Goal: Transaction & Acquisition: Purchase product/service

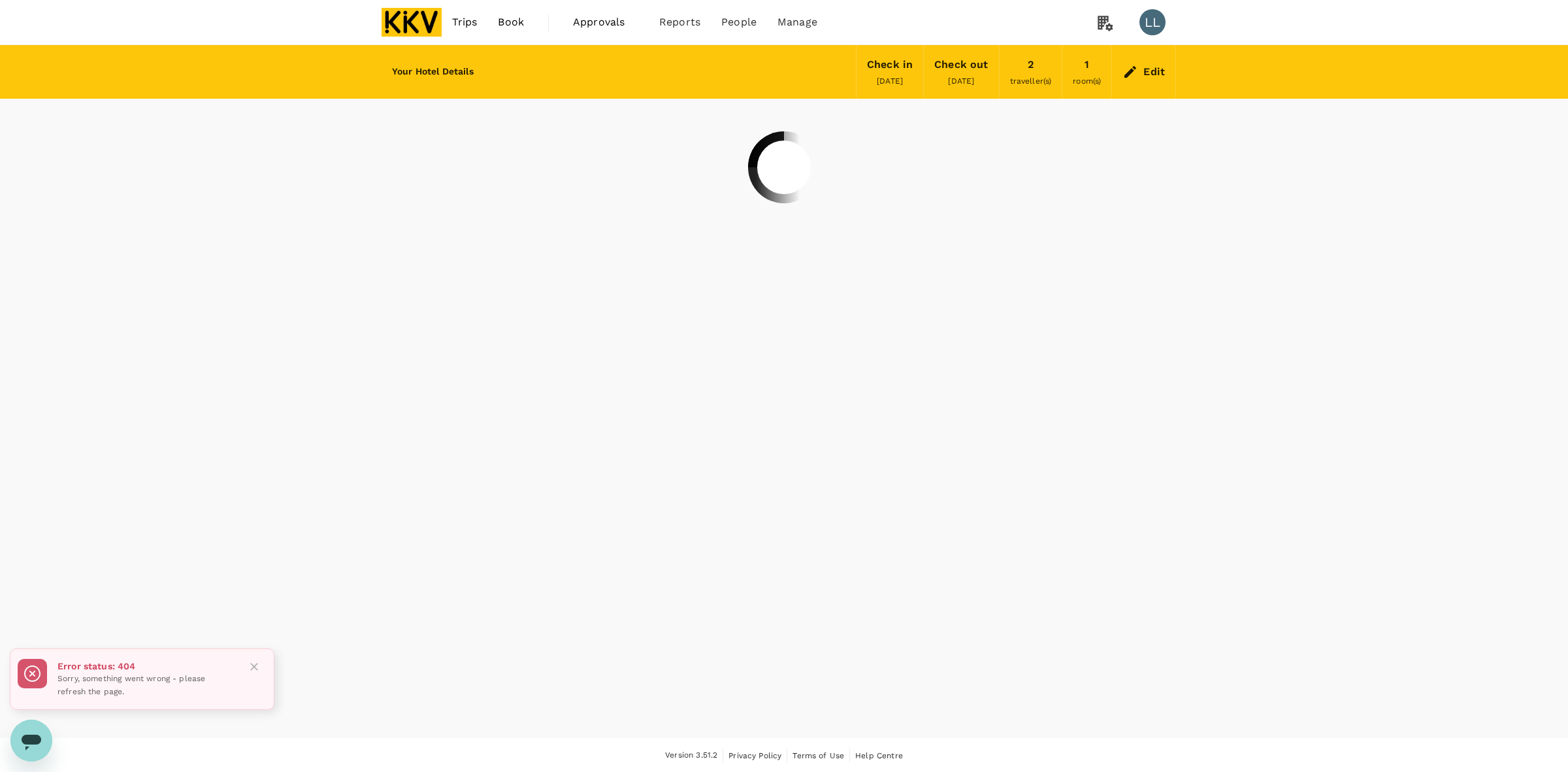
click at [1266, 392] on div "Your Hotel Details Check in 10 Sep 2025 Check out 23 Sep 2025 2 traveller(s) 1 …" at bounding box center [784, 391] width 1568 height 693
click at [416, 28] on img at bounding box center [411, 22] width 60 height 29
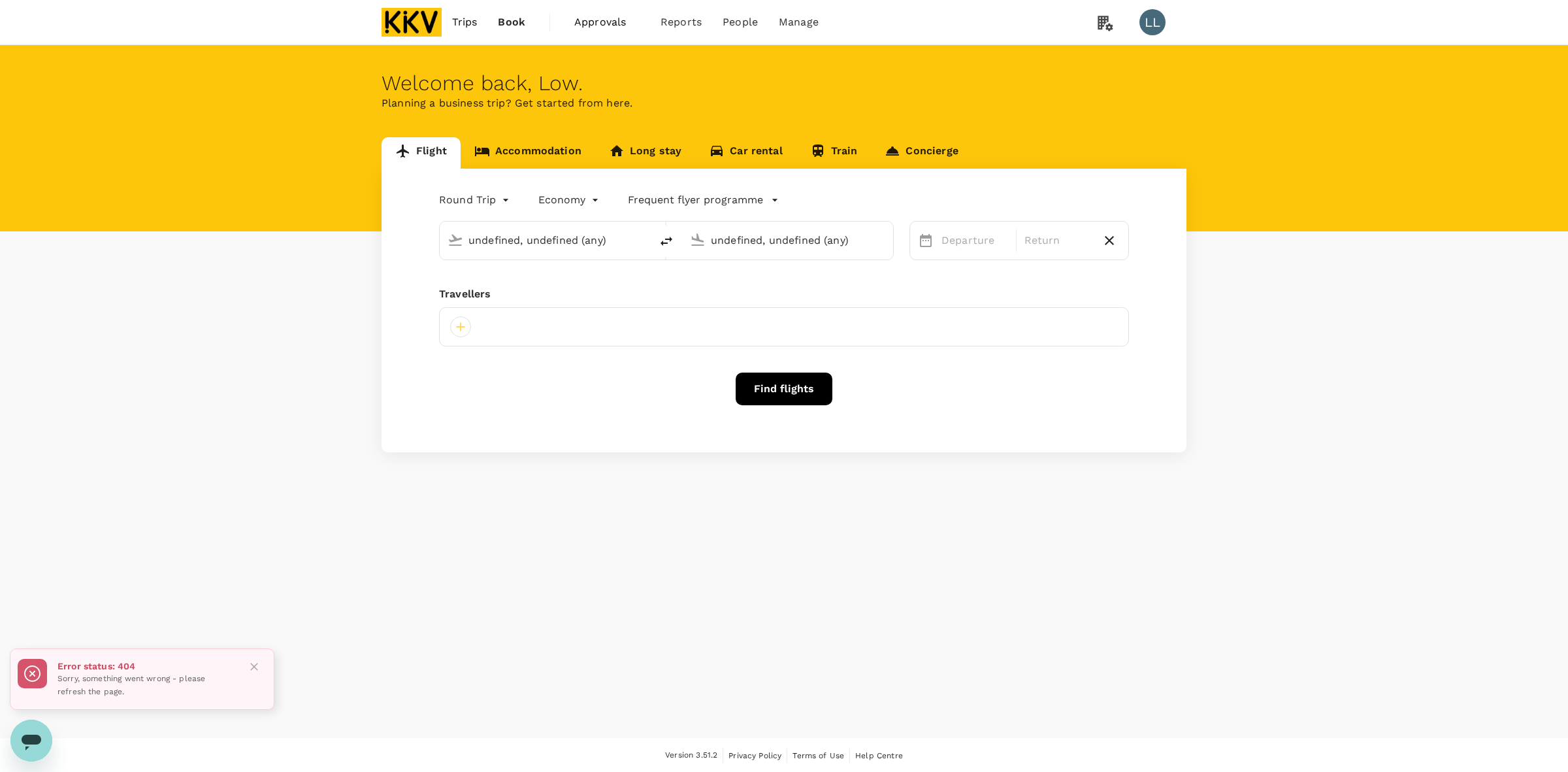
type input "Sultan Ismail Intl (JHB)"
type input "Sultan Abdul Aziz Shah (SZB)"
type input "Sultan Ismail Intl (JHB)"
type input "Sultan Abdul Aziz Shah (SZB)"
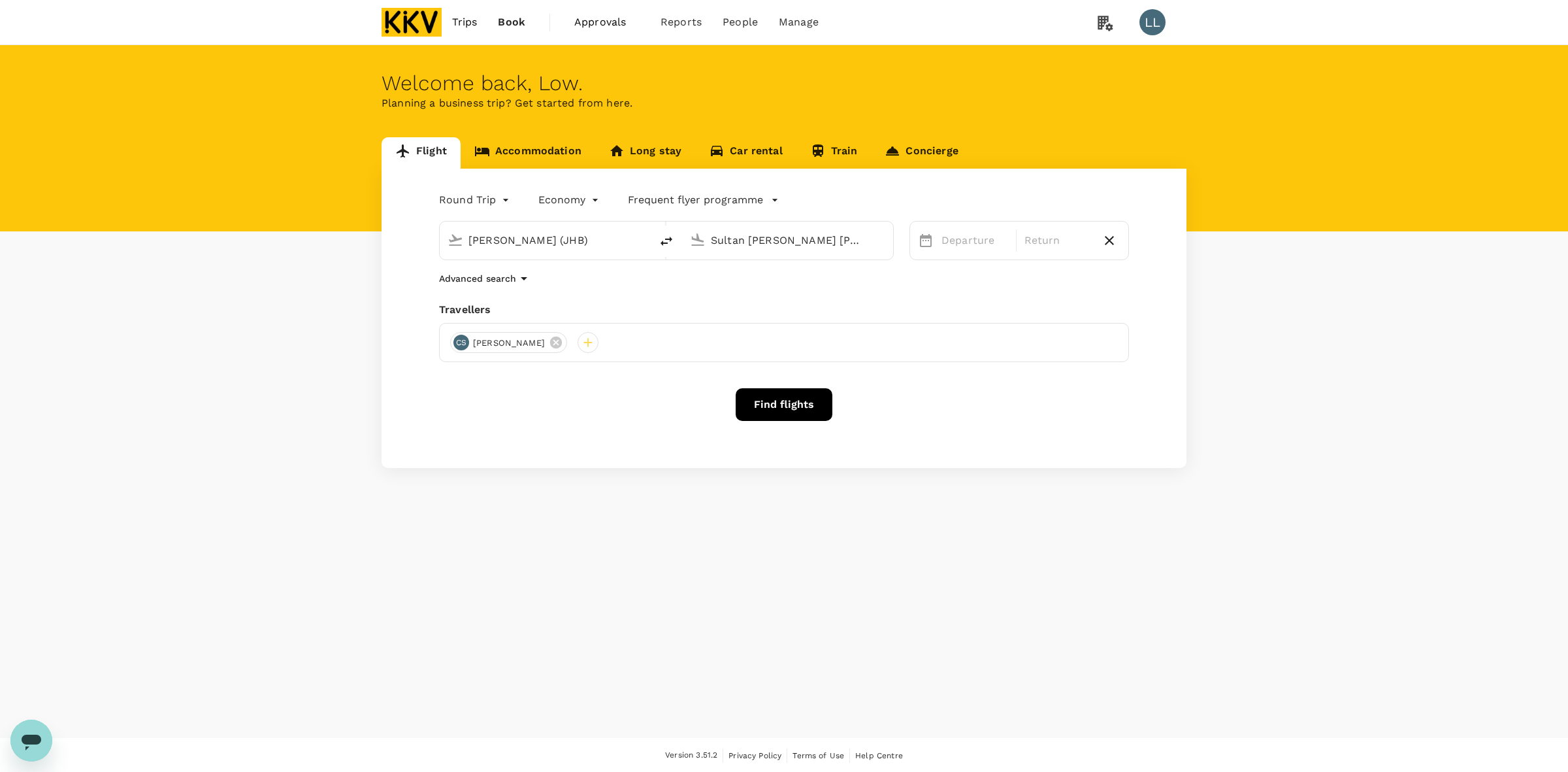
drag, startPoint x: 1534, startPoint y: 410, endPoint x: 1524, endPoint y: 406, distance: 10.8
click at [1532, 410] on div "Flight Accommodation Long stay Car rental Train Concierge Round Trip roundtrip …" at bounding box center [784, 302] width 1568 height 331
click at [529, 154] on link "Accommodation" at bounding box center [528, 153] width 135 height 32
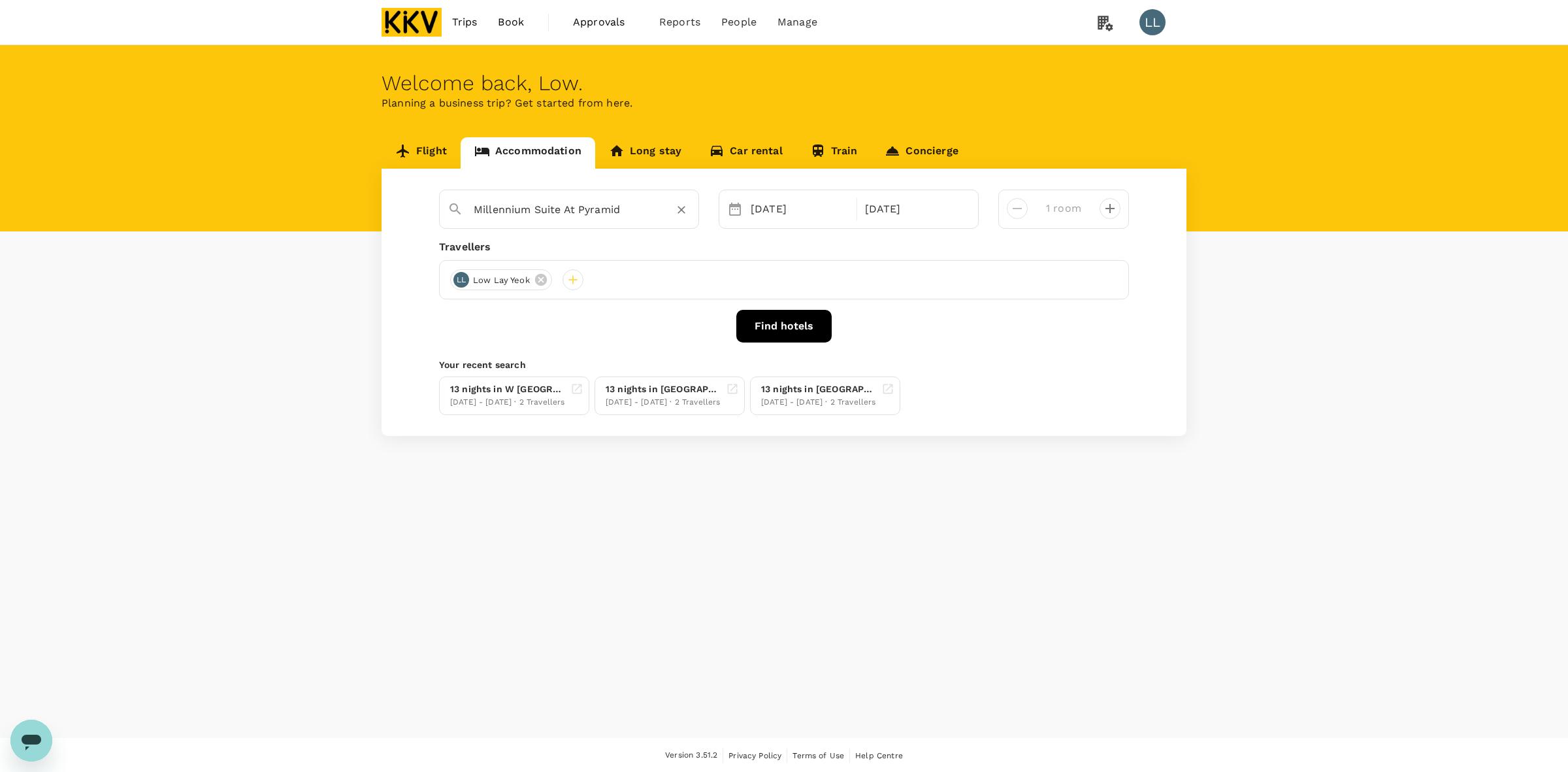
click at [654, 208] on div "Millennium Suite At Pyramid" at bounding box center [582, 210] width 217 height 21
click at [681, 209] on icon "Clear" at bounding box center [681, 211] width 8 height 8
click at [798, 213] on div "[DATE]" at bounding box center [799, 209] width 108 height 26
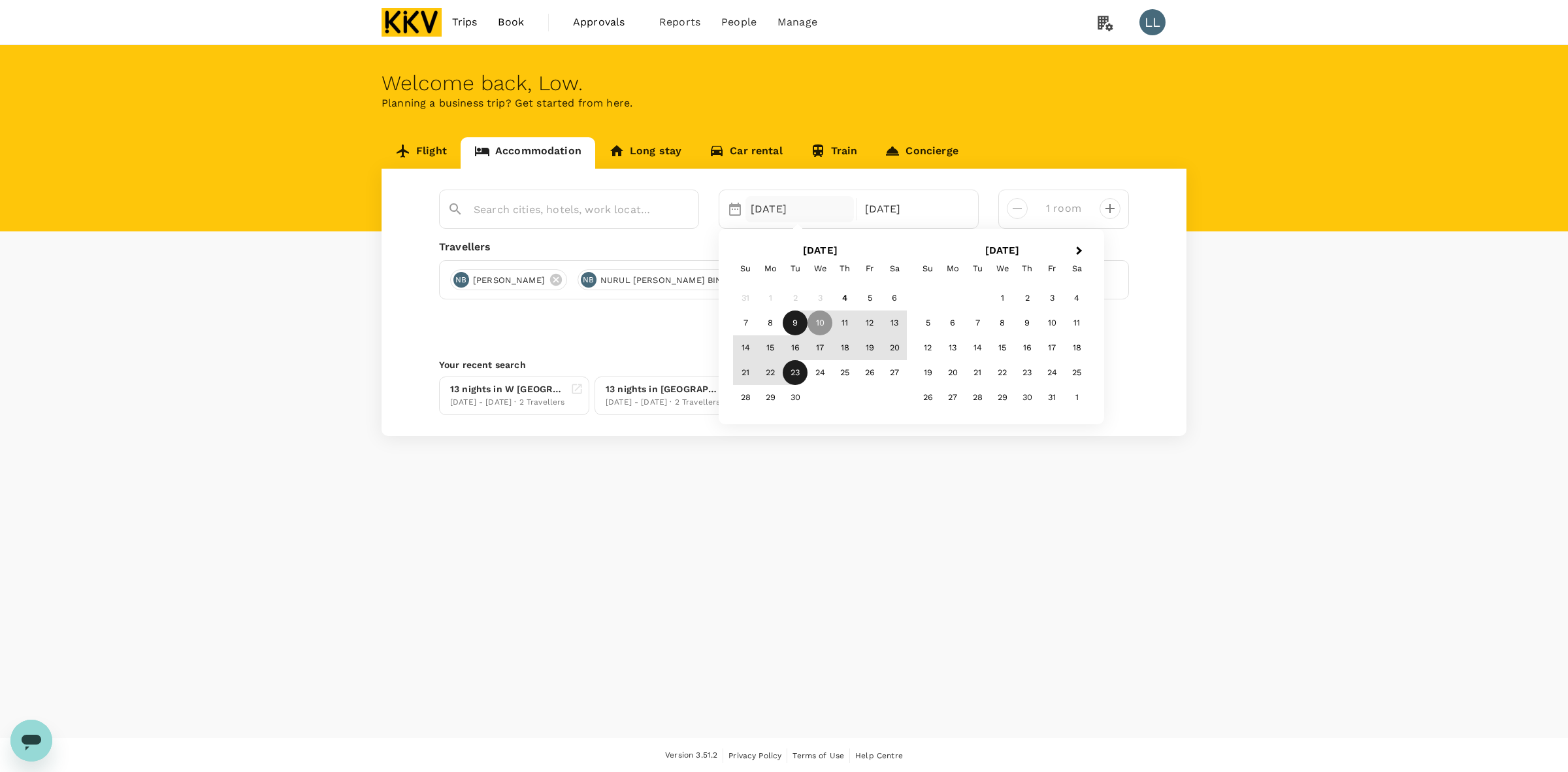
click at [800, 325] on div "9" at bounding box center [794, 323] width 25 height 25
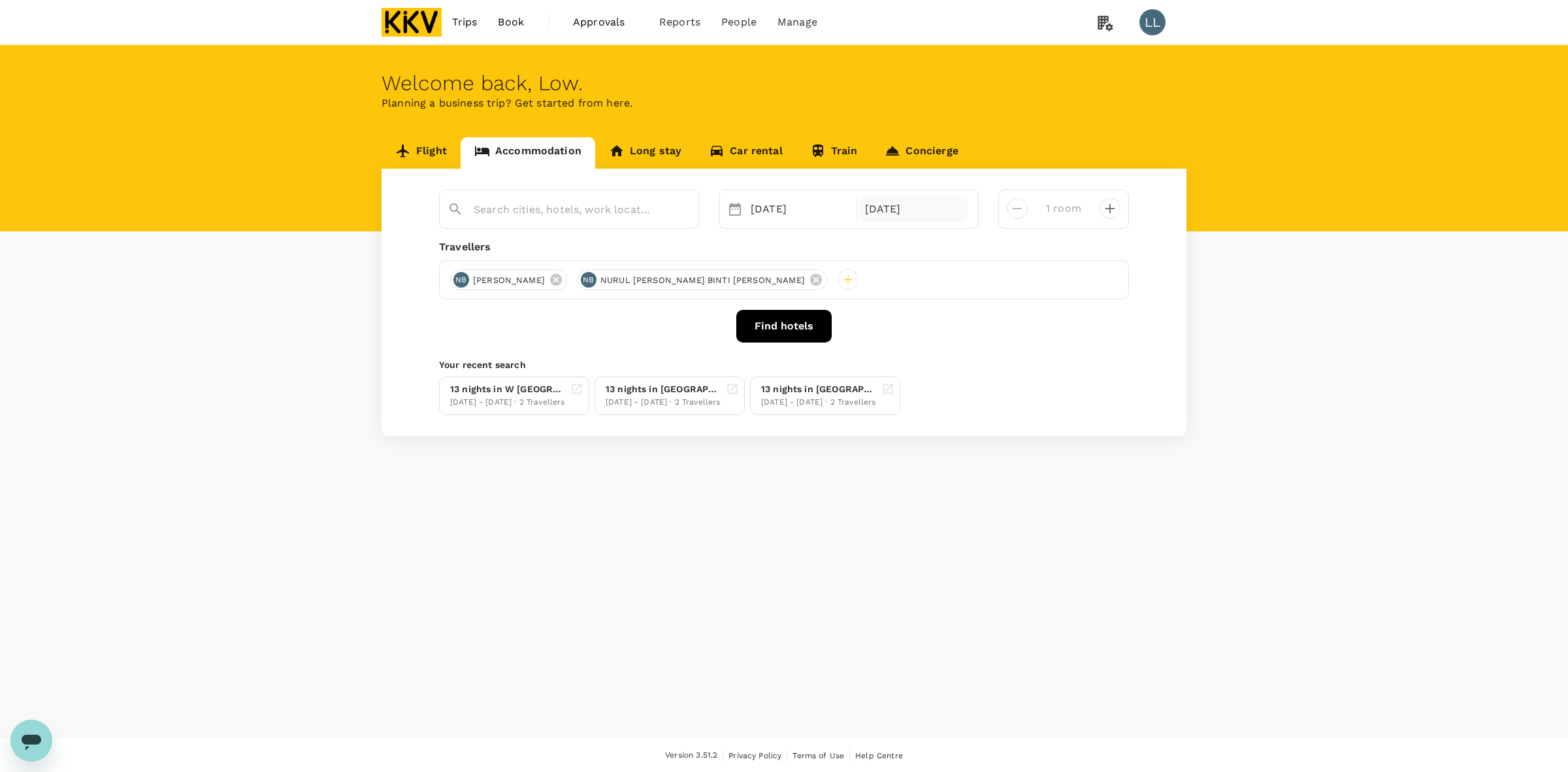
click at [889, 210] on div "23 Sep" at bounding box center [914, 209] width 108 height 26
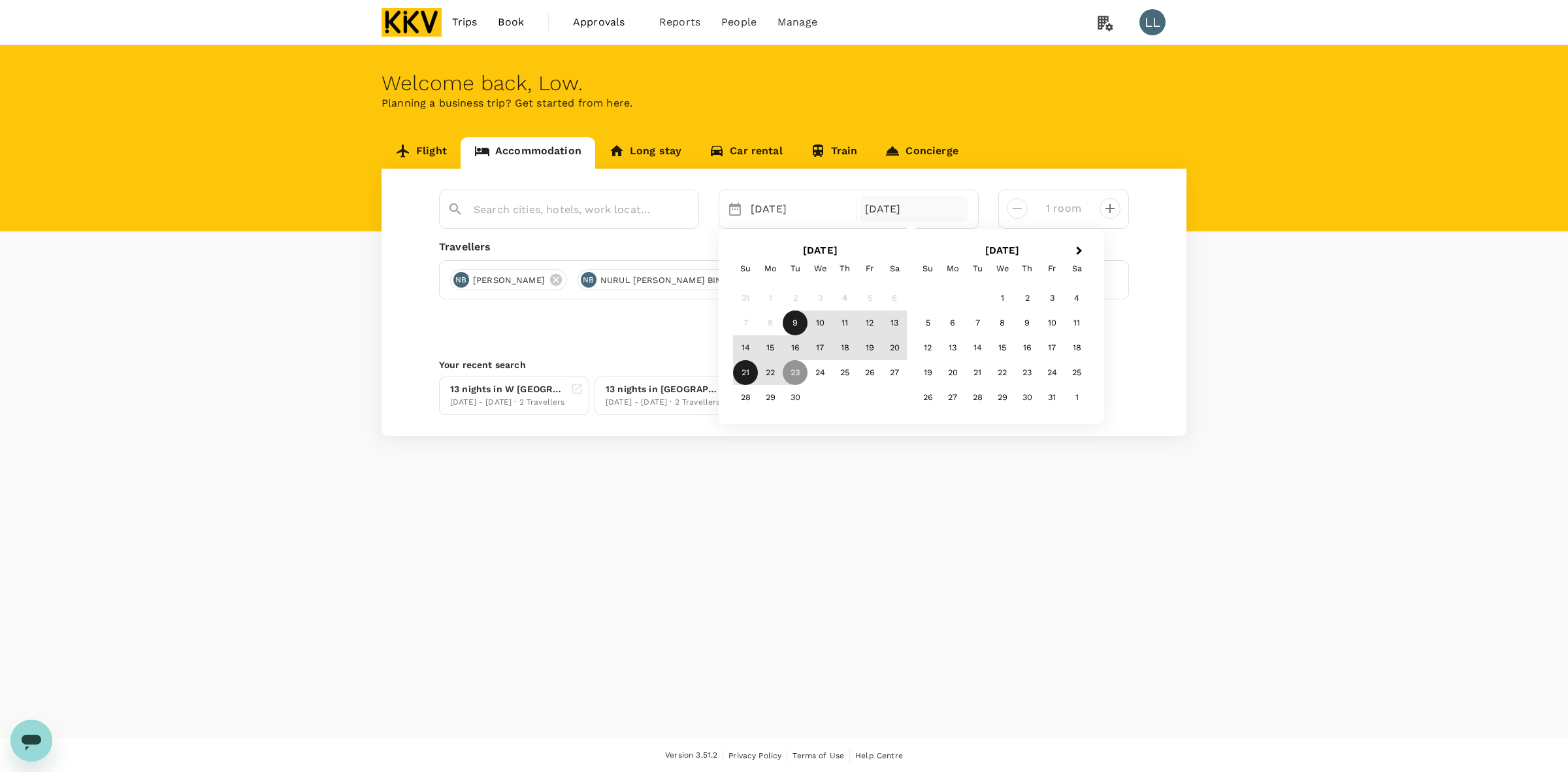
click at [748, 375] on div "21" at bounding box center [745, 373] width 25 height 25
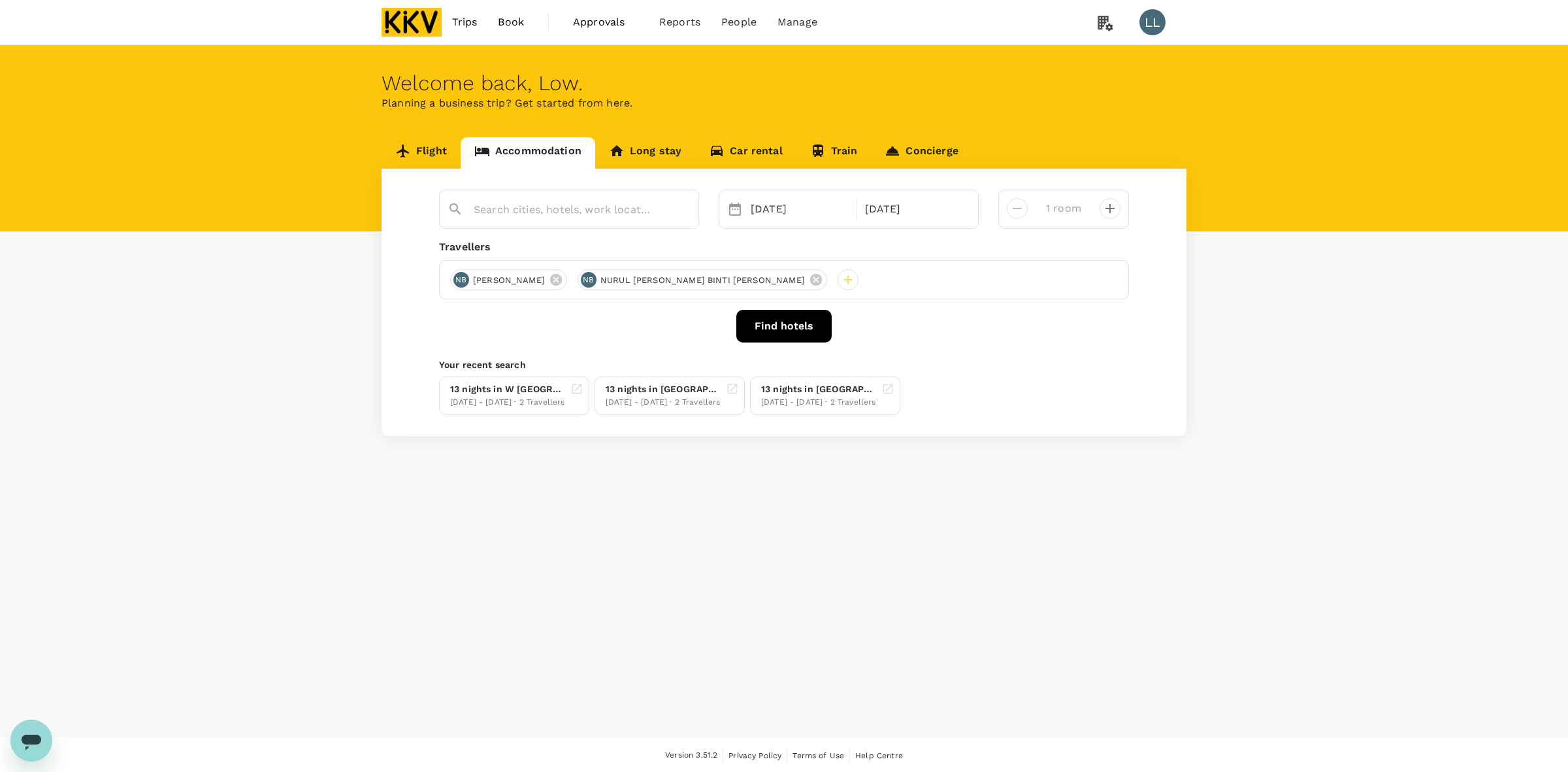
click at [1039, 219] on div "1 room" at bounding box center [1064, 209] width 131 height 39
click at [561, 281] on icon at bounding box center [555, 280] width 11 height 11
click at [683, 276] on icon at bounding box center [688, 280] width 11 height 11
click at [458, 276] on div at bounding box center [460, 280] width 21 height 21
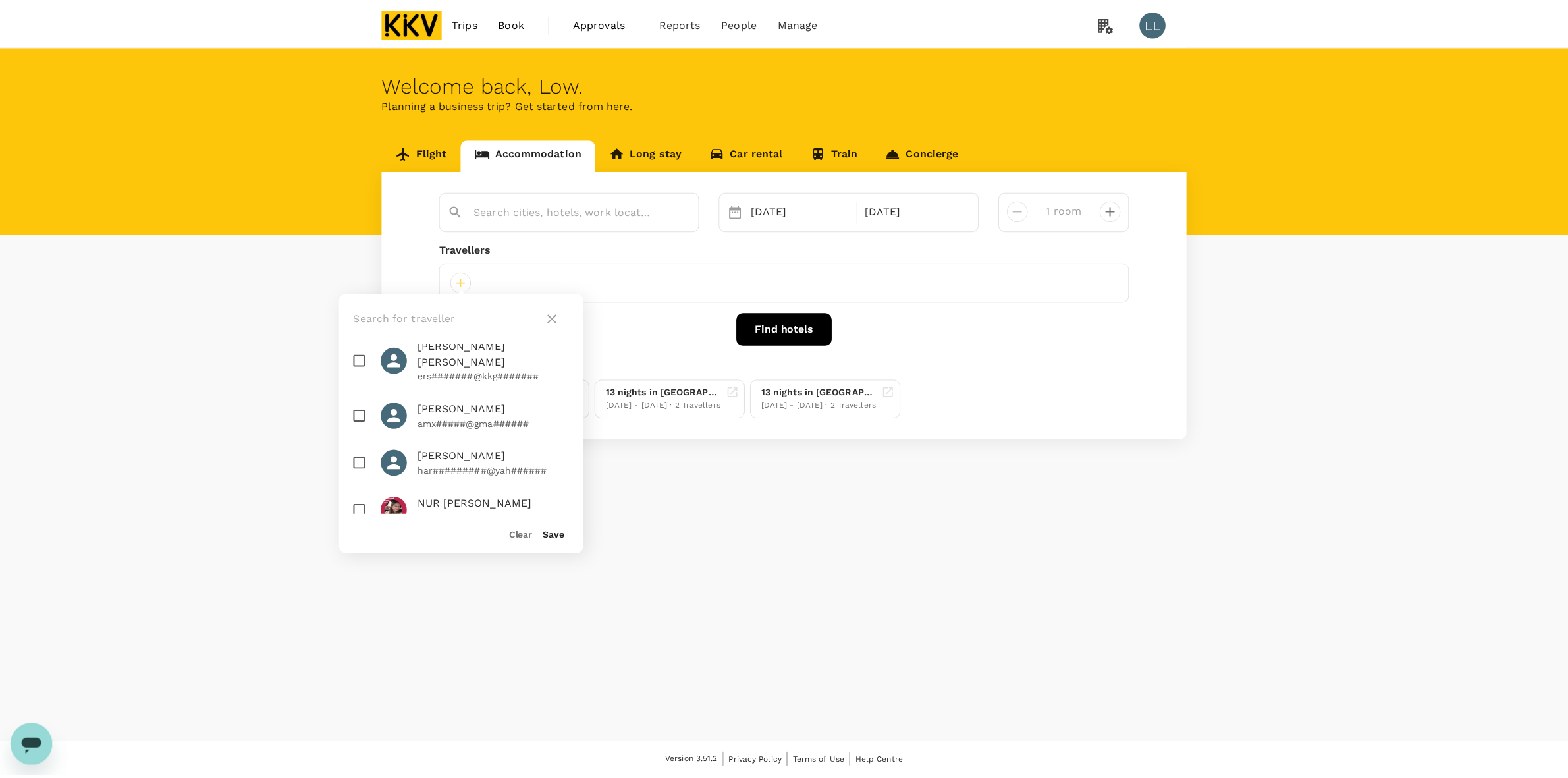
scroll to position [929, 0]
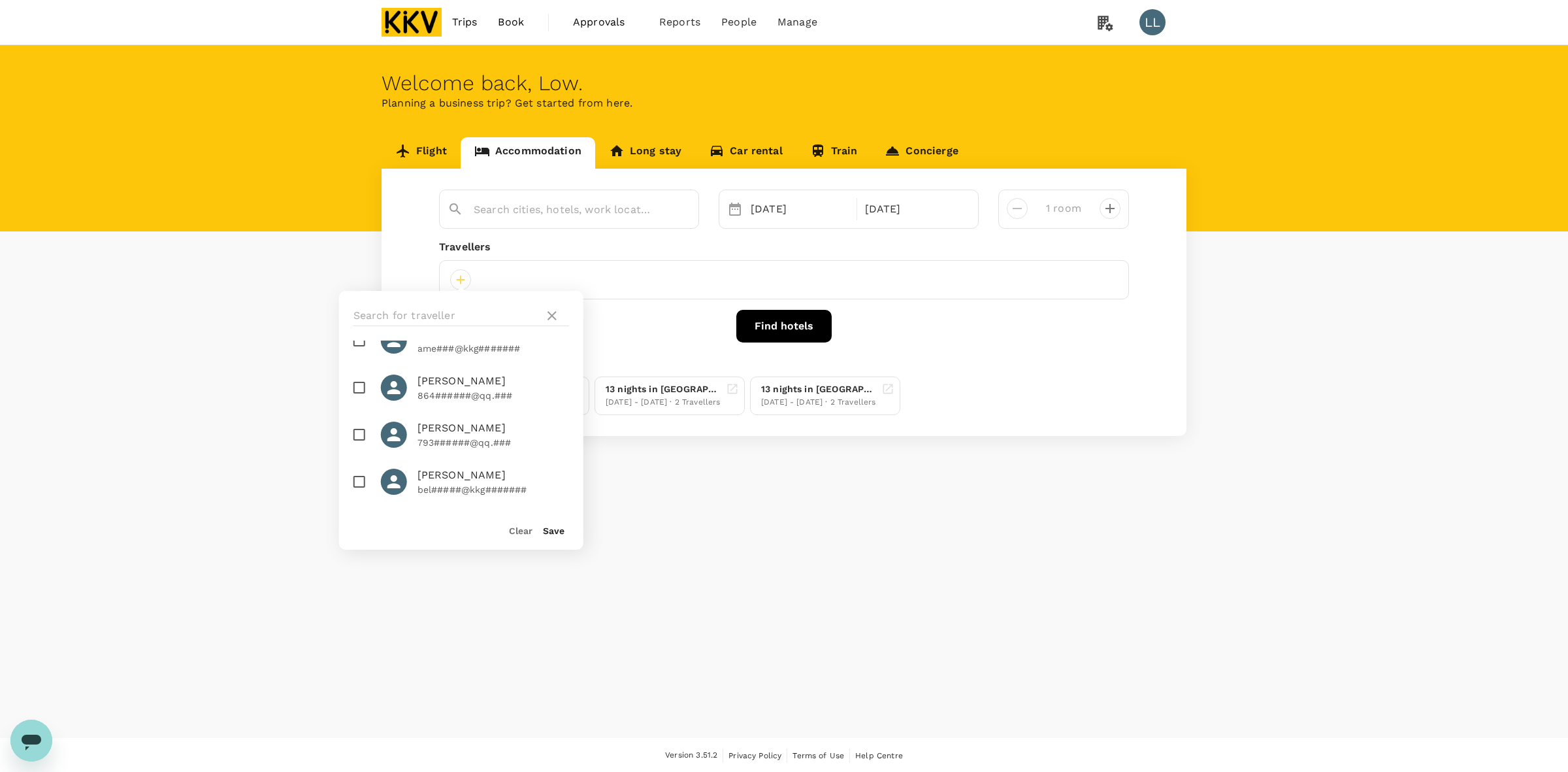
click at [358, 391] on input "checkbox" at bounding box center [359, 387] width 28 height 28
checkbox input "true"
drag, startPoint x: 549, startPoint y: 533, endPoint x: 562, endPoint y: 494, distance: 41.1
click at [549, 530] on button "Save" at bounding box center [553, 531] width 22 height 11
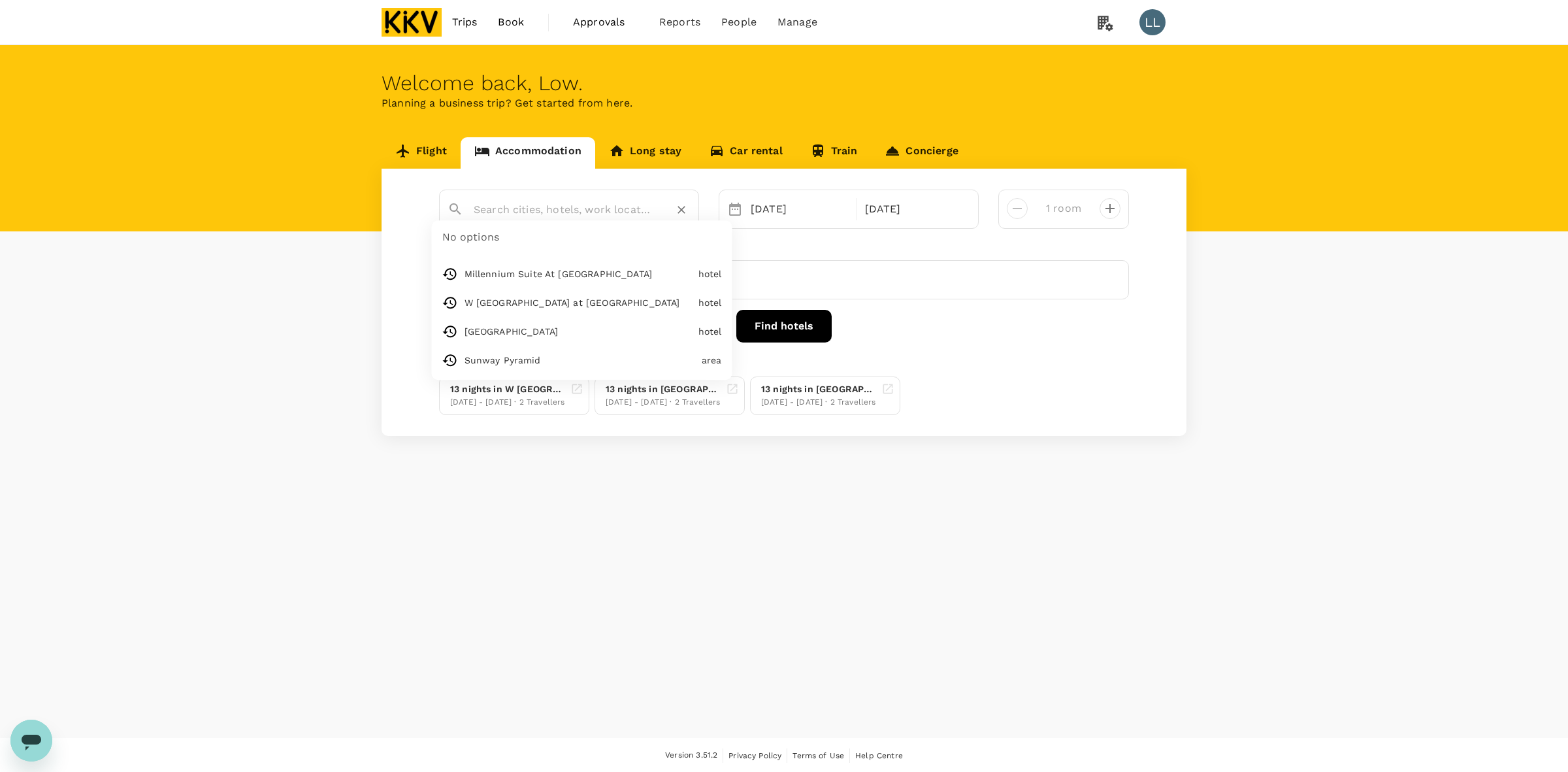
click at [522, 217] on input "text" at bounding box center [564, 210] width 180 height 20
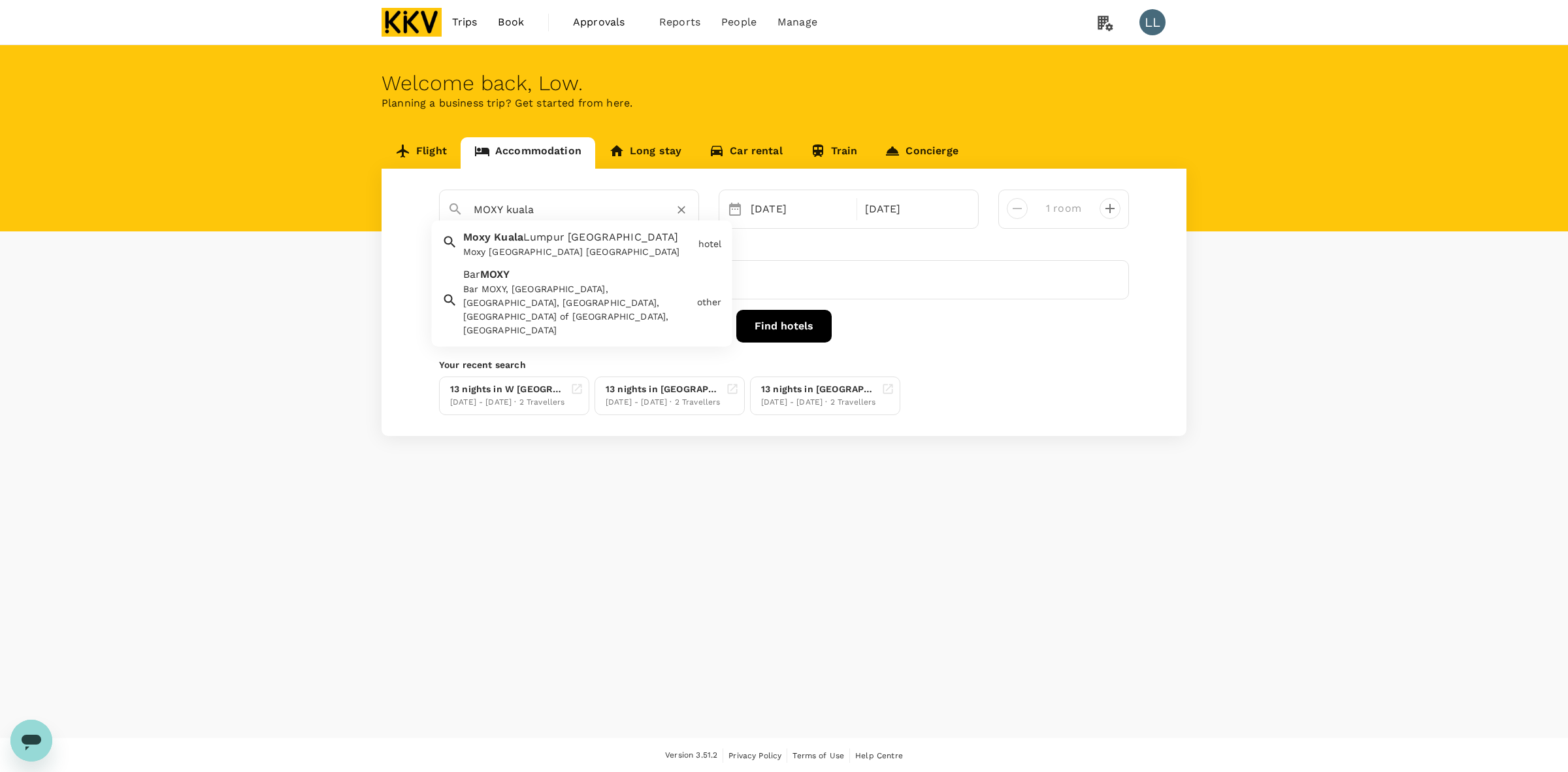
click at [519, 243] on span "Kuala" at bounding box center [508, 237] width 30 height 12
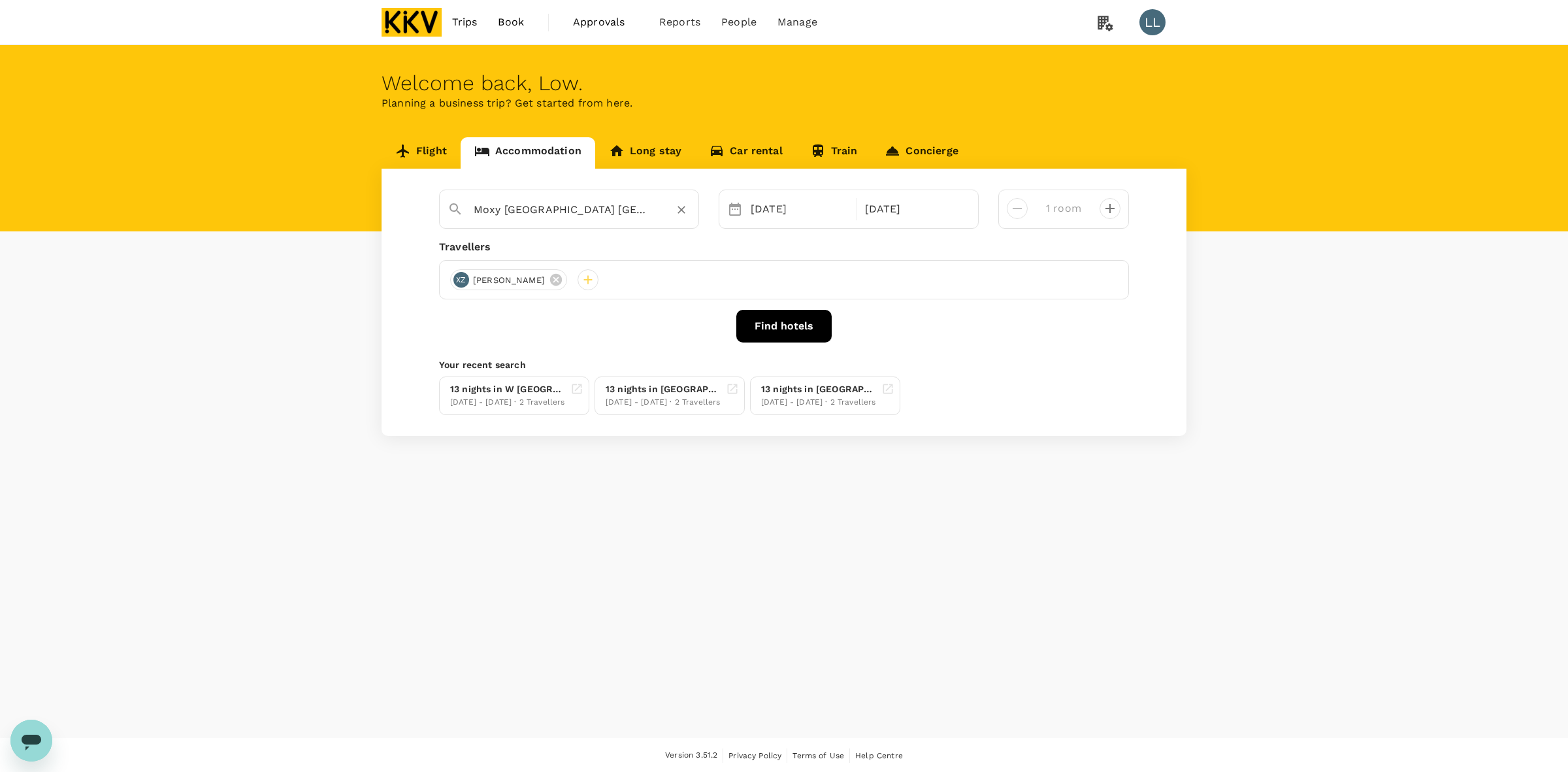
type input "Moxy Kuala Lumpur Chinatown"
click at [1112, 214] on icon "decrease" at bounding box center [1110, 208] width 15 height 15
click at [1010, 206] on icon "decrease" at bounding box center [1017, 208] width 15 height 15
type input "1 room"
click at [768, 327] on button "Find hotels" at bounding box center [784, 326] width 96 height 33
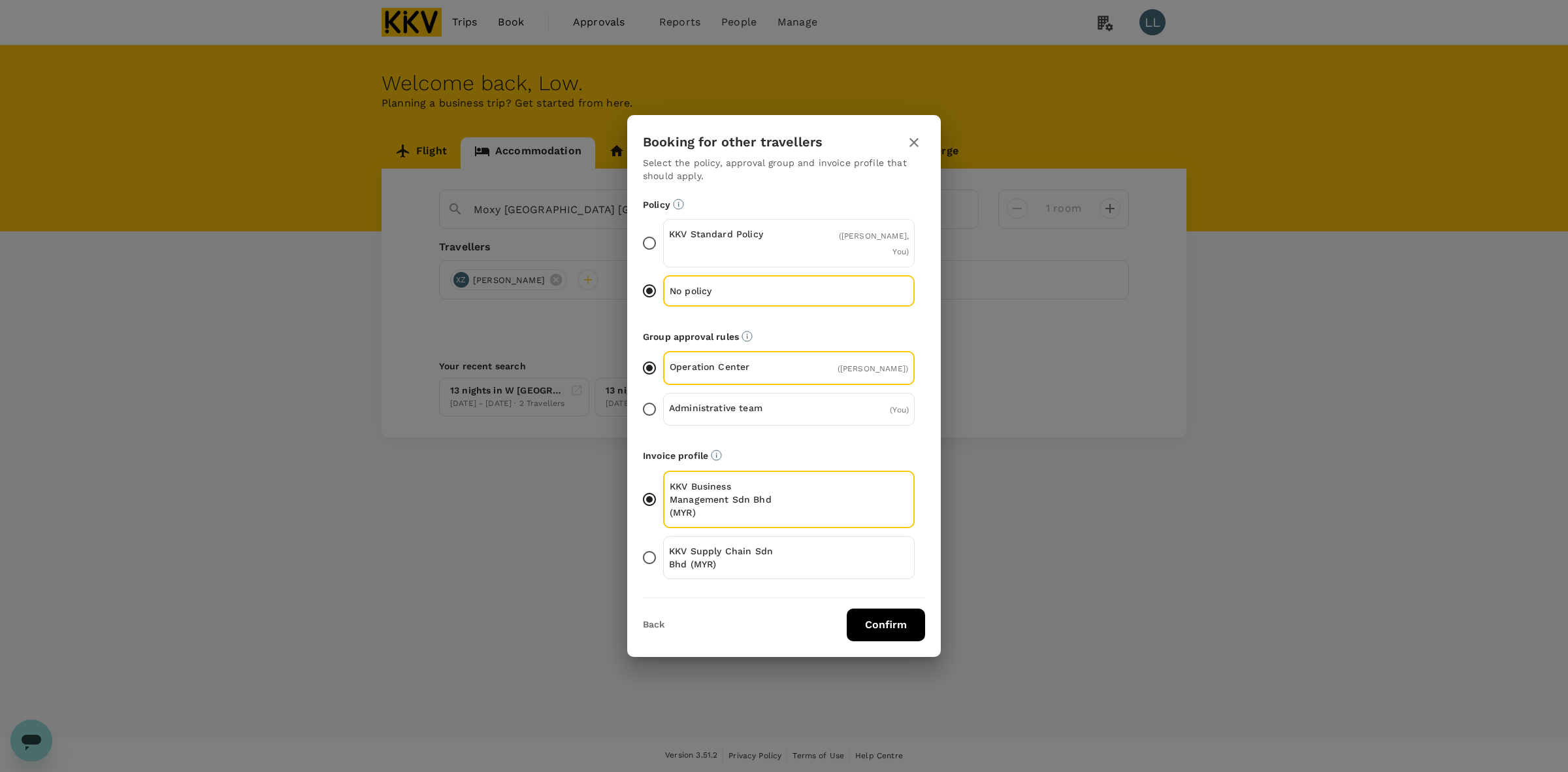
click at [761, 544] on p "KKV Supply Chain Sdn Bhd (MYR)" at bounding box center [729, 557] width 121 height 26
click at [663, 544] on input "KKV Supply Chain Sdn Bhd (MYR)" at bounding box center [649, 557] width 28 height 28
click at [864, 618] on button "Confirm" at bounding box center [885, 624] width 78 height 33
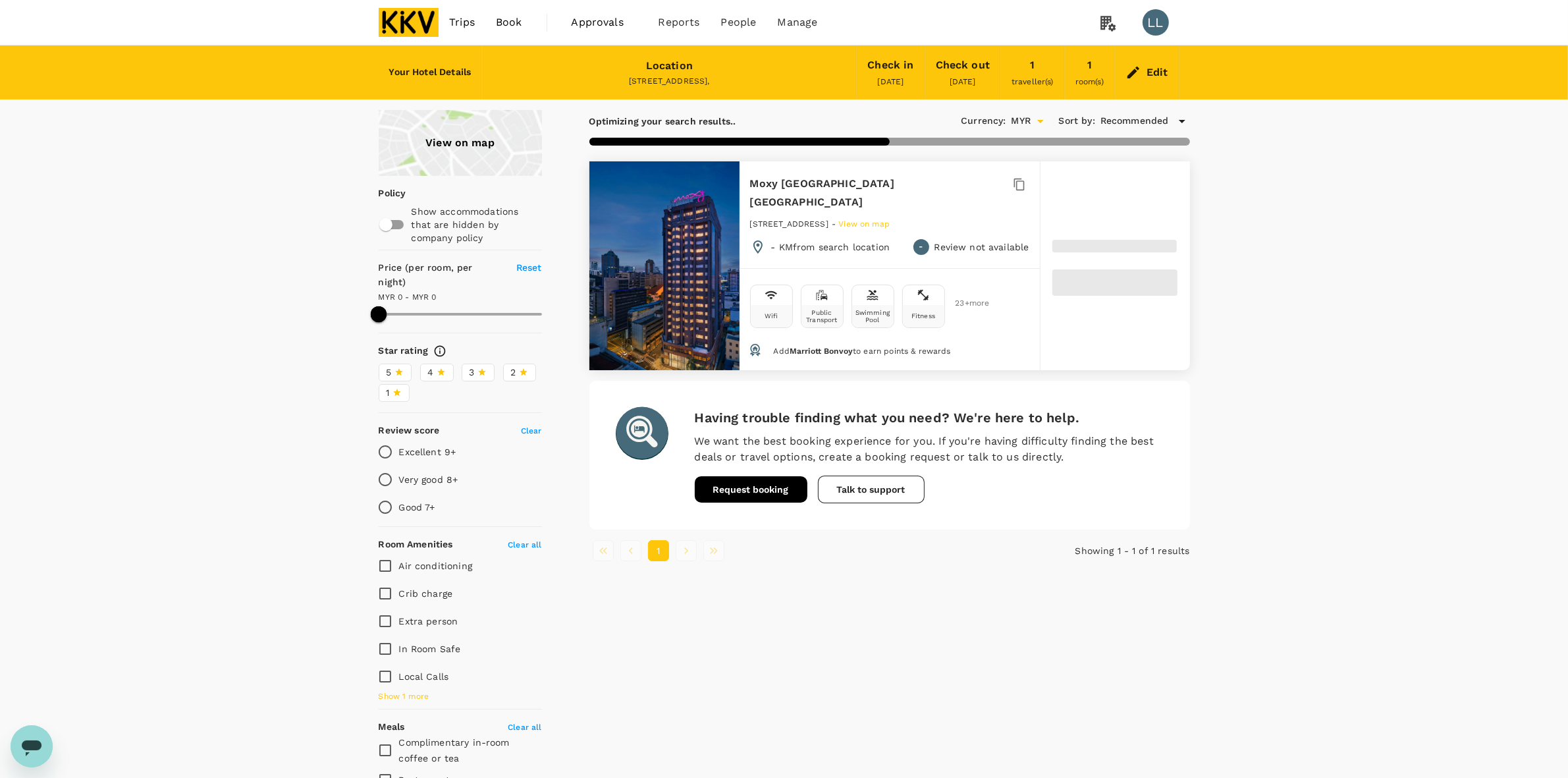
click at [1252, 303] on div "View on map Policy Show accommodations that are hidden by company policy Price …" at bounding box center [784, 536] width 1568 height 853
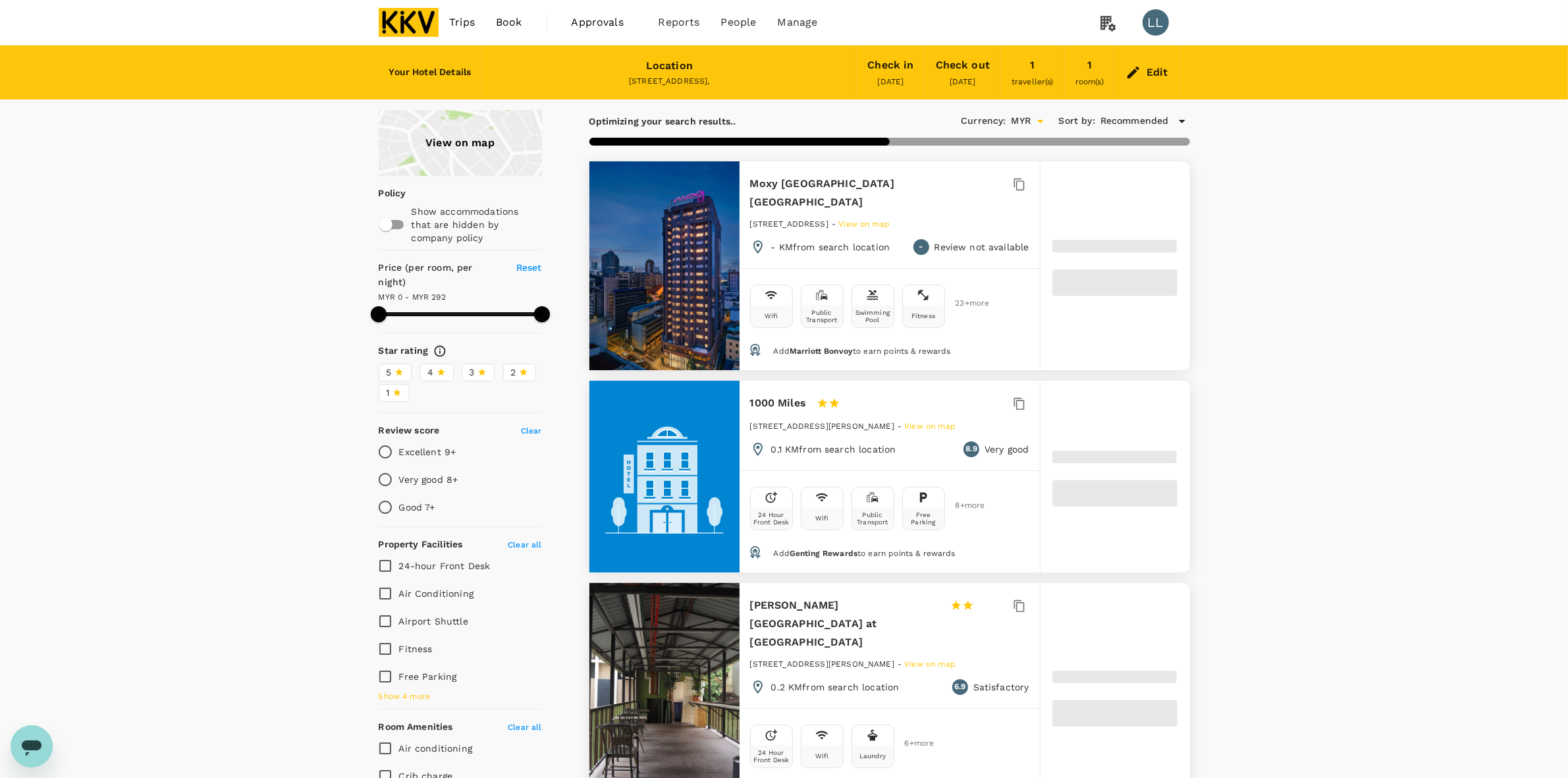
drag, startPoint x: 1239, startPoint y: 267, endPoint x: 1316, endPoint y: 258, distance: 77.5
click at [1266, 264] on div "View on map Policy Show accommodations that are hidden by company policy Price …" at bounding box center [784, 763] width 1568 height 1306
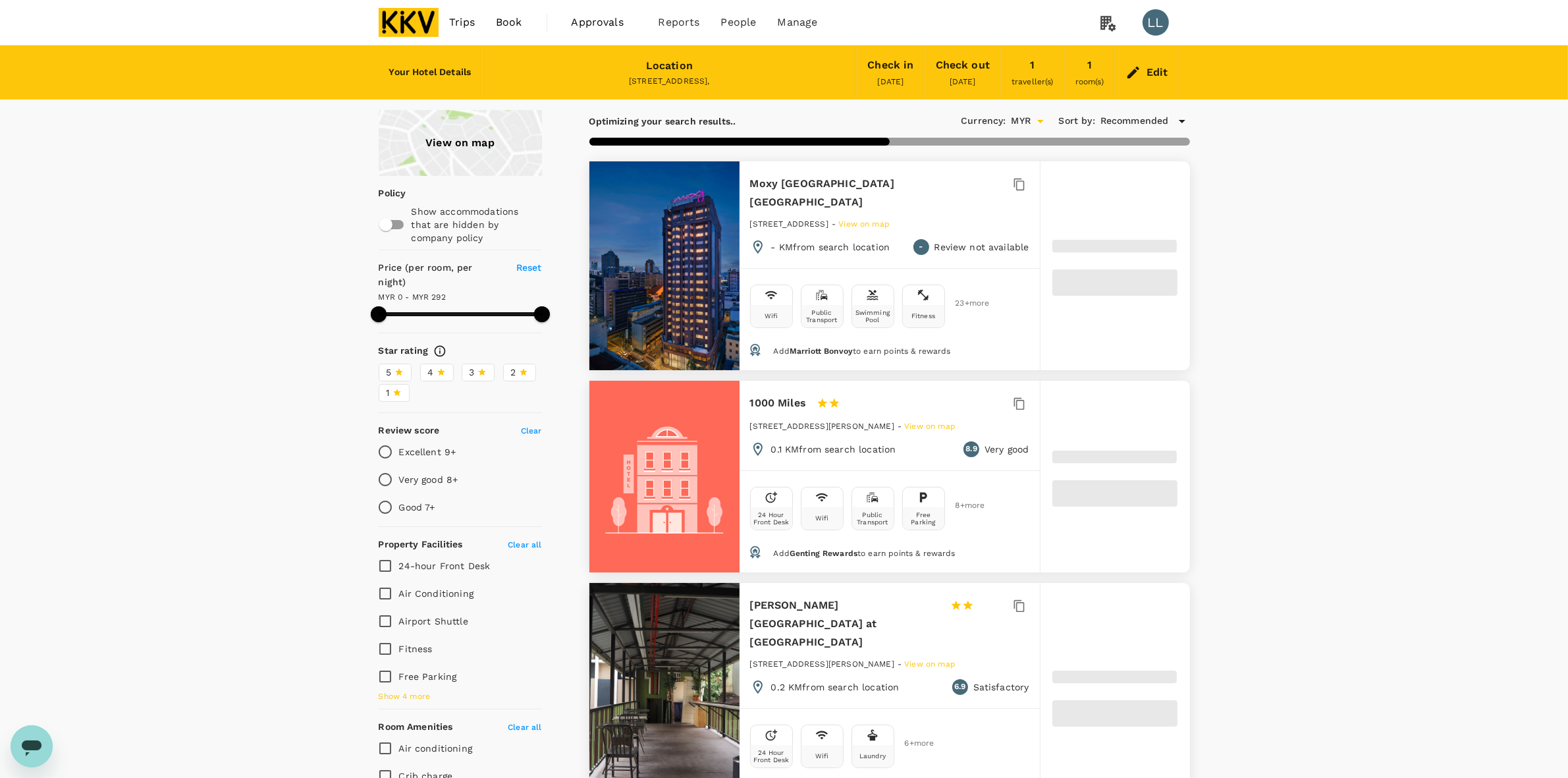
drag, startPoint x: 1394, startPoint y: 257, endPoint x: 1401, endPoint y: 255, distance: 7.3
click at [1398, 255] on div "View on map Policy Show accommodations that are hidden by company policy Price …" at bounding box center [784, 763] width 1568 height 1306
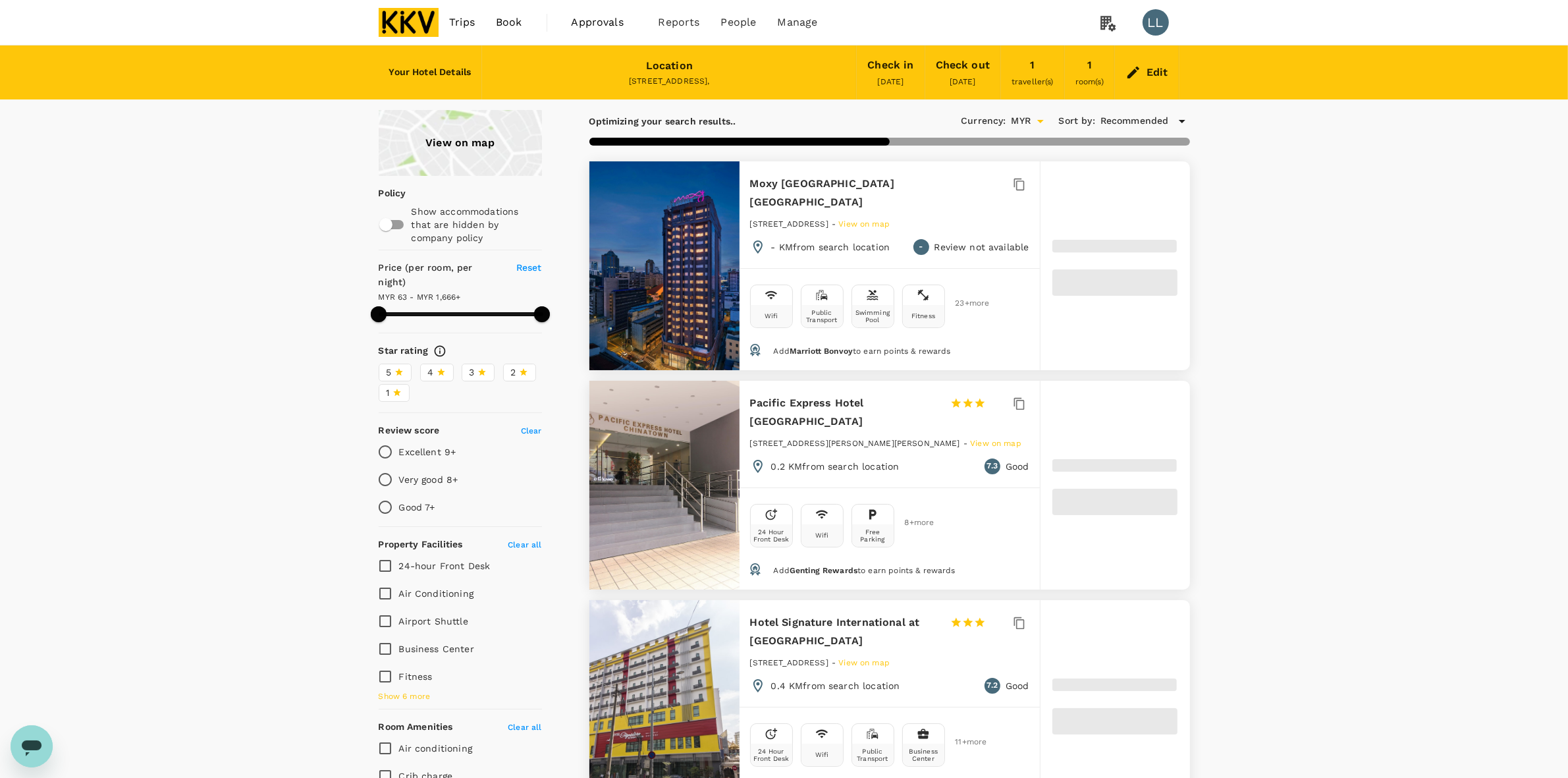
type input "1665.54"
drag, startPoint x: 1256, startPoint y: 255, endPoint x: 1336, endPoint y: 524, distance: 280.6
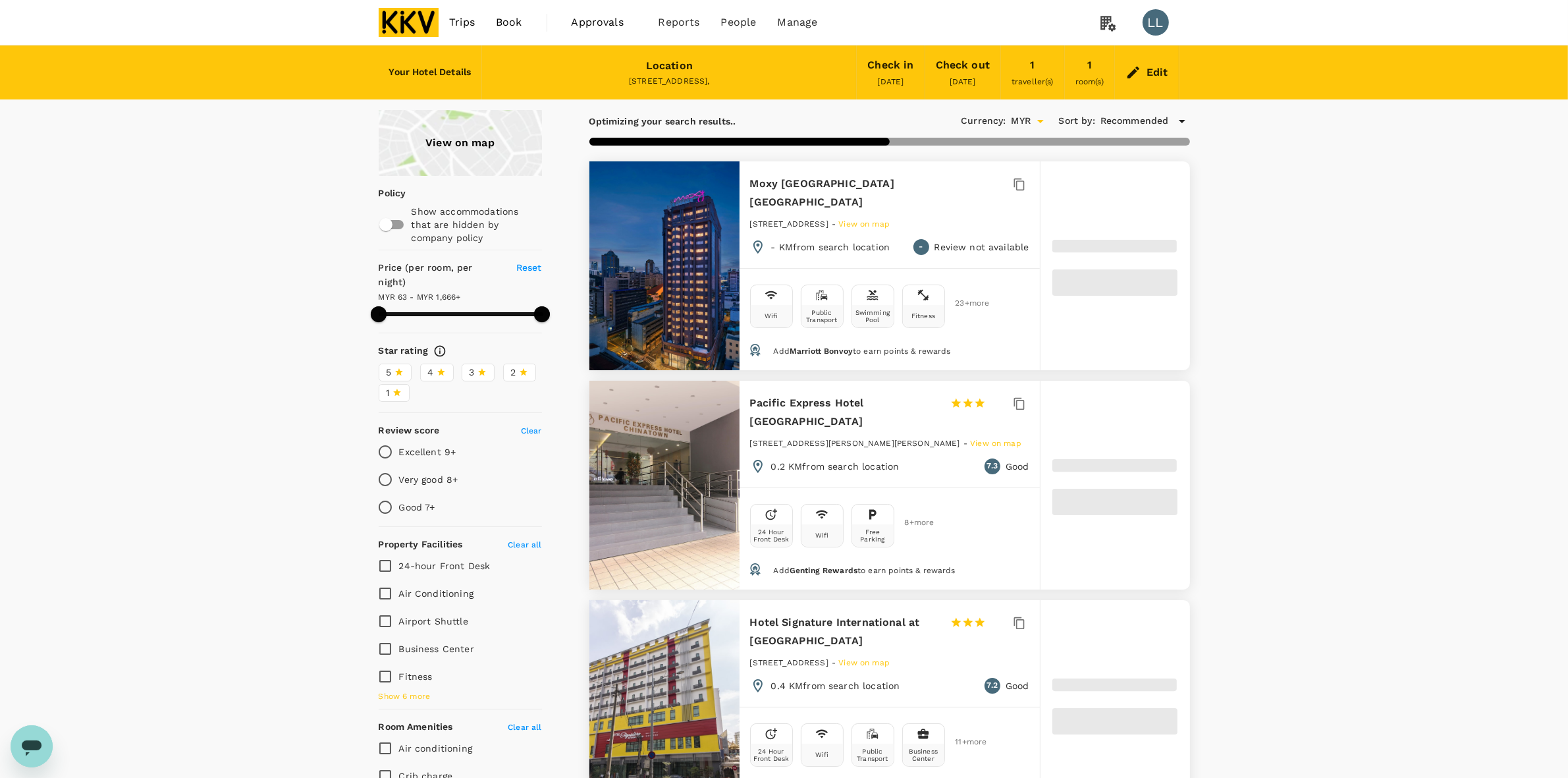
type input "62.92"
type input "1664.92"
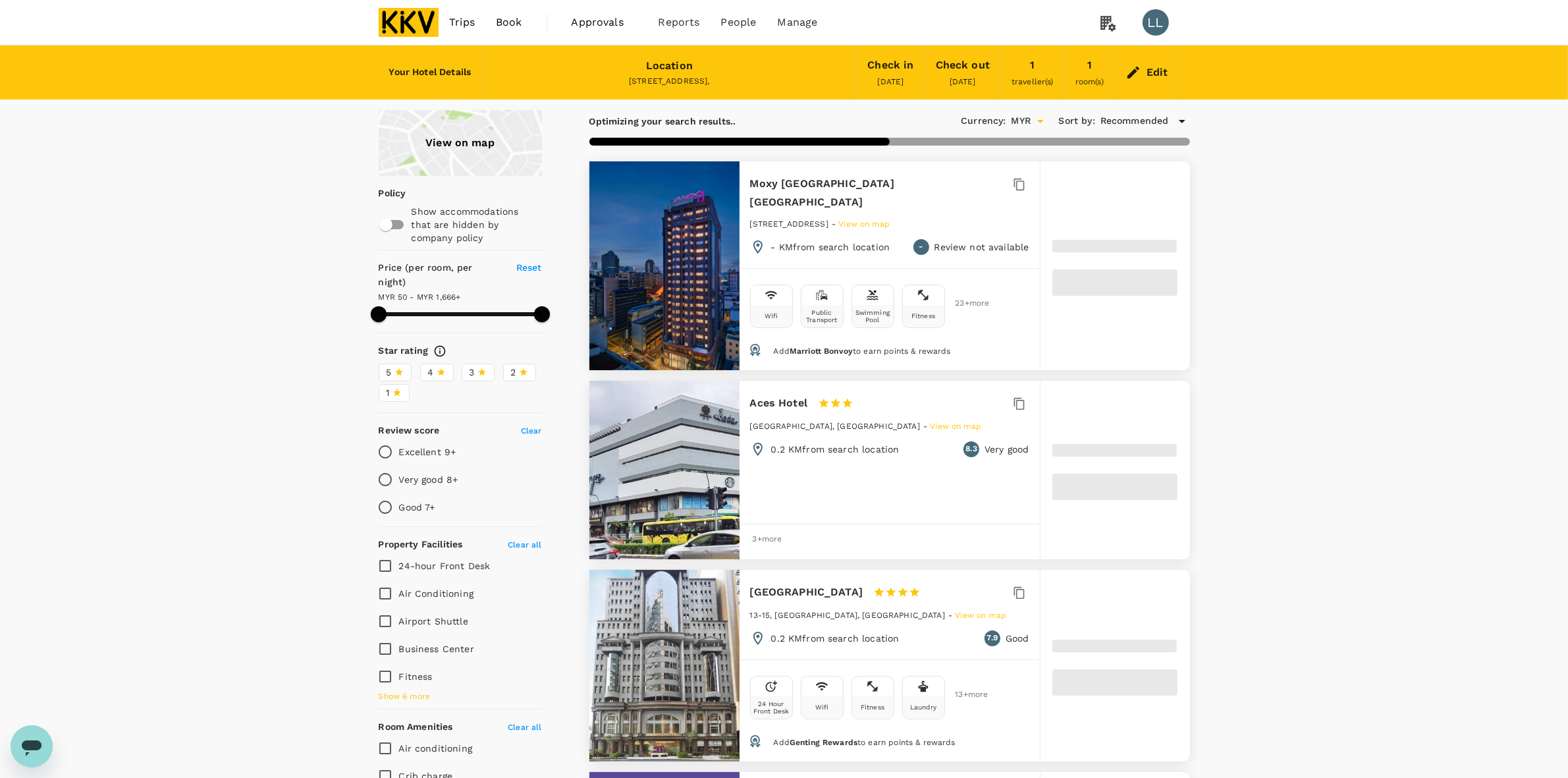
type input "49.92"
drag, startPoint x: 1302, startPoint y: 278, endPoint x: 1322, endPoint y: 458, distance: 181.1
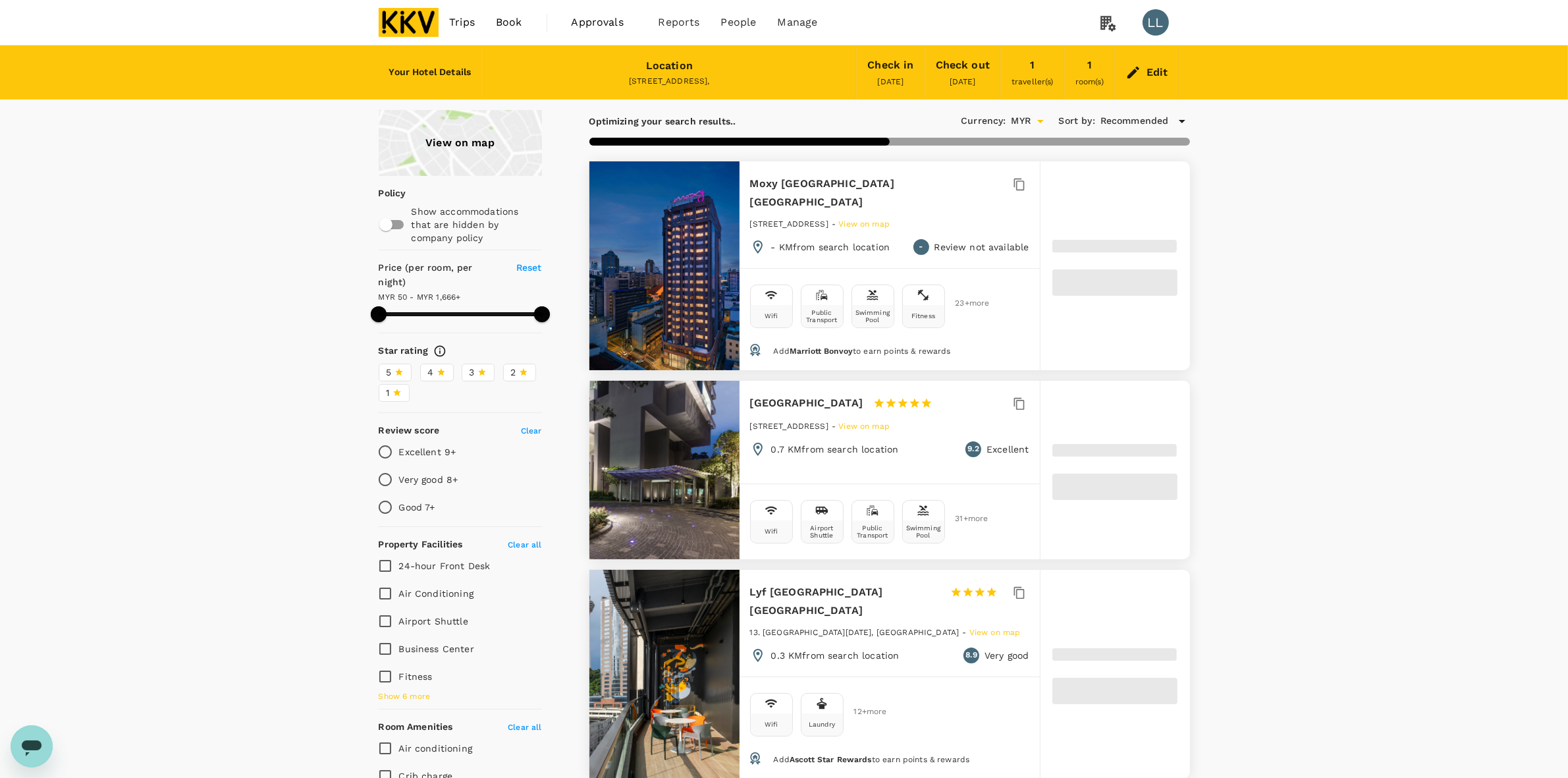
drag, startPoint x: 1255, startPoint y: 246, endPoint x: 1265, endPoint y: 297, distance: 52.0
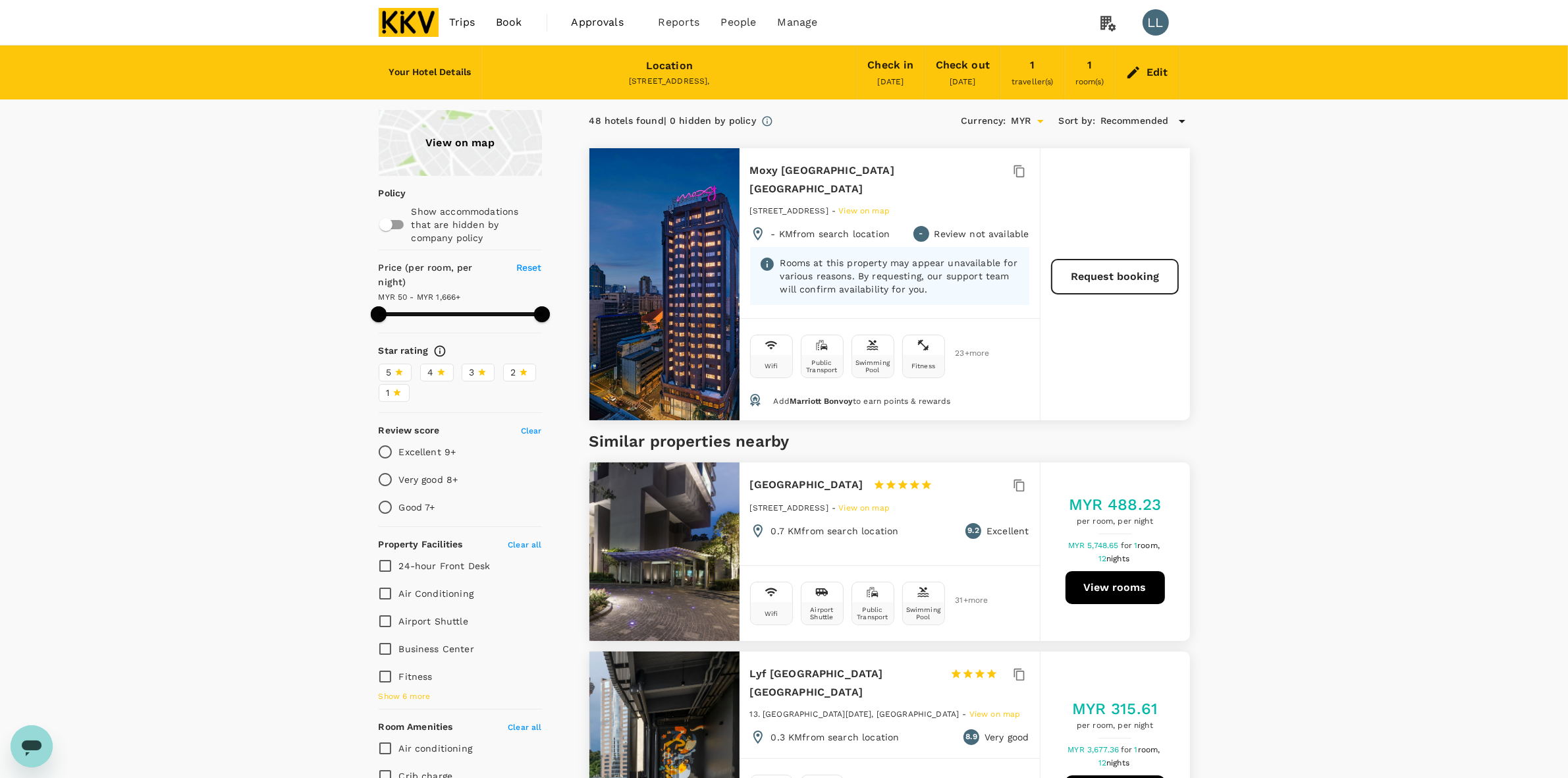
type input "1664.92"
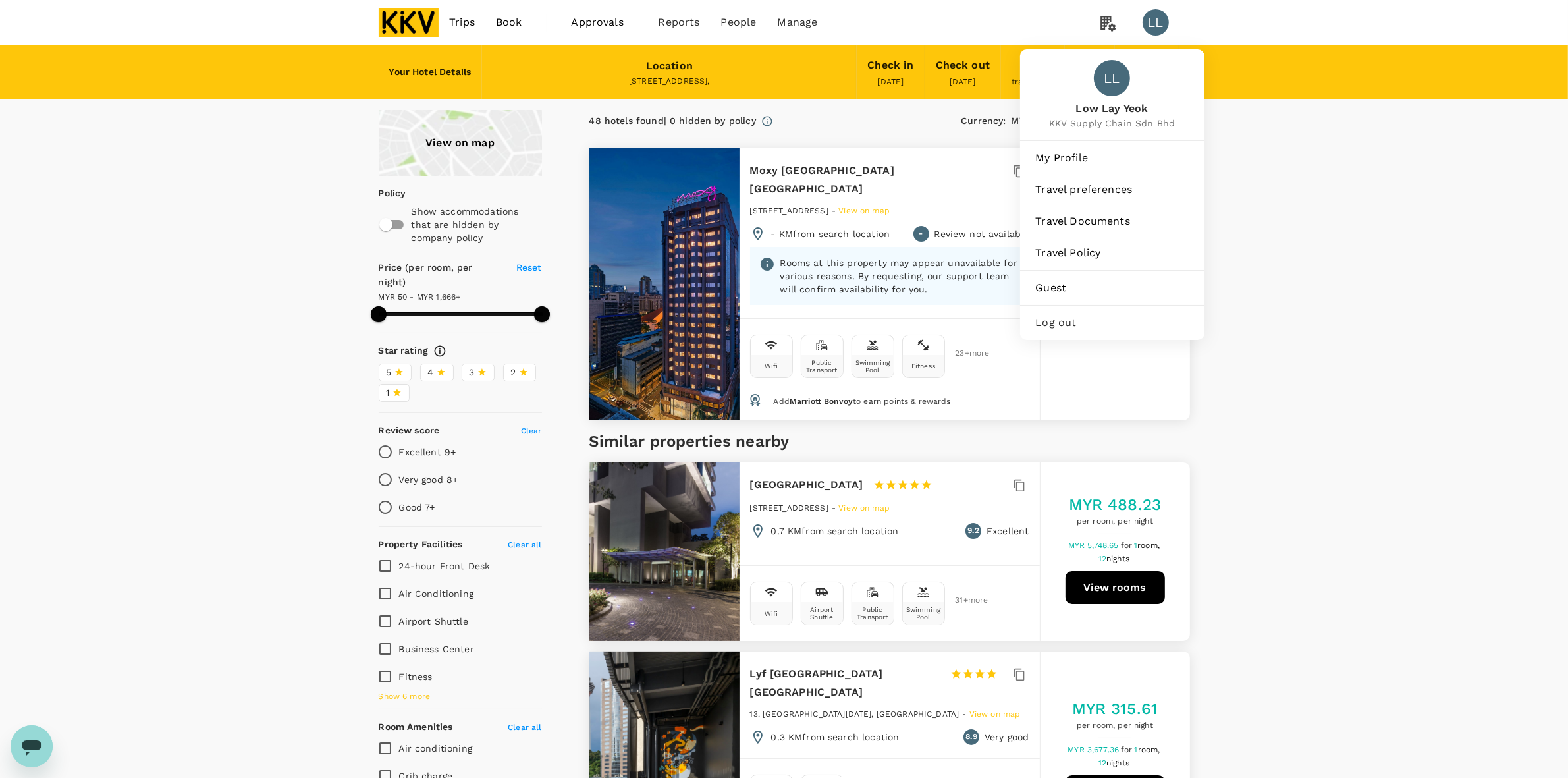
click at [1149, 75] on div "LL Low Lay Yeok KKV Supply Chain Sdn Bhd" at bounding box center [1113, 95] width 185 height 91
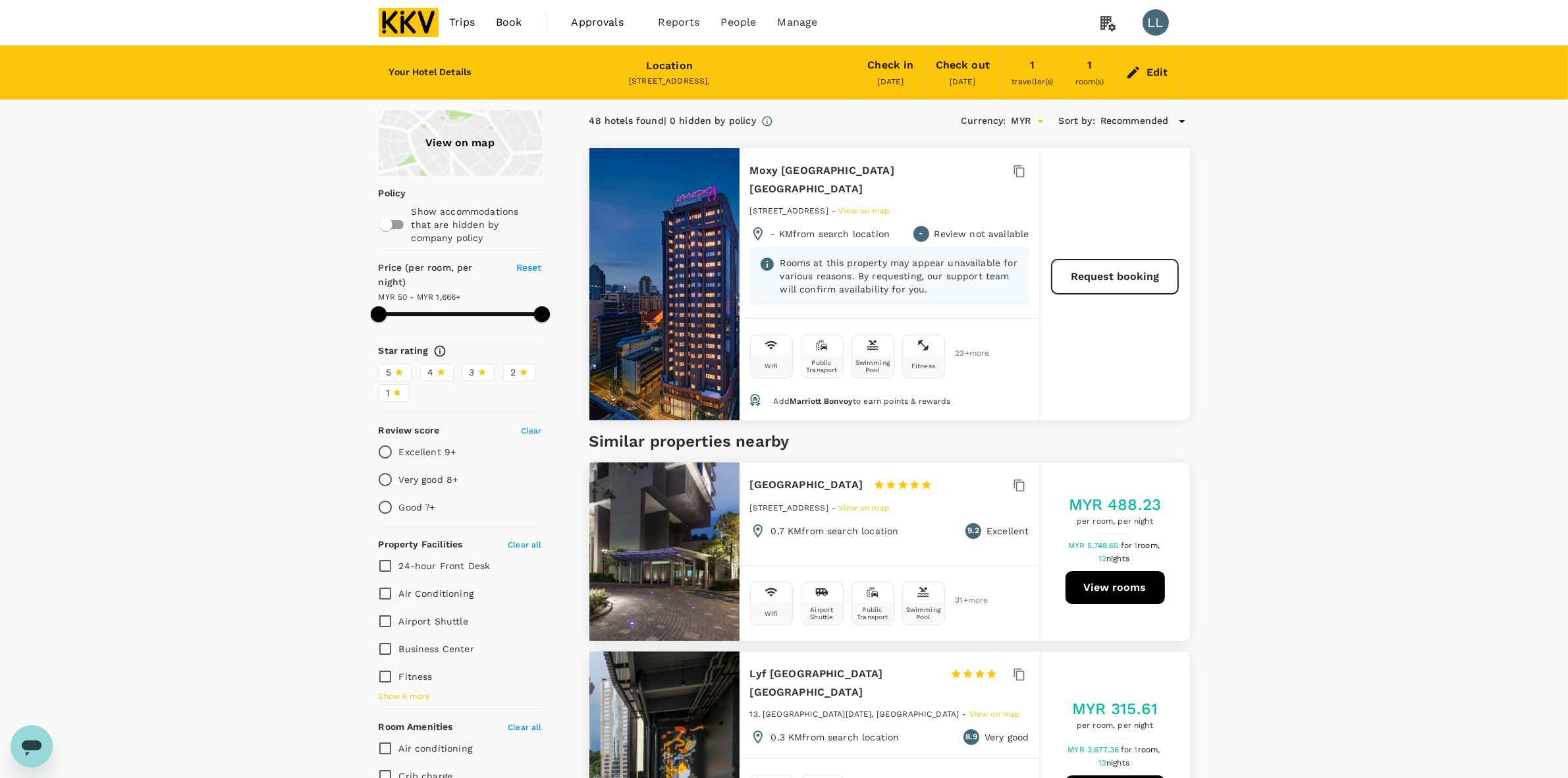
click at [1151, 75] on div "Edit" at bounding box center [1157, 72] width 22 height 18
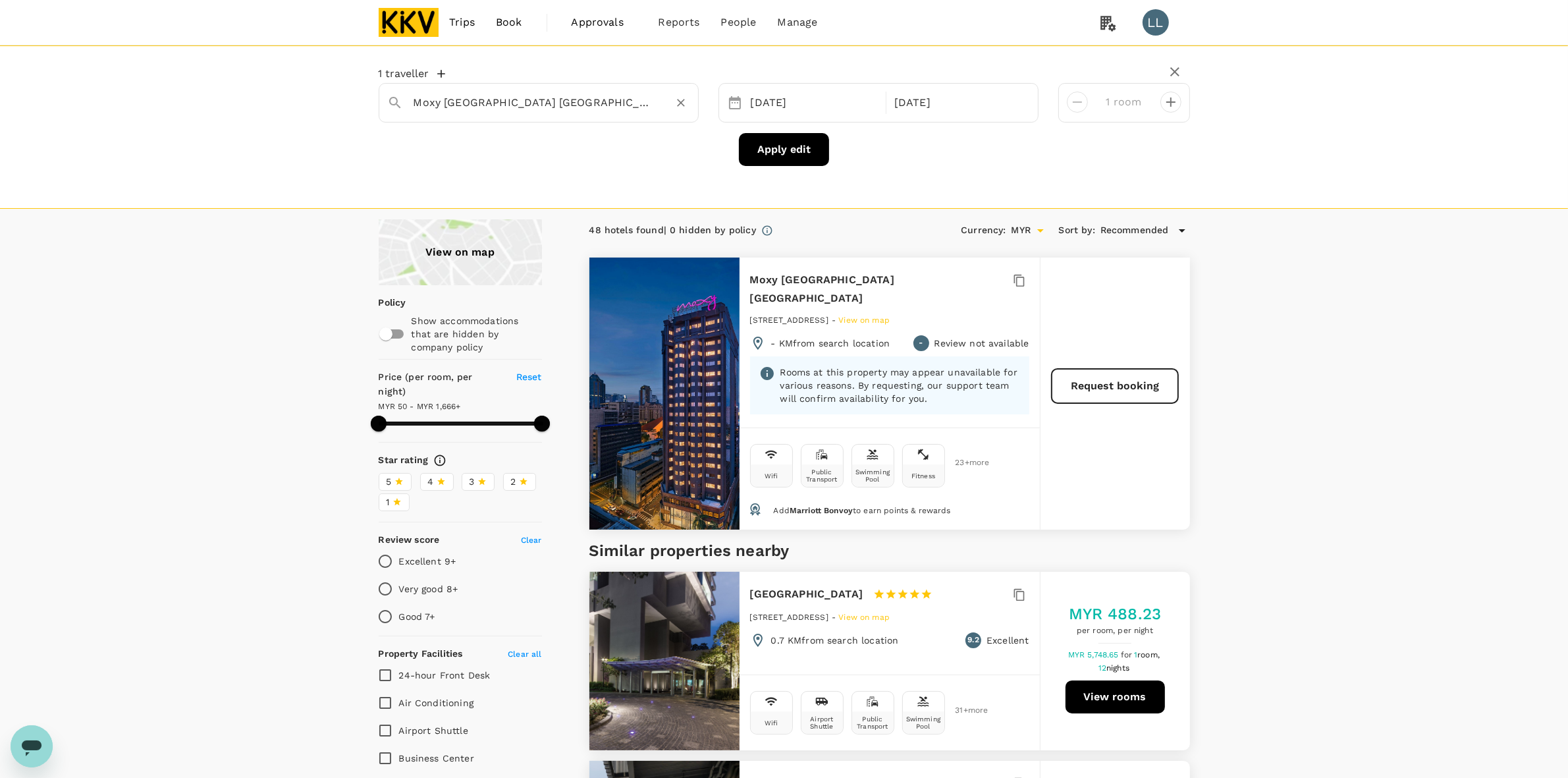
click at [686, 107] on div at bounding box center [681, 103] width 18 height 18
click at [528, 102] on input "Moxy Kuala Lumpur Chinatown" at bounding box center [533, 103] width 240 height 20
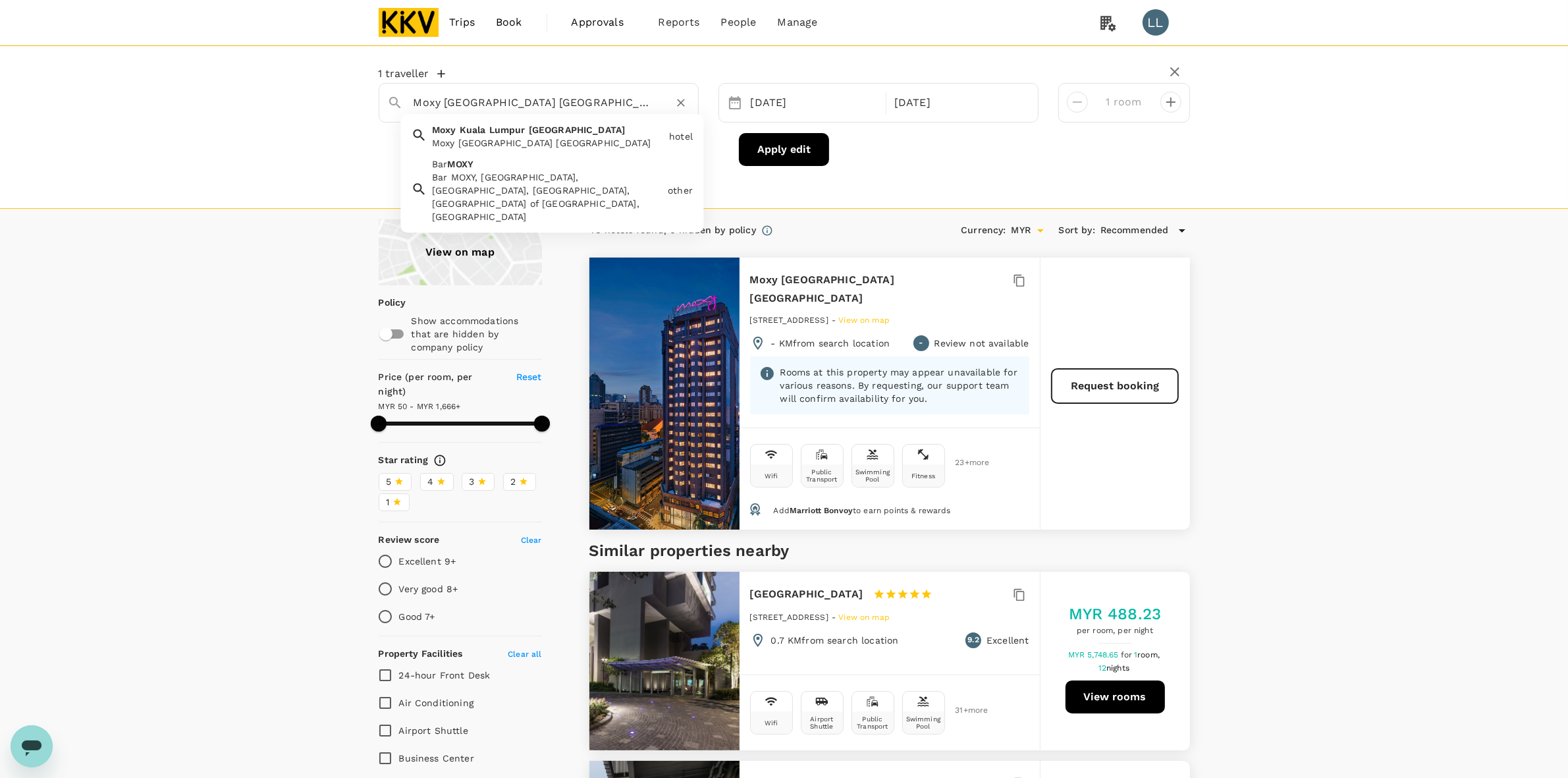
click at [686, 102] on icon "Clear" at bounding box center [681, 103] width 13 height 13
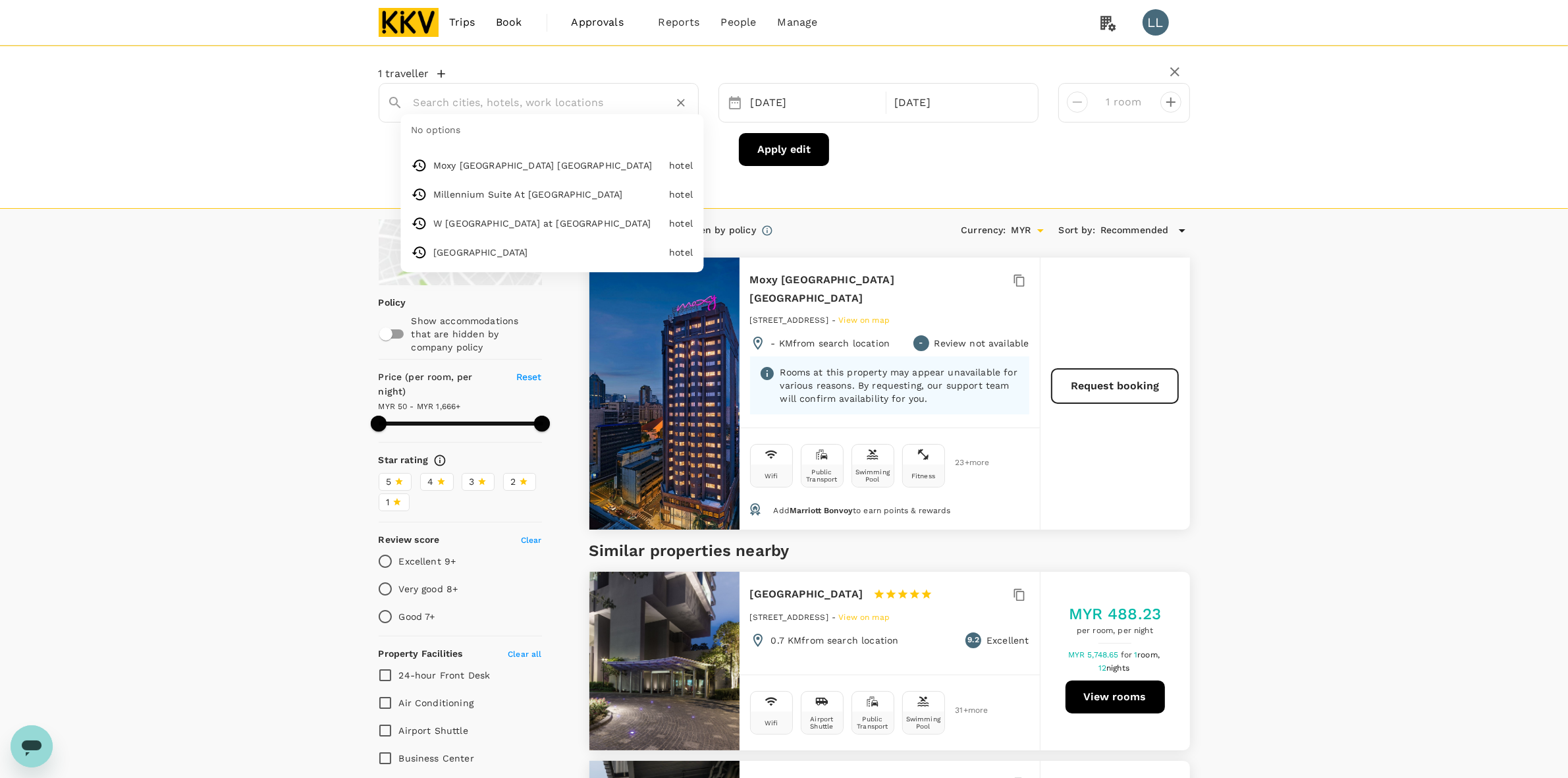
click at [682, 103] on icon "Clear" at bounding box center [681, 103] width 13 height 13
click at [537, 103] on input "text" at bounding box center [533, 103] width 240 height 20
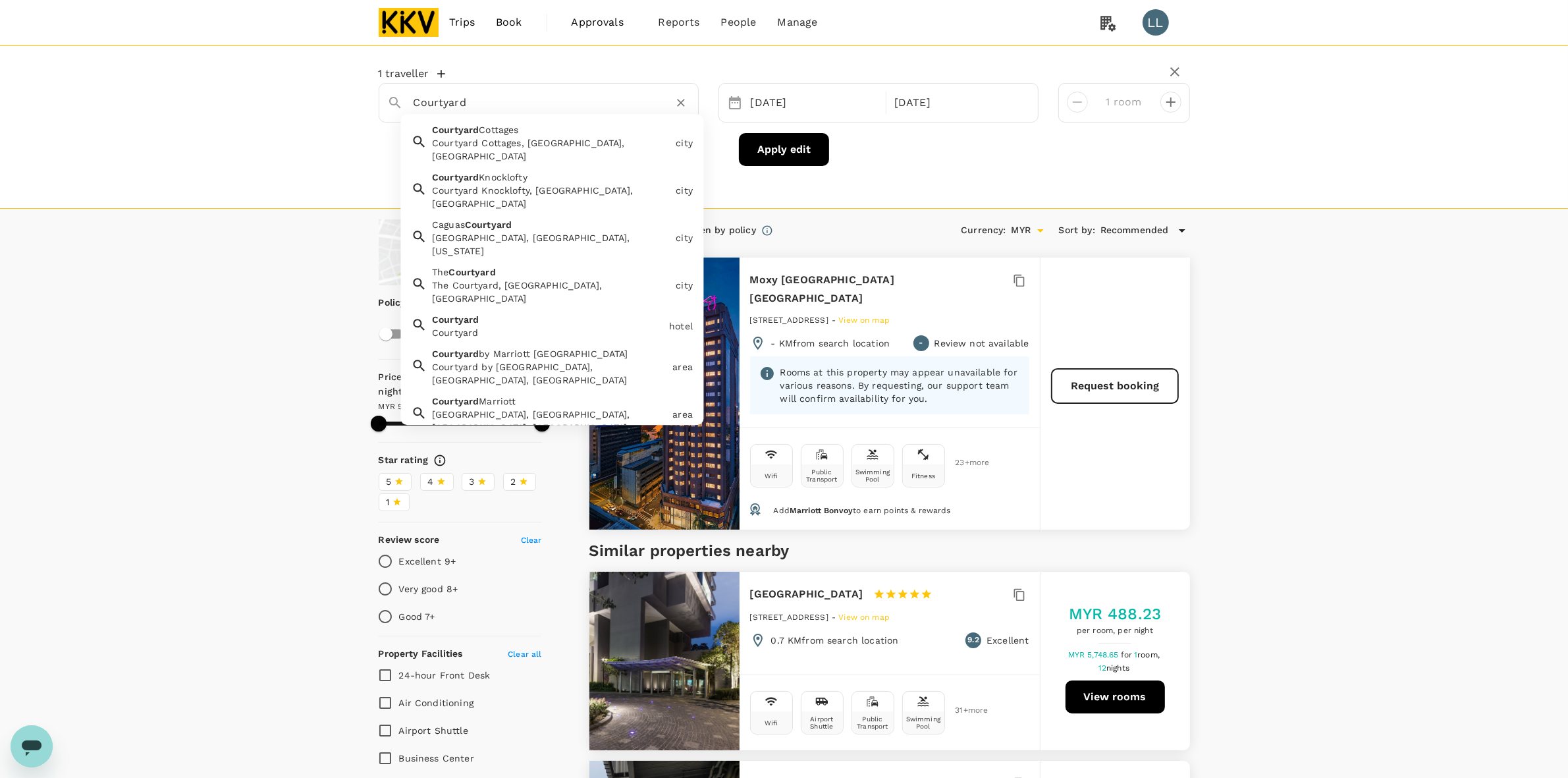
type input "Courtyard"
type input "1664.92"
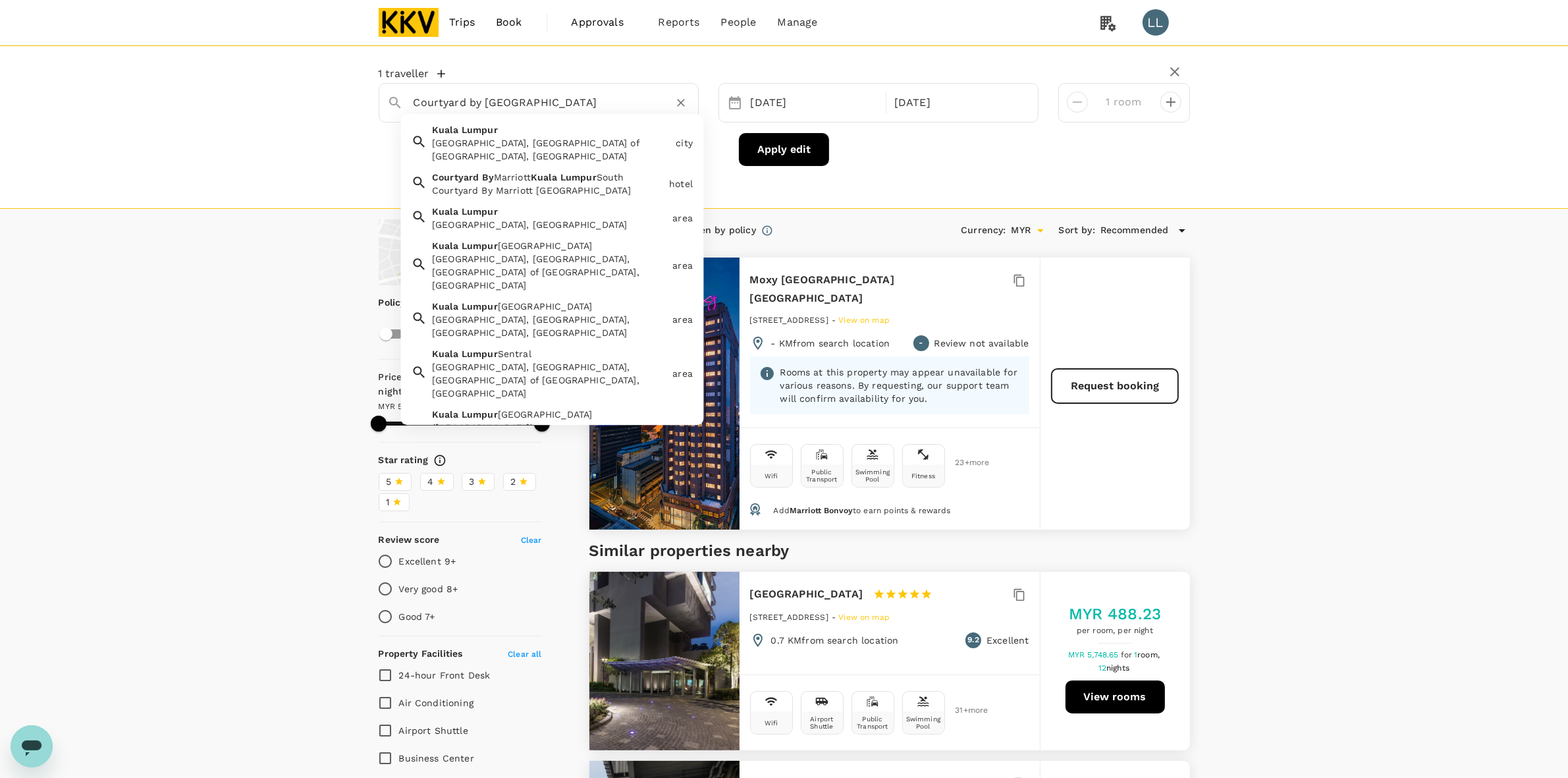
click at [481, 164] on li "Kuala Lumpur Kuala Lumpur, Federal Territory of Kuala Lumpur, Malaysia city" at bounding box center [552, 143] width 303 height 48
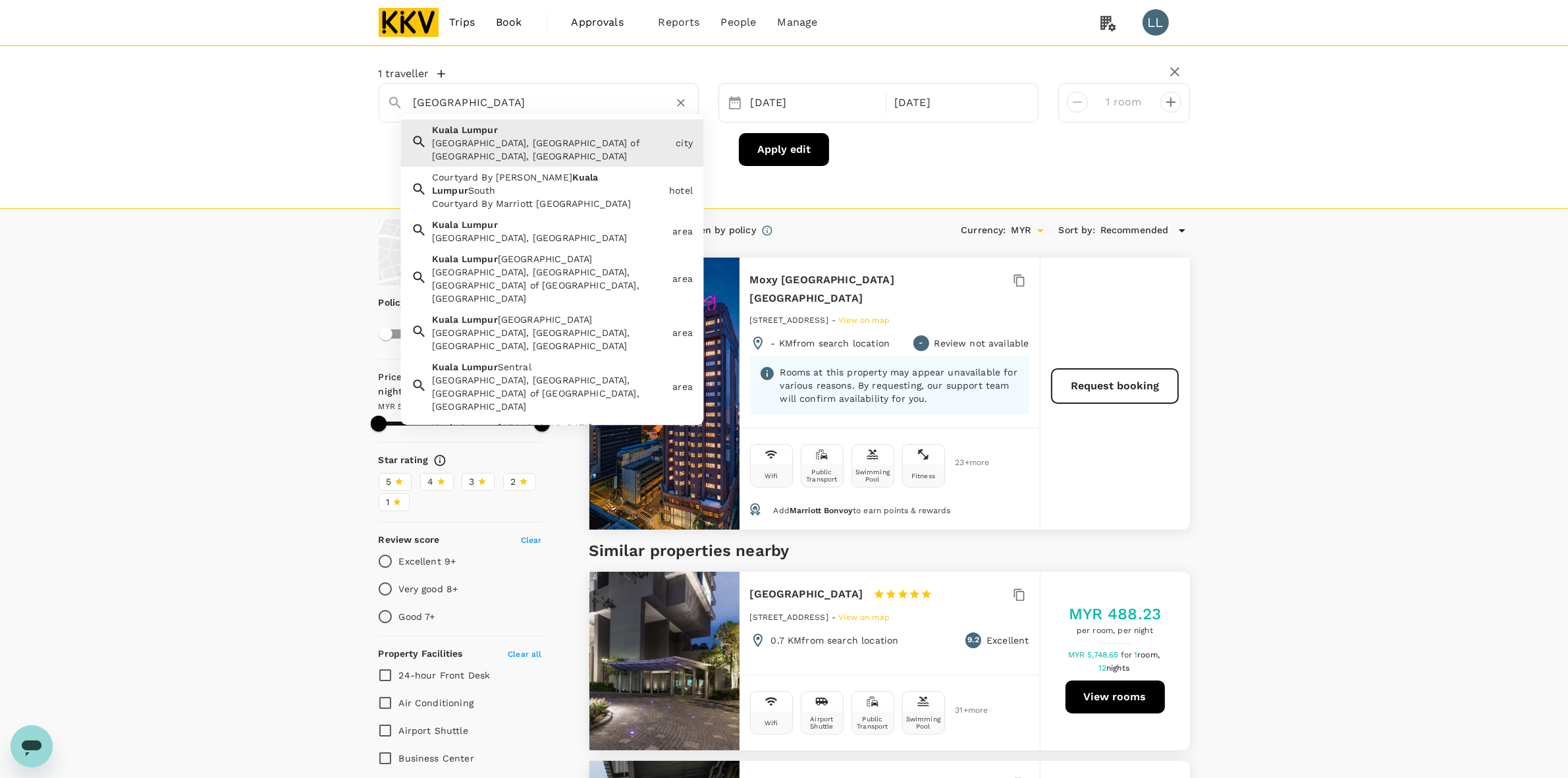
click at [591, 104] on input "Kuala Lumpur" at bounding box center [533, 103] width 240 height 20
click at [557, 197] on div "Courtyard By Marriott Kuala Lumpur South" at bounding box center [548, 203] width 232 height 13
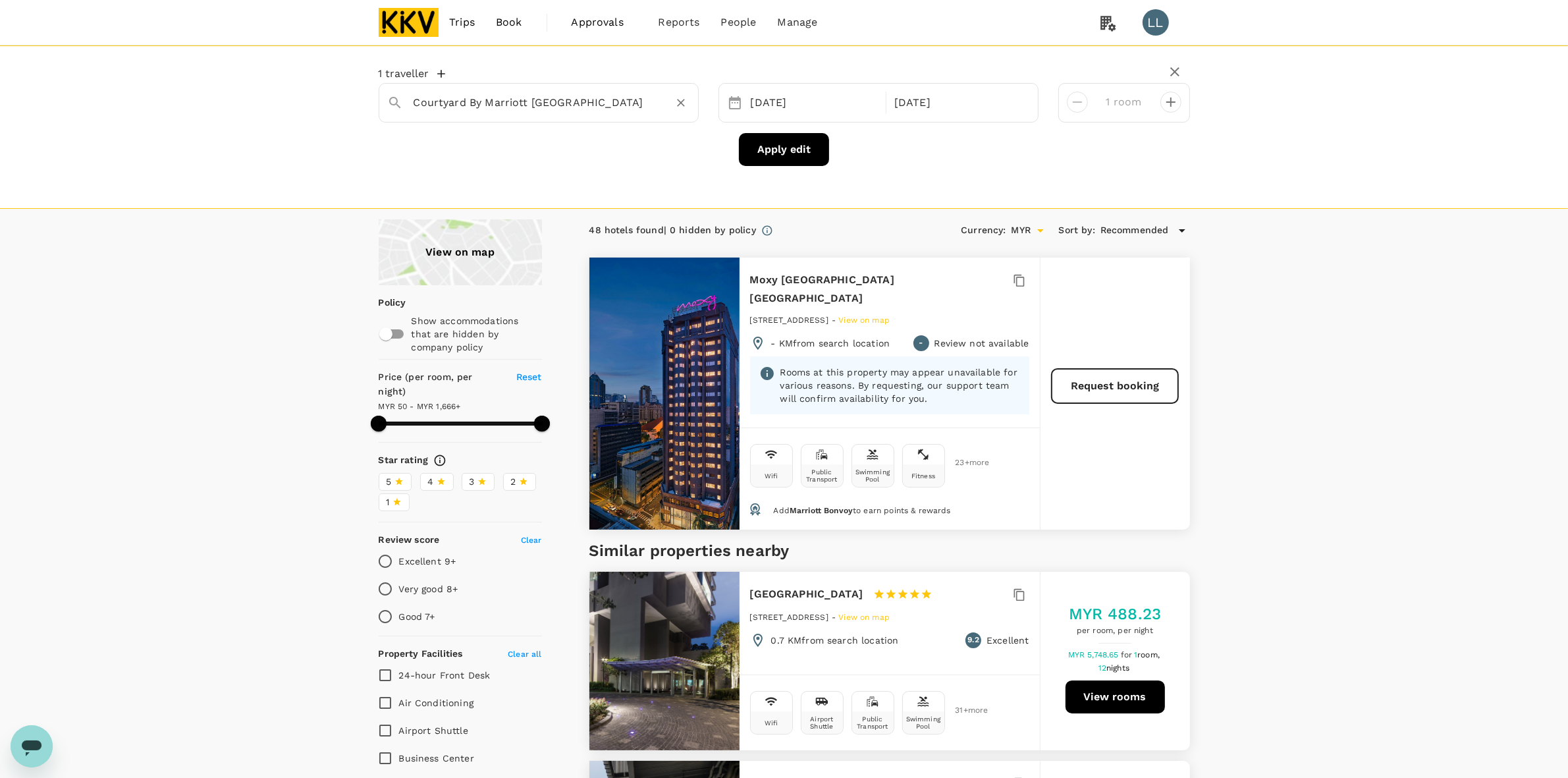
type input "Courtyard By Marriott Kuala Lumpur South"
click at [772, 150] on button "Apply edit" at bounding box center [784, 149] width 90 height 33
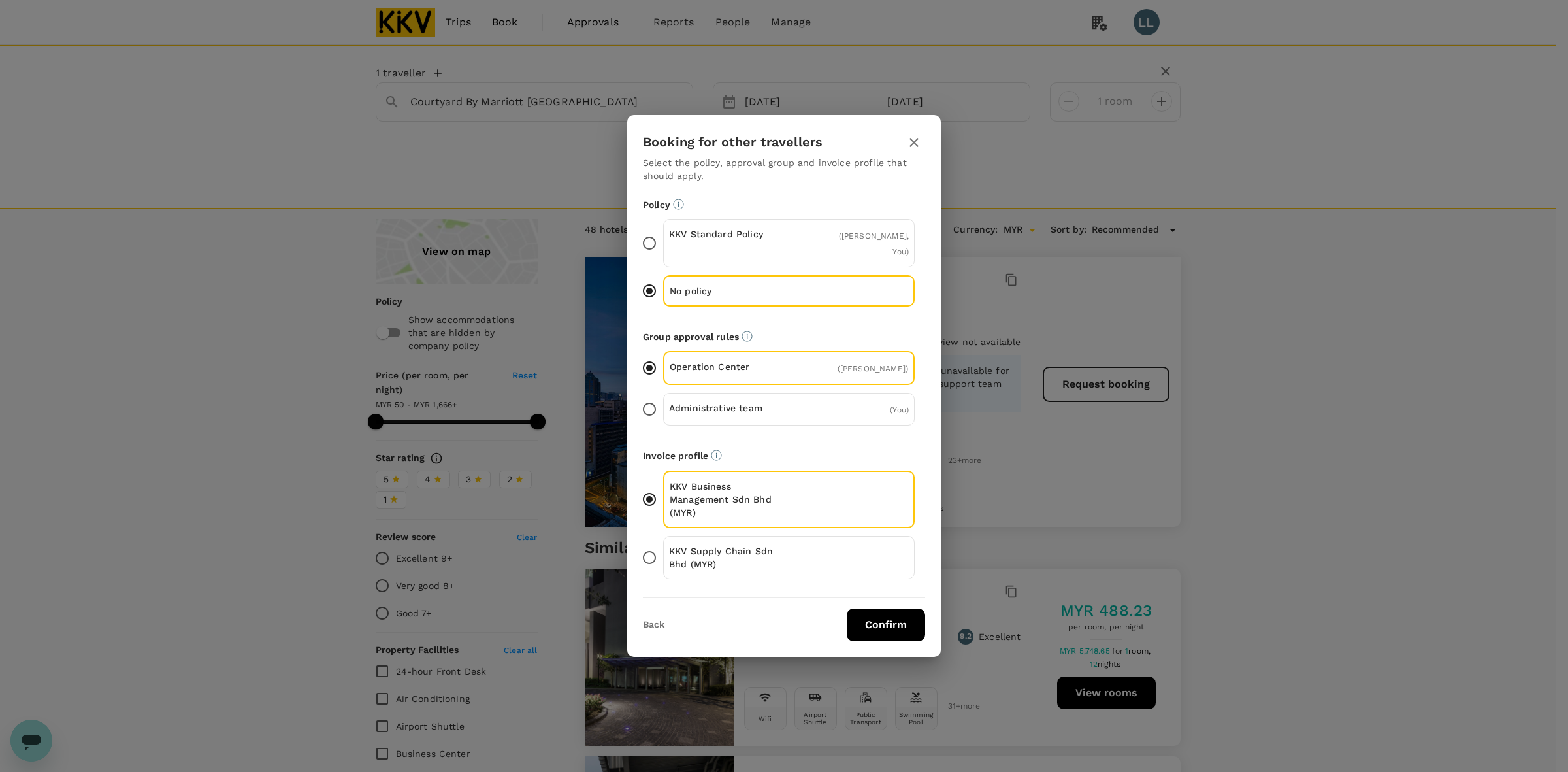
click at [790, 541] on div "KKV Supply Chain Sdn Bhd (MYR)" at bounding box center [789, 558] width 252 height 43
click at [663, 544] on input "KKV Supply Chain Sdn Bhd (MYR)" at bounding box center [649, 557] width 28 height 28
click at [901, 608] on button "Confirm" at bounding box center [885, 624] width 78 height 33
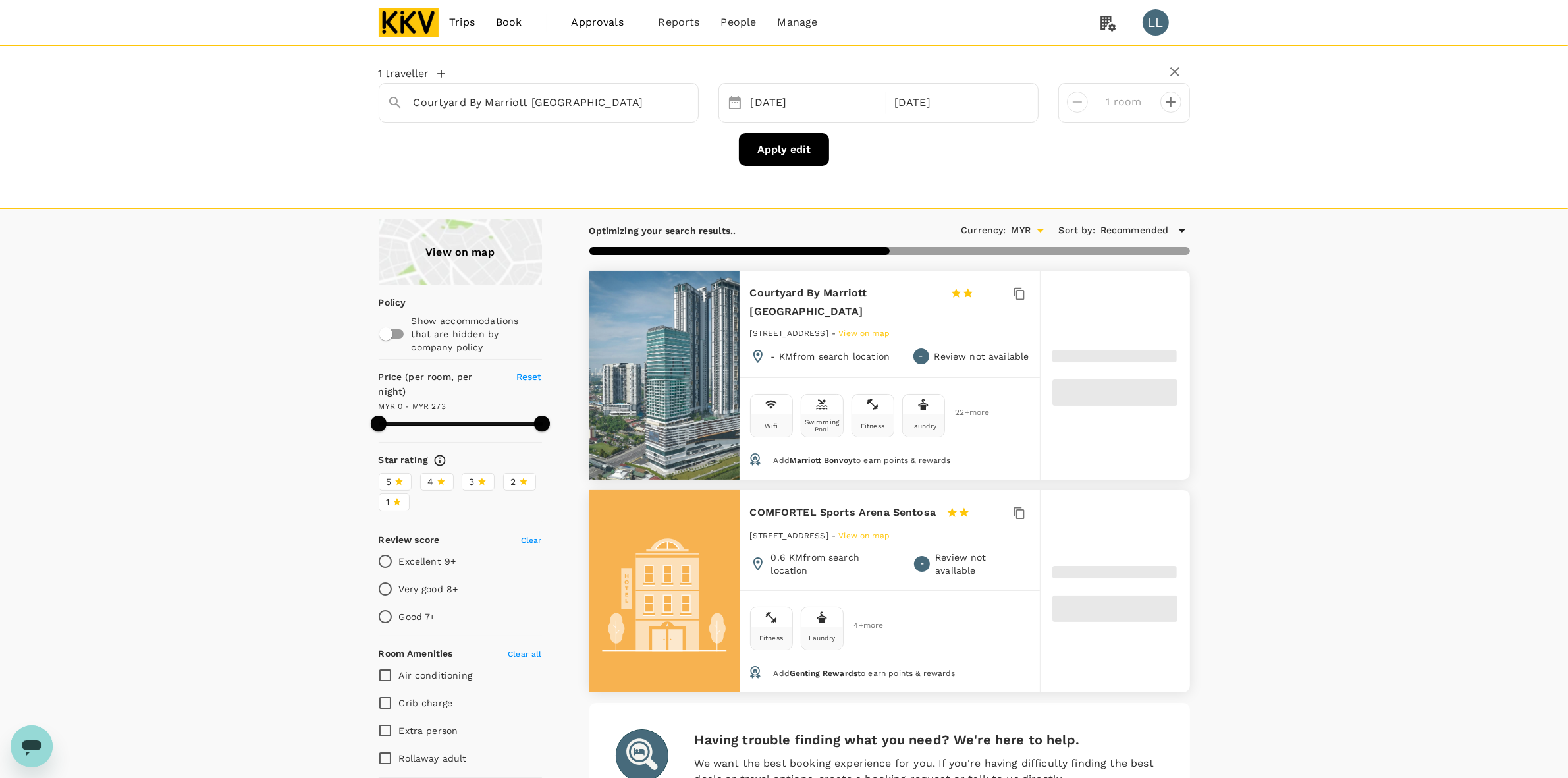
type input "272"
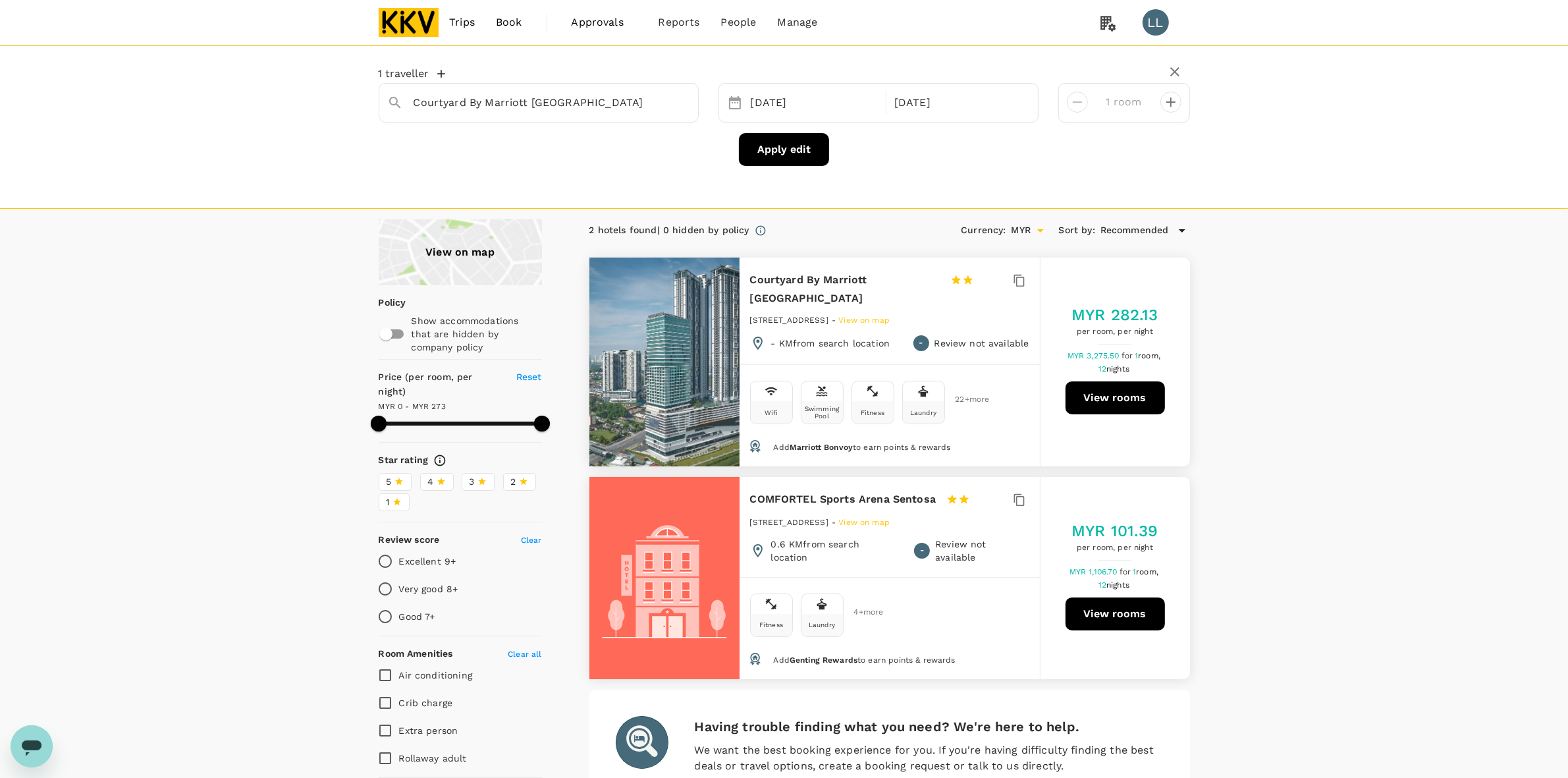
click at [1314, 363] on div "View on map Policy Show accommodations that are hidden by company policy Price …" at bounding box center [784, 637] width 1568 height 836
click at [676, 107] on icon "Clear" at bounding box center [681, 103] width 13 height 13
click at [575, 110] on input "text" at bounding box center [533, 103] width 240 height 20
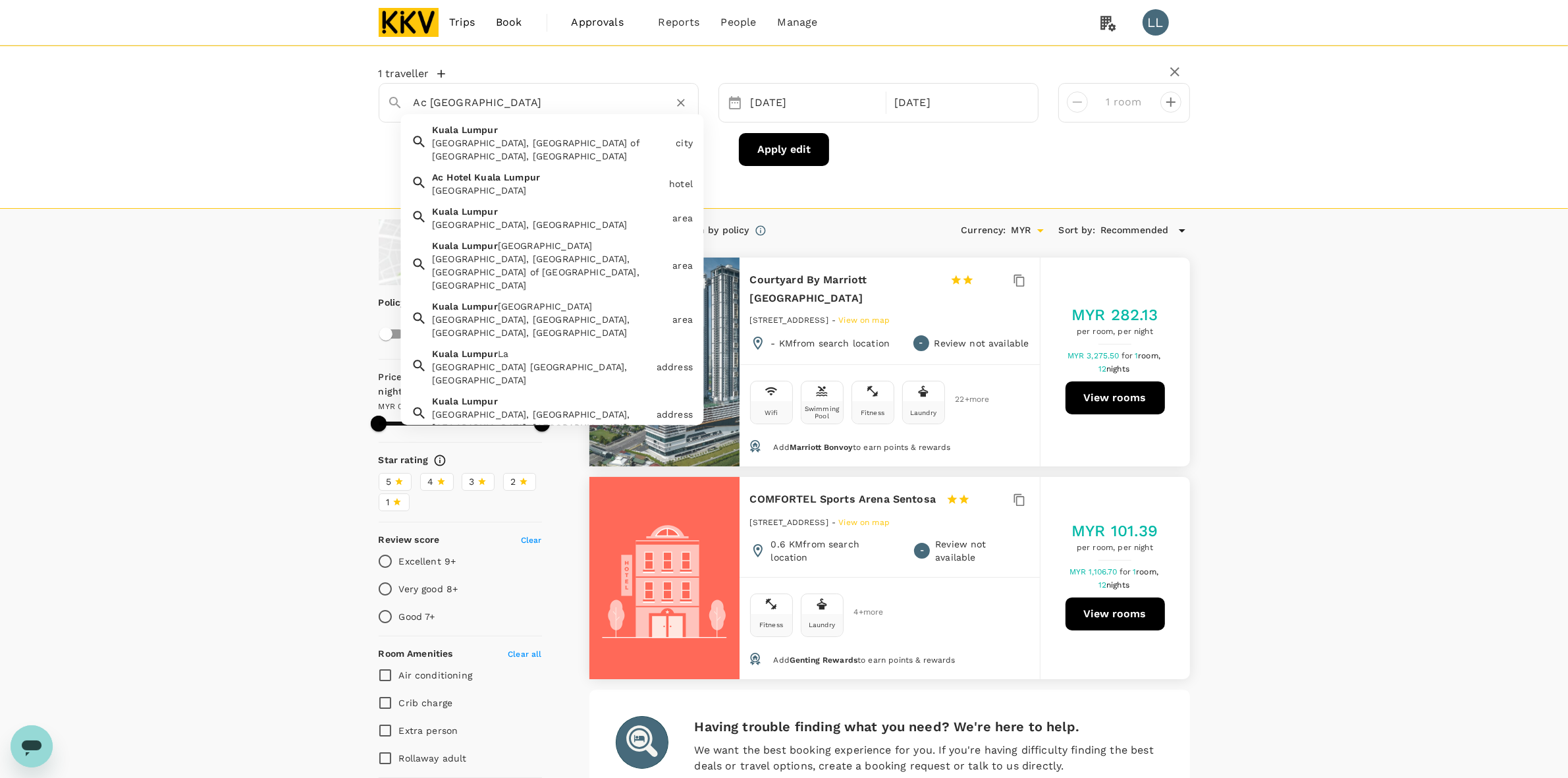
click at [552, 188] on div "Ac Hotel Kuala Lumpur" at bounding box center [548, 190] width 232 height 13
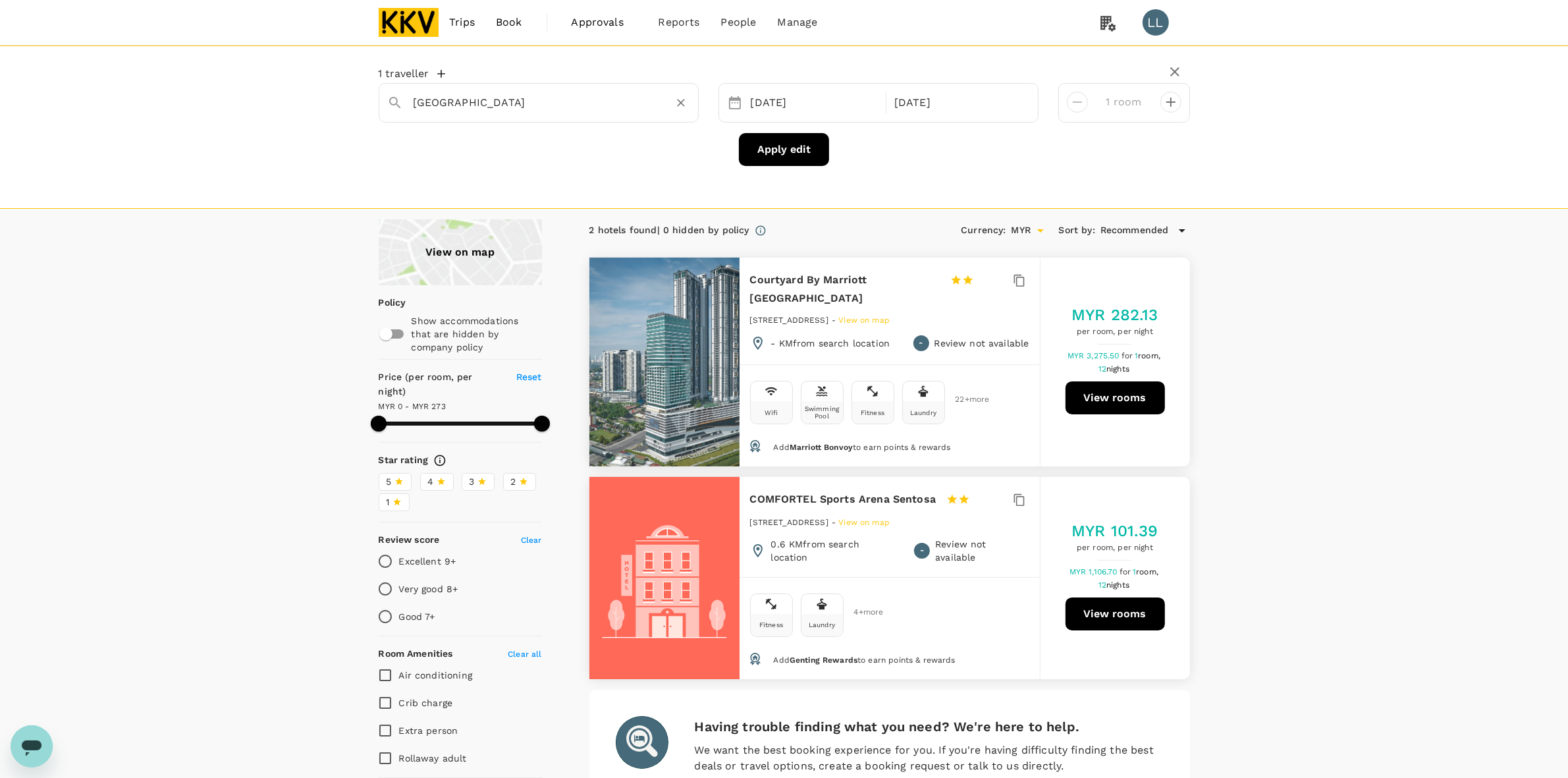
type input "Ac Hotel Kuala Lumpur"
click at [762, 147] on button "Apply edit" at bounding box center [784, 149] width 90 height 33
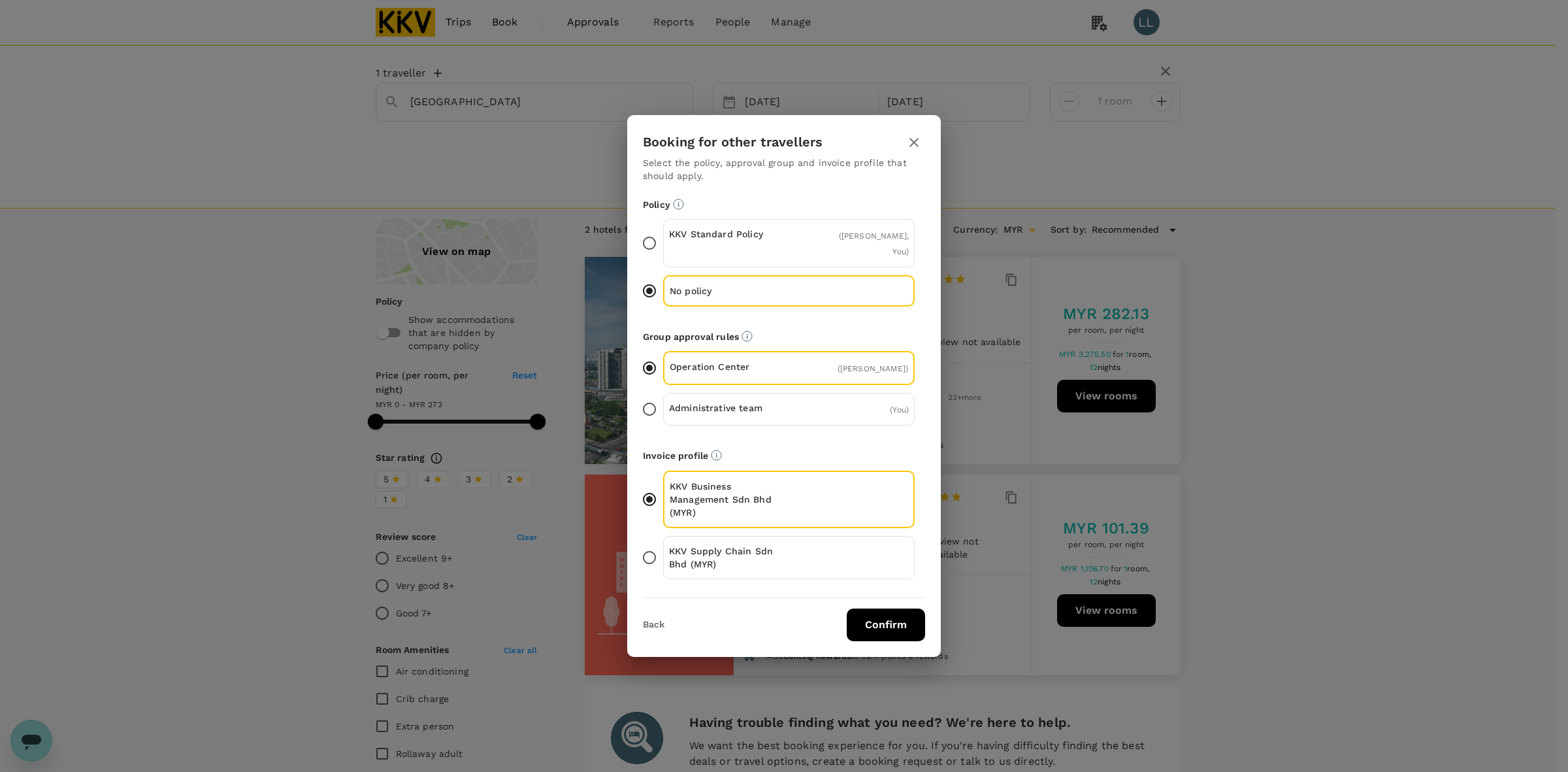
click at [710, 521] on div "KKV Business Management Sdn Bhd (MYR) KKV Supply Chain Sdn Bhd (MYR)" at bounding box center [784, 529] width 282 height 117
click at [732, 557] on p "KKV Supply Chain Sdn Bhd (MYR)" at bounding box center [729, 557] width 121 height 26
click at [663, 557] on input "KKV Supply Chain Sdn Bhd (MYR)" at bounding box center [649, 557] width 28 height 28
click at [912, 608] on button "Confirm" at bounding box center [885, 624] width 78 height 33
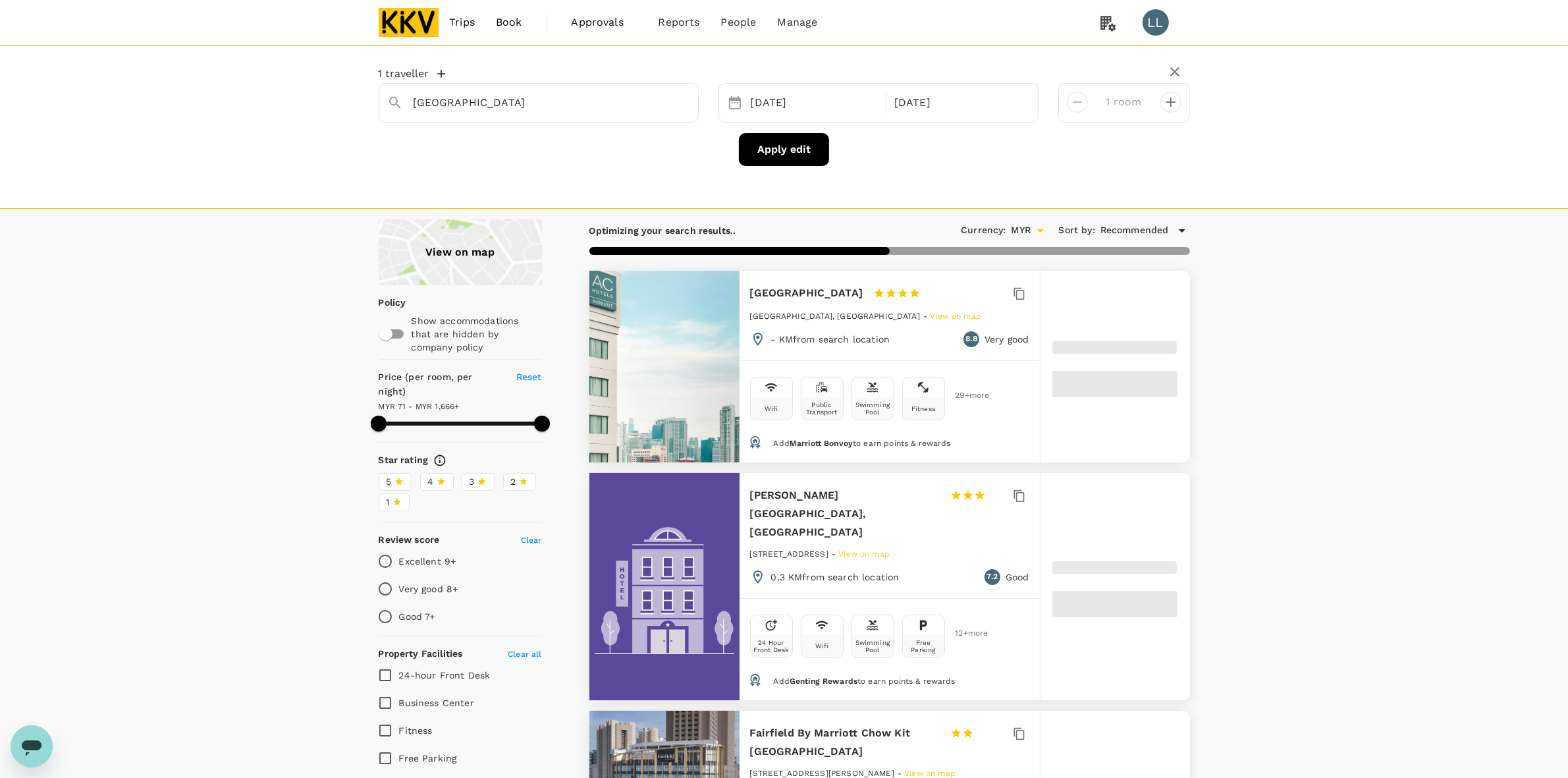
type input "1665.67"
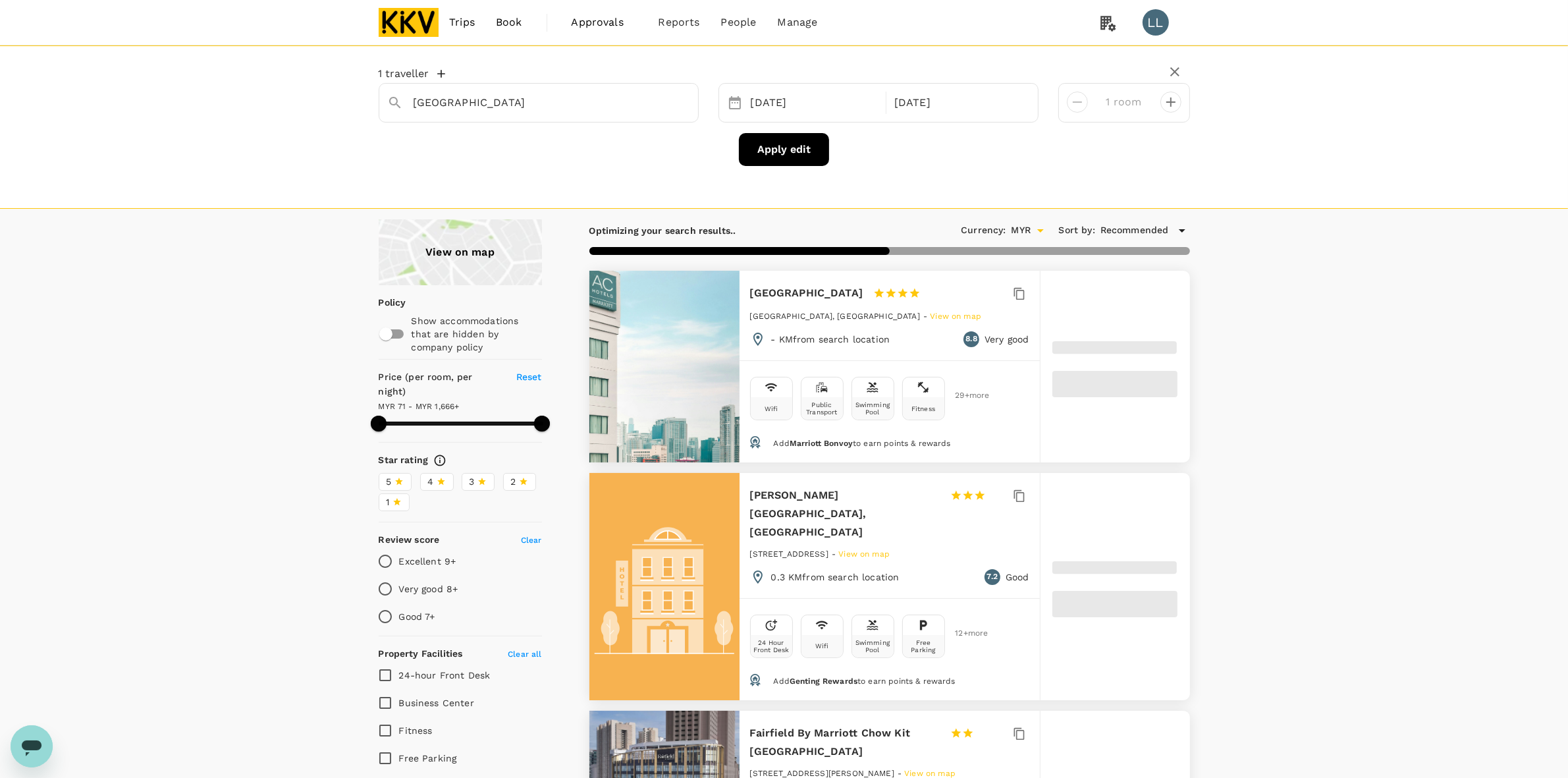
type input "71.08"
type input "1665.08"
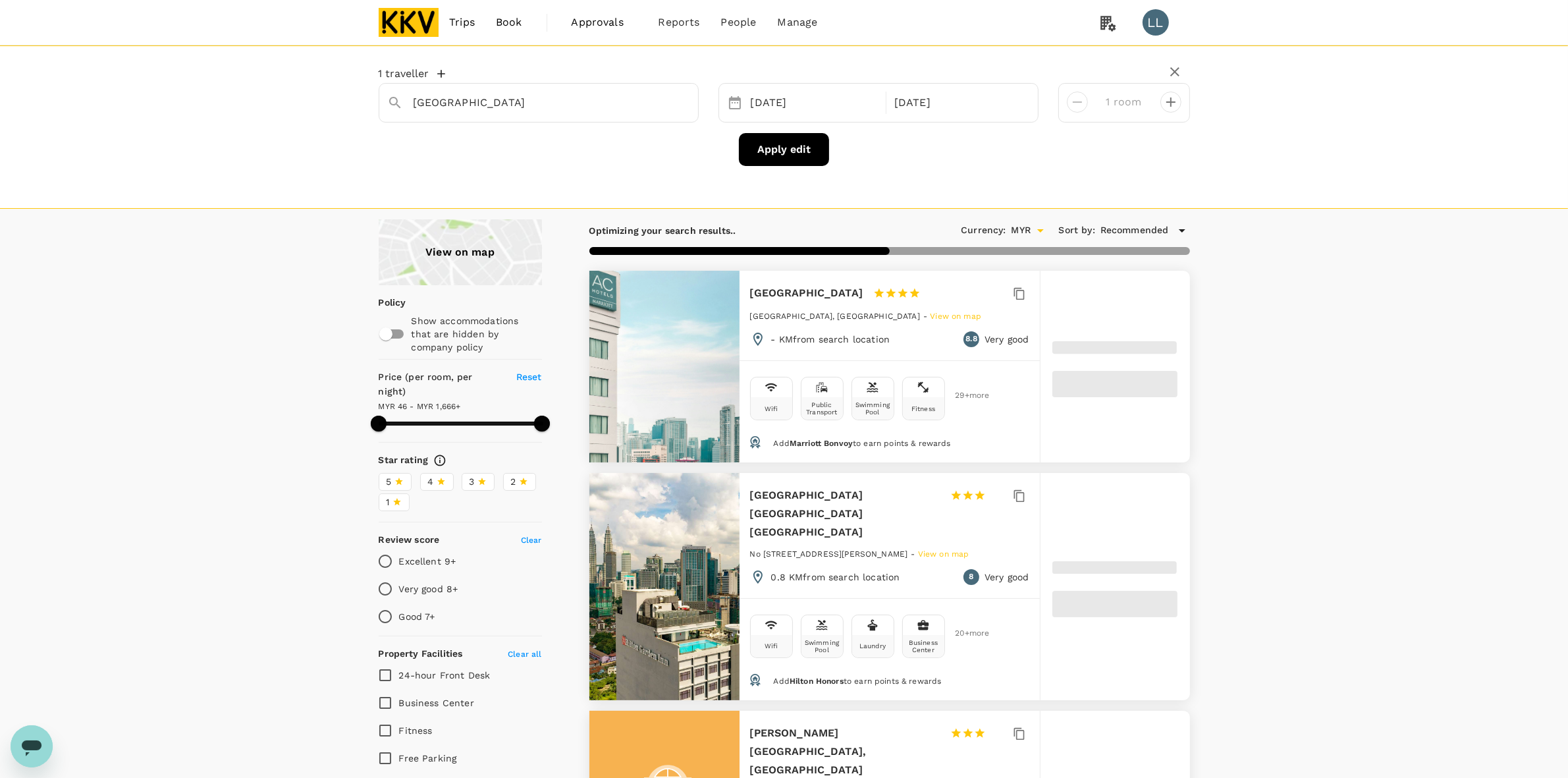
type input "46.08"
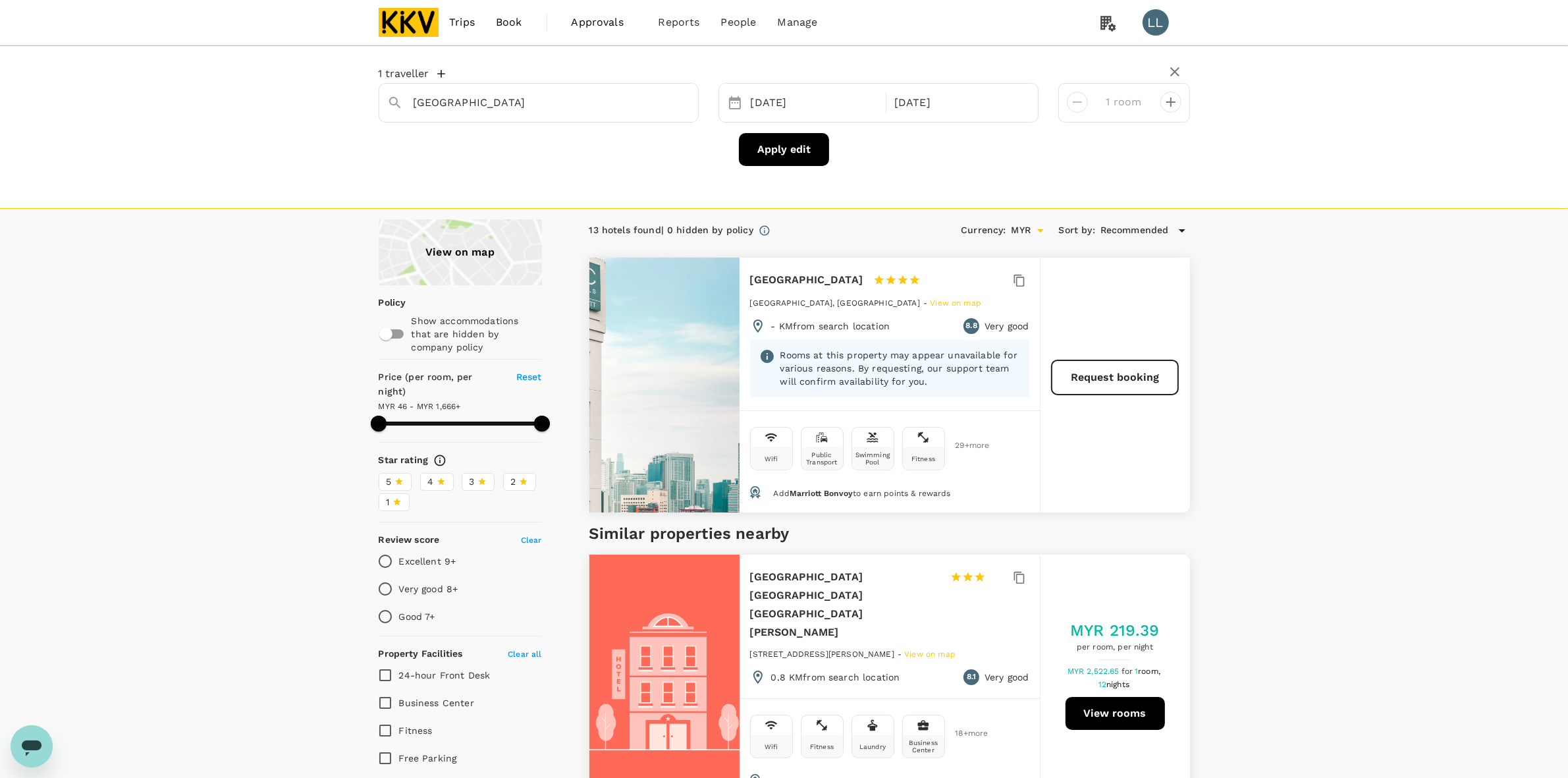
type input "1665.08"
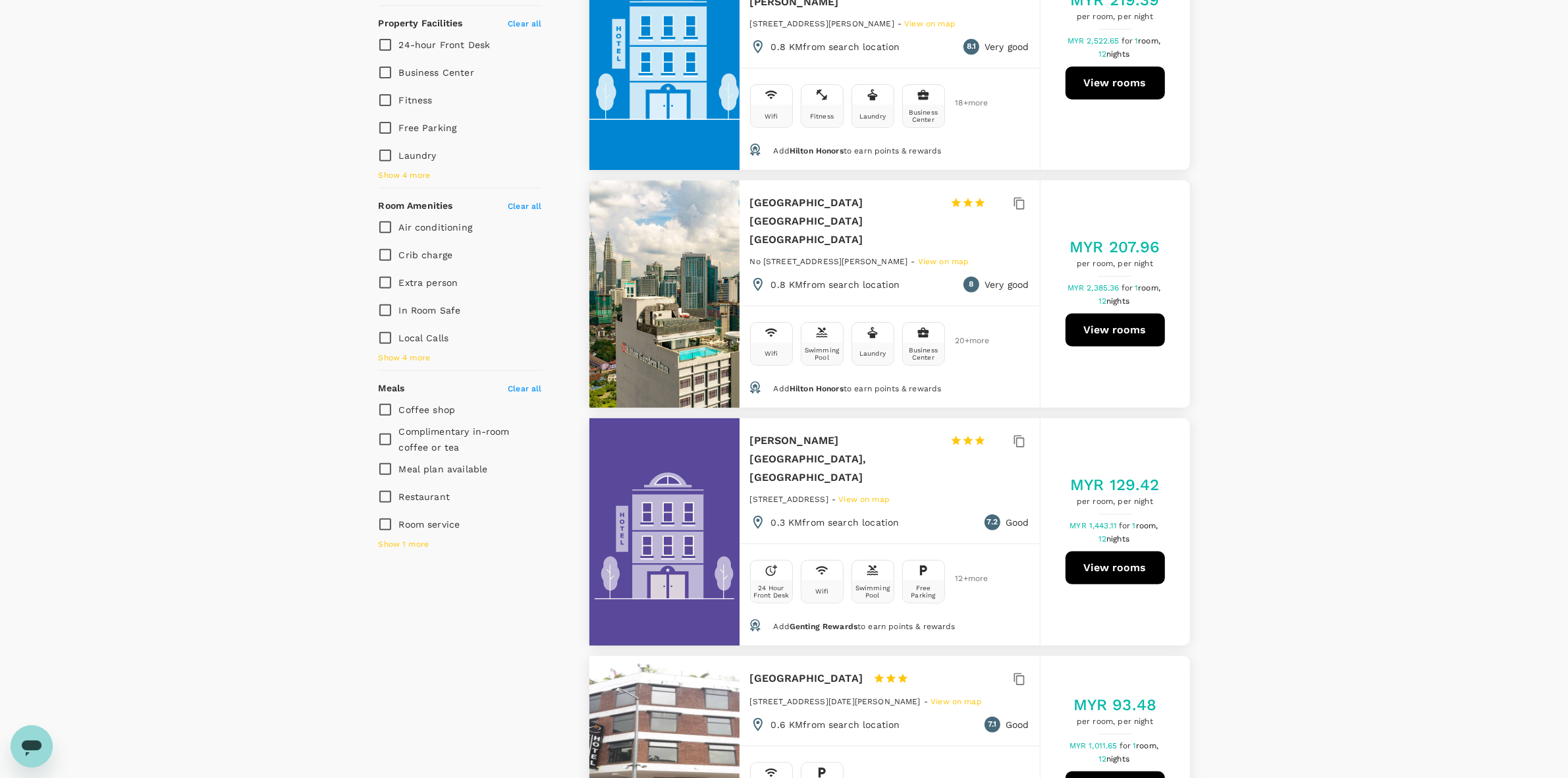
scroll to position [659, 0]
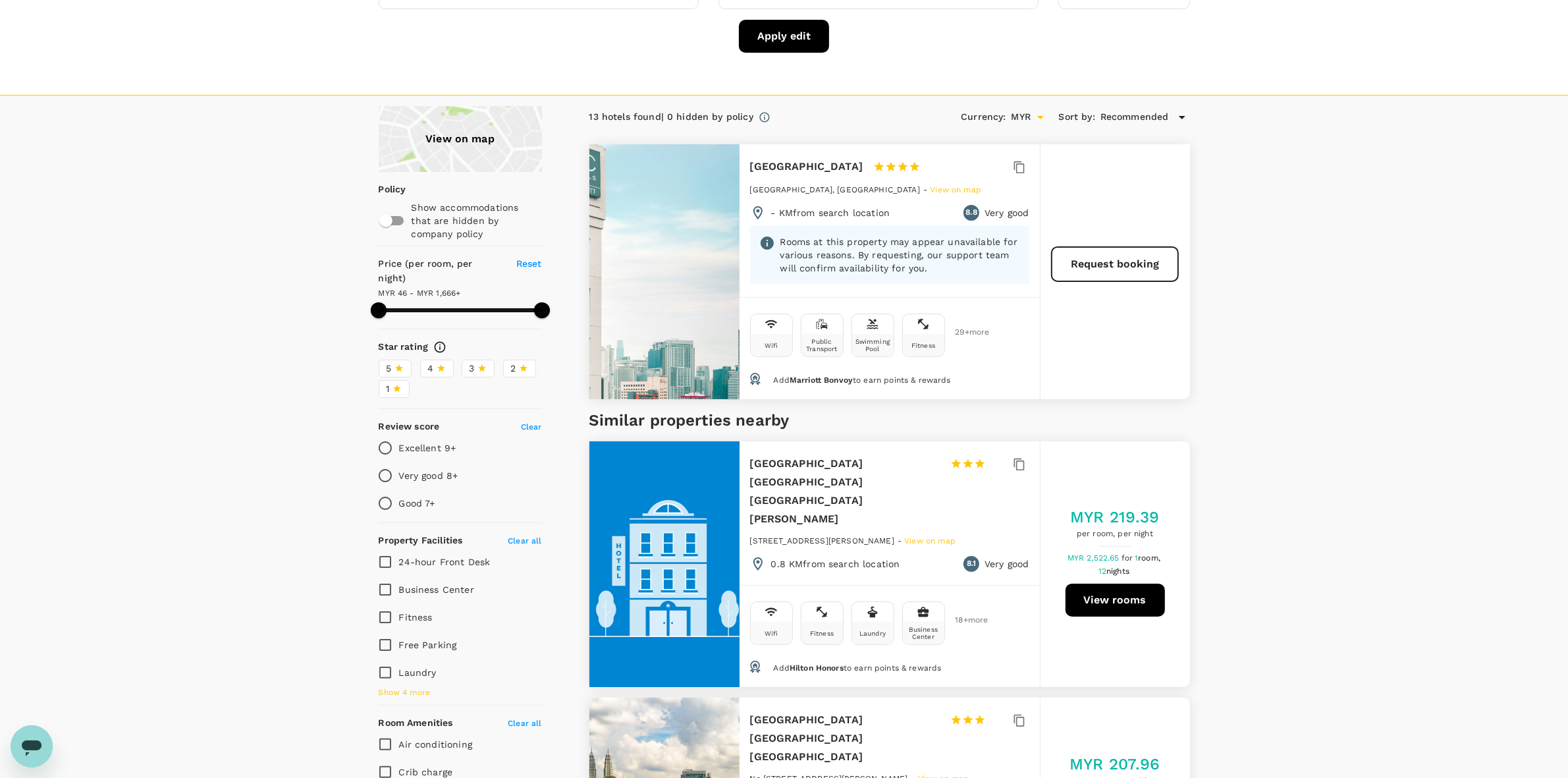
scroll to position [0, 0]
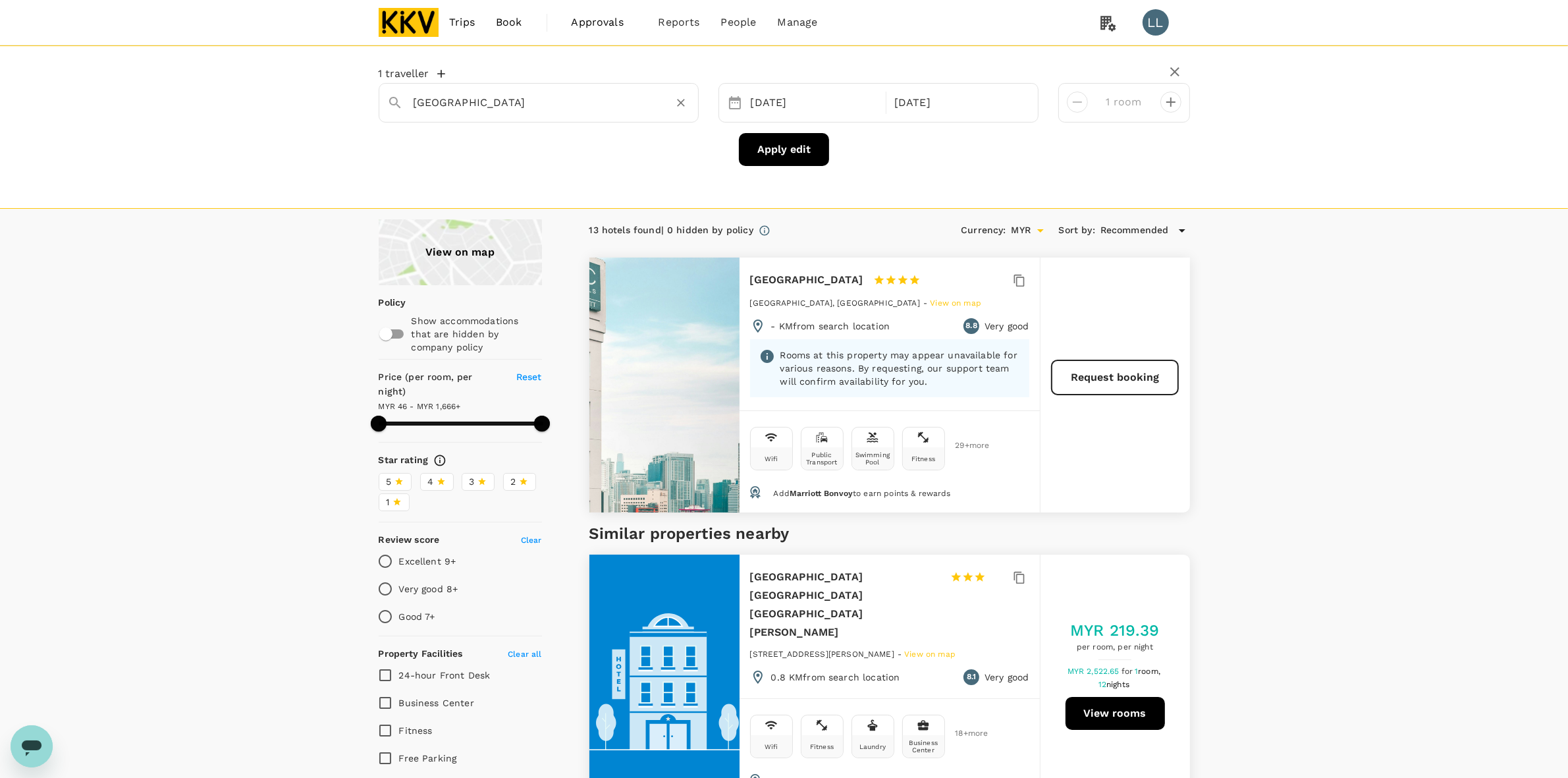
click at [577, 106] on input "Ac Hotel Kuala Lumpur" at bounding box center [533, 103] width 240 height 20
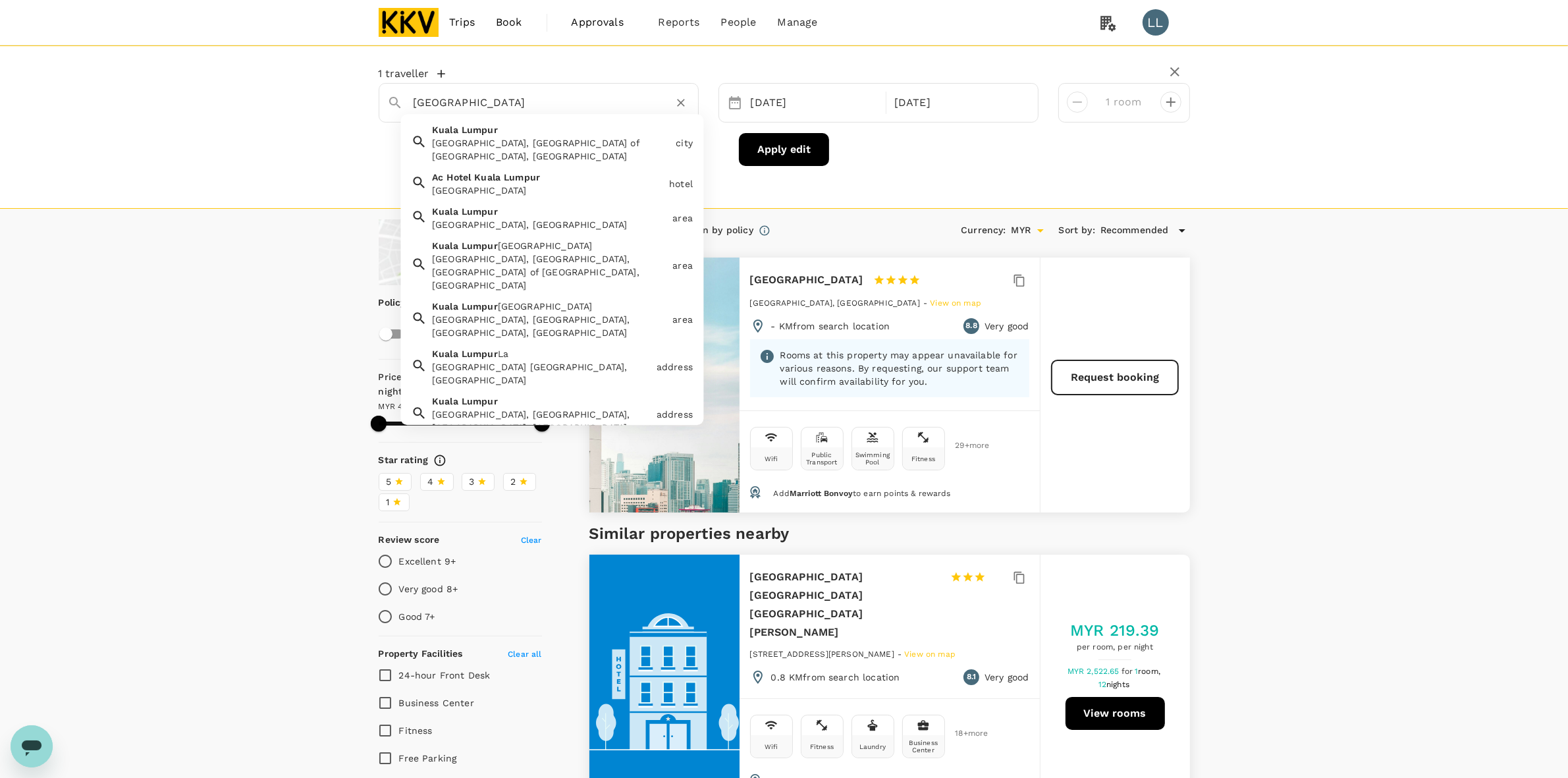
click at [683, 105] on icon "Clear" at bounding box center [681, 103] width 13 height 13
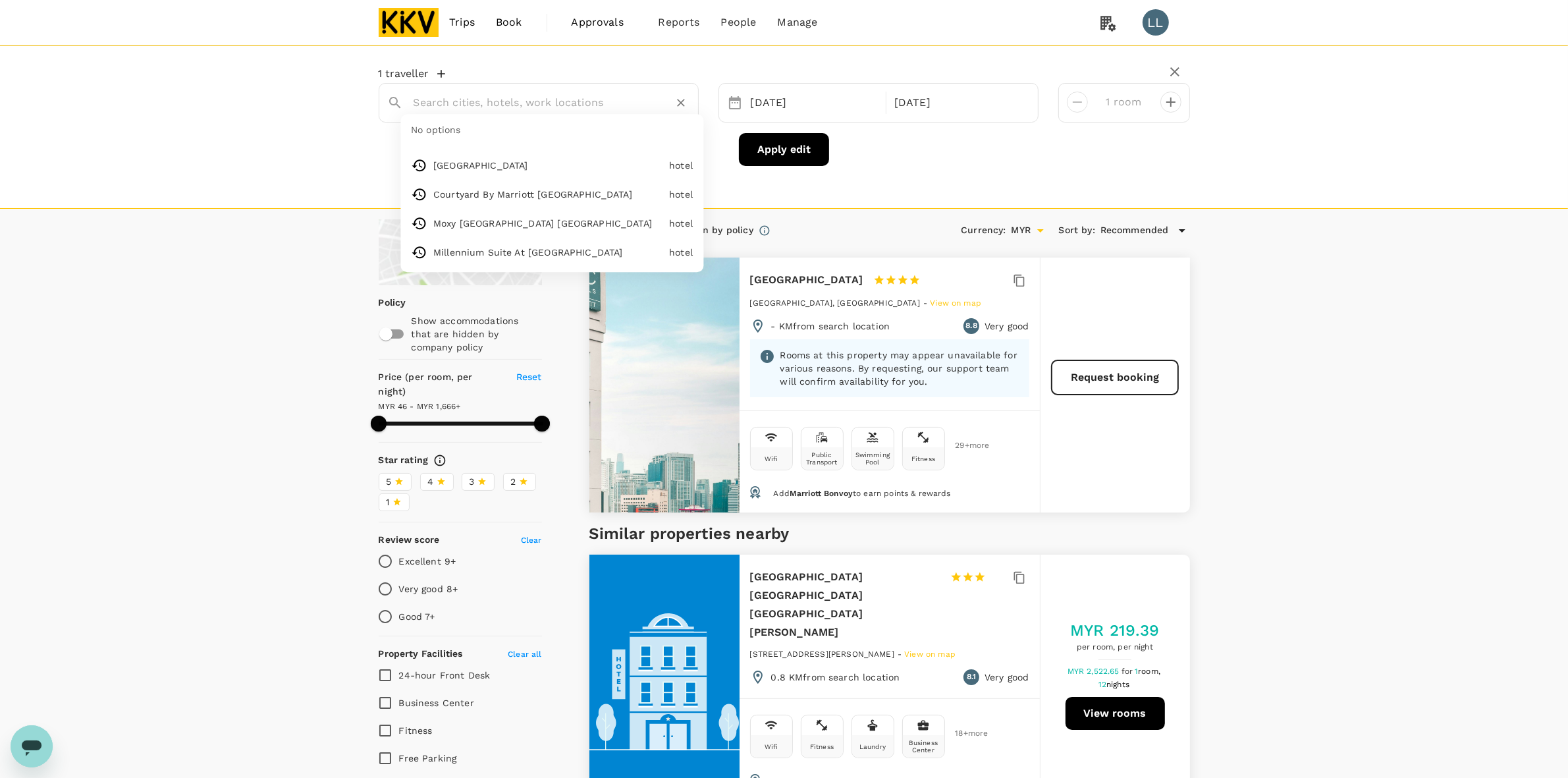
click at [583, 100] on input "text" at bounding box center [533, 103] width 240 height 20
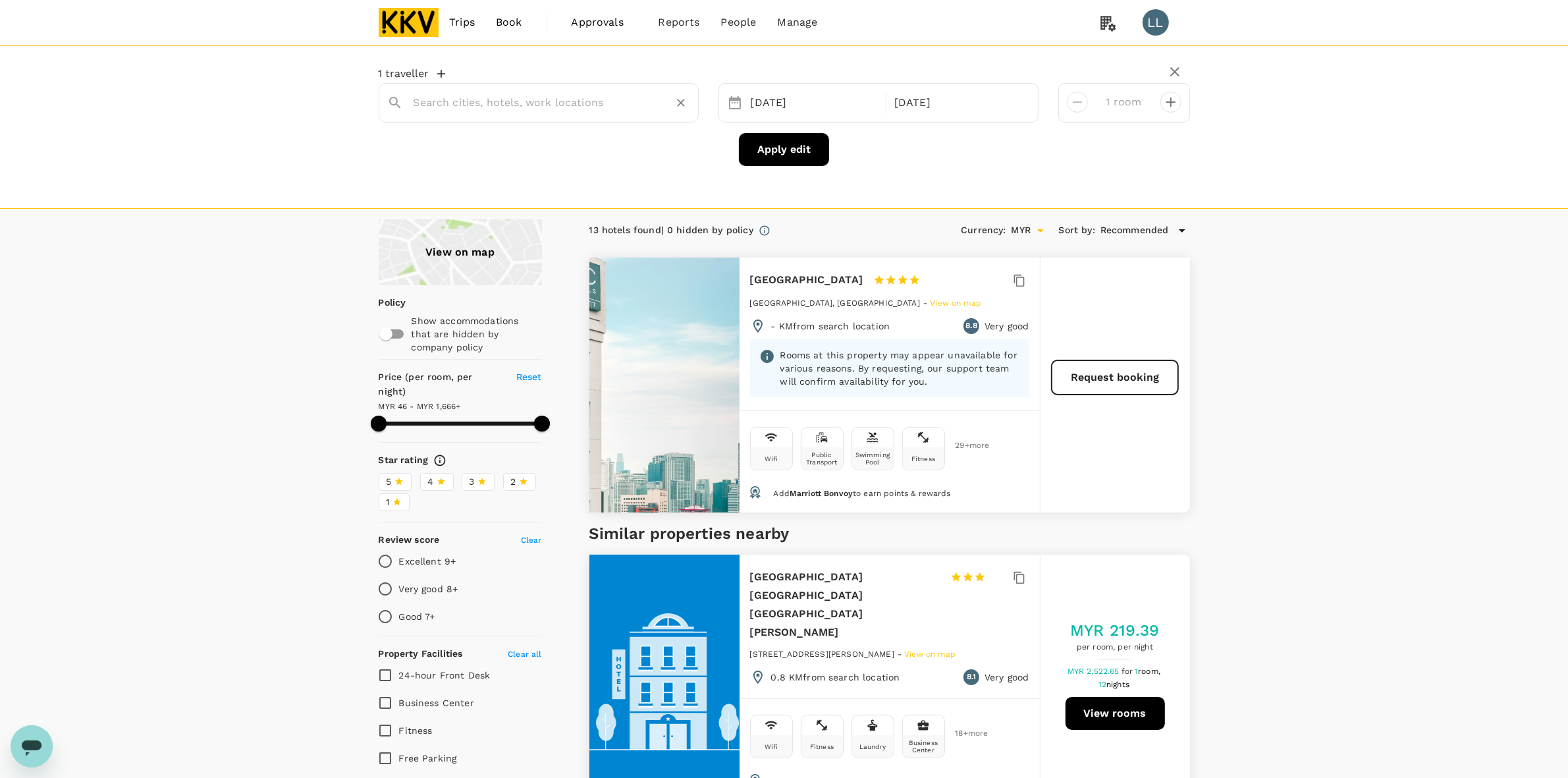
paste input "Fairfield"
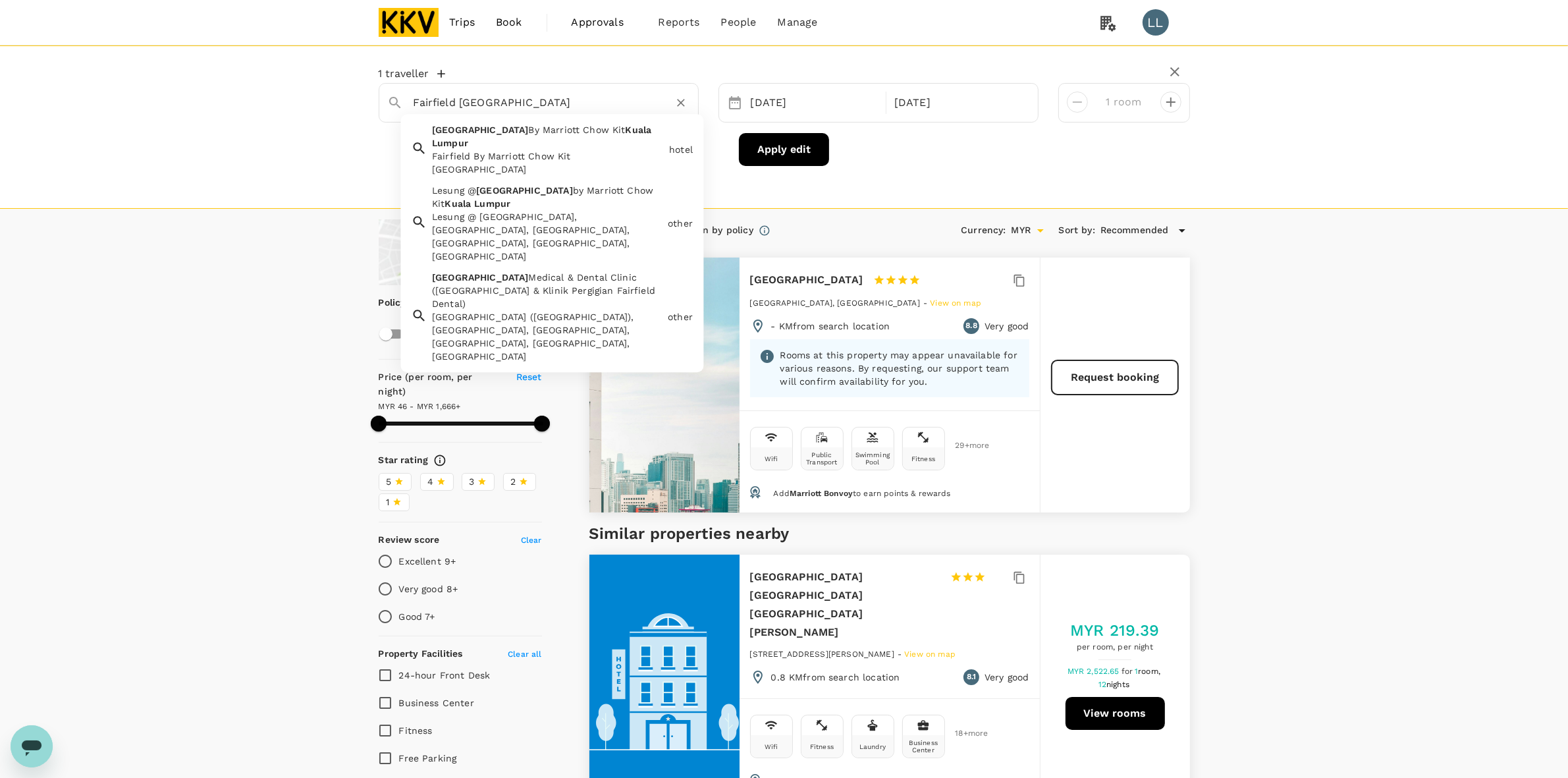
click at [519, 212] on div "Lesung @ Fairfield by Marriott Chow Kit Kuala Lumpur, Jalan Pahang, Titiwangsa …" at bounding box center [547, 237] width 231 height 53
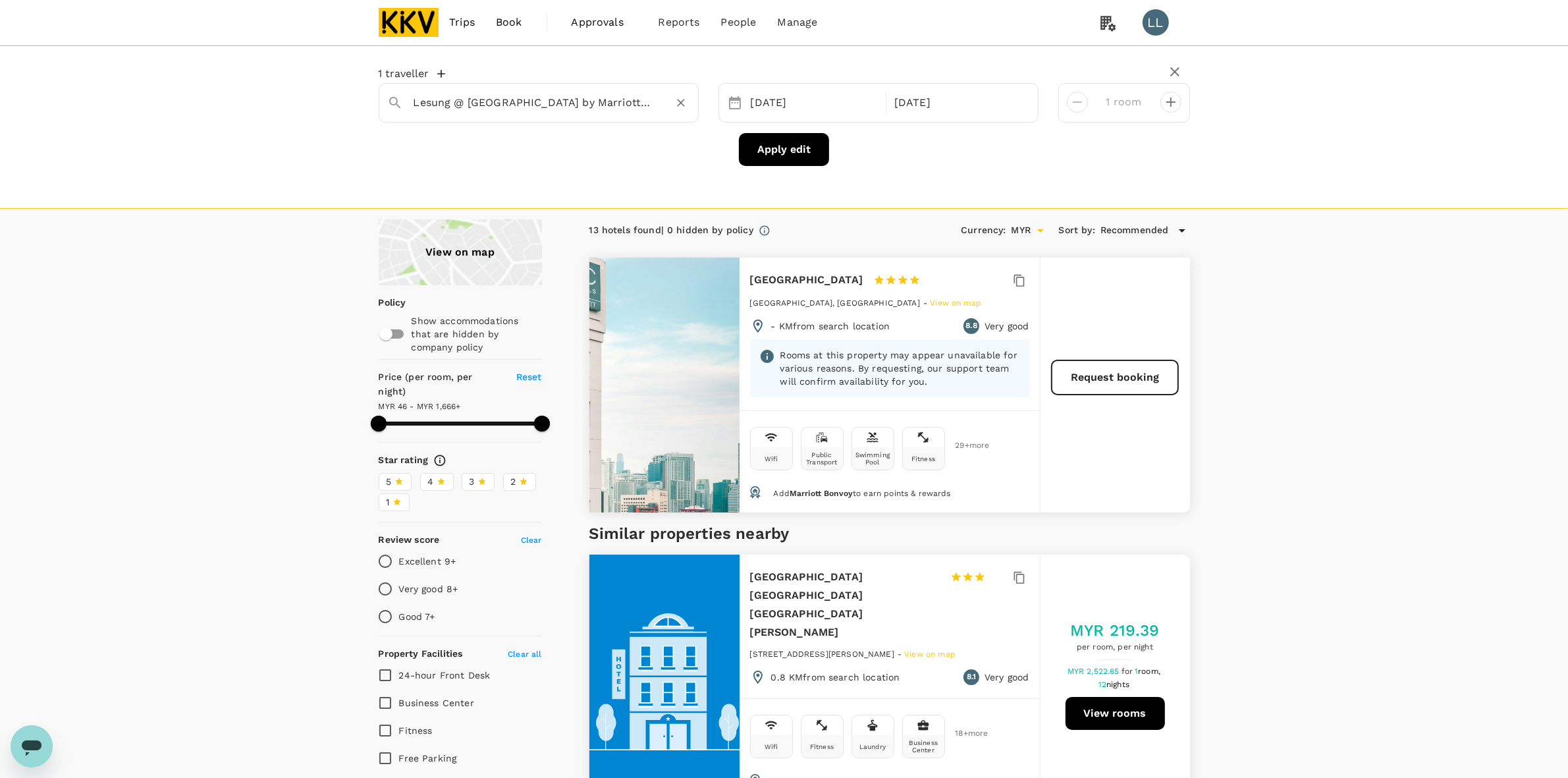
type input "Lesung @ Fairfield by Marriott Chow Kit Kuala Lumpur"
click at [779, 144] on button "Apply edit" at bounding box center [784, 149] width 90 height 33
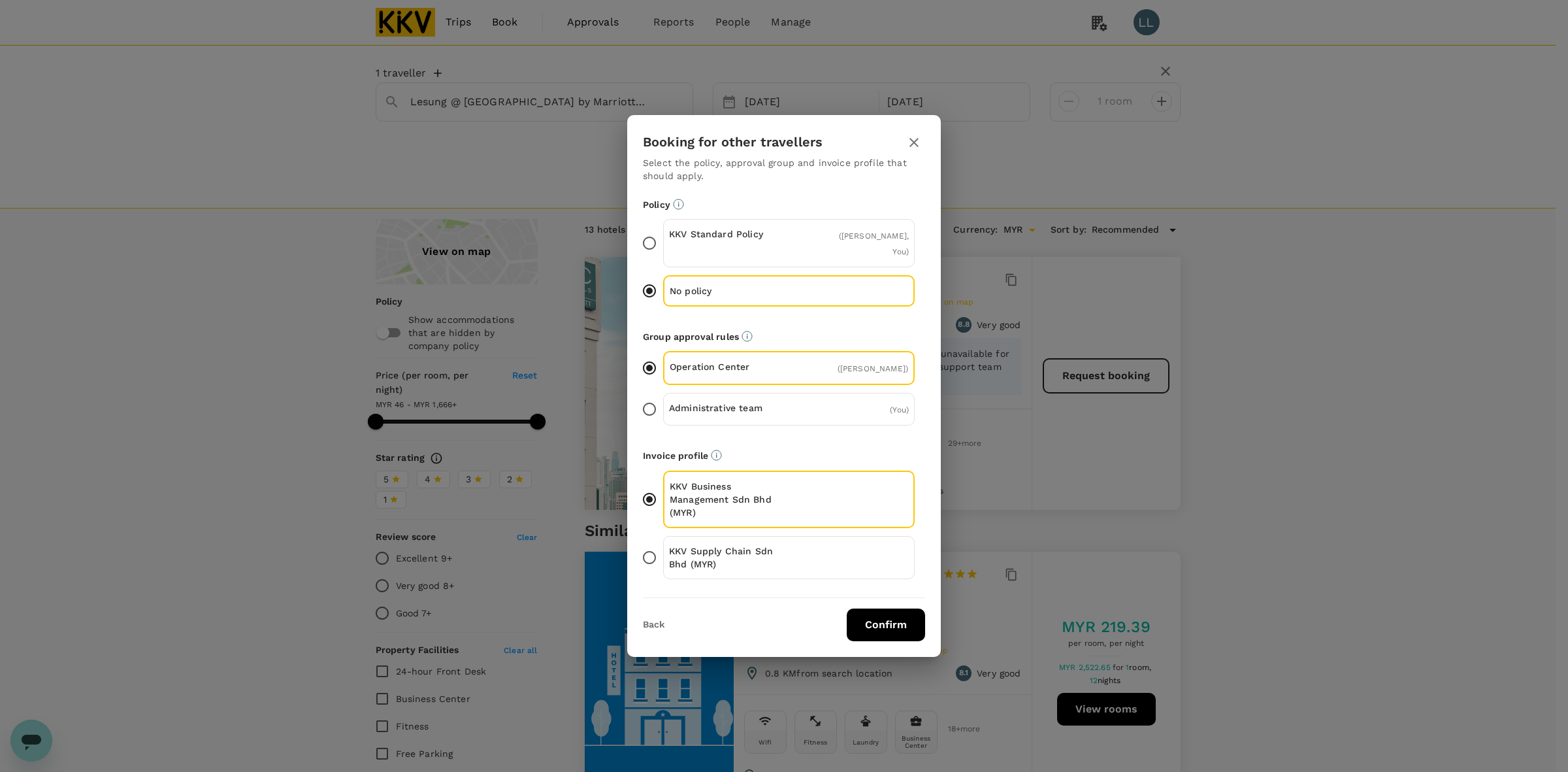
click at [811, 544] on div "KKV Supply Chain Sdn Bhd (MYR)" at bounding box center [789, 558] width 252 height 43
click at [663, 544] on input "KKV Supply Chain Sdn Bhd (MYR)" at bounding box center [649, 557] width 28 height 28
click at [874, 625] on button "Confirm" at bounding box center [885, 624] width 78 height 33
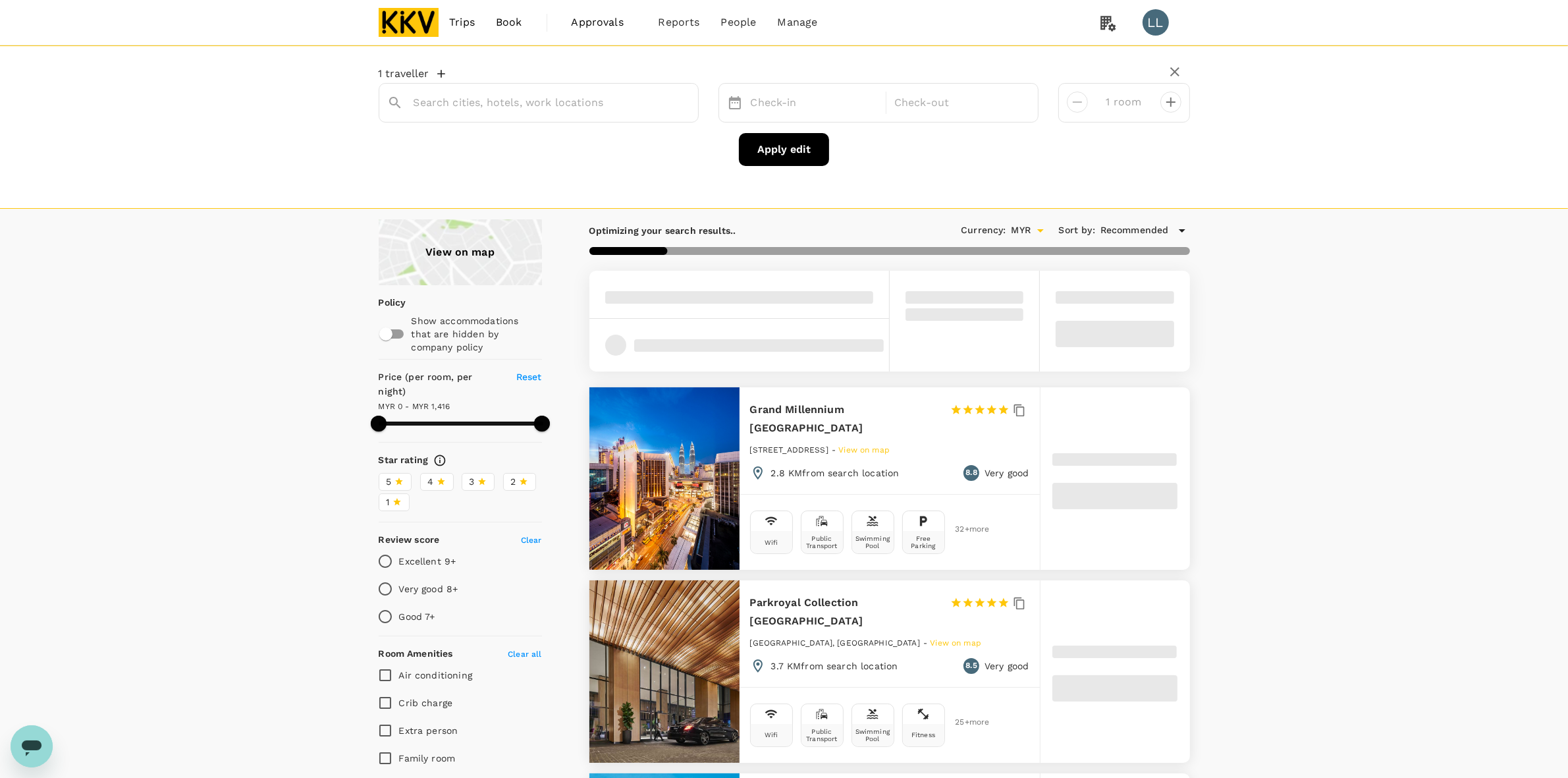
type input "1 Jalan Datuk Haji Eusoff"
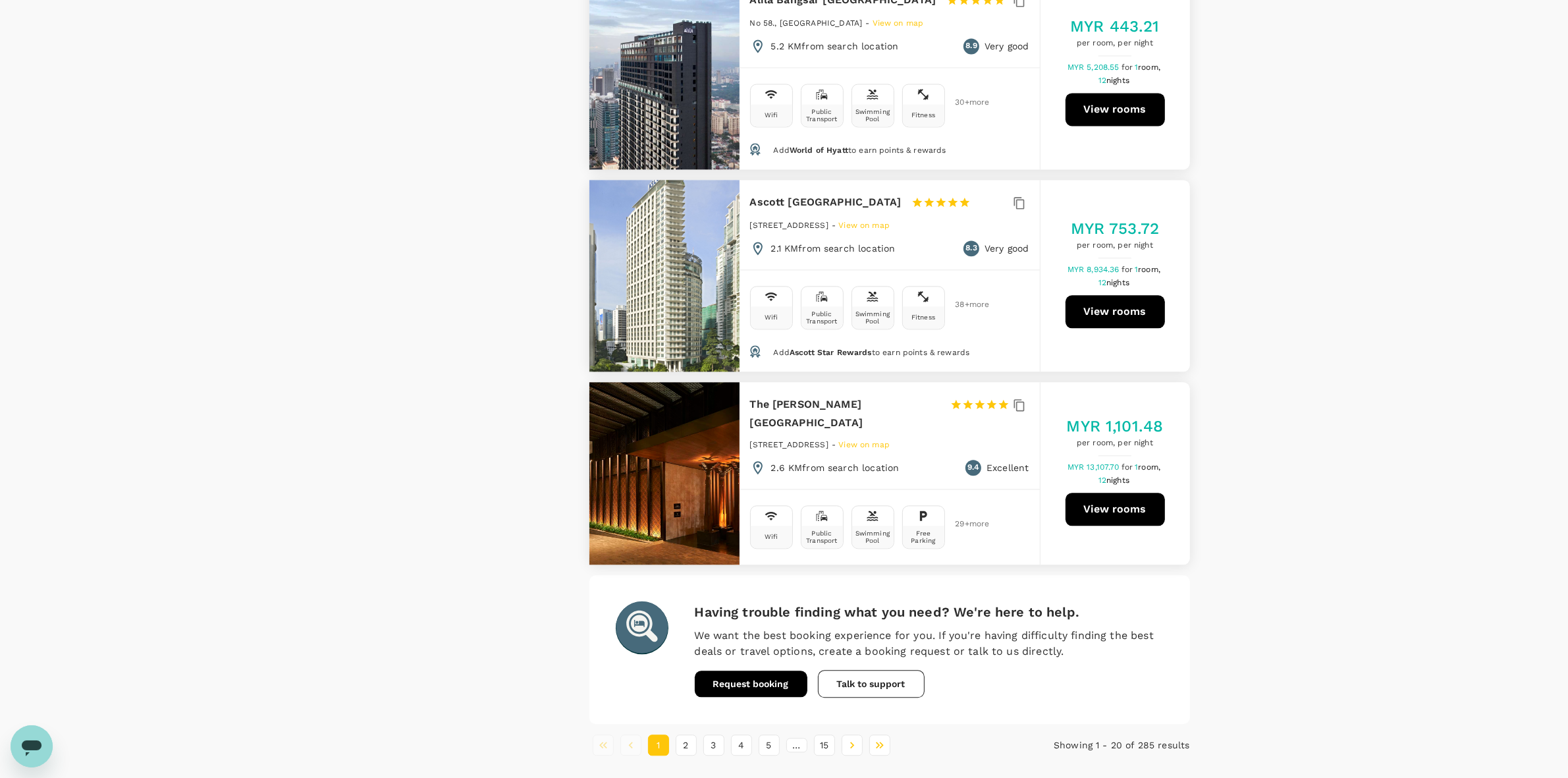
scroll to position [3703, 0]
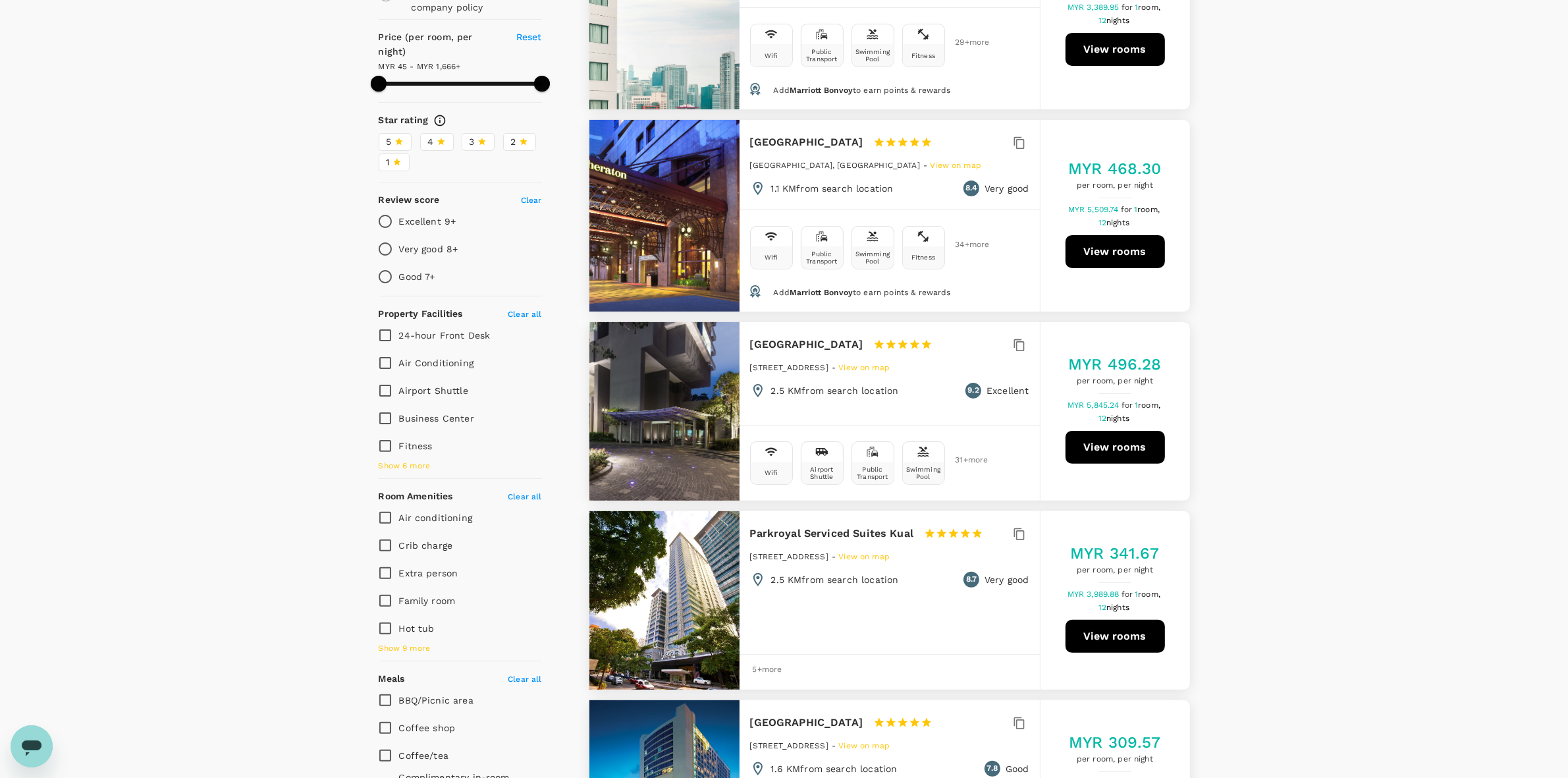
scroll to position [0, 0]
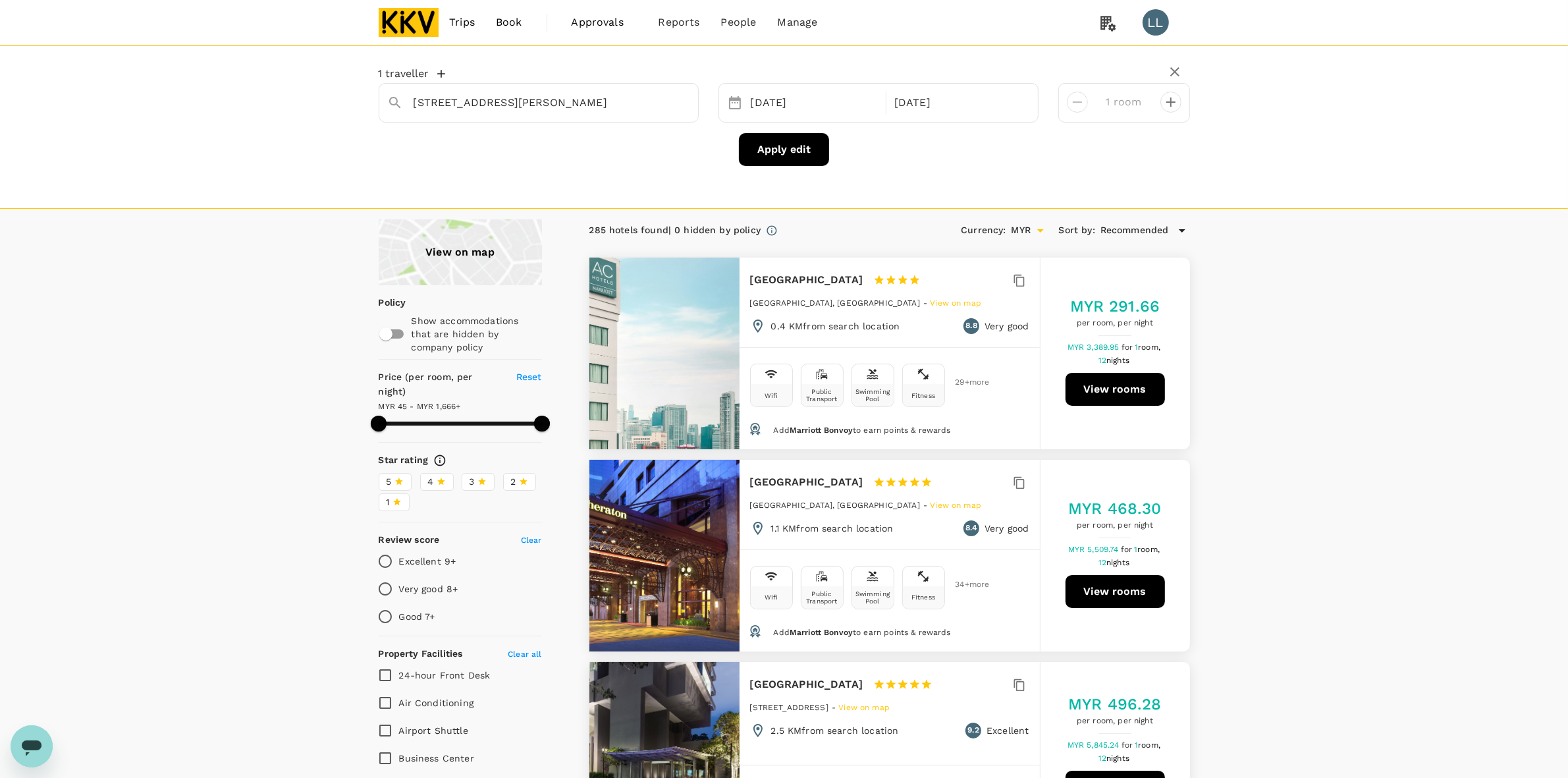
type input "1665.45"
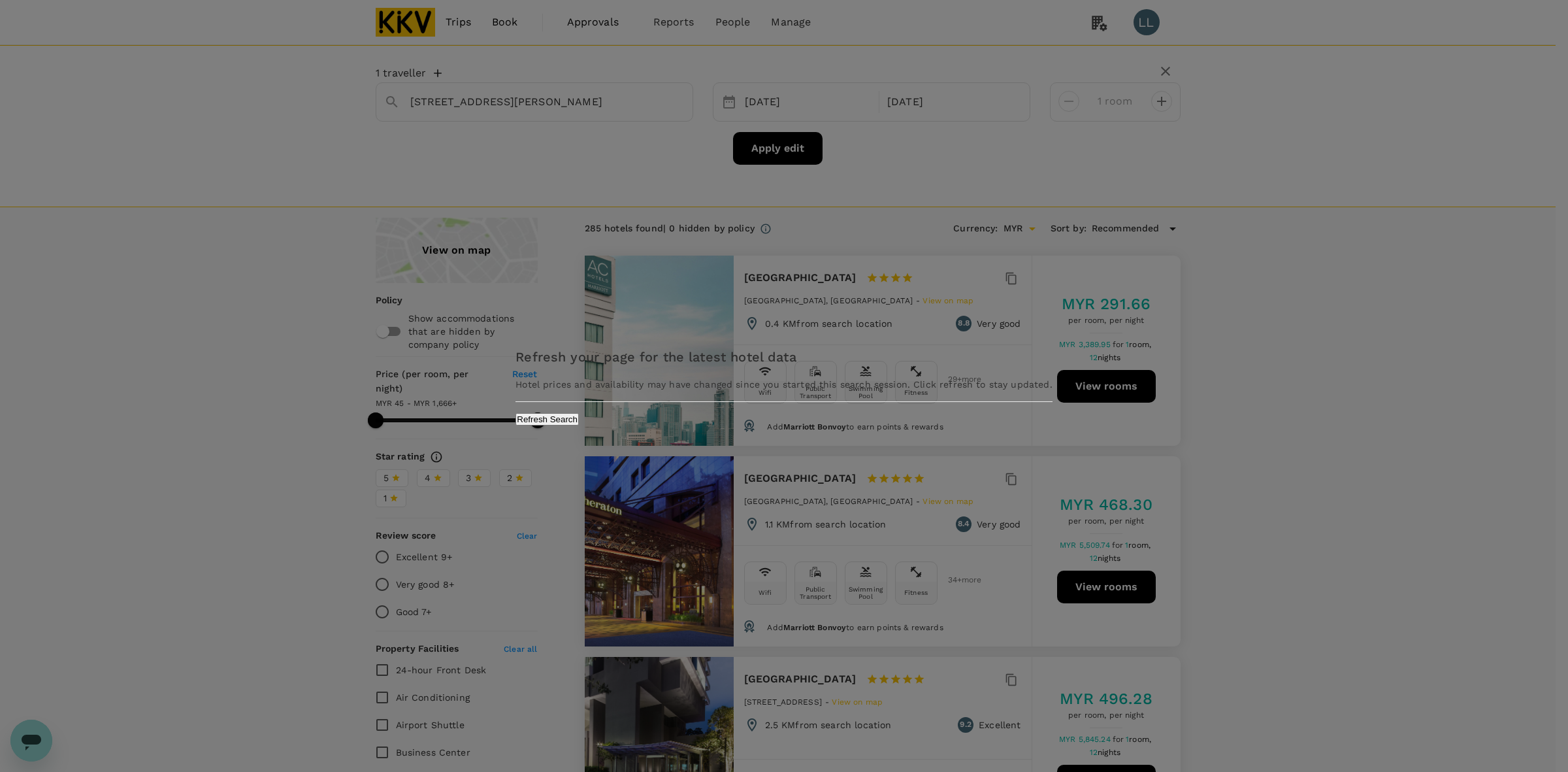
click at [579, 426] on button "Refresh Search" at bounding box center [547, 419] width 63 height 12
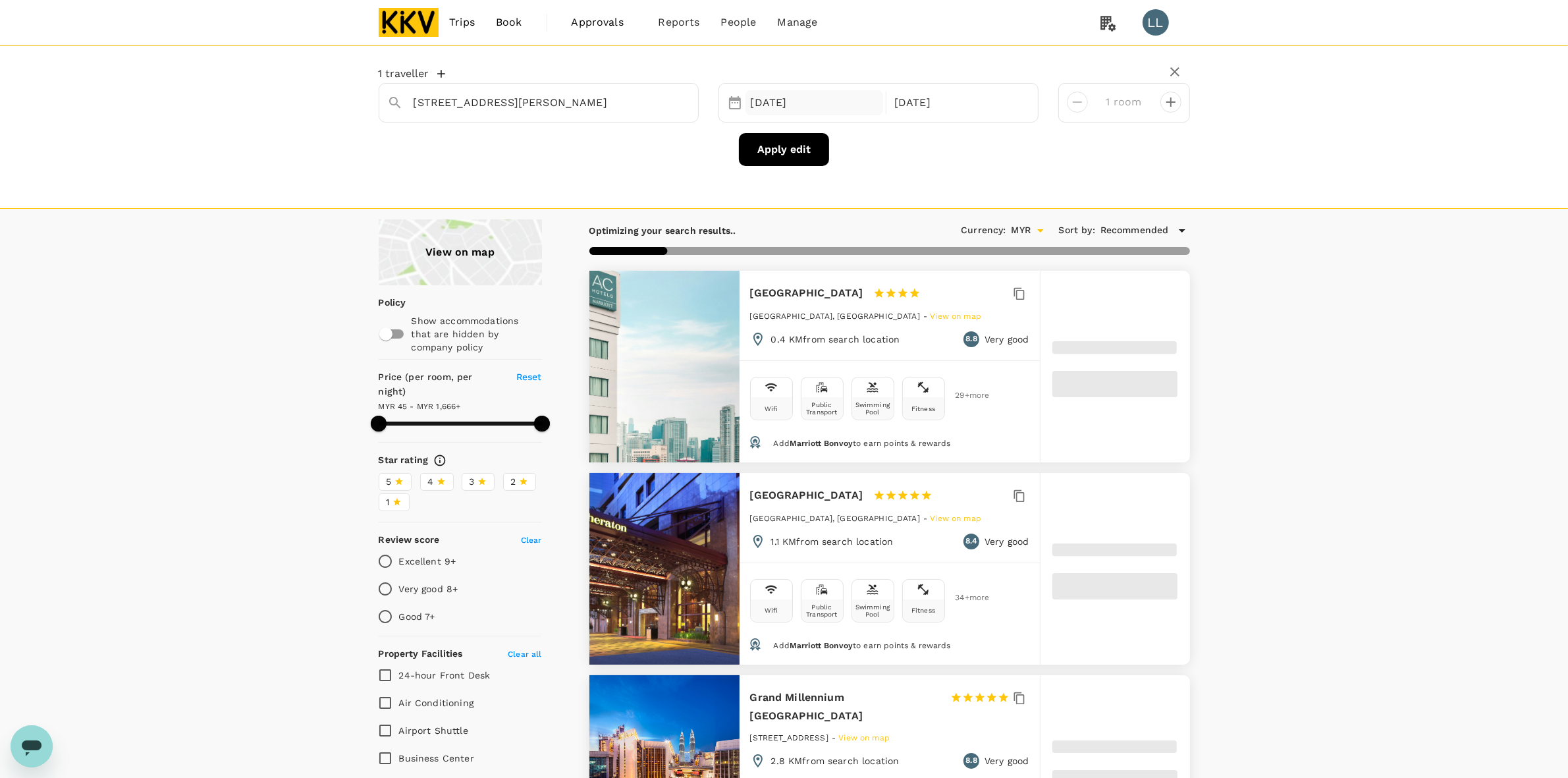
click at [813, 97] on div "09 Sep" at bounding box center [815, 103] width 138 height 26
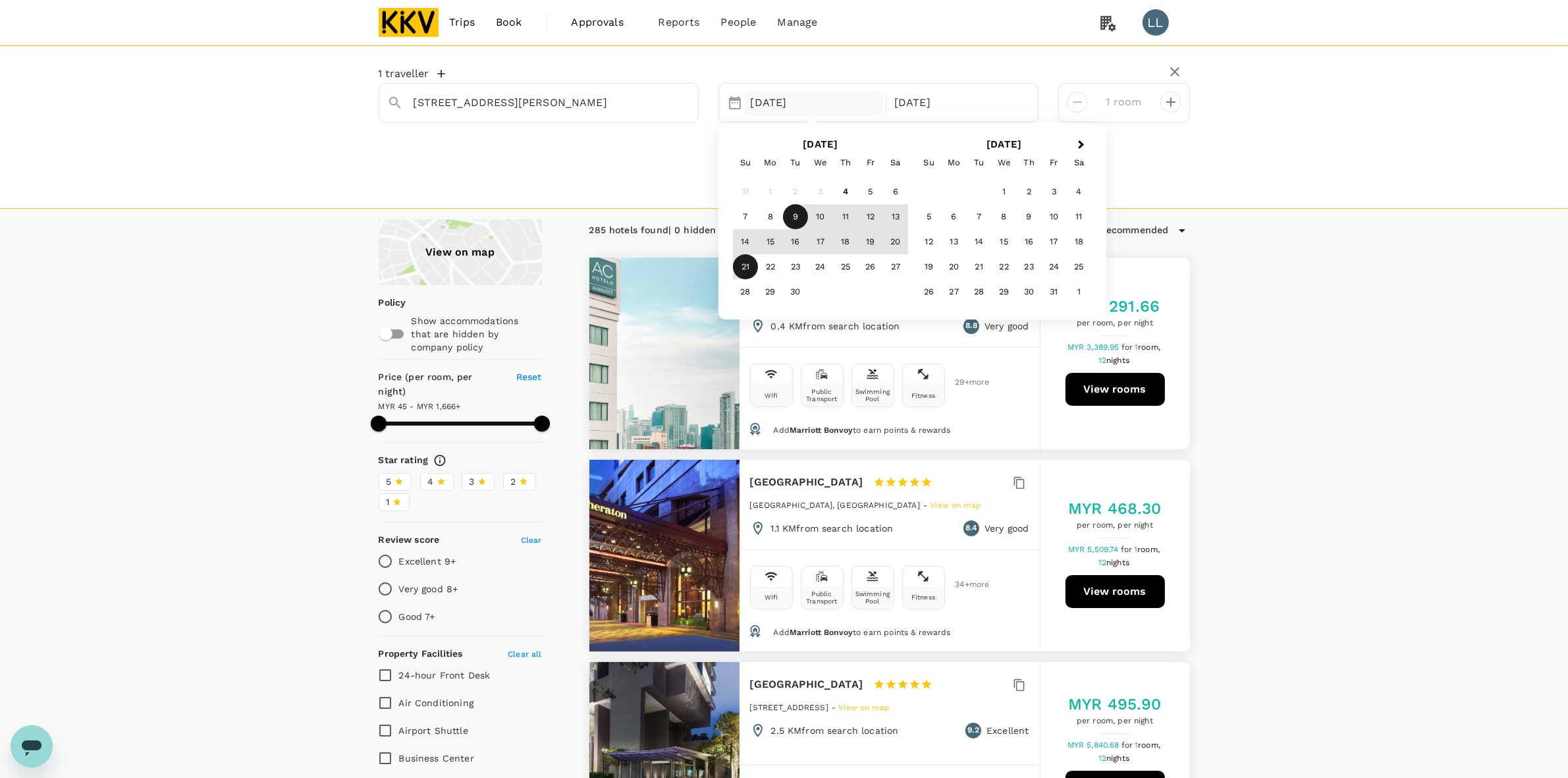
type input "1665.45"
click at [821, 215] on div "10" at bounding box center [820, 217] width 25 height 25
click at [751, 262] on div "21" at bounding box center [745, 267] width 25 height 25
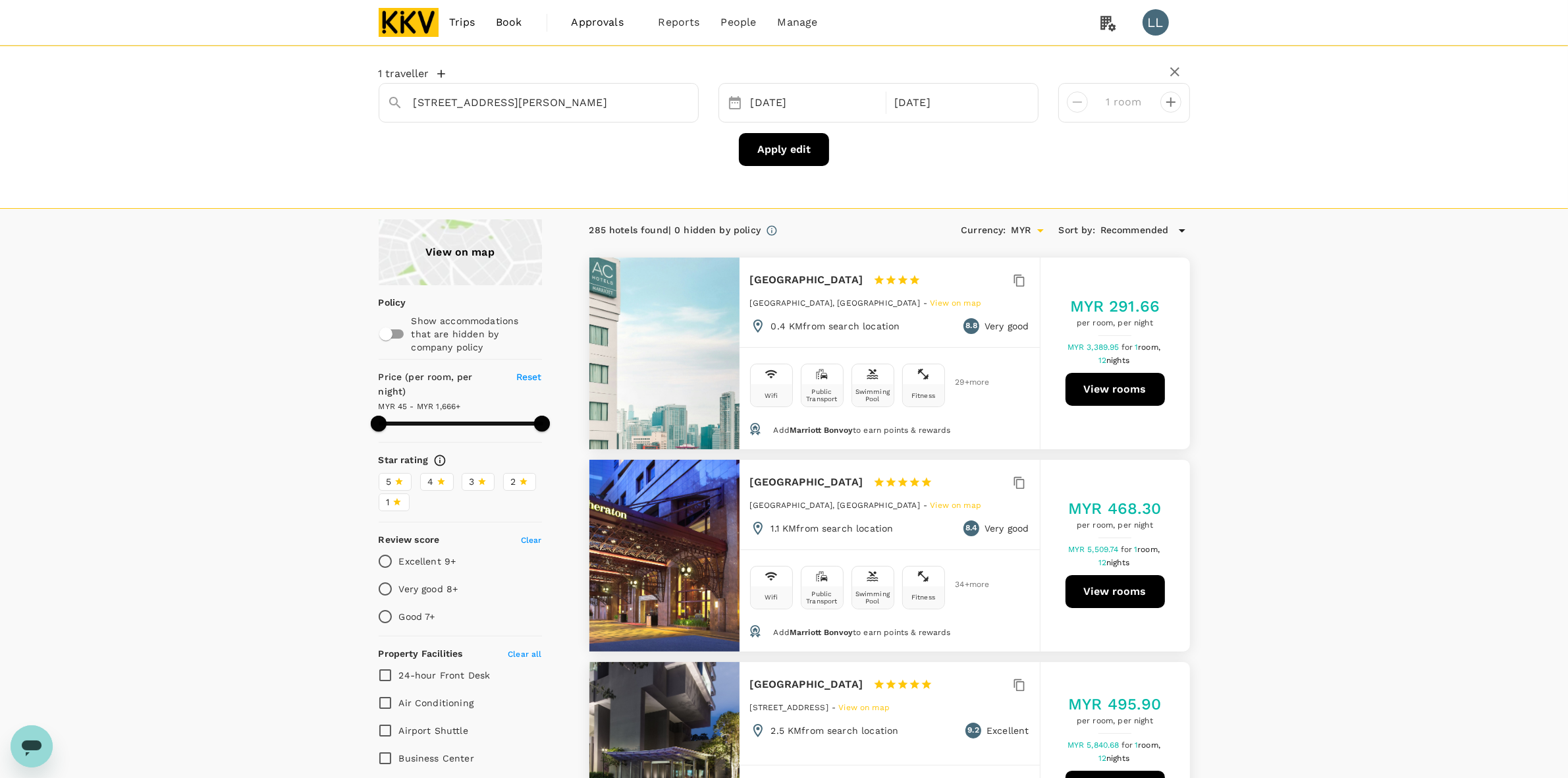
click at [881, 162] on div "Apply edit" at bounding box center [784, 149] width 811 height 33
click at [439, 71] on icon "button" at bounding box center [441, 73] width 13 height 13
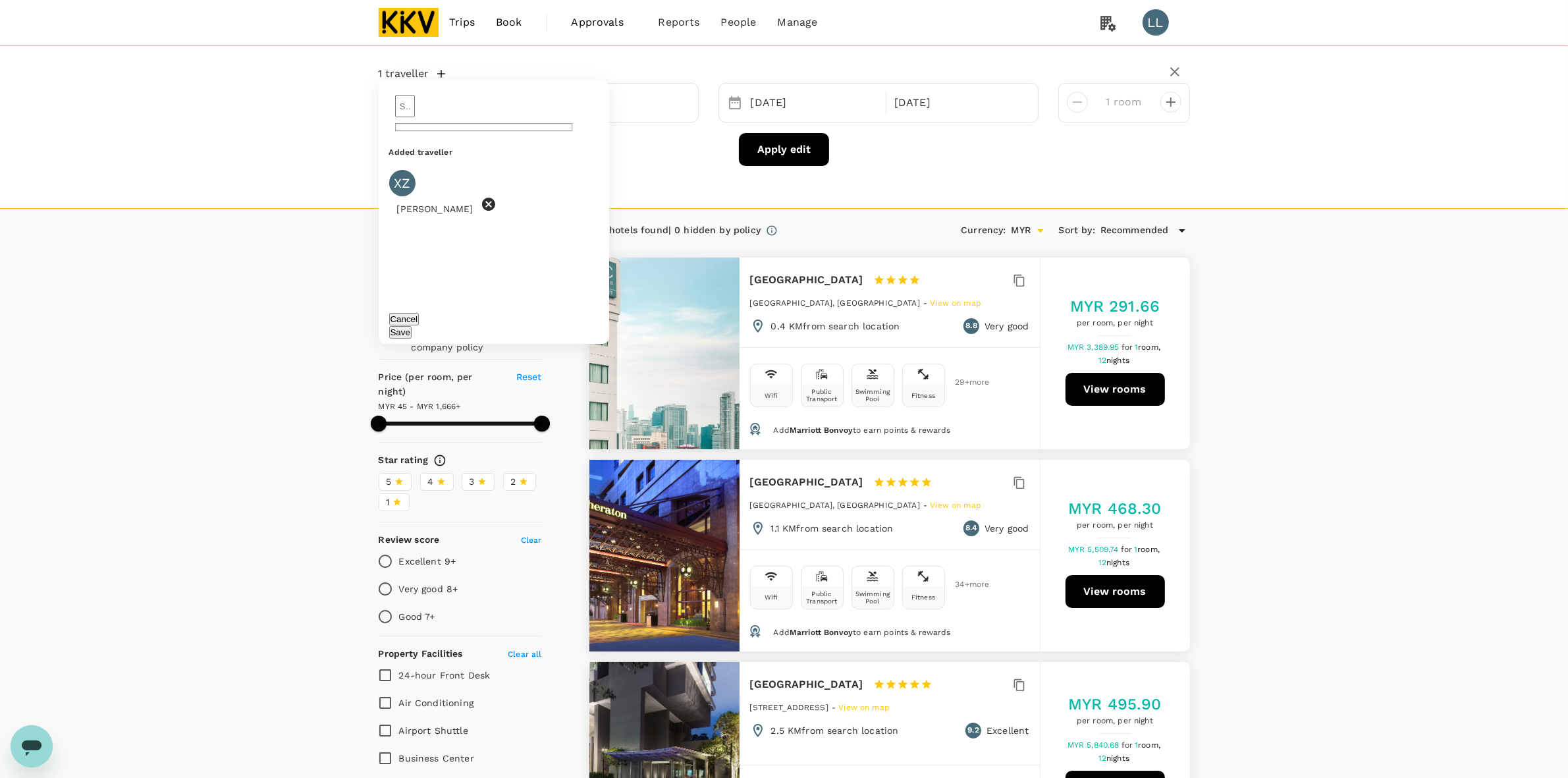
click at [481, 196] on icon at bounding box center [488, 204] width 16 height 16
click at [415, 115] on input "text" at bounding box center [405, 106] width 20 height 22
click at [456, 176] on div "NURUL AMIRAH BINTI MOHD WAHID" at bounding box center [493, 185] width 188 height 32
click at [415, 115] on input "NURUL AMIRAH BINTI MOHD WAHID" at bounding box center [405, 106] width 20 height 22
click at [487, 199] on div "NURSYAHIDA BINTI SHUKRI" at bounding box center [481, 206] width 89 height 16
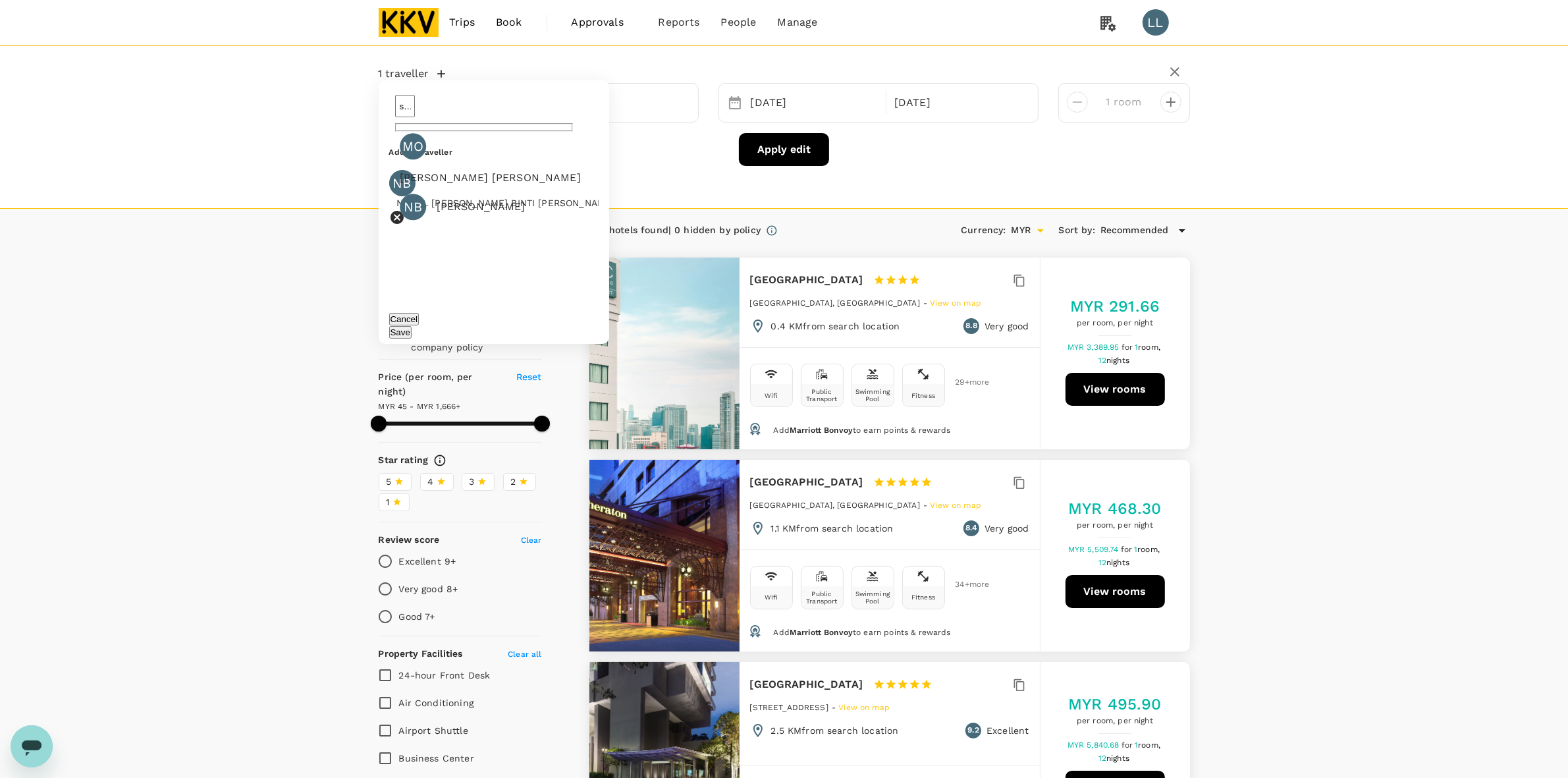
type input "NURSYAHIDA BINTI SHUKRI"
click at [411, 326] on button "Save" at bounding box center [400, 332] width 22 height 12
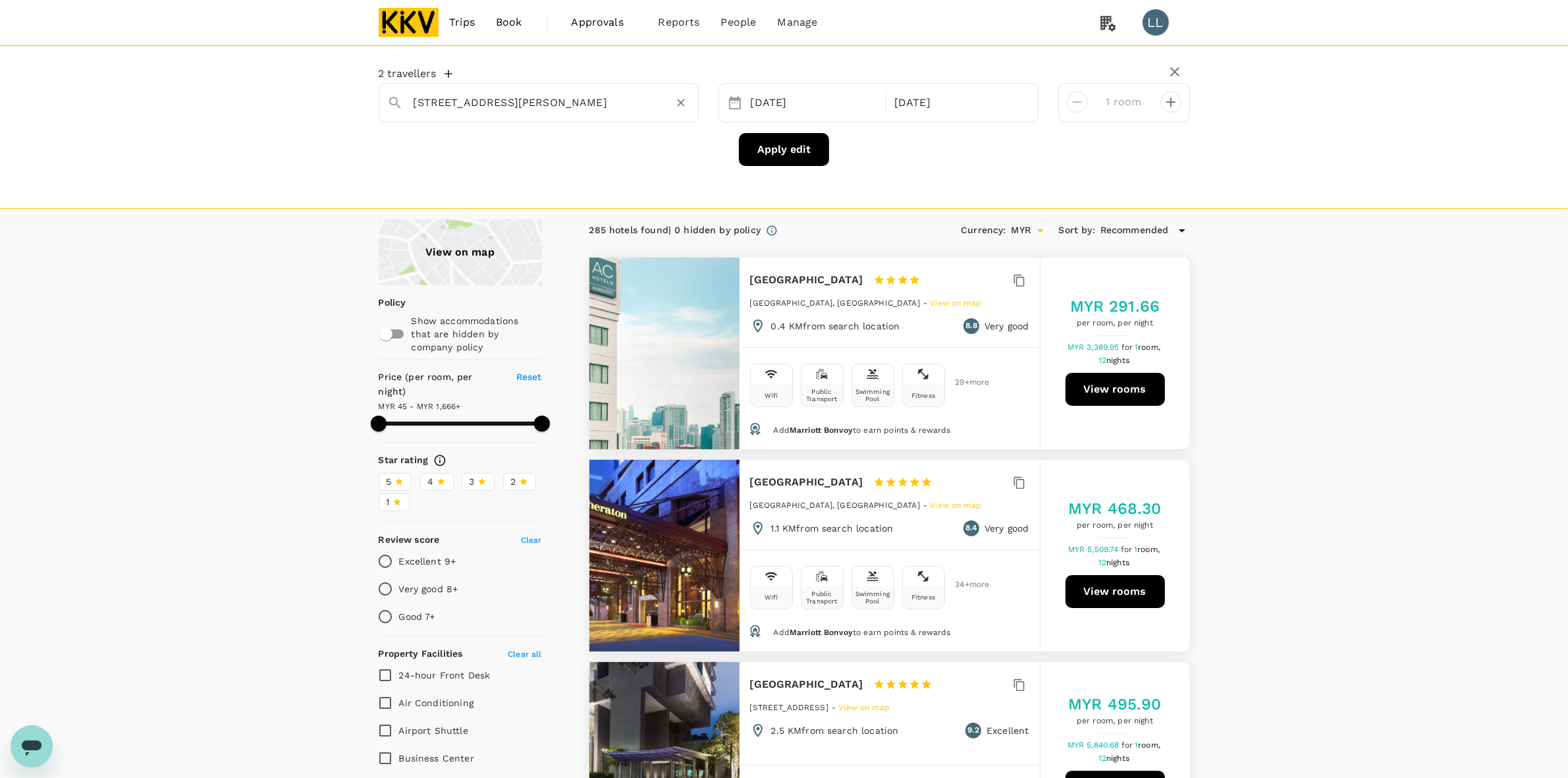
drag, startPoint x: 543, startPoint y: 100, endPoint x: 595, endPoint y: 97, distance: 52.1
click at [546, 100] on input "1 Jalan Datuk Haji Eusoff" at bounding box center [533, 103] width 240 height 20
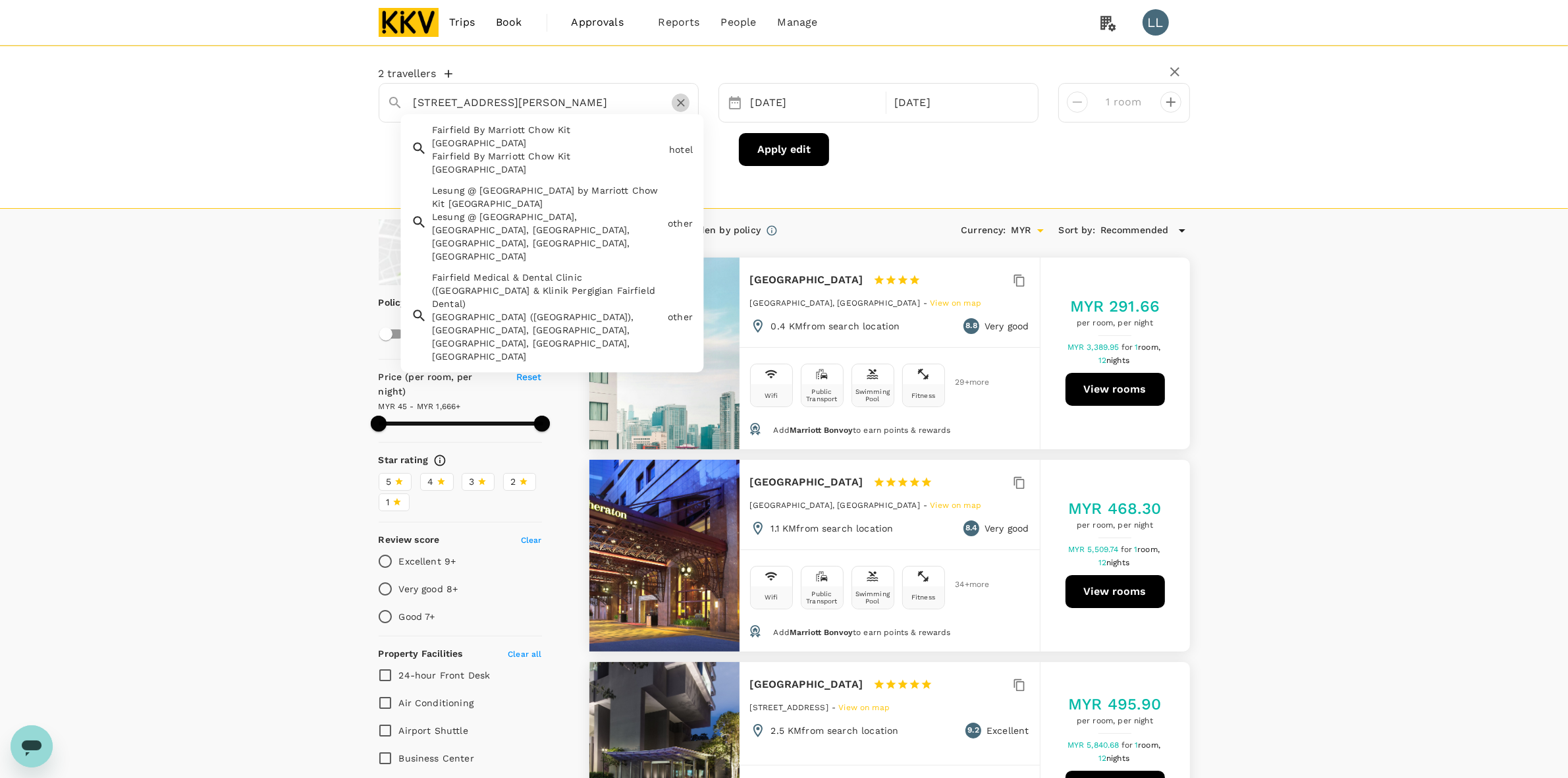
drag, startPoint x: 688, startPoint y: 100, endPoint x: 679, endPoint y: 102, distance: 9.2
click at [685, 100] on button "Clear" at bounding box center [681, 103] width 18 height 18
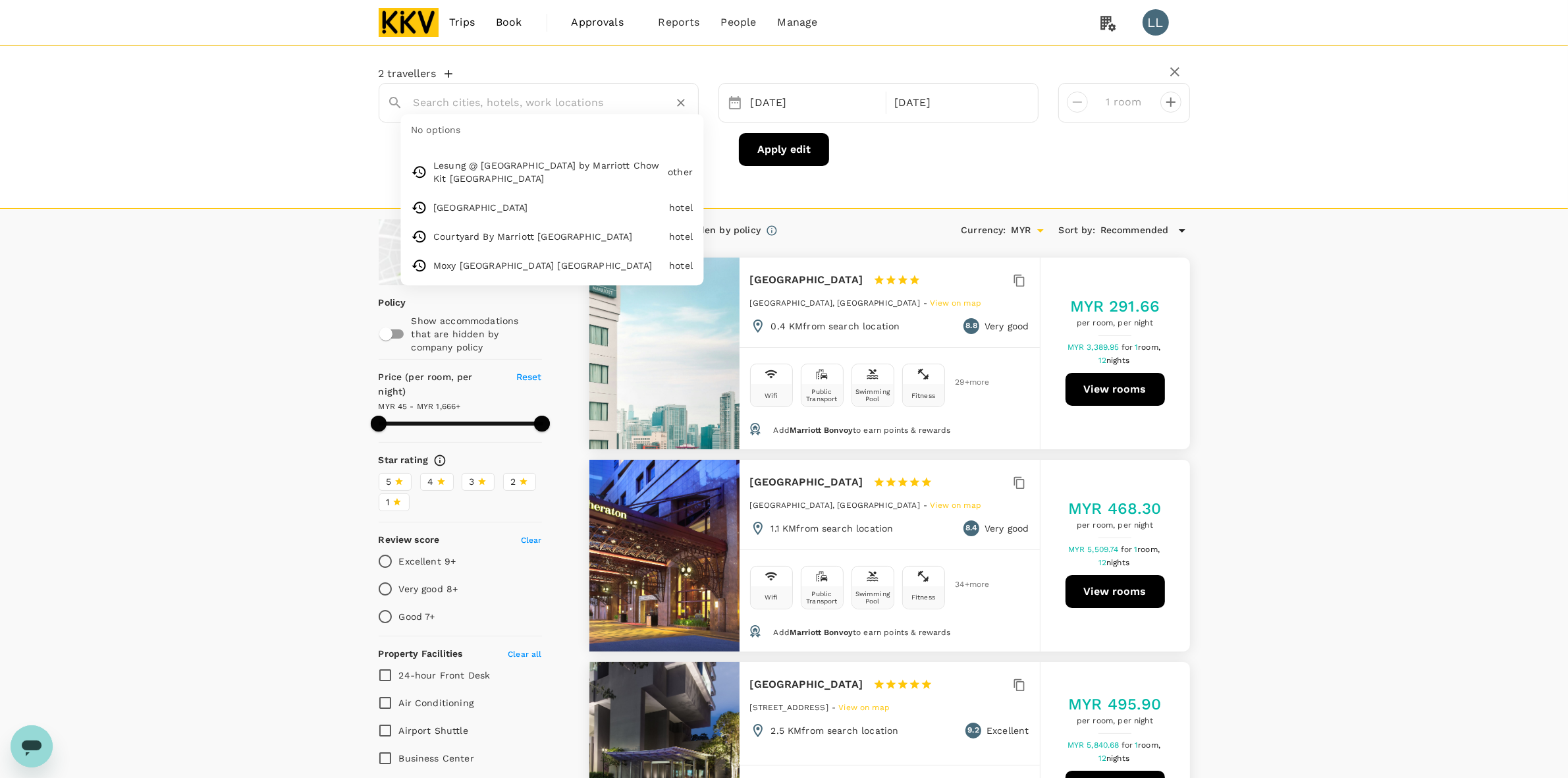
click at [679, 102] on icon "Clear" at bounding box center [681, 103] width 13 height 13
click at [564, 100] on input "text" at bounding box center [533, 103] width 240 height 20
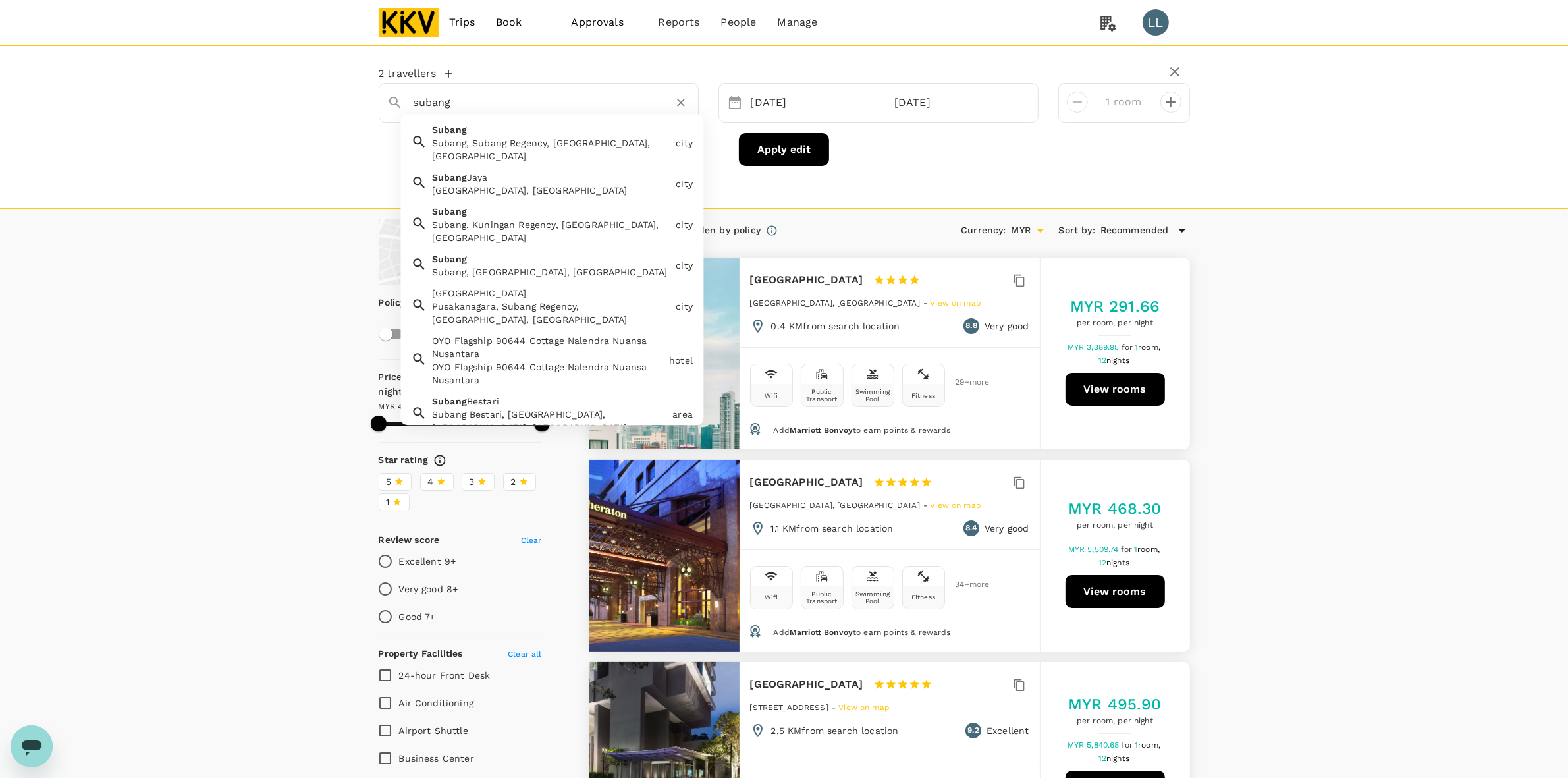
click at [547, 166] on div "Subang Jaya Subang Jaya, Selangor, Malaysia" at bounding box center [548, 181] width 244 height 32
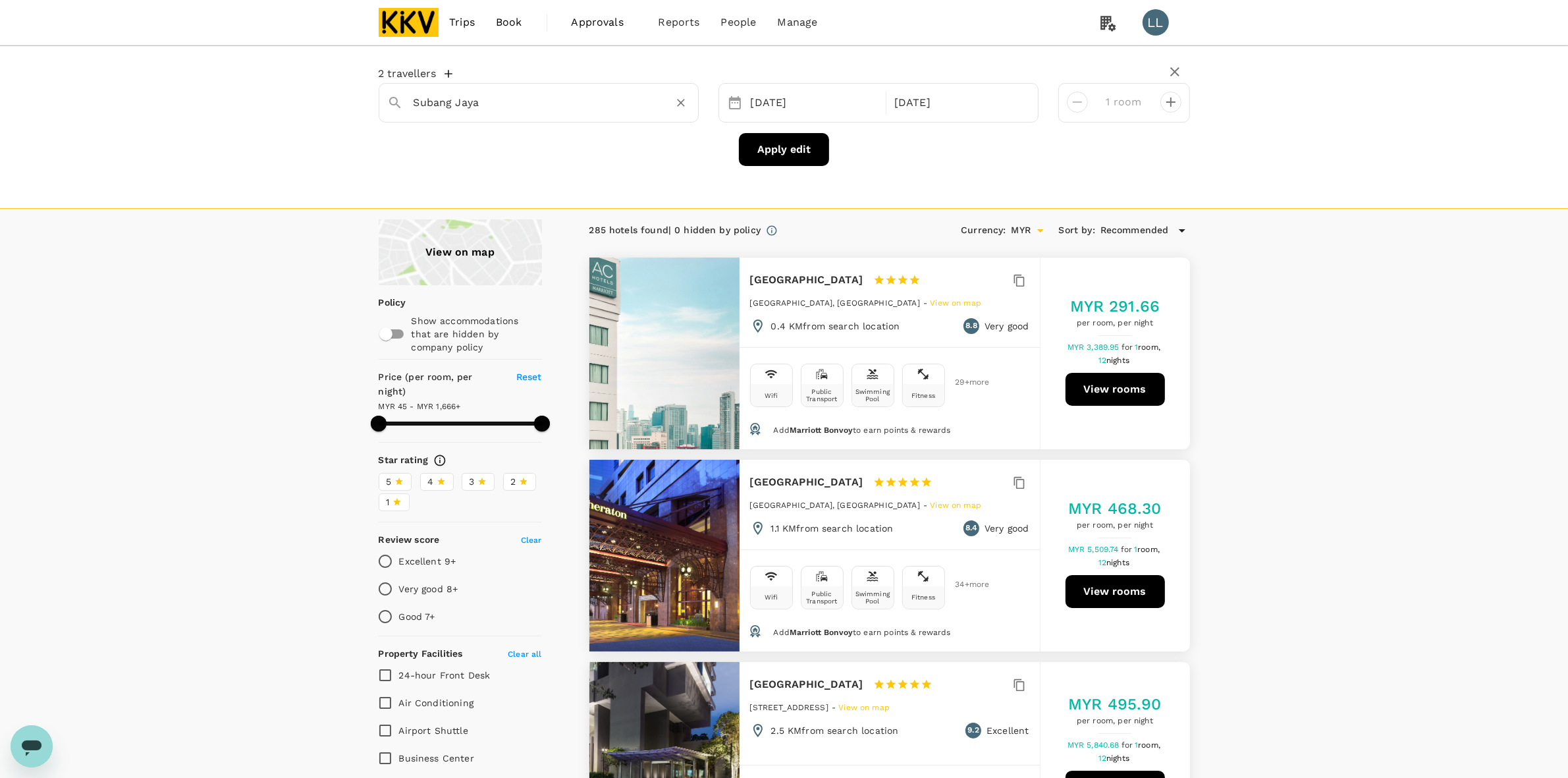
type input "Subang Jaya"
click at [777, 150] on button "Apply edit" at bounding box center [784, 149] width 90 height 33
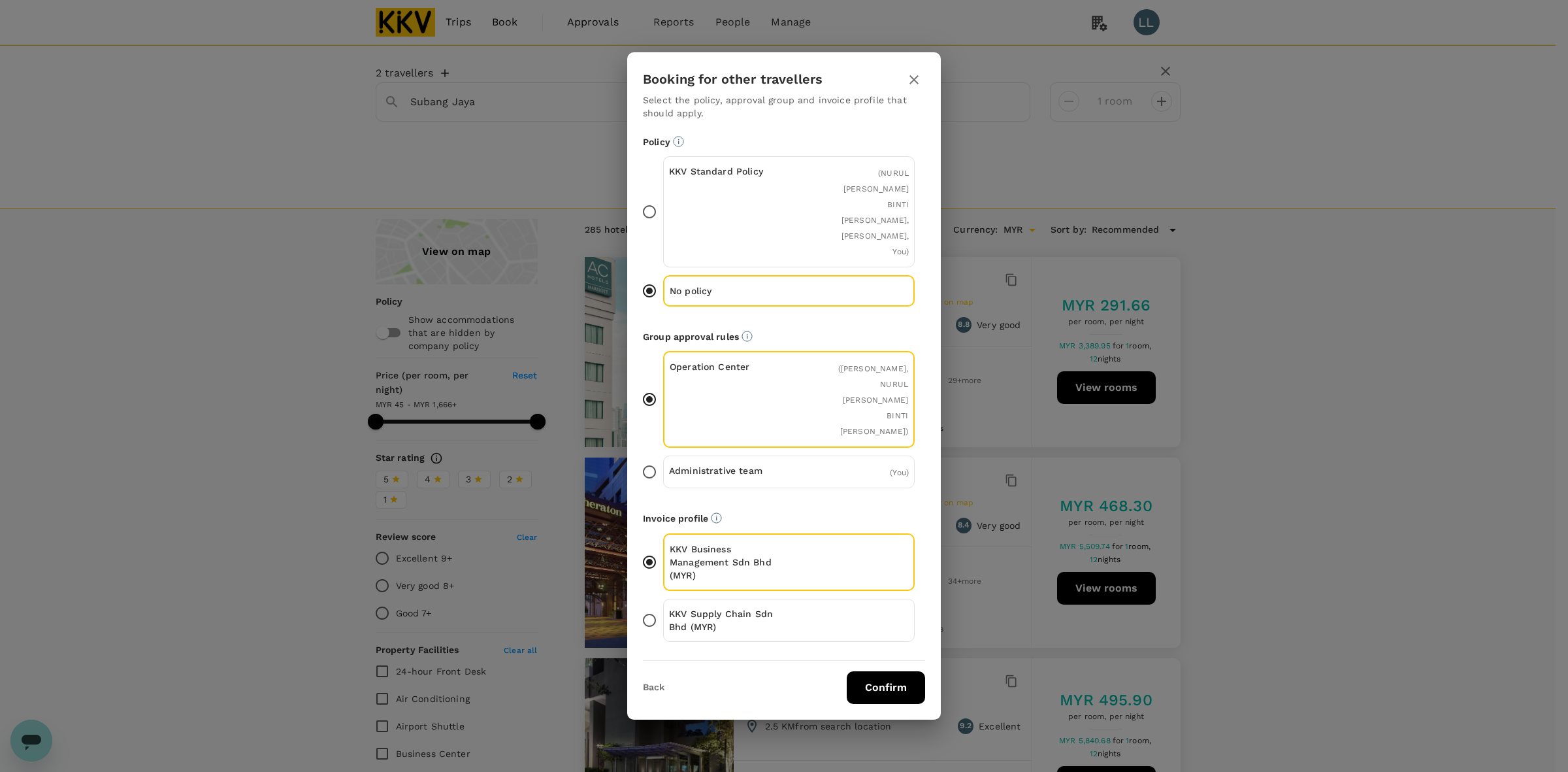
click at [738, 607] on p "KKV Supply Chain Sdn Bhd (MYR)" at bounding box center [729, 620] width 121 height 26
click at [663, 606] on input "KKV Supply Chain Sdn Bhd (MYR)" at bounding box center [649, 620] width 28 height 28
click at [877, 671] on button "Confirm" at bounding box center [885, 687] width 78 height 33
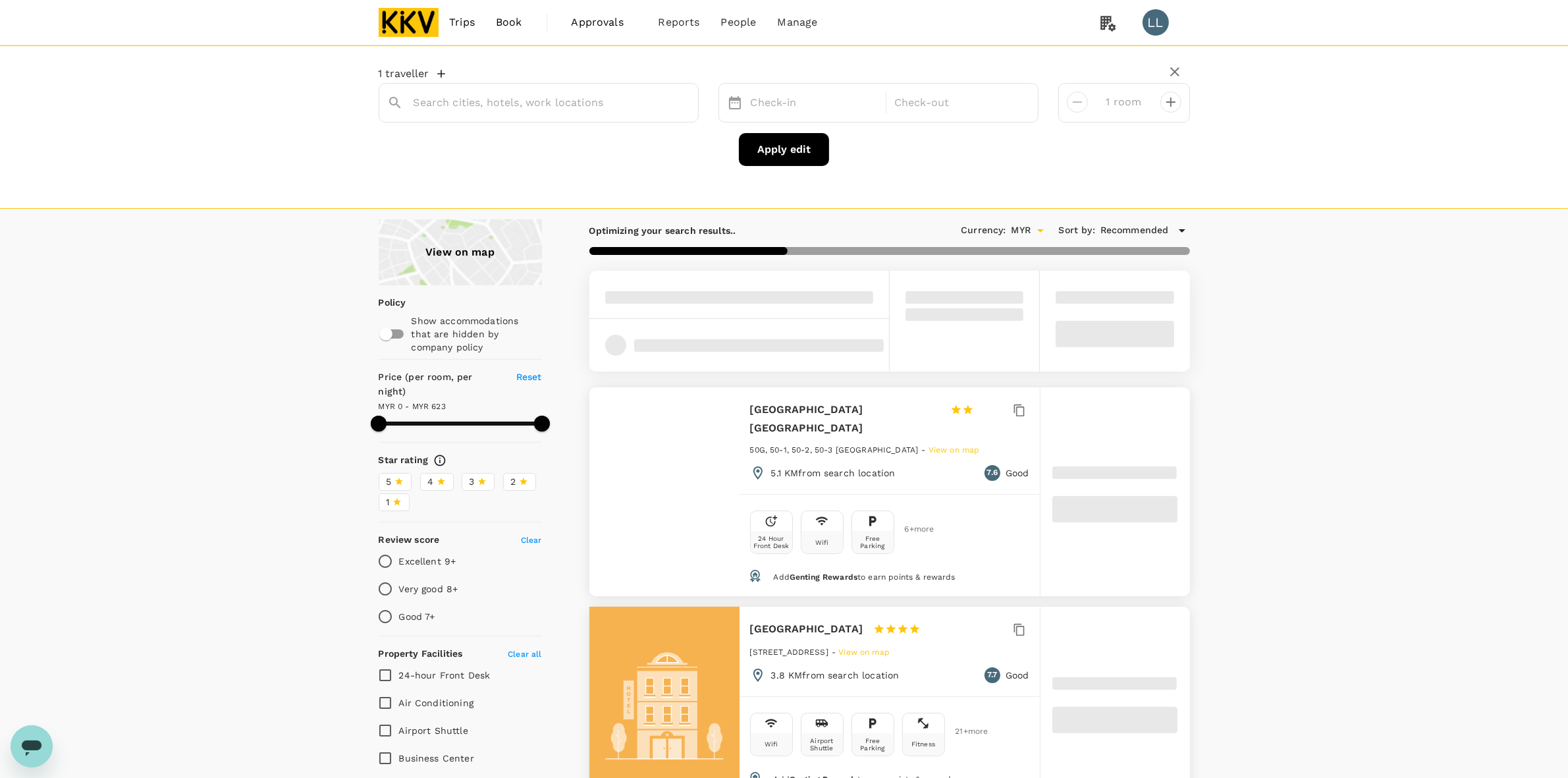
type input "Subang Jaya"
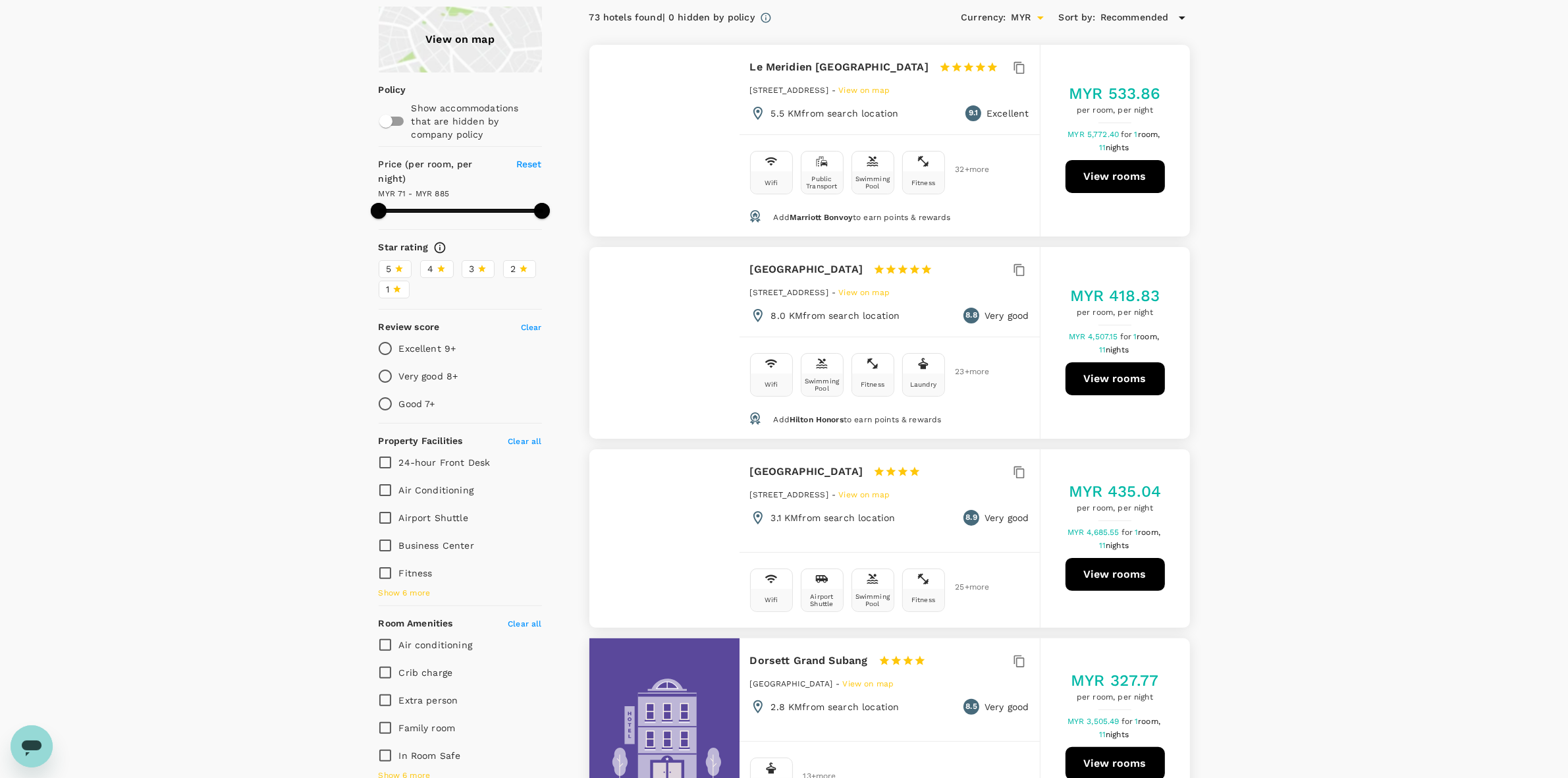
scroll to position [247, 0]
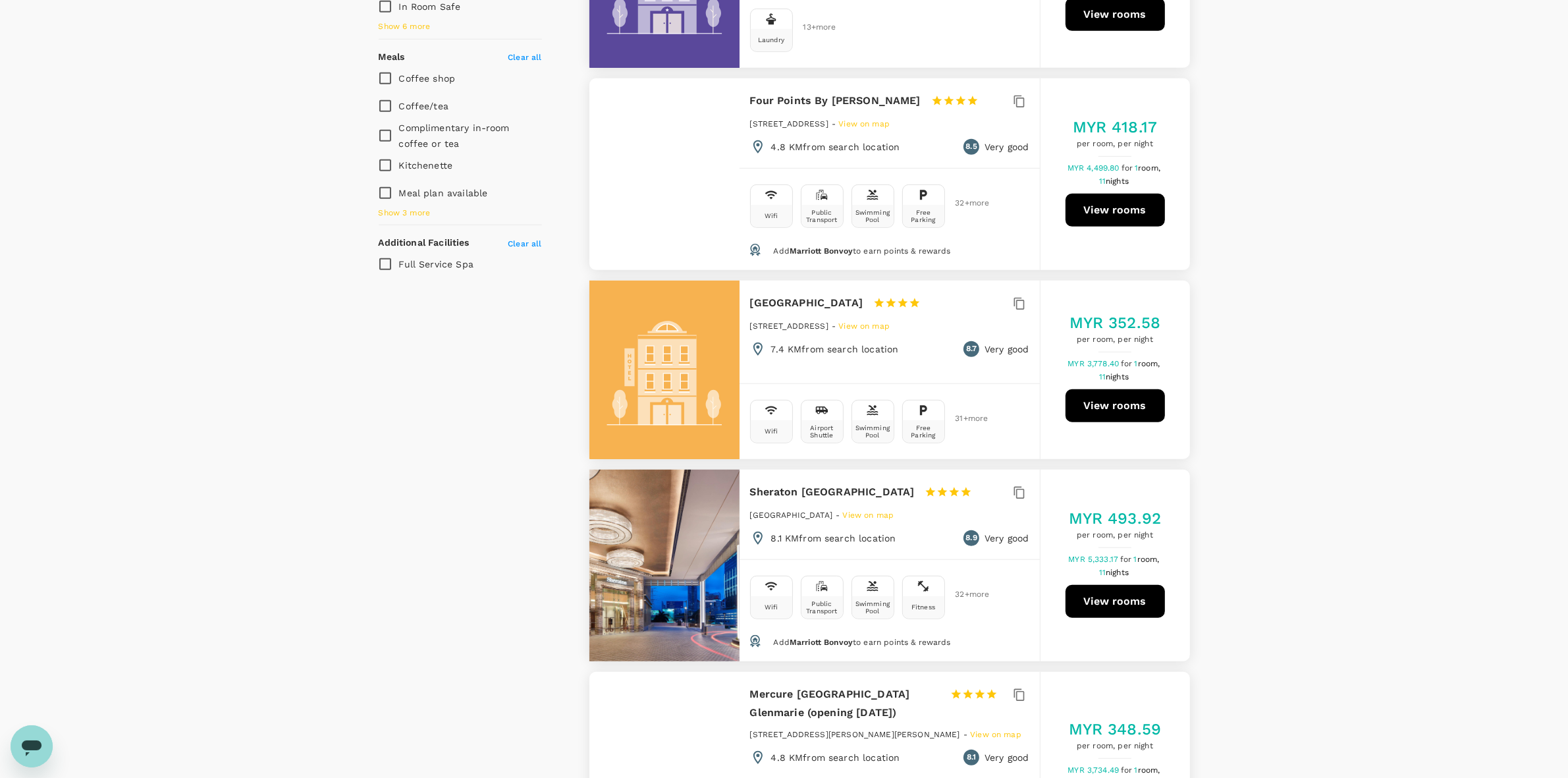
scroll to position [988, 0]
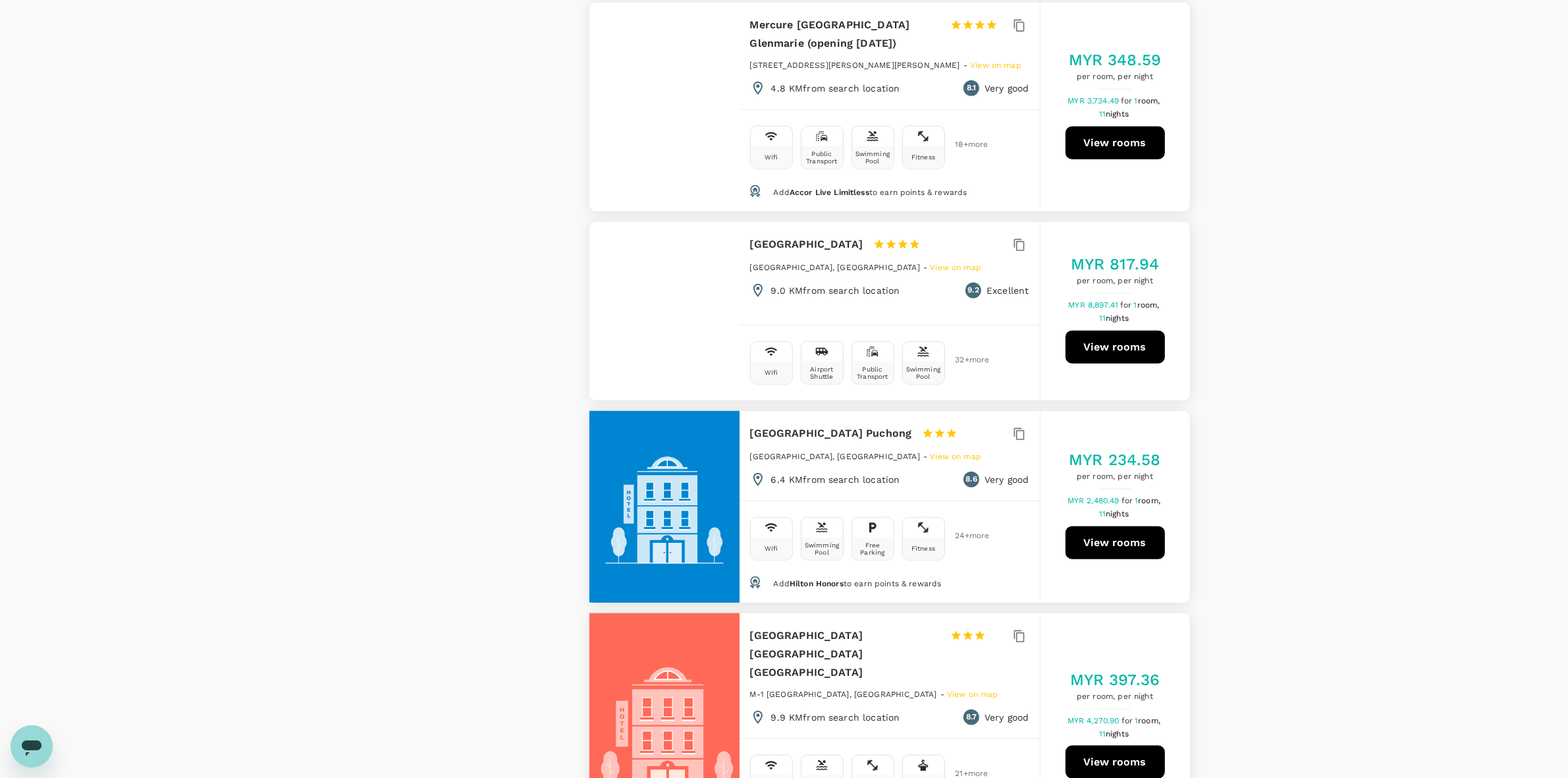
scroll to position [1647, 0]
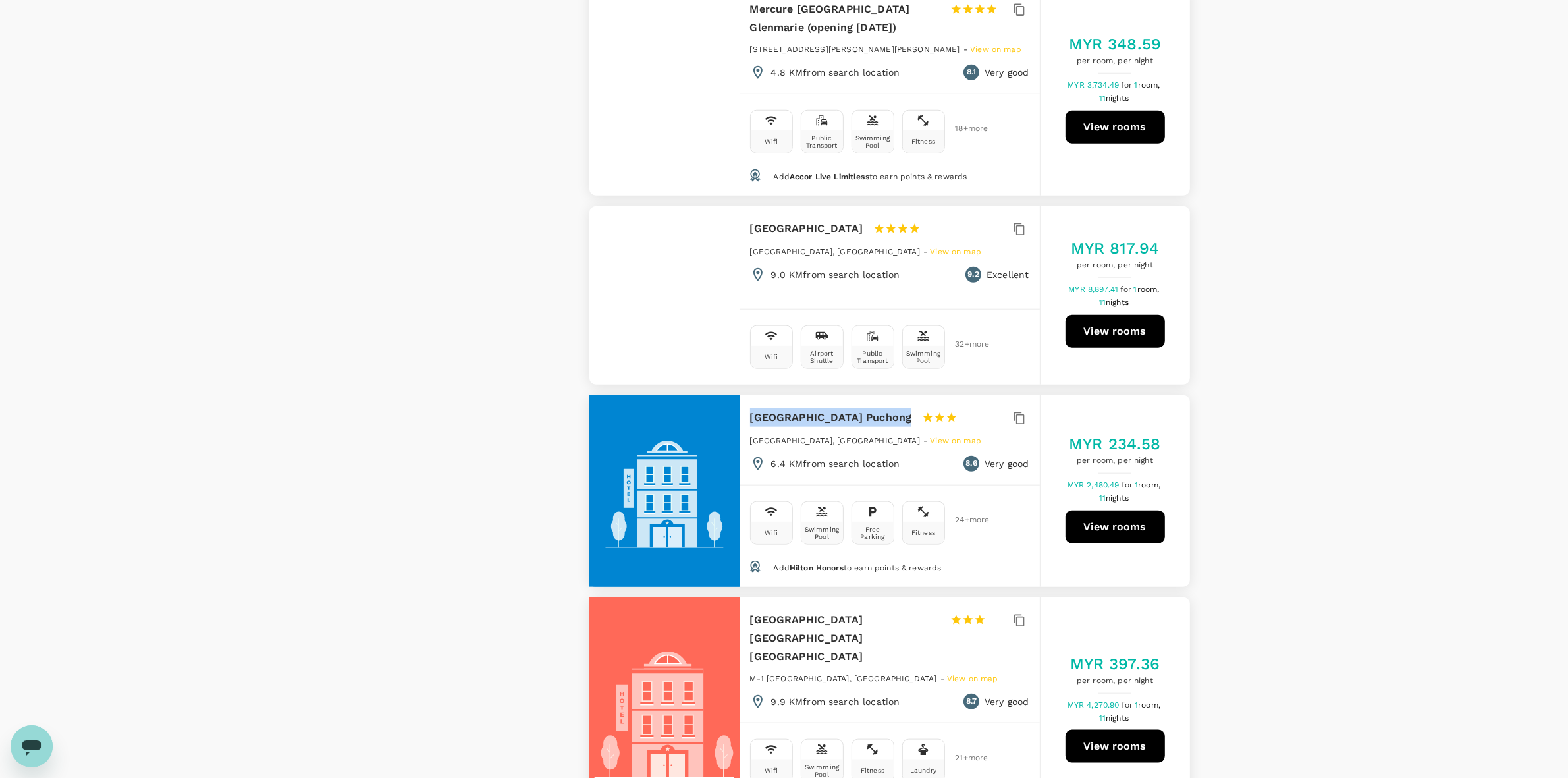
drag, startPoint x: 749, startPoint y: 413, endPoint x: 891, endPoint y: 422, distance: 142.3
click at [891, 422] on h6 "Hilton Garden Inn Puchong" at bounding box center [831, 418] width 162 height 18
copy h6 "Hilton Garden Inn Puchong"
click at [1342, 377] on div "View on map Policy Show accommodations that are hidden by company policy Price …" at bounding box center [784, 716] width 1568 height 4287
click at [1278, 338] on div "View on map Policy Show accommodations that are hidden by company policy Price …" at bounding box center [784, 716] width 1568 height 4287
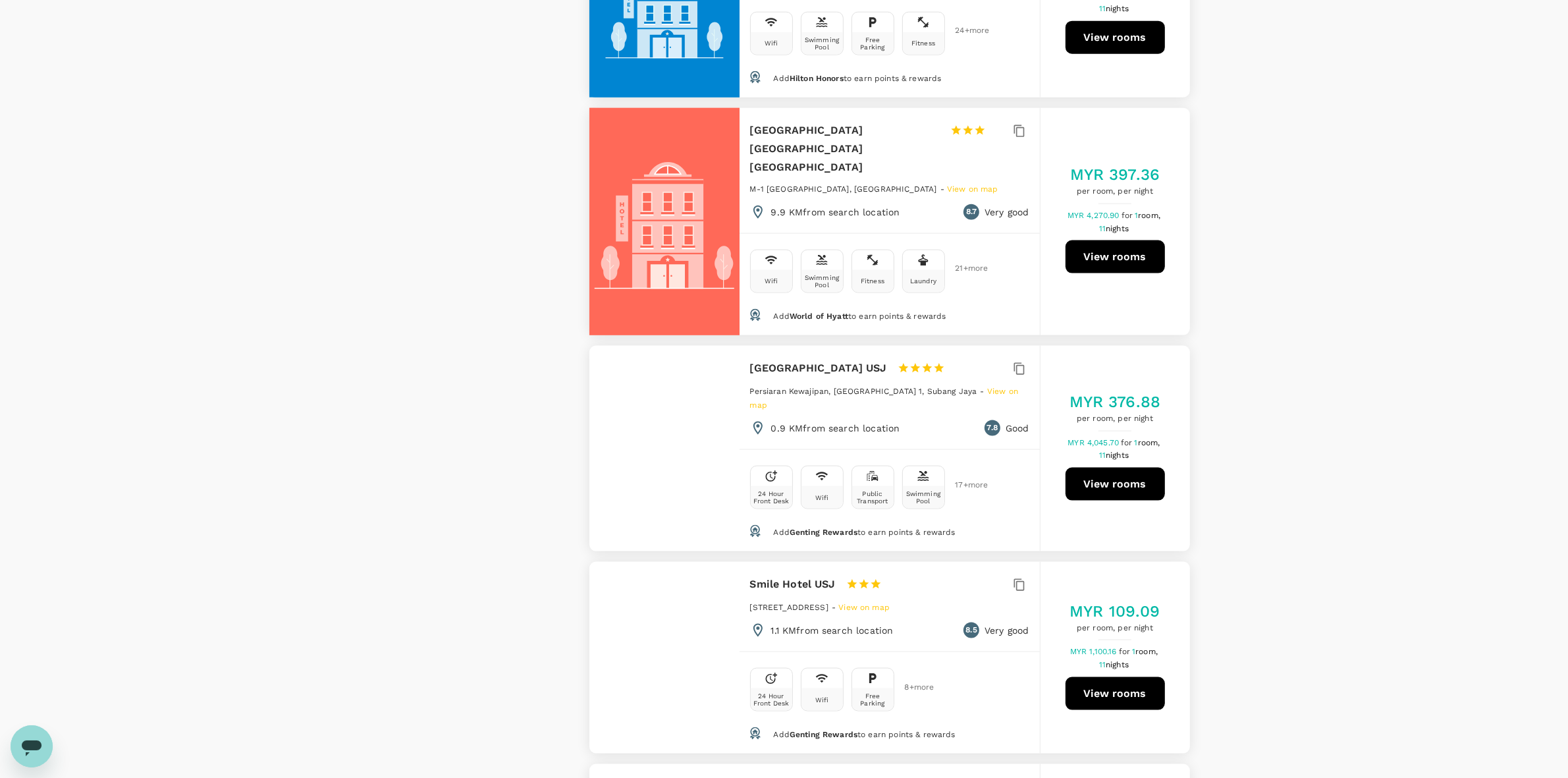
scroll to position [2141, 0]
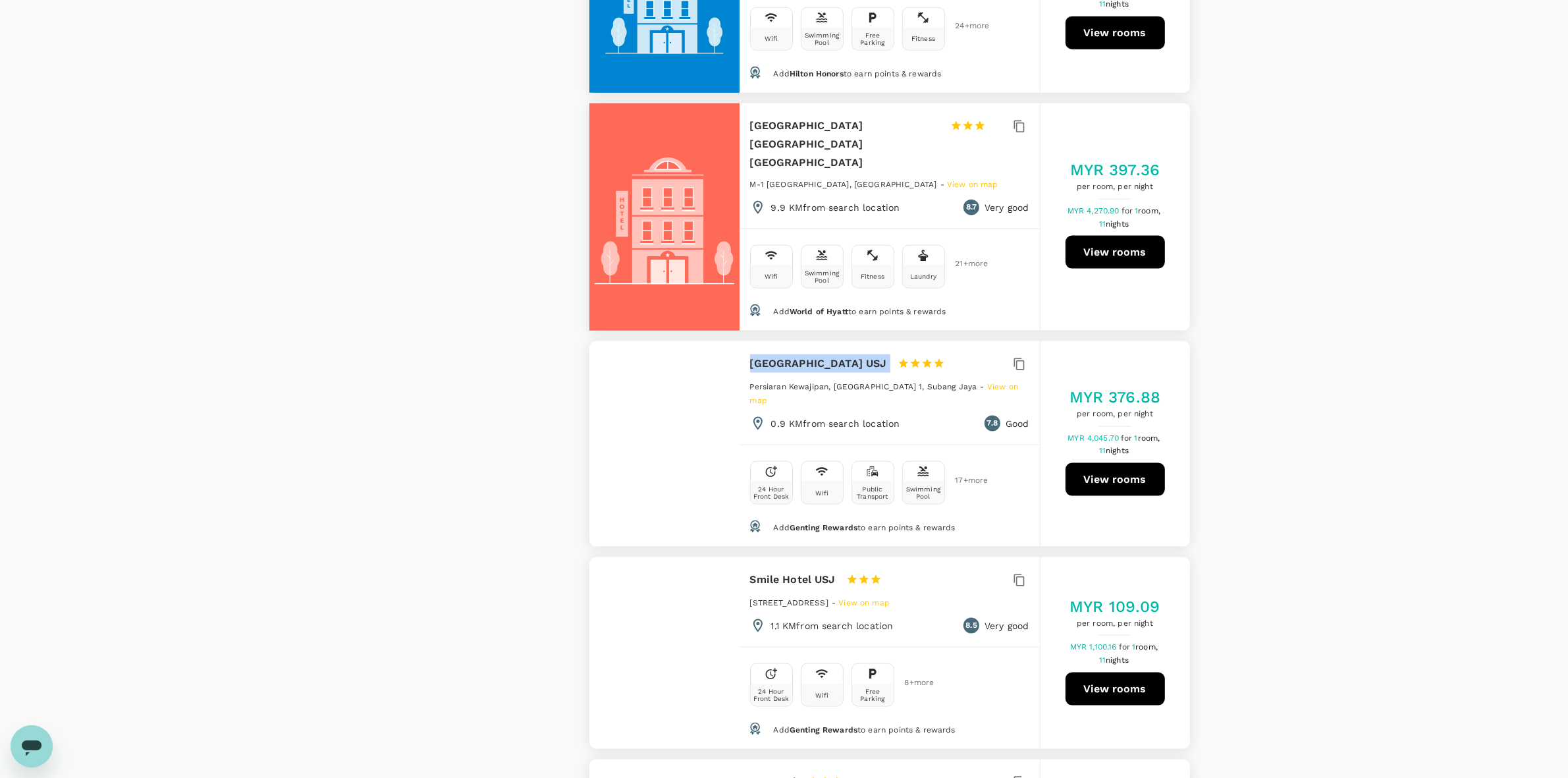
drag, startPoint x: 751, startPoint y: 341, endPoint x: 901, endPoint y: 337, distance: 150.1
click at [901, 354] on div "Summit Hotel Subang USJ 1 Star 2 Stars 3 Stars 4 Stars 5 Stars" at bounding box center [853, 363] width 207 height 18
copy div "[GEOGRAPHIC_DATA] USJ"
click at [1295, 361] on div "View on map Policy Show accommodations that are hidden by company policy Price …" at bounding box center [784, 222] width 1568 height 4287
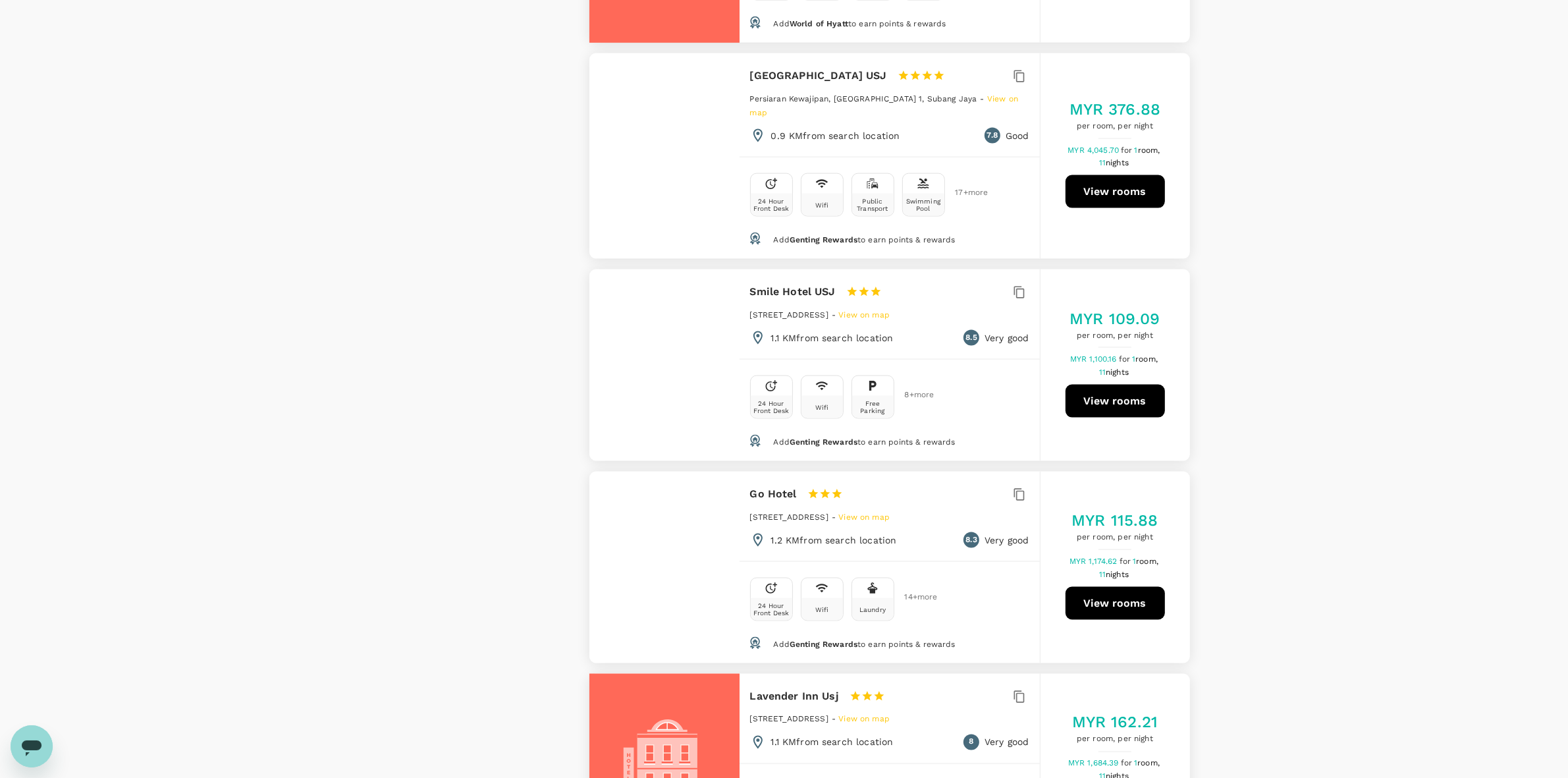
scroll to position [2388, 0]
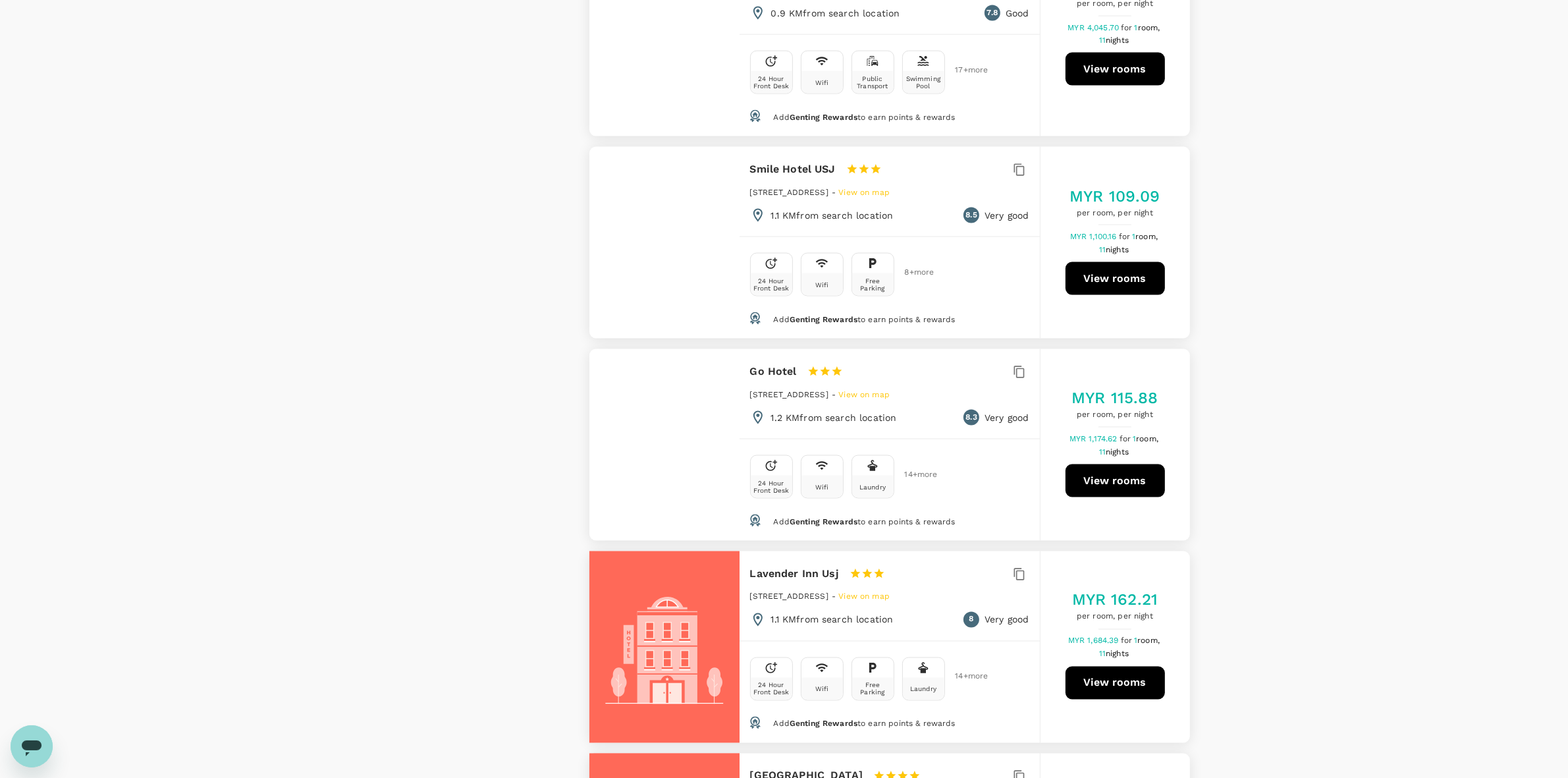
scroll to position [2799, 0]
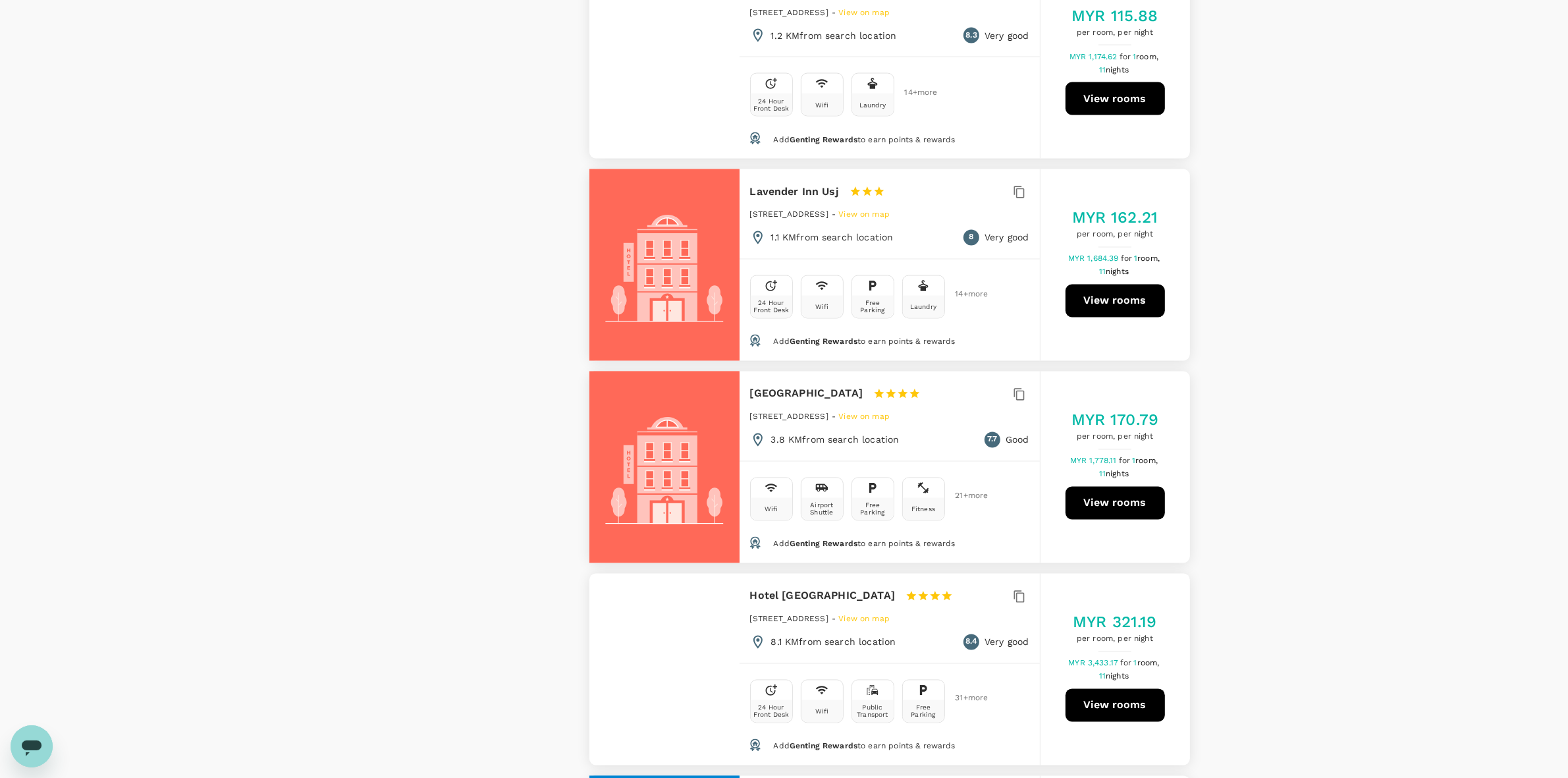
scroll to position [3129, 0]
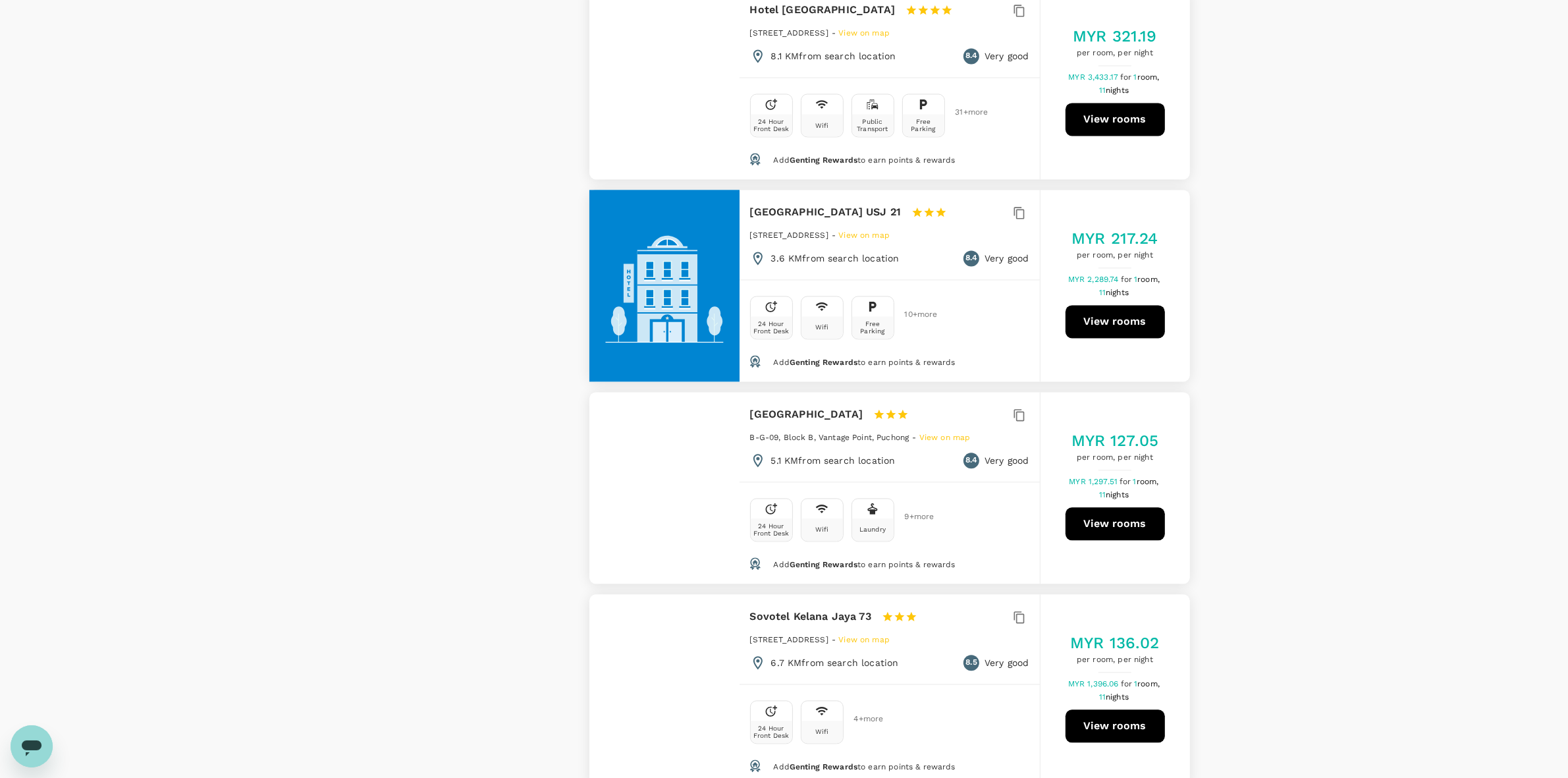
scroll to position [3623, 0]
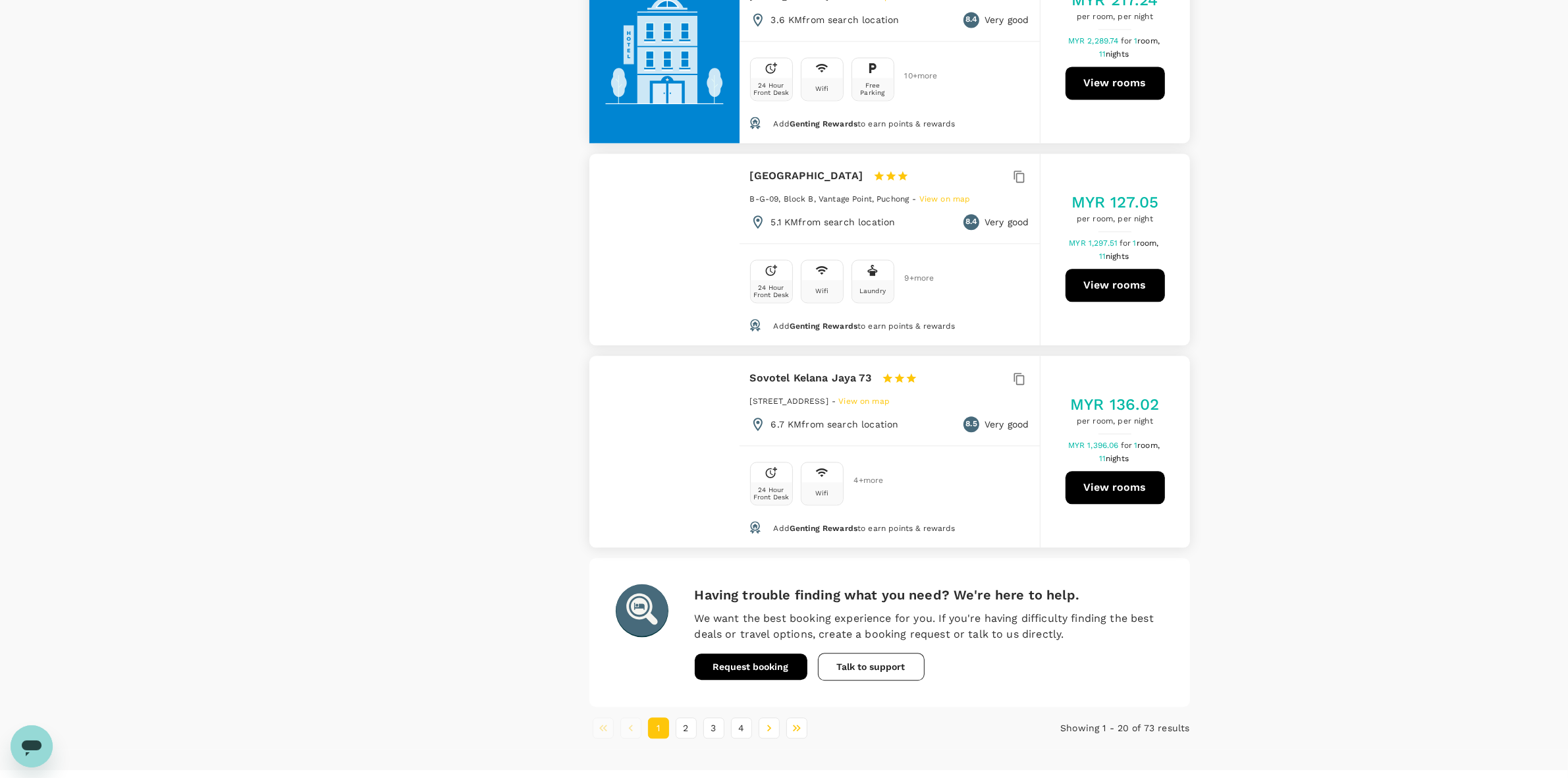
scroll to position [3776, 0]
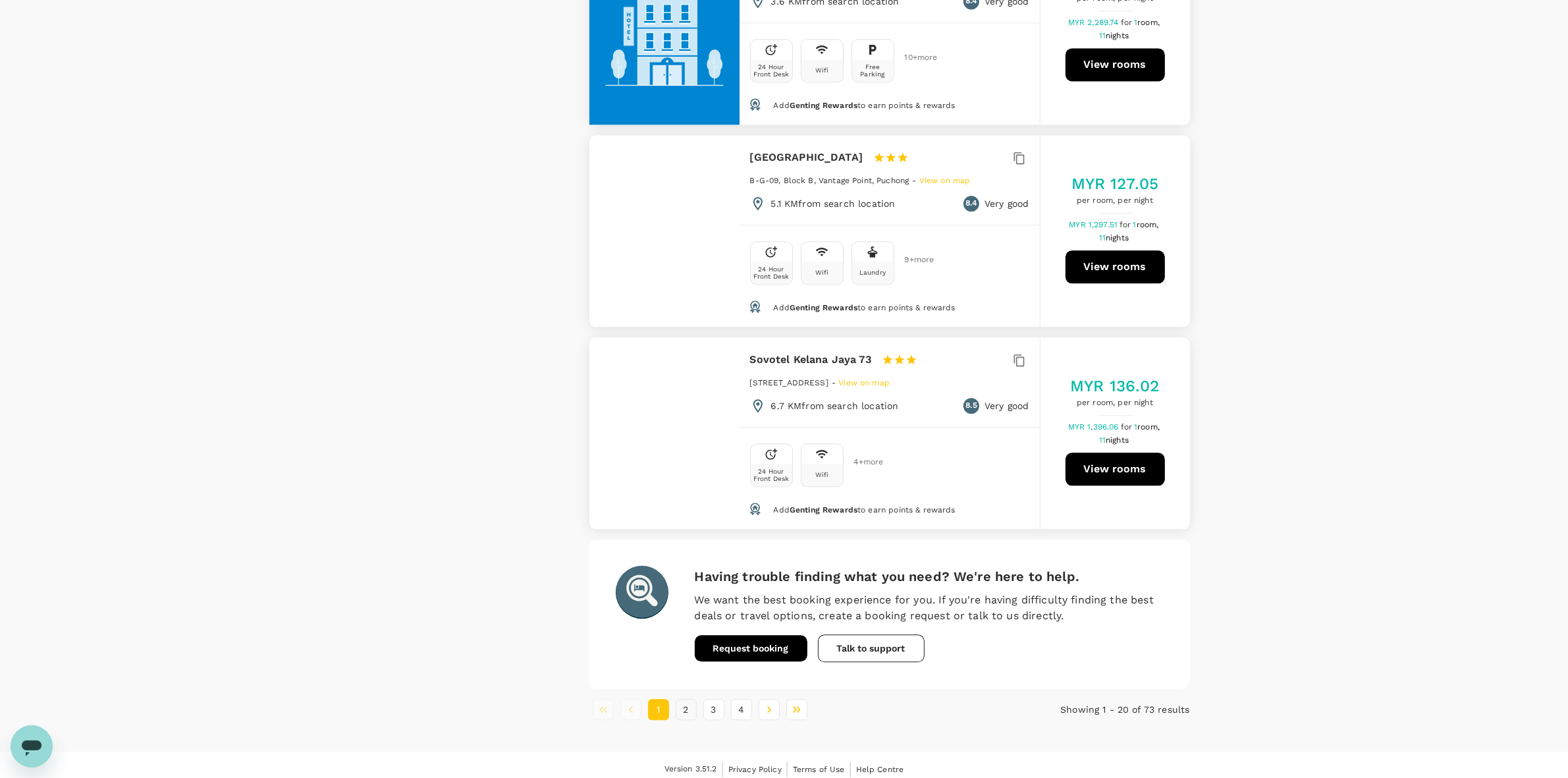
click at [683, 700] on button "2" at bounding box center [686, 709] width 21 height 21
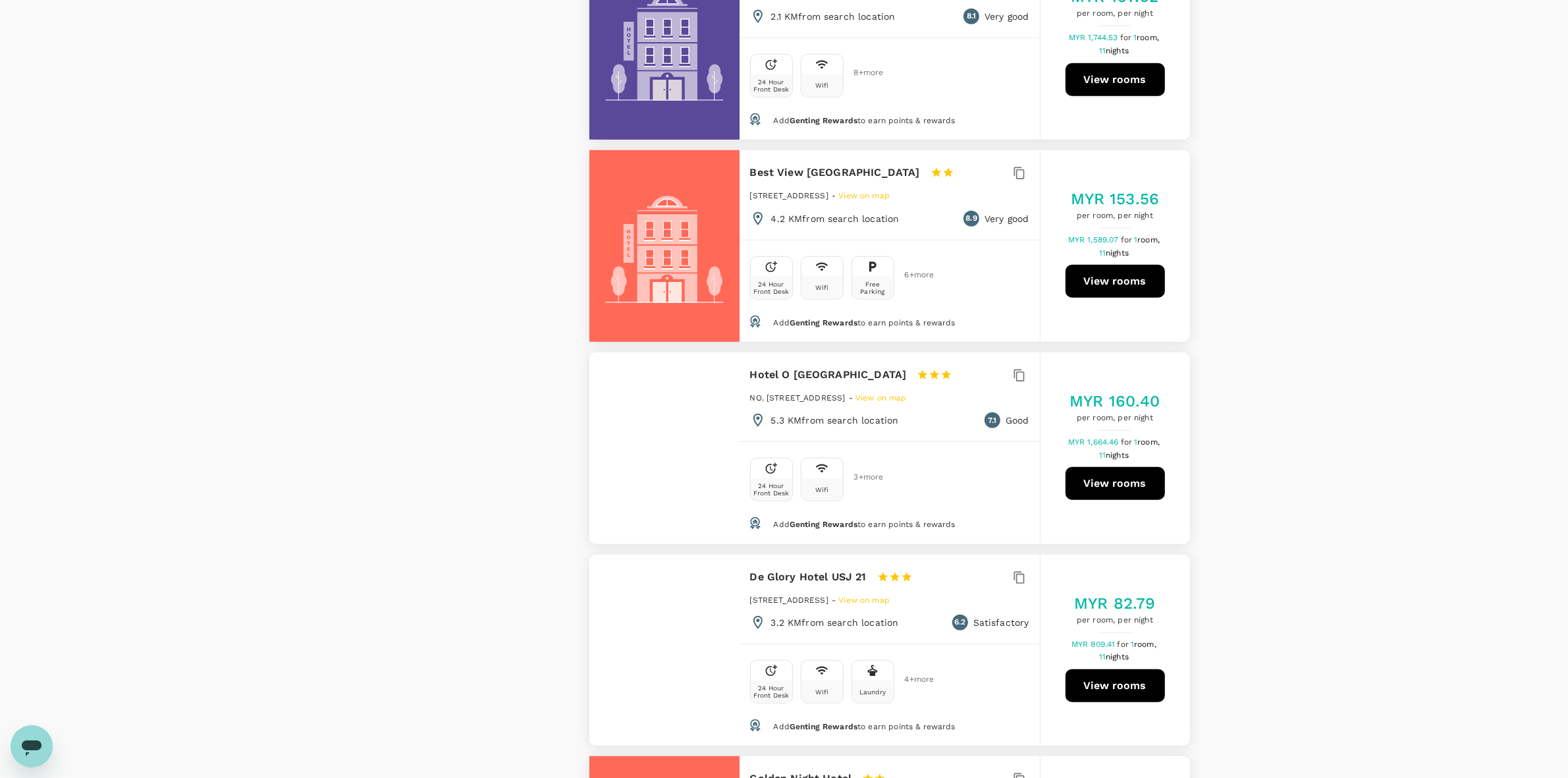
scroll to position [1564, 0]
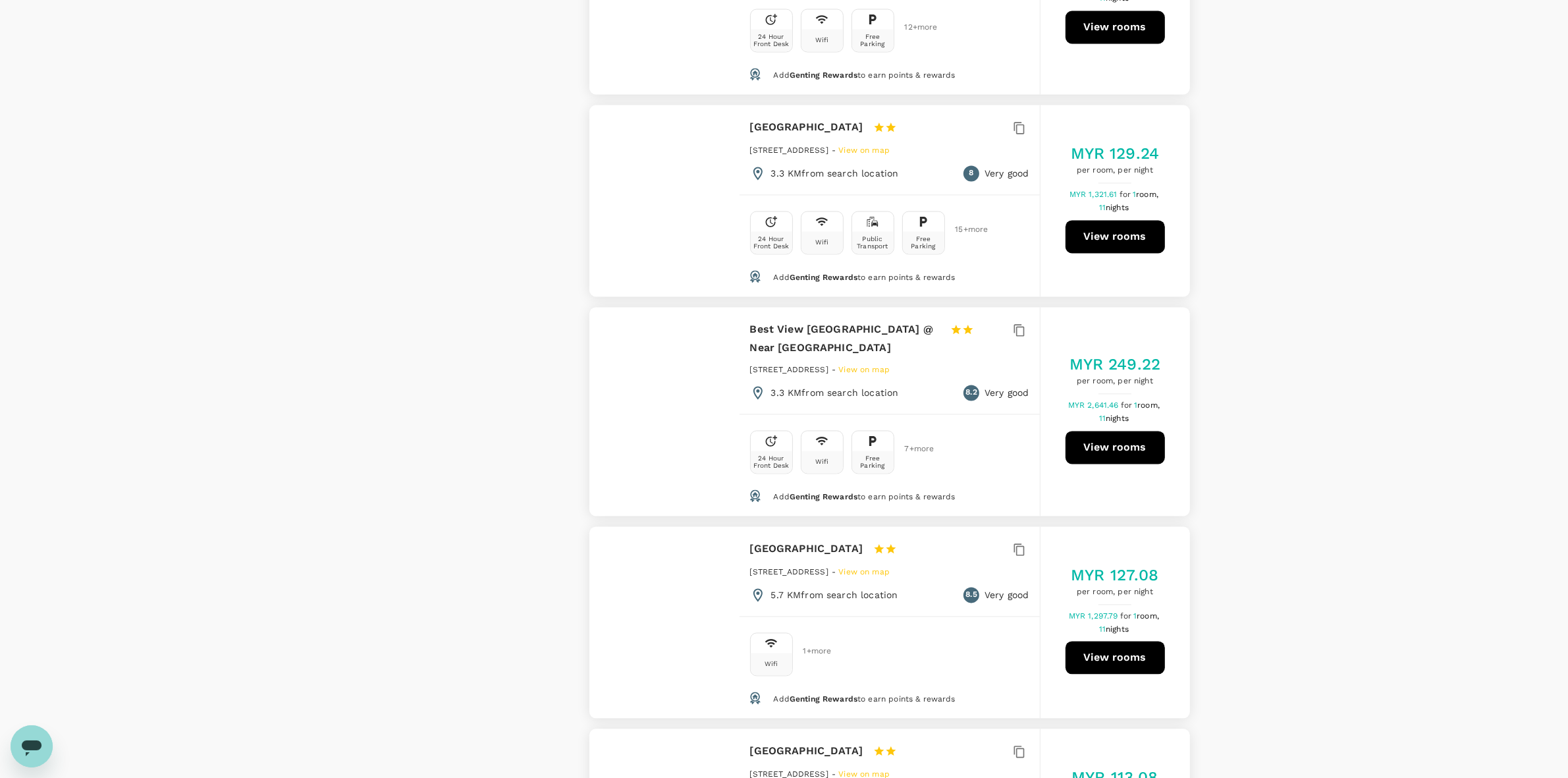
scroll to position [3375, 0]
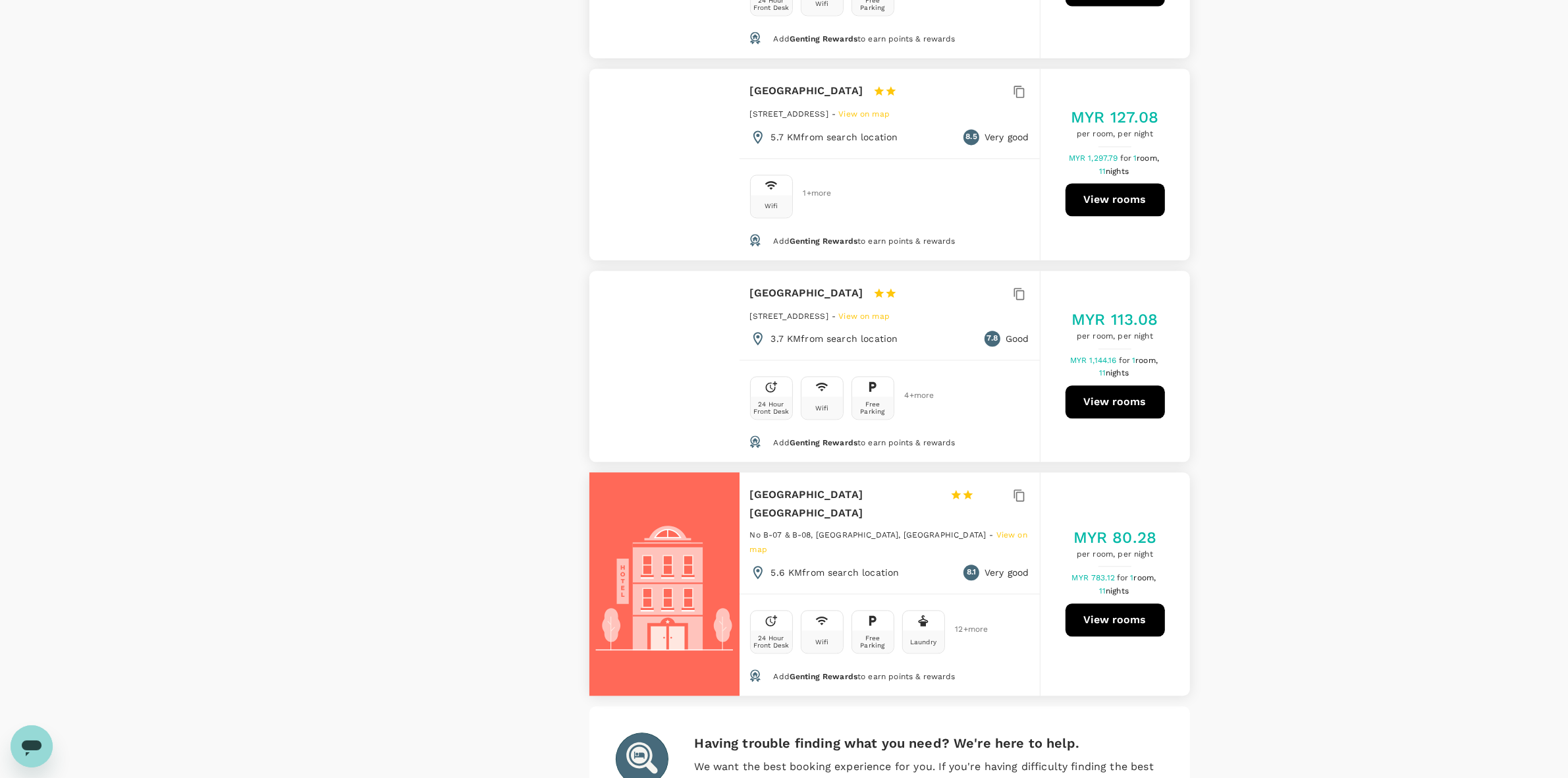
scroll to position [3864, 0]
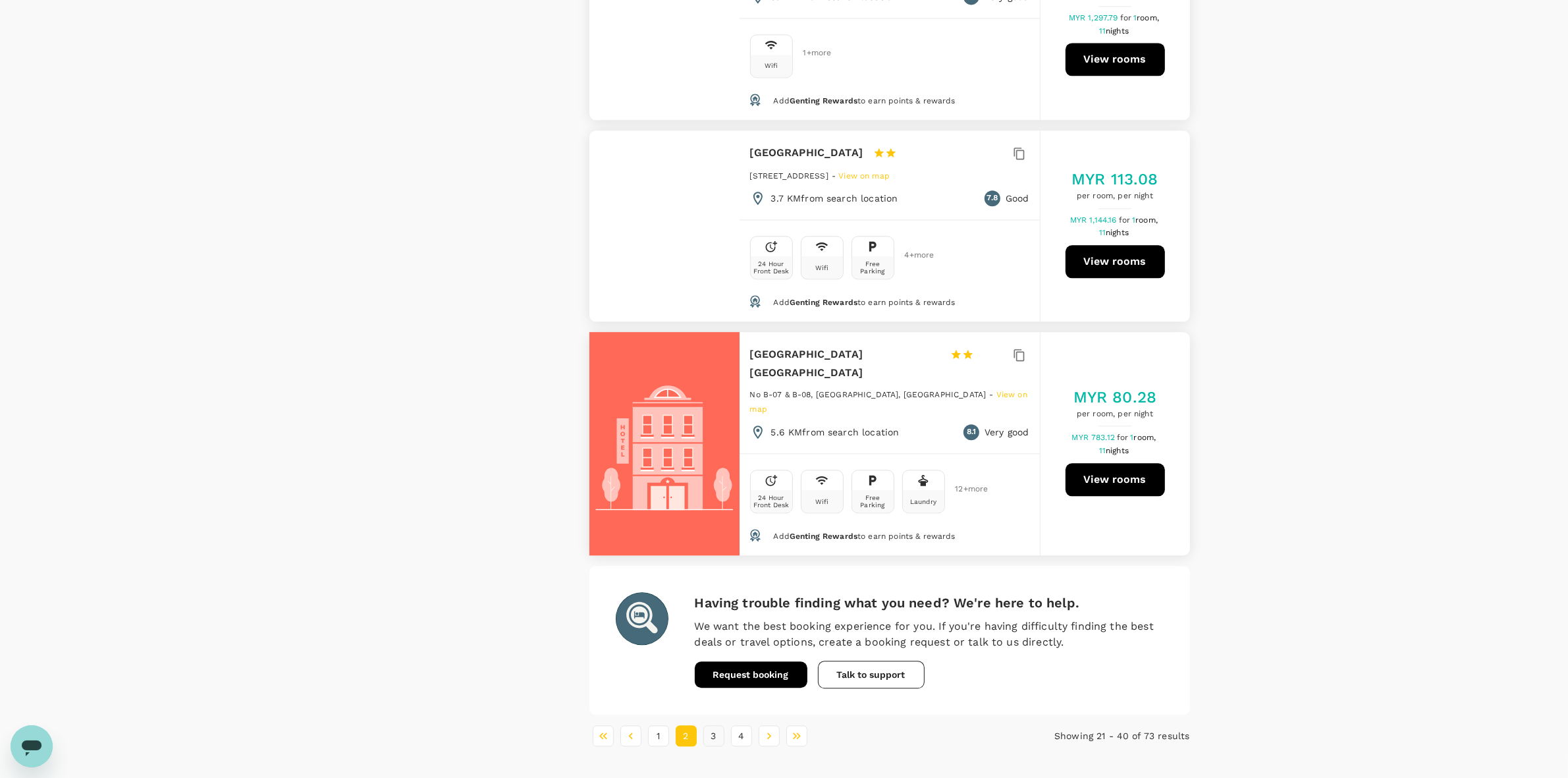
click at [719, 725] on button "3" at bounding box center [713, 735] width 21 height 21
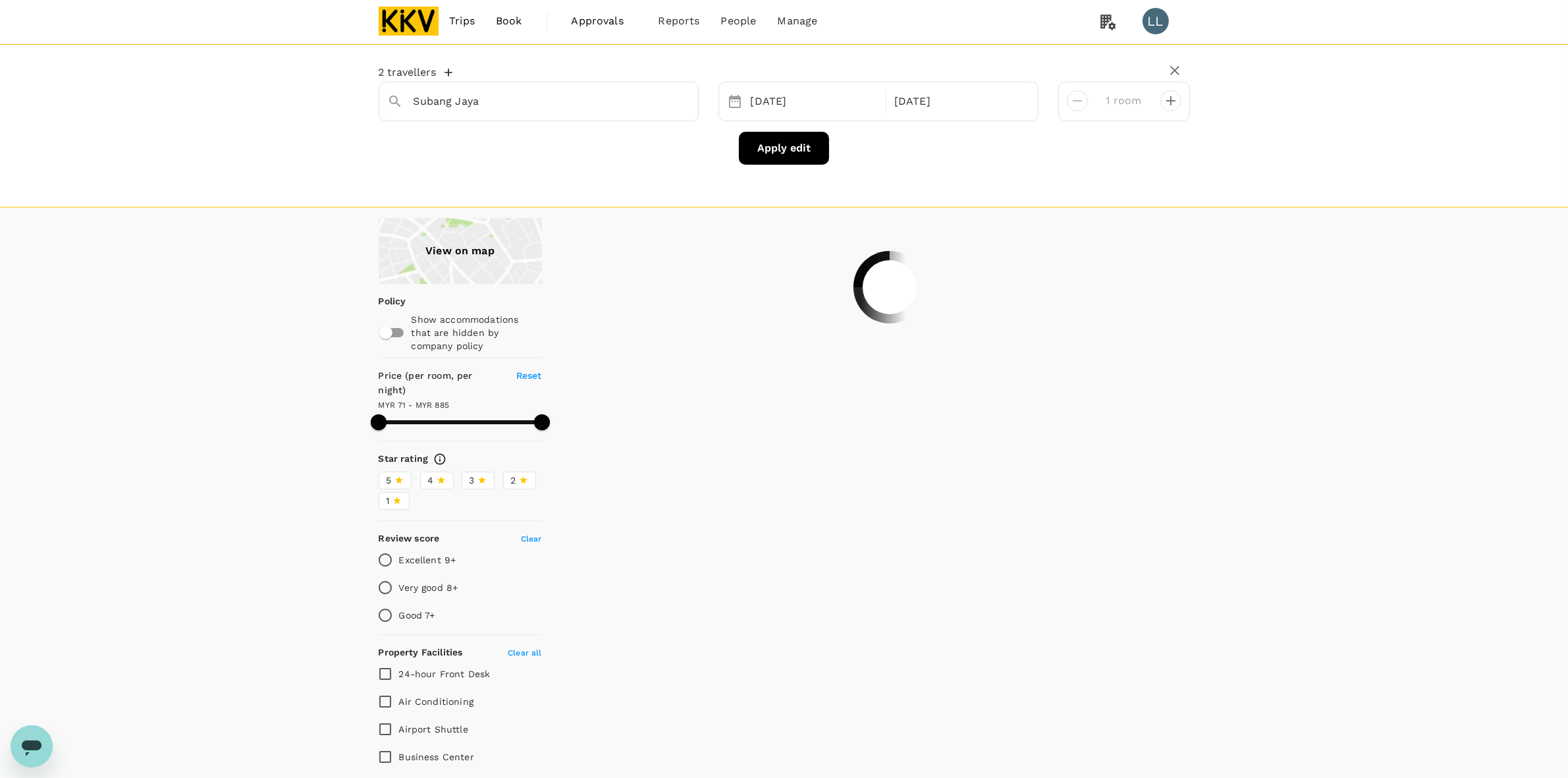
scroll to position [0, 0]
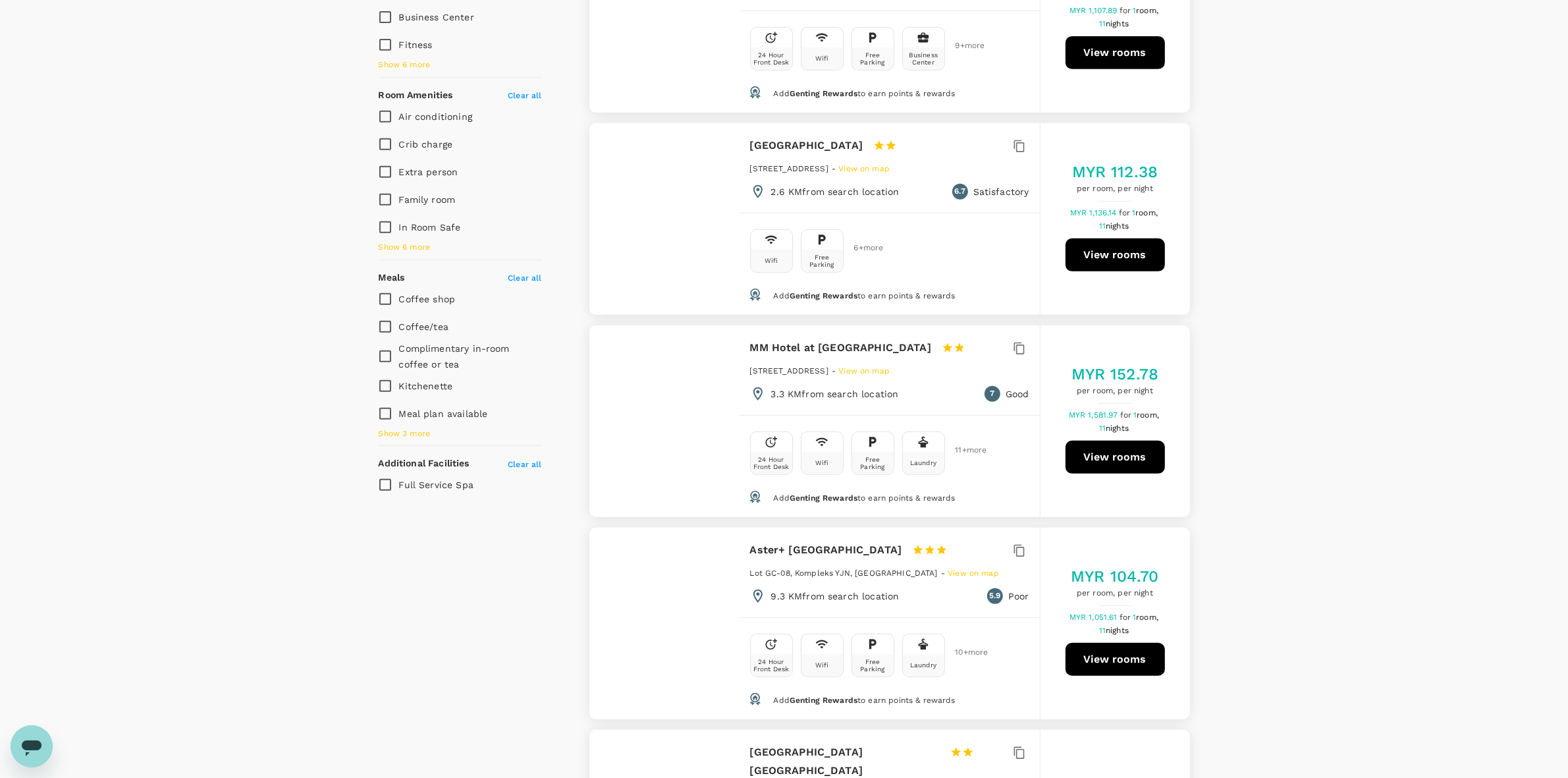
scroll to position [988, 0]
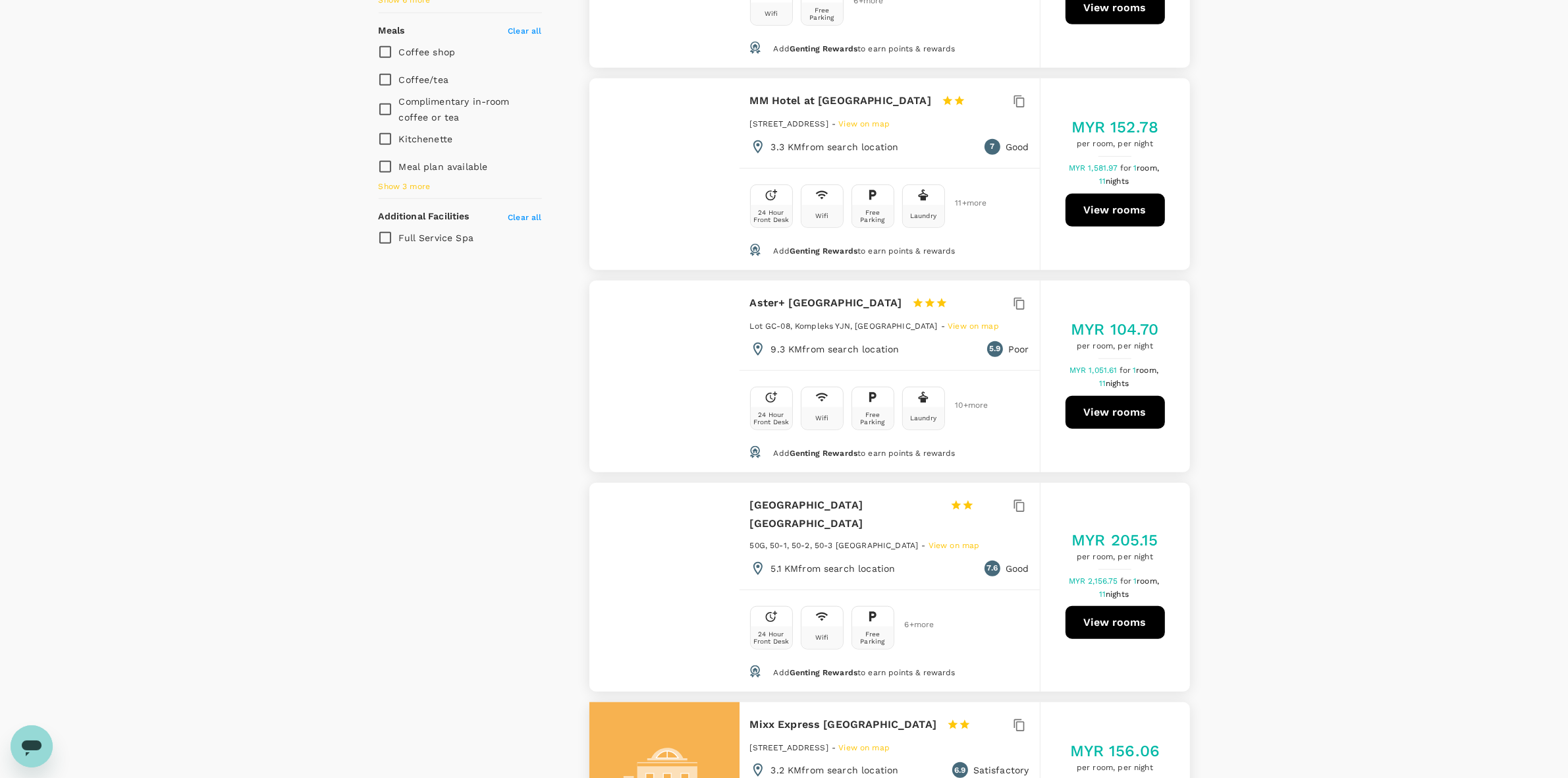
drag, startPoint x: 1281, startPoint y: 346, endPoint x: 1227, endPoint y: 188, distance: 167.0
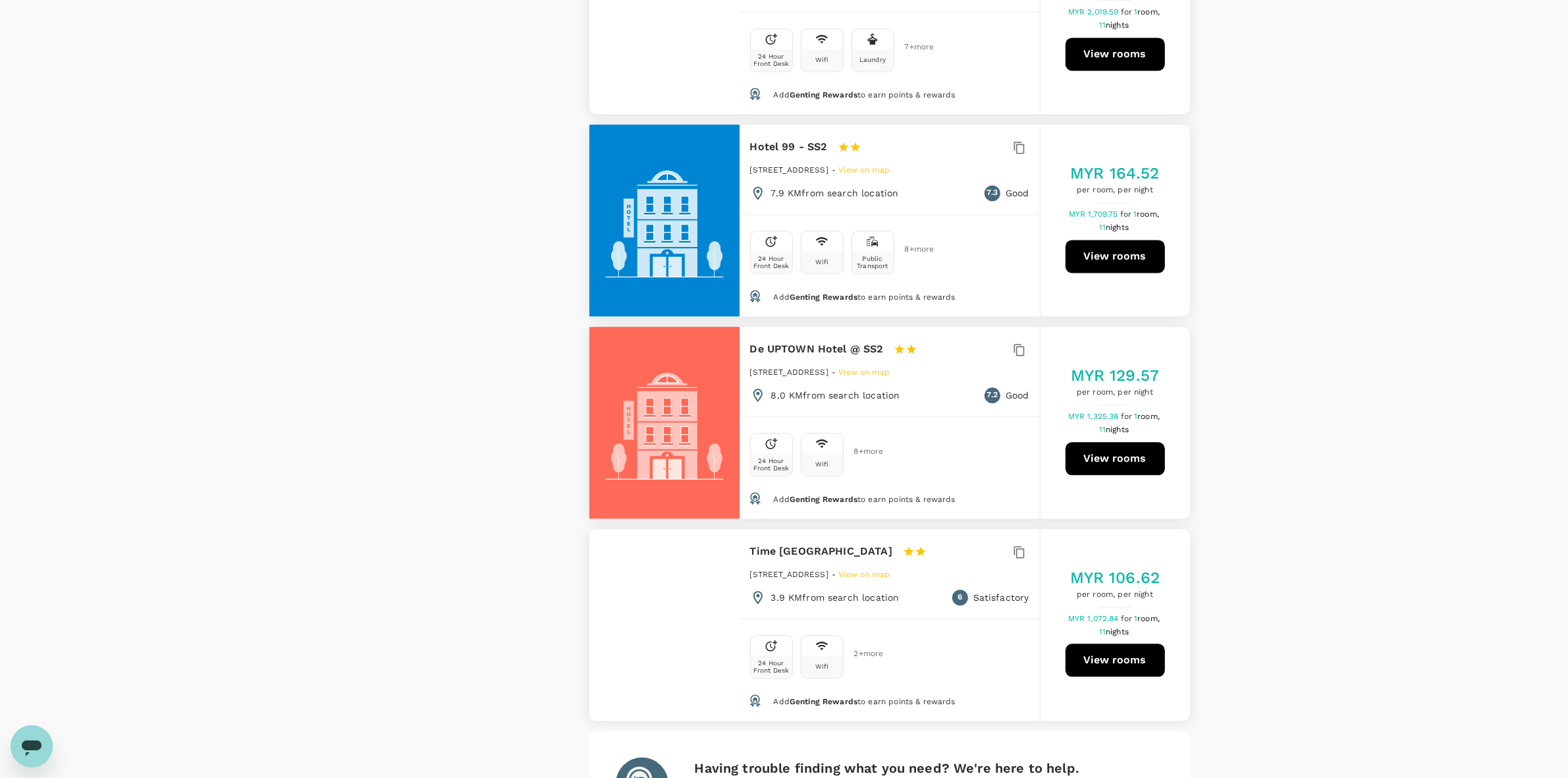
scroll to position [3781, 0]
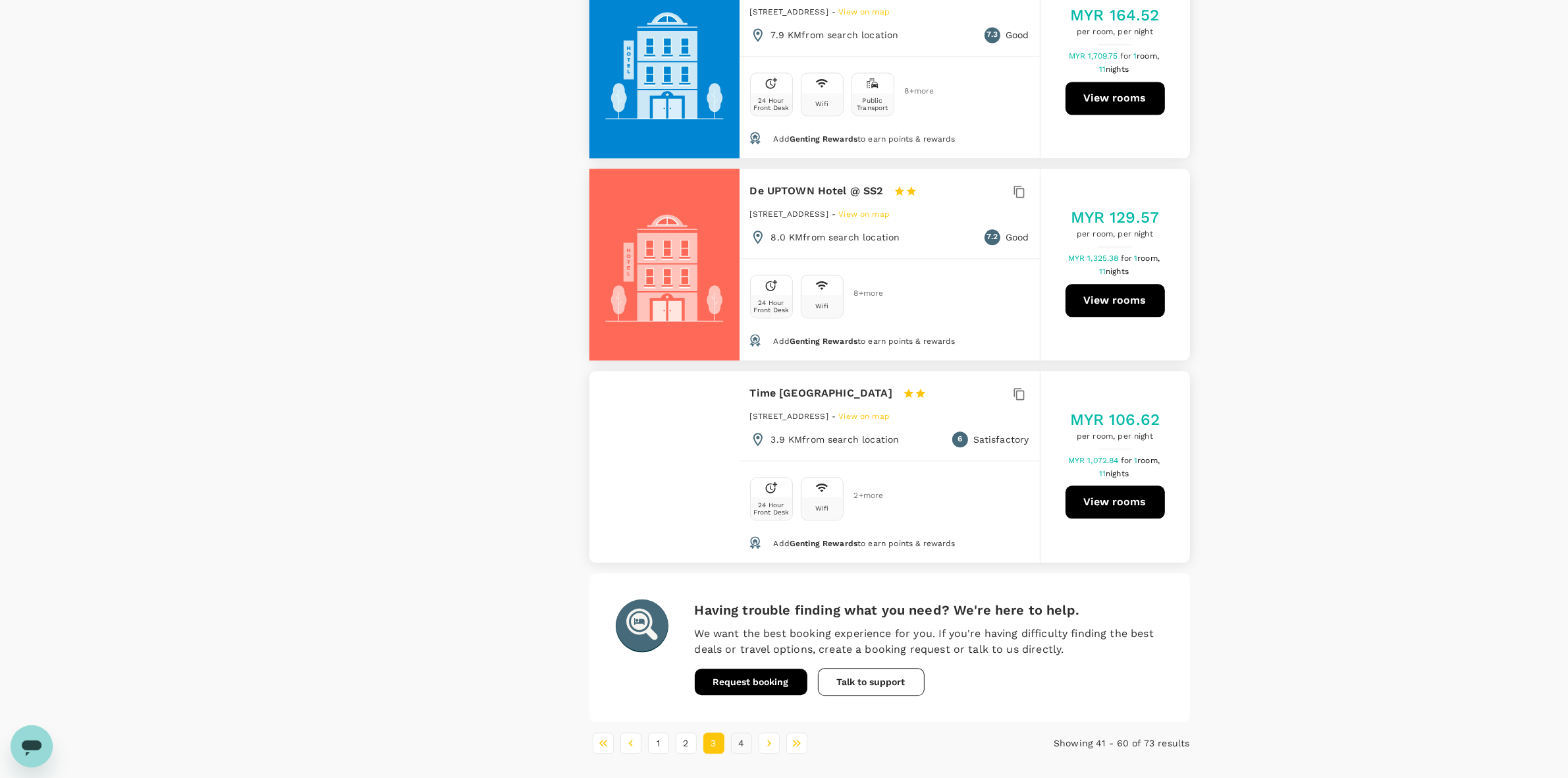
click at [741, 733] on button "4" at bounding box center [741, 743] width 21 height 21
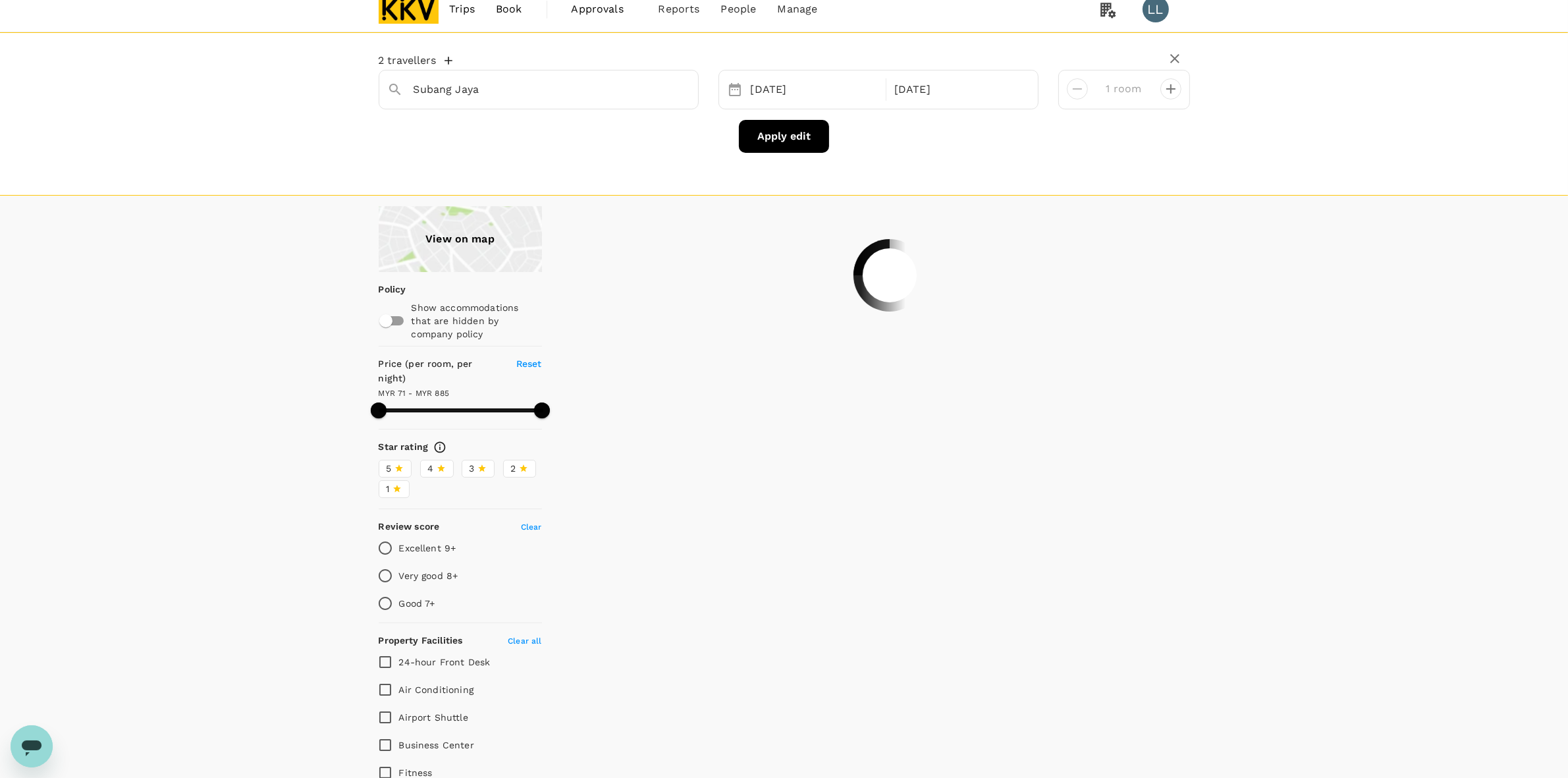
scroll to position [0, 0]
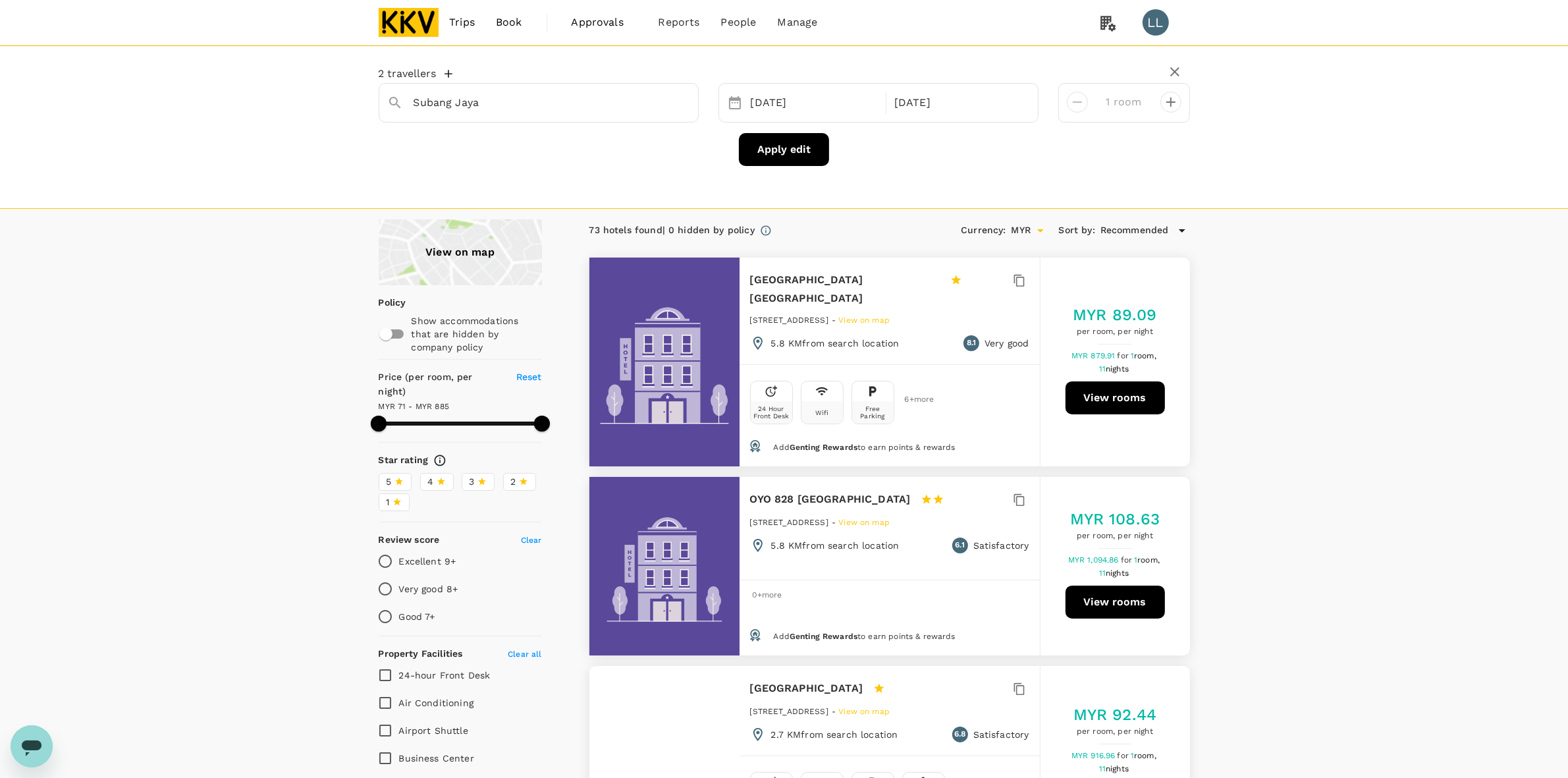
drag, startPoint x: 1311, startPoint y: 311, endPoint x: 1292, endPoint y: 350, distance: 43.4
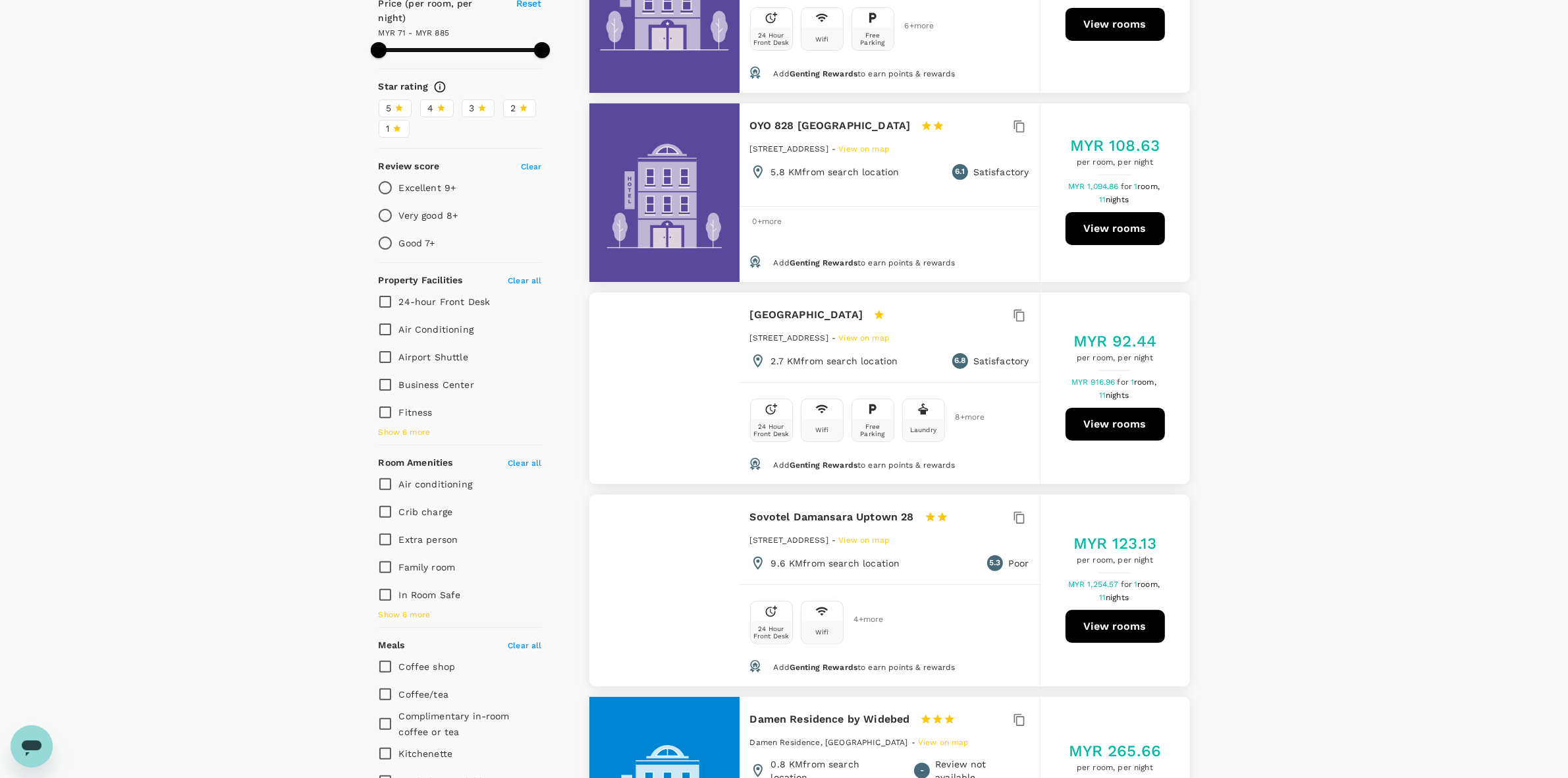
scroll to position [411, 0]
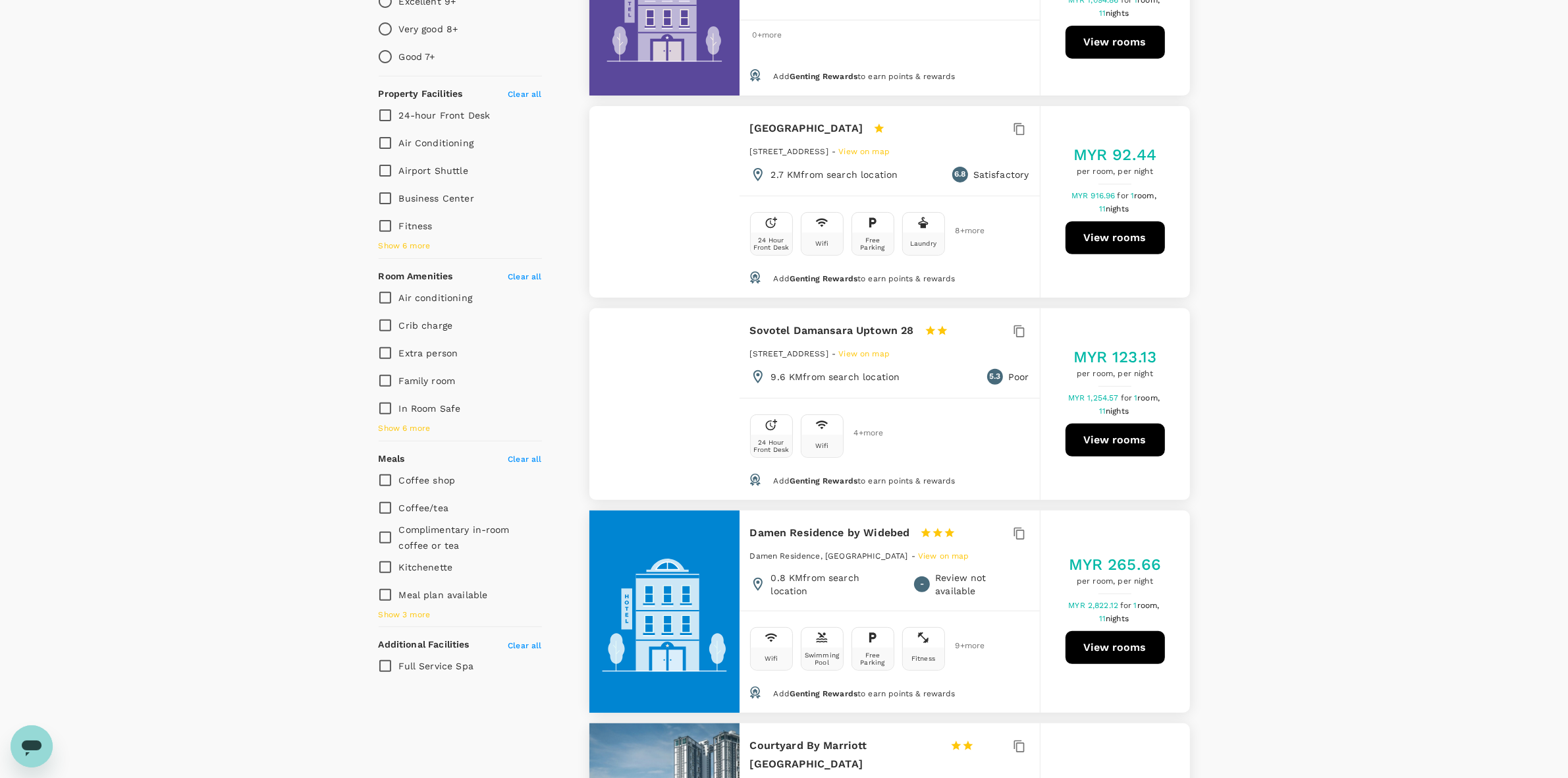
scroll to position [576, 0]
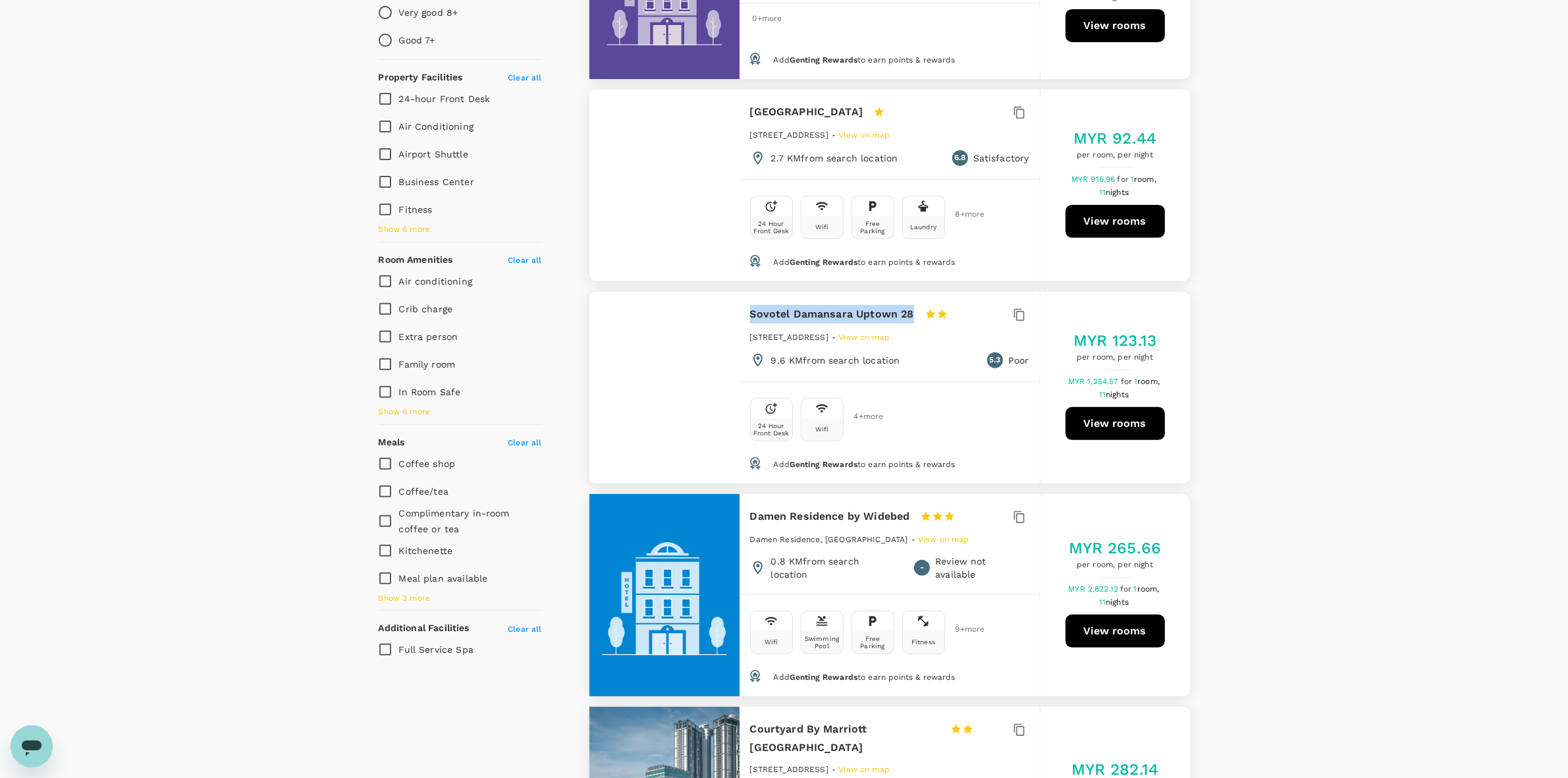
drag, startPoint x: 749, startPoint y: 293, endPoint x: 909, endPoint y: 293, distance: 160.0
click at [912, 305] on h6 "Sovotel Damansara Uptown 28" at bounding box center [832, 314] width 164 height 18
drag, startPoint x: 906, startPoint y: 293, endPoint x: 1282, endPoint y: 548, distance: 454.3
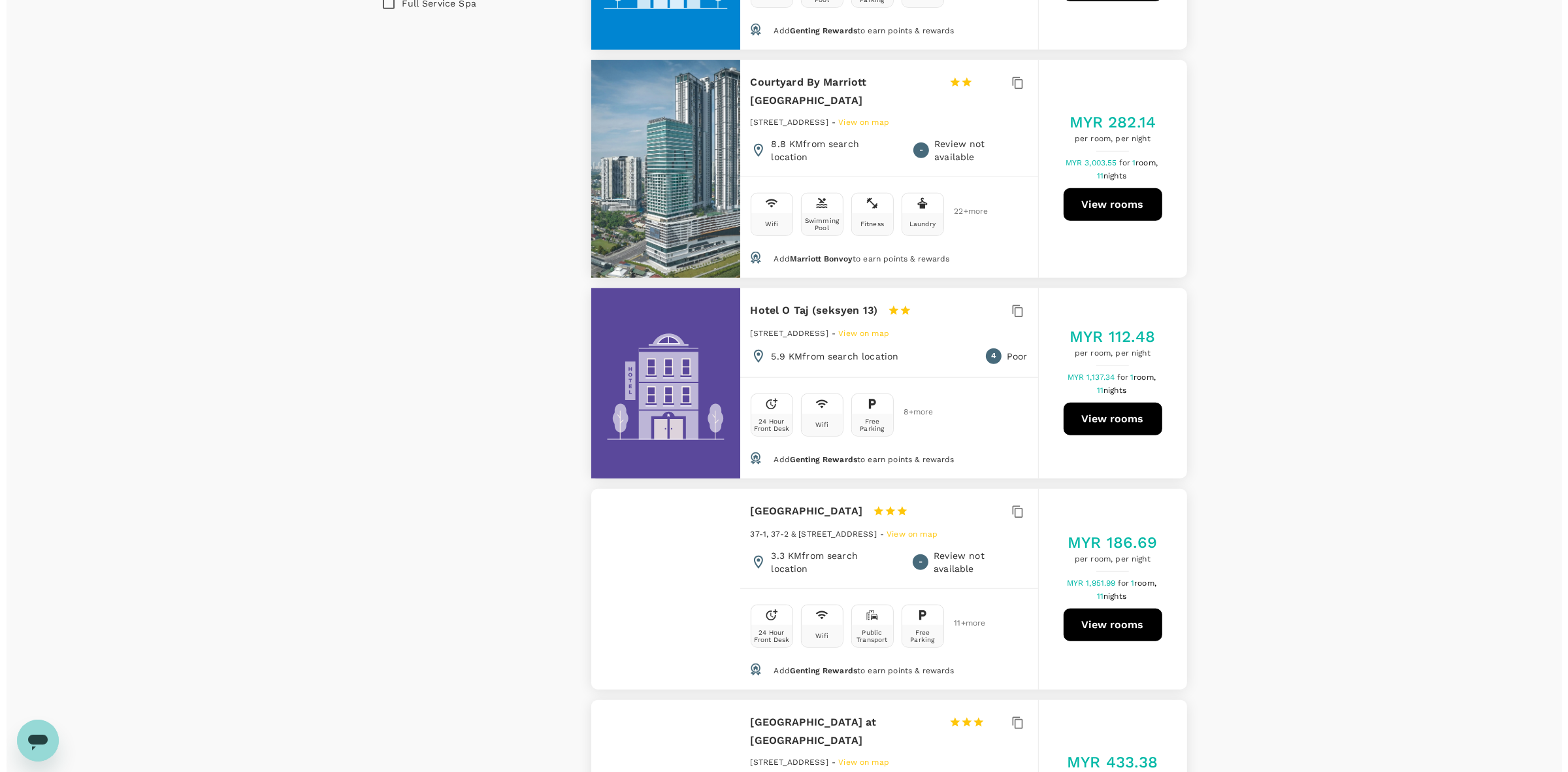
scroll to position [1389, 0]
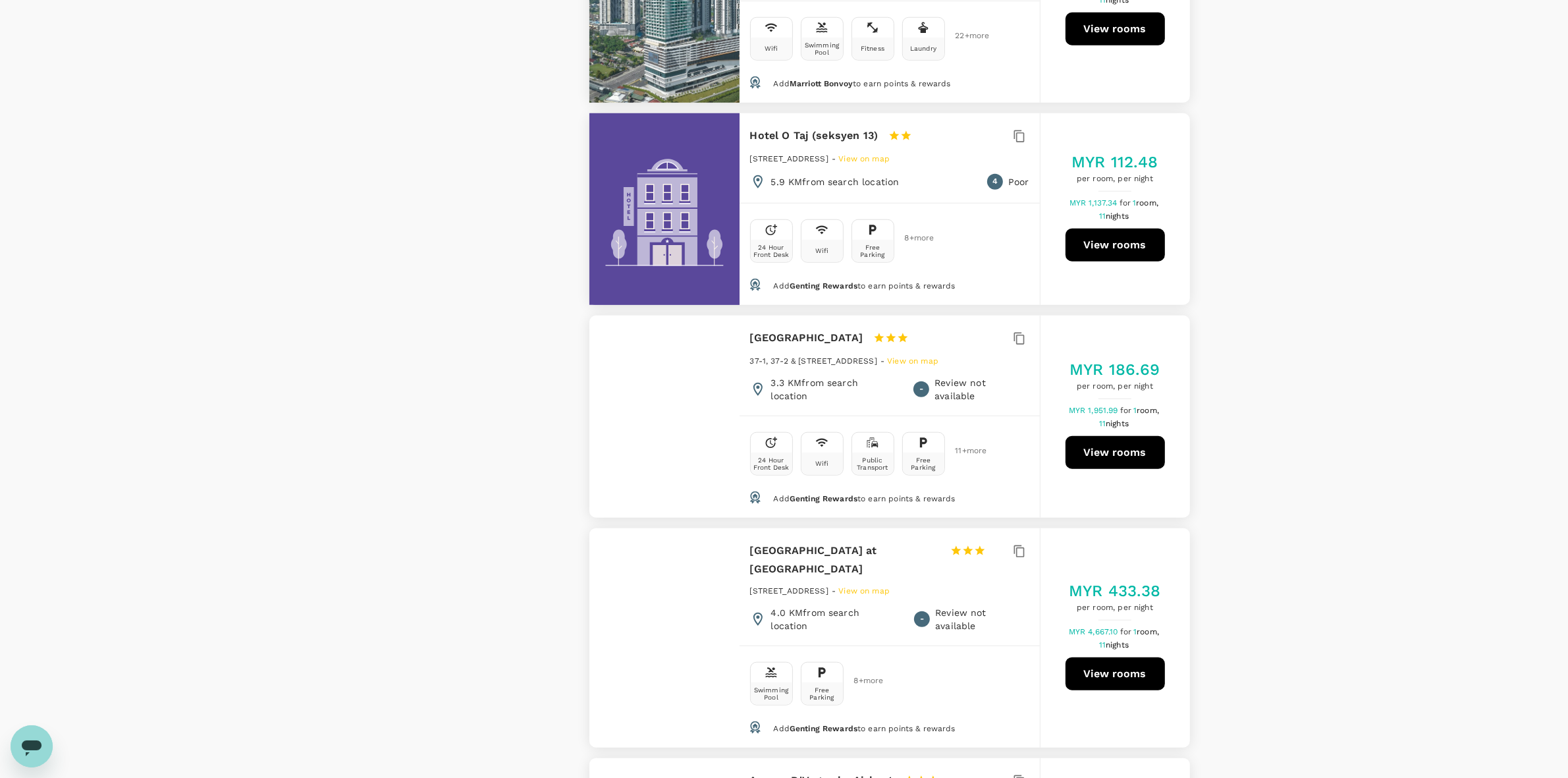
type input "884.8"
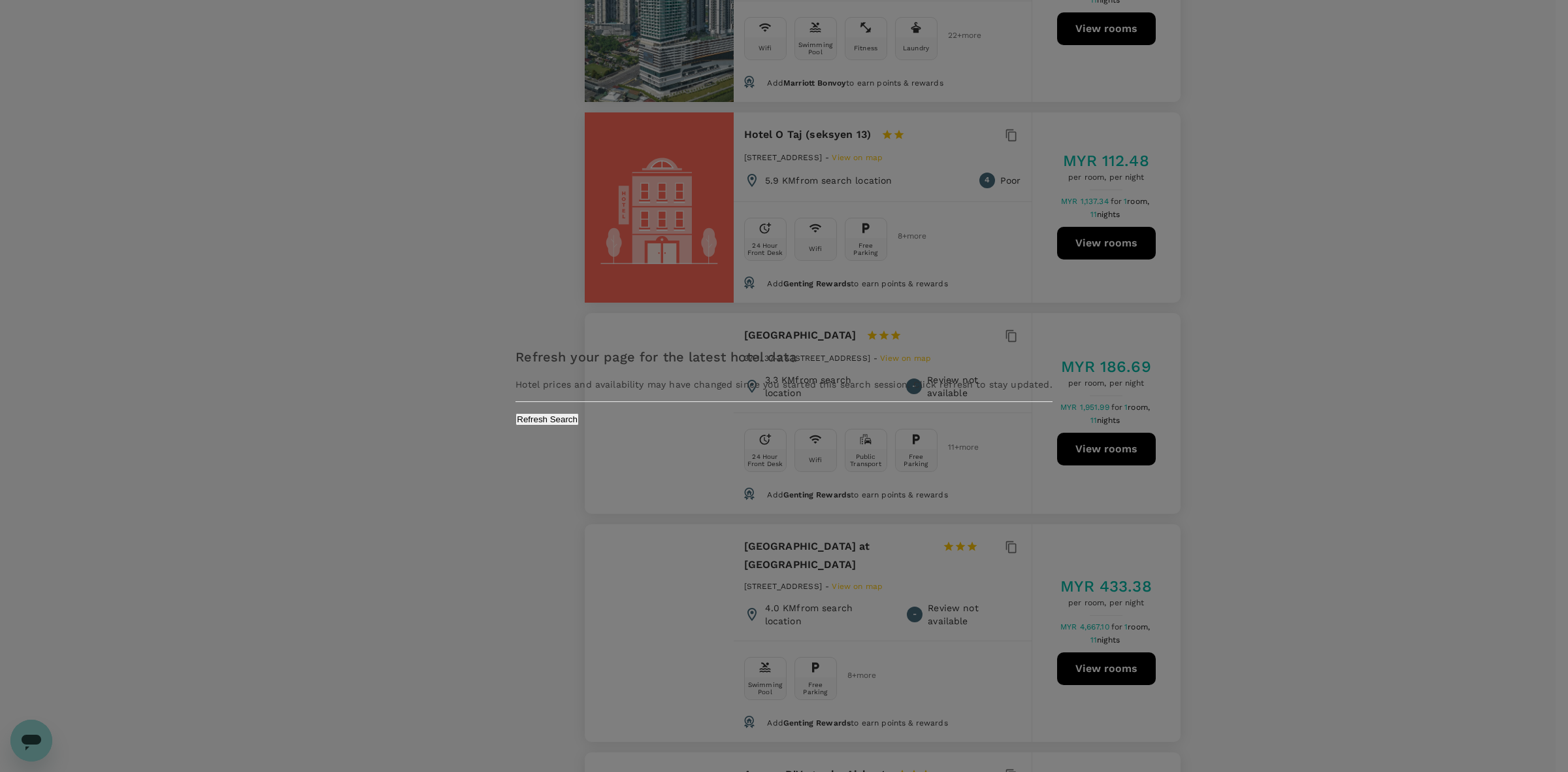
drag, startPoint x: 1386, startPoint y: 323, endPoint x: 774, endPoint y: 495, distance: 635.7
click at [1373, 323] on div "Refresh your page for the latest hotel data Hotel prices and availability may h…" at bounding box center [784, 386] width 1568 height 772
click at [579, 426] on button "Refresh Search" at bounding box center [547, 419] width 63 height 12
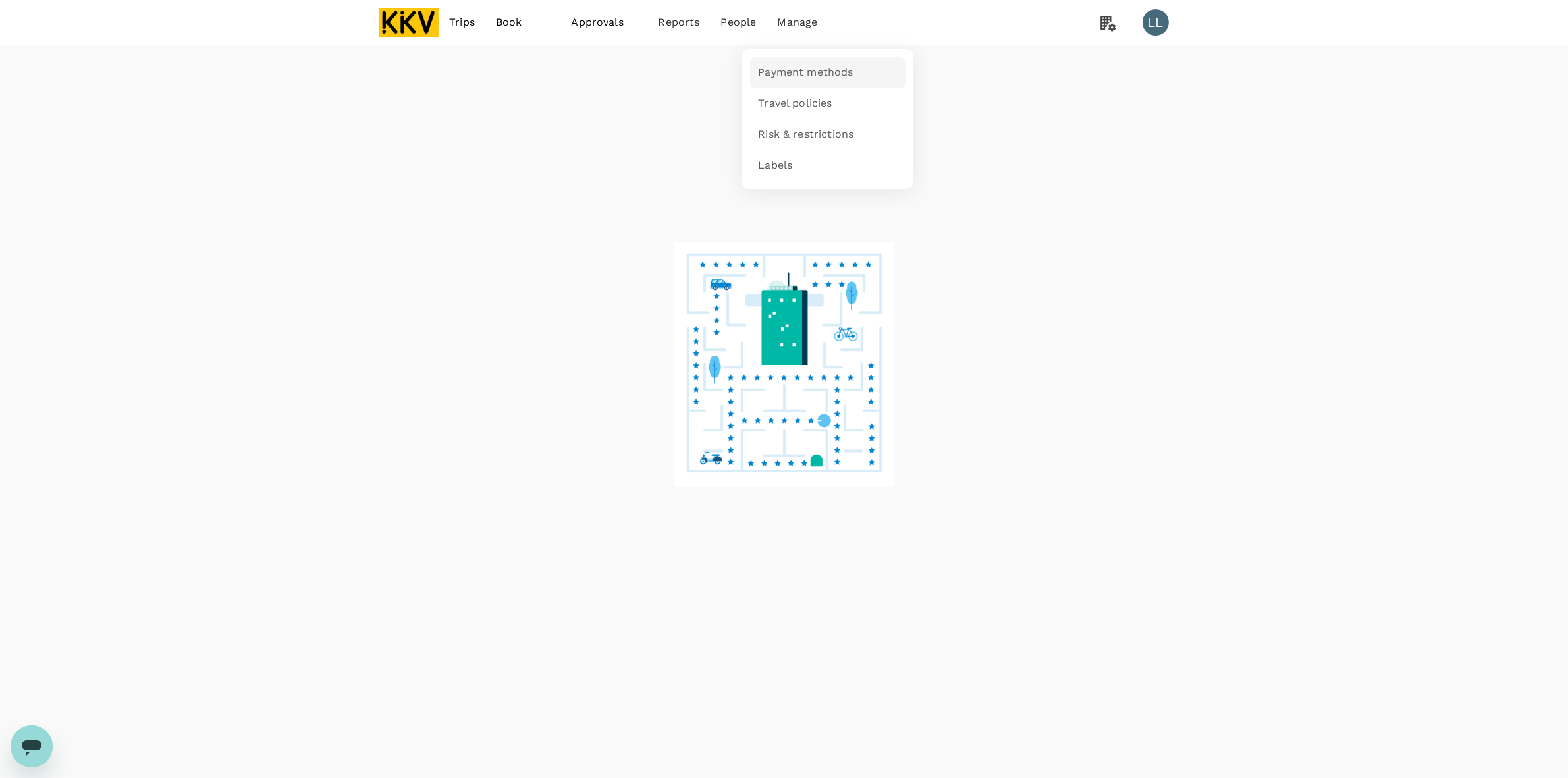
click at [802, 79] on span "Payment methods" at bounding box center [806, 73] width 95 height 15
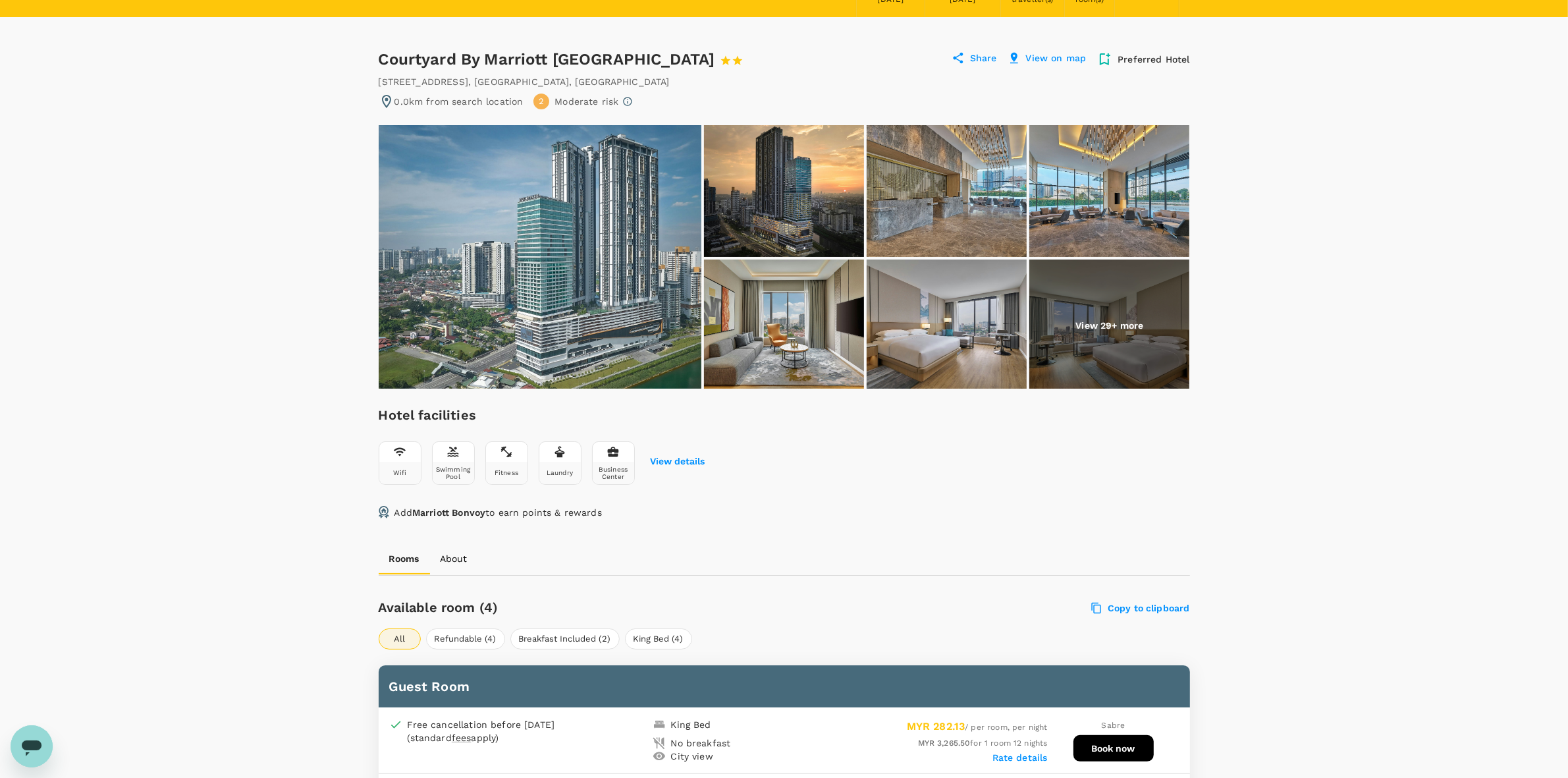
scroll to position [247, 0]
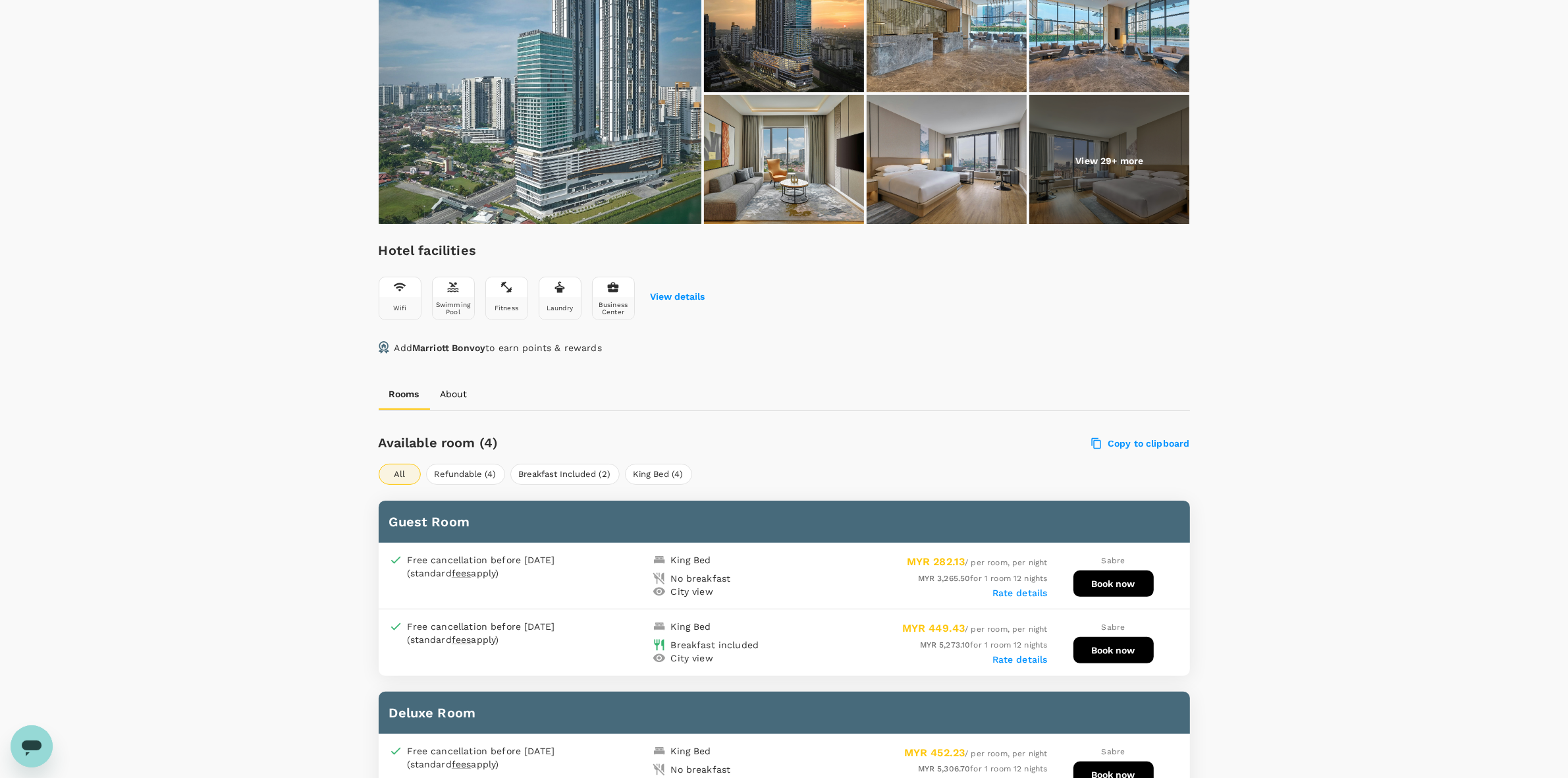
click at [1289, 344] on div "Your Hotel Details Check in 09 Sep 2025 Check out 21 Sep 2025 1 traveller(s) 1 …" at bounding box center [784, 609] width 1568 height 1622
click at [1012, 591] on label "Rate details" at bounding box center [1020, 593] width 55 height 11
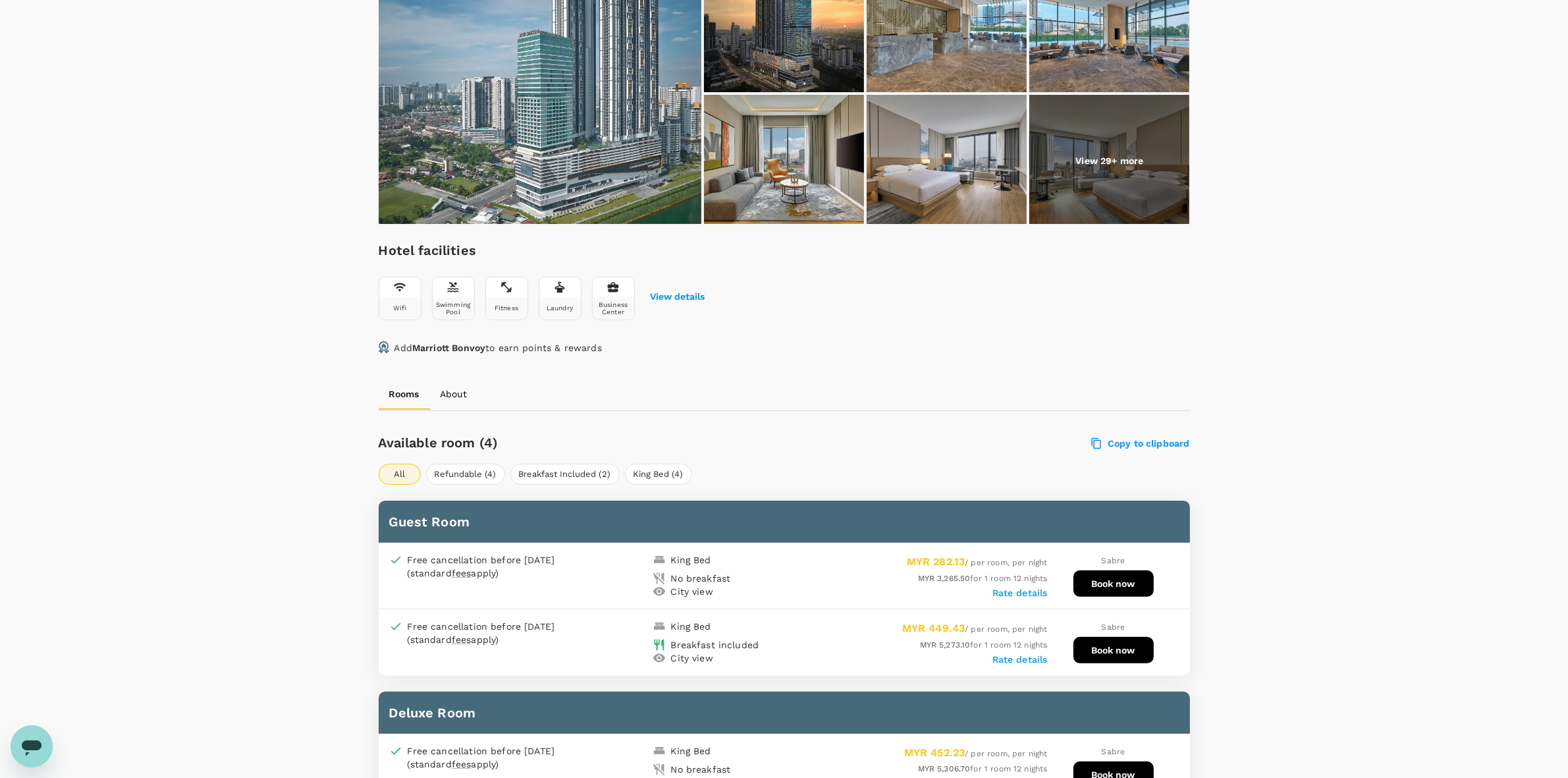
click at [1347, 511] on div "Your Hotel Details Check in 09 Sep 2025 Check out 21 Sep 2025 1 traveller(s) 1 …" at bounding box center [784, 609] width 1568 height 1622
click at [1370, 333] on div "Your Hotel Details Check in 09 Sep 2025 Check out 21 Sep 2025 1 traveller(s) 1 …" at bounding box center [784, 609] width 1568 height 1622
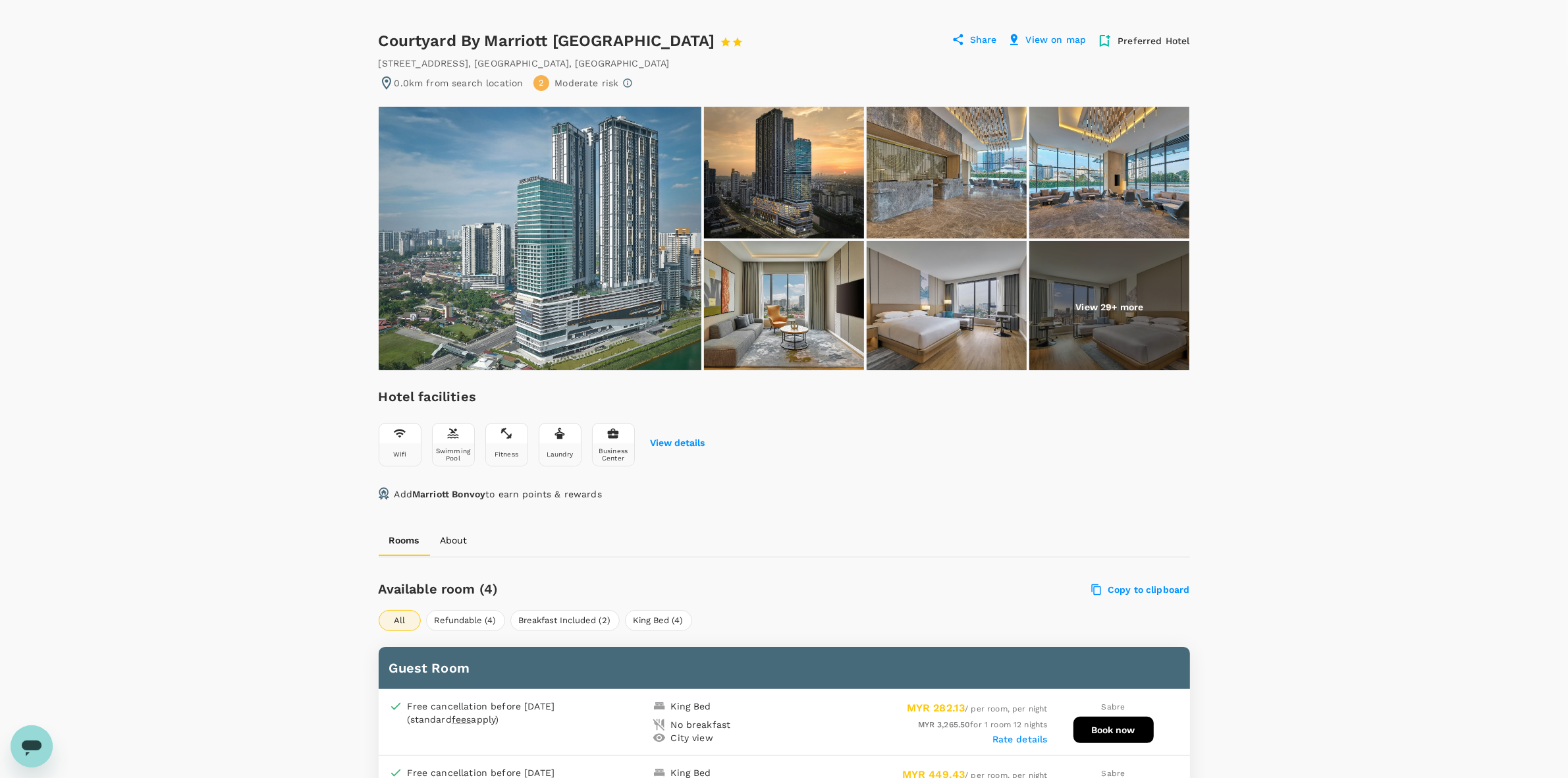
scroll to position [107, 0]
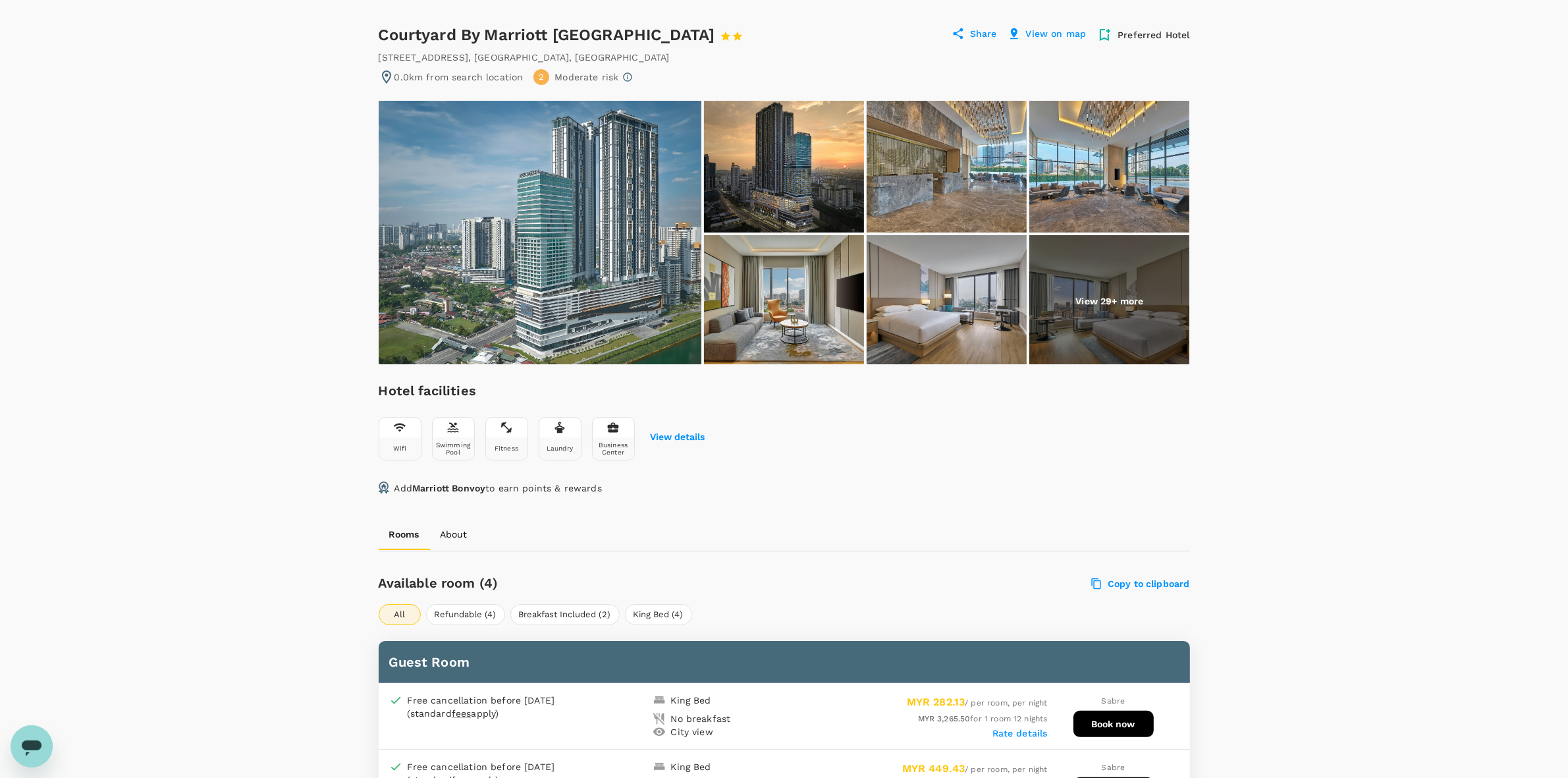
click at [1267, 356] on div "Your Hotel Details Check in 09 Sep 2025 Check out 21 Sep 2025 1 traveller(s) 1 …" at bounding box center [784, 749] width 1568 height 1622
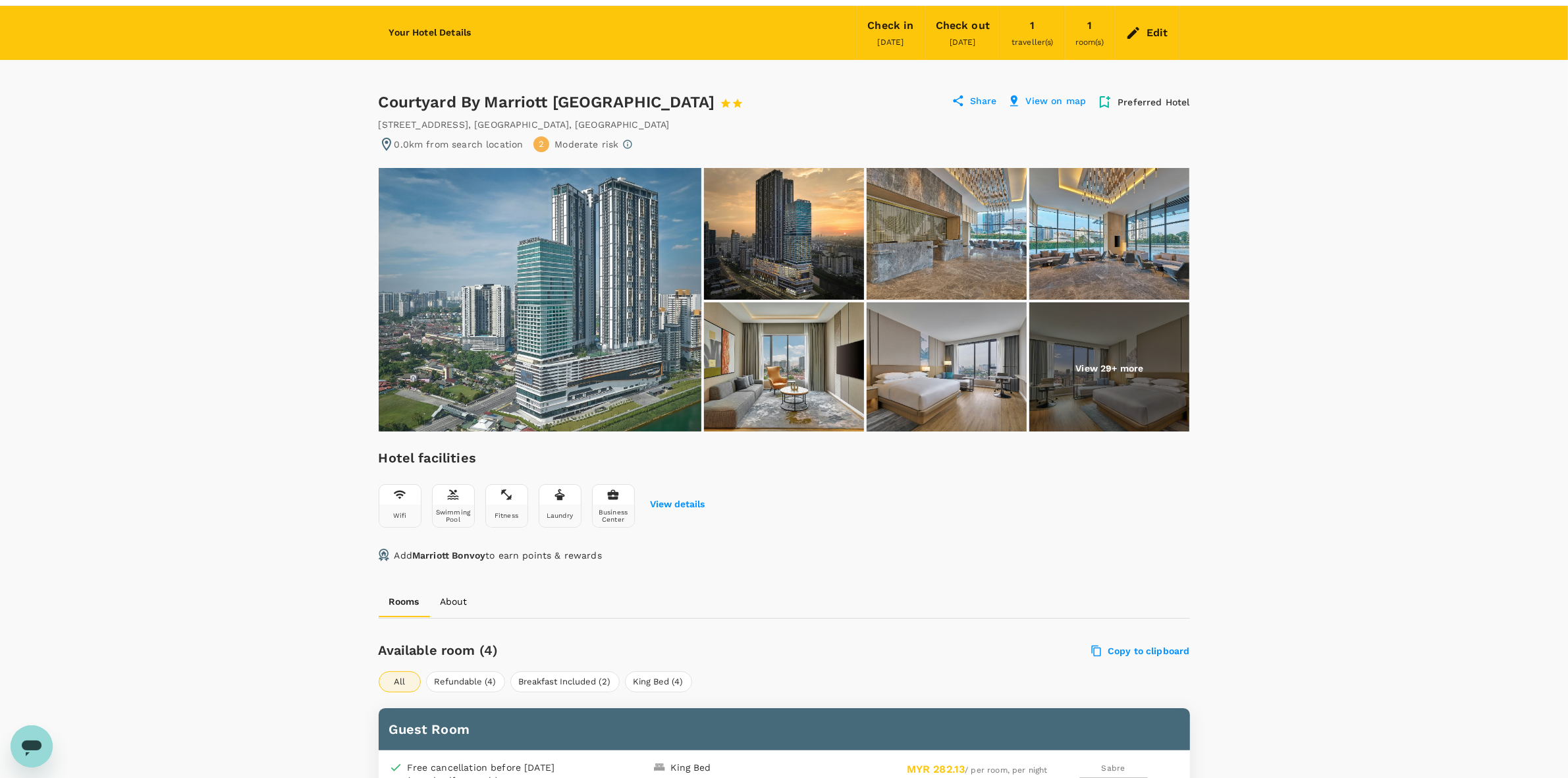
scroll to position [0, 0]
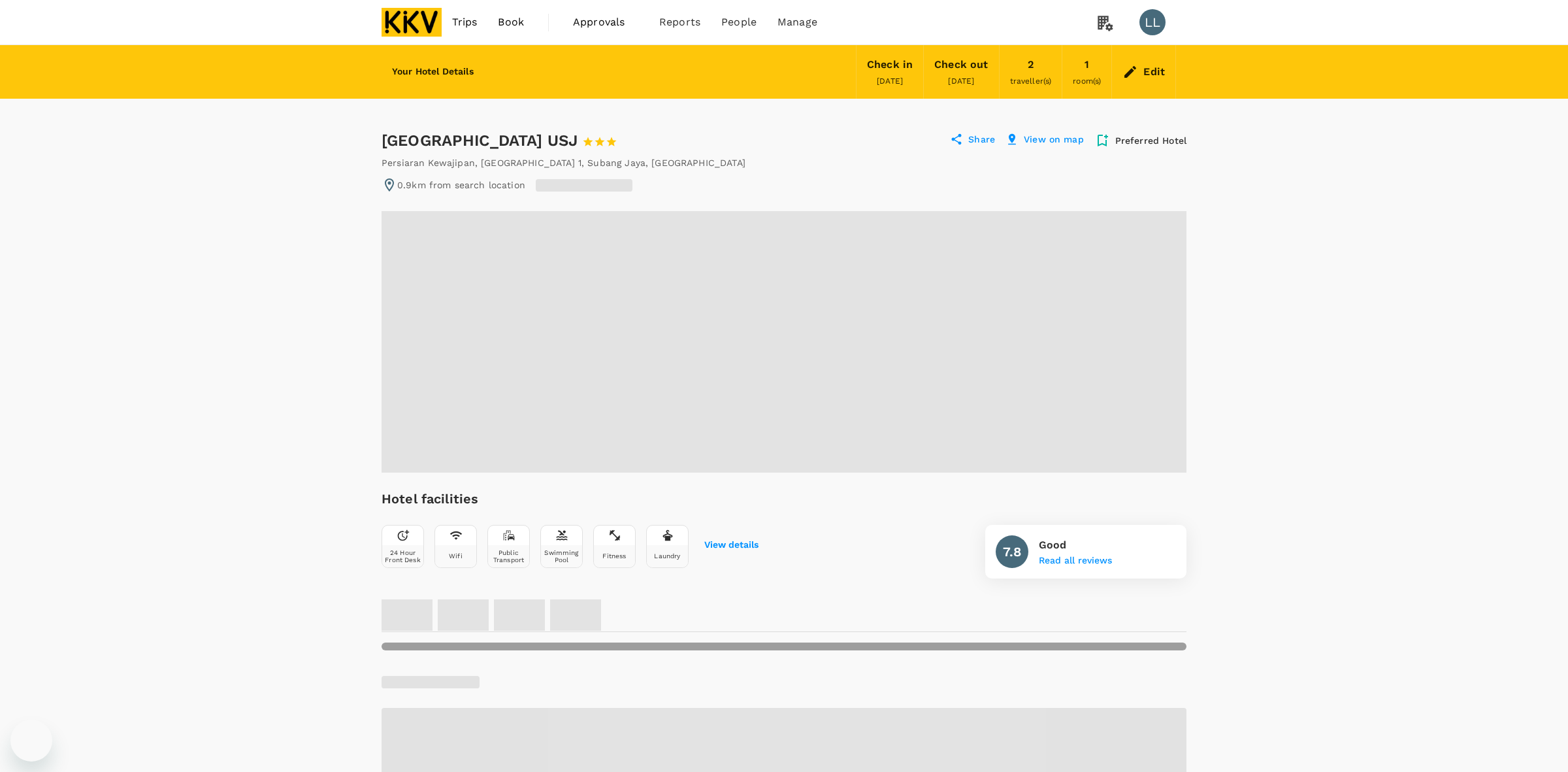
radio input "false"
radio input "true"
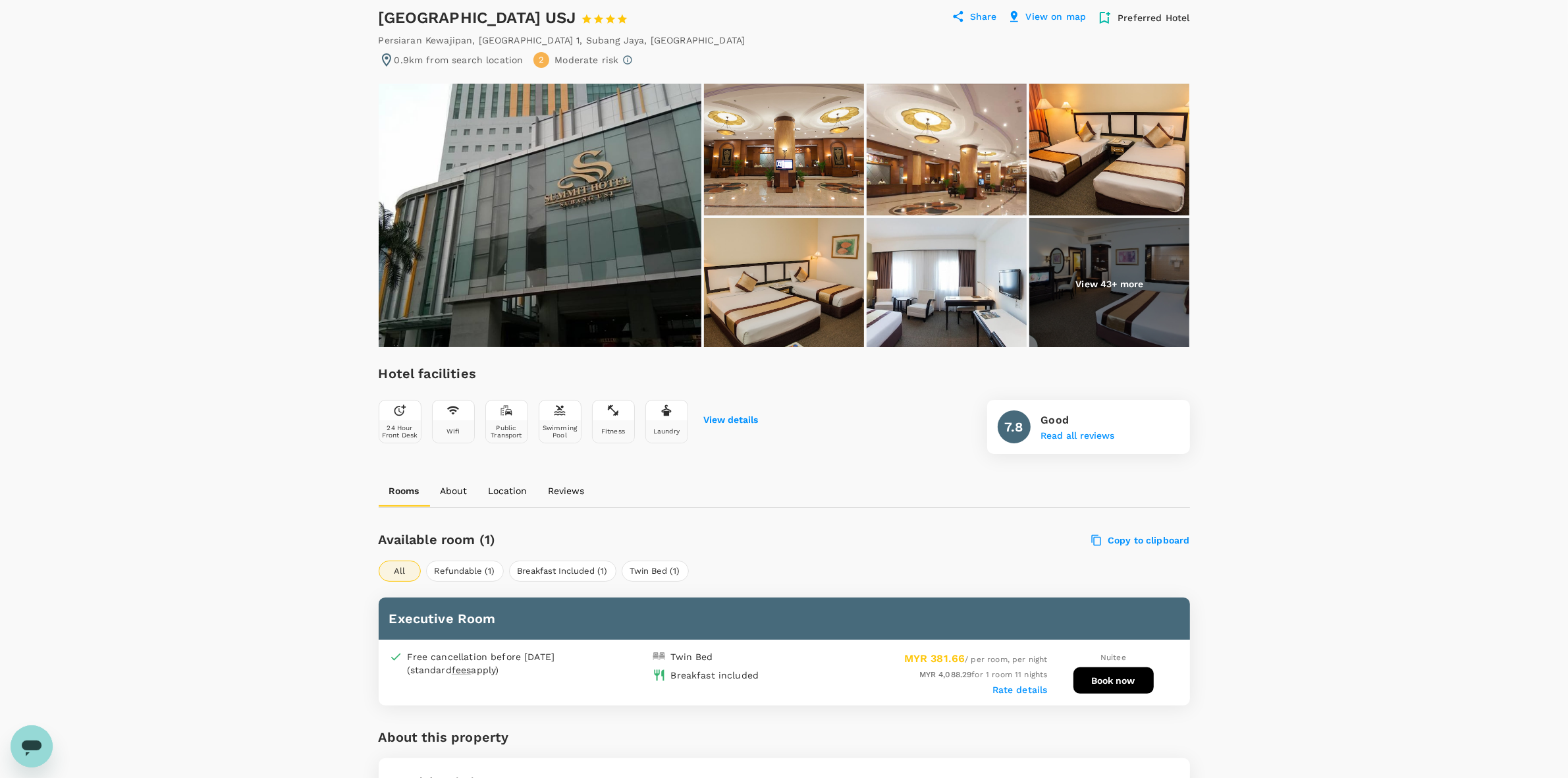
scroll to position [494, 0]
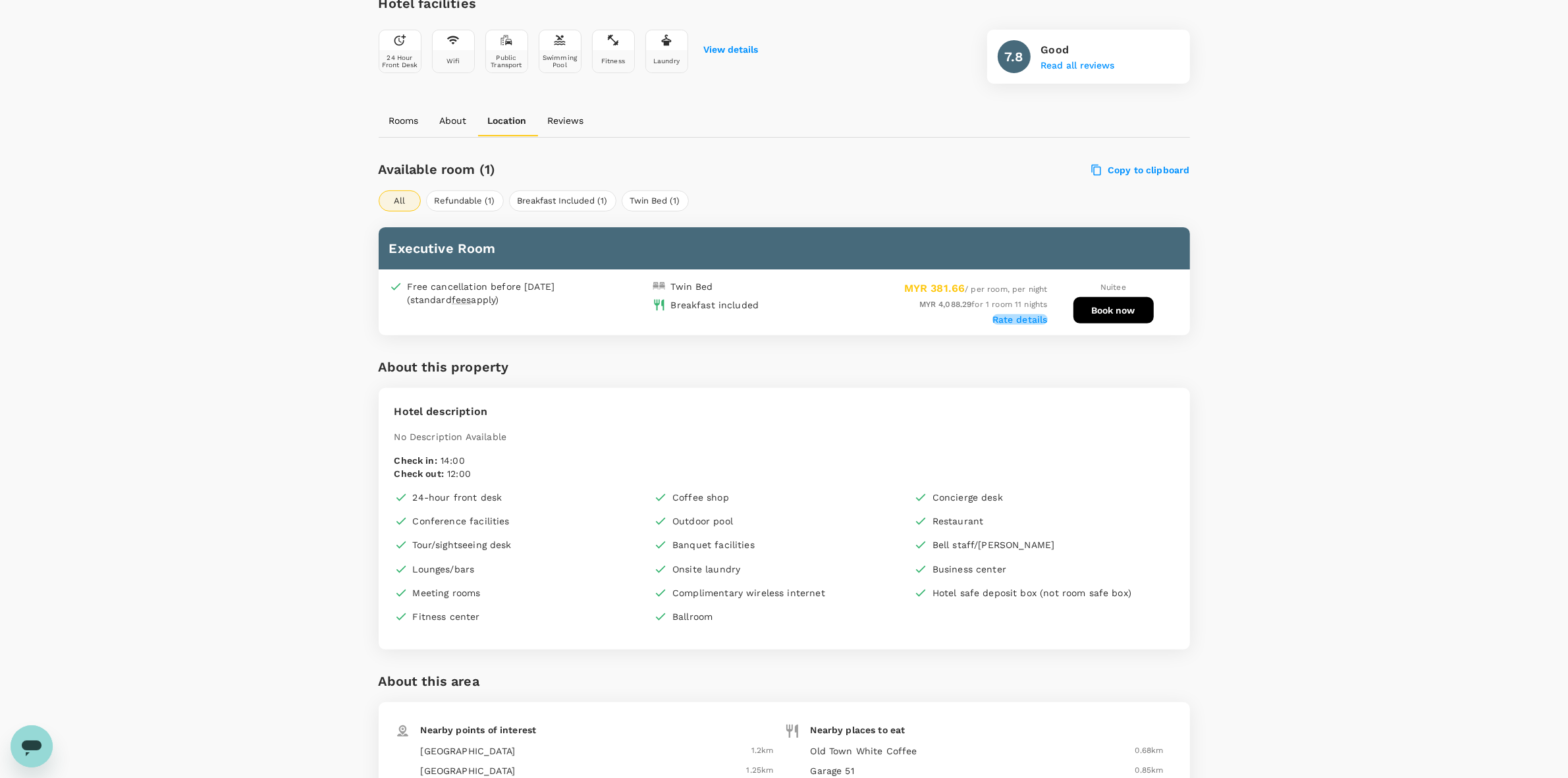
click at [1022, 314] on label "Rate details" at bounding box center [1020, 320] width 55 height 11
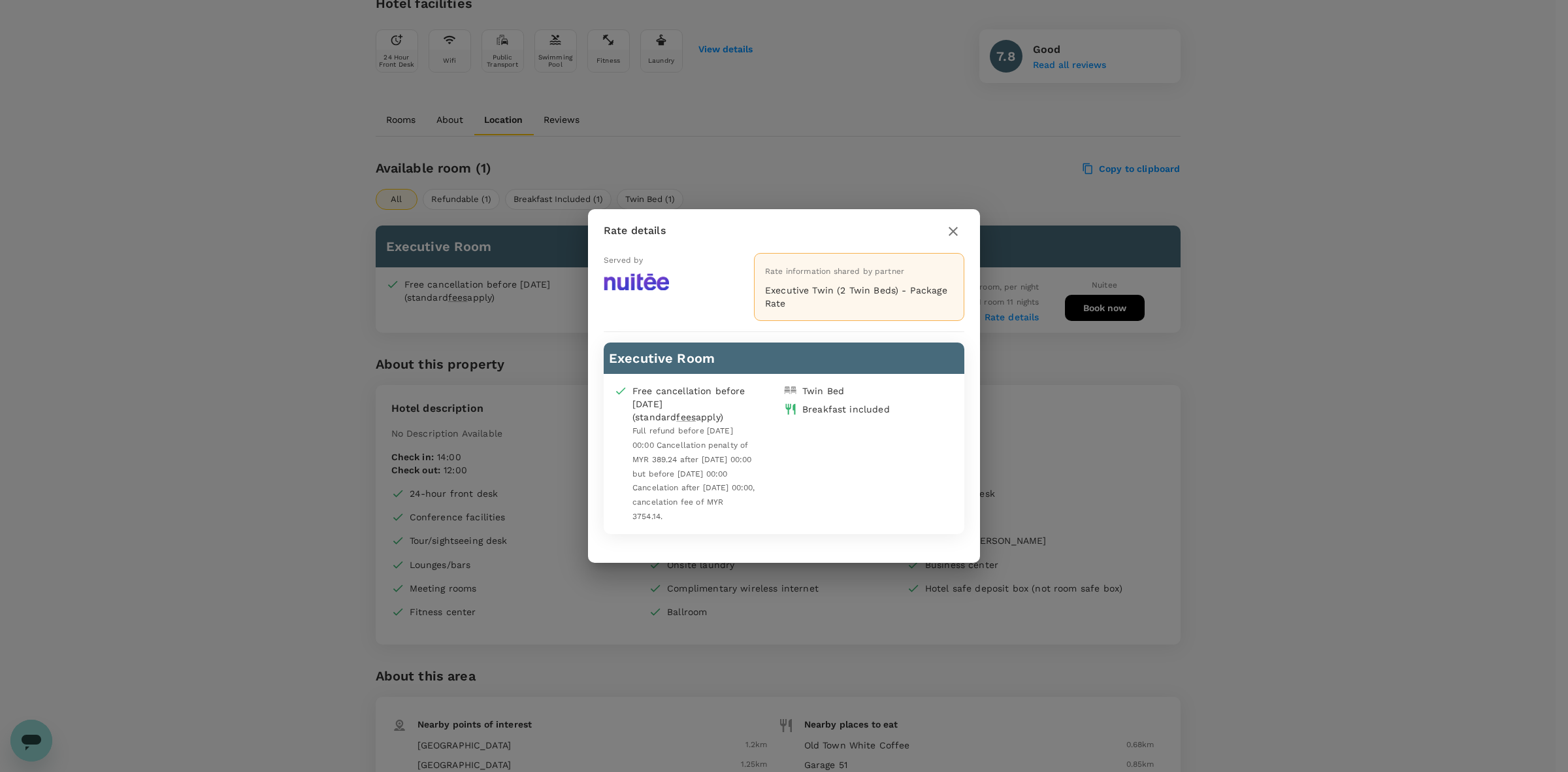
click at [954, 232] on icon "button" at bounding box center [953, 231] width 15 height 15
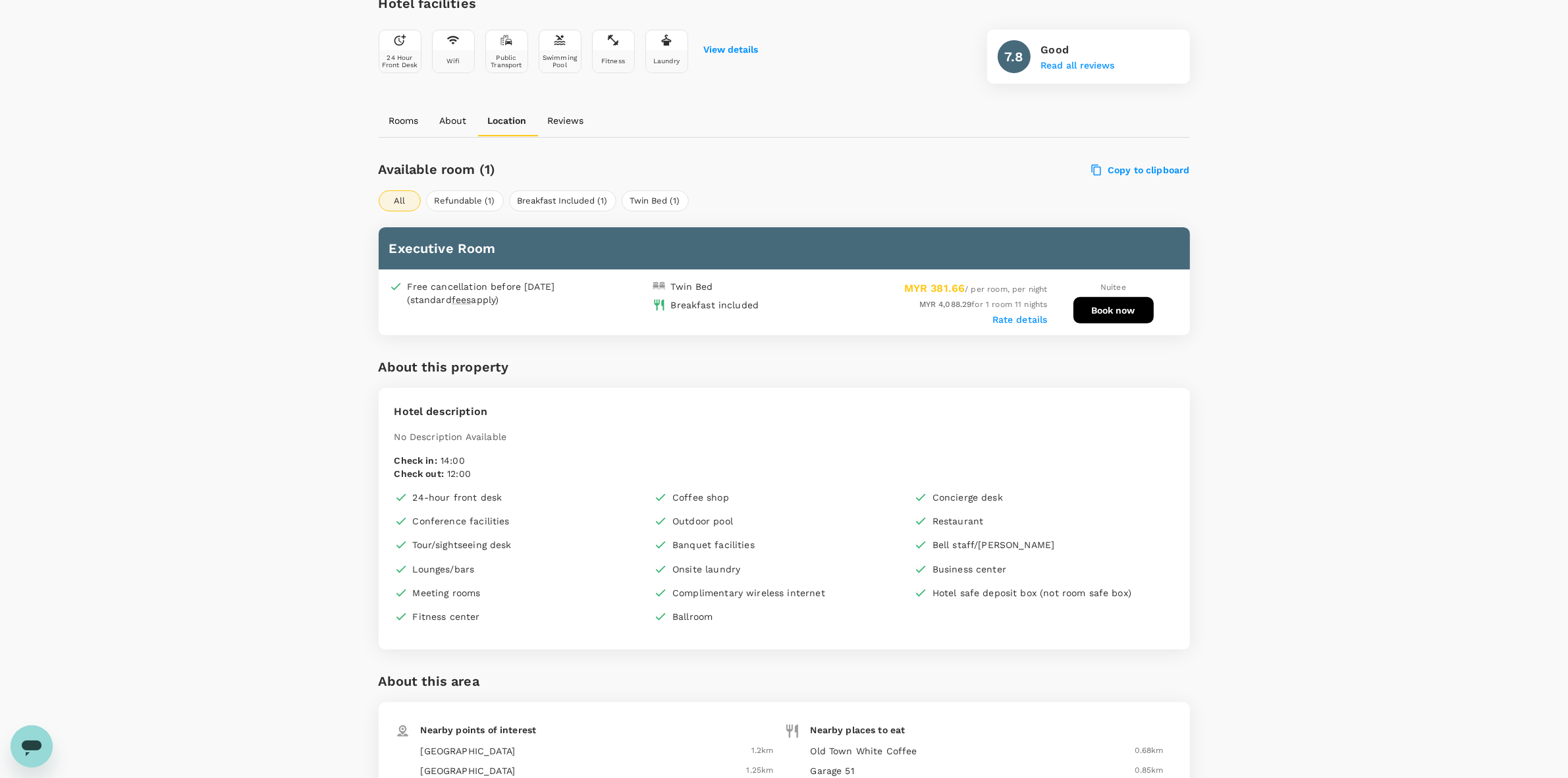
click at [1245, 360] on div "Your Hotel Details Check in 10 Sep 2025 Check out 21 Sep 2025 2 traveller(s) 1 …" at bounding box center [784, 608] width 1568 height 2113
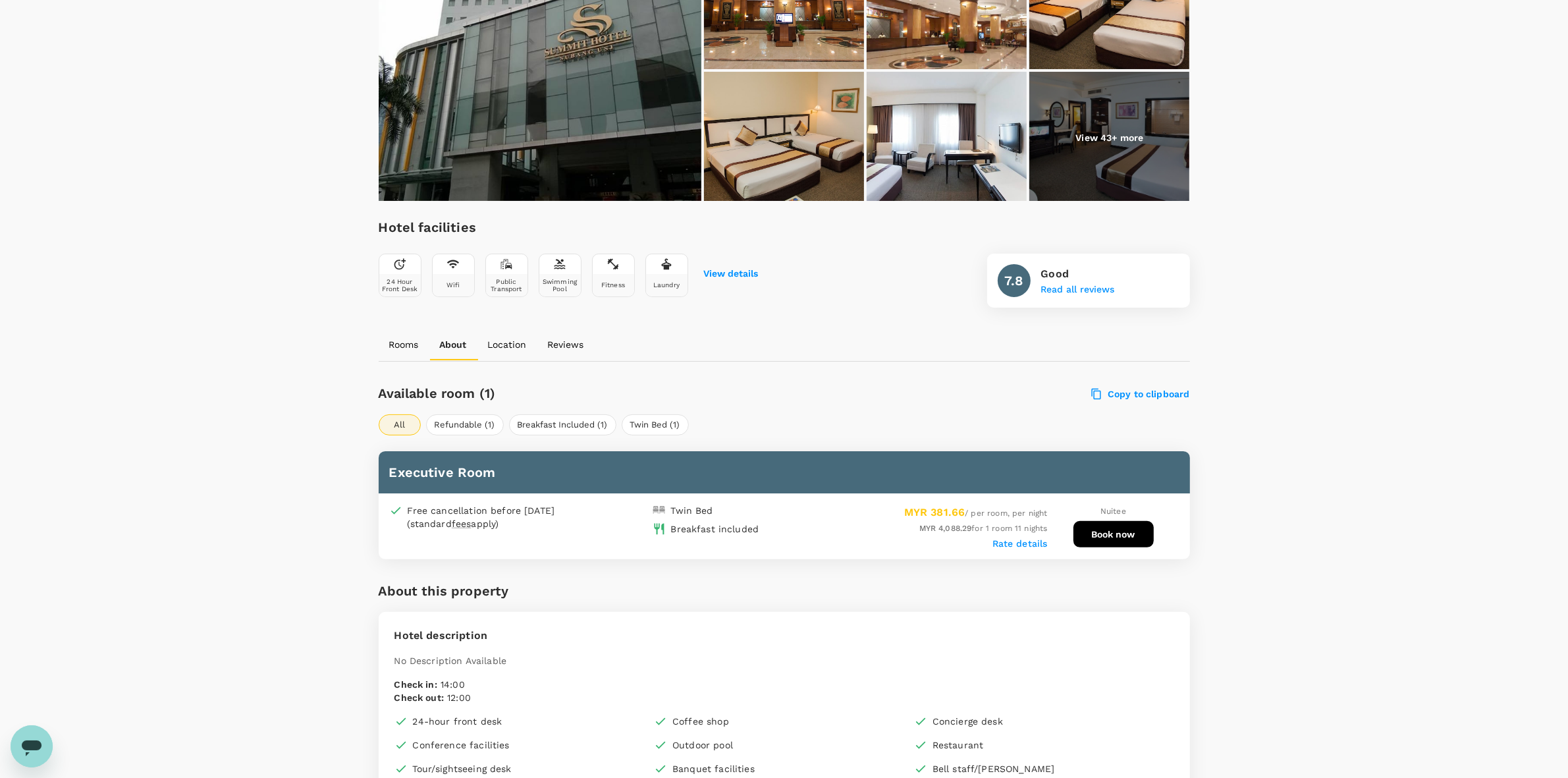
scroll to position [165, 0]
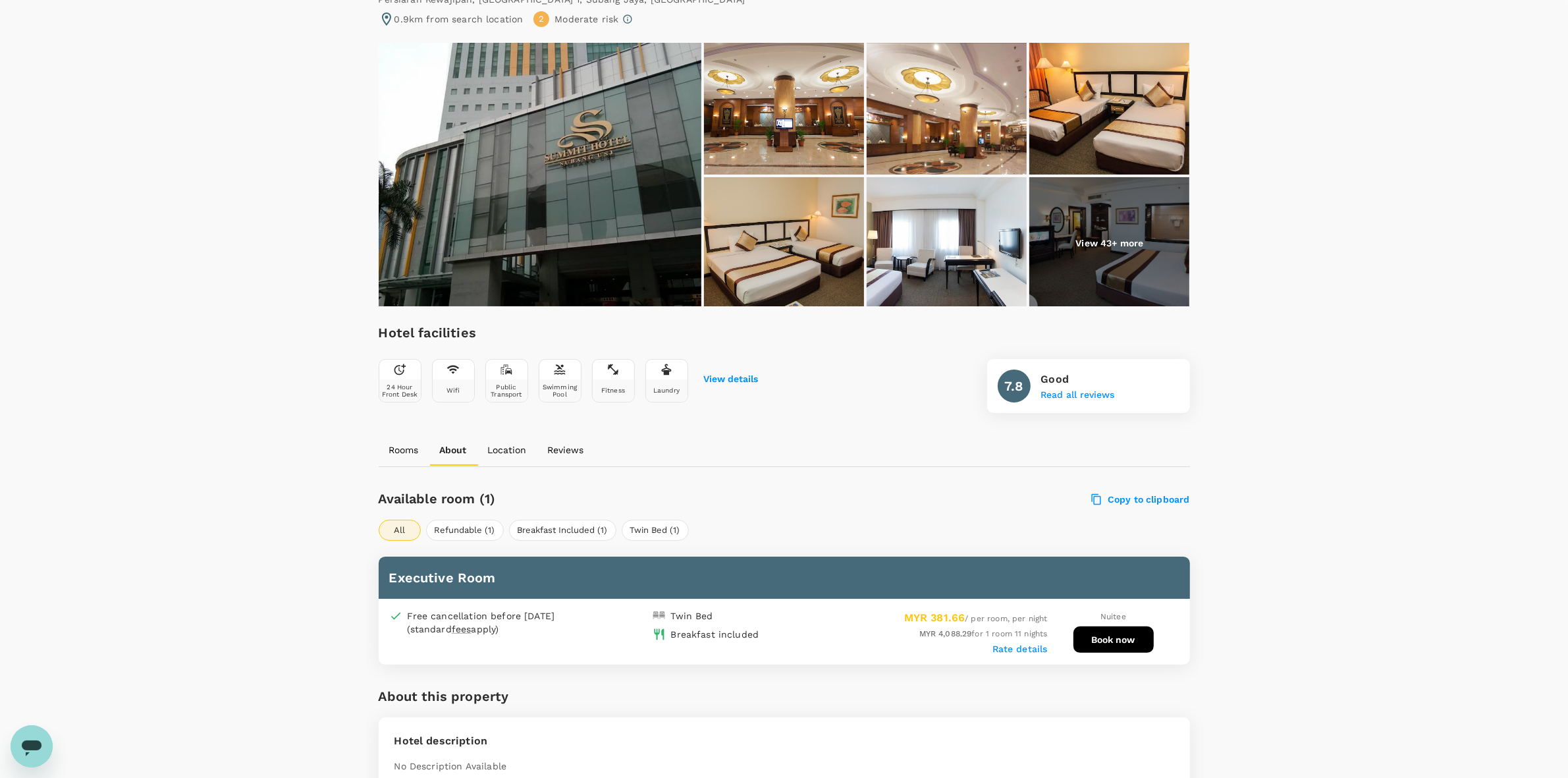
click at [771, 212] on img at bounding box center [784, 243] width 160 height 132
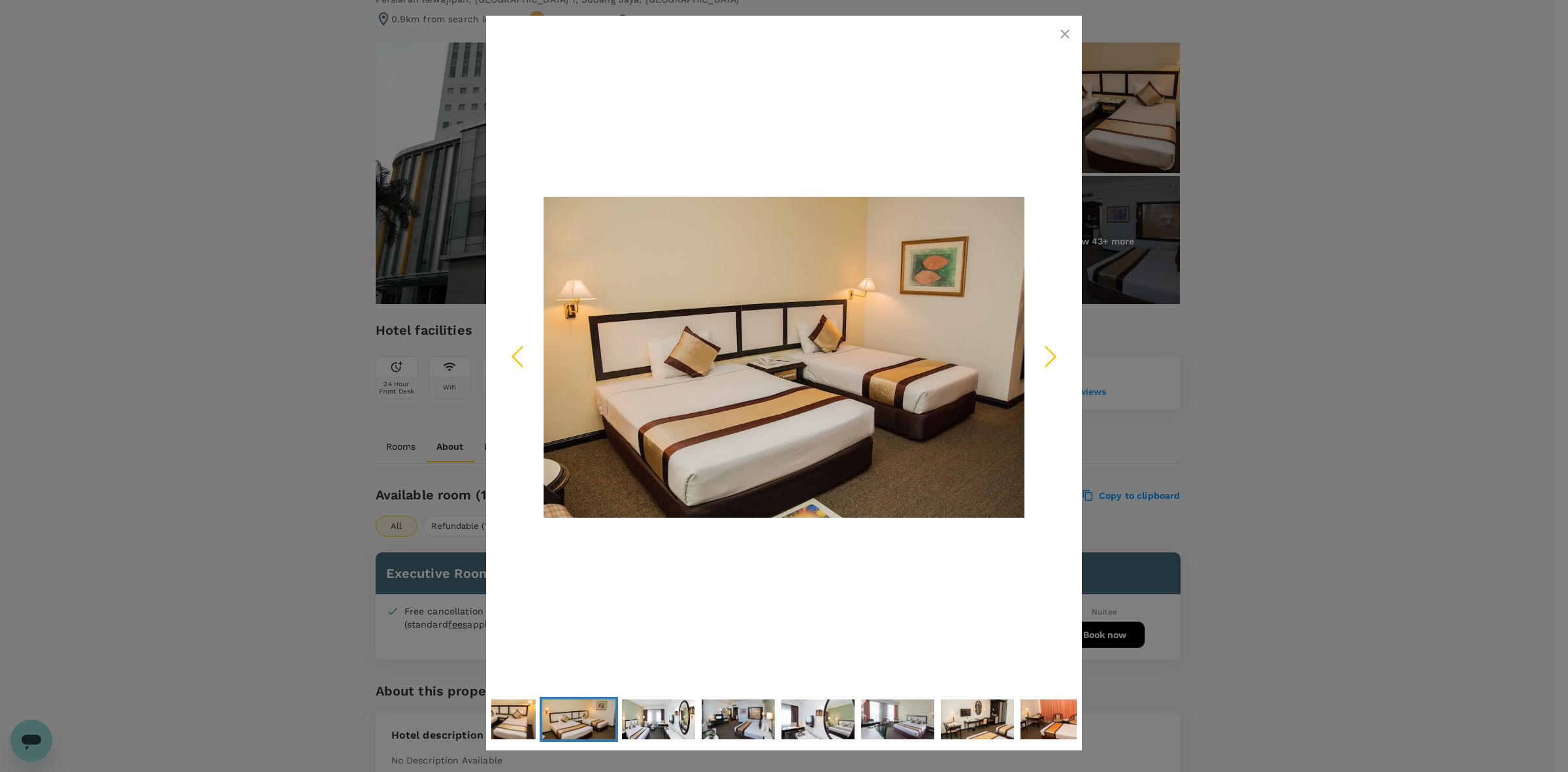
click at [1050, 356] on icon "Next Slide" at bounding box center [1050, 356] width 39 height 39
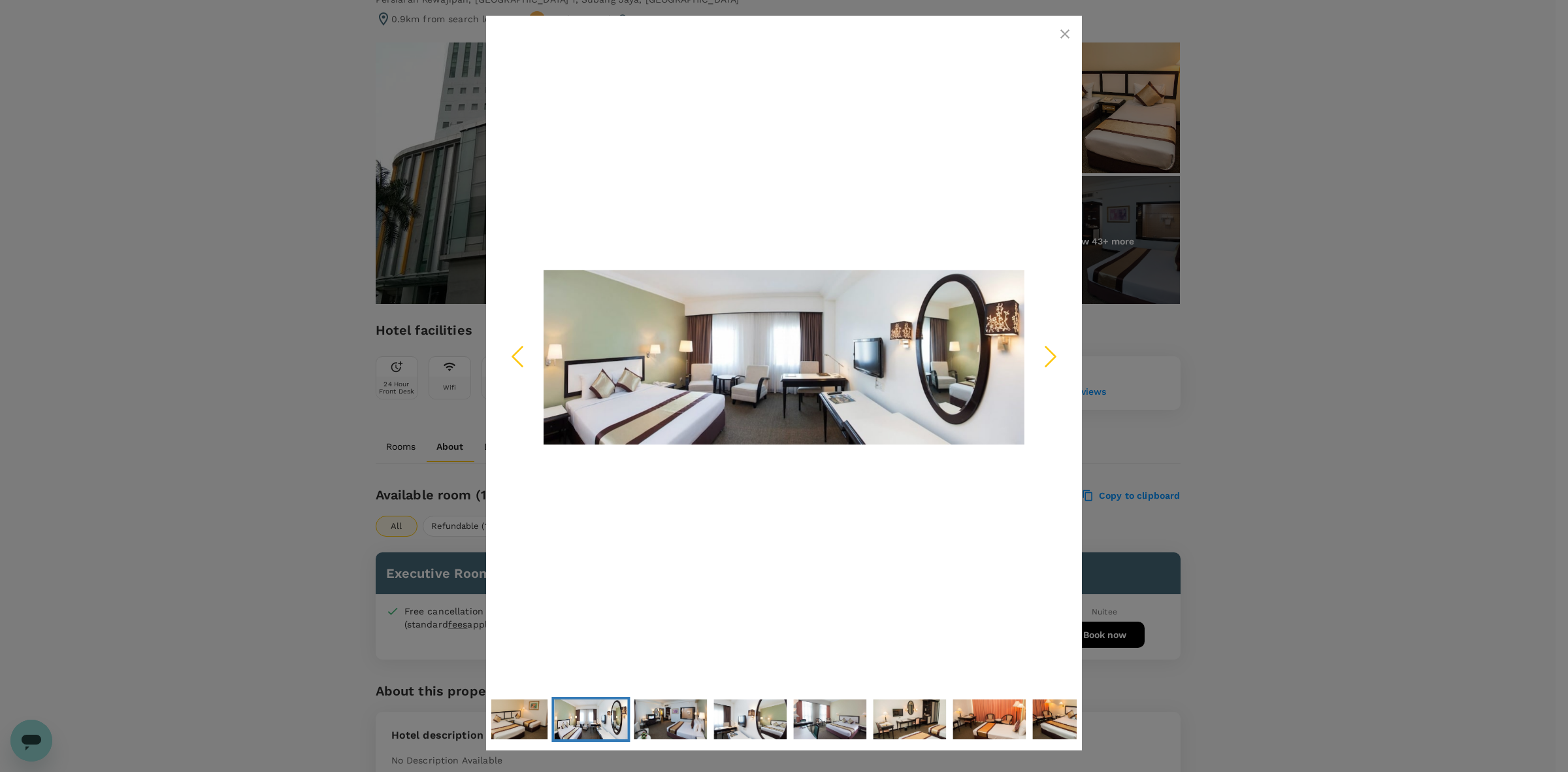
click at [1050, 356] on icon "Next Slide" at bounding box center [1050, 356] width 39 height 39
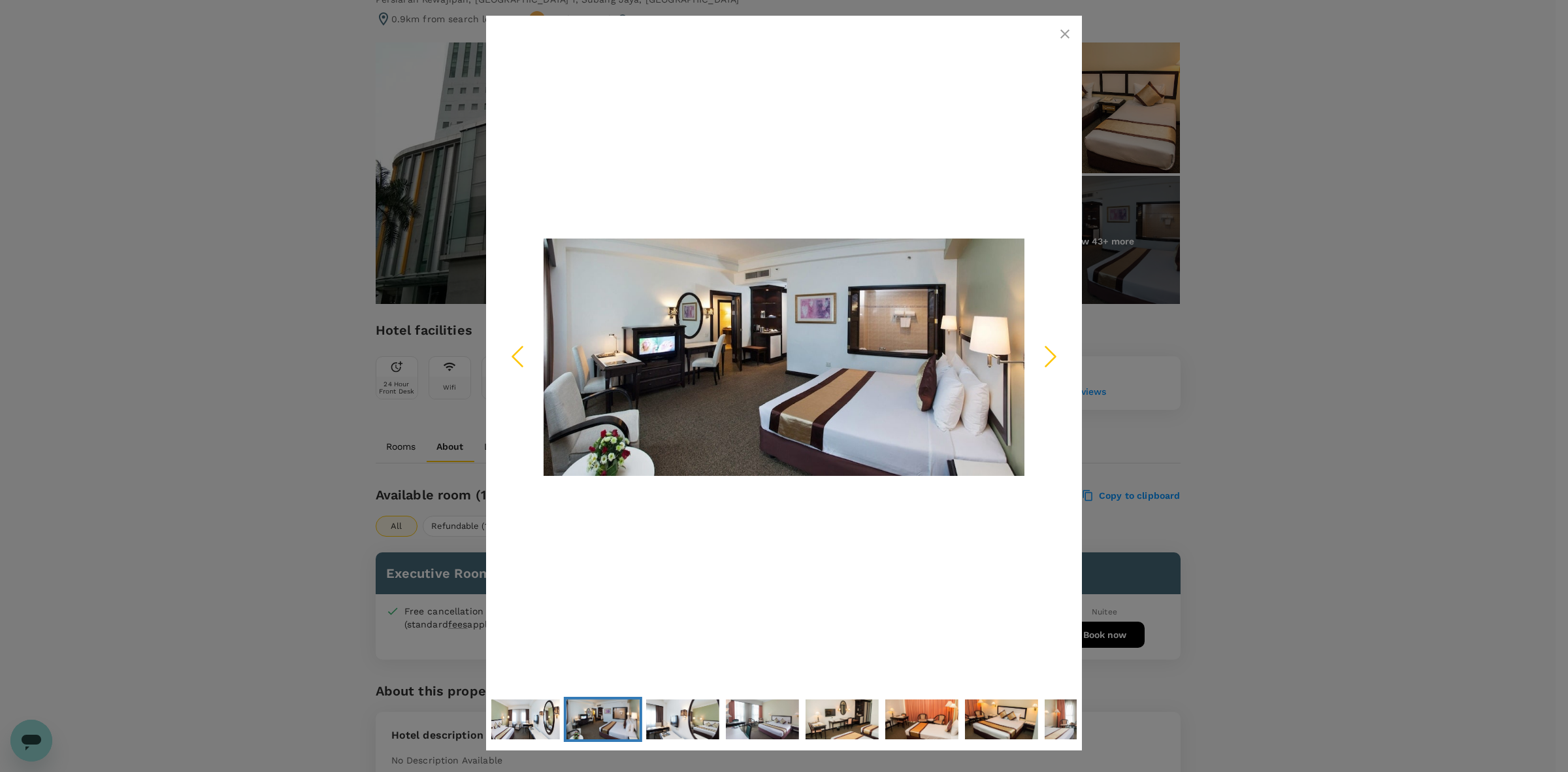
click at [1049, 350] on polyline "Next Slide" at bounding box center [1050, 356] width 10 height 20
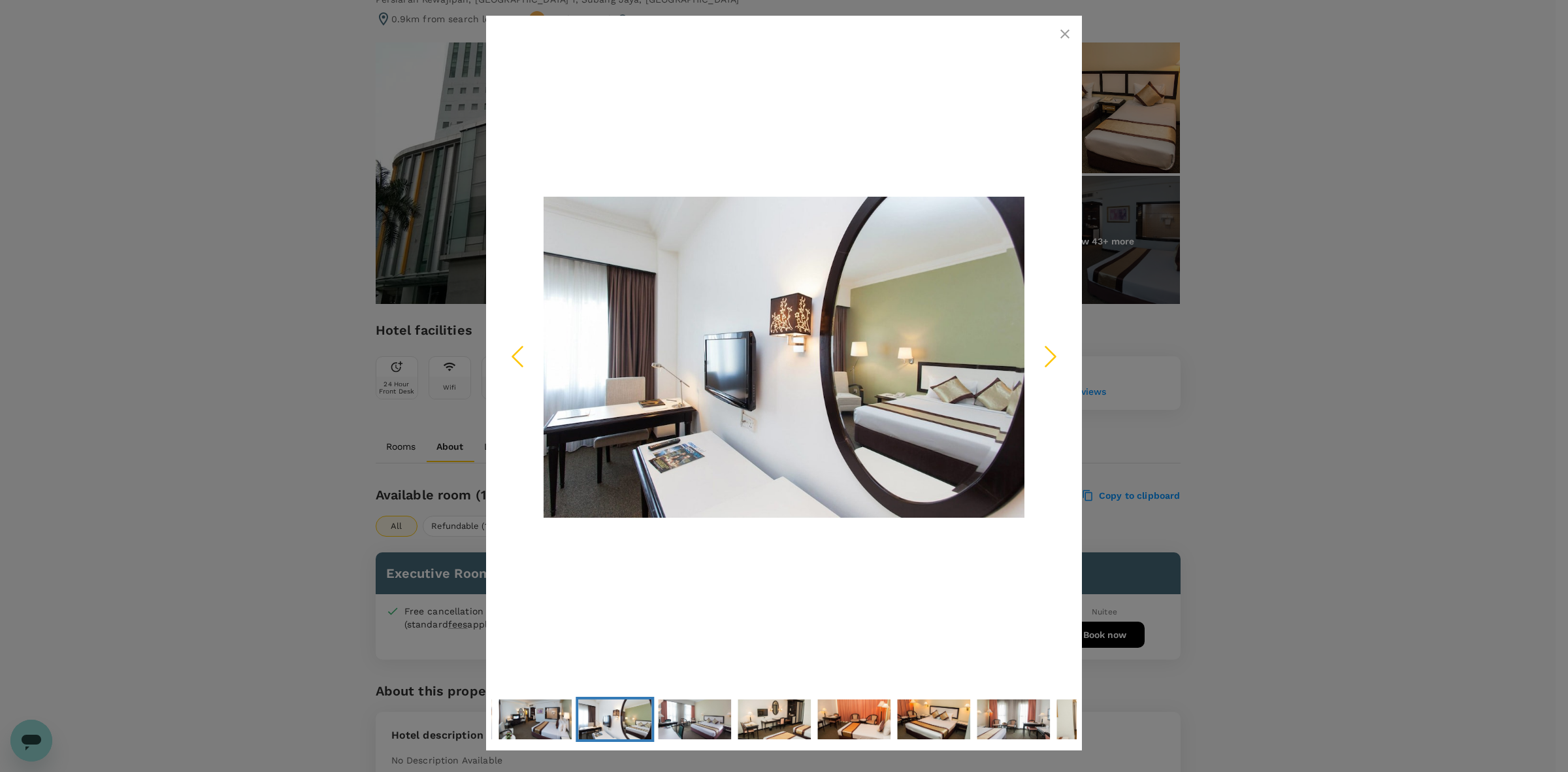
click at [1033, 340] on icon "Next Slide" at bounding box center [1050, 356] width 39 height 39
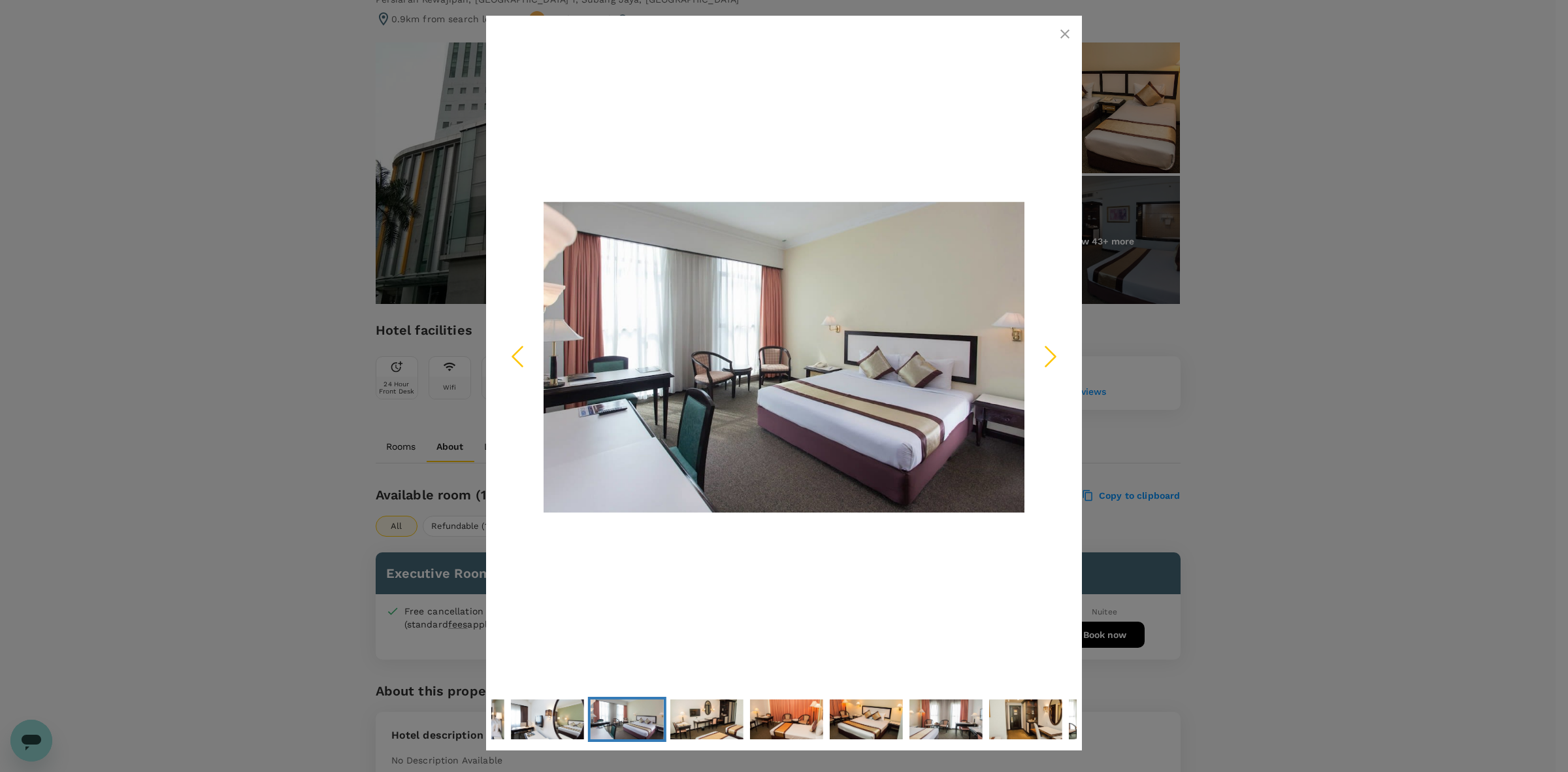
click at [1044, 354] on icon "Next Slide" at bounding box center [1050, 356] width 39 height 39
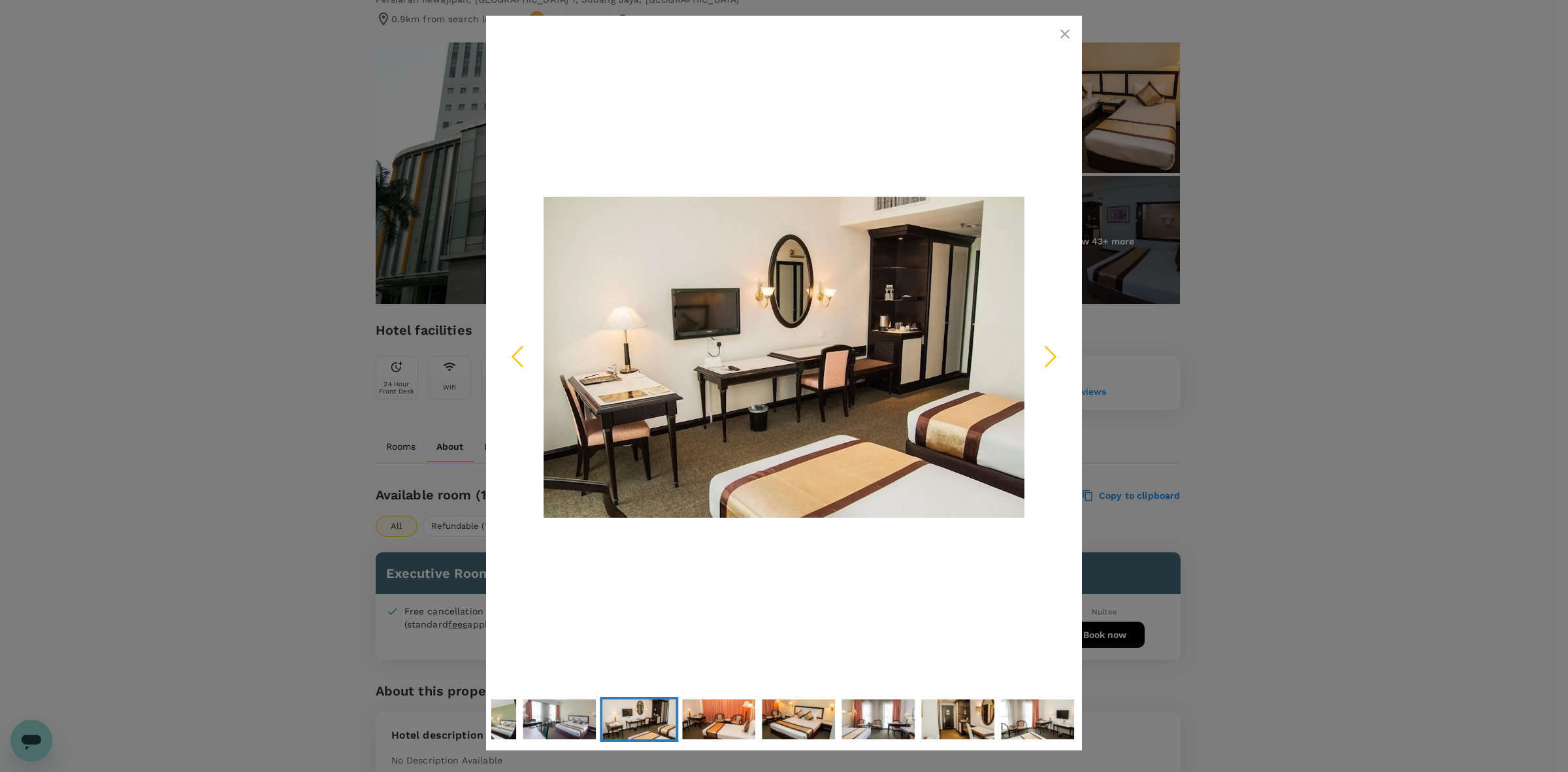
click at [1044, 354] on icon "Next Slide" at bounding box center [1050, 356] width 39 height 39
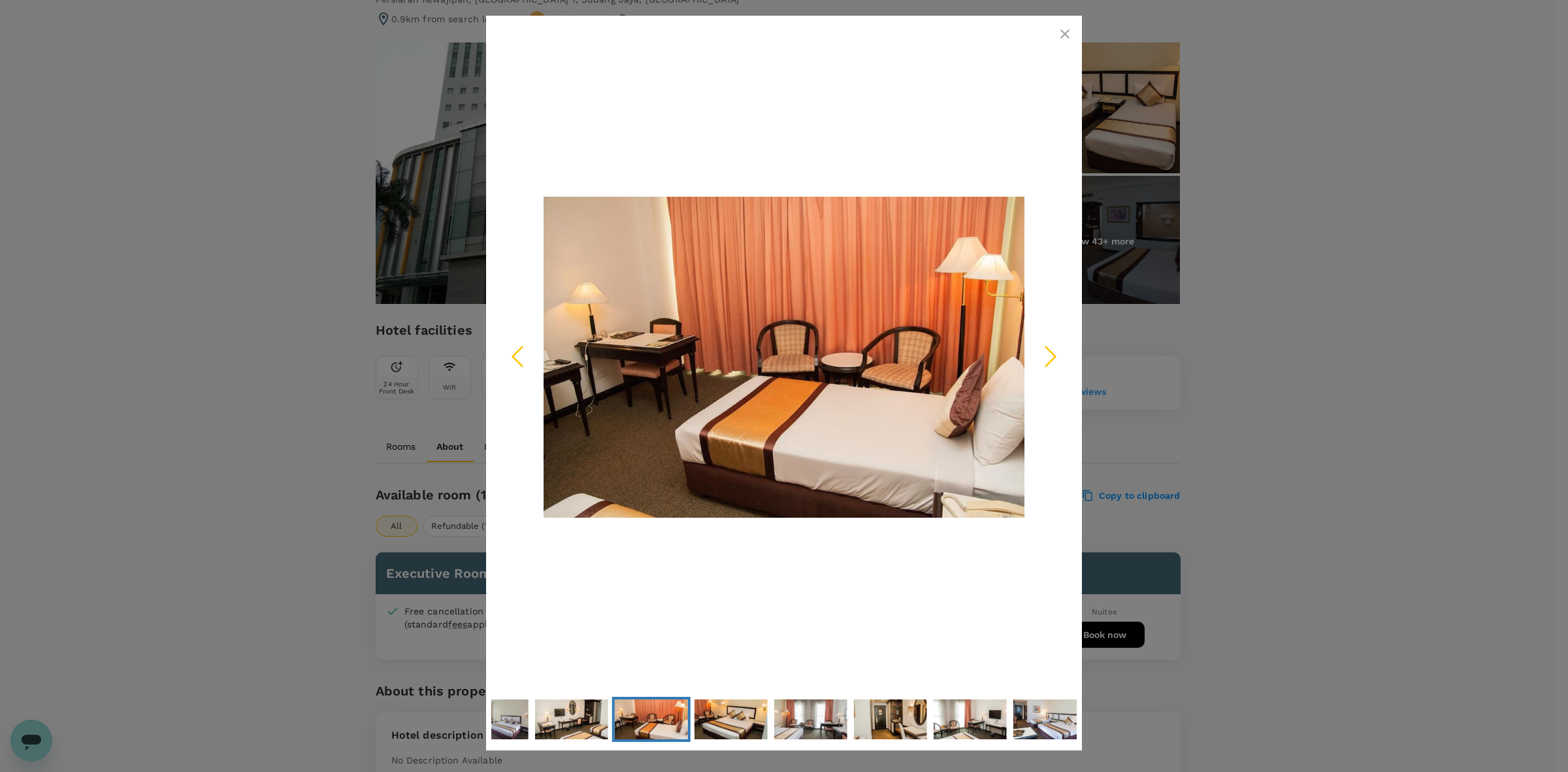
click at [1044, 354] on icon "Next Slide" at bounding box center [1050, 356] width 39 height 39
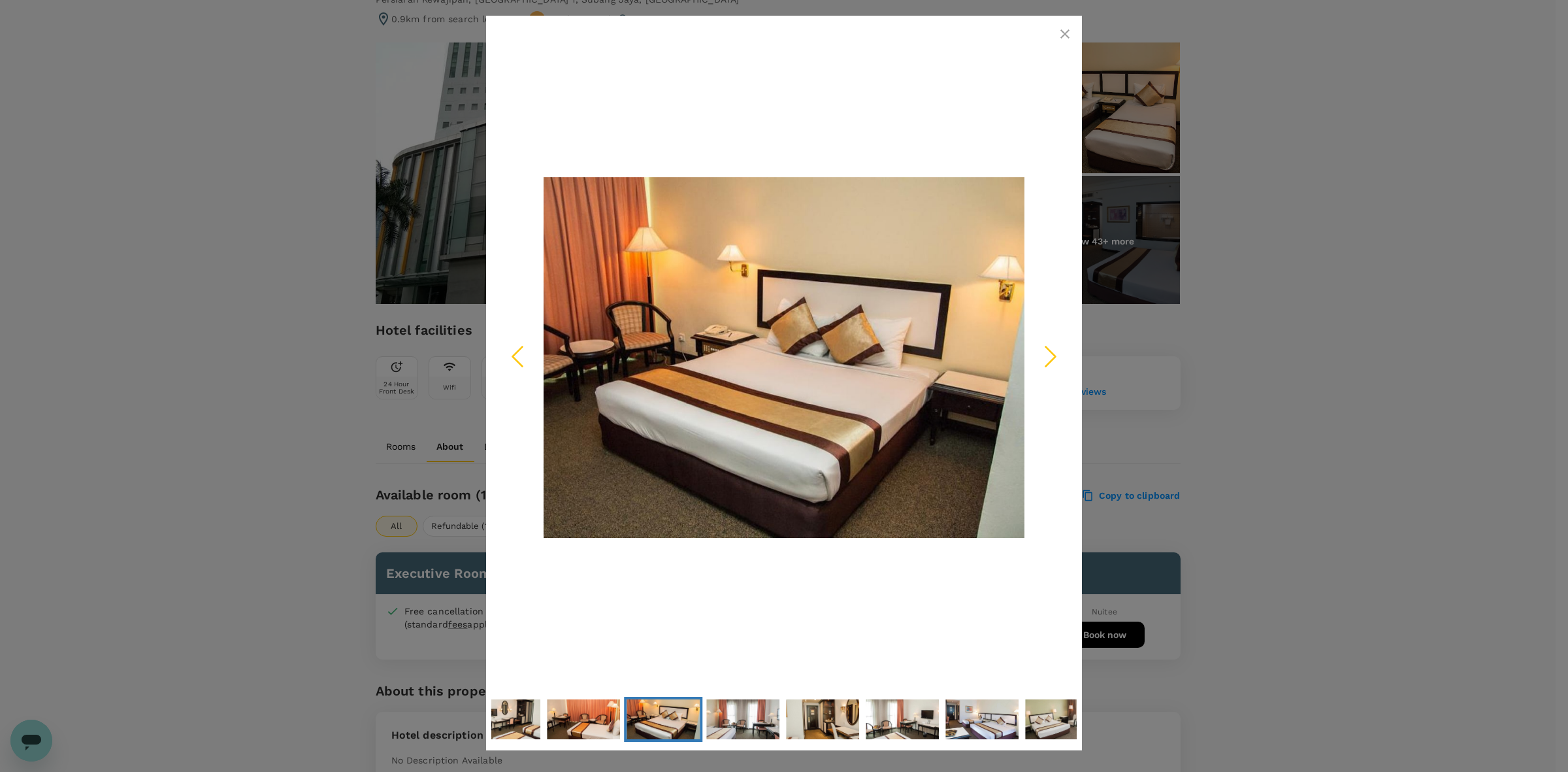
click at [1045, 358] on icon "Next Slide" at bounding box center [1050, 356] width 39 height 39
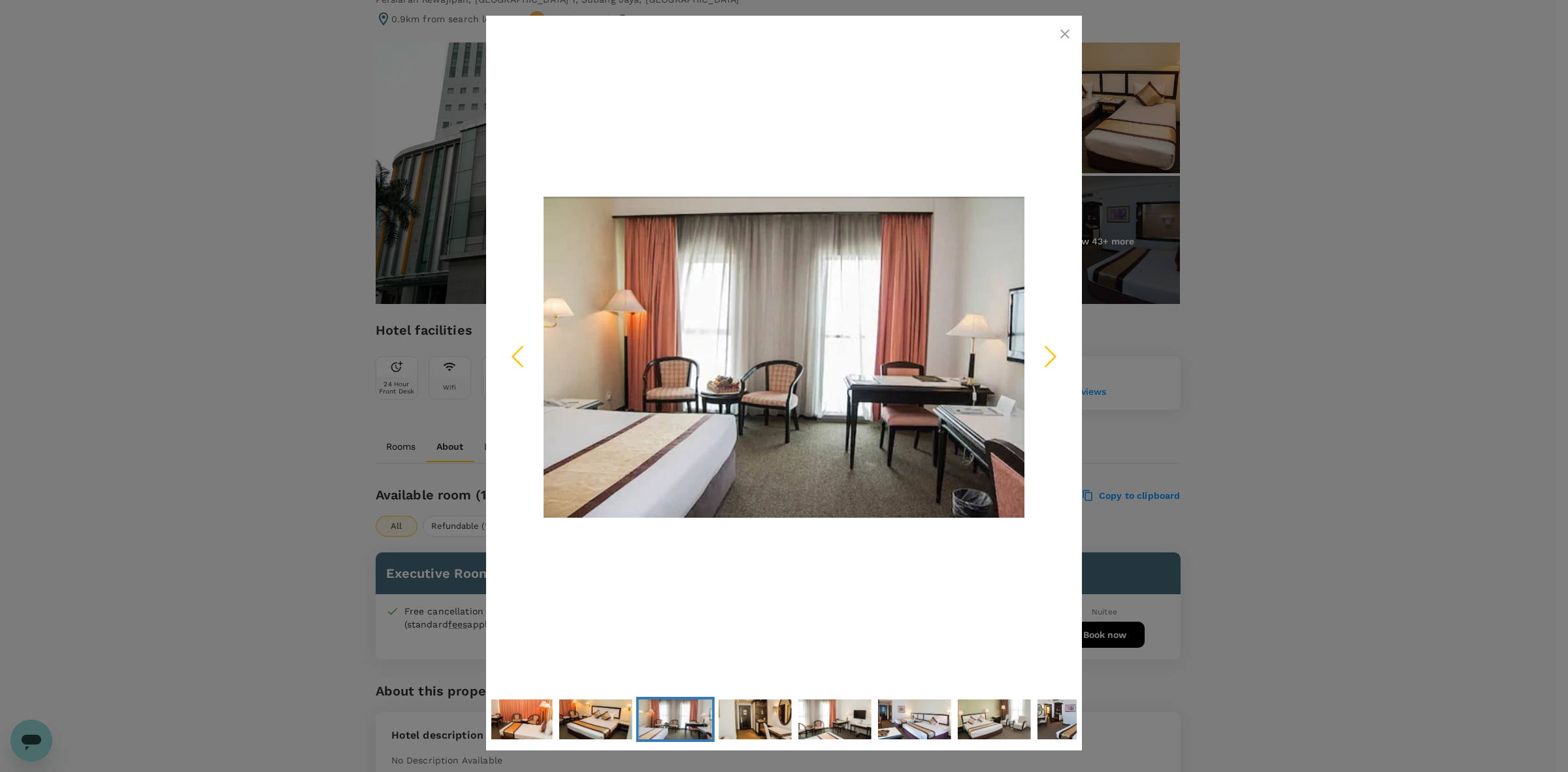
click at [1045, 357] on icon "Next Slide" at bounding box center [1050, 356] width 39 height 39
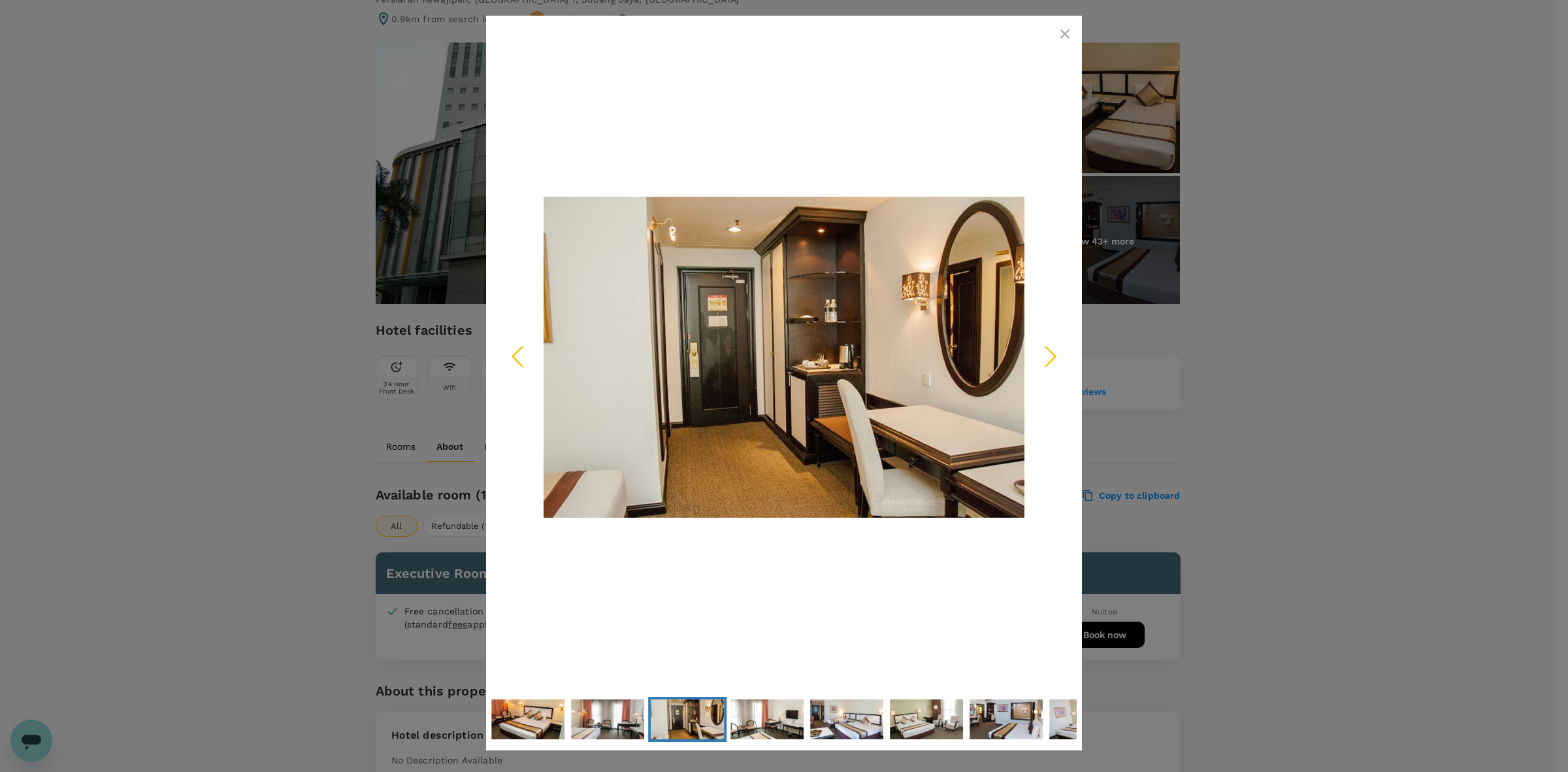
click at [1046, 356] on icon "Next Slide" at bounding box center [1050, 356] width 39 height 39
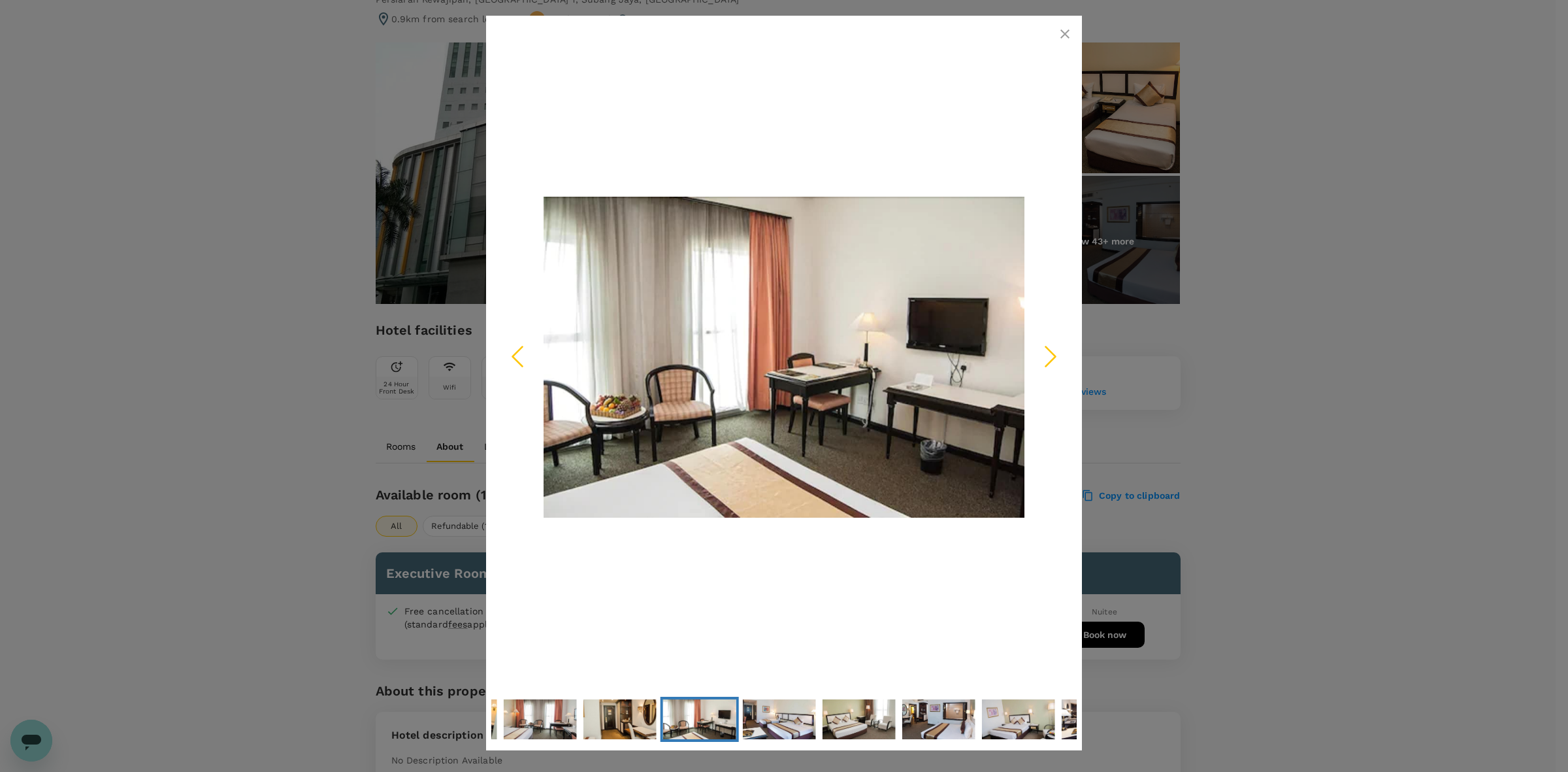
click at [1046, 356] on icon "Next Slide" at bounding box center [1050, 356] width 39 height 39
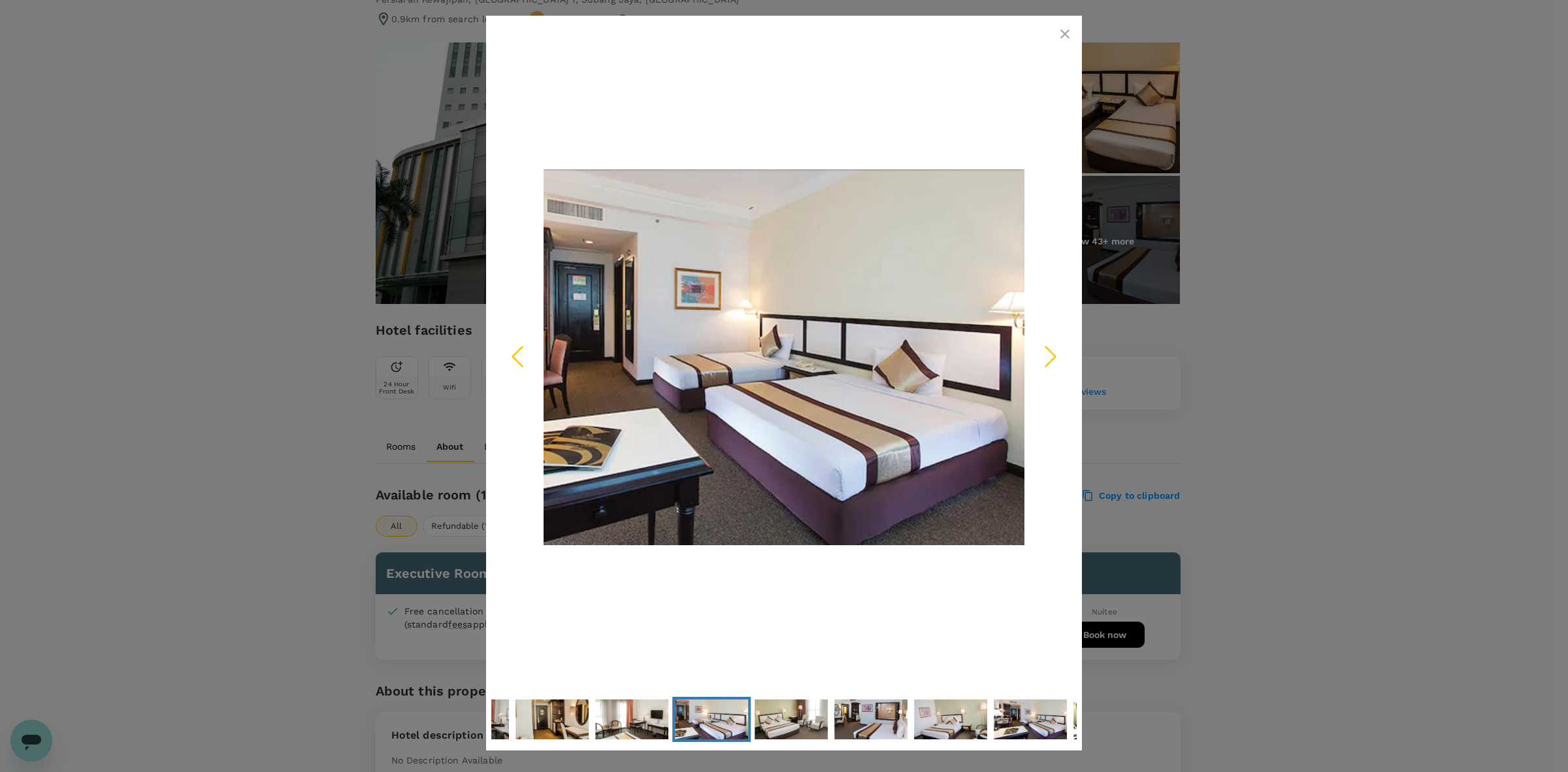
click at [1046, 356] on icon "Next Slide" at bounding box center [1050, 356] width 39 height 39
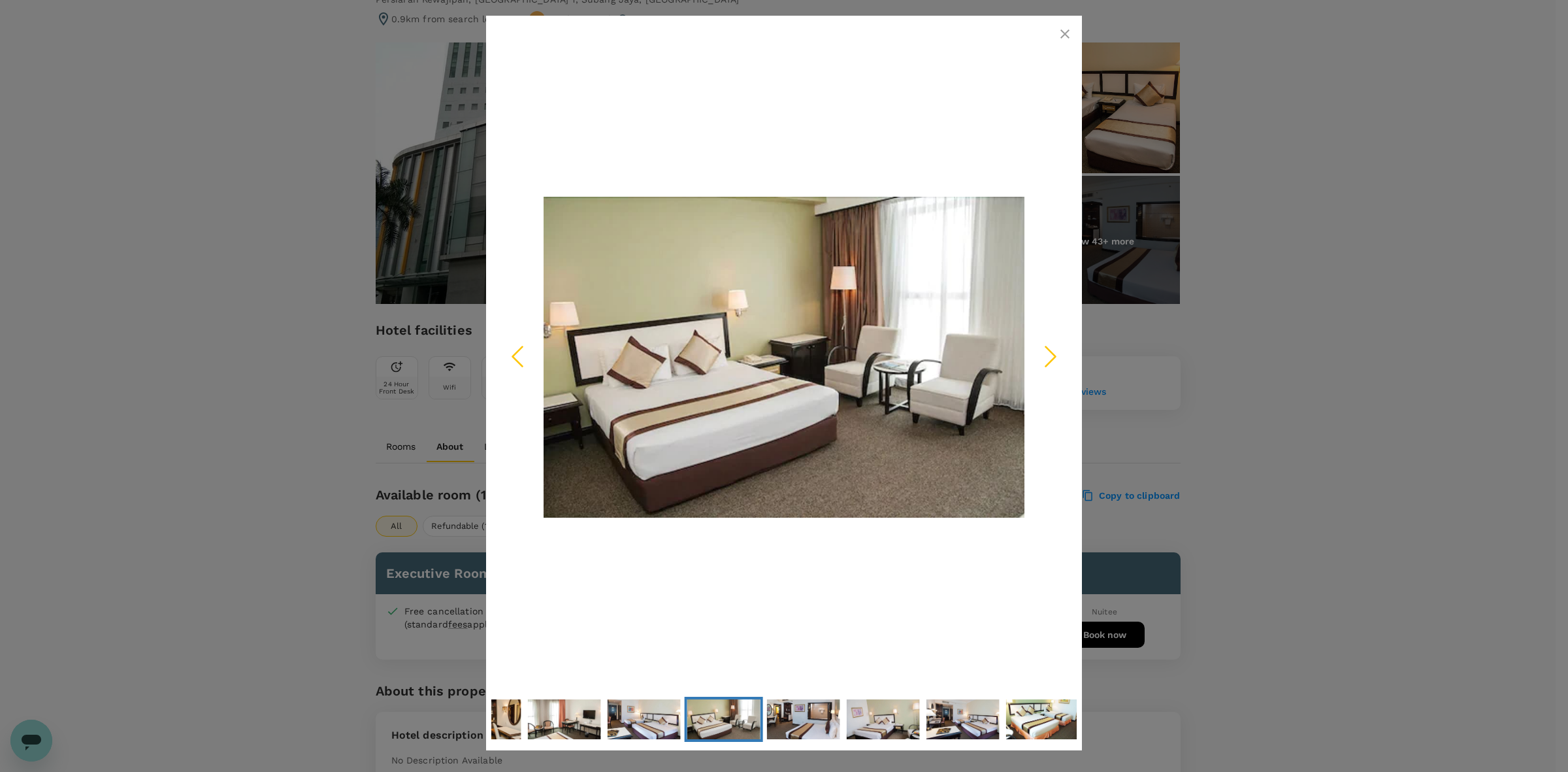
click at [1047, 356] on icon "Next Slide" at bounding box center [1050, 356] width 39 height 39
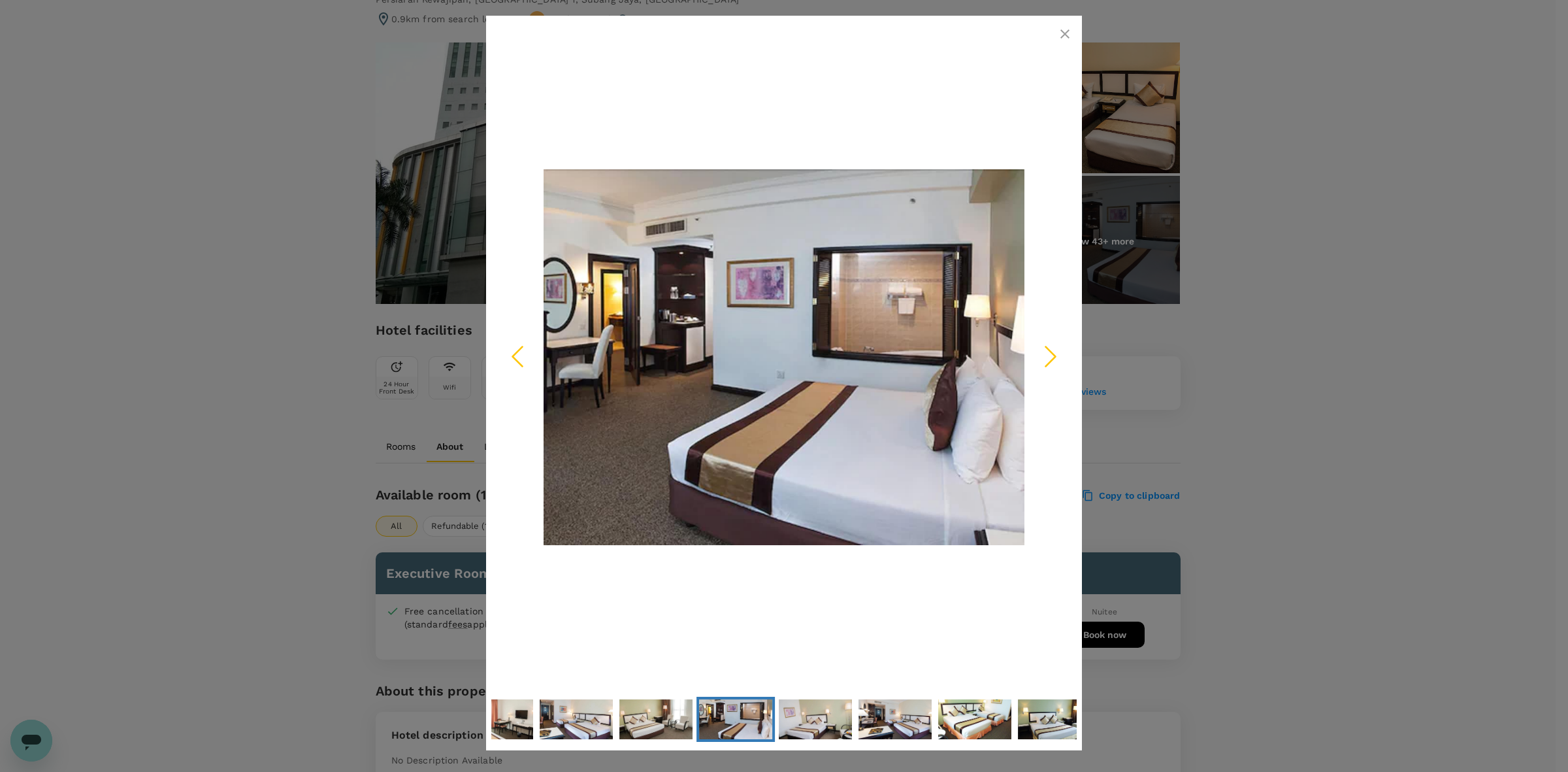
click at [1056, 350] on icon "Next Slide" at bounding box center [1050, 356] width 39 height 39
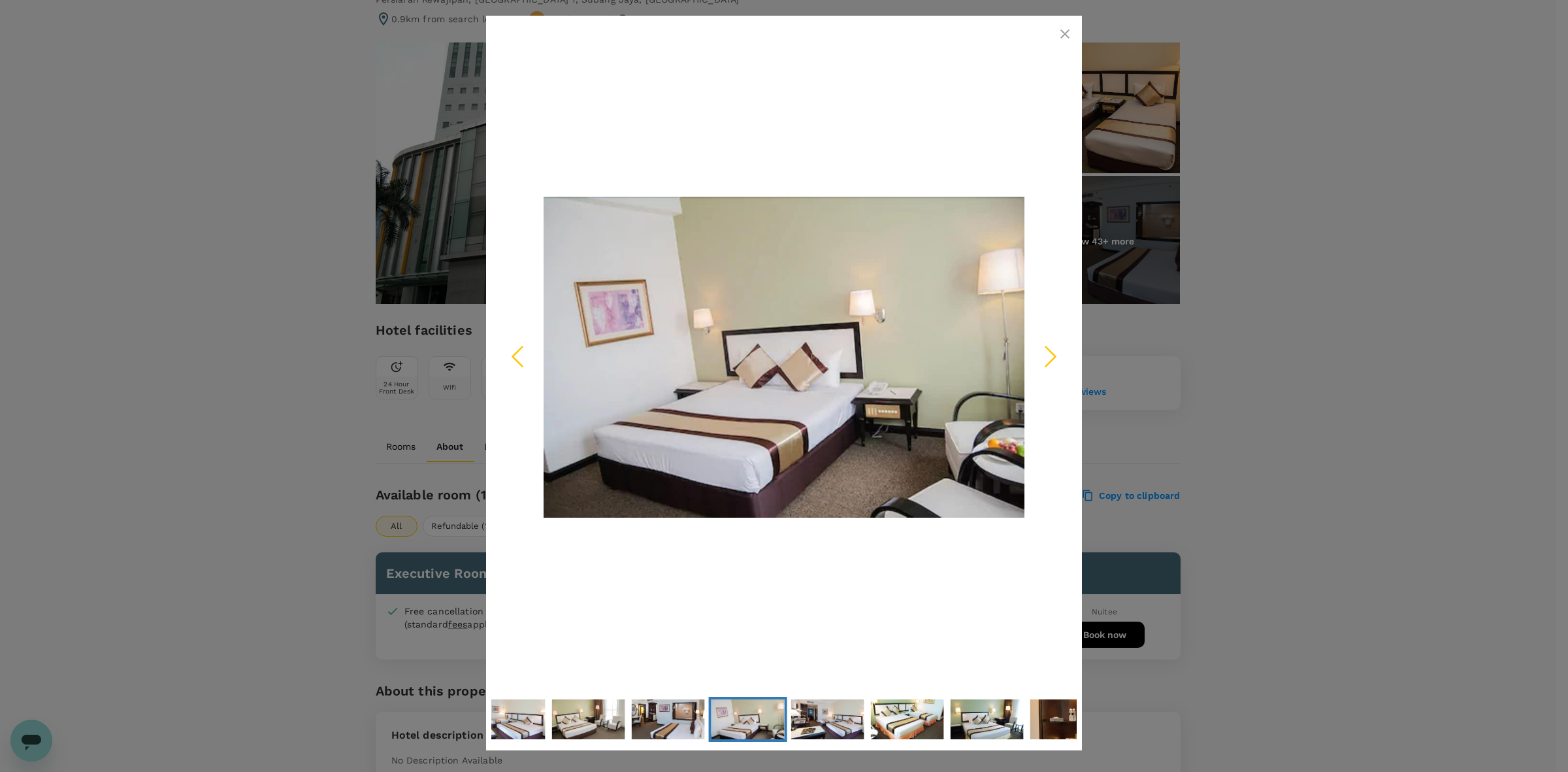
drag, startPoint x: 1064, startPoint y: 26, endPoint x: 1064, endPoint y: 33, distance: 7.0
click at [1064, 27] on icon "button" at bounding box center [1064, 34] width 15 height 15
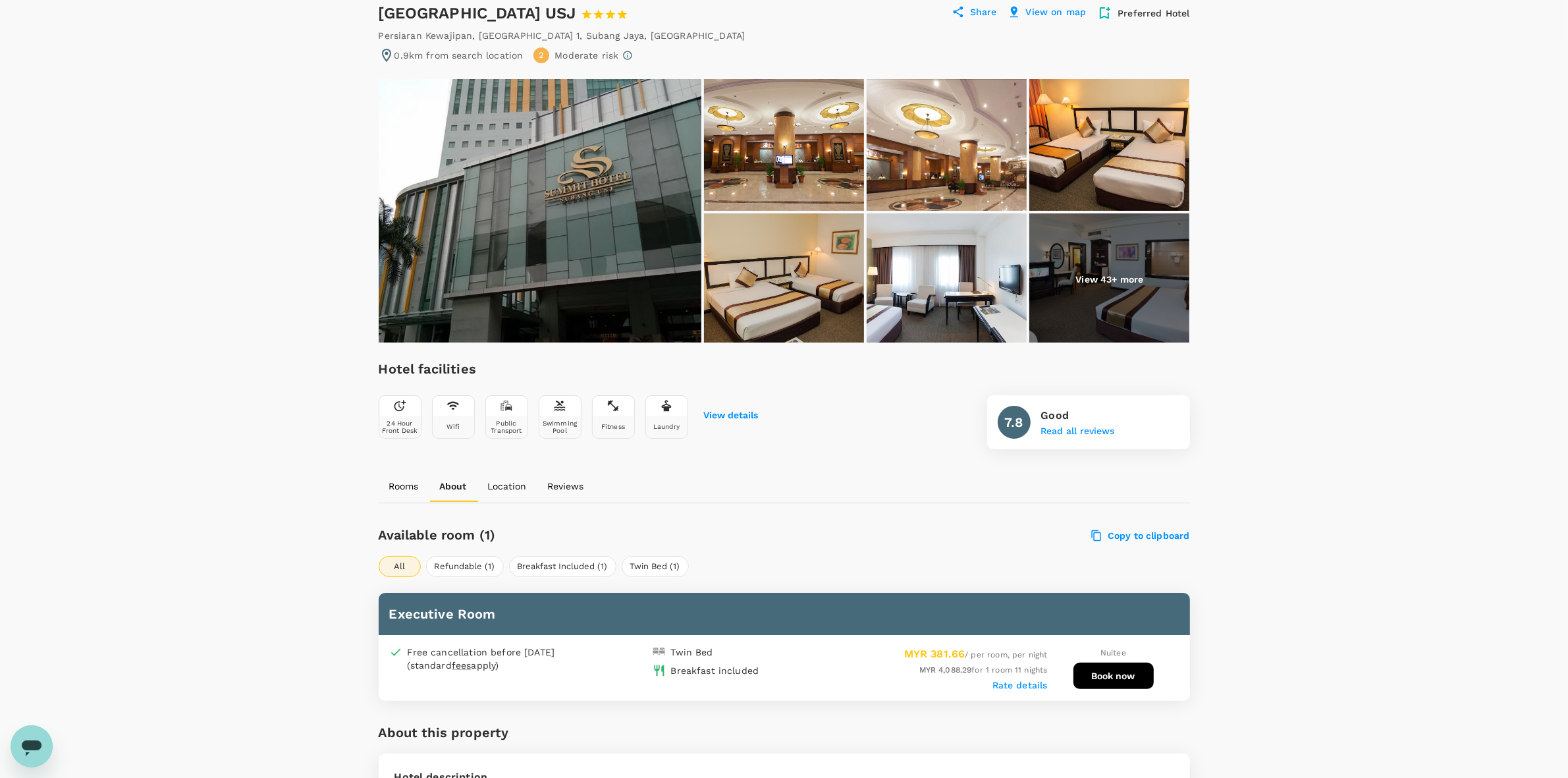
scroll to position [116, 0]
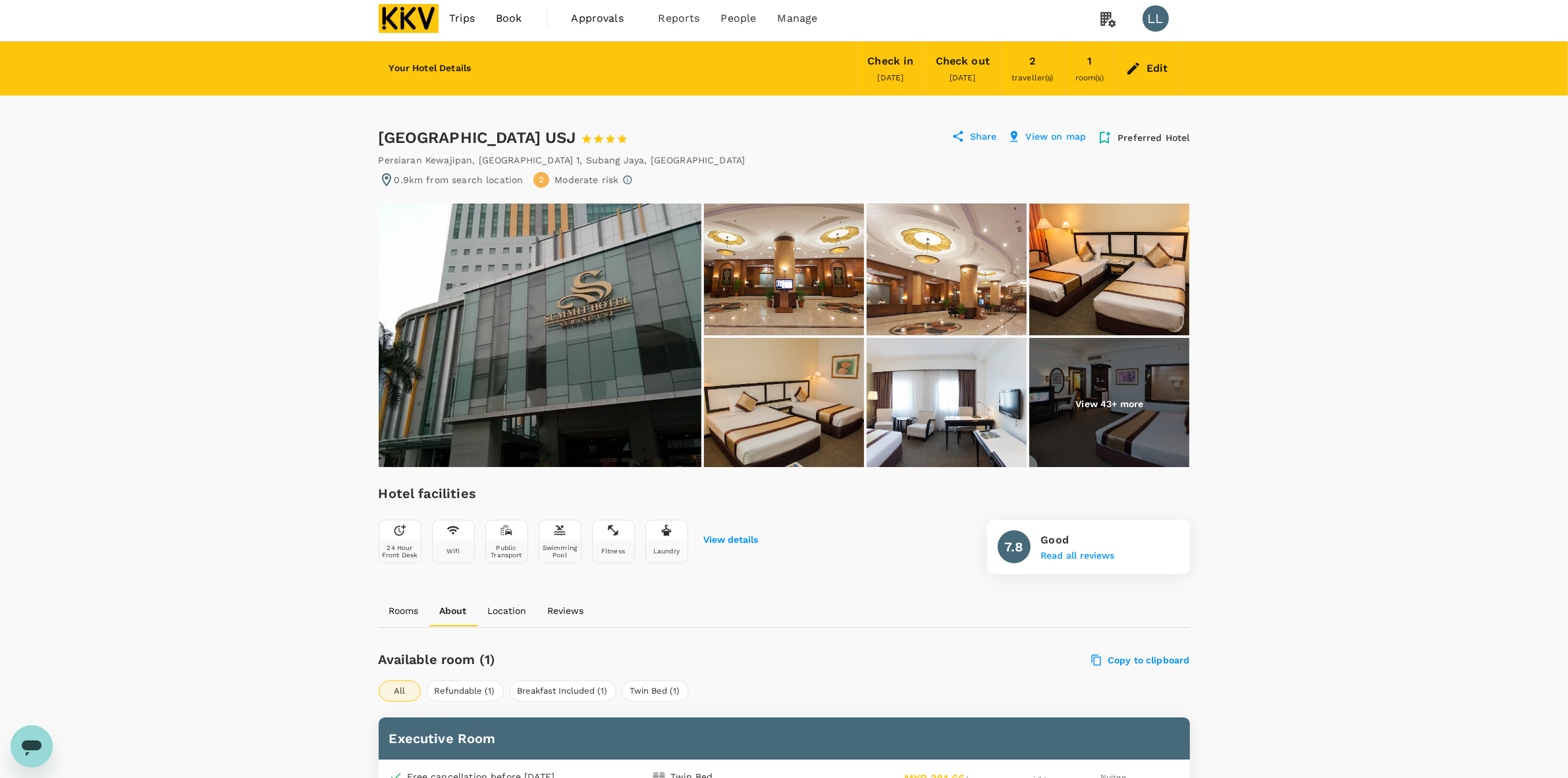
scroll to position [0, 0]
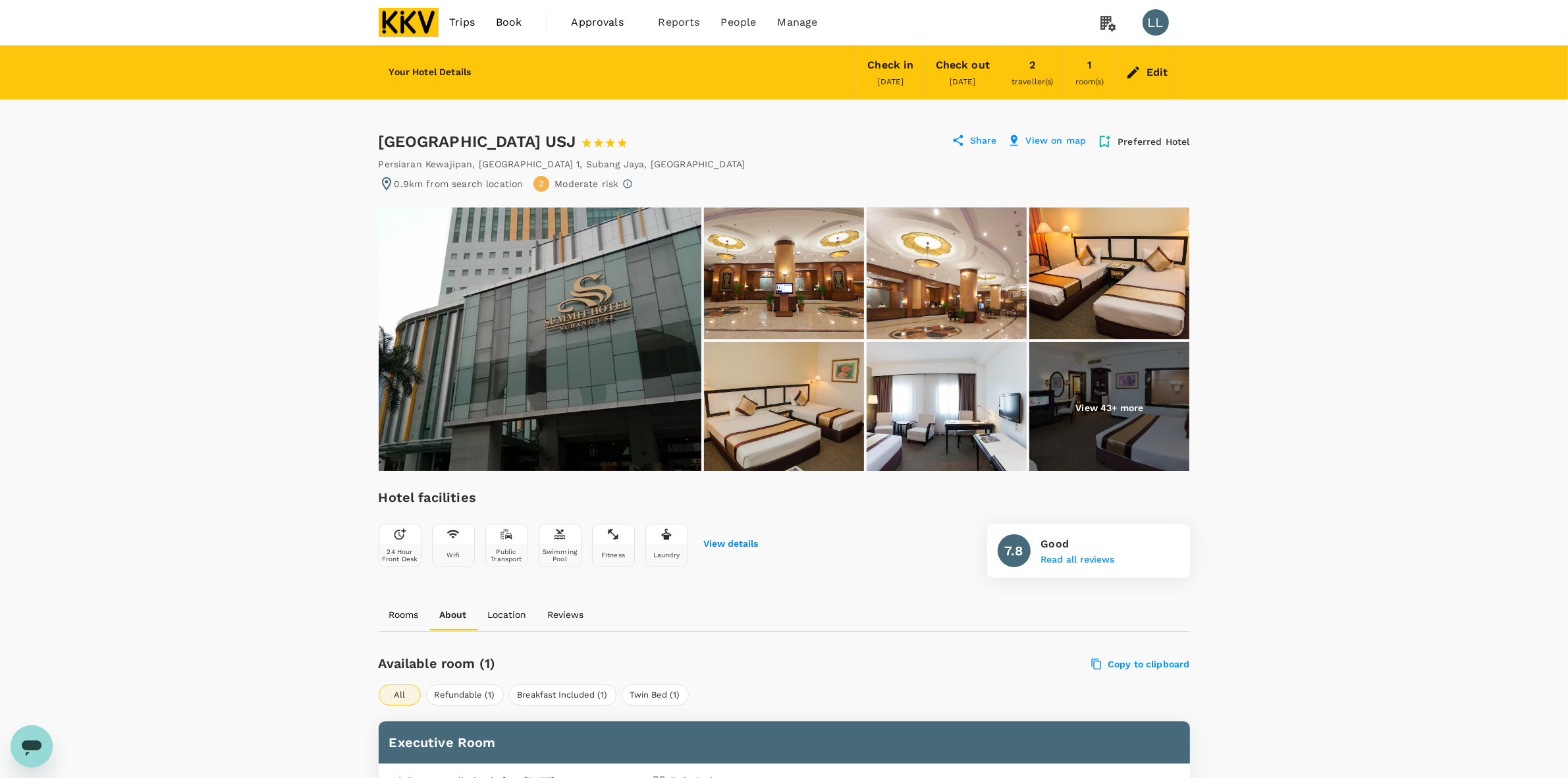
click at [1155, 66] on div "Edit" at bounding box center [1157, 72] width 22 height 18
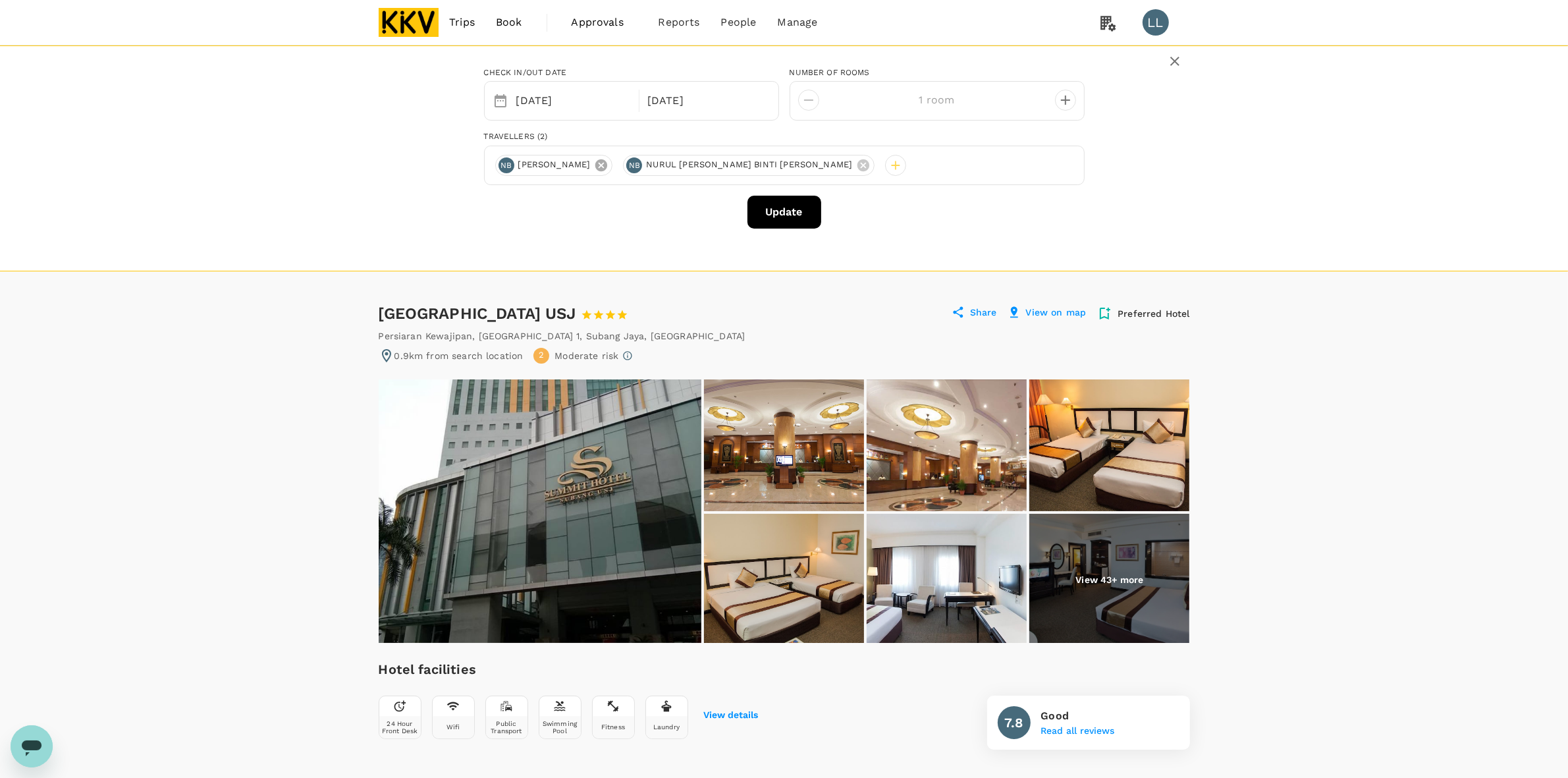
click at [608, 166] on icon at bounding box center [601, 165] width 14 height 14
click at [771, 215] on button "Update" at bounding box center [784, 212] width 74 height 33
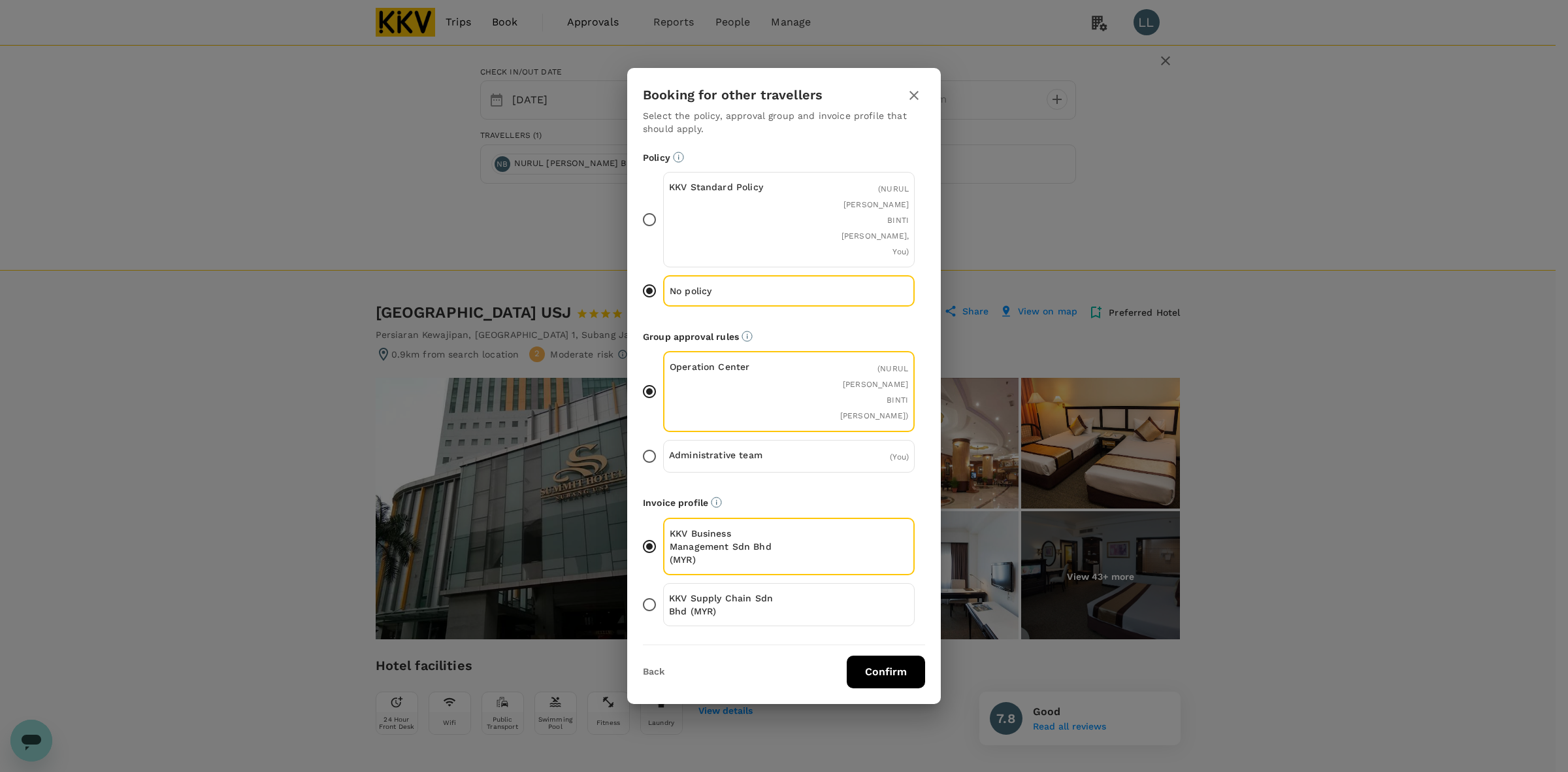
click at [728, 591] on p "KKV Supply Chain Sdn Bhd (MYR)" at bounding box center [729, 604] width 121 height 26
click at [663, 591] on input "KKV Supply Chain Sdn Bhd (MYR)" at bounding box center [649, 604] width 28 height 28
click at [875, 645] on div "Back Confirm" at bounding box center [784, 667] width 314 height 43
click at [875, 655] on button "Confirm" at bounding box center [885, 672] width 78 height 33
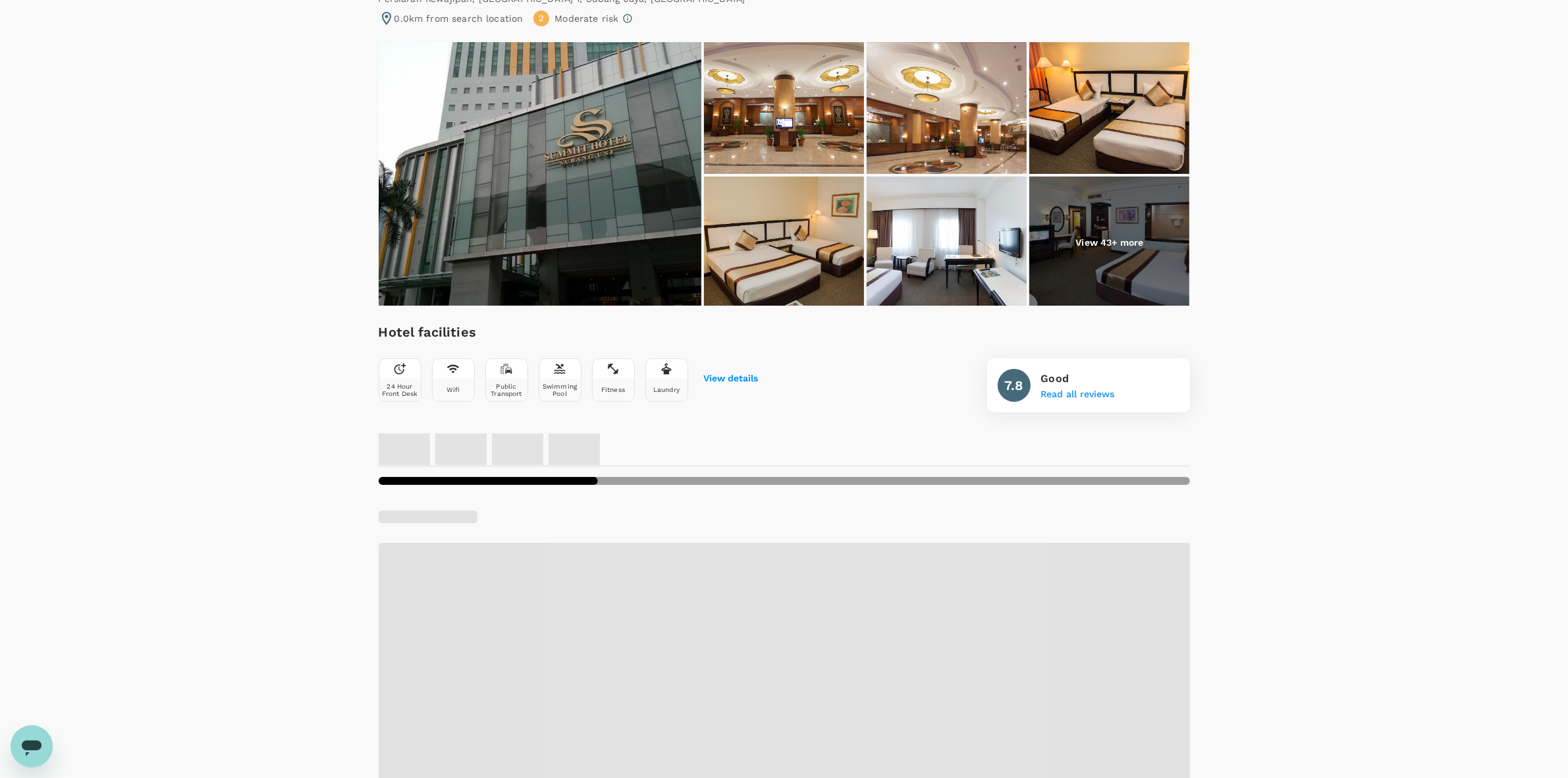
scroll to position [411, 0]
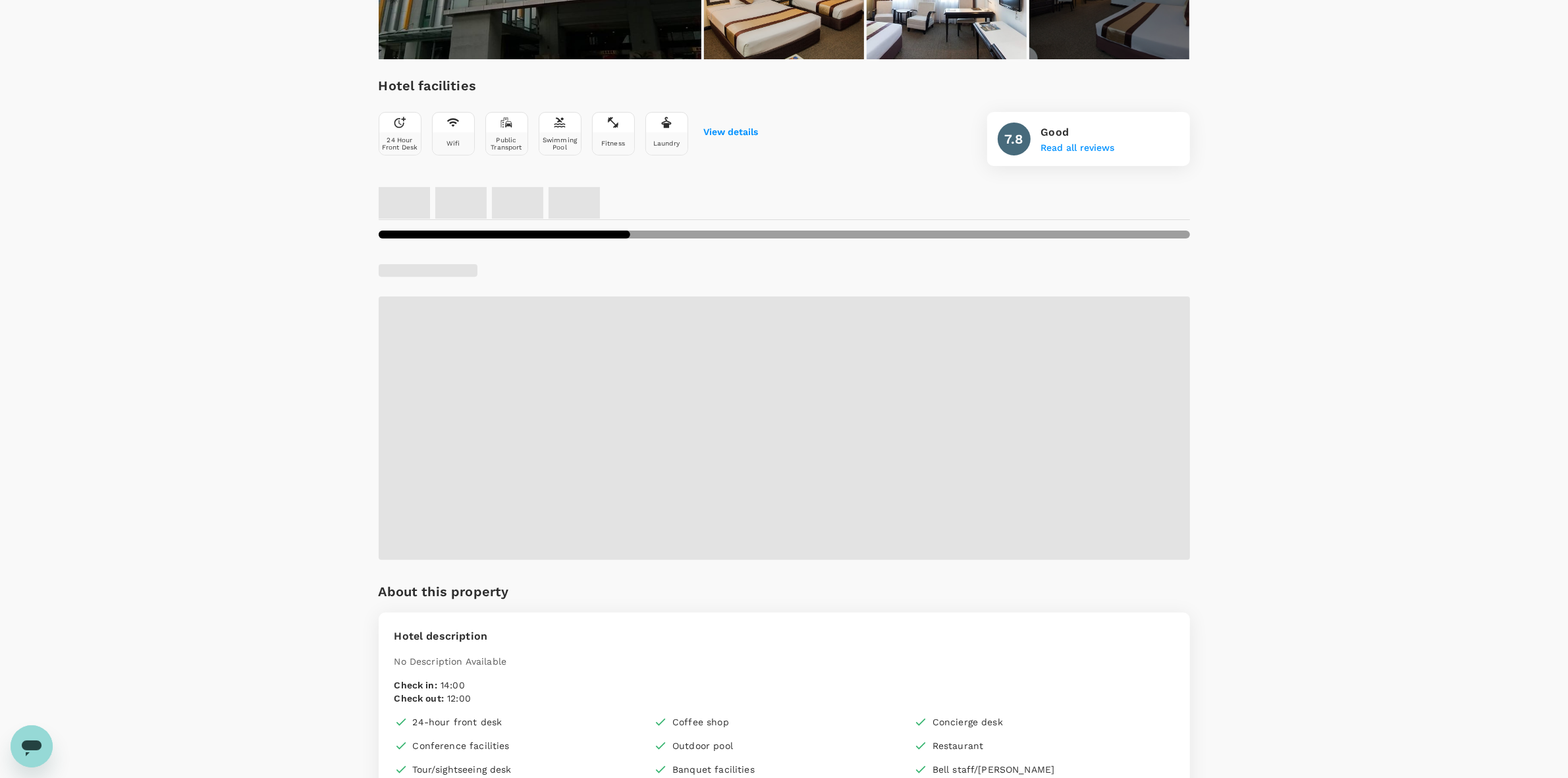
click at [1401, 316] on div "Your Hotel Details Check in 10 Sep 2025 Check out 21 Sep 2025 1 traveller(s) 1 …" at bounding box center [784, 761] width 1568 height 2254
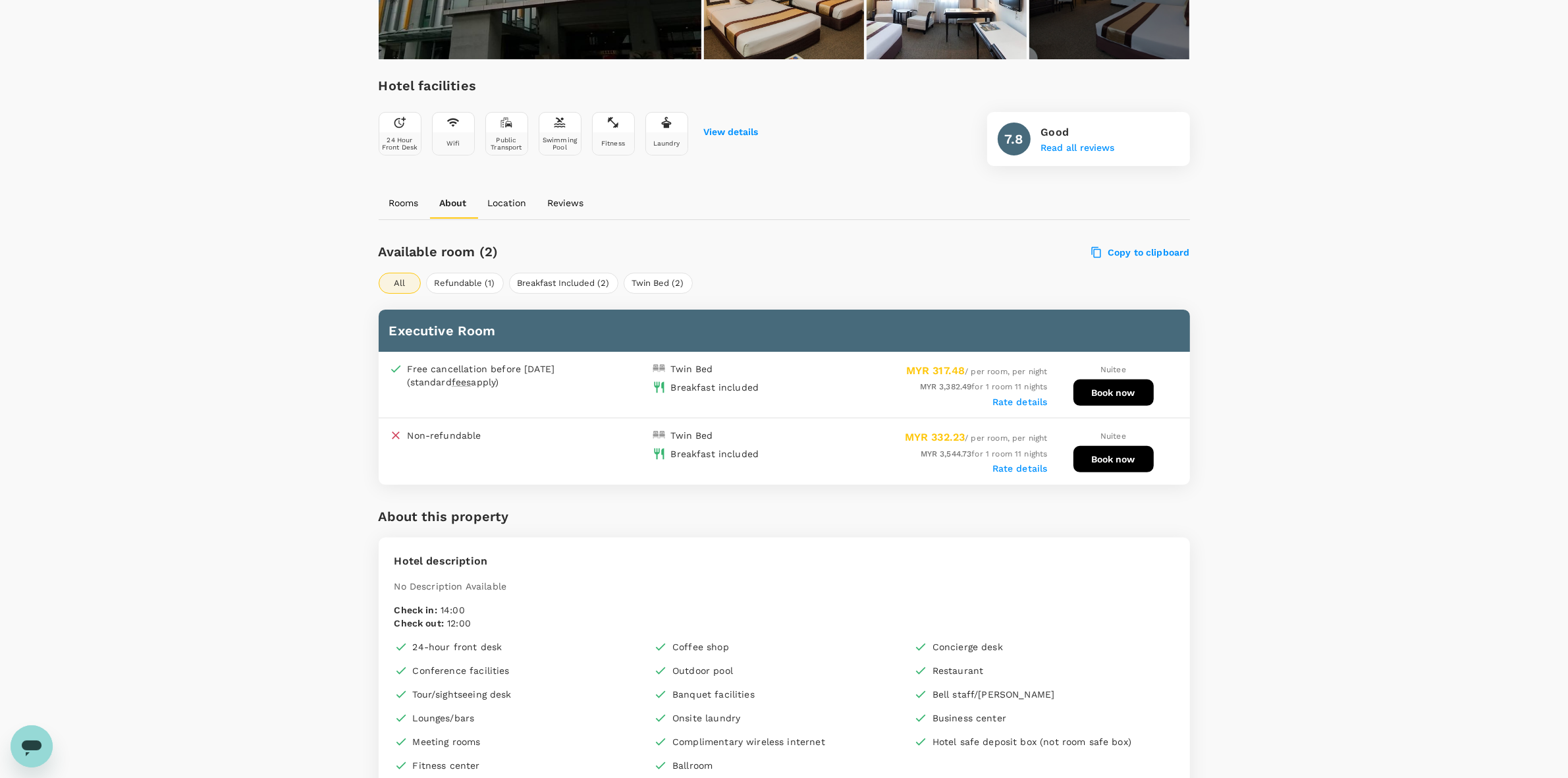
click at [1299, 462] on div "Your Hotel Details Check in 10 Sep 2025 Check out 21 Sep 2025 1 traveller(s) 1 …" at bounding box center [784, 724] width 1568 height 2179
click at [1268, 462] on div "Your Hotel Details Check in 10 Sep 2025 Check out 21 Sep 2025 1 traveller(s) 1 …" at bounding box center [784, 724] width 1568 height 2179
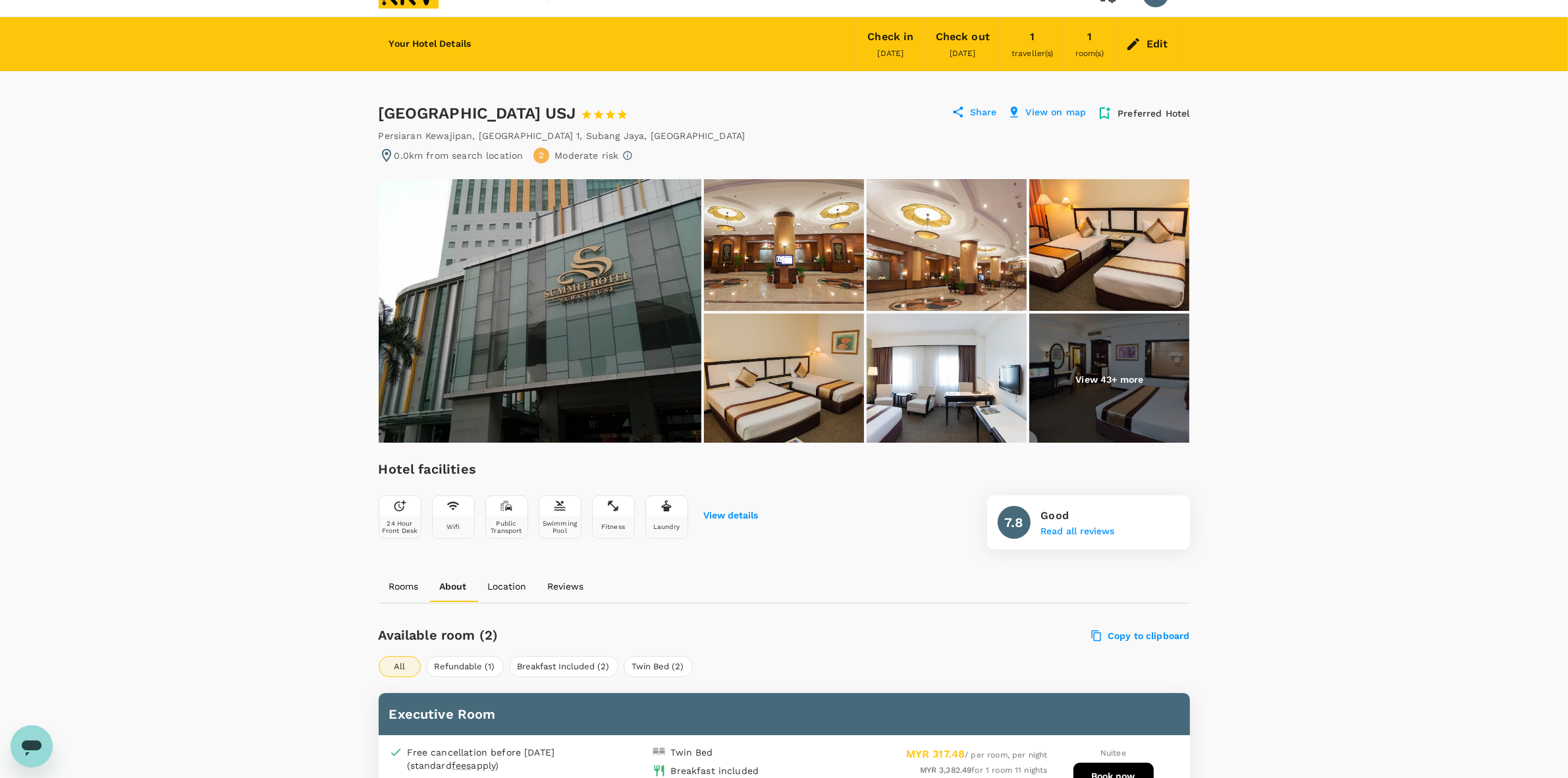
scroll to position [0, 0]
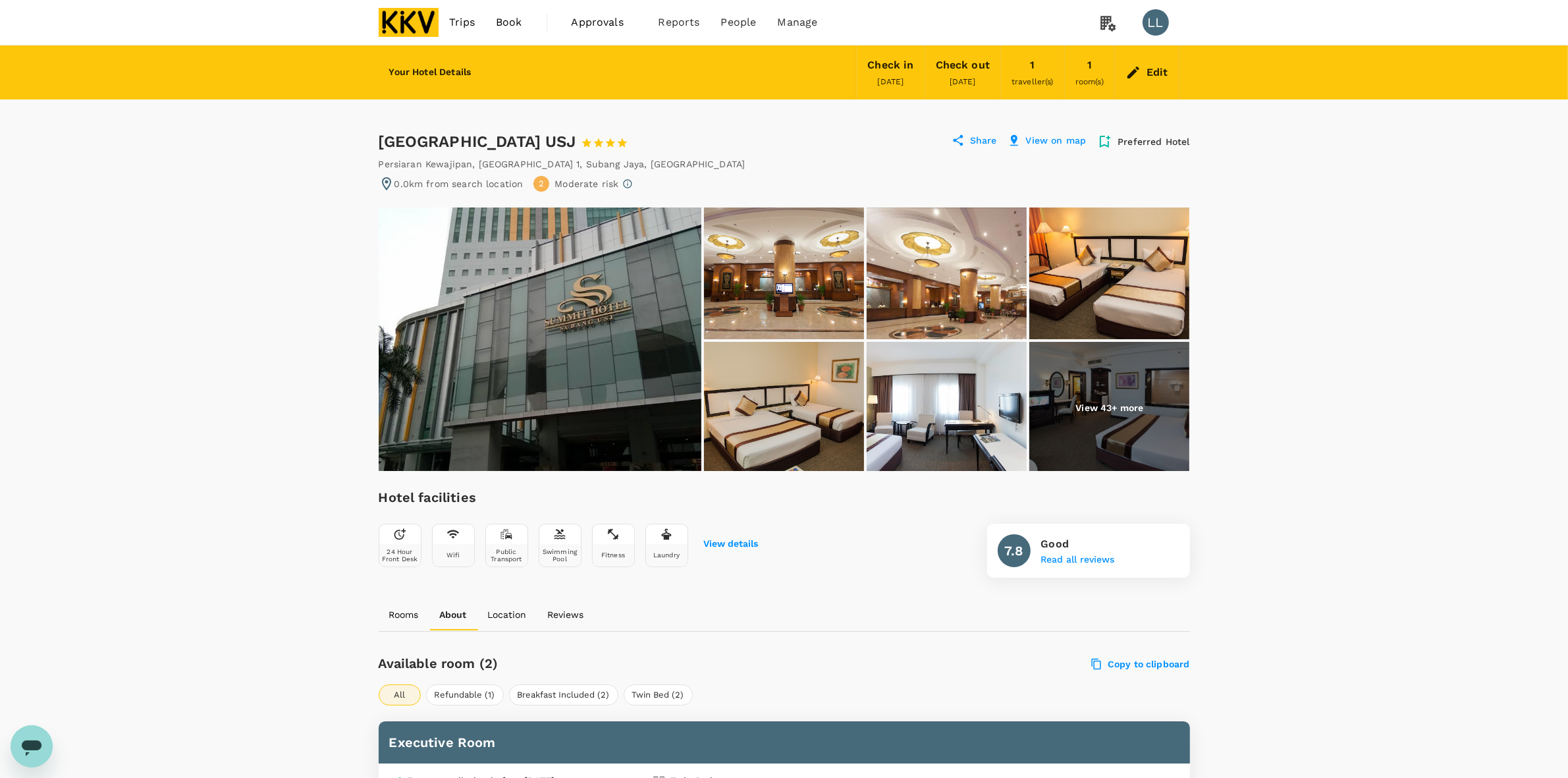
click at [1151, 71] on div "Edit" at bounding box center [1157, 72] width 22 height 18
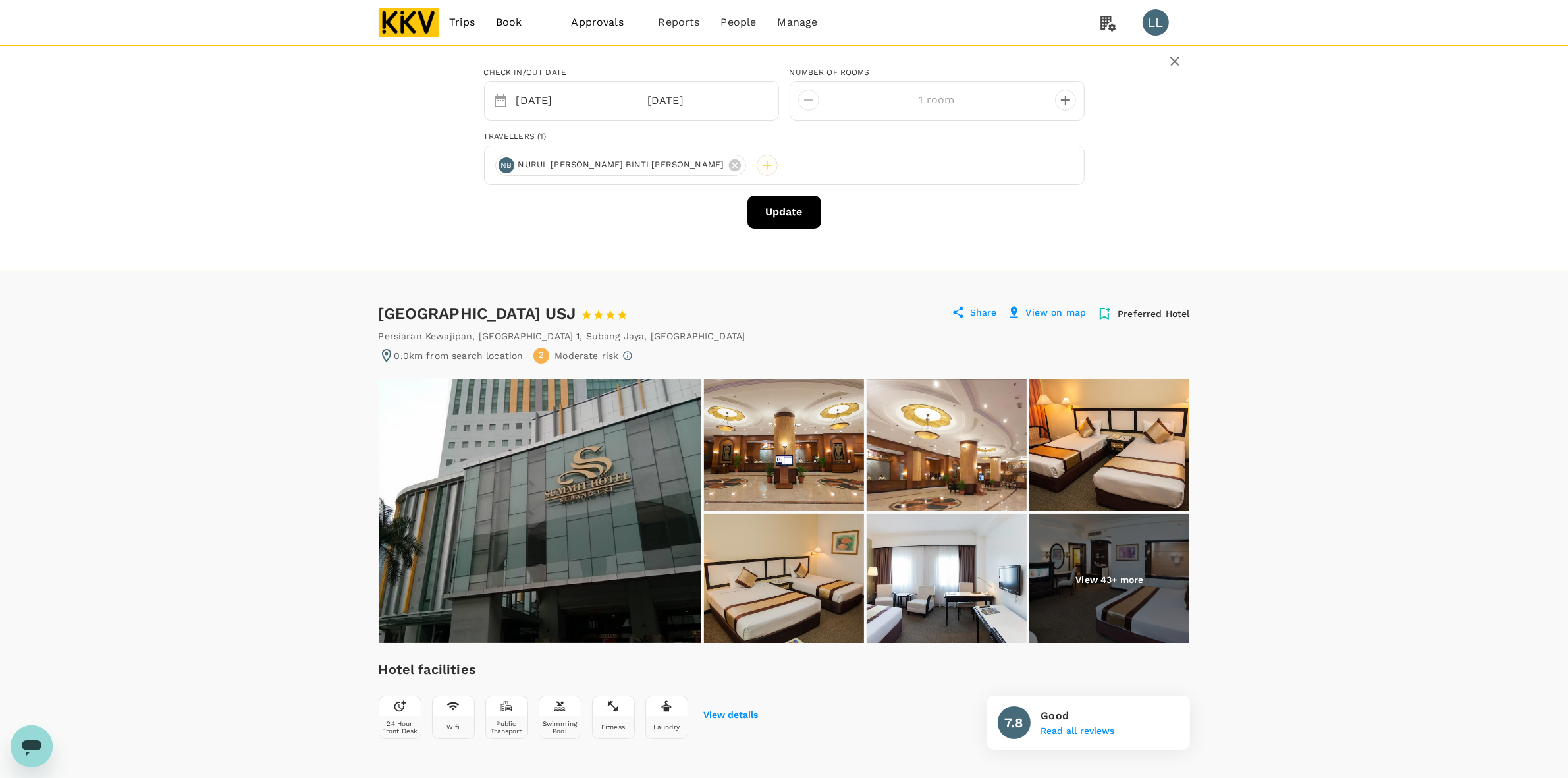
click at [757, 164] on div at bounding box center [767, 165] width 21 height 21
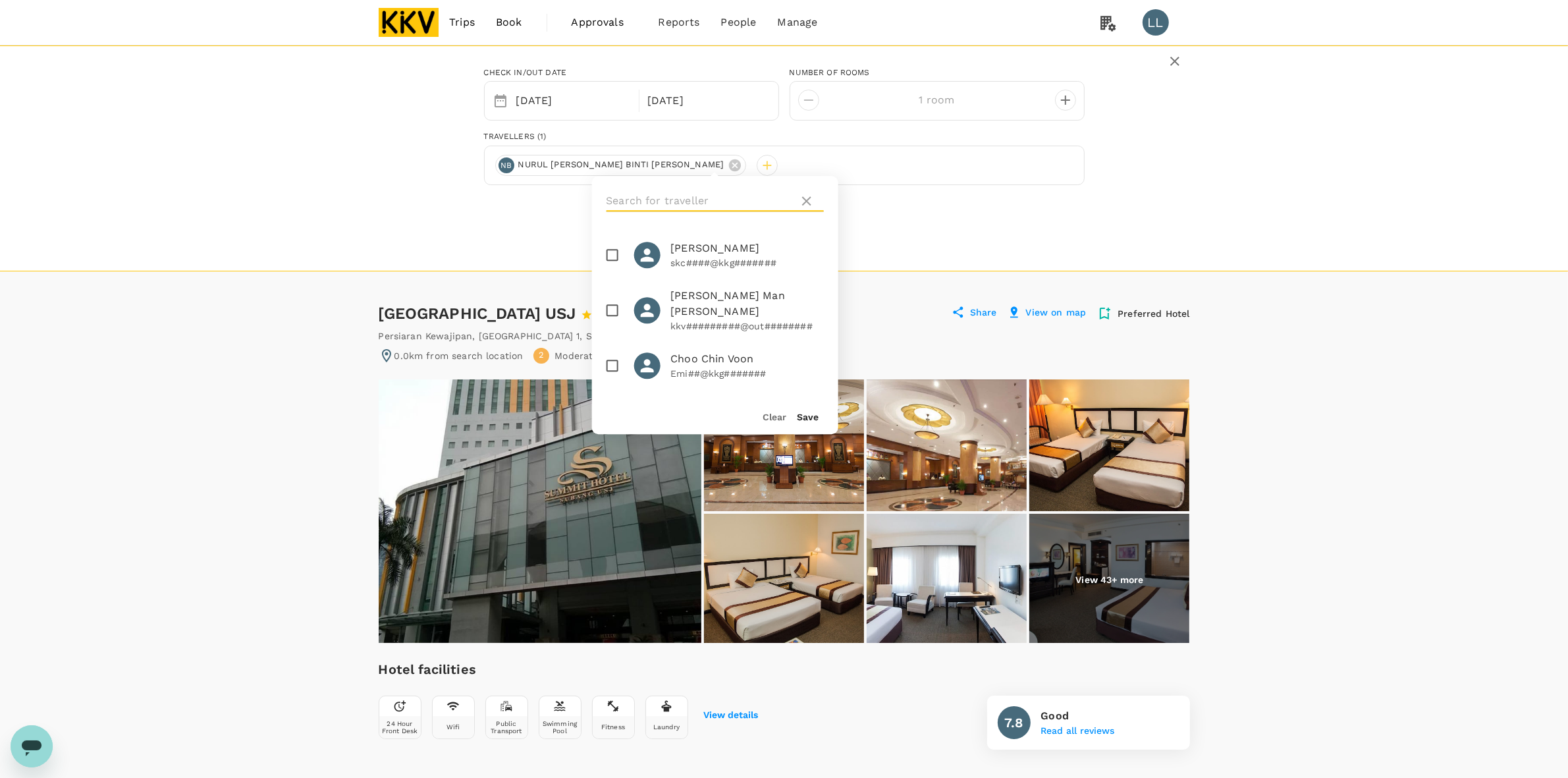
click at [692, 196] on input "text" at bounding box center [700, 200] width 187 height 21
type input "sya"
drag, startPoint x: 694, startPoint y: 297, endPoint x: 739, endPoint y: 339, distance: 61.6
click at [695, 303] on span "NURSYAHIDA BINTI SHUKRI" at bounding box center [747, 311] width 153 height 16
checkbox input "true"
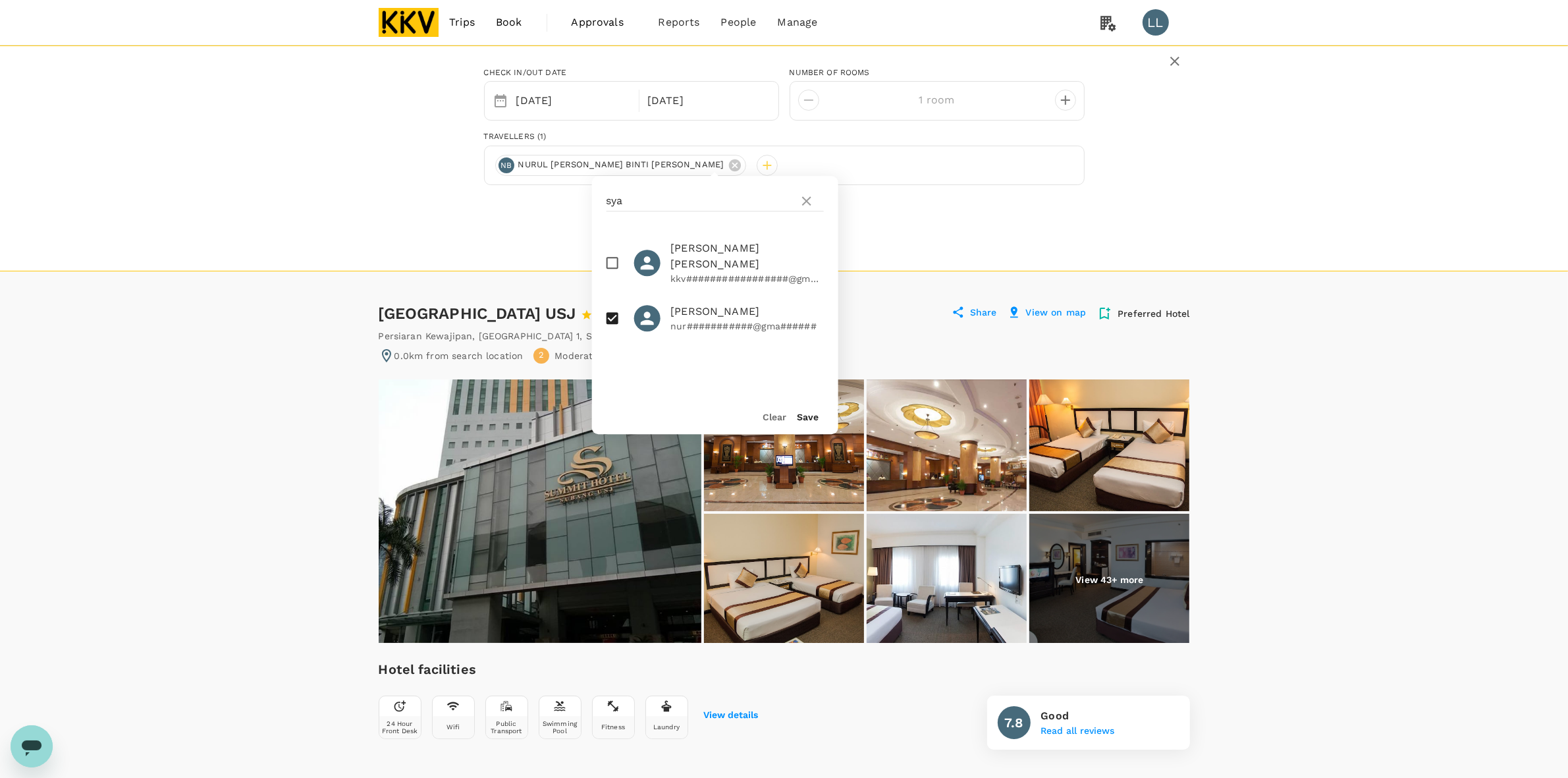
click at [805, 419] on button "Save" at bounding box center [808, 417] width 22 height 11
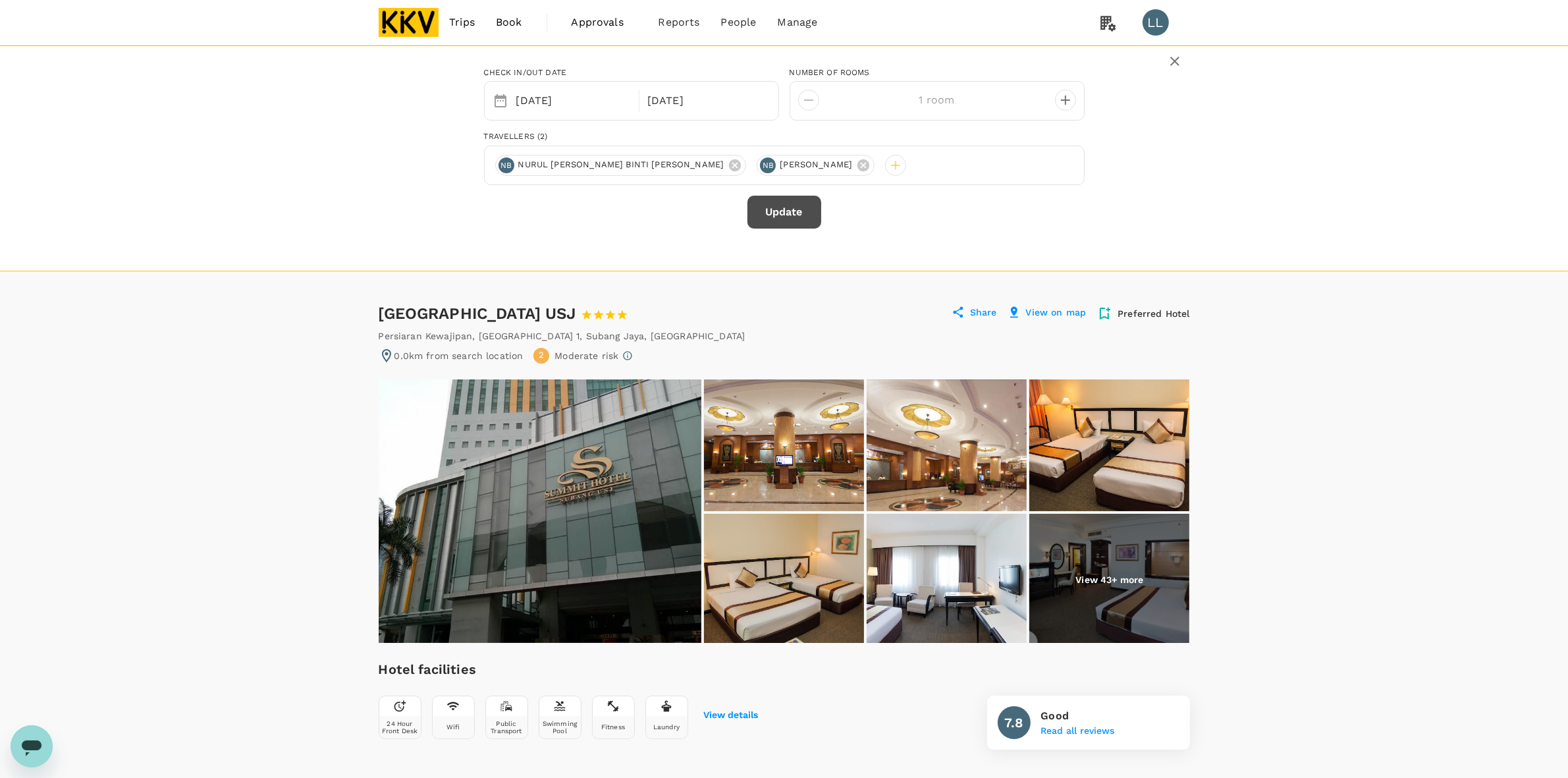
click at [796, 215] on button "Update" at bounding box center [784, 212] width 74 height 33
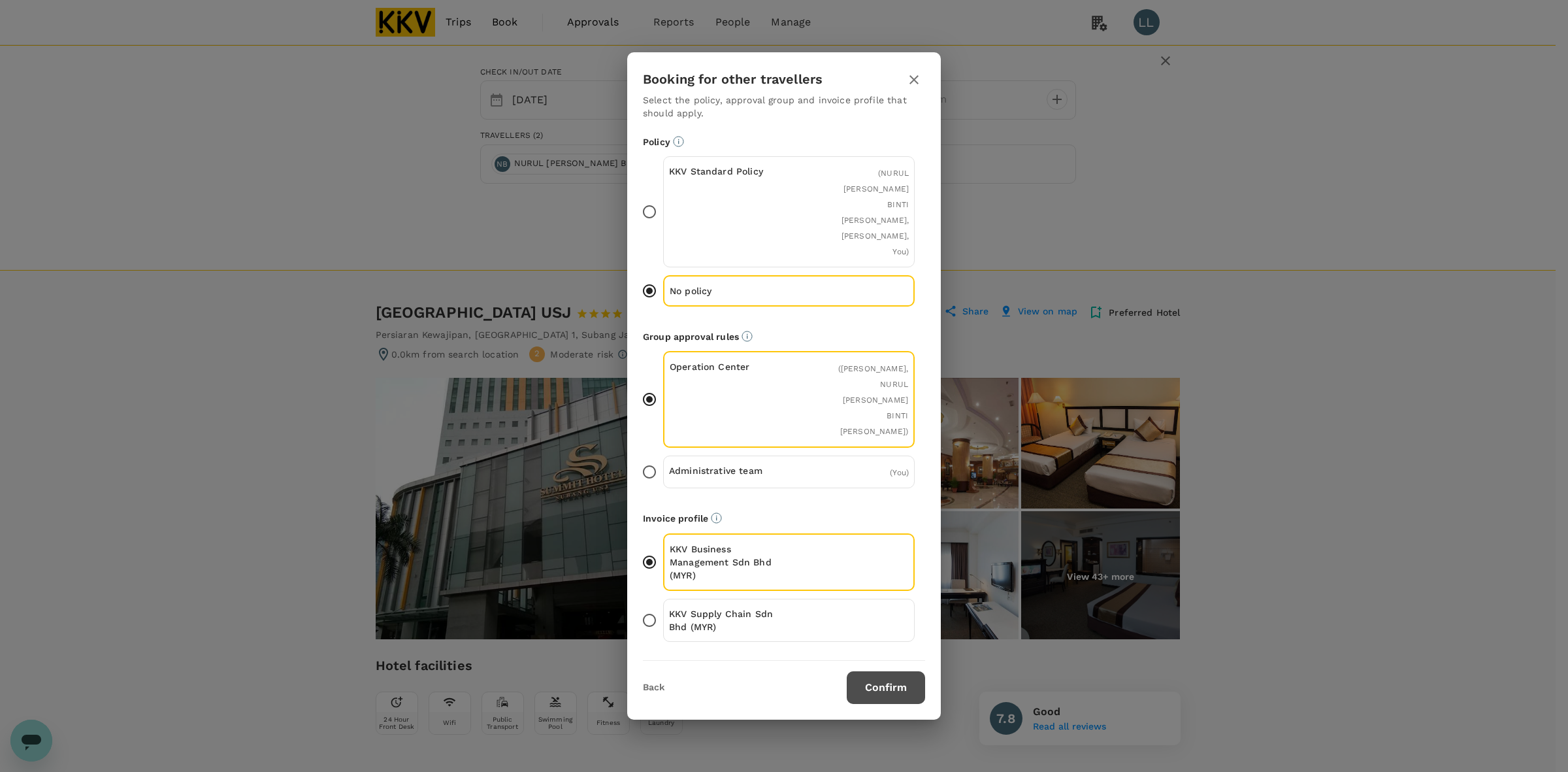
click at [884, 671] on button "Confirm" at bounding box center [885, 687] width 78 height 33
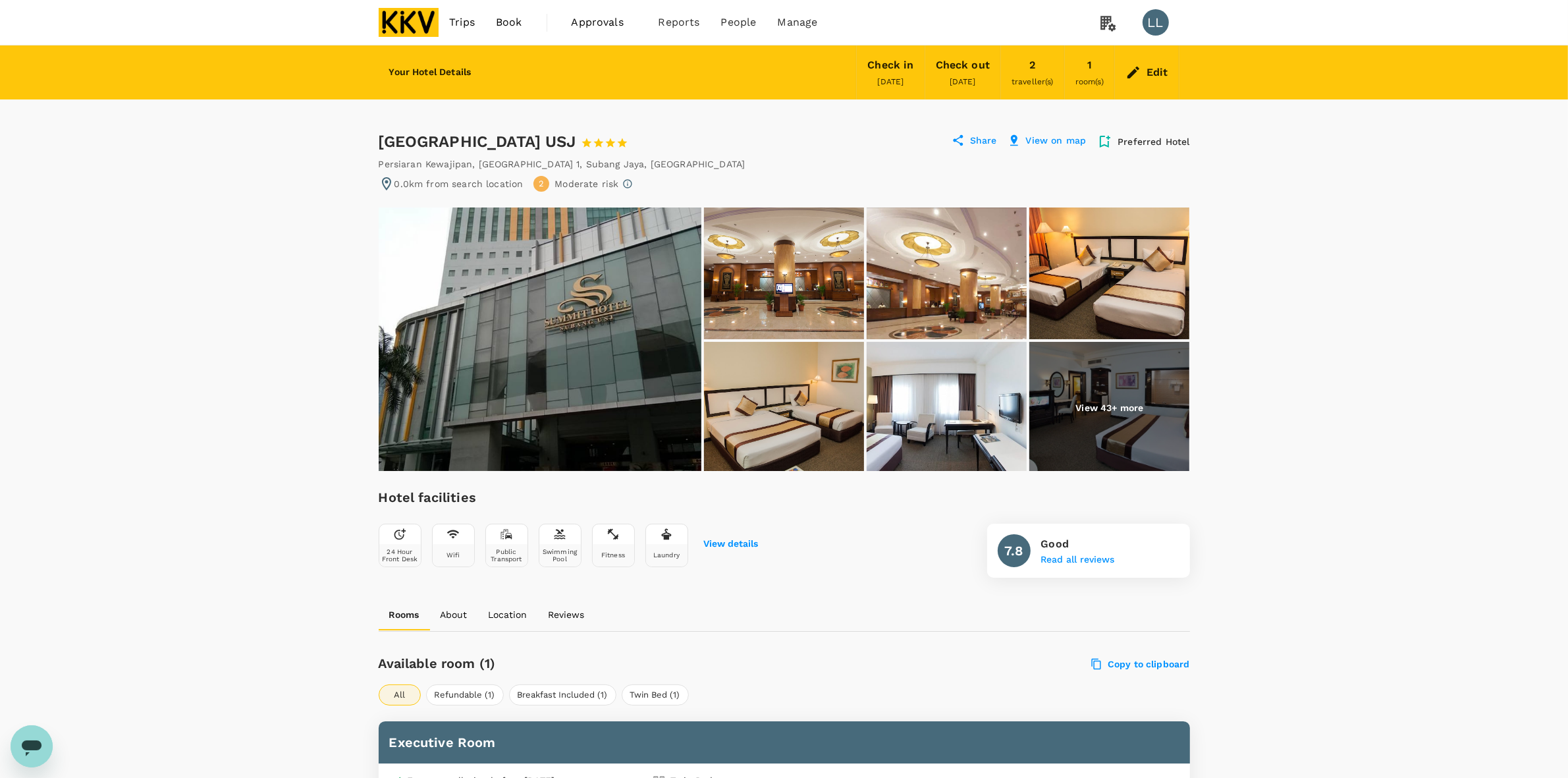
scroll to position [411, 0]
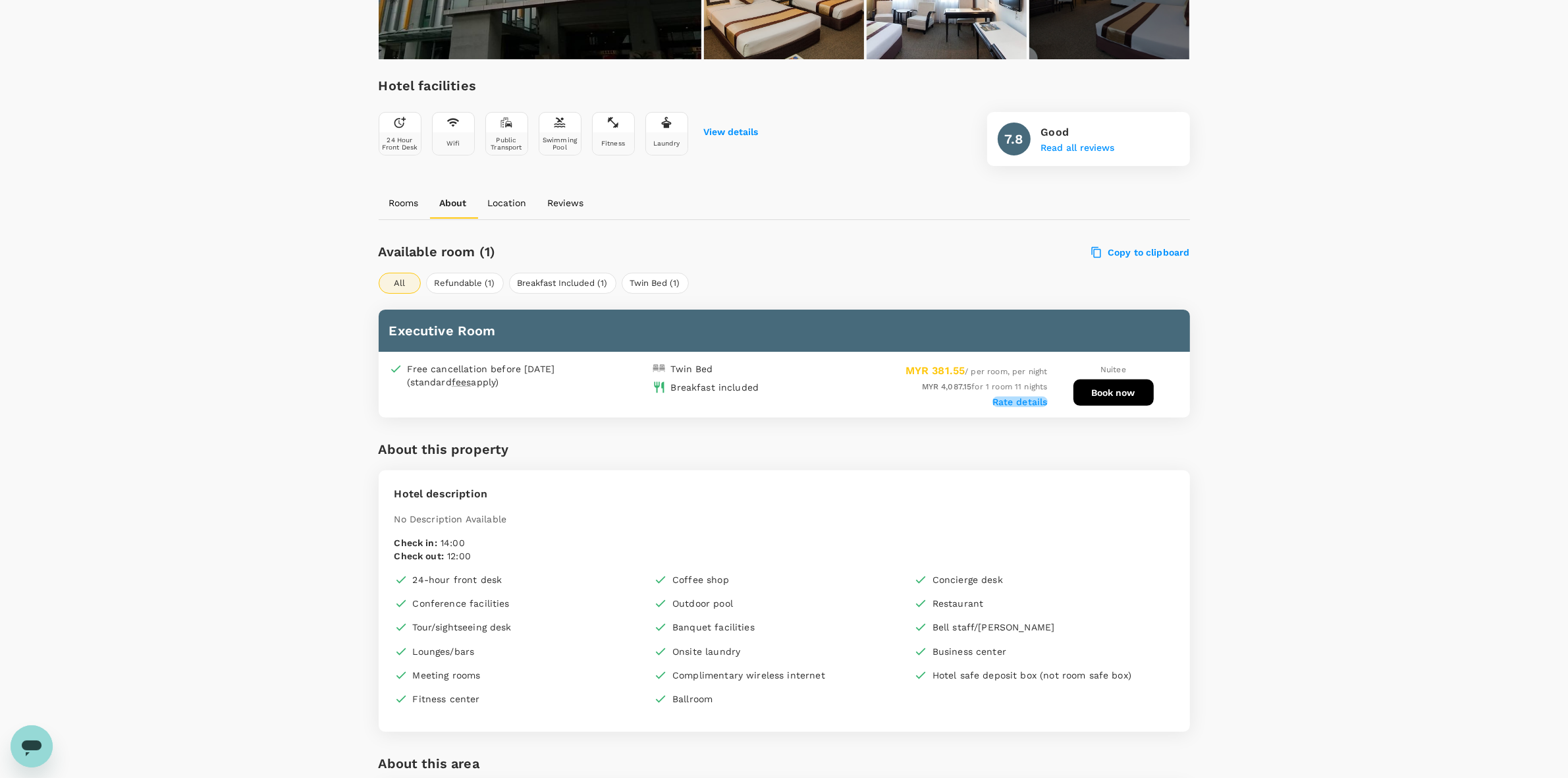
click at [1037, 399] on label "Rate details" at bounding box center [1020, 402] width 55 height 11
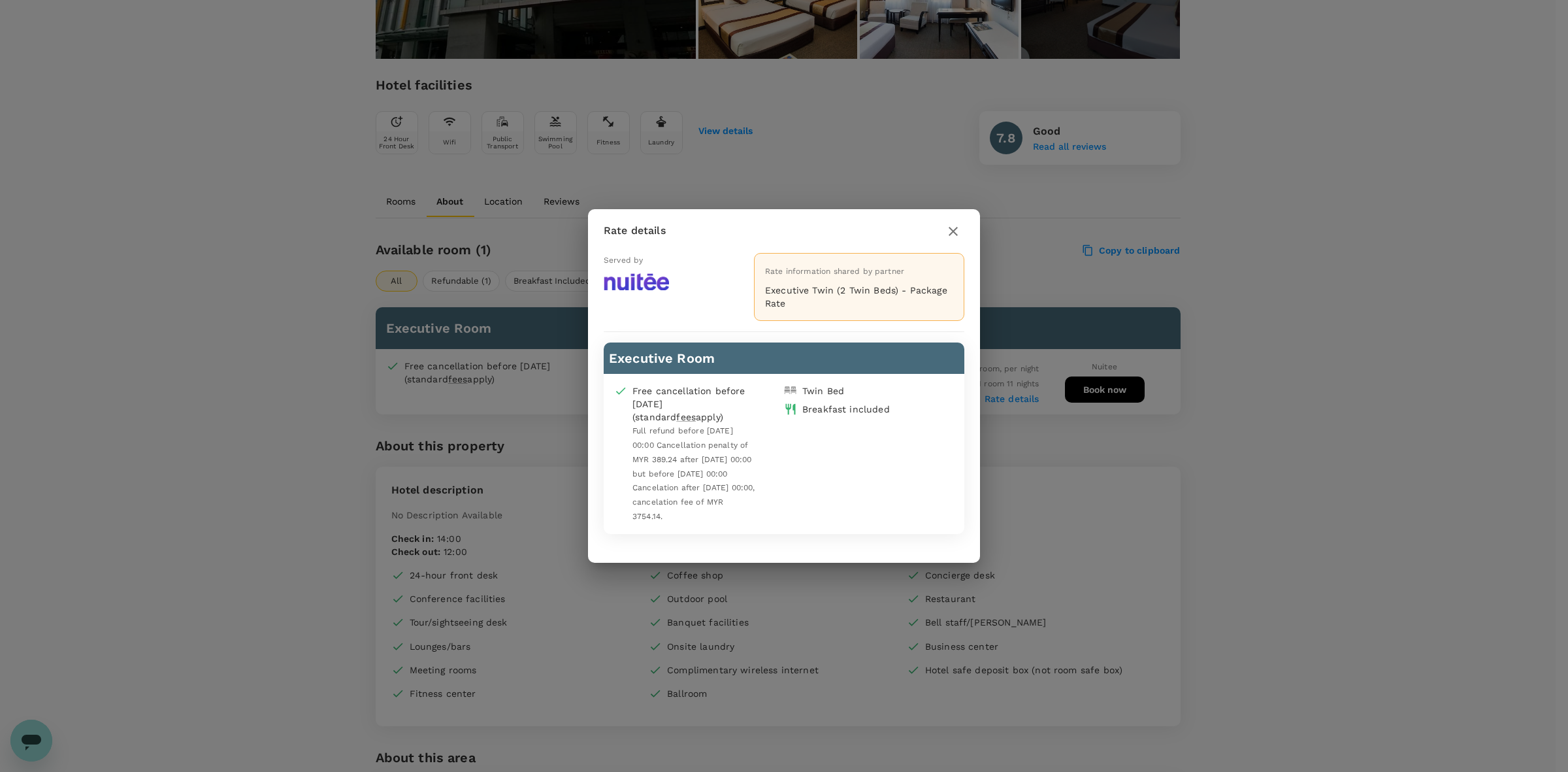
click at [953, 232] on icon "button" at bounding box center [953, 231] width 15 height 15
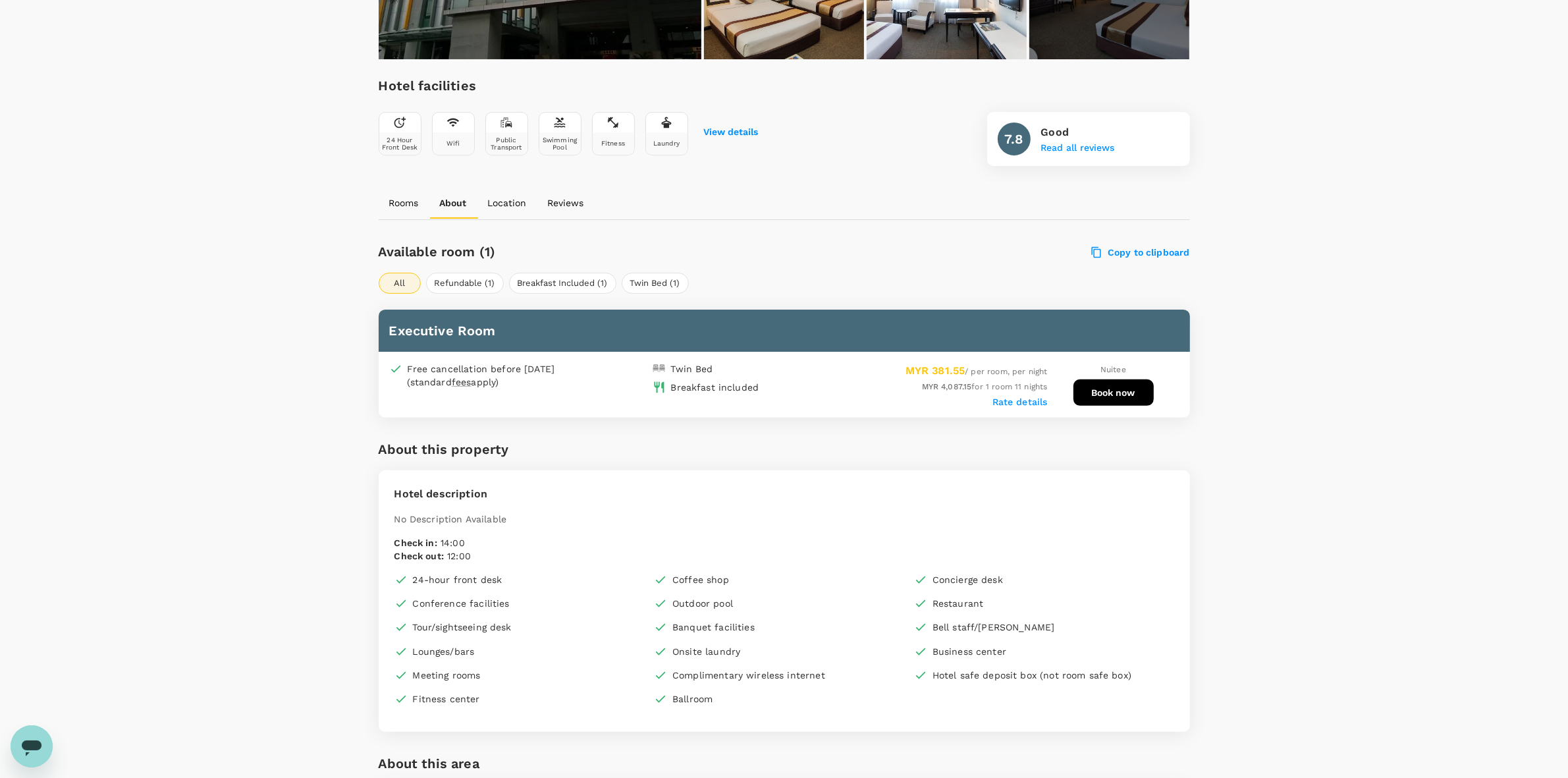
click at [1301, 419] on div "Your Hotel Details Check in 10 Sep 2025 Check out 21 Sep 2025 2 traveller(s) 1 …" at bounding box center [784, 690] width 1568 height 2113
click at [1130, 392] on button "Book now" at bounding box center [1113, 392] width 80 height 26
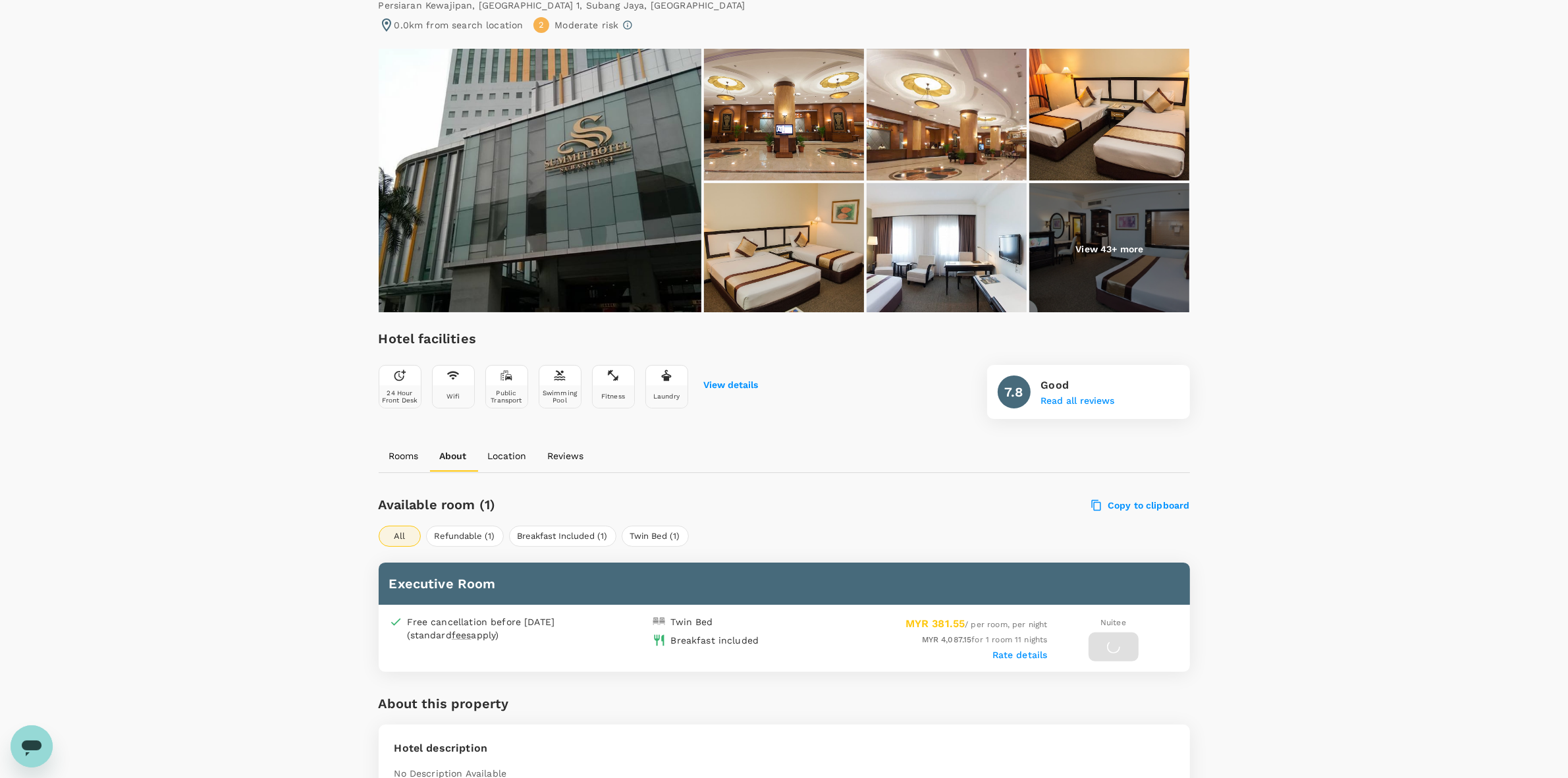
scroll to position [0, 0]
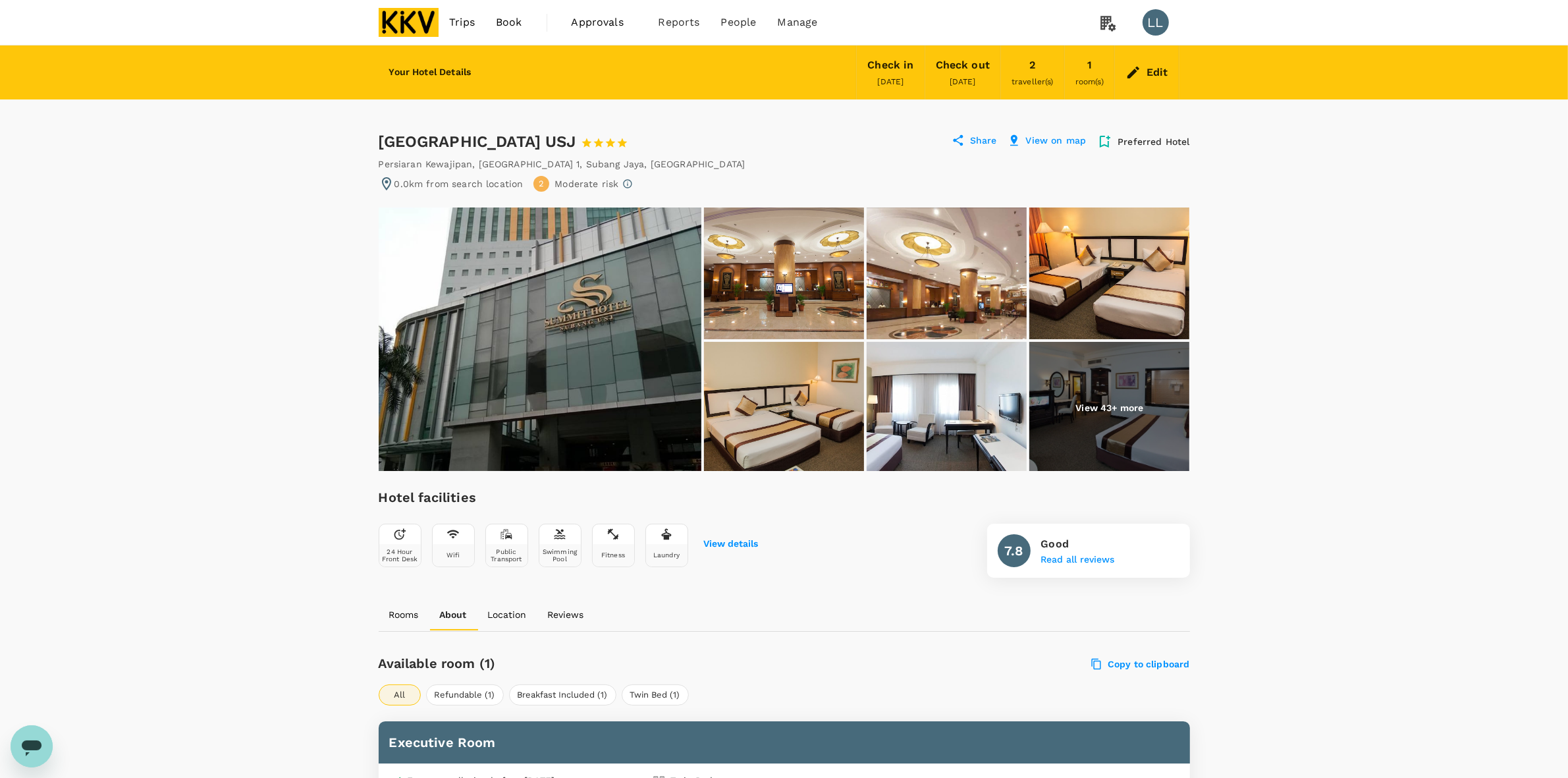
drag, startPoint x: 1242, startPoint y: 335, endPoint x: 1183, endPoint y: 178, distance: 167.7
click at [1161, 51] on div "Edit" at bounding box center [1147, 73] width 64 height 46
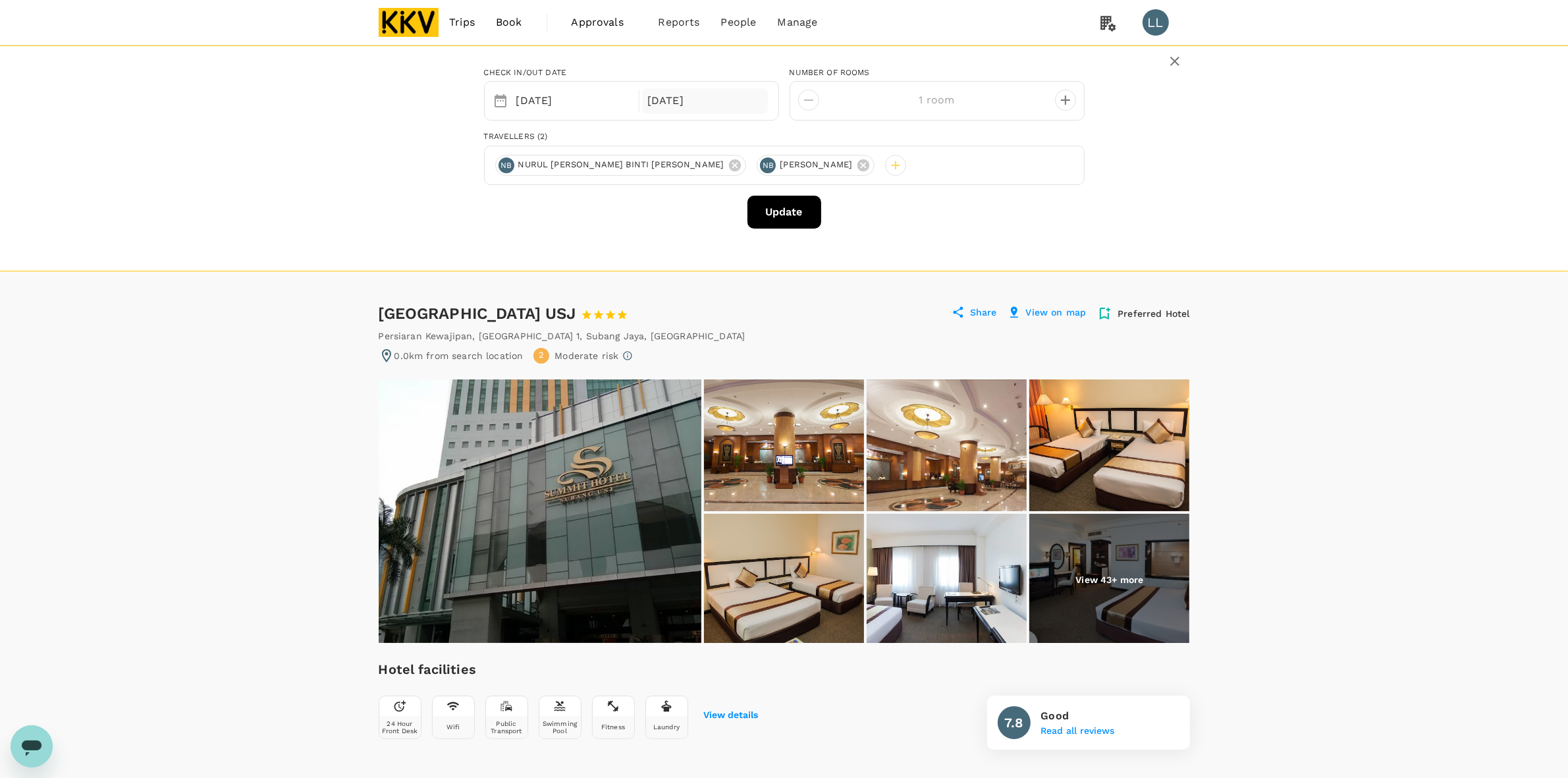
click at [670, 102] on div "21 Sep" at bounding box center [705, 101] width 126 height 26
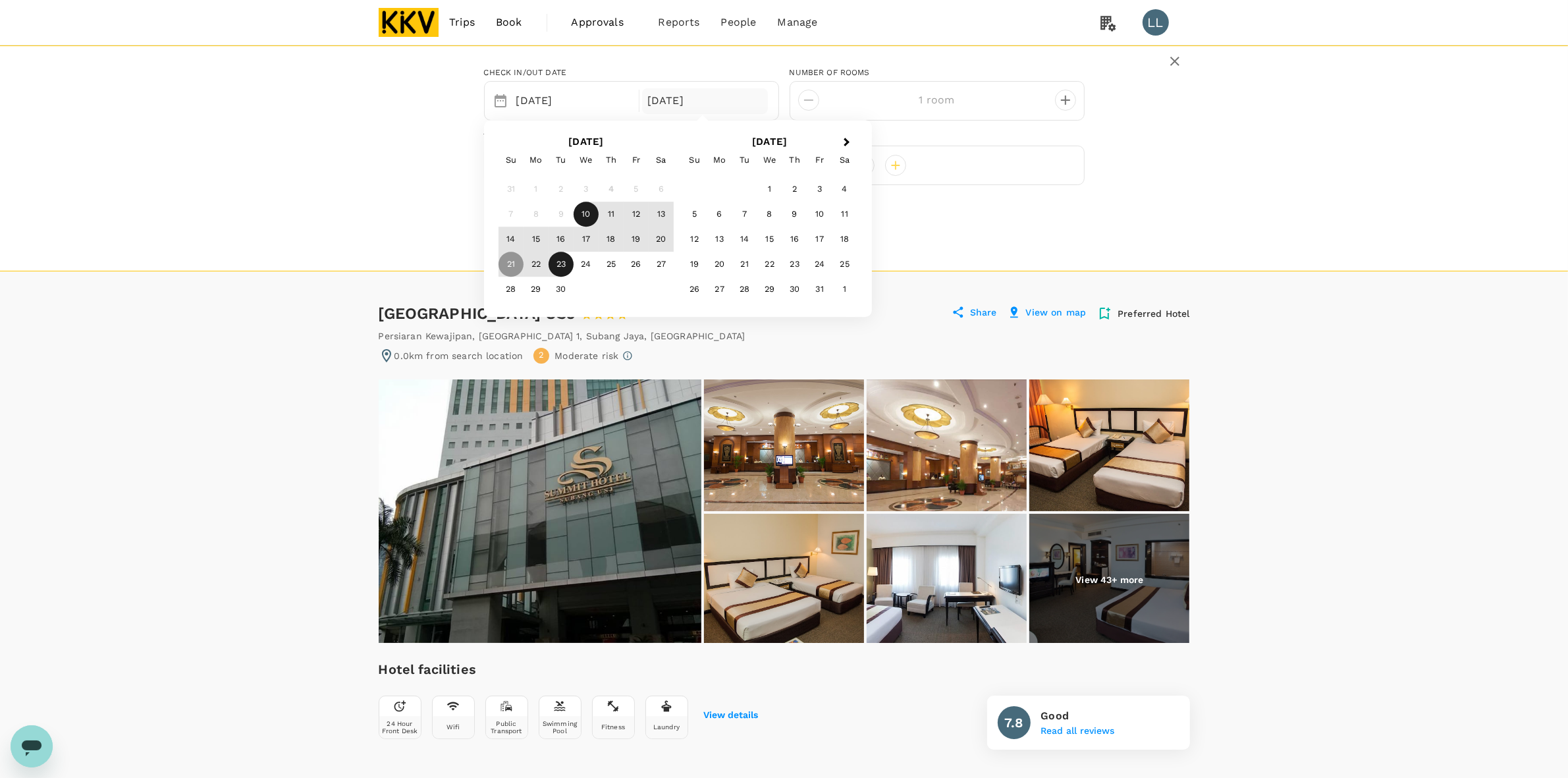
click at [567, 264] on div "23" at bounding box center [561, 265] width 25 height 25
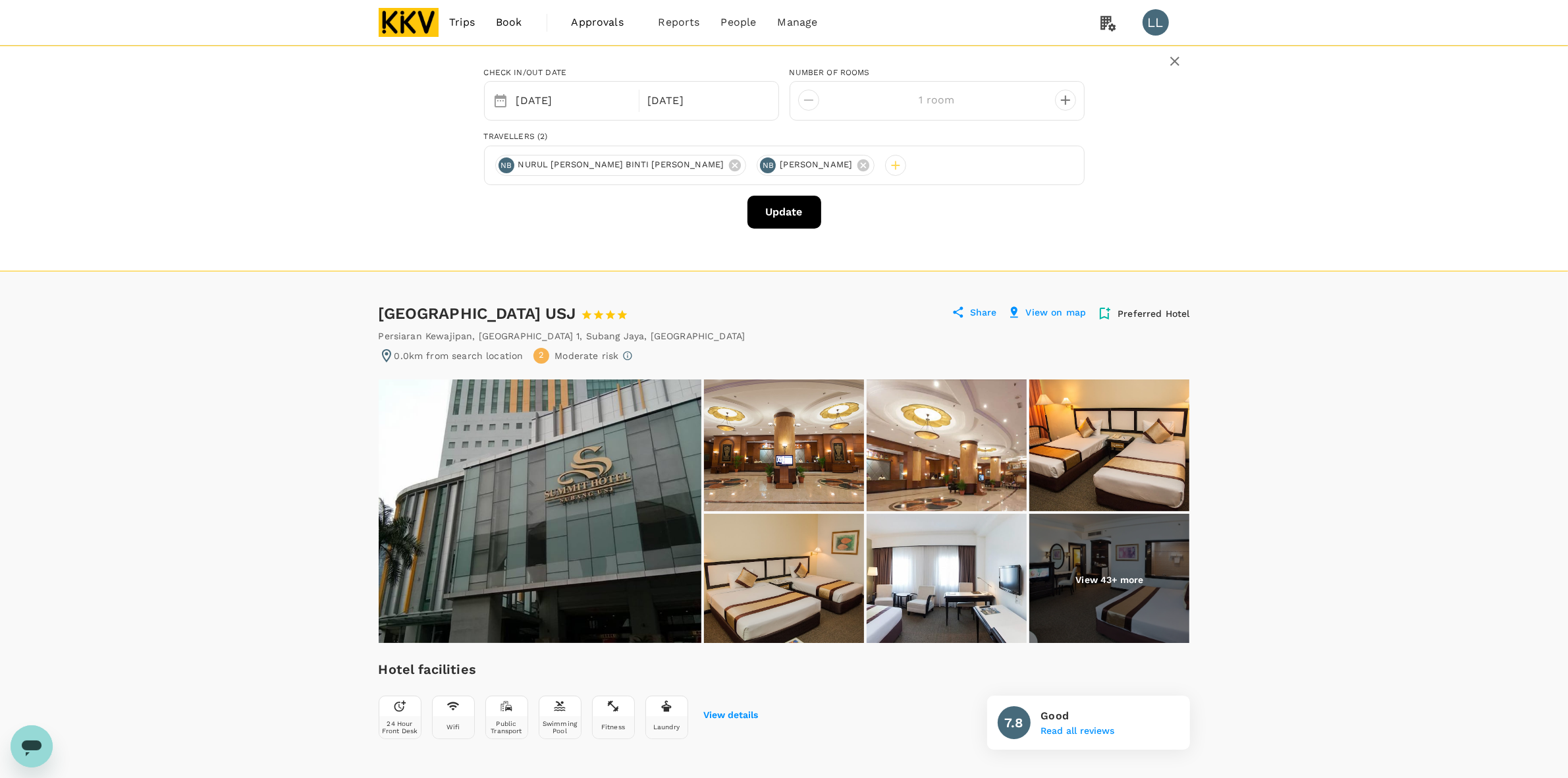
click at [631, 219] on div "Update" at bounding box center [784, 212] width 601 height 33
click at [785, 215] on button "Update" at bounding box center [784, 212] width 74 height 33
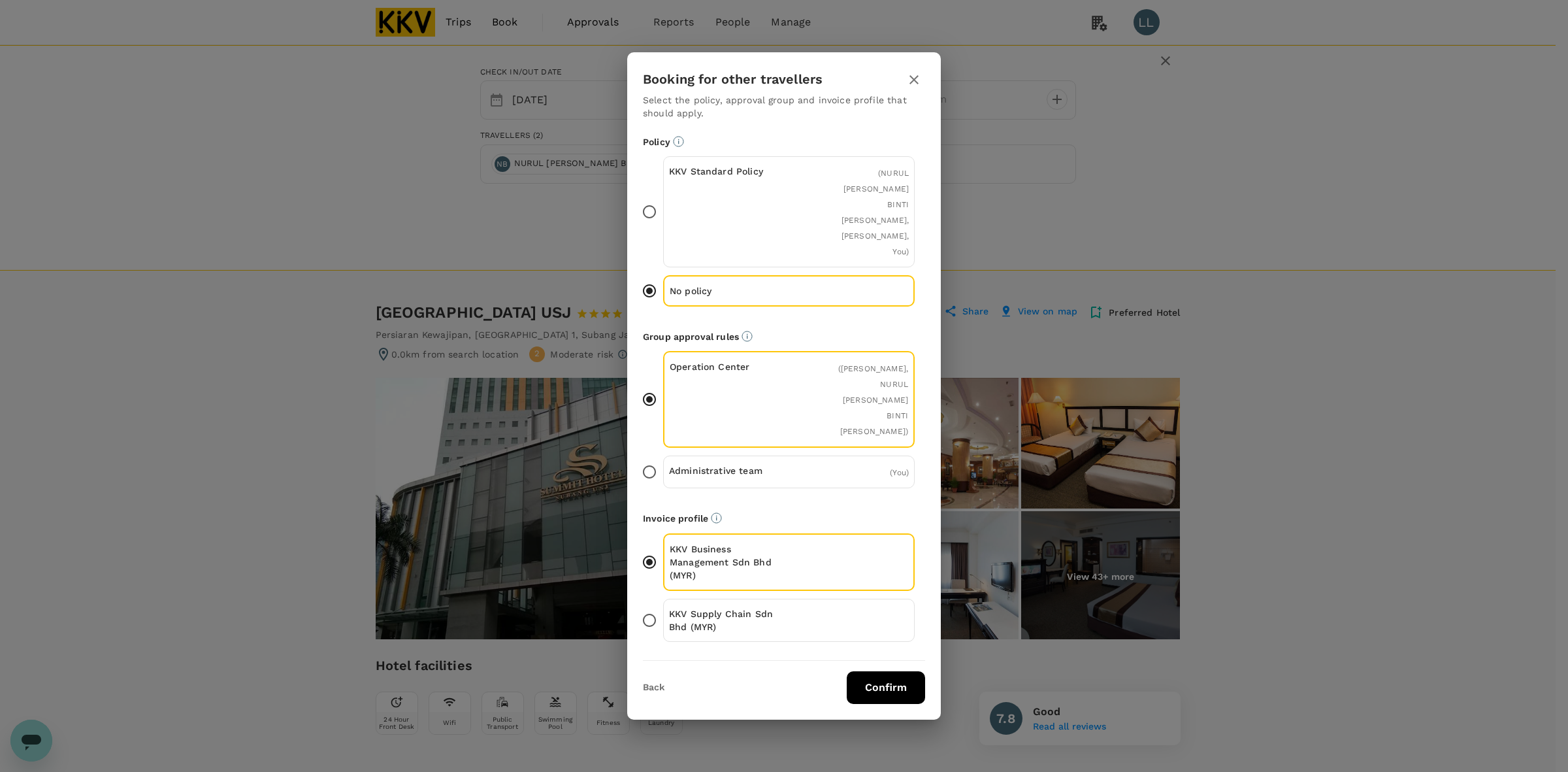
click at [902, 671] on button "Confirm" at bounding box center [885, 687] width 78 height 33
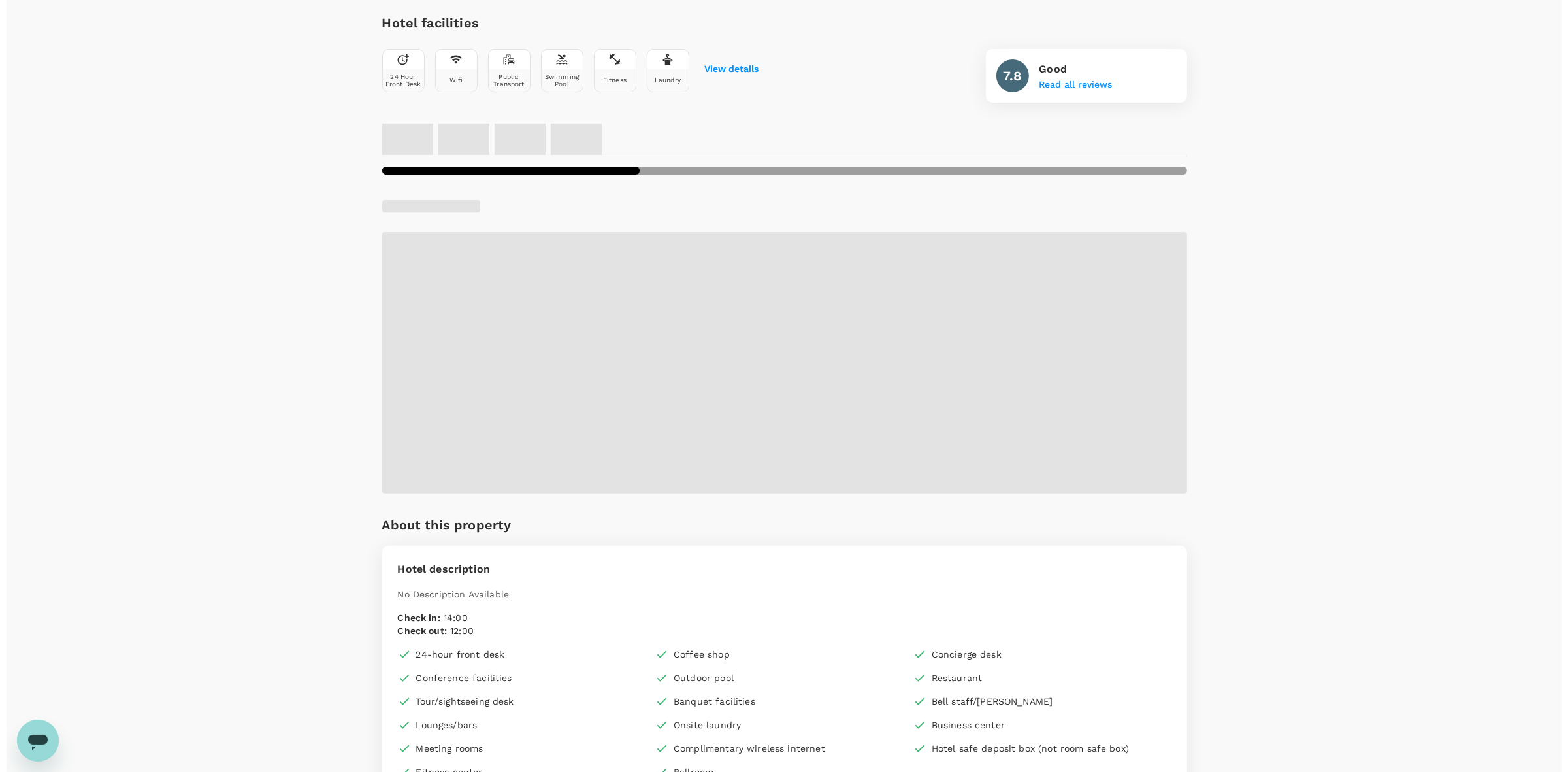
scroll to position [572, 0]
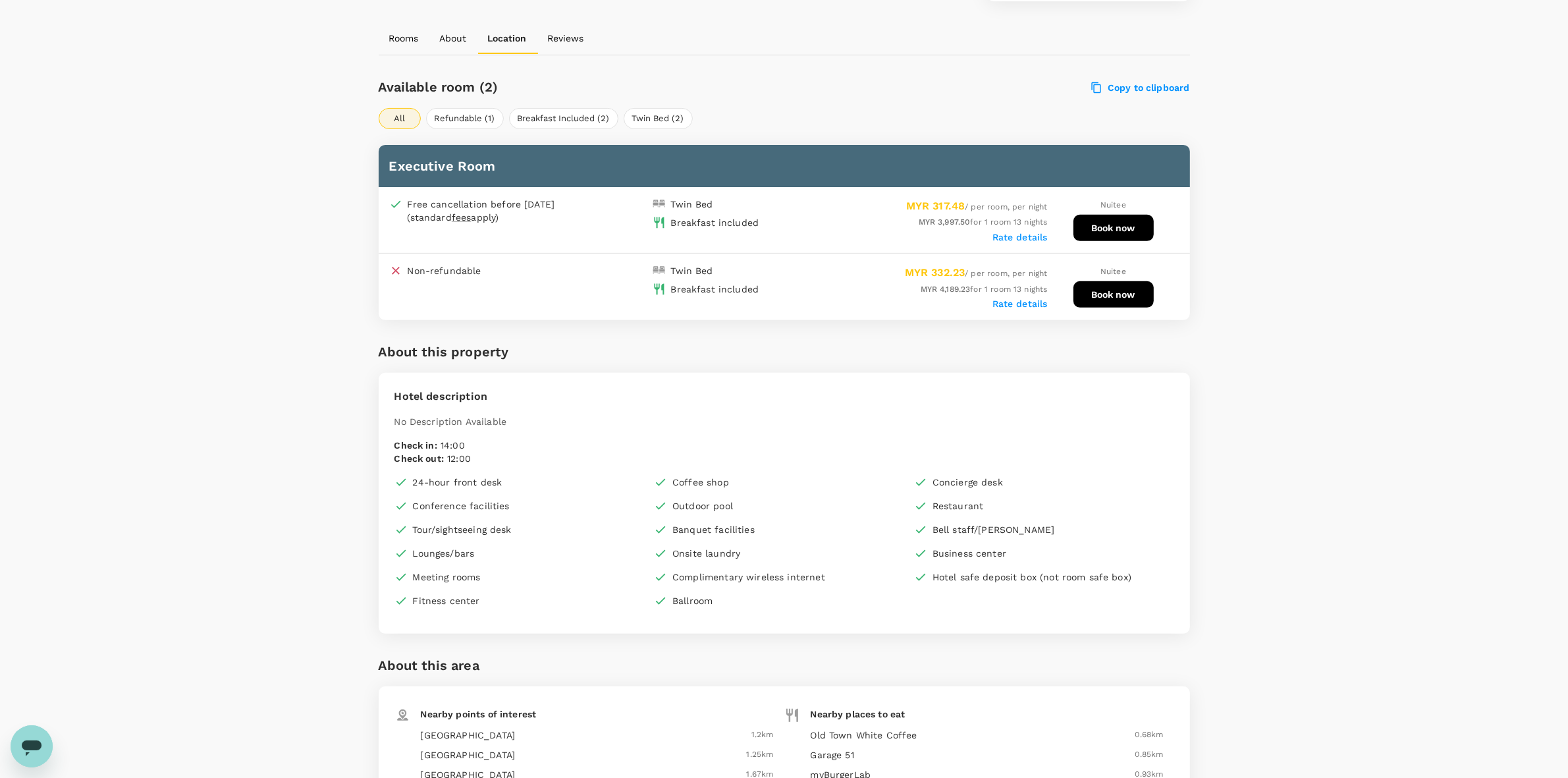
click at [1133, 227] on button "Book now" at bounding box center [1113, 227] width 80 height 26
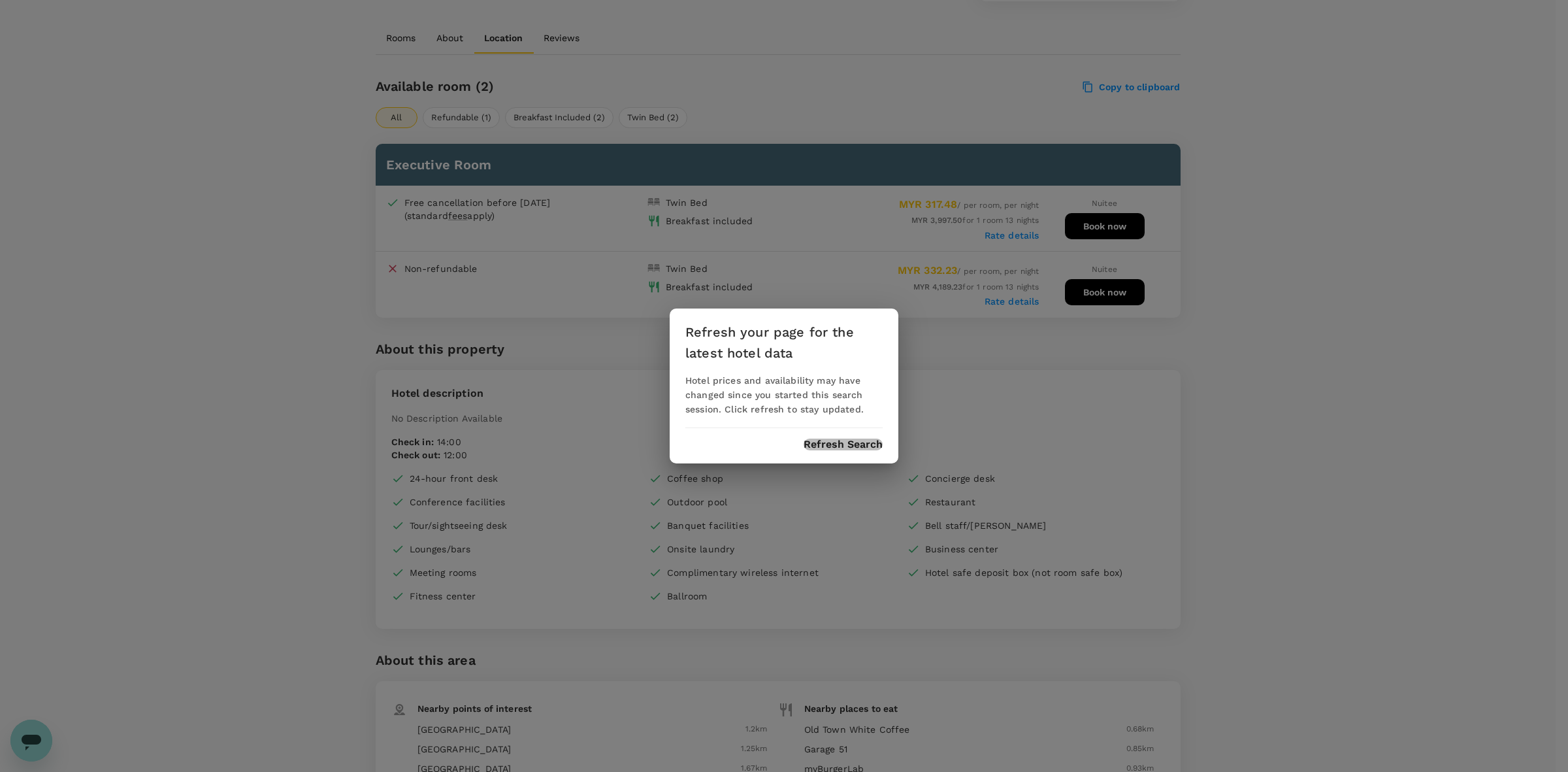
click at [864, 443] on button "Refresh Search" at bounding box center [842, 444] width 79 height 11
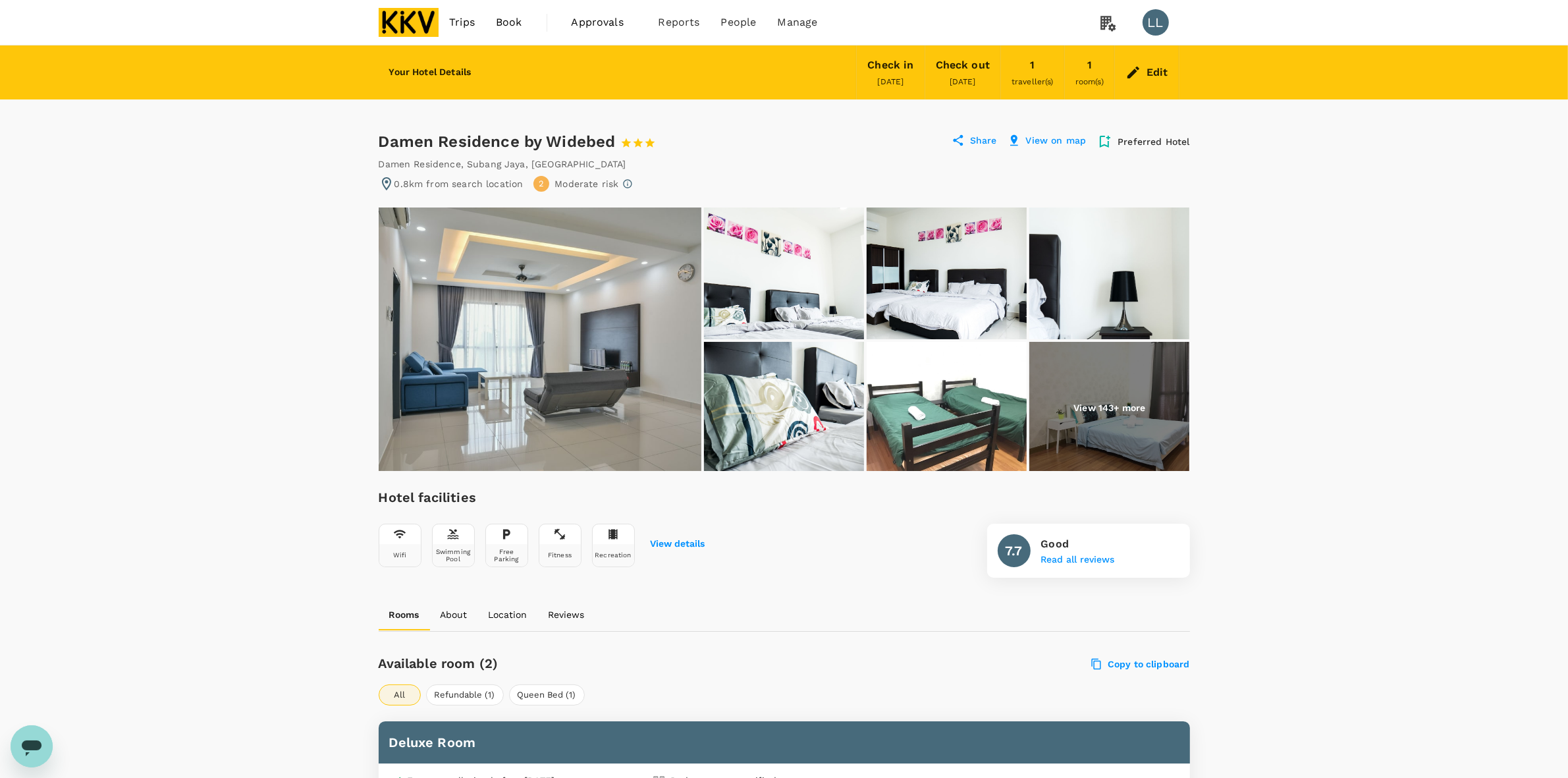
click at [553, 276] on img at bounding box center [540, 339] width 322 height 263
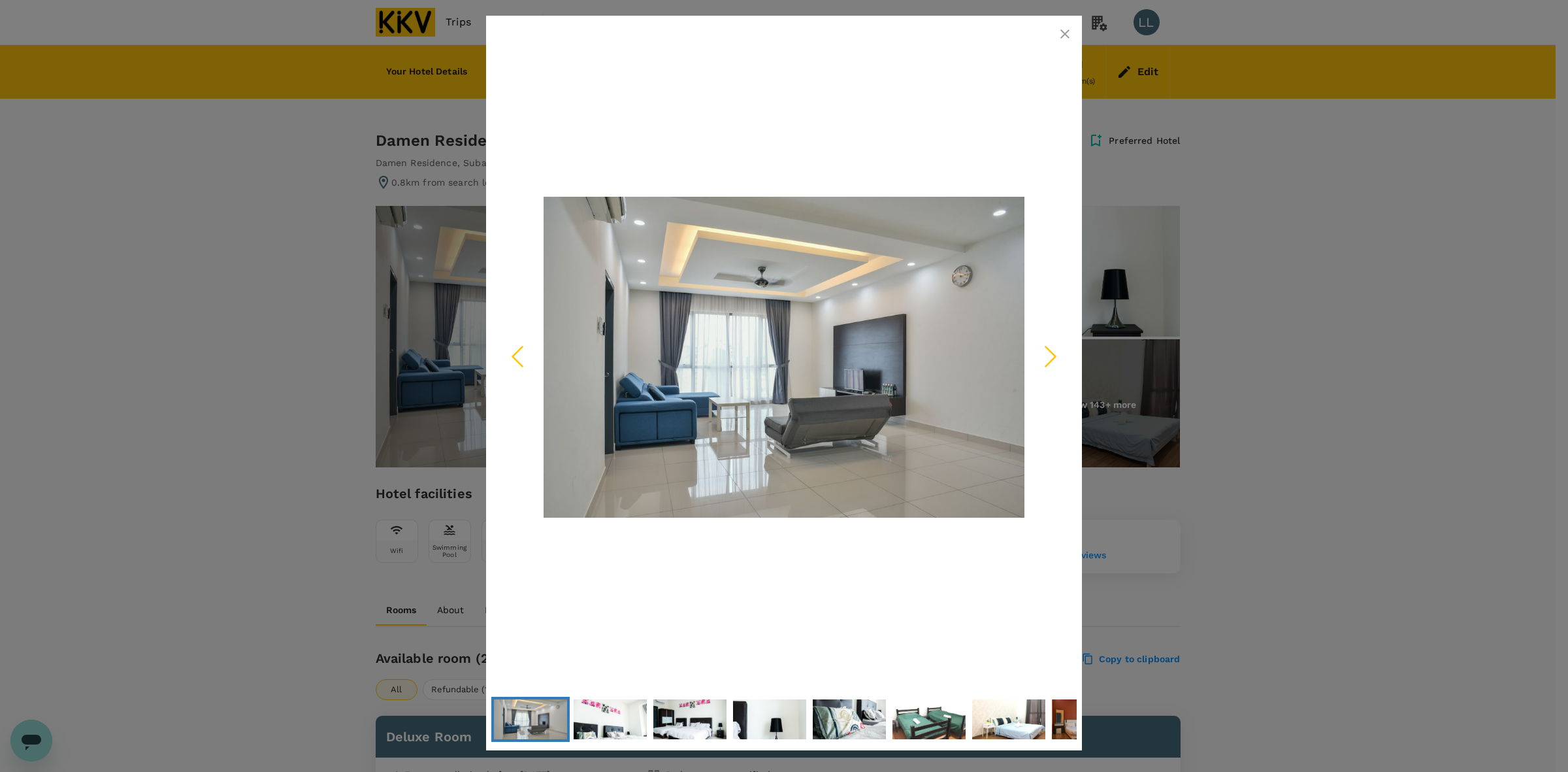
click at [1057, 356] on icon "Next Slide" at bounding box center [1050, 356] width 39 height 39
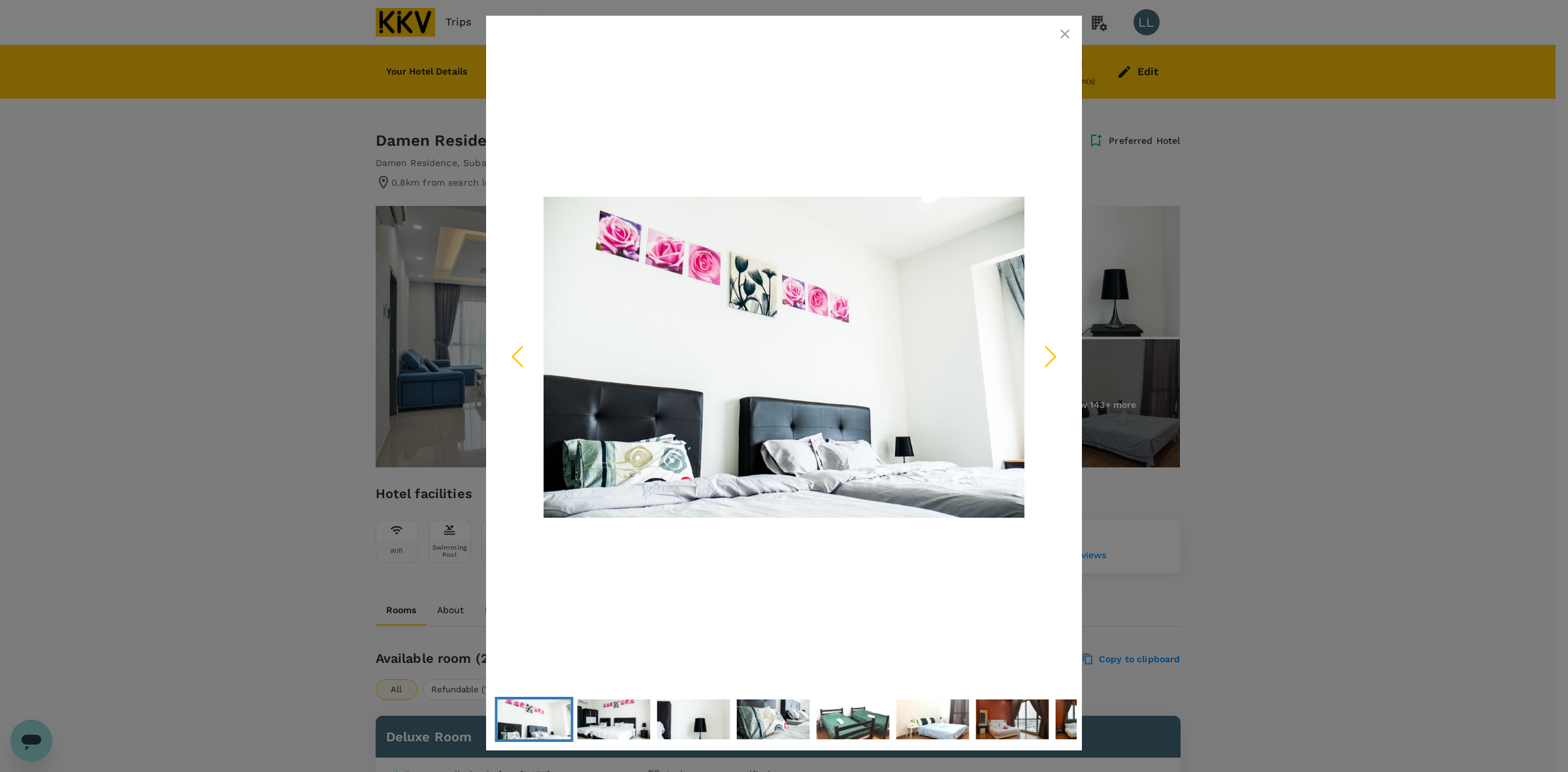
click at [1057, 356] on icon "Next Slide" at bounding box center [1050, 356] width 39 height 39
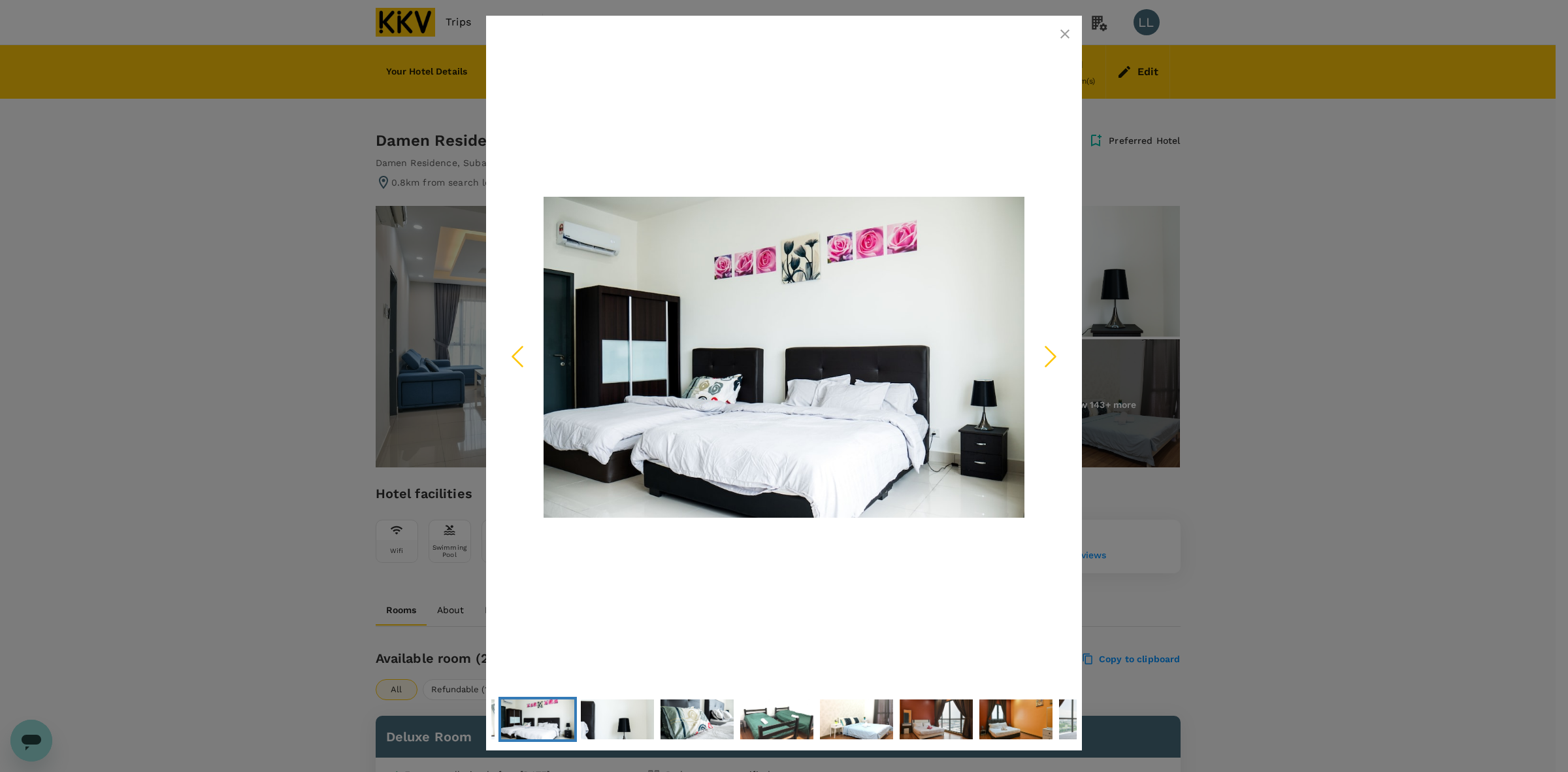
click at [1057, 356] on icon "Next Slide" at bounding box center [1050, 356] width 39 height 39
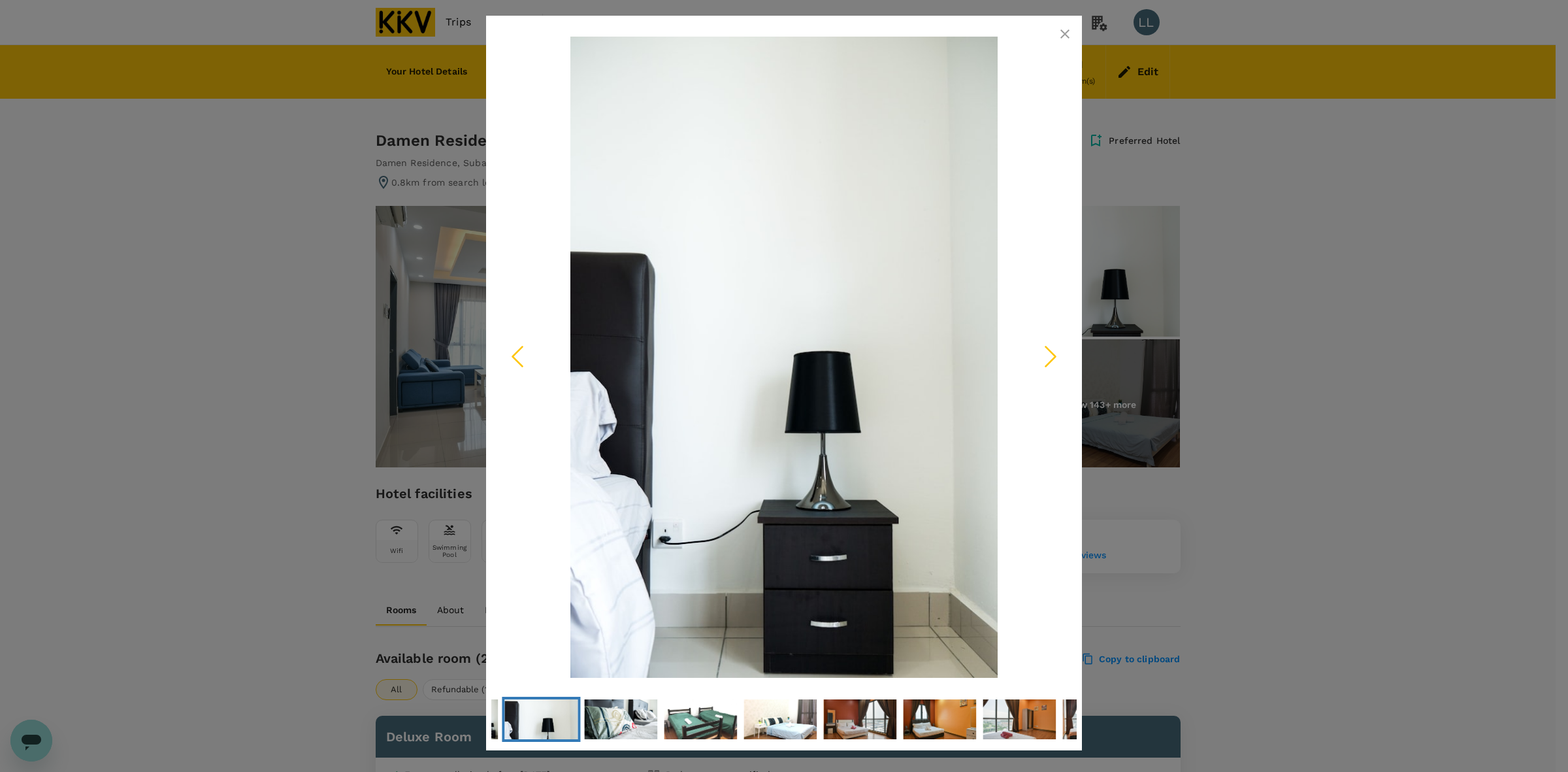
click at [1057, 356] on icon "Next Slide" at bounding box center [1050, 356] width 39 height 39
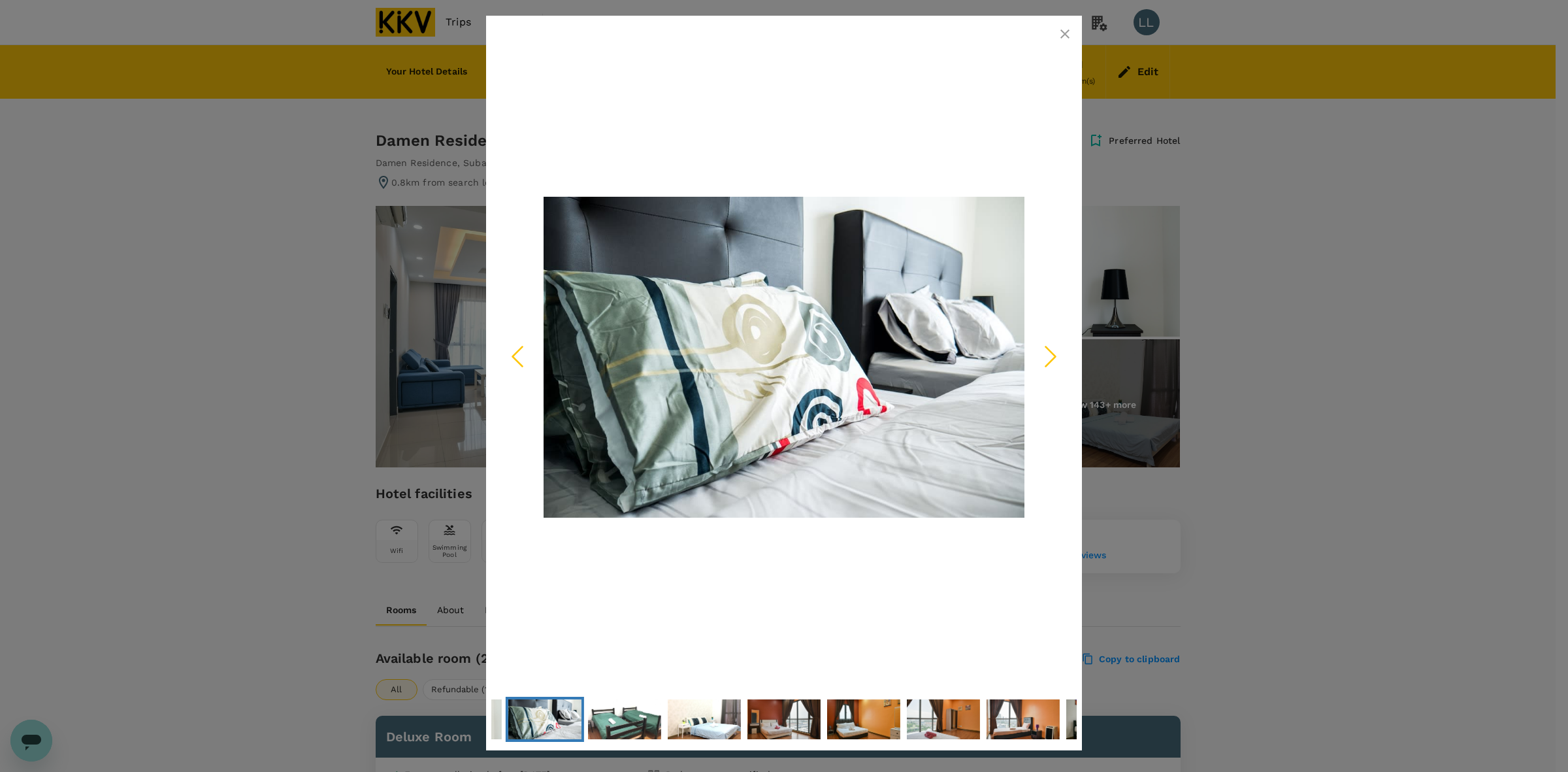
click at [1057, 356] on icon "Next Slide" at bounding box center [1050, 356] width 39 height 39
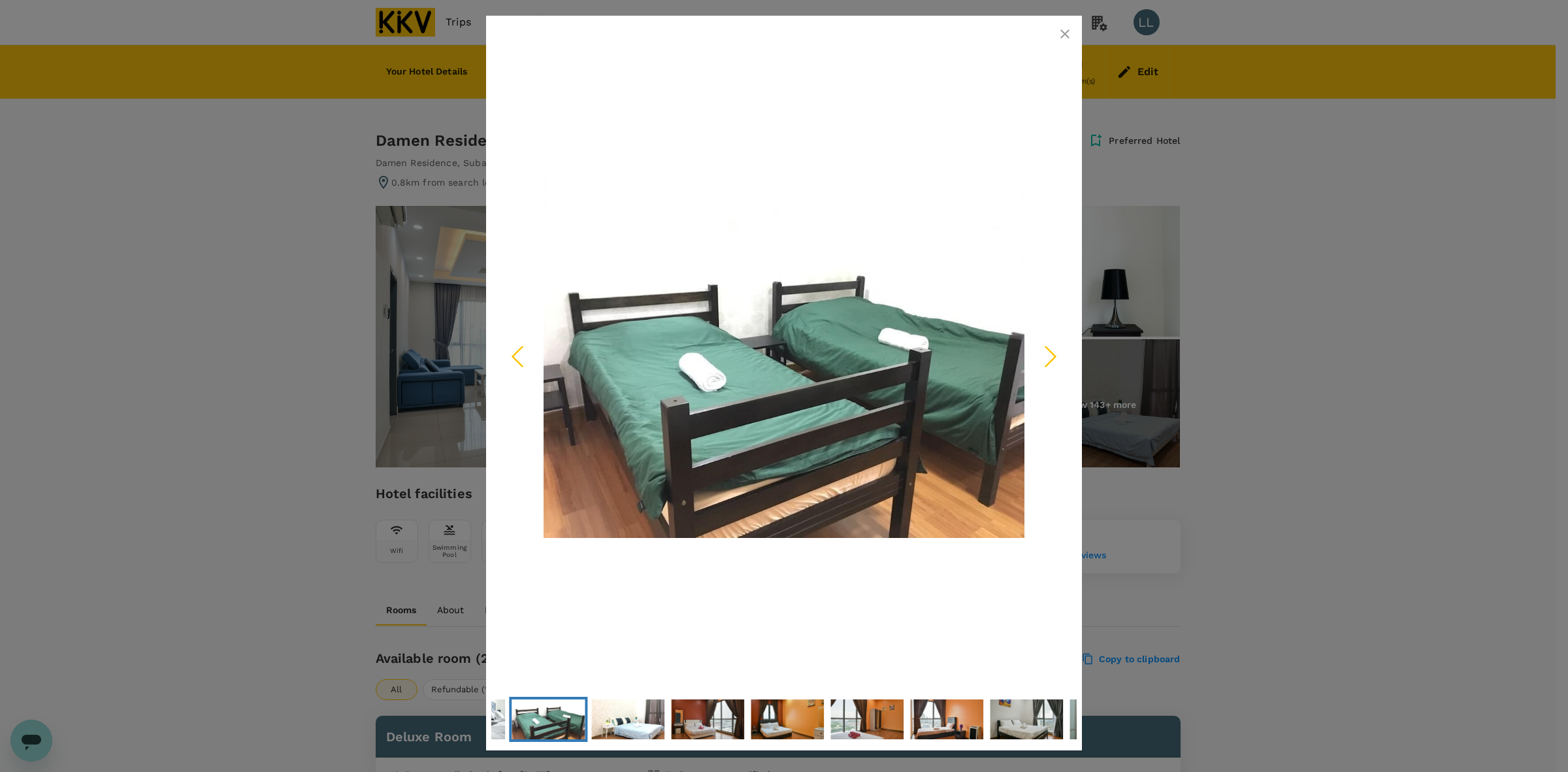
click at [1057, 356] on icon "Next Slide" at bounding box center [1050, 356] width 39 height 39
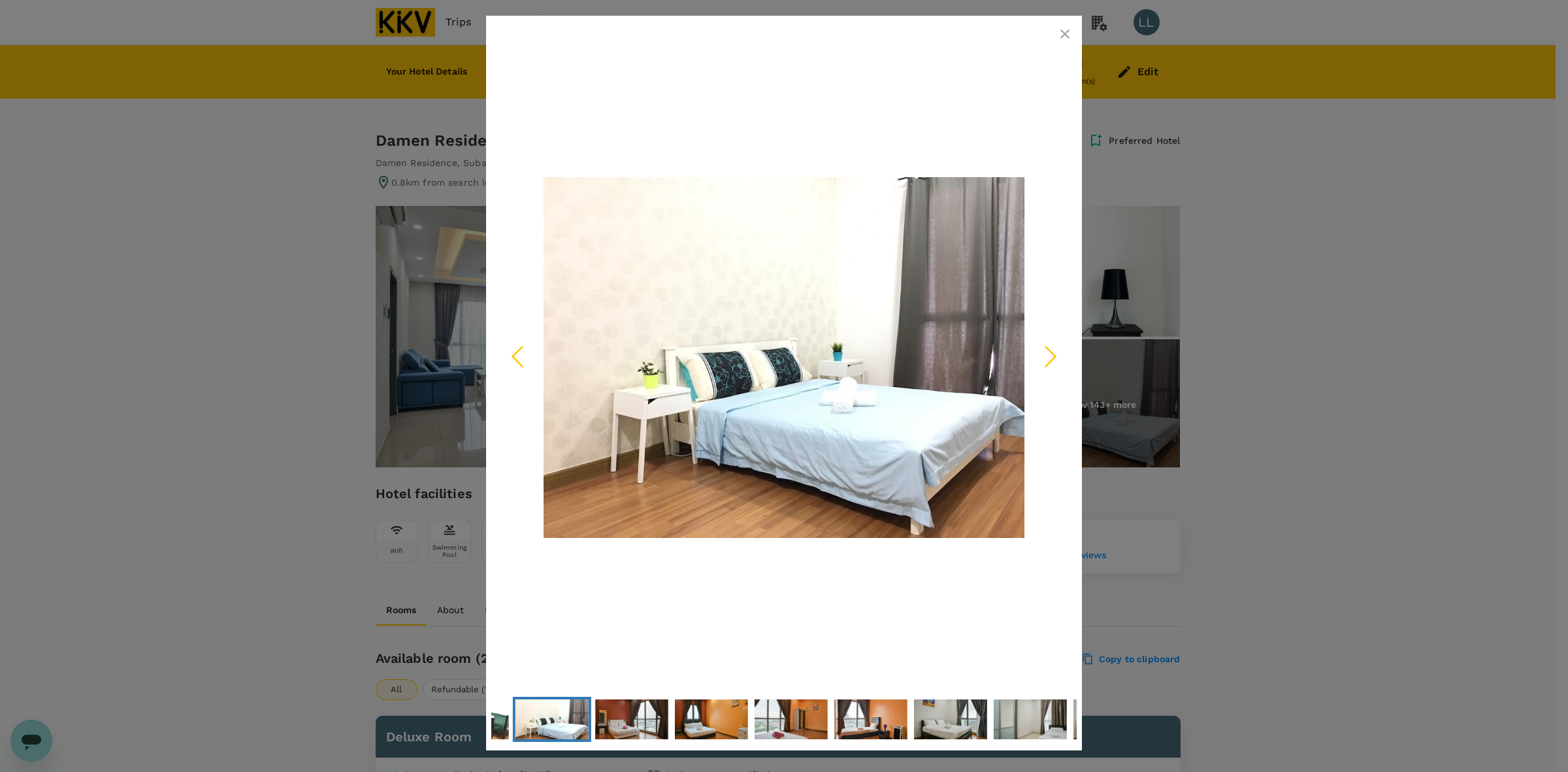
click at [1057, 356] on icon "Next Slide" at bounding box center [1050, 356] width 39 height 39
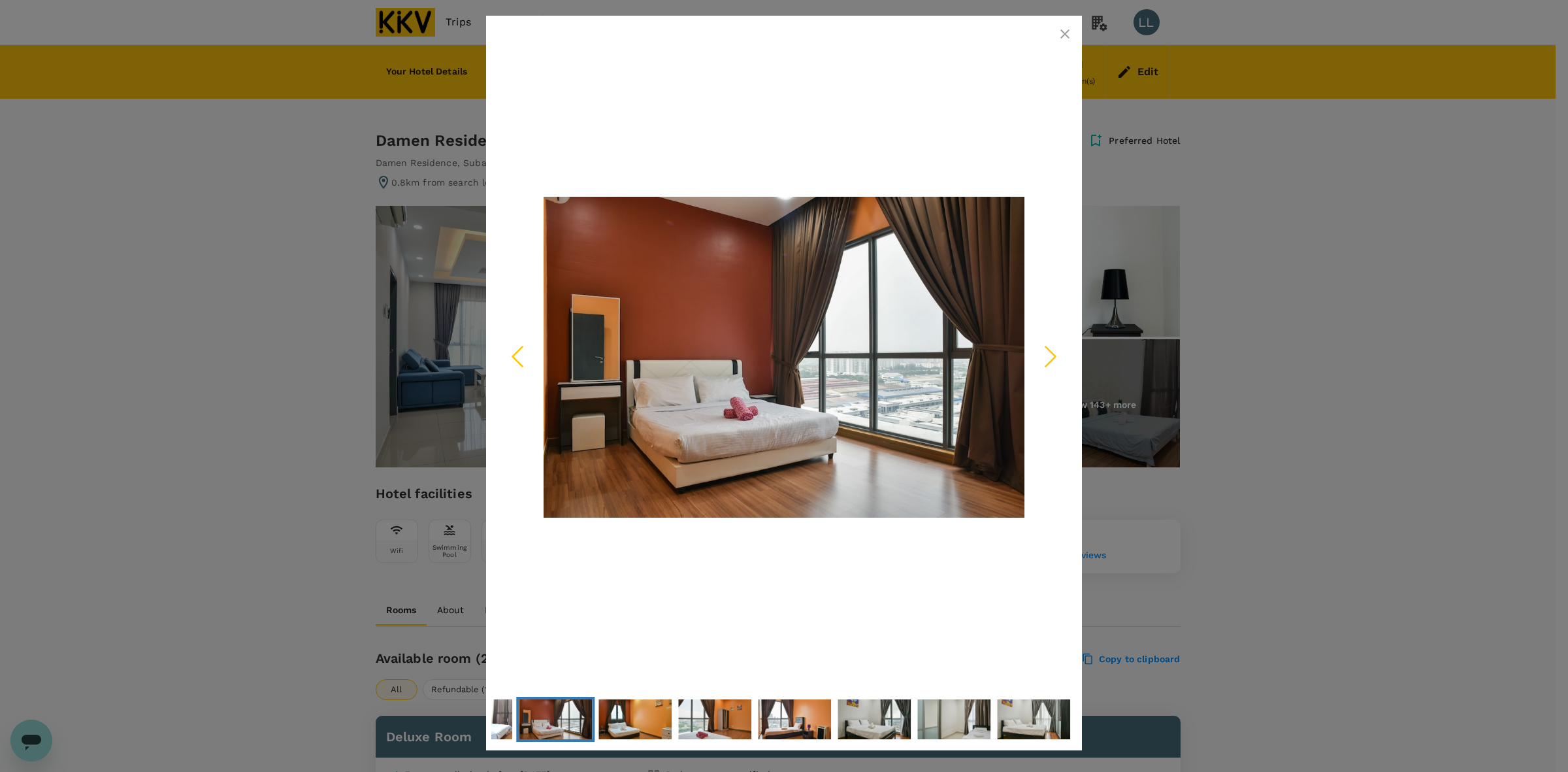
click at [1056, 355] on polyline "Next Slide" at bounding box center [1050, 356] width 10 height 20
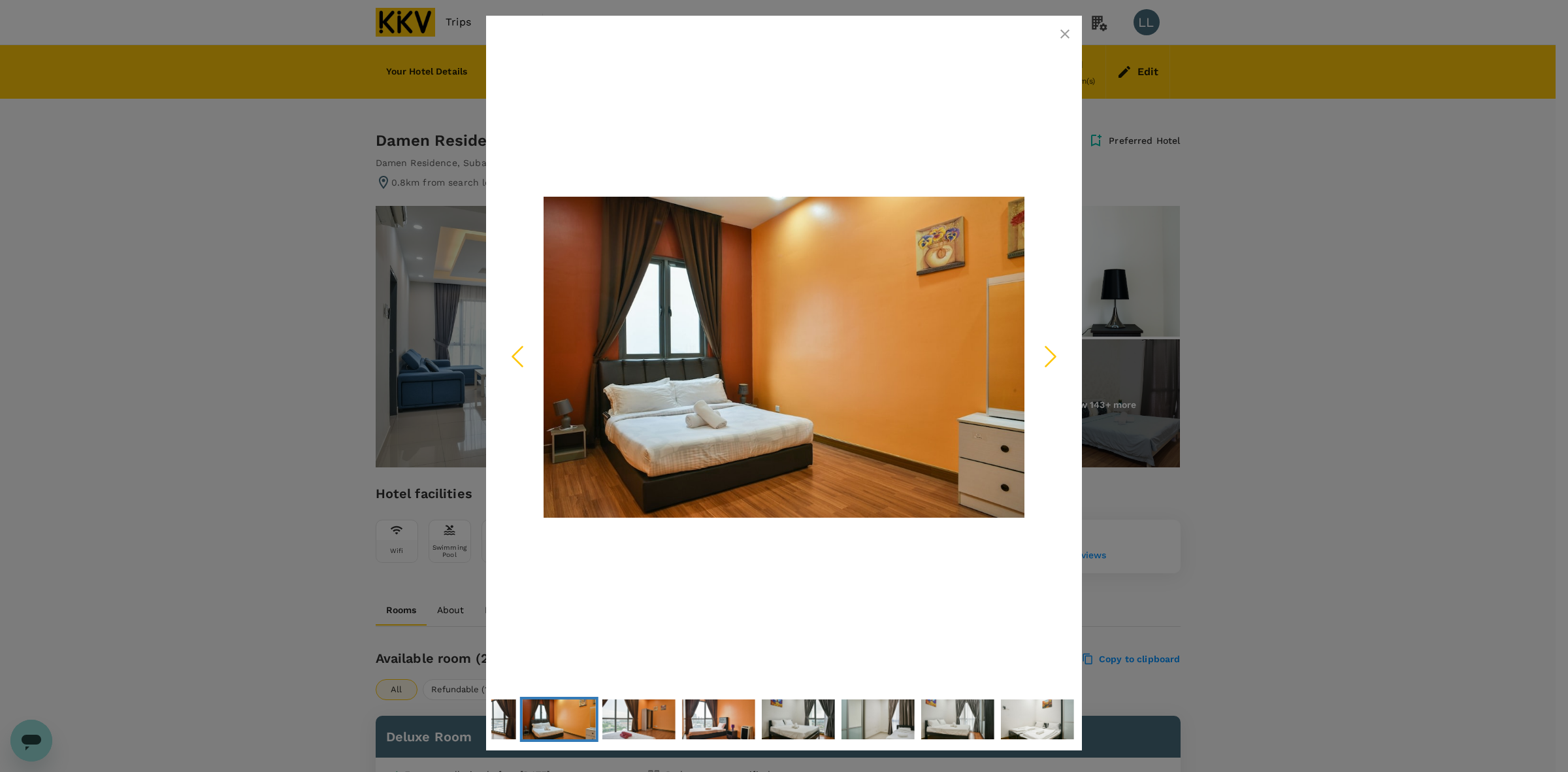
click at [1058, 34] on icon "button" at bounding box center [1064, 34] width 15 height 15
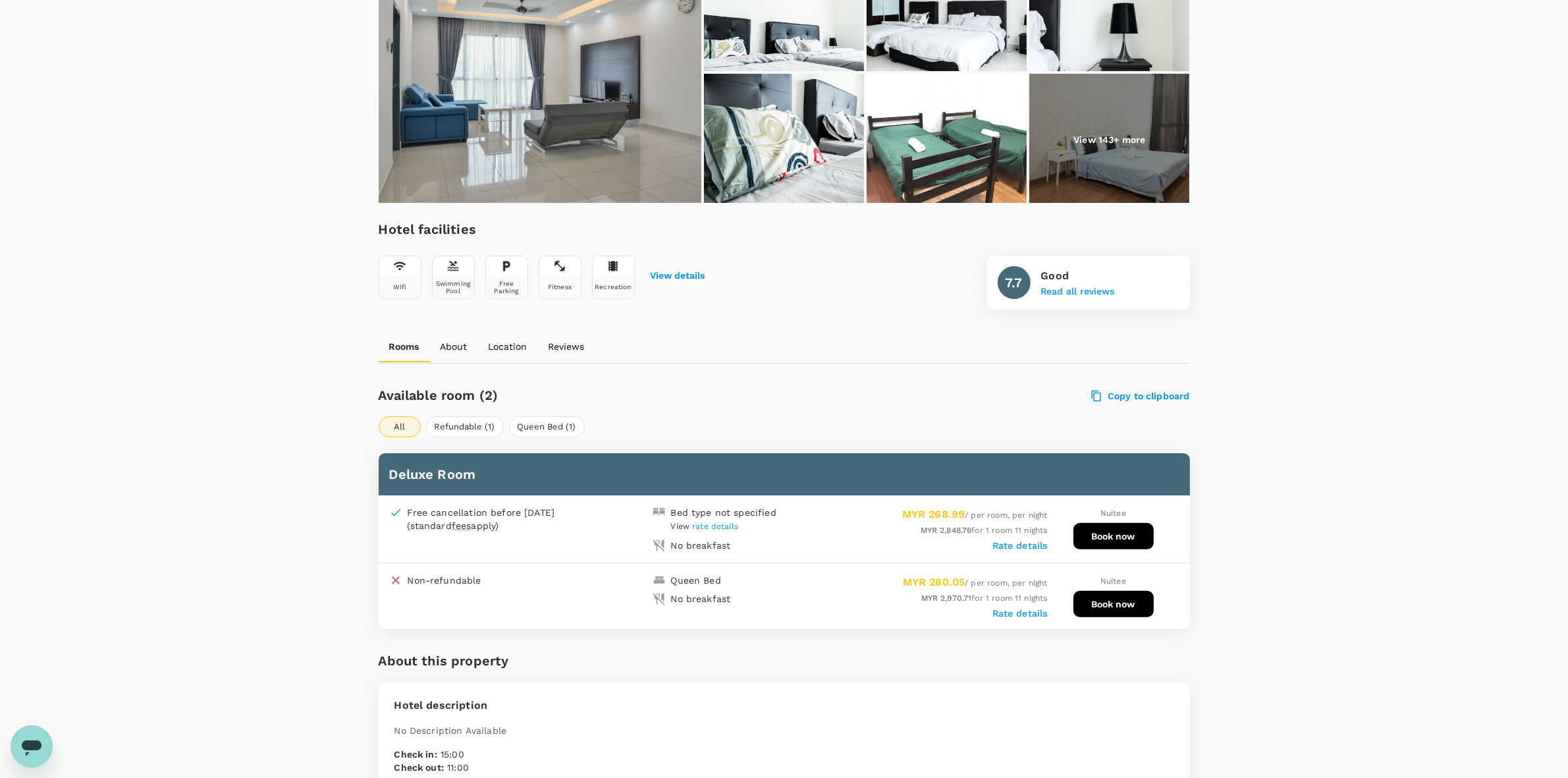
scroll to position [329, 0]
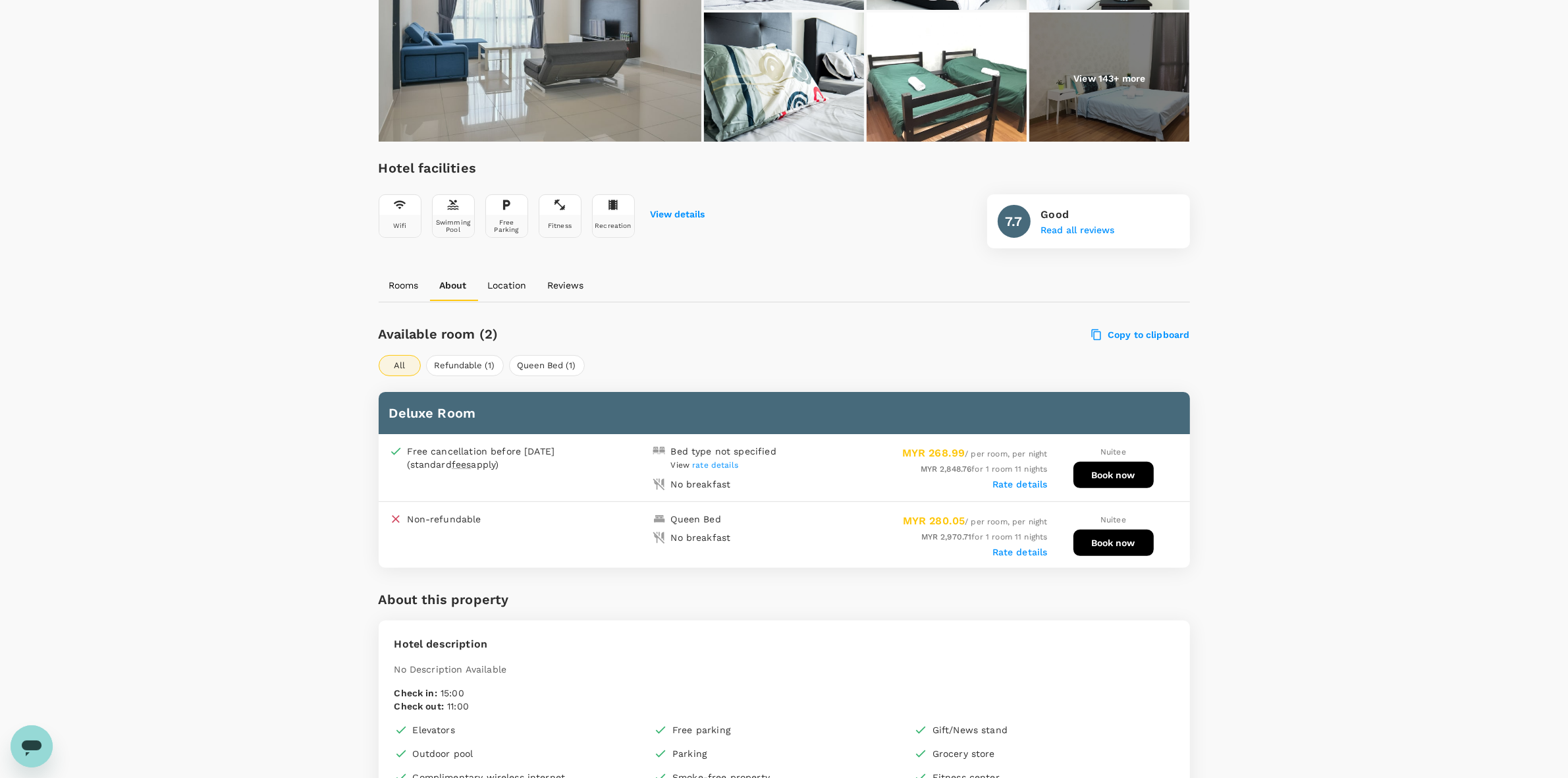
drag, startPoint x: 1308, startPoint y: 357, endPoint x: 1309, endPoint y: 553, distance: 196.0
click at [1309, 356] on div "Your Hotel Details Check in [DATE] Check out [DATE] 1 traveller(s) 1 room(s) Ed…" at bounding box center [784, 563] width 1568 height 1693
click at [719, 462] on span "rate details" at bounding box center [715, 465] width 46 height 10
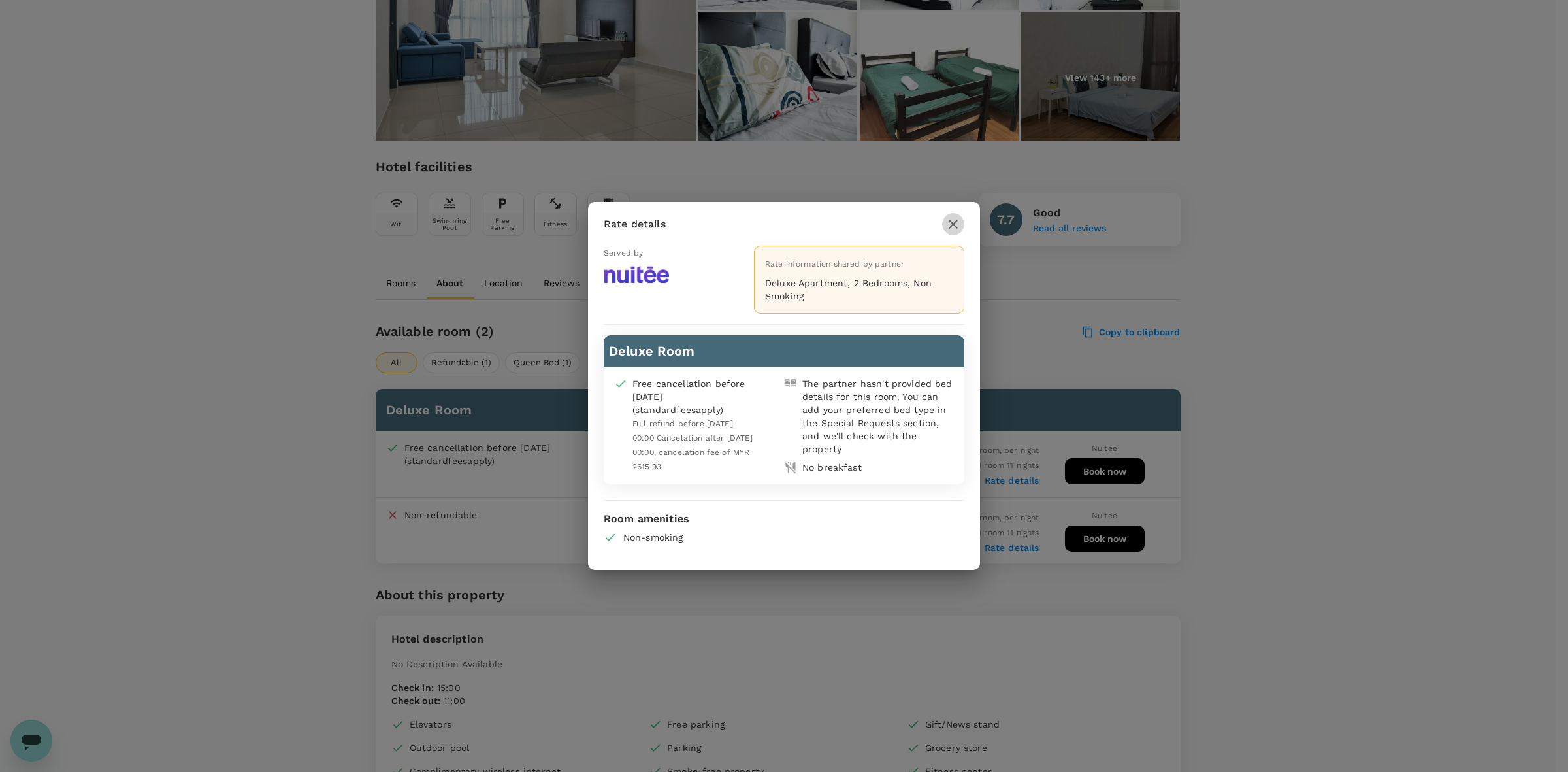
click at [947, 221] on icon "button" at bounding box center [953, 224] width 15 height 15
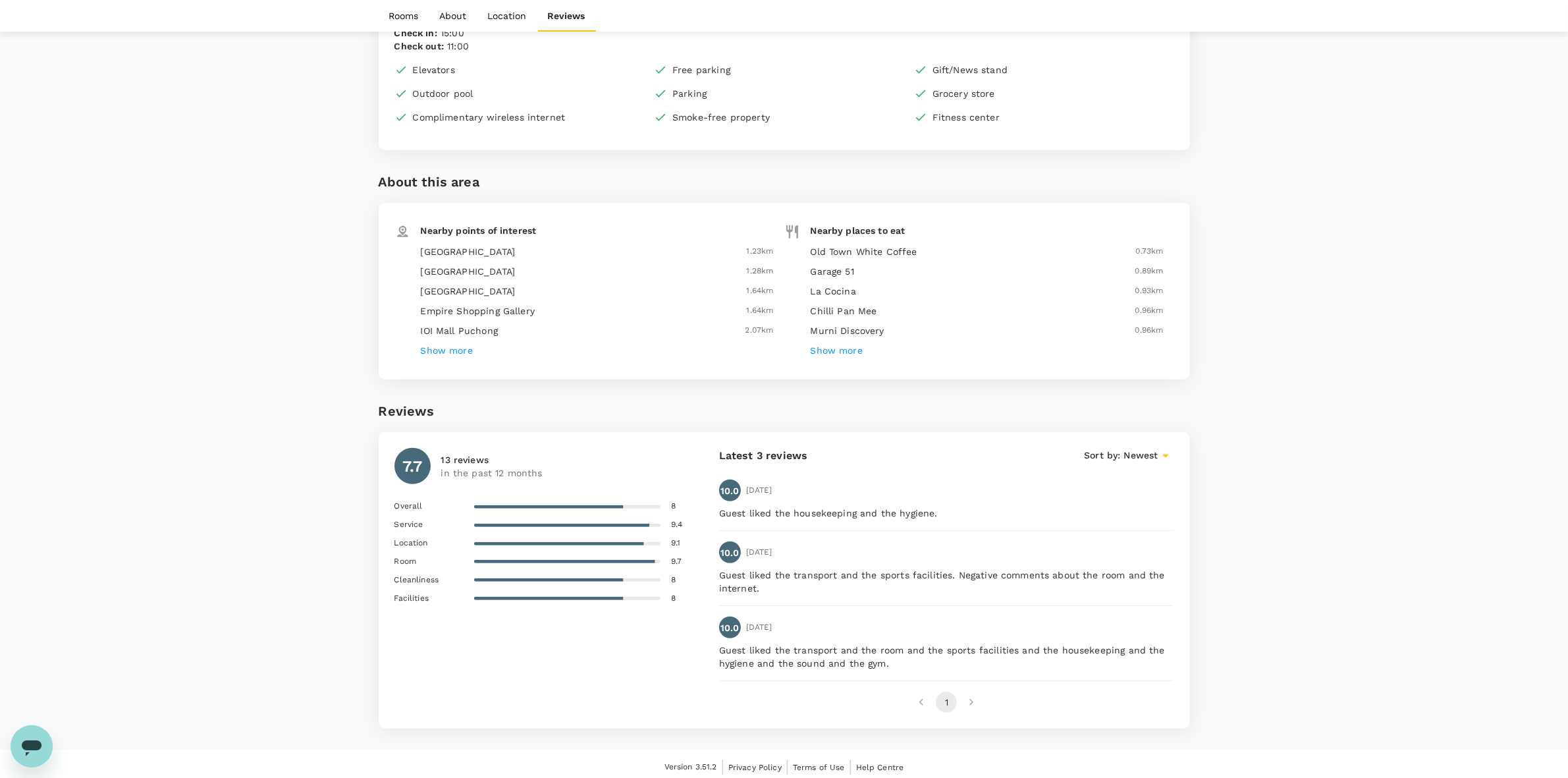
scroll to position [992, 0]
click at [833, 349] on h6 "Show more" at bounding box center [836, 348] width 52 height 14
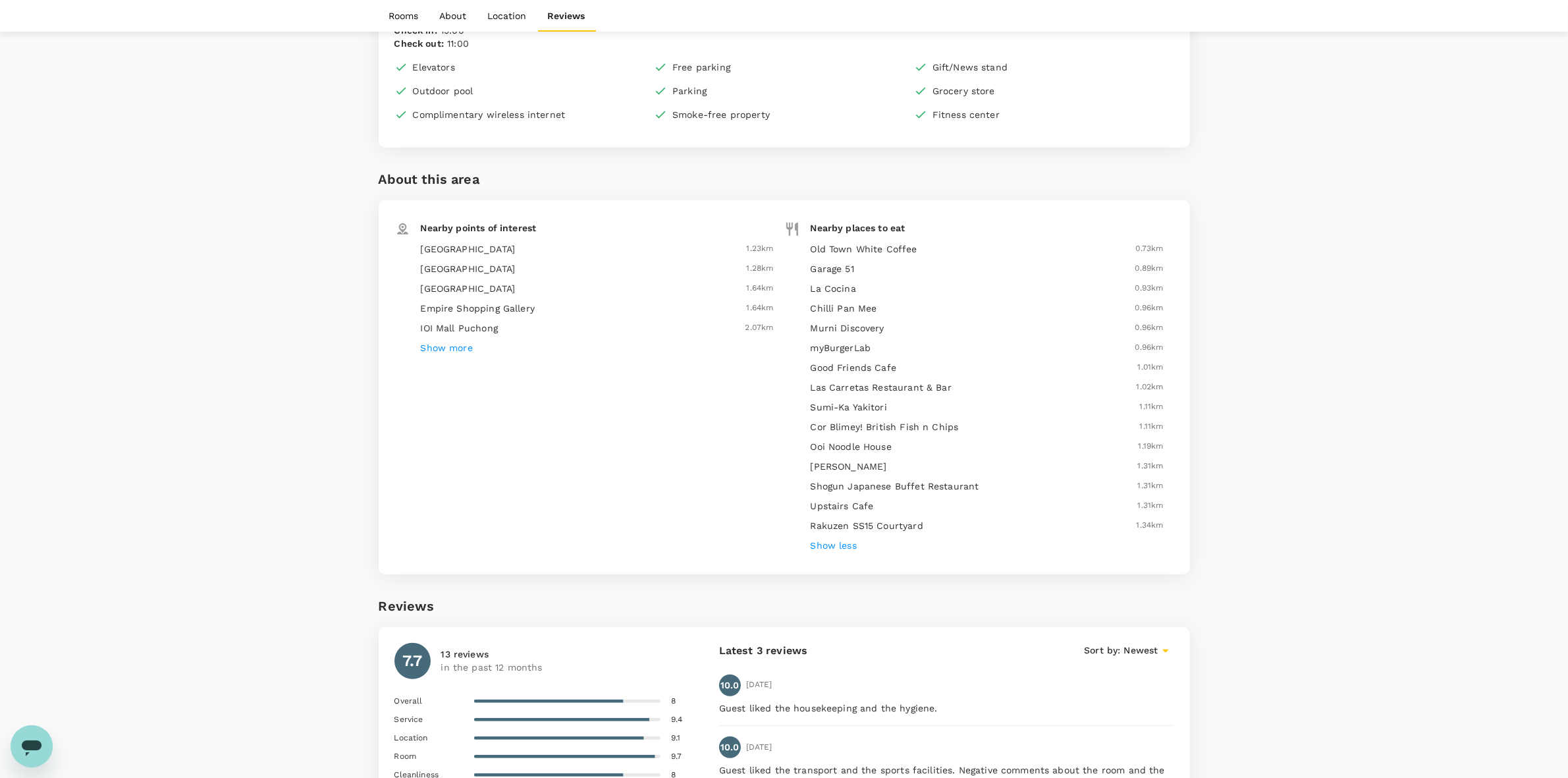
click at [837, 539] on h6 "Show less" at bounding box center [834, 546] width 46 height 14
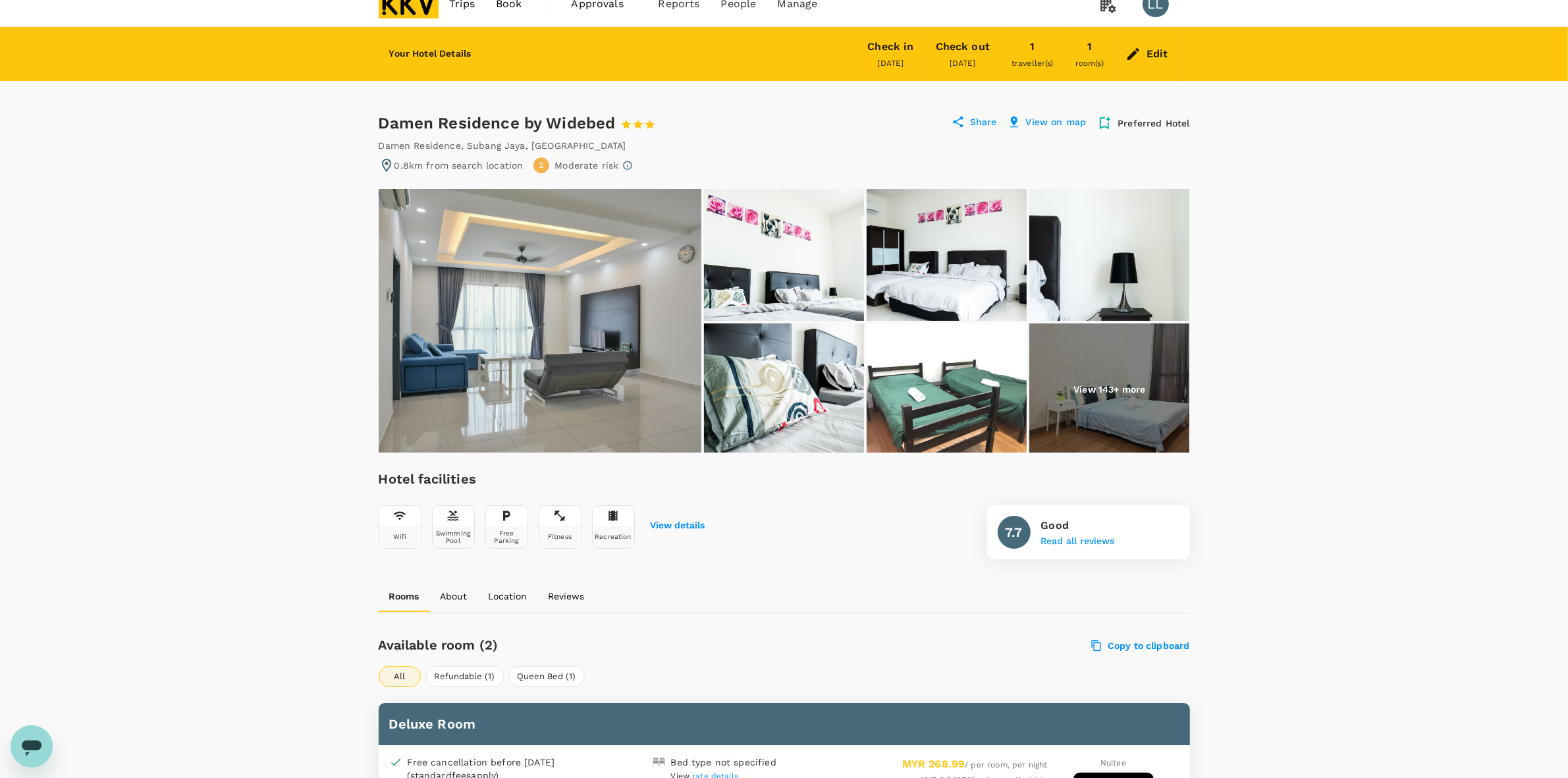
scroll to position [4, 0]
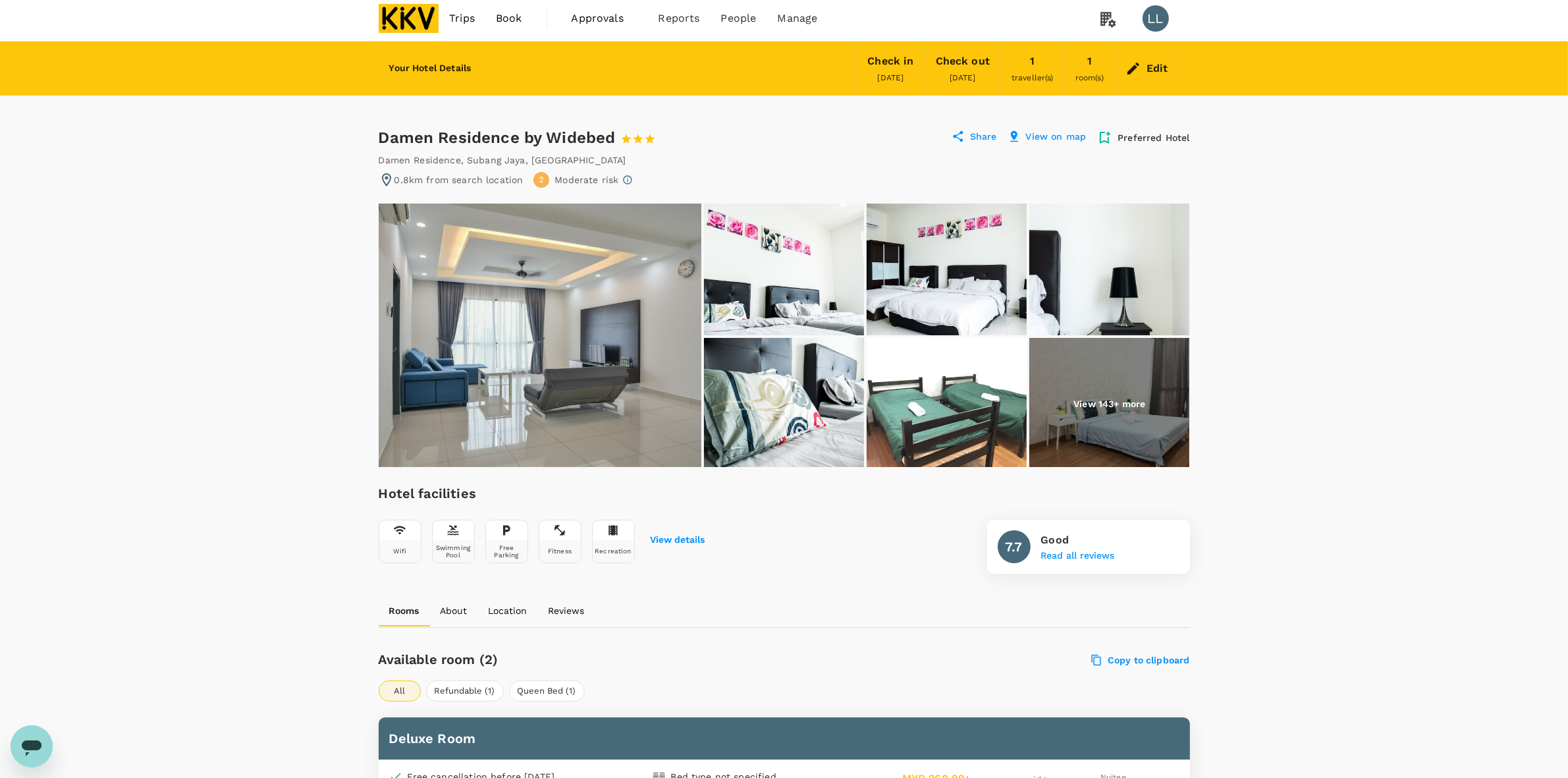
click at [1156, 60] on div "Edit" at bounding box center [1157, 68] width 22 height 18
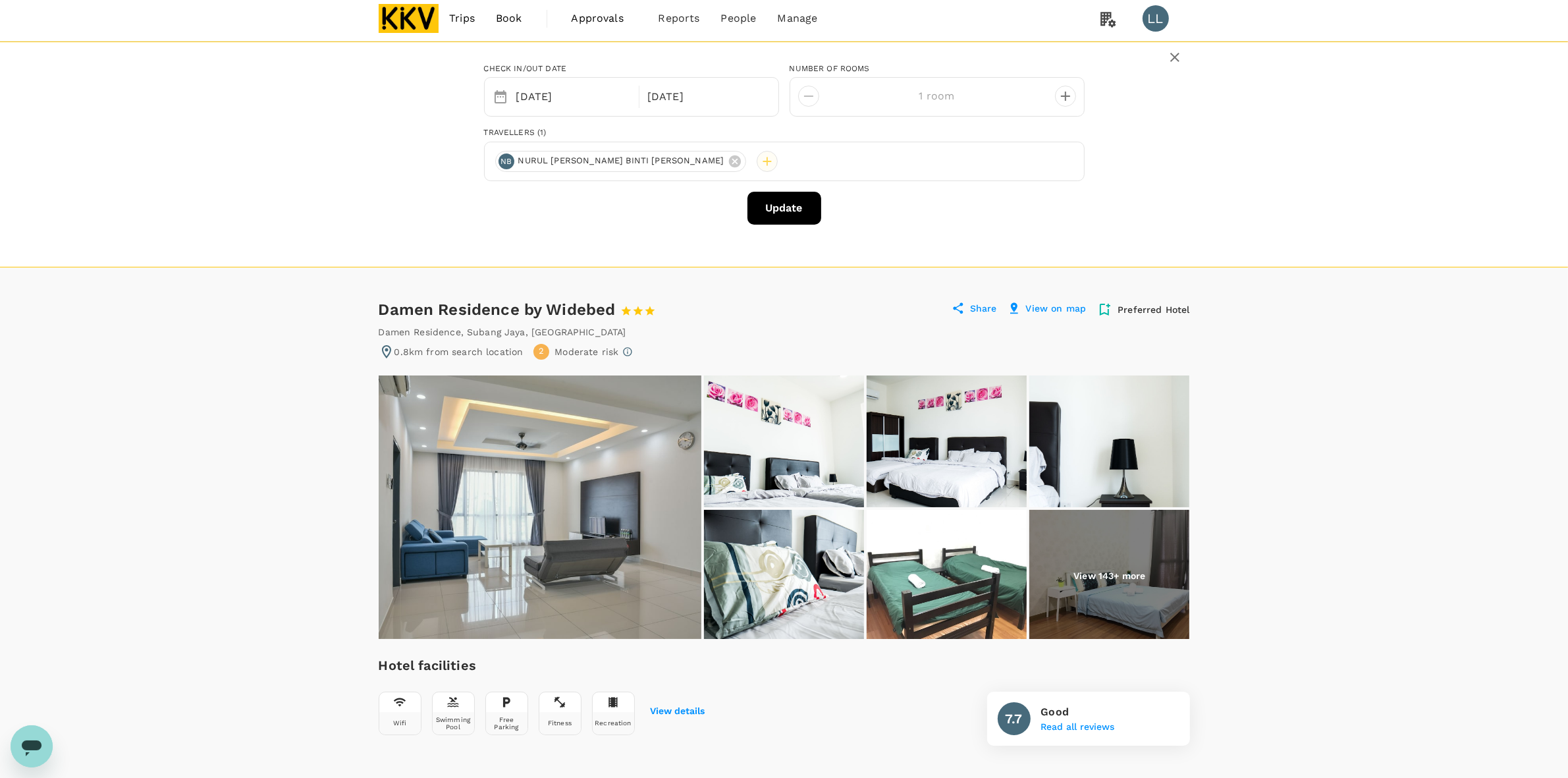
click at [757, 158] on div at bounding box center [767, 161] width 21 height 21
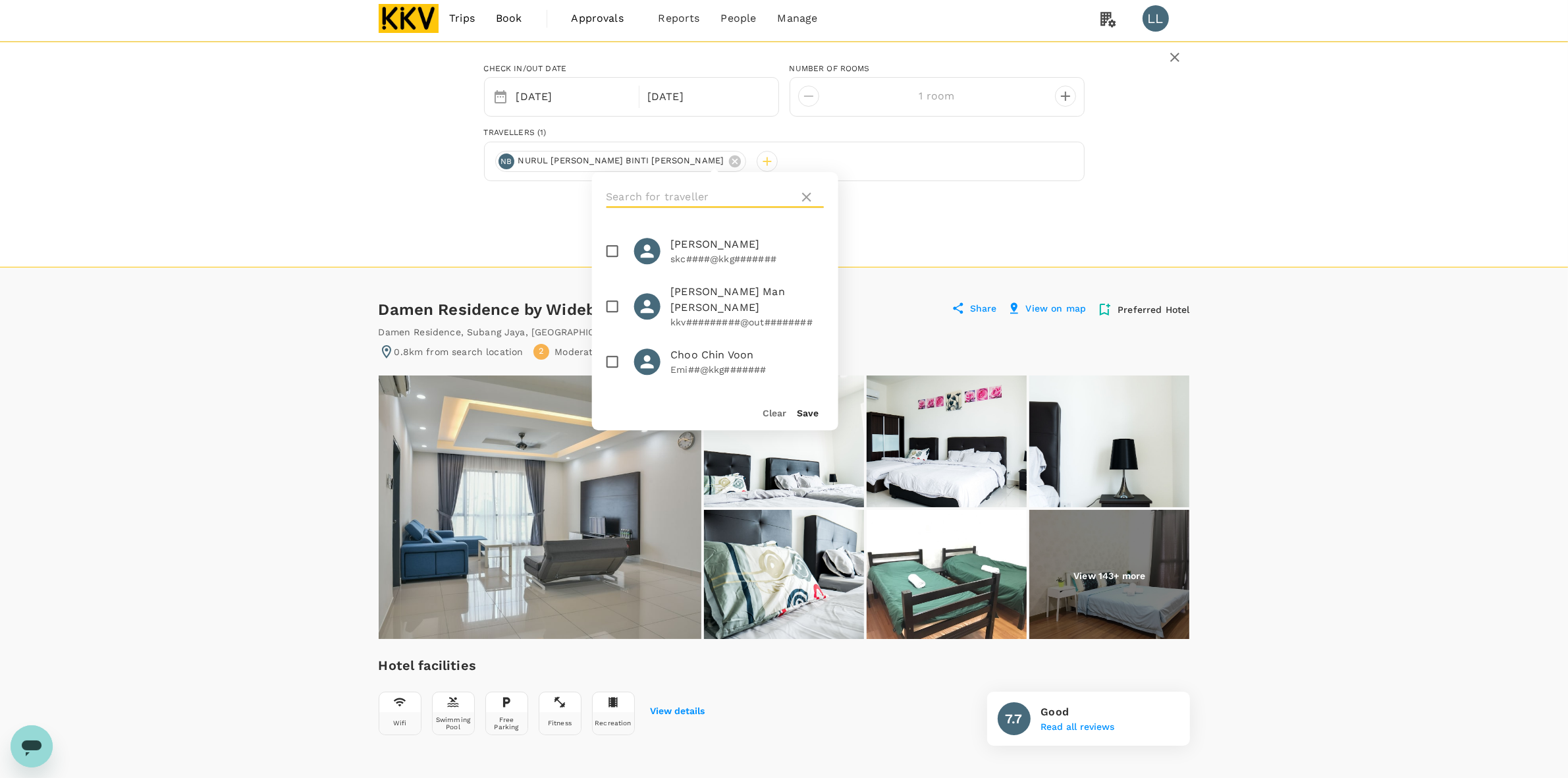
click at [662, 191] on input "text" at bounding box center [700, 197] width 187 height 21
type input "sya"
click at [649, 308] on icon at bounding box center [646, 314] width 13 height 13
checkbox input "true"
click at [810, 410] on button "Save" at bounding box center [808, 413] width 22 height 11
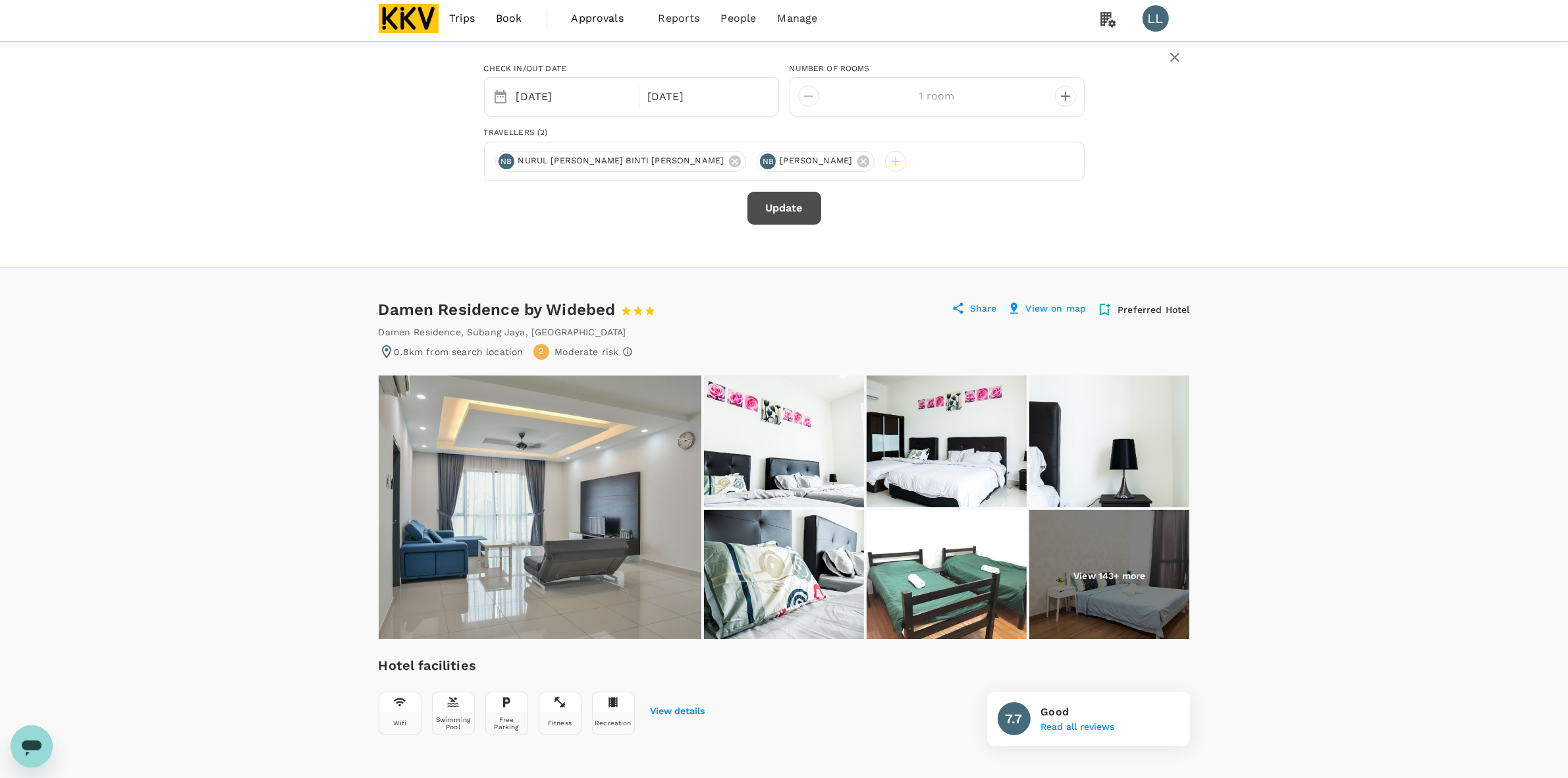
click at [767, 194] on button "Update" at bounding box center [784, 208] width 74 height 33
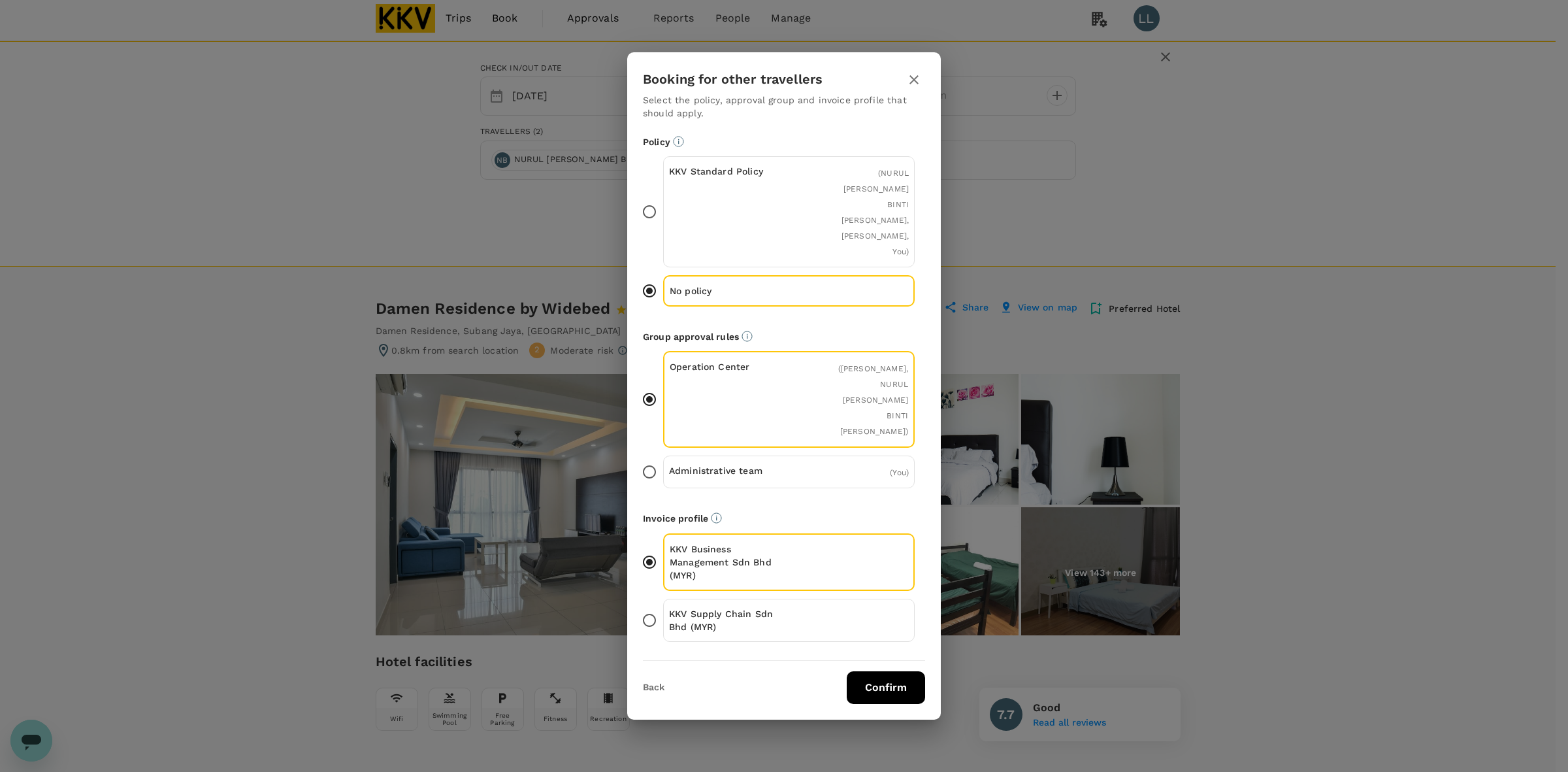
click at [774, 607] on p "KKV Supply Chain Sdn Bhd (MYR)" at bounding box center [729, 620] width 121 height 26
click at [663, 606] on input "KKV Supply Chain Sdn Bhd (MYR)" at bounding box center [649, 620] width 28 height 28
click at [862, 671] on button "Confirm" at bounding box center [885, 687] width 78 height 33
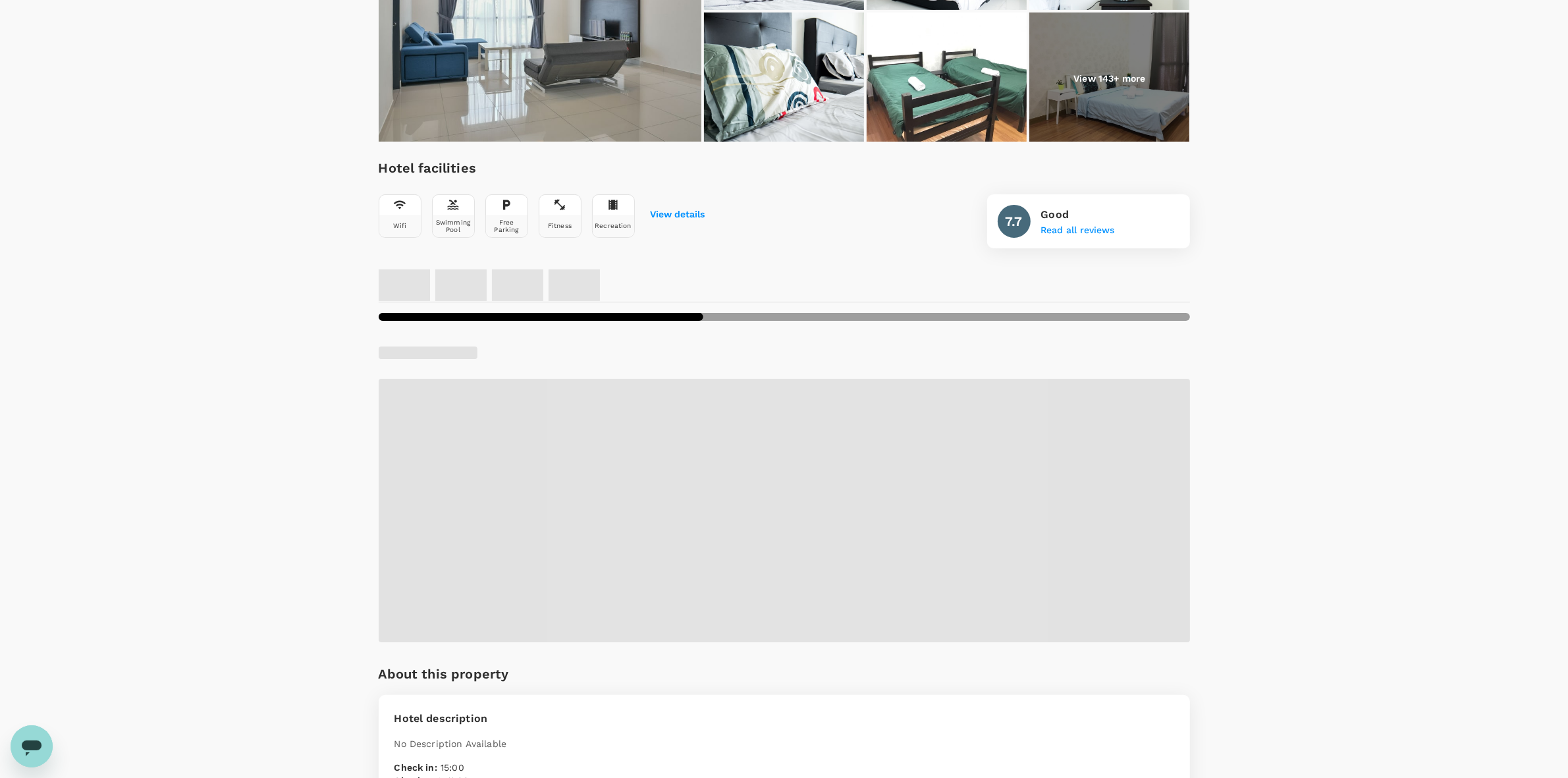
scroll to position [324, 0]
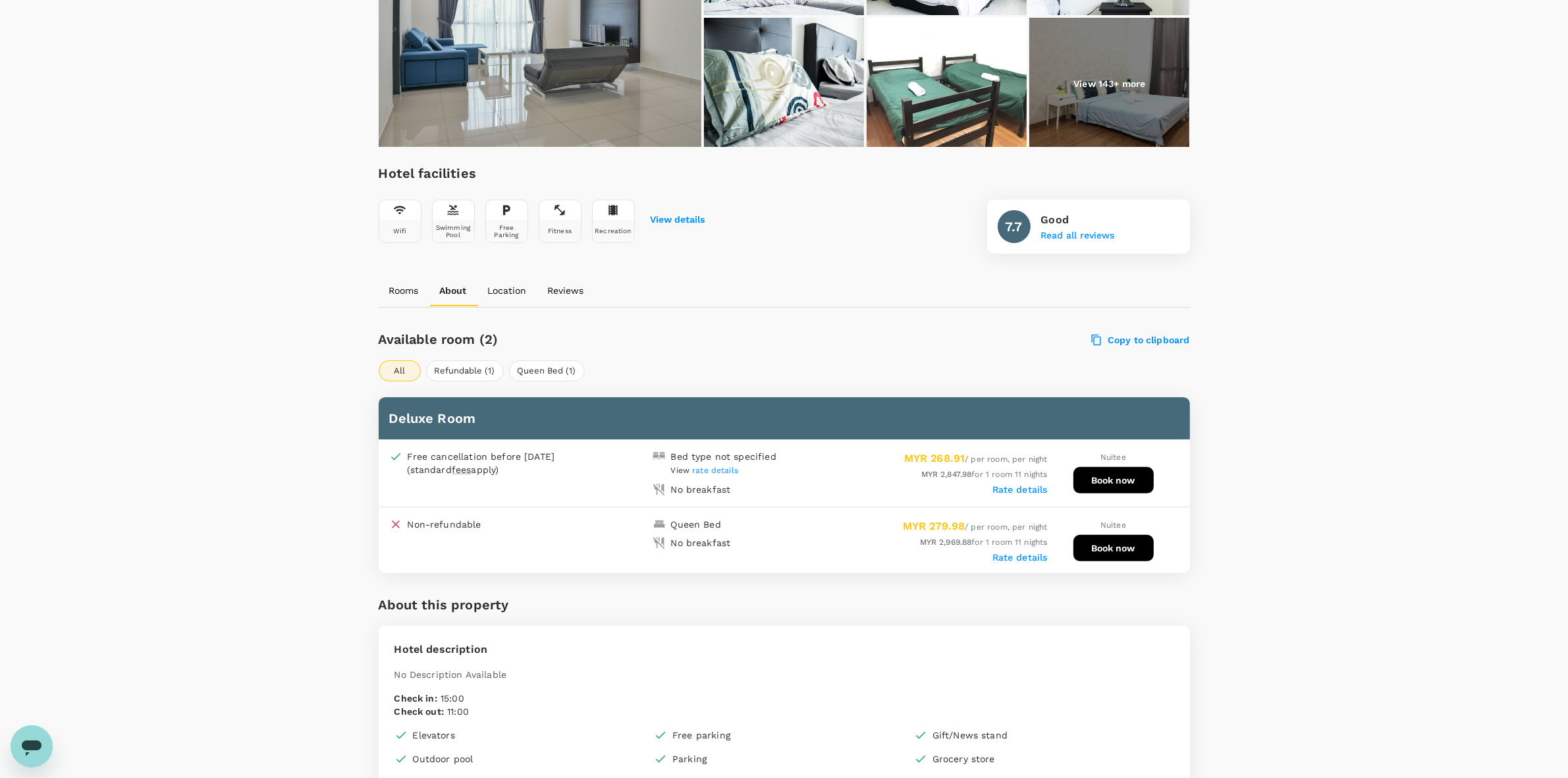
click at [1015, 489] on label "Rate details" at bounding box center [1020, 489] width 55 height 11
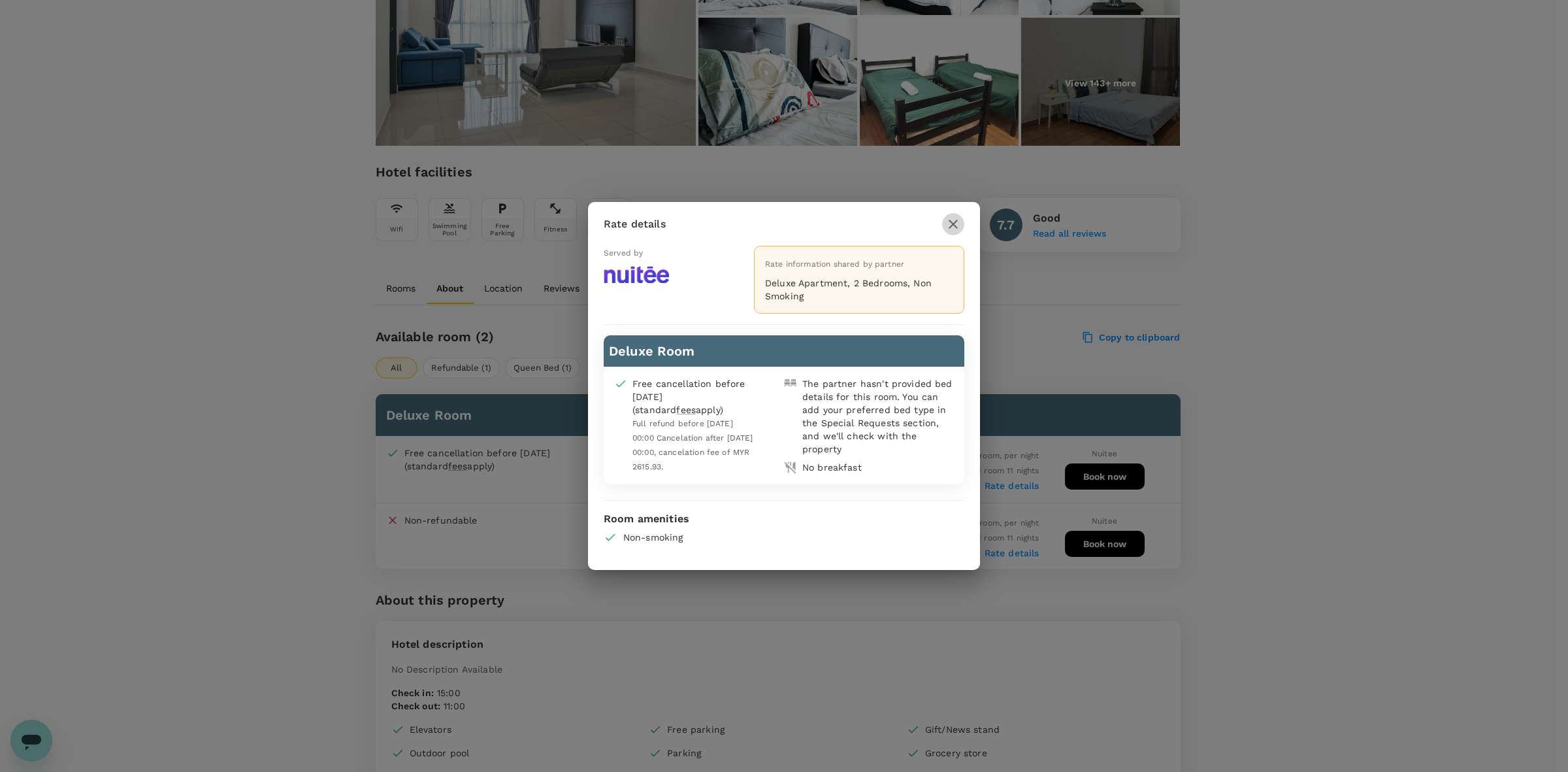
click at [951, 222] on icon "button" at bounding box center [953, 224] width 9 height 9
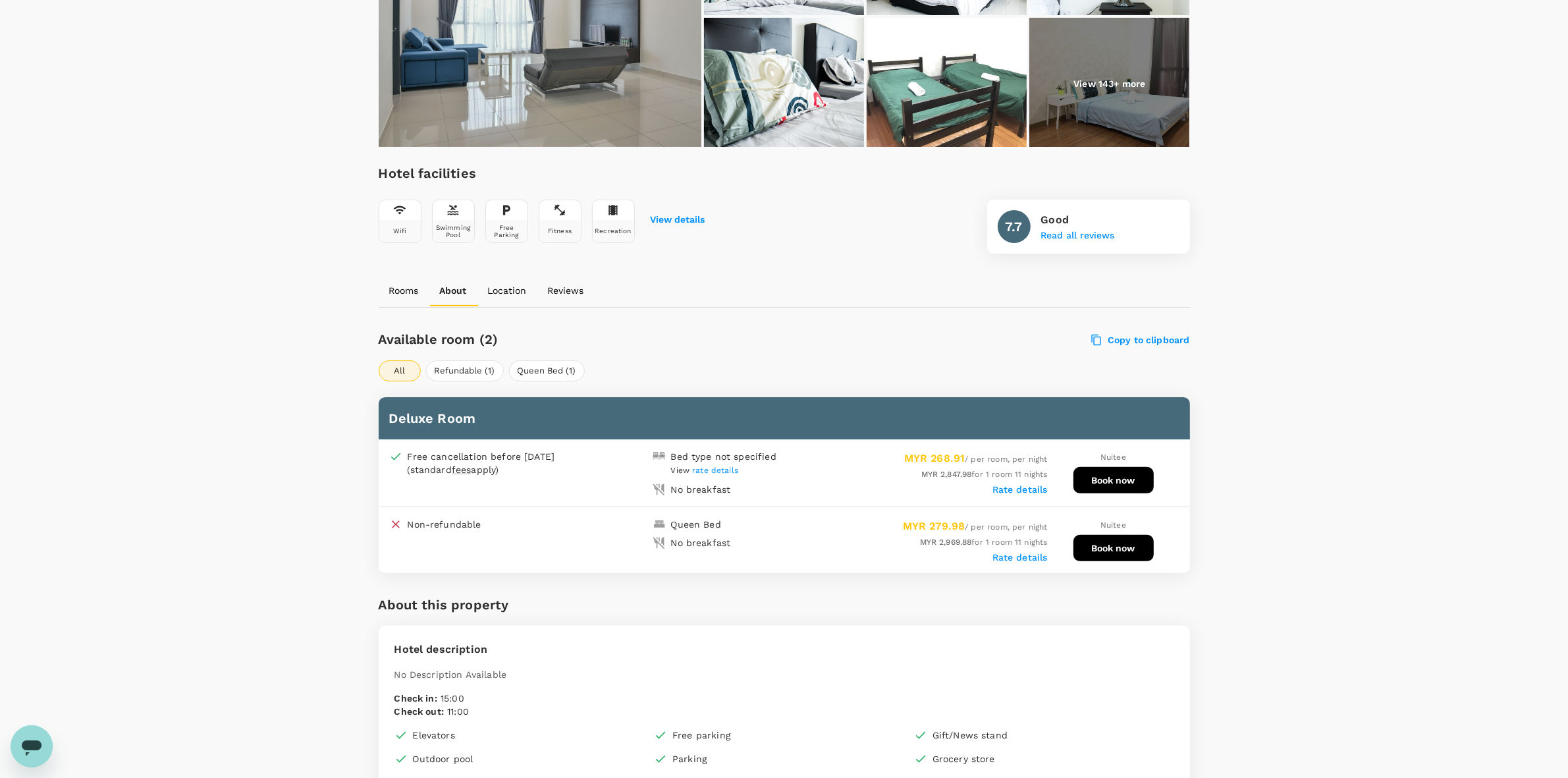
click at [729, 466] on span "rate details" at bounding box center [715, 470] width 46 height 10
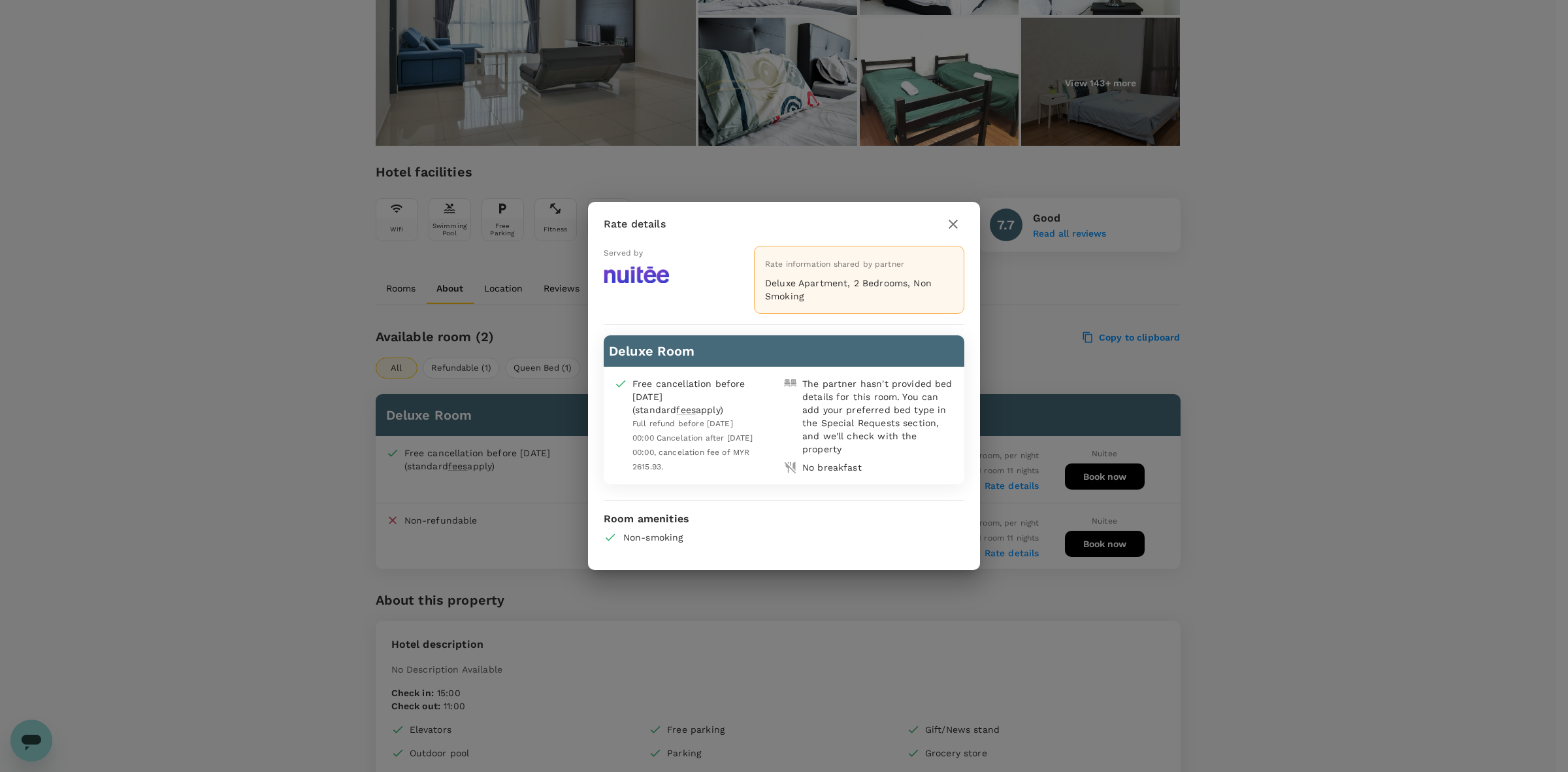
click at [957, 220] on icon "button" at bounding box center [953, 224] width 9 height 9
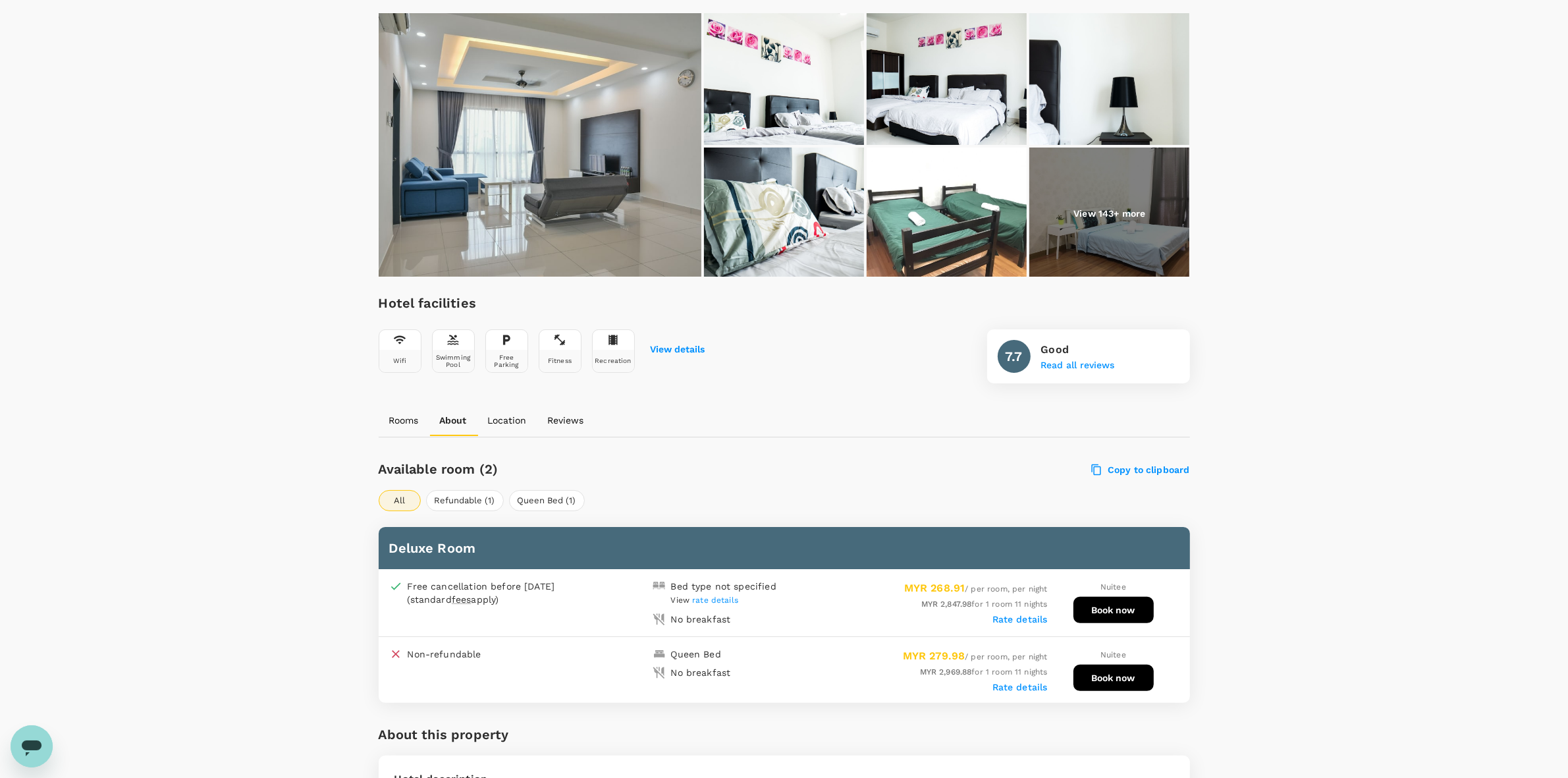
scroll to position [160, 0]
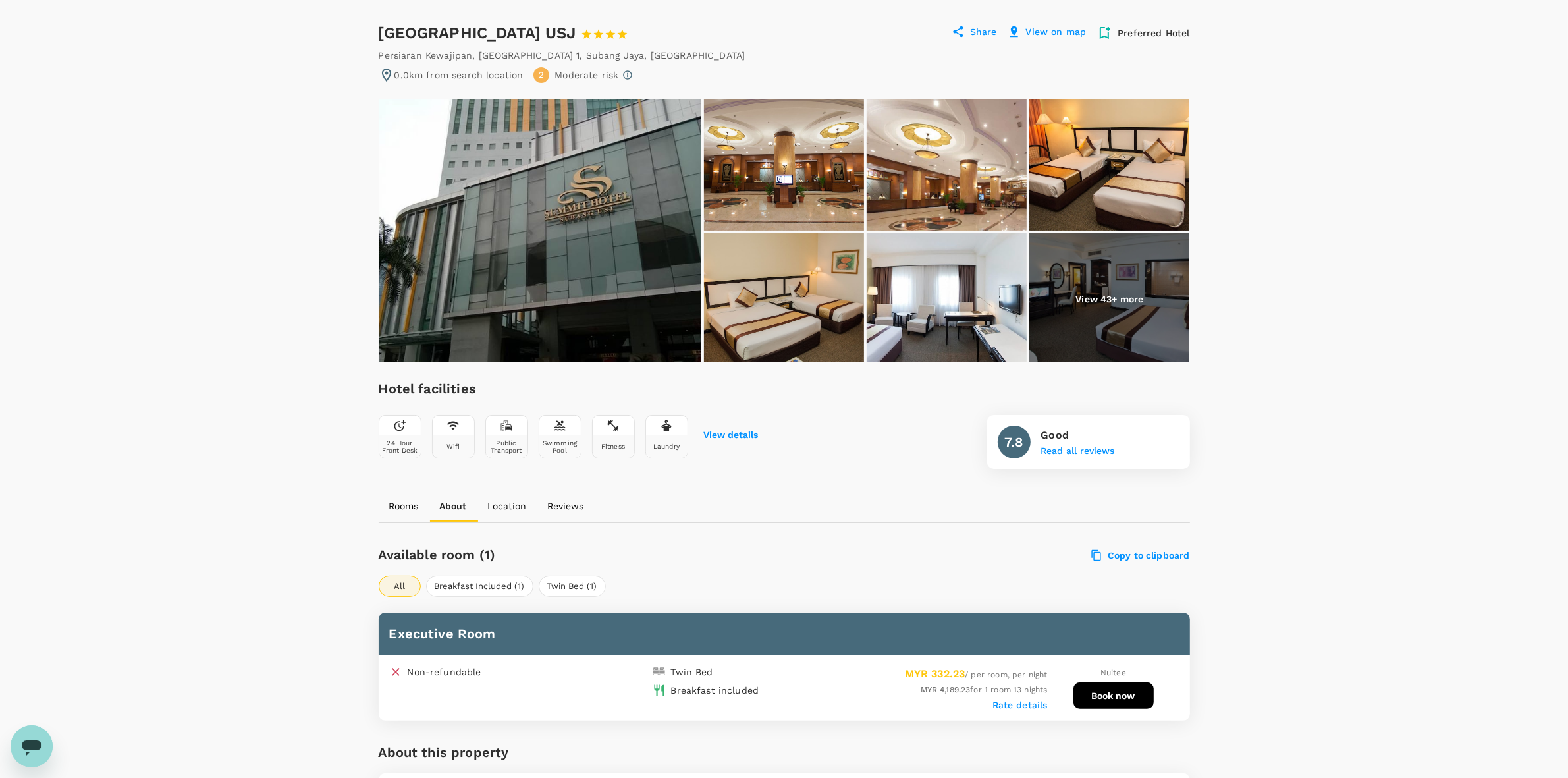
scroll to position [329, 0]
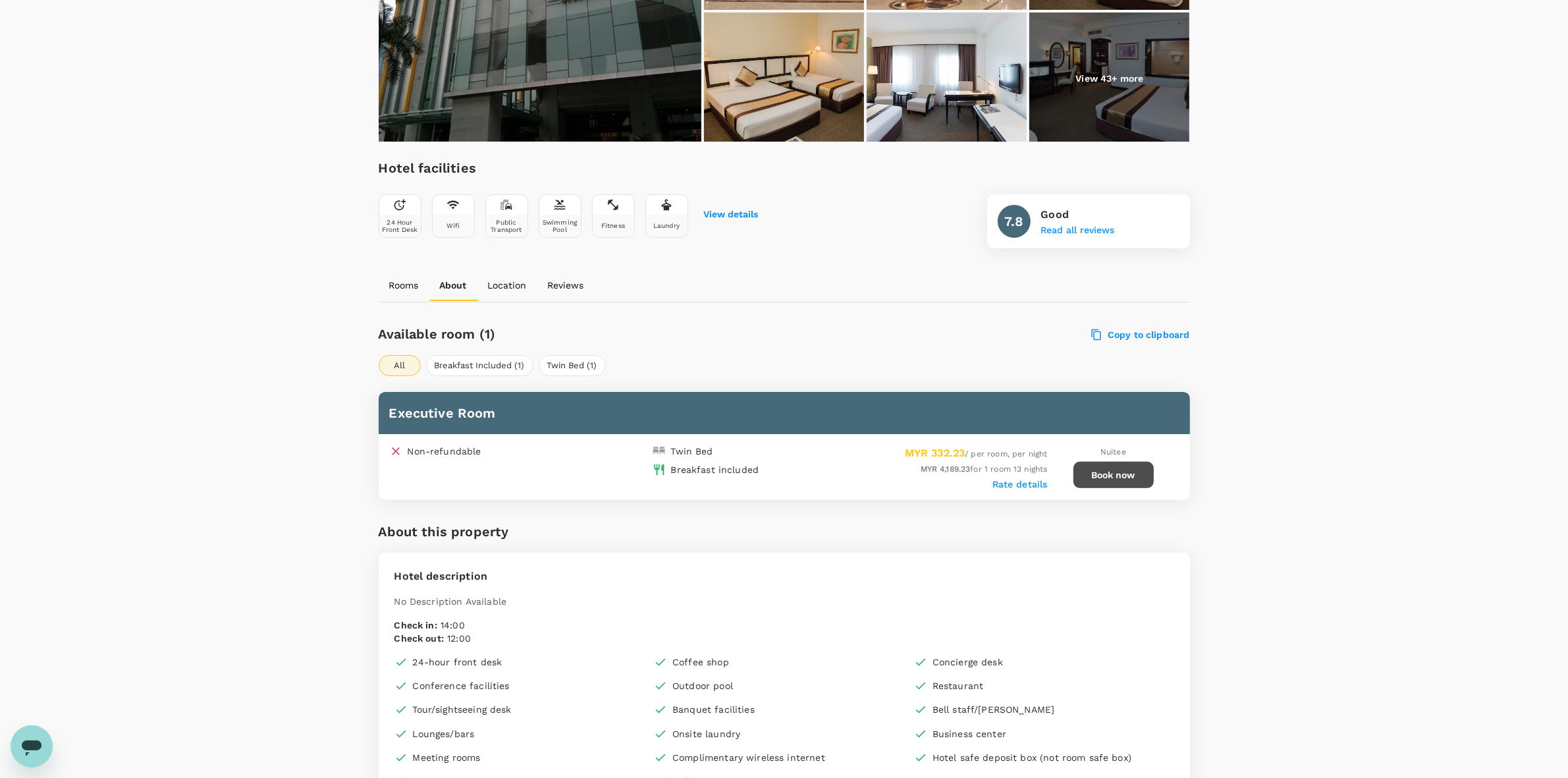
click at [1114, 476] on button "Book now" at bounding box center [1113, 475] width 80 height 26
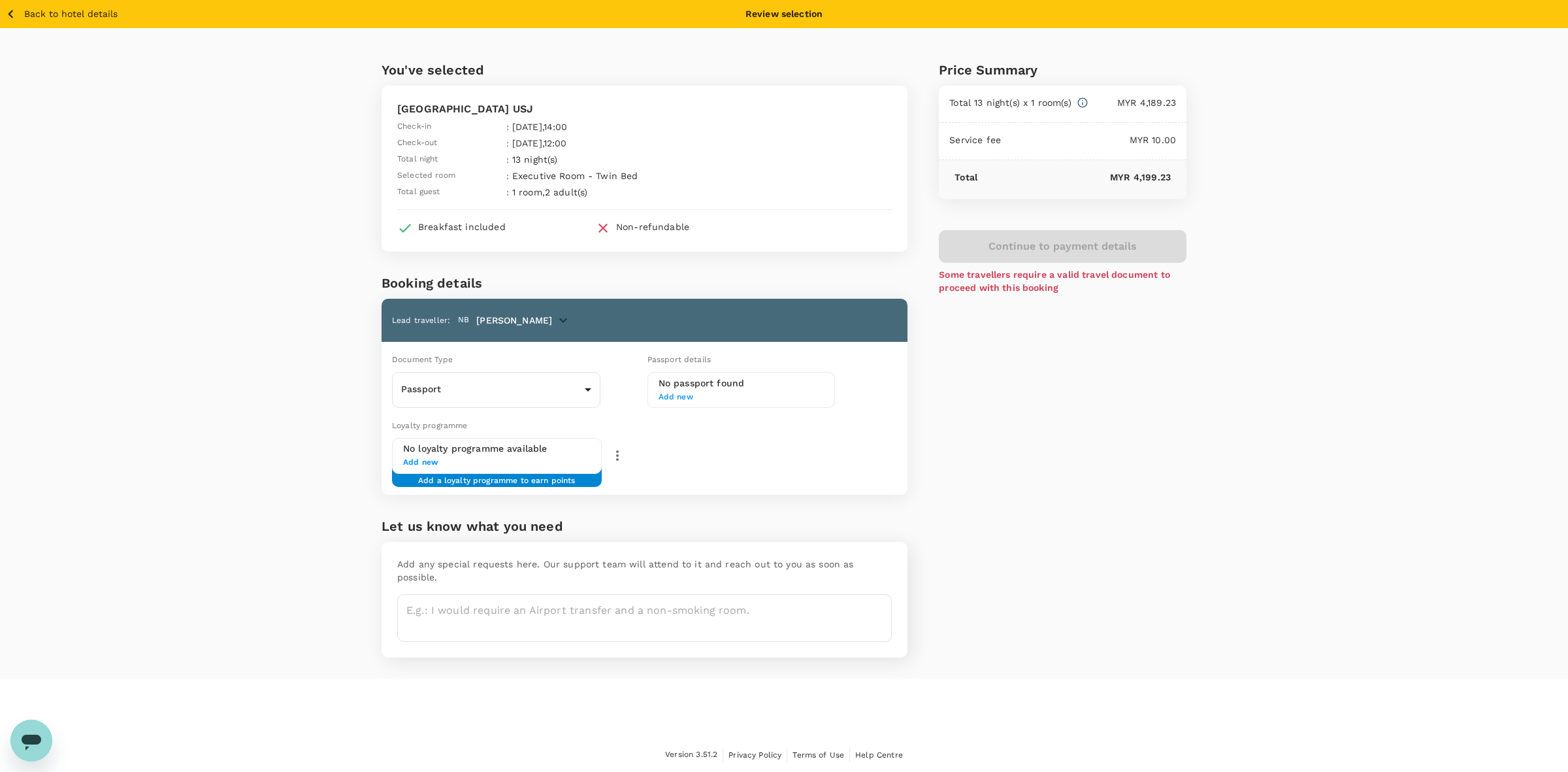
click at [1046, 420] on div "Price Summary Total 13 night(s) x 1 room(s) MYR 4,189.23 Service fee MYR 10.00 …" at bounding box center [1047, 353] width 279 height 650
click at [443, 390] on body "Back to hotel details Review selection You've selected Summit Hotel Subang USJ …" at bounding box center [784, 386] width 1568 height 773
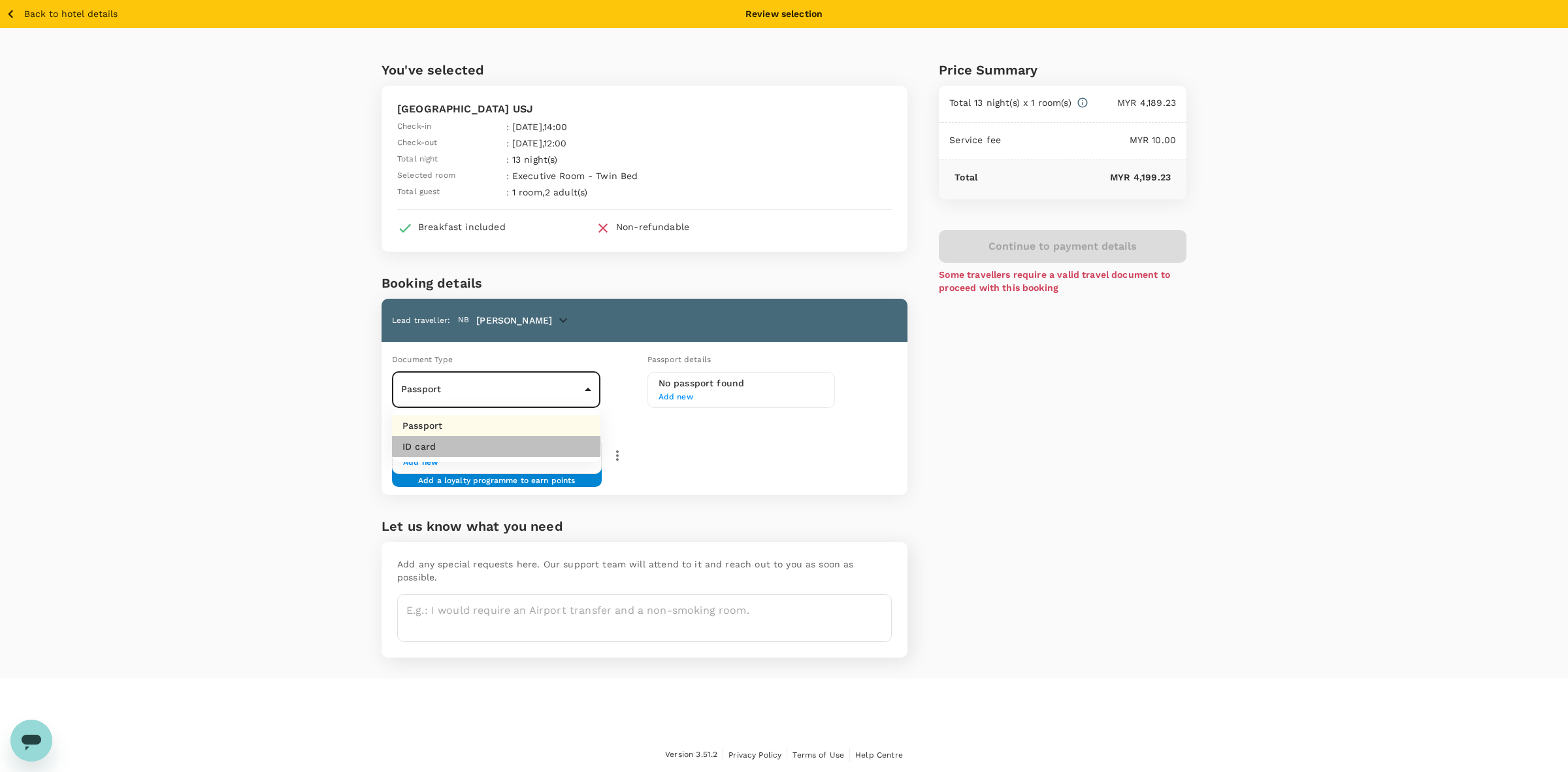
click at [446, 449] on li "ID card" at bounding box center [496, 446] width 209 height 21
type input "Id card"
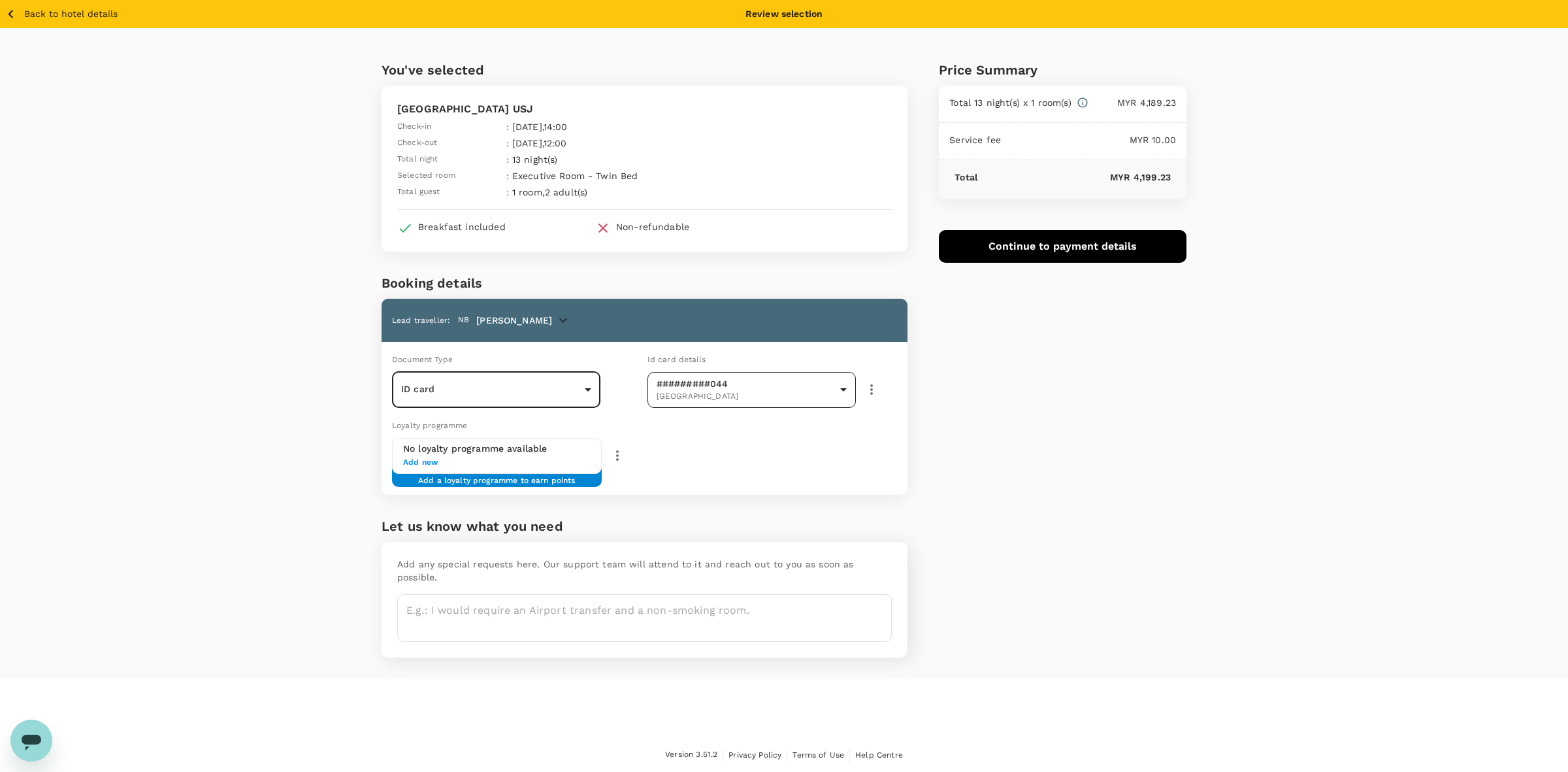
click at [735, 389] on body "Back to hotel details Review selection You've selected Summit Hotel Subang USJ …" at bounding box center [784, 386] width 1568 height 773
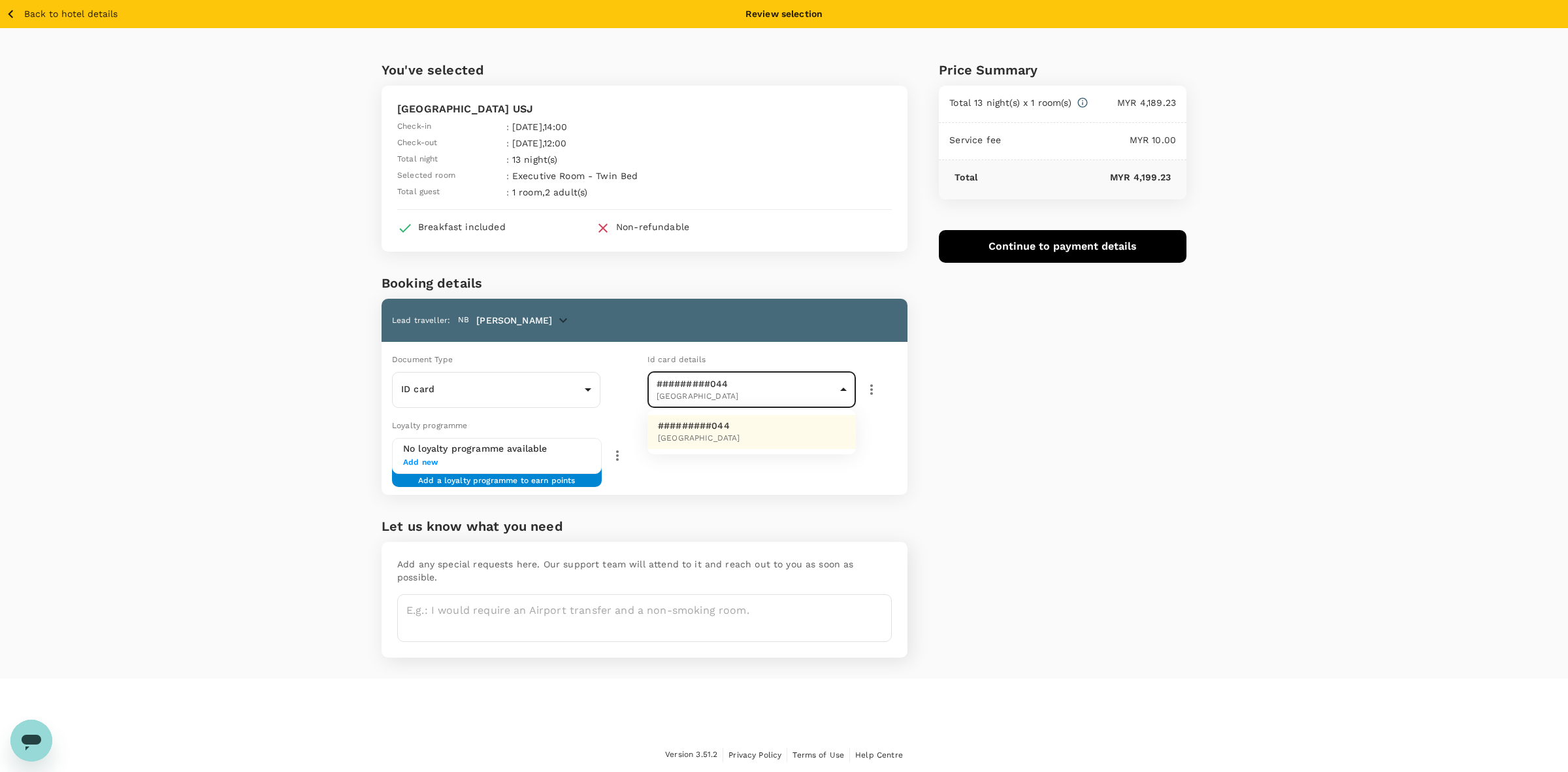
click at [735, 389] on div at bounding box center [784, 386] width 1568 height 772
click at [1036, 395] on div "Price Summary Total 13 night(s) x 1 room(s) MYR 4,189.23 Service fee MYR 10.00 …" at bounding box center [1047, 353] width 279 height 650
click at [467, 461] on span "Add new" at bounding box center [497, 462] width 187 height 13
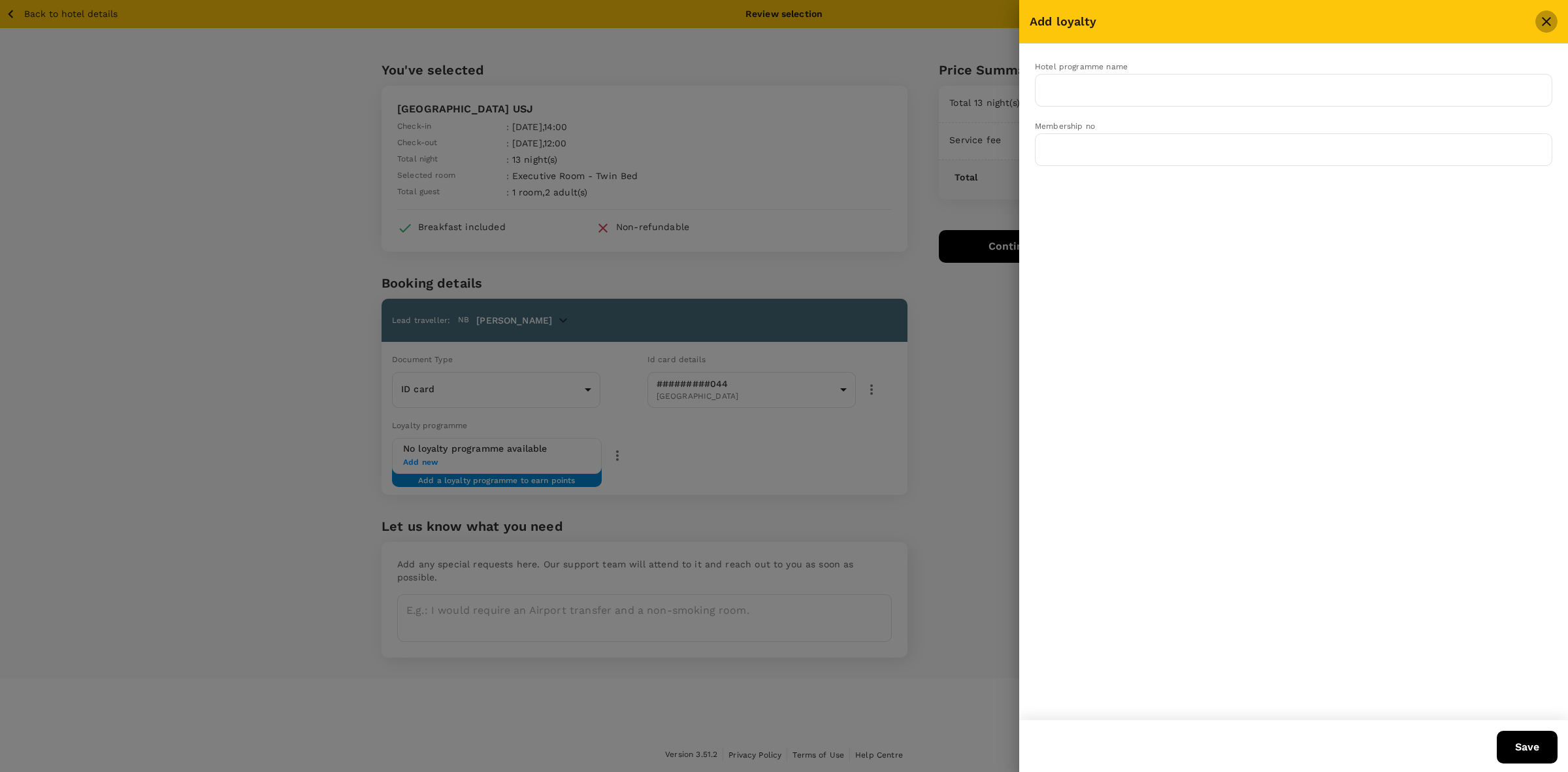
click at [1549, 22] on icon "close" at bounding box center [1546, 21] width 15 height 15
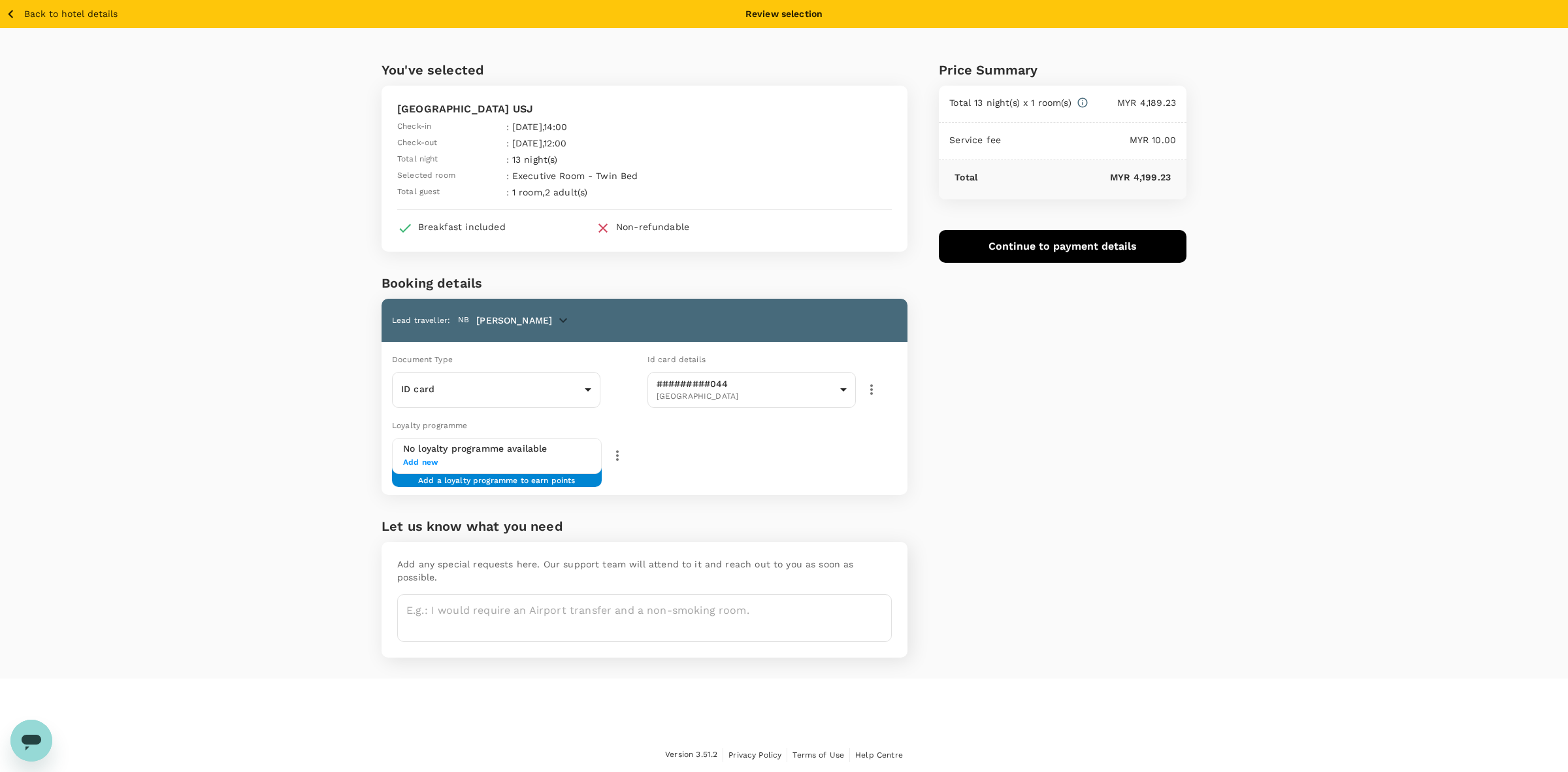
click at [1153, 327] on div "Price Summary Total 13 night(s) x 1 room(s) MYR 4,189.23 Service fee MYR 10.00 …" at bounding box center [1047, 353] width 279 height 650
click at [1283, 329] on div "You've selected [GEOGRAPHIC_DATA] USJ Check-in : [DATE] 14:00 Check-out : [DATE…" at bounding box center [784, 353] width 1568 height 650
click at [1086, 481] on div "Price Summary Total 13 night(s) x 1 room(s) MYR 4,189.23 Service fee MYR 10.00 …" at bounding box center [1047, 353] width 279 height 650
click at [14, 11] on icon "button" at bounding box center [11, 14] width 16 height 16
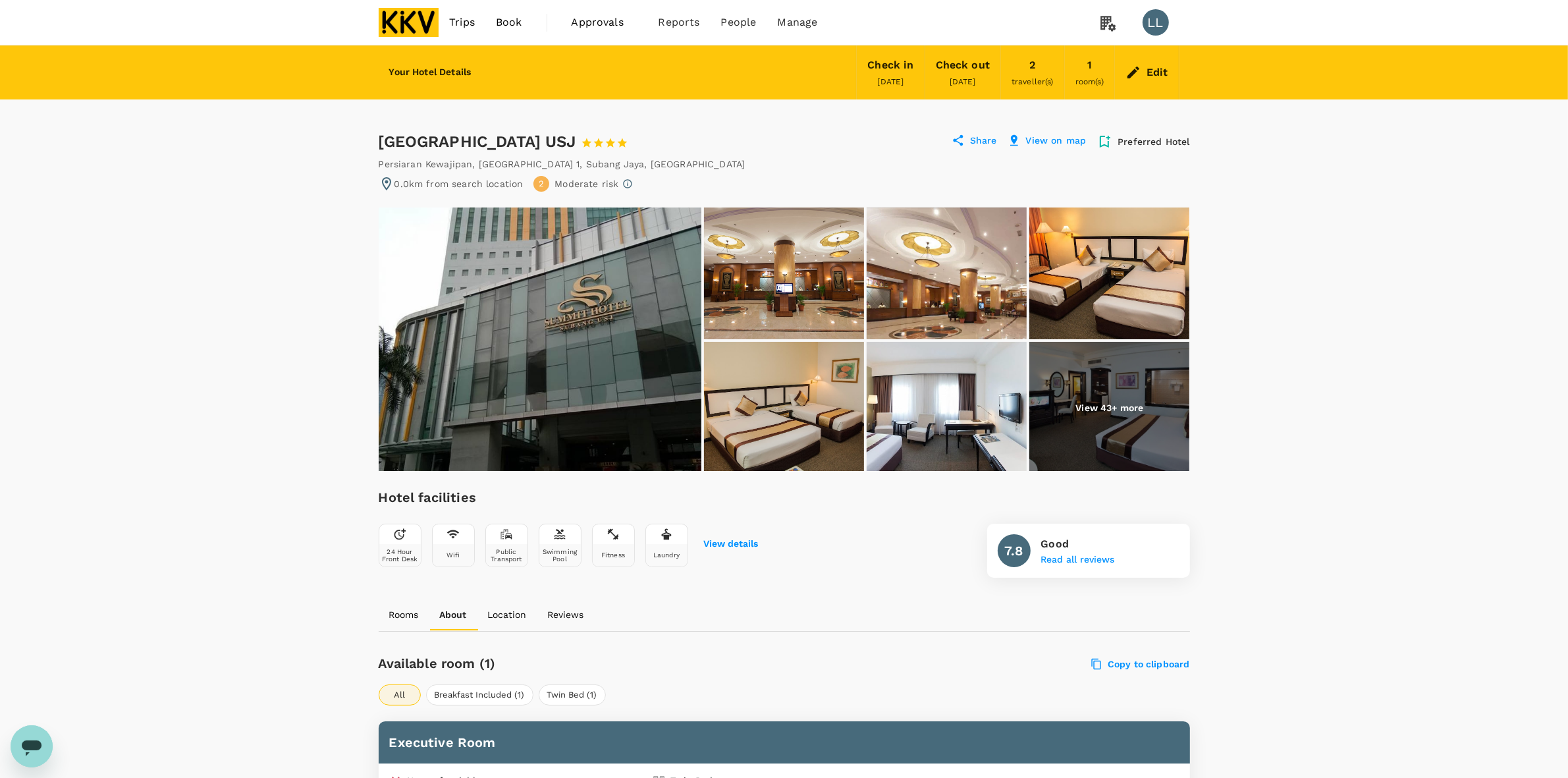
scroll to position [247, 0]
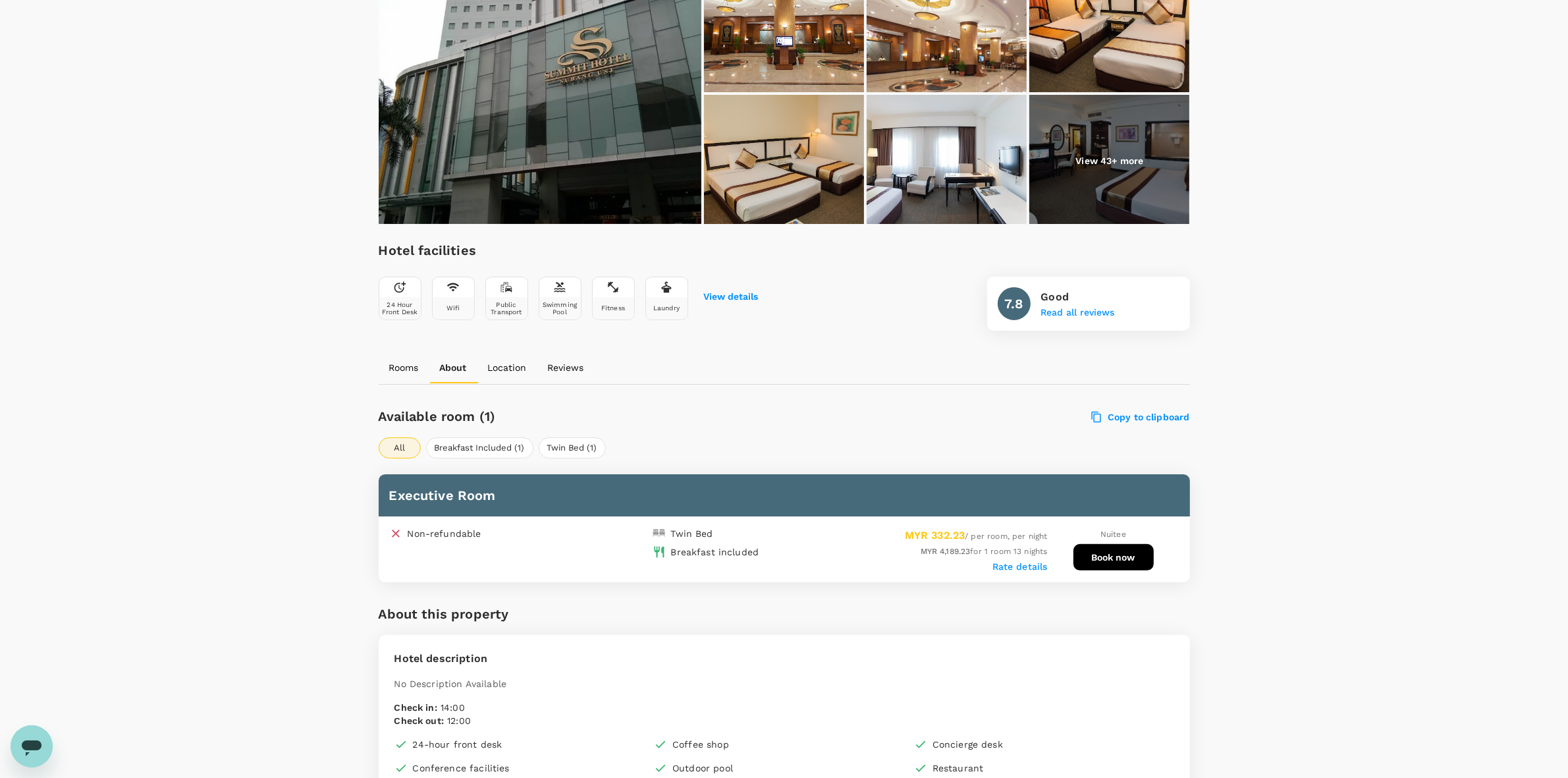
drag, startPoint x: 1138, startPoint y: 409, endPoint x: 1020, endPoint y: 402, distance: 118.2
click at [1139, 409] on div "Copy to clipboard" at bounding box center [1020, 414] width 341 height 19
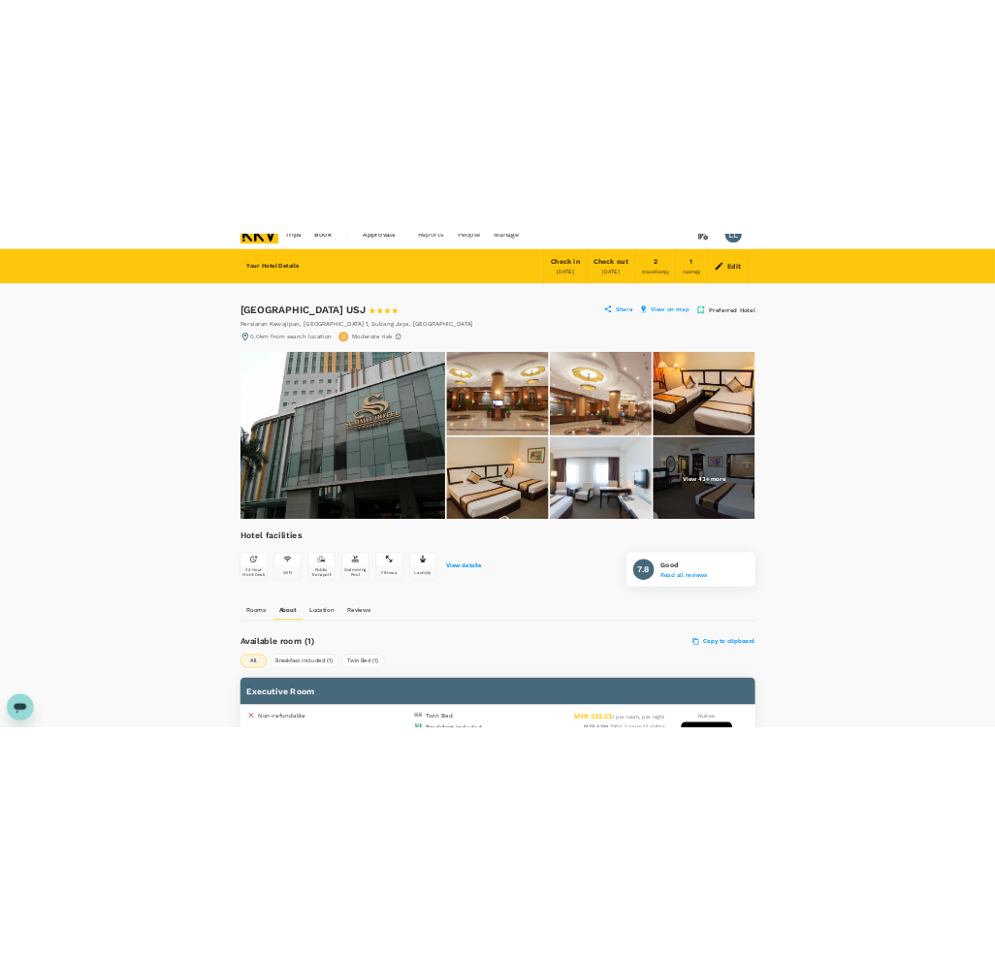
scroll to position [0, 0]
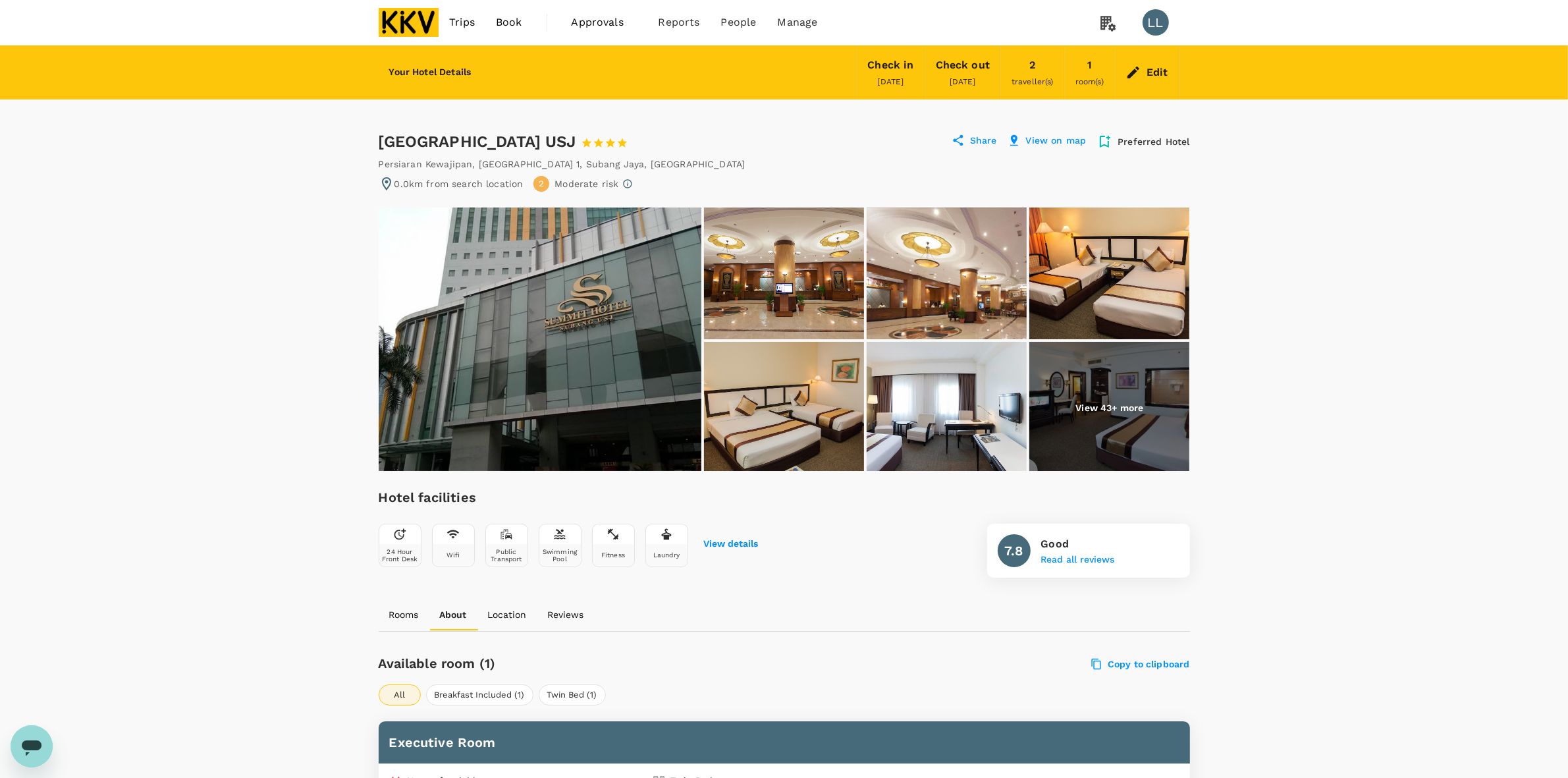
drag, startPoint x: 369, startPoint y: 139, endPoint x: 586, endPoint y: 136, distance: 217.0
copy div "[GEOGRAPHIC_DATA] USJ"
drag, startPoint x: 1204, startPoint y: 333, endPoint x: 1178, endPoint y: 320, distance: 29.1
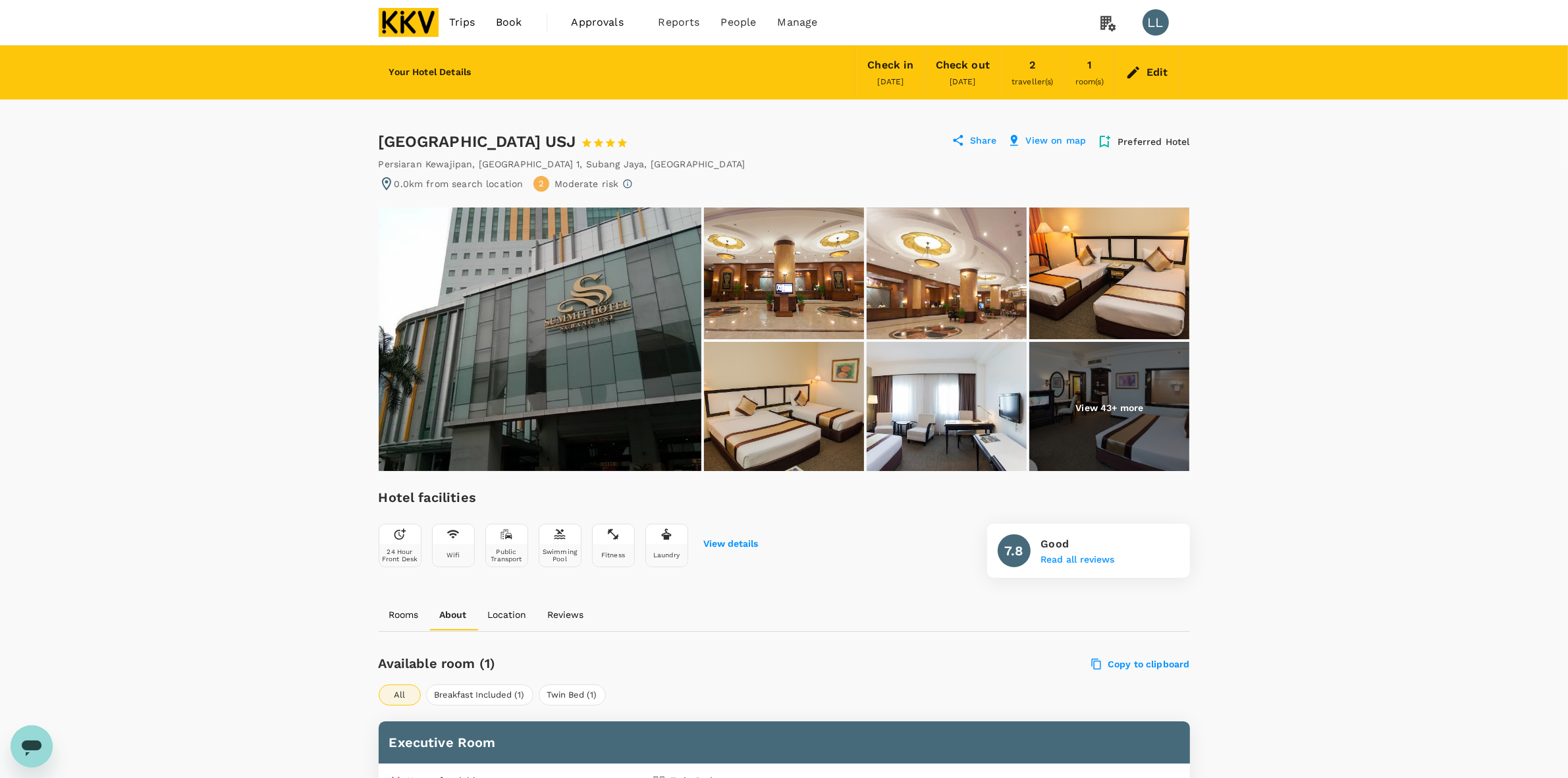
click at [1156, 71] on div "Edit" at bounding box center [1157, 72] width 22 height 18
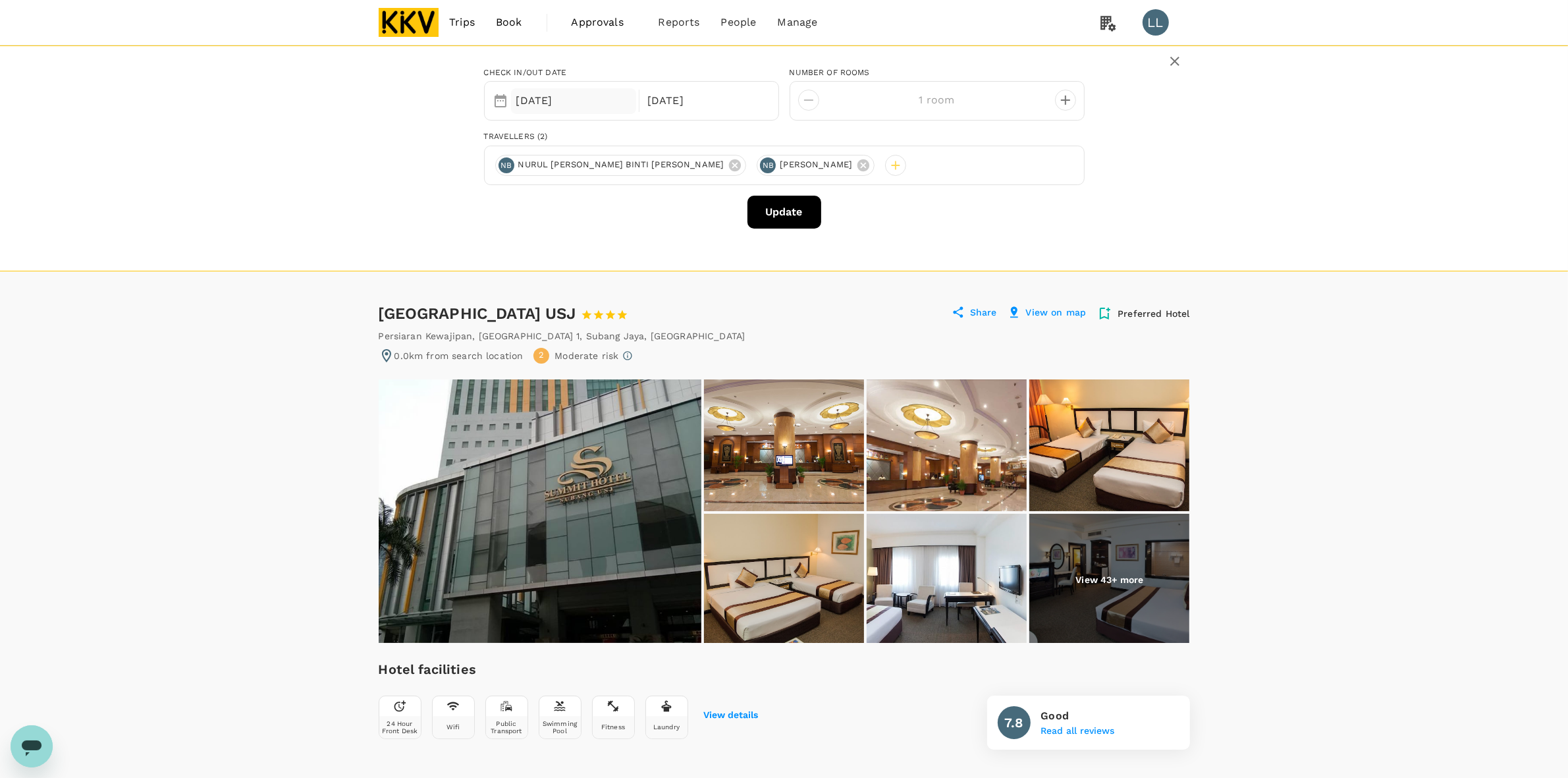
click at [580, 102] on div "[DATE]" at bounding box center [574, 101] width 126 height 26
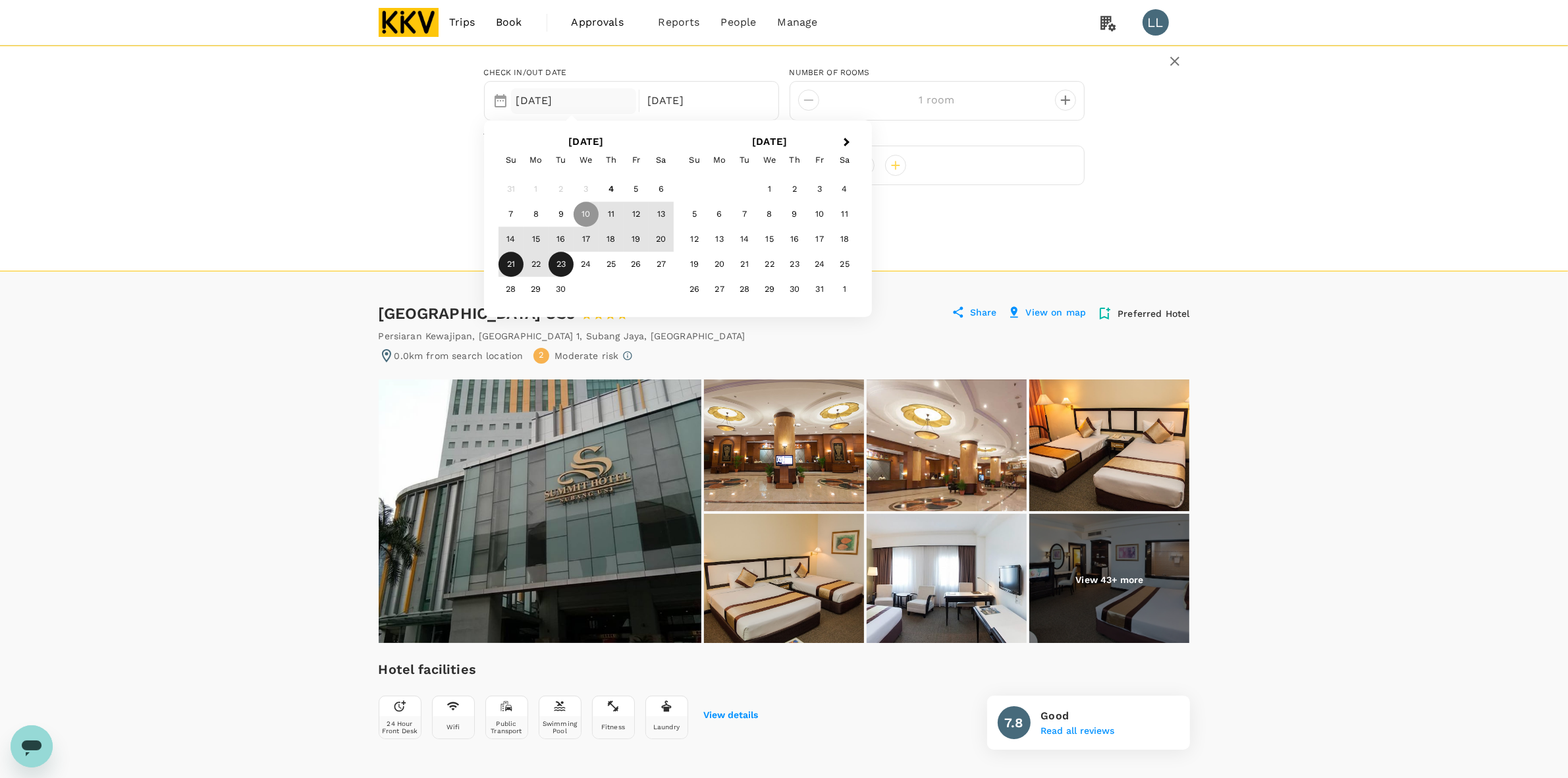
click at [511, 265] on div "21" at bounding box center [510, 265] width 25 height 25
click at [698, 99] on div "[DATE]" at bounding box center [705, 101] width 126 height 26
click at [561, 270] on div "23" at bounding box center [561, 265] width 25 height 25
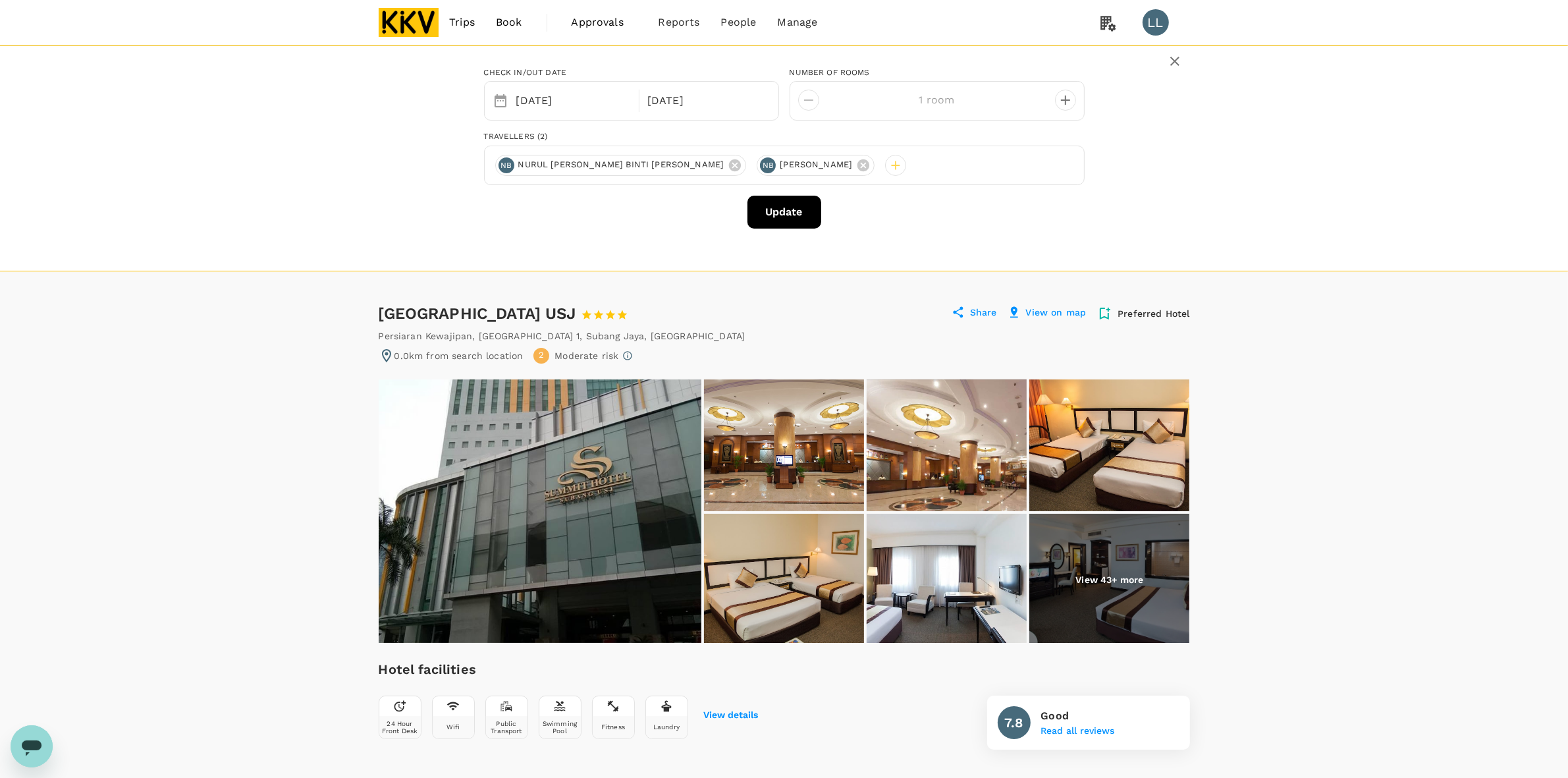
click at [1085, 269] on div "Check in/out date Selected date: Sunday, September 21st, 2025 21 Sep Selected d…" at bounding box center [784, 158] width 1568 height 226
click at [729, 166] on icon at bounding box center [734, 165] width 12 height 12
click at [785, 203] on button "Update" at bounding box center [784, 212] width 74 height 33
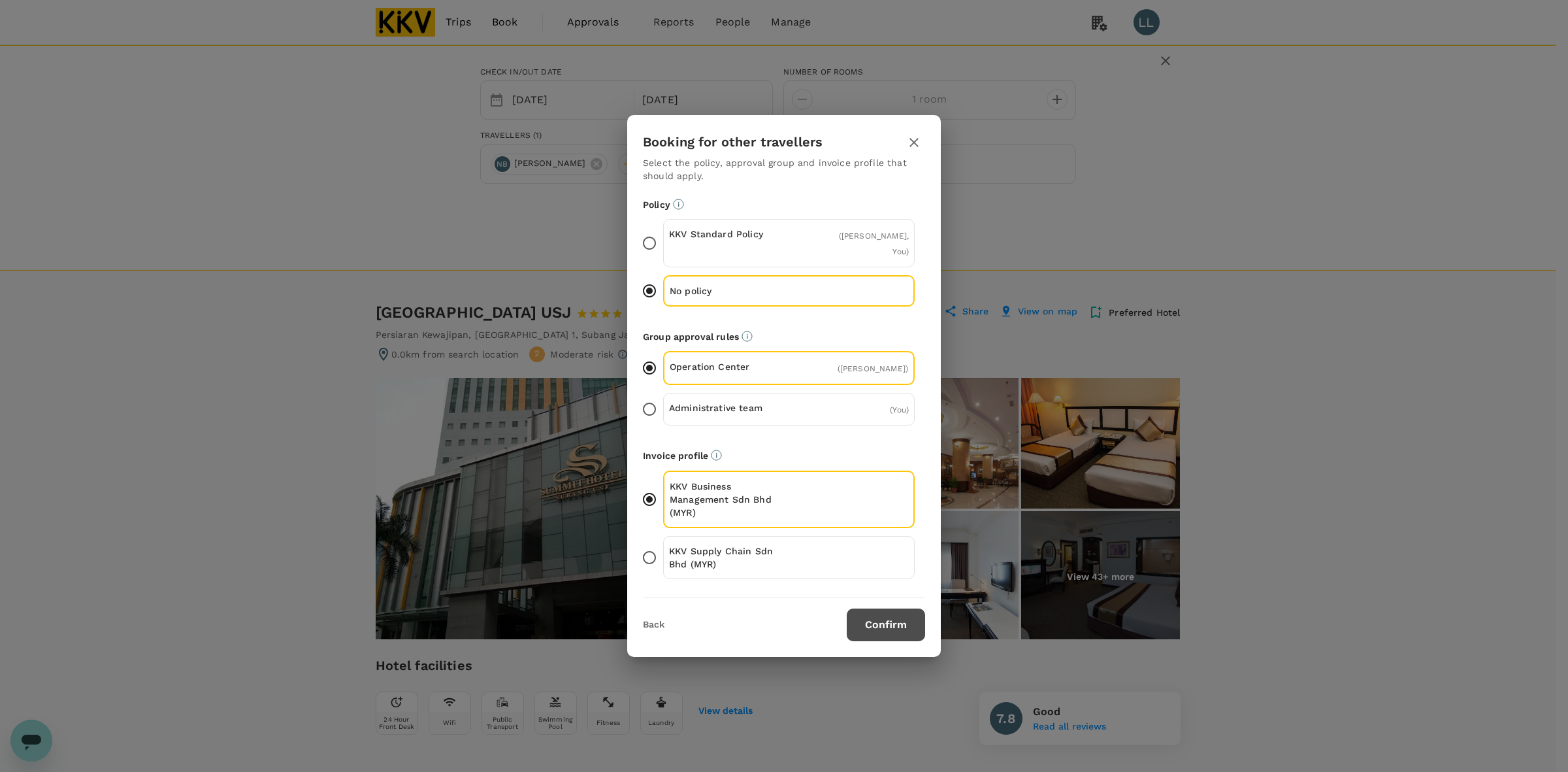
click at [895, 626] on button "Confirm" at bounding box center [885, 624] width 78 height 33
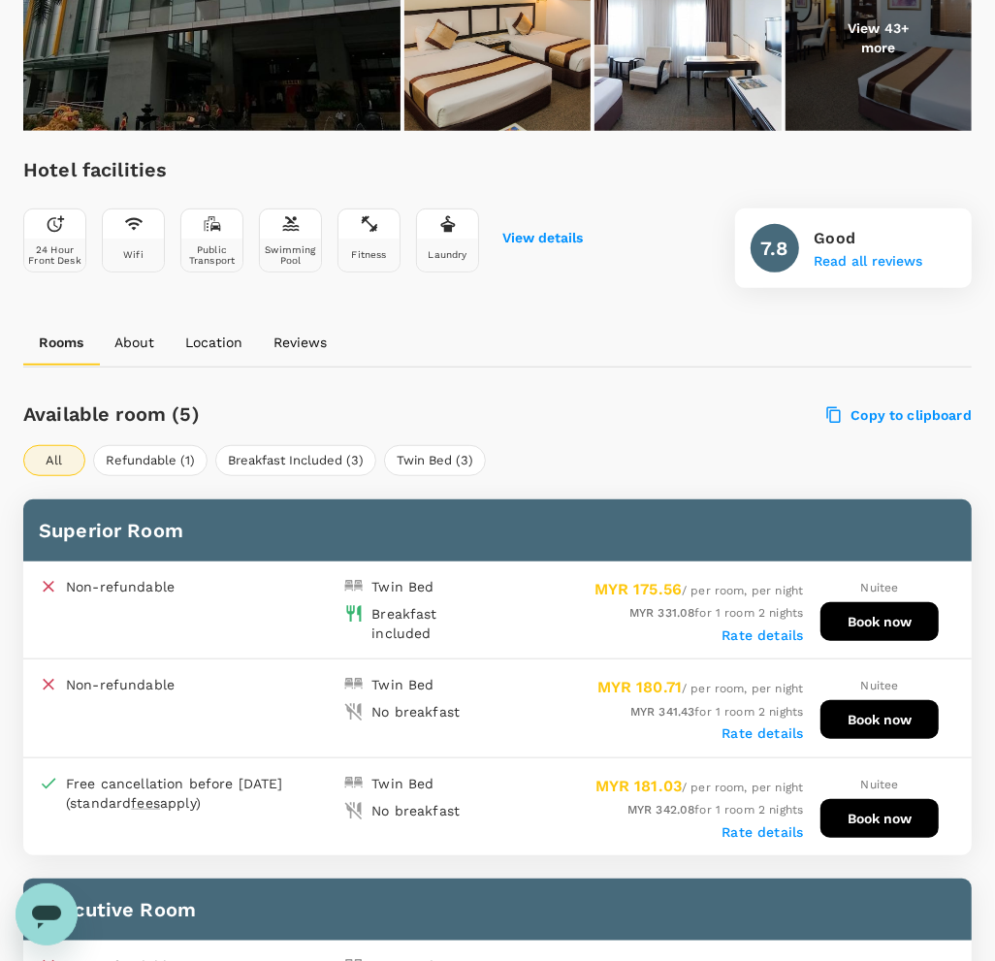
scroll to position [606, 0]
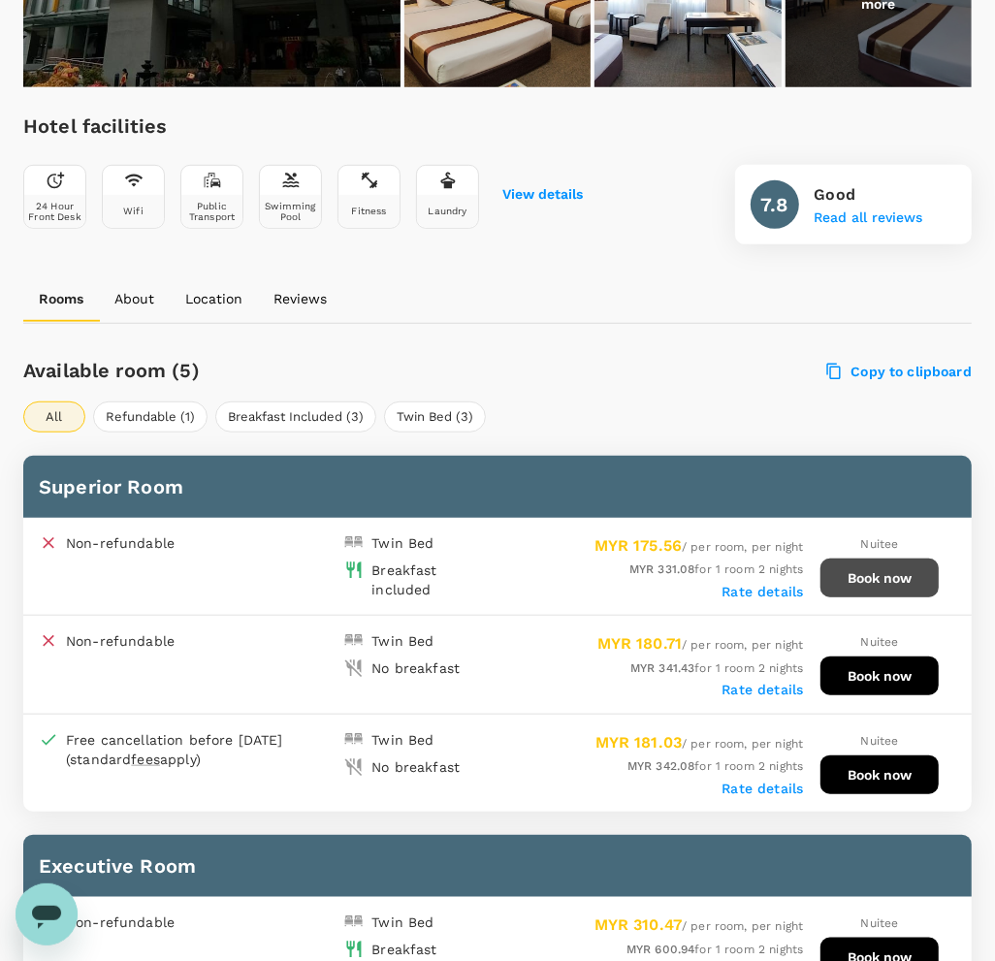
click at [862, 573] on button "Book now" at bounding box center [880, 578] width 118 height 39
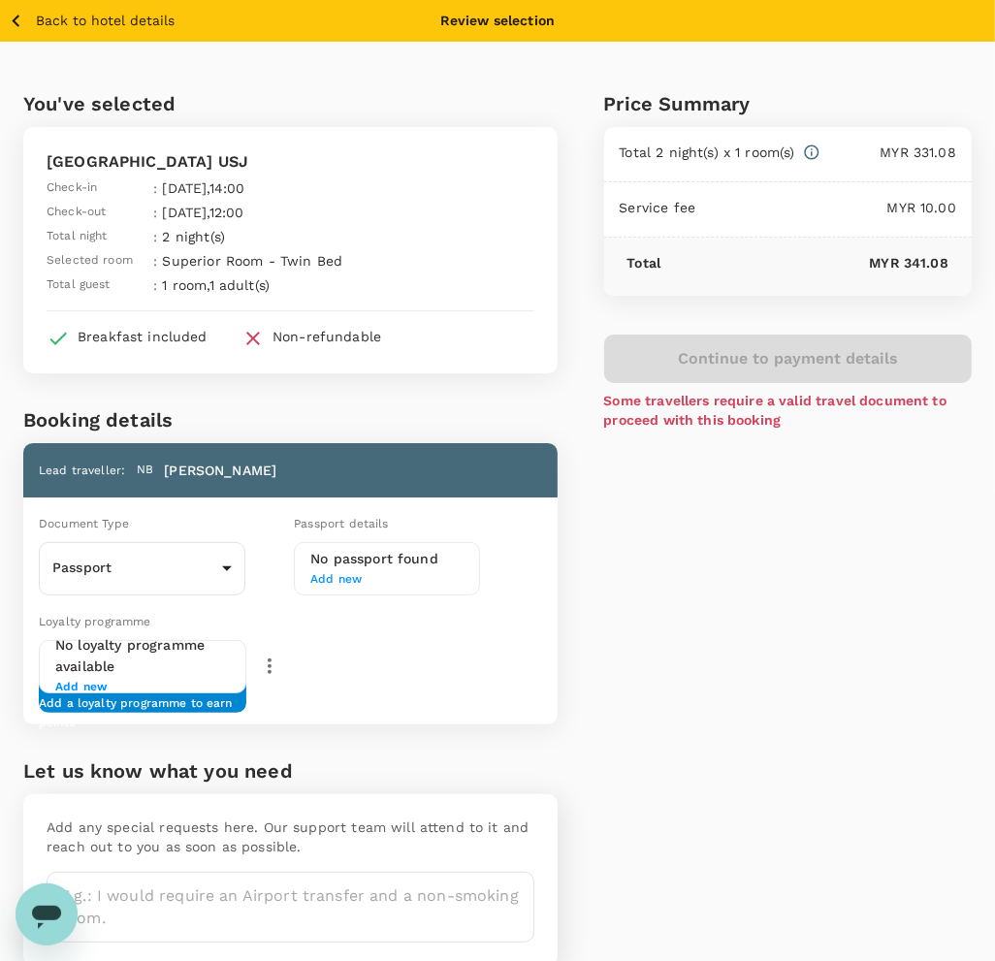
click at [739, 589] on div "Price Summary Total 2 night(s) x 1 room(s) MYR 331.08 Service fee MYR 10.00 Tot…" at bounding box center [765, 520] width 415 height 956
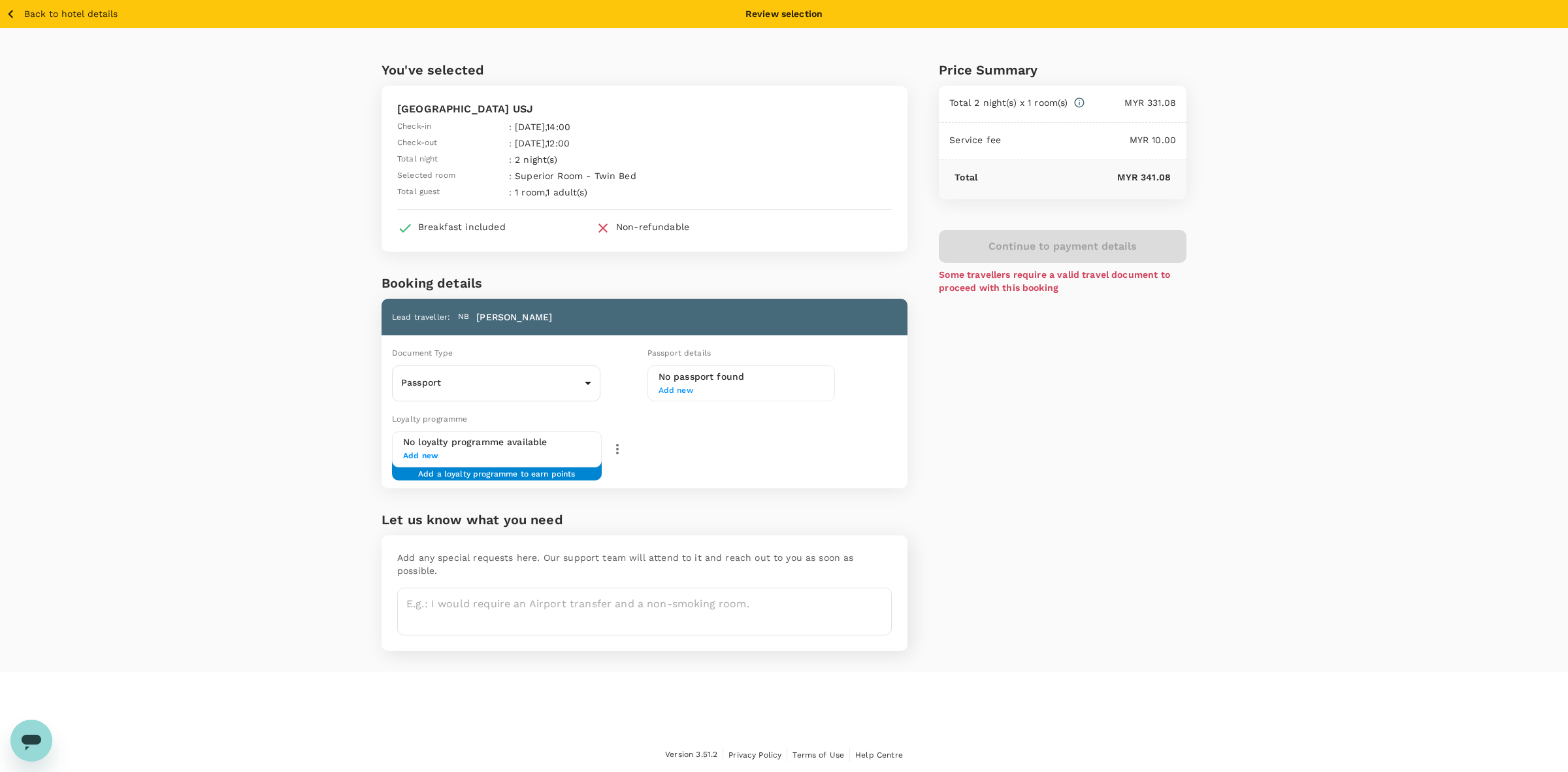
click at [11, 11] on icon "button" at bounding box center [11, 14] width 5 height 9
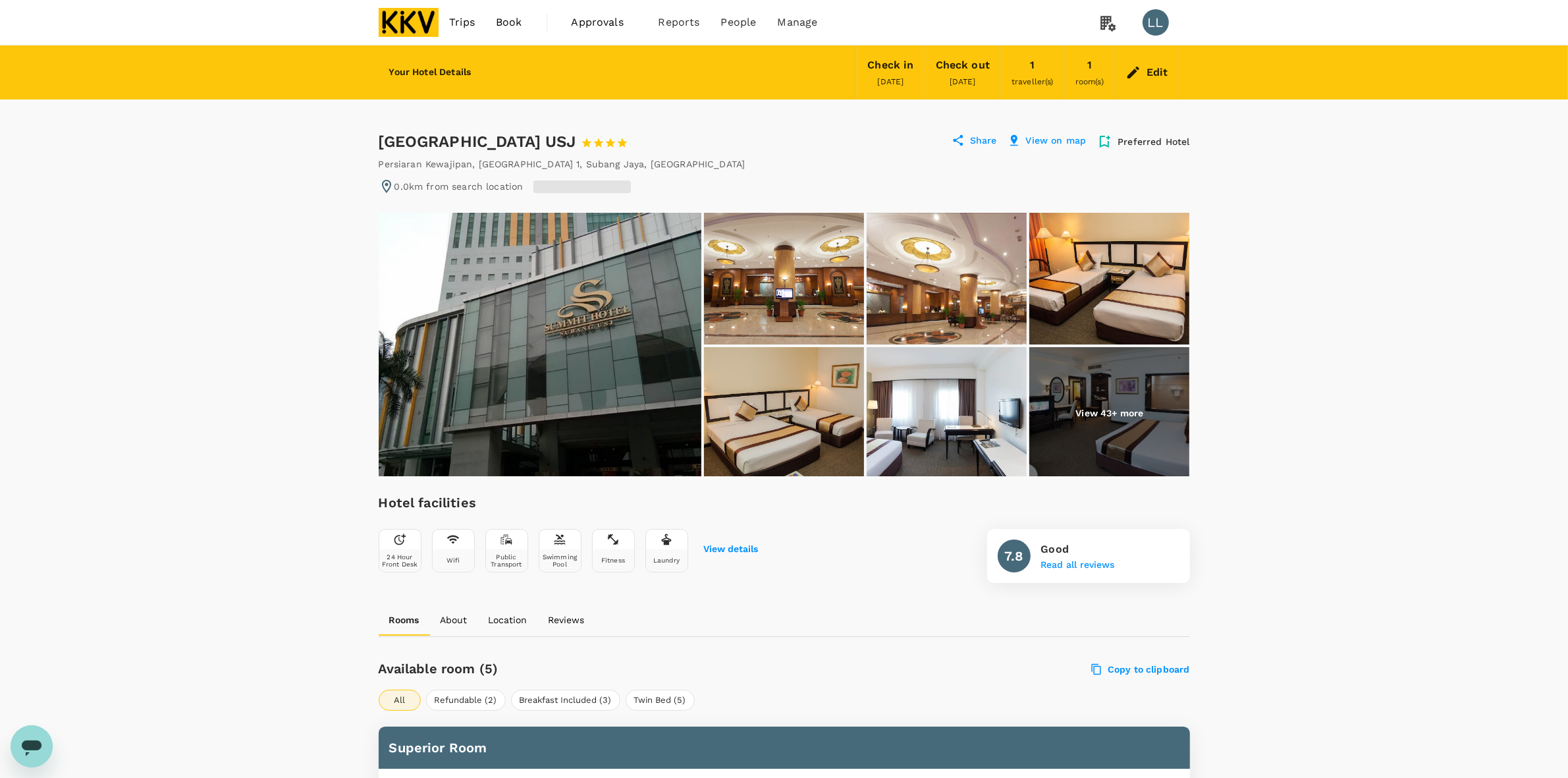
click at [1139, 73] on icon at bounding box center [1133, 72] width 16 height 16
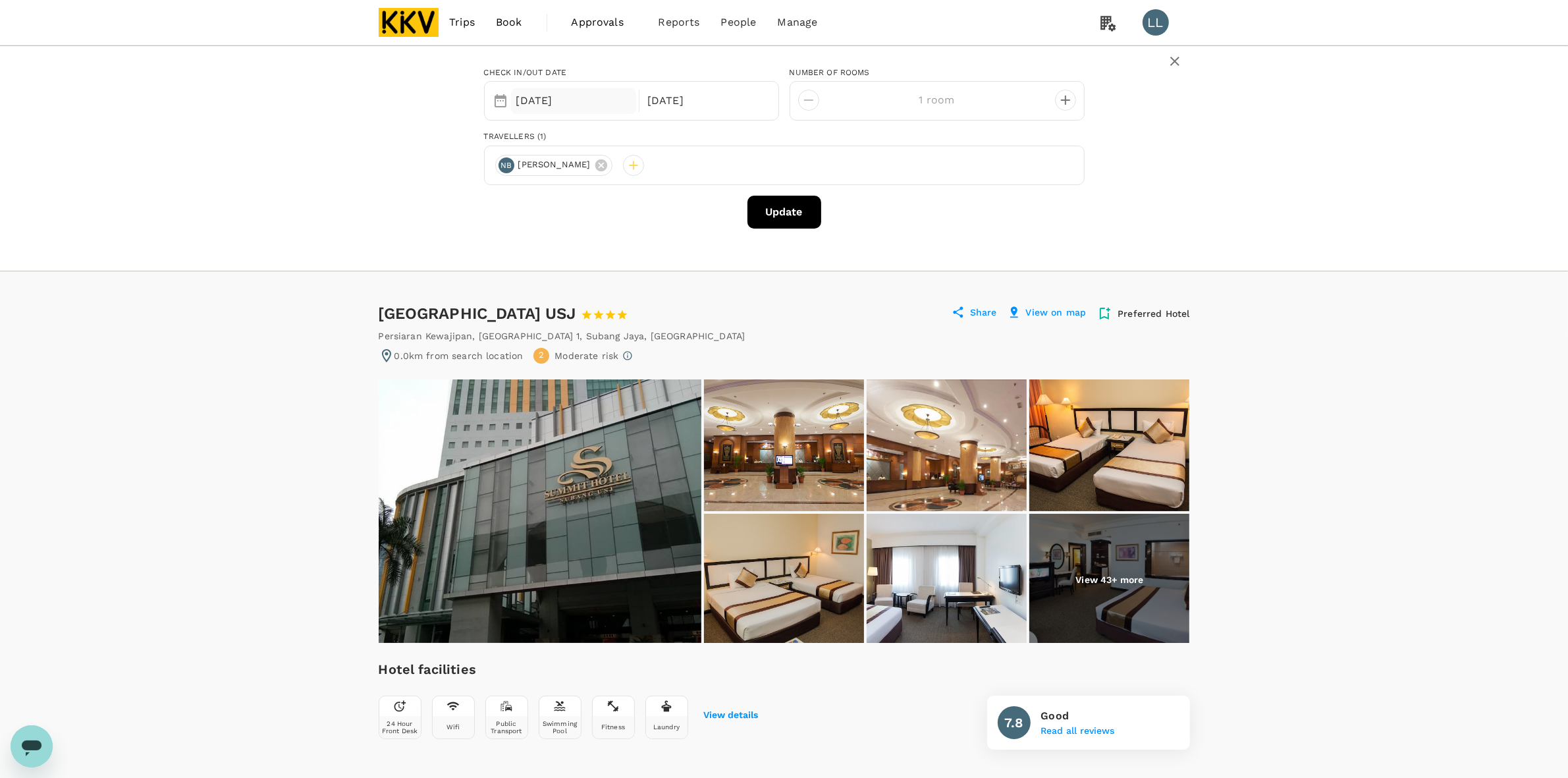
click at [587, 102] on div "21 Sep" at bounding box center [574, 101] width 126 height 26
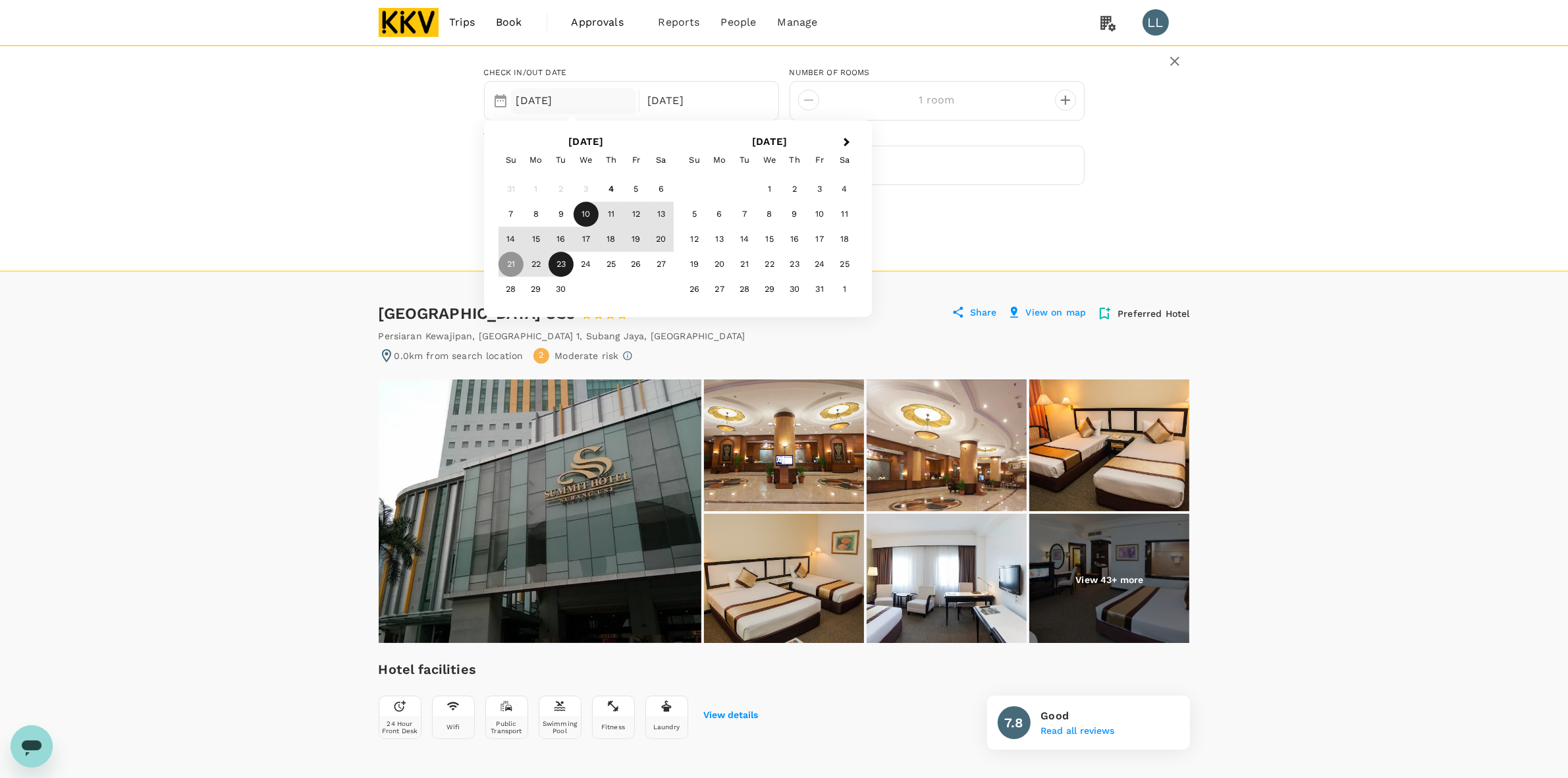
click at [589, 215] on div "10" at bounding box center [586, 215] width 25 height 25
click at [561, 264] on div "23" at bounding box center [561, 265] width 25 height 25
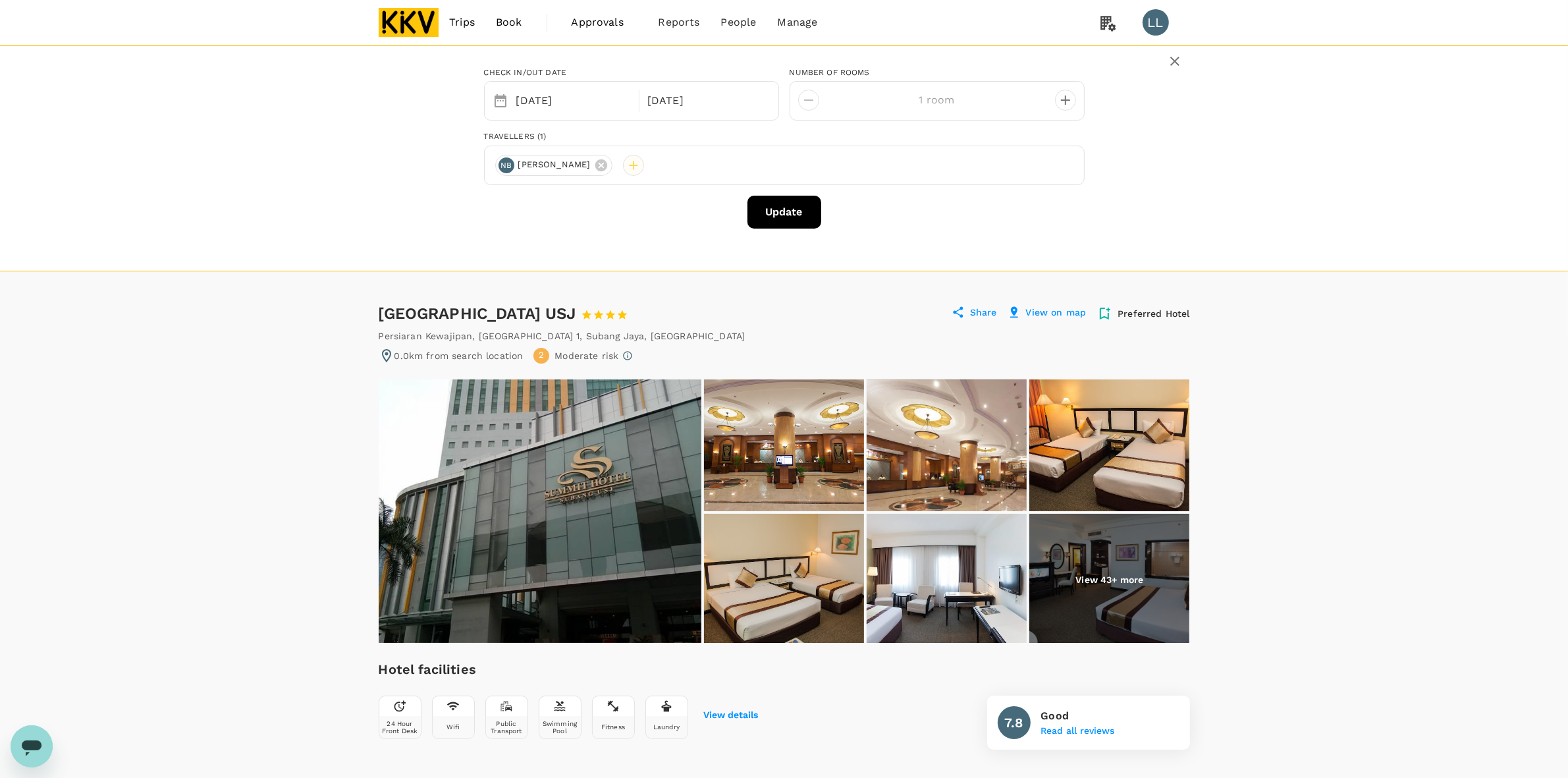
click at [644, 165] on div at bounding box center [633, 165] width 21 height 21
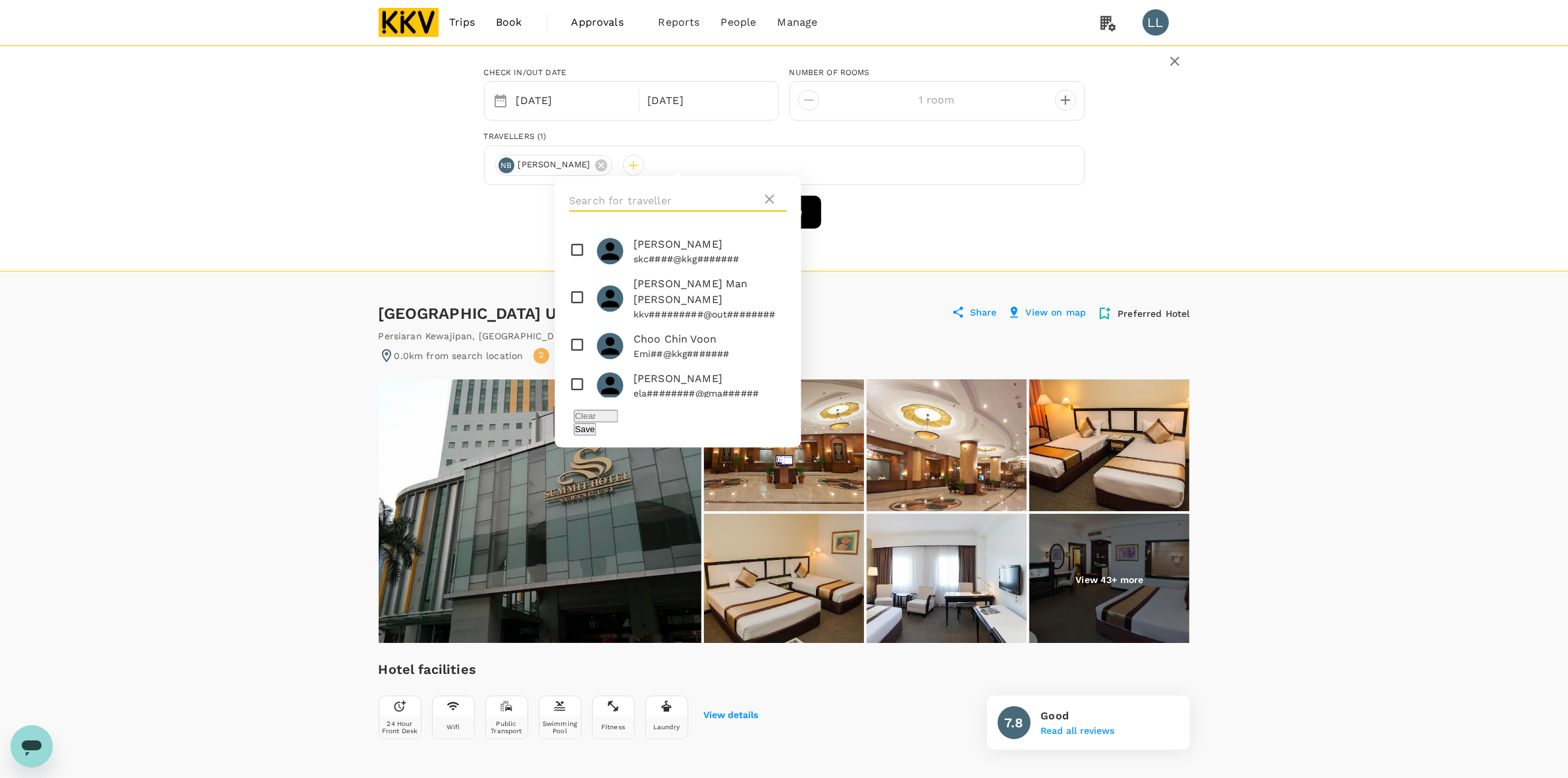
click at [642, 199] on input "text" at bounding box center [665, 200] width 192 height 21
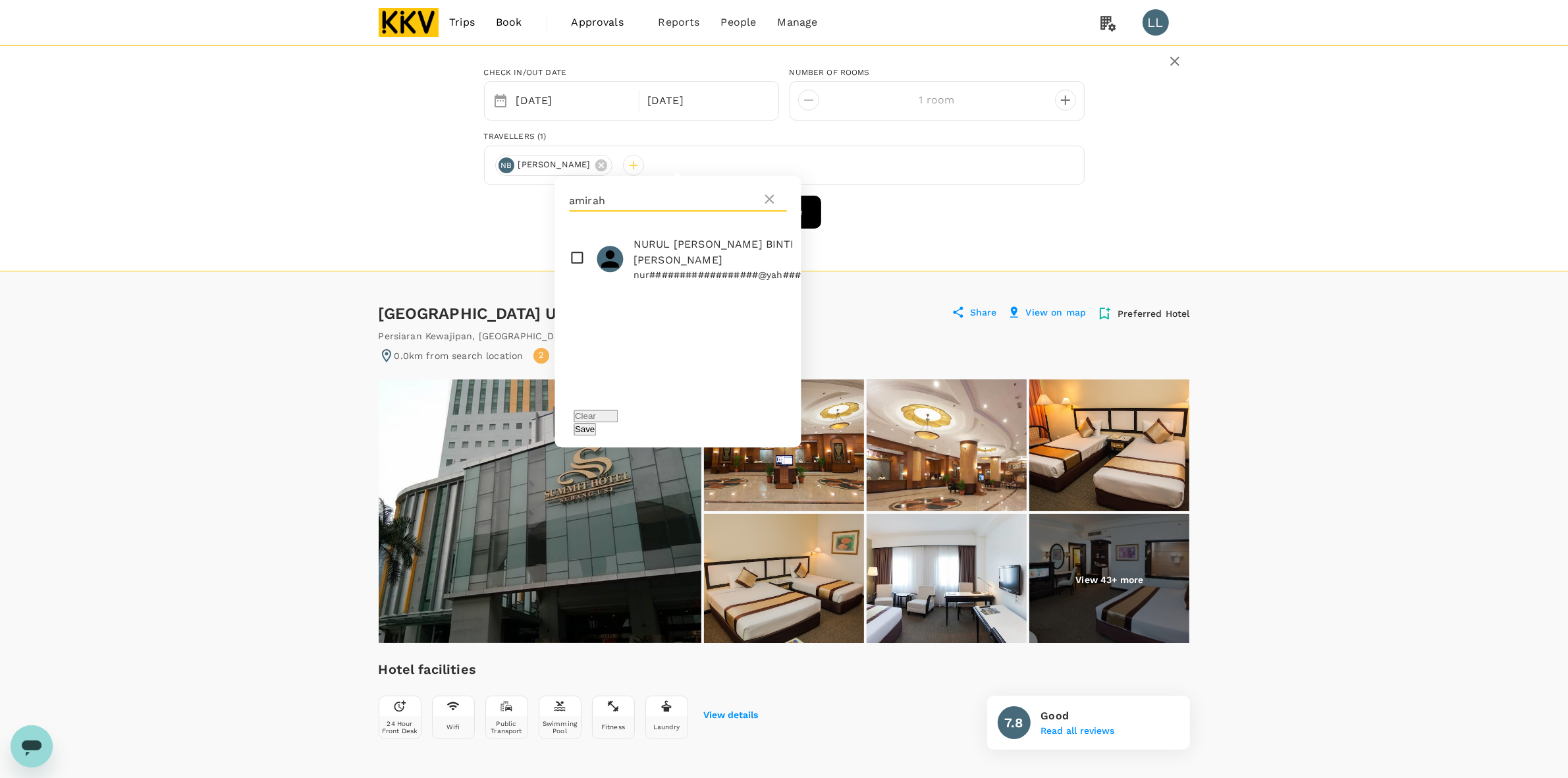
type input "amirah"
click at [652, 268] on span "NURUL AMIRAH BINTI MOHD WAHID" at bounding box center [726, 252] width 186 height 32
checkbox input "true"
click at [772, 200] on icon at bounding box center [769, 198] width 16 height 16
click at [584, 100] on div "10 Sep" at bounding box center [574, 101] width 126 height 26
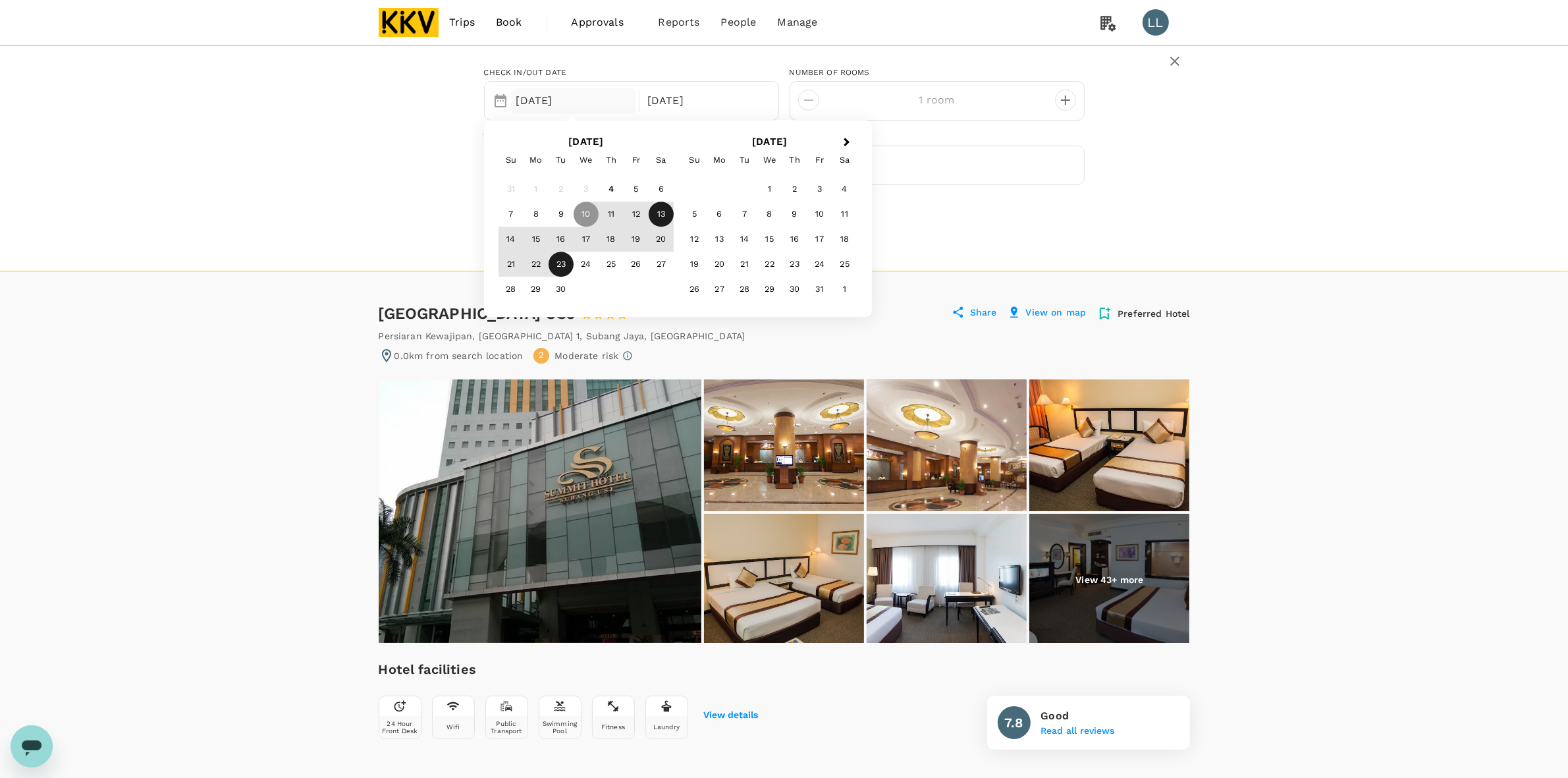
click at [663, 210] on div "13" at bounding box center [661, 215] width 25 height 25
click at [554, 240] on div "16" at bounding box center [561, 240] width 25 height 25
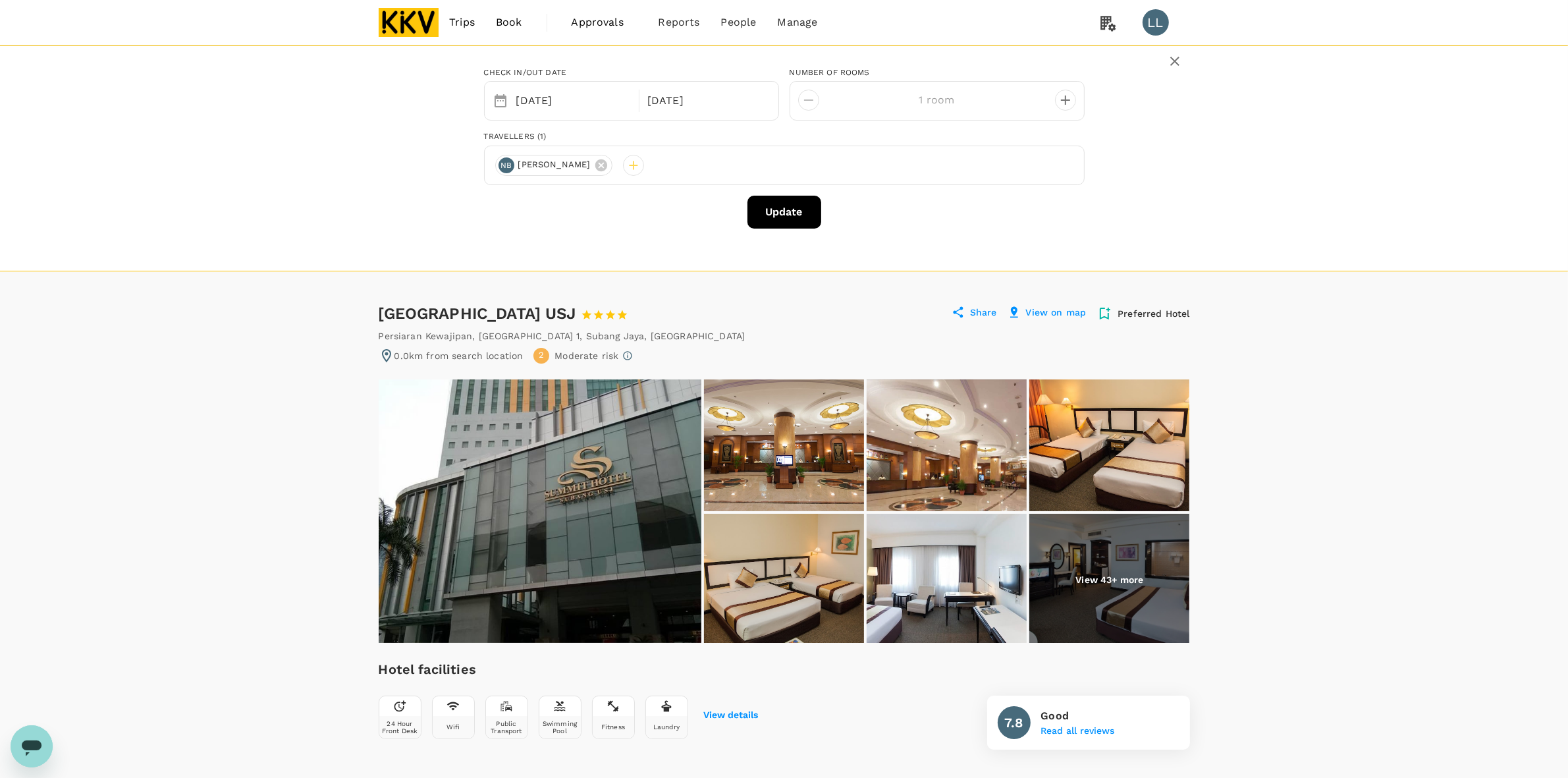
click at [792, 208] on button "Update" at bounding box center [784, 212] width 74 height 33
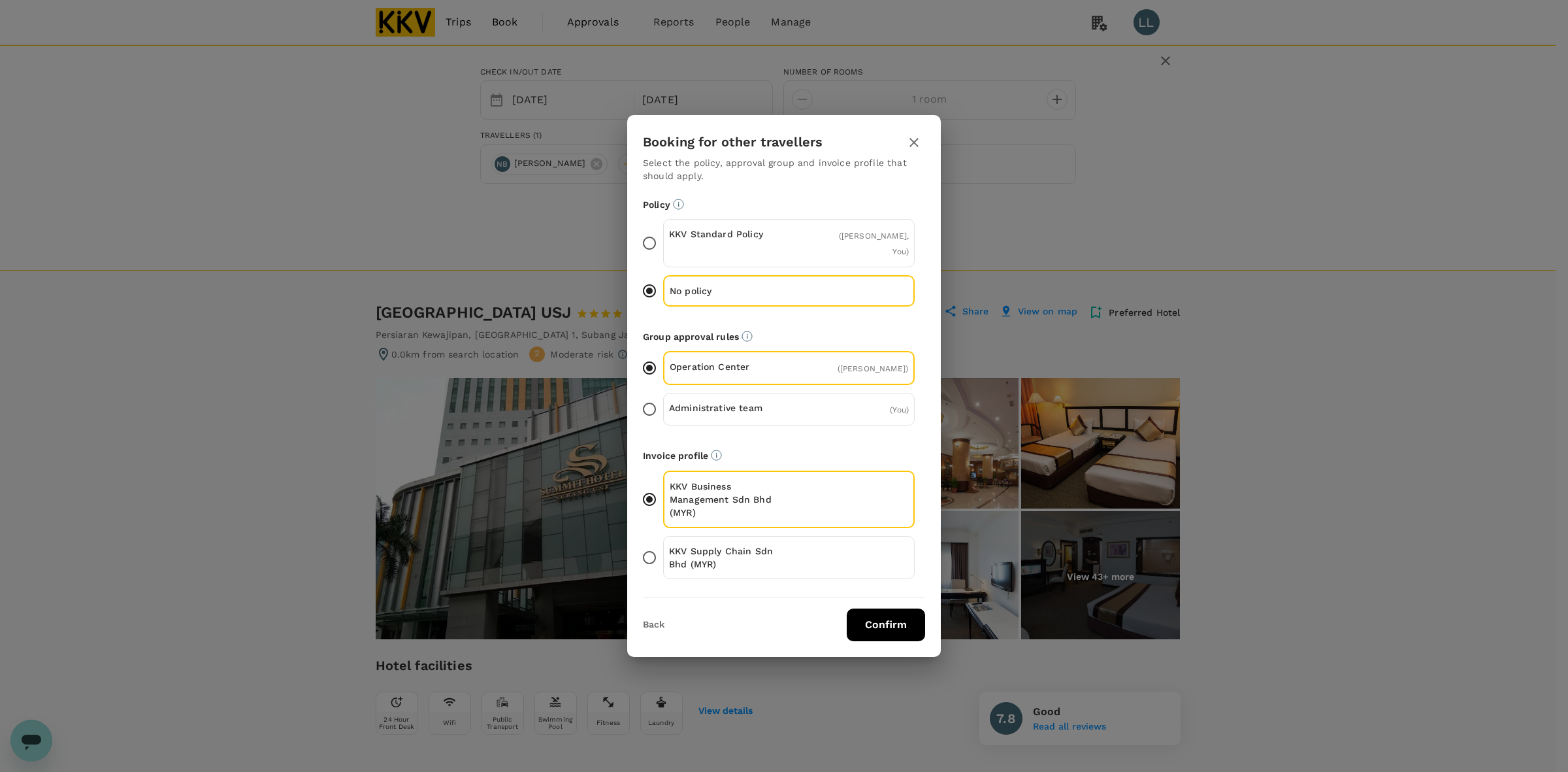
click at [854, 620] on button "Confirm" at bounding box center [885, 624] width 78 height 33
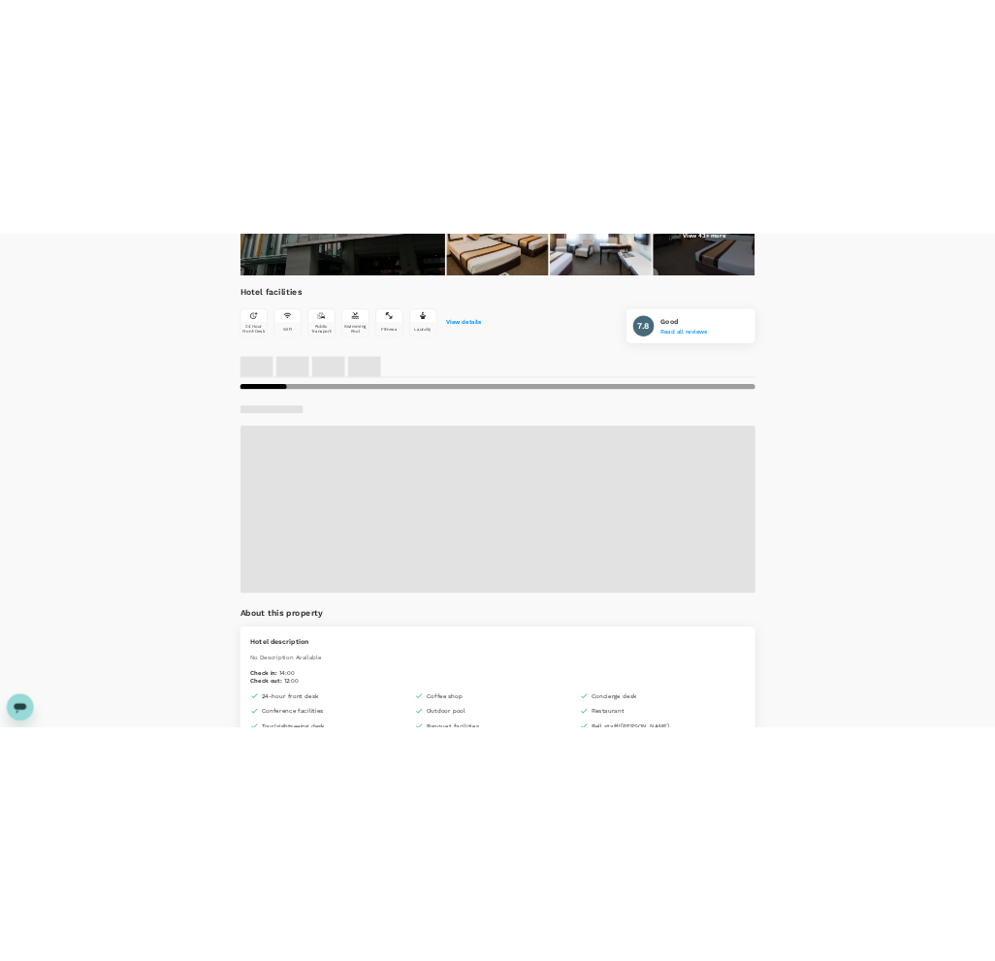
scroll to position [606, 0]
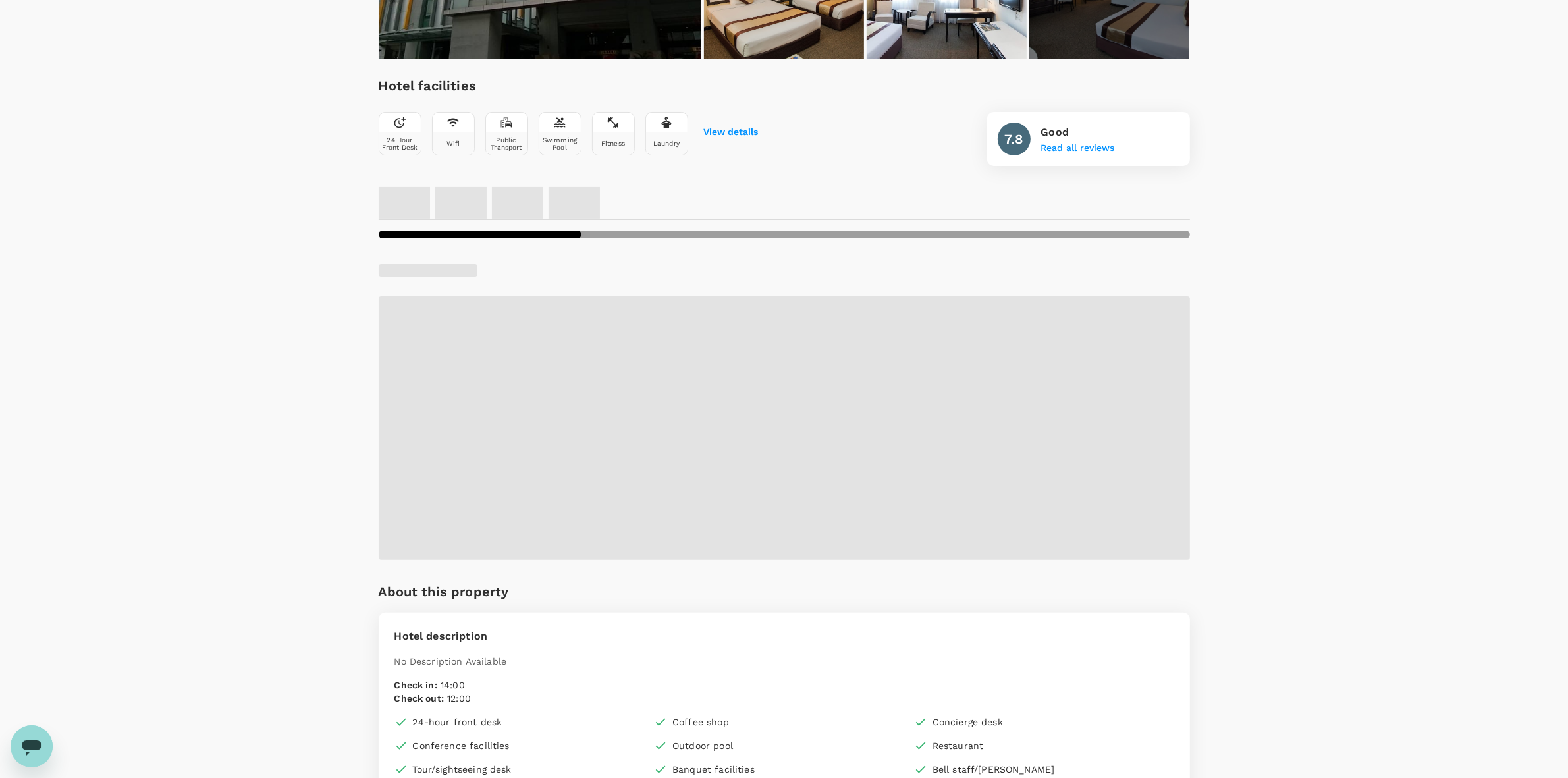
click at [1393, 430] on div "Your Hotel Details Check in 13 Sep 2025 Check out 16 Sep 2025 1 traveller(s) 1 …" at bounding box center [784, 761] width 1568 height 2254
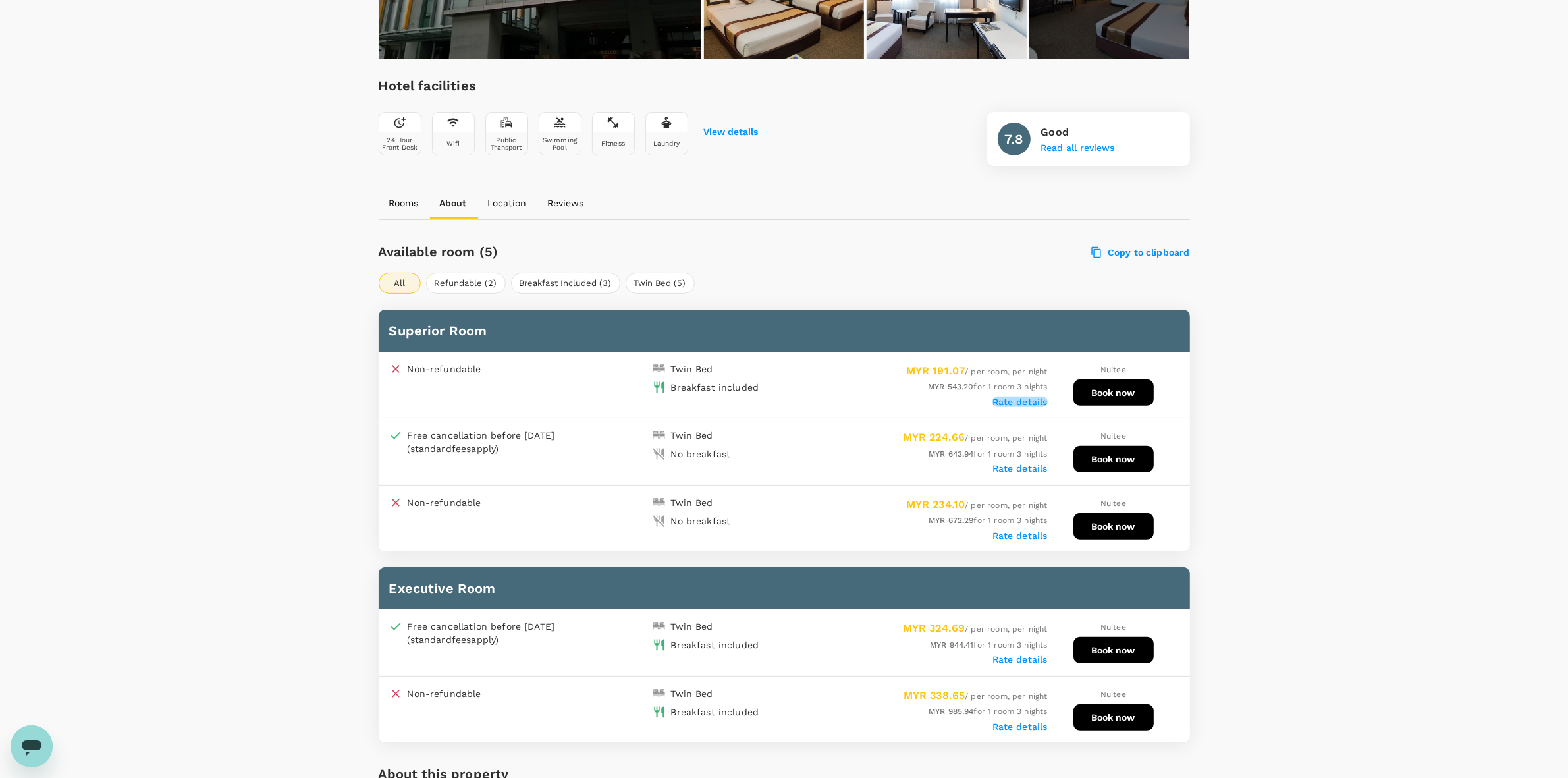
click at [1031, 396] on label "Rate details" at bounding box center [1020, 402] width 55 height 11
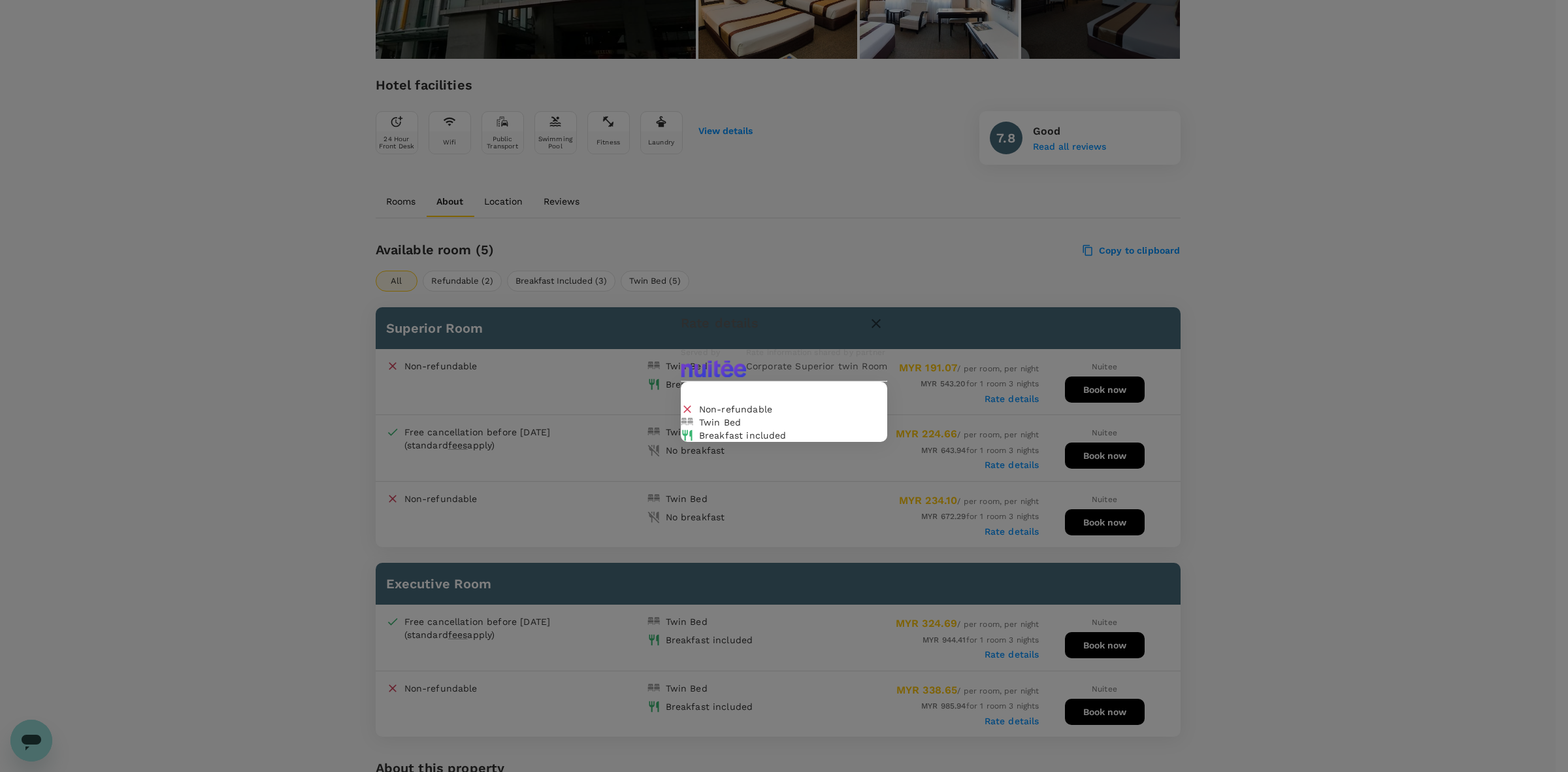
drag, startPoint x: 1245, startPoint y: 406, endPoint x: 1282, endPoint y: 369, distance: 52.3
click at [1246, 401] on div "Rate details Served by Rate information shared by partner Corporate Superior tw…" at bounding box center [784, 386] width 1568 height 772
click at [881, 319] on icon "button" at bounding box center [876, 323] width 9 height 9
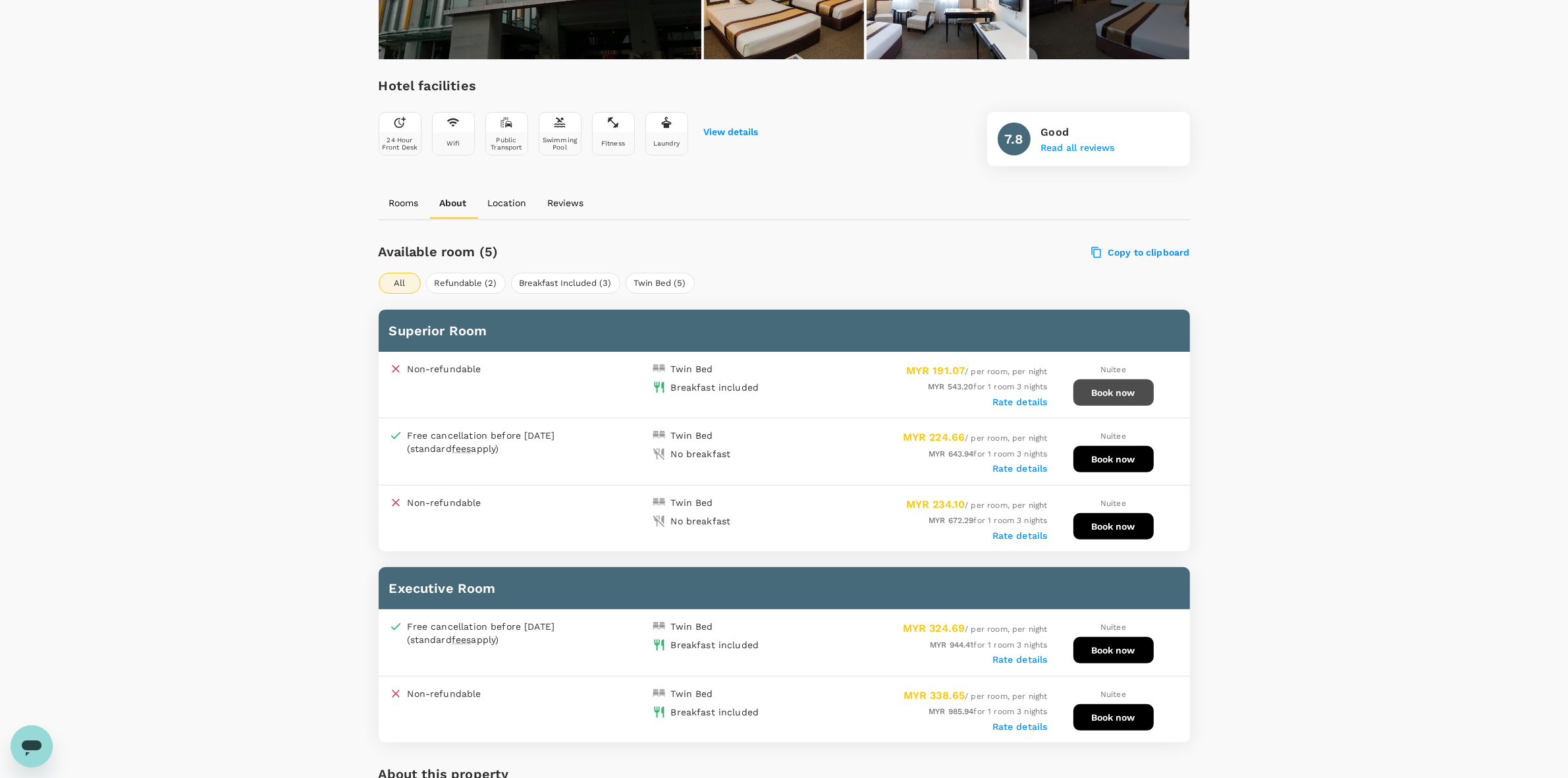
click at [1120, 393] on button "Book now" at bounding box center [1113, 392] width 80 height 26
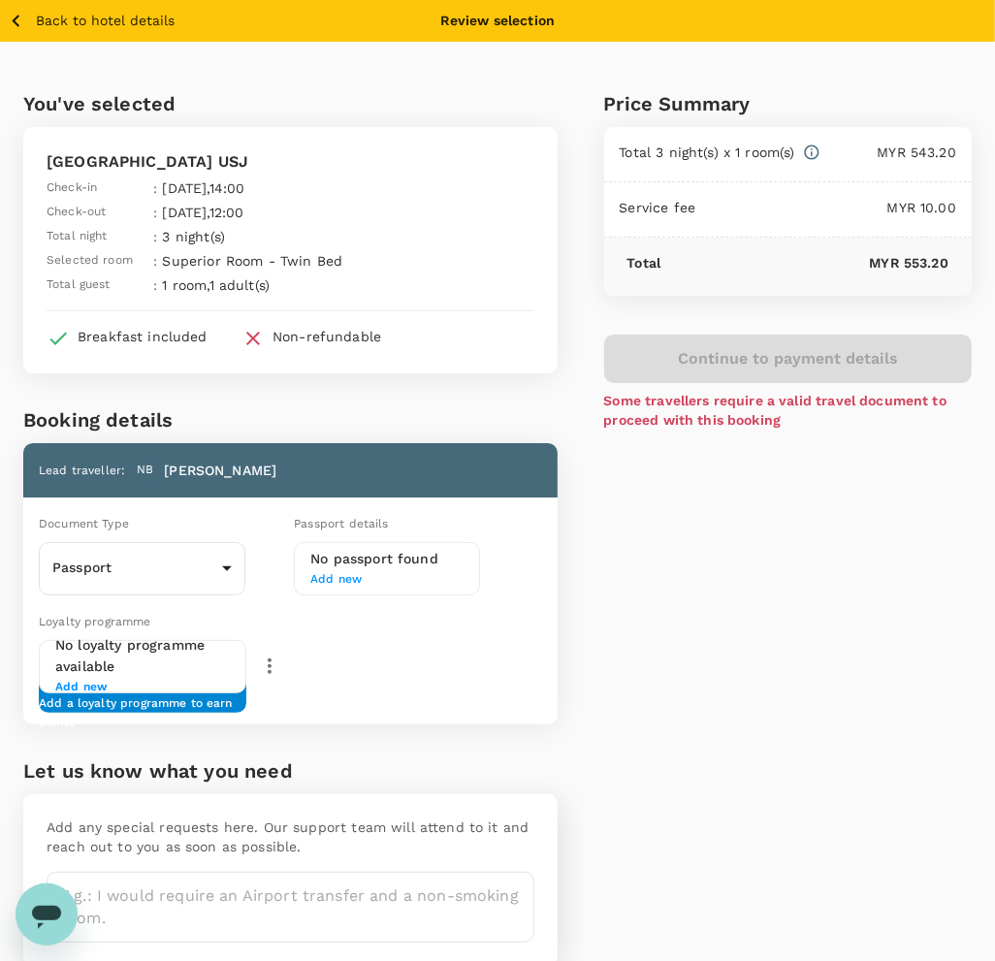
click at [19, 17] on icon "button" at bounding box center [16, 21] width 24 height 24
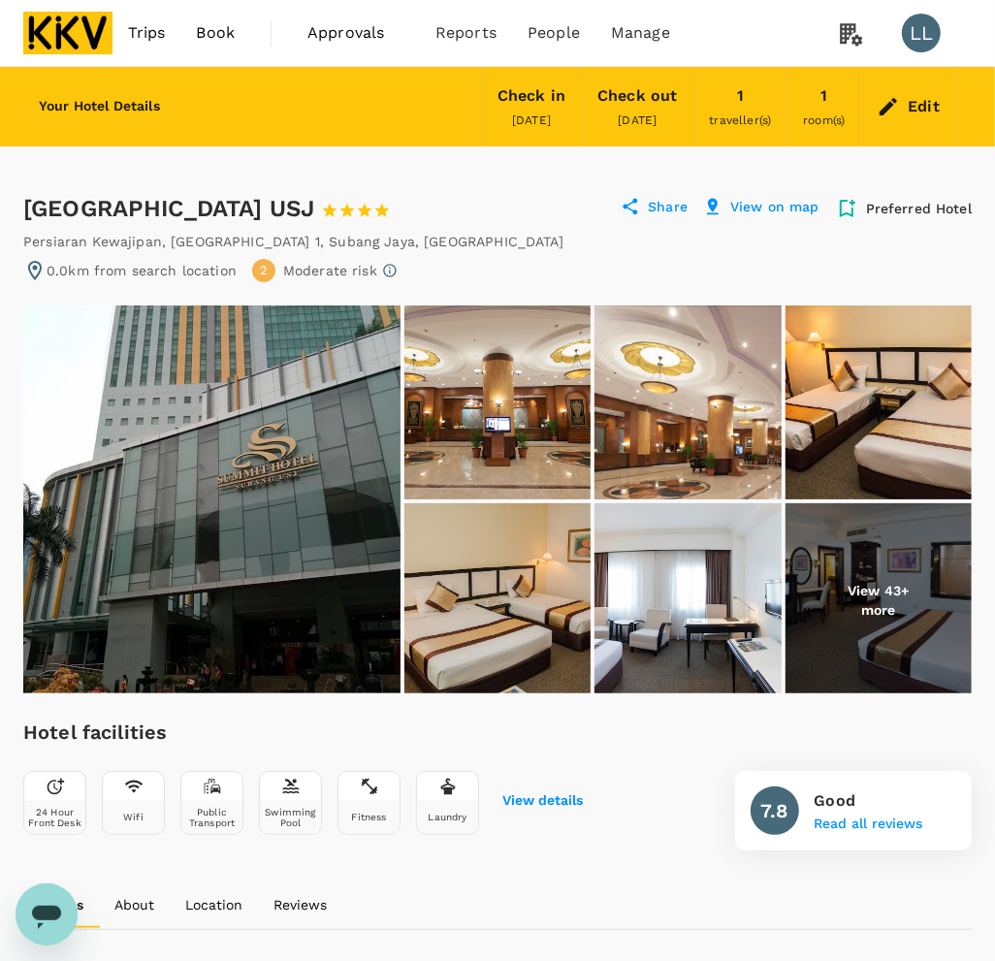
click at [912, 93] on div "Edit" at bounding box center [924, 106] width 32 height 27
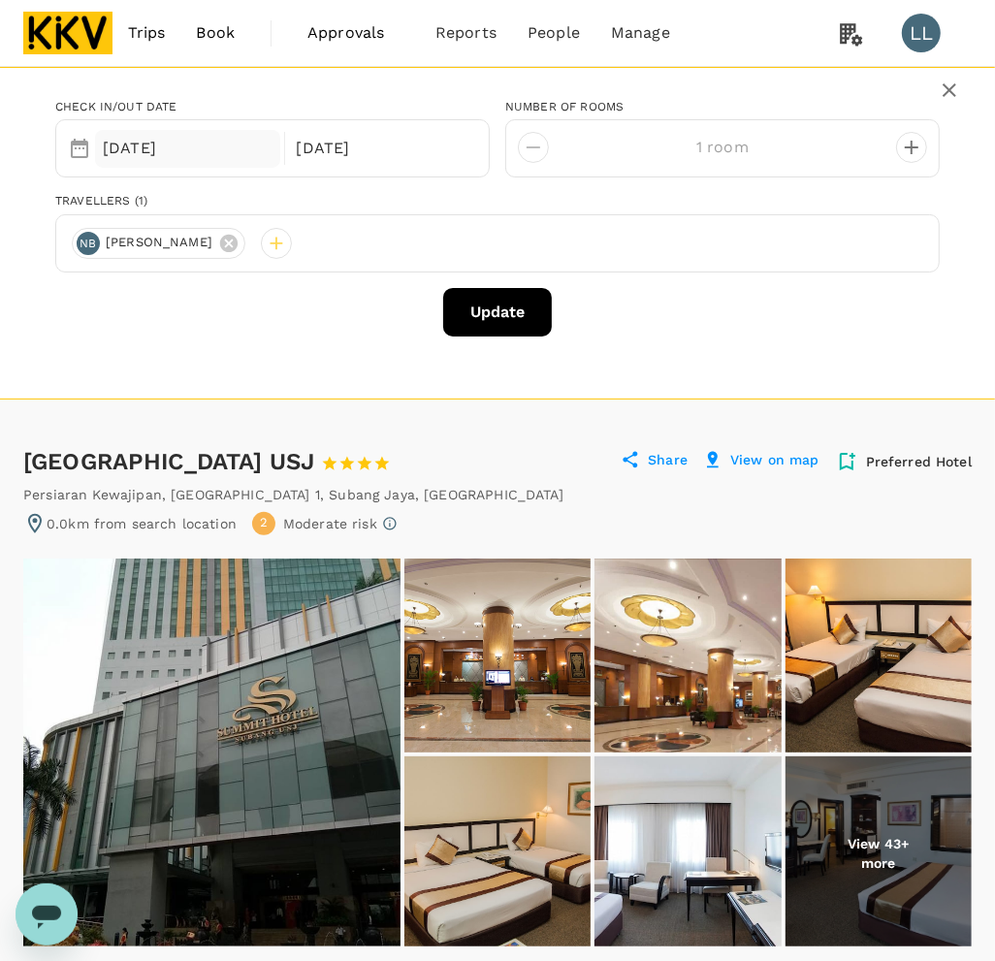
click at [168, 146] on div "13 Sep" at bounding box center [187, 149] width 185 height 38
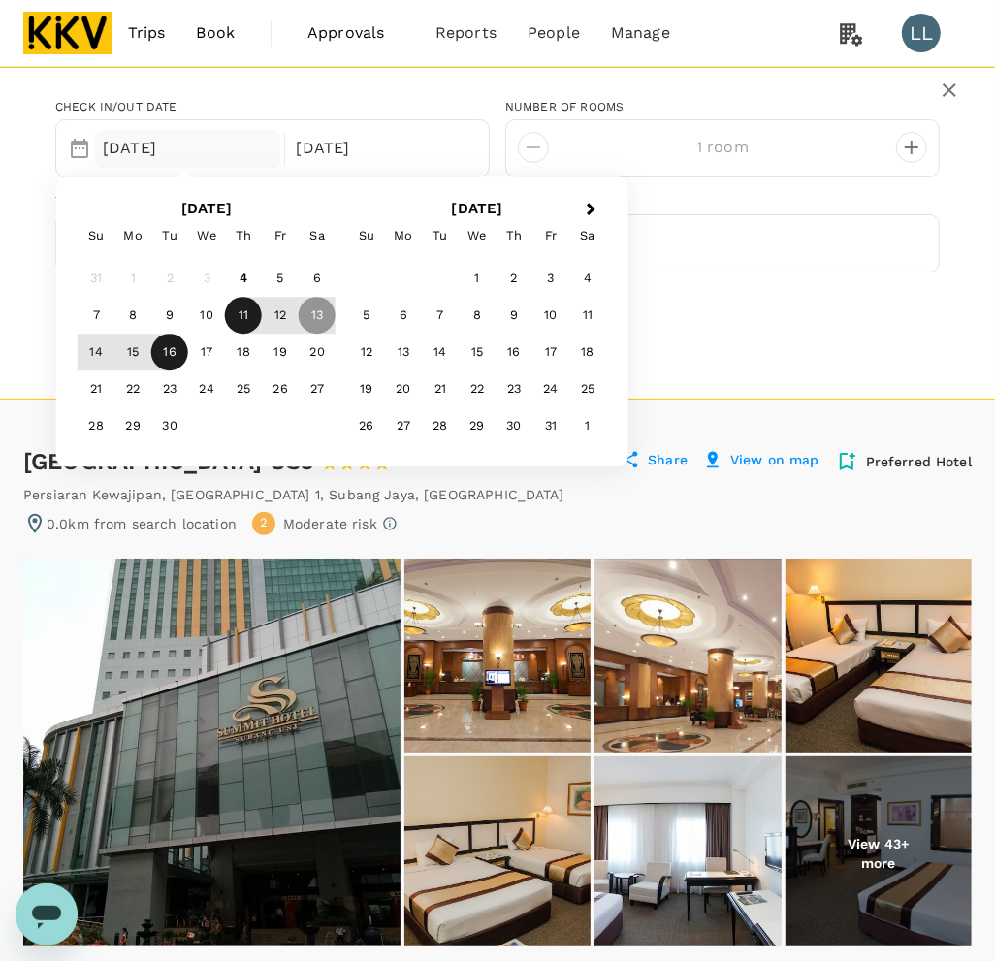
click at [255, 315] on div "11" at bounding box center [243, 316] width 37 height 37
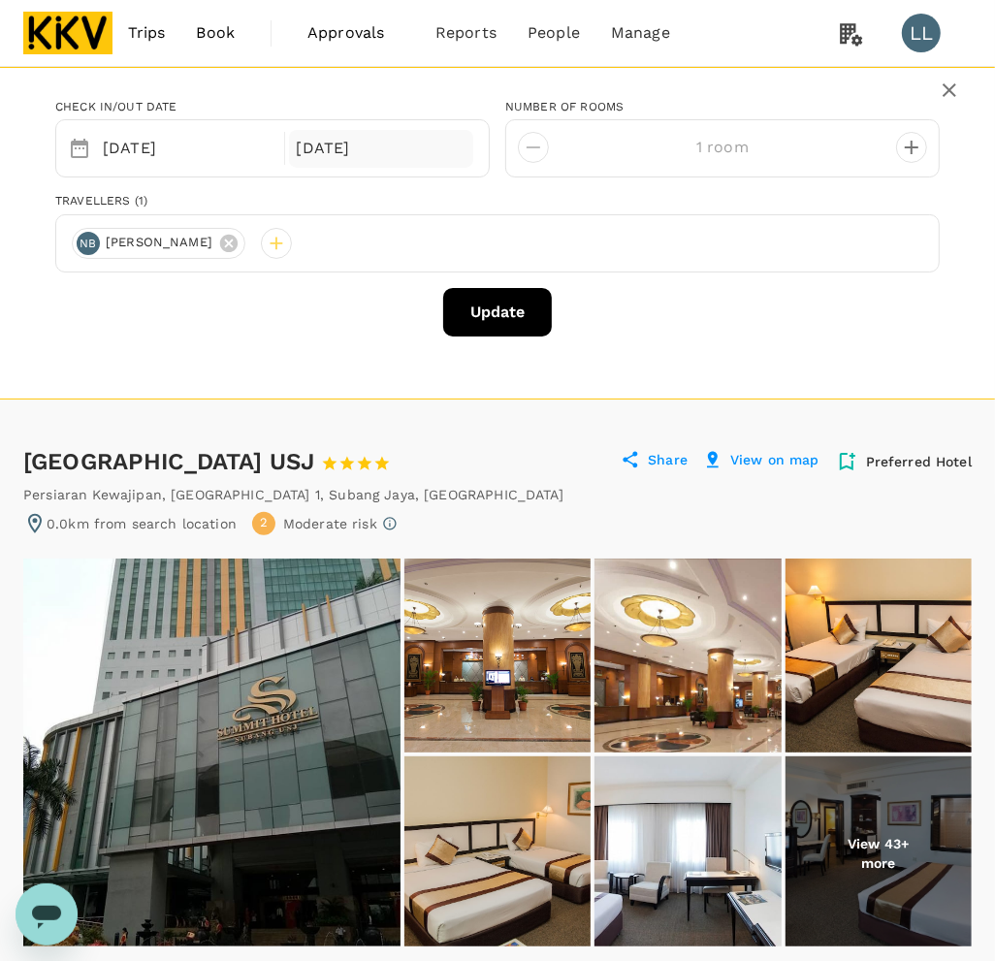
click at [333, 147] on div "16 Sep" at bounding box center [381, 149] width 185 height 38
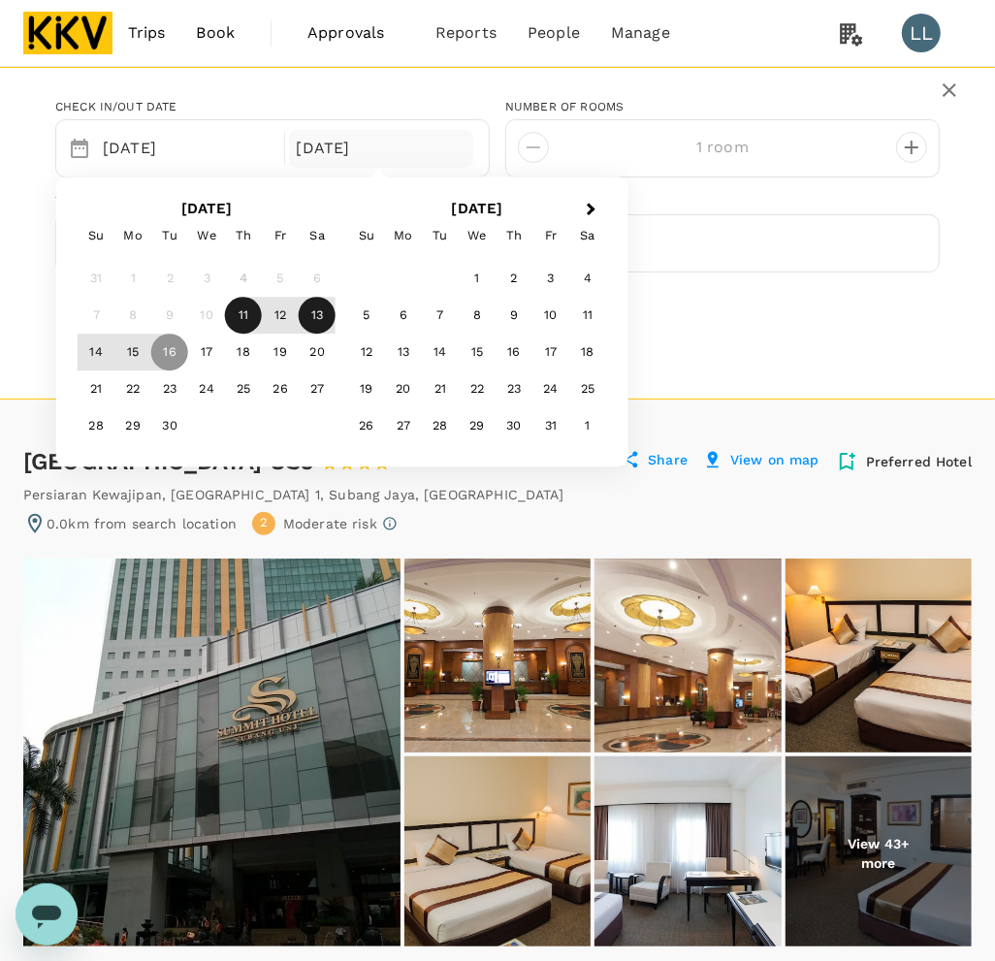
click at [315, 298] on div "13" at bounding box center [317, 316] width 37 height 37
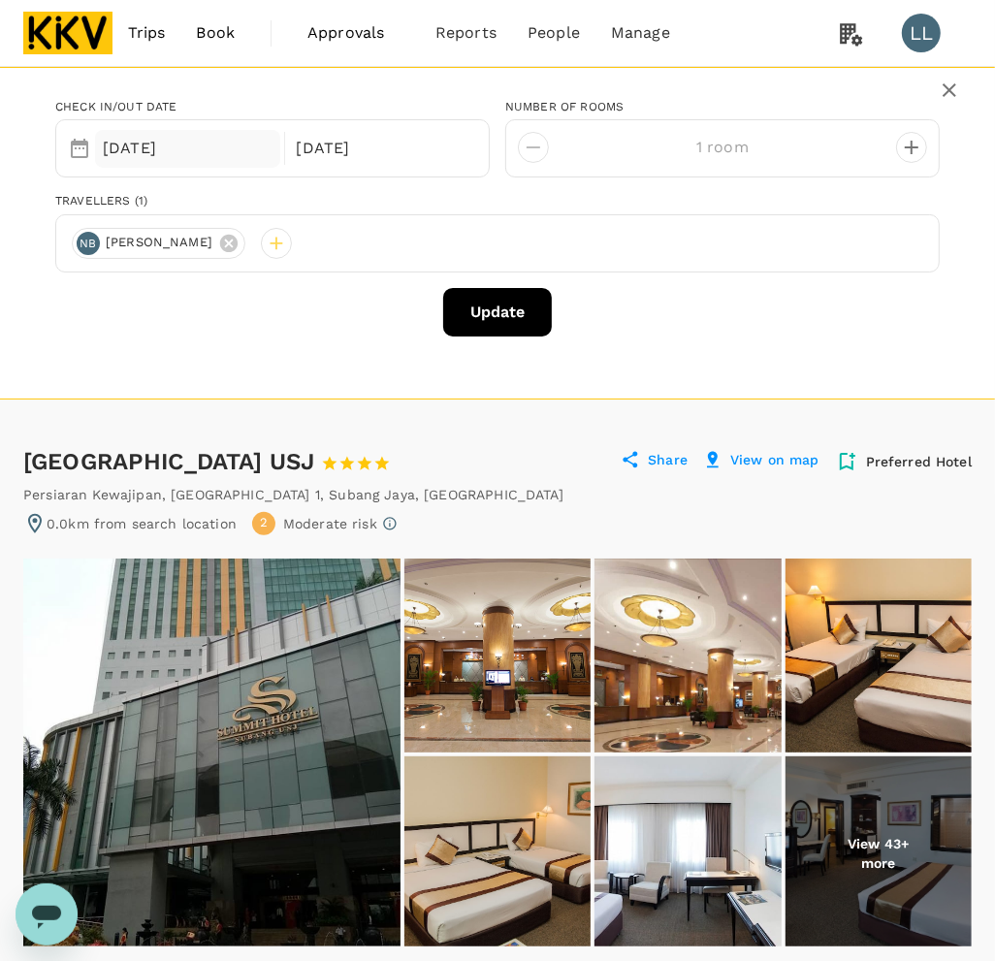
click at [163, 152] on div "11 Sep" at bounding box center [187, 149] width 185 height 38
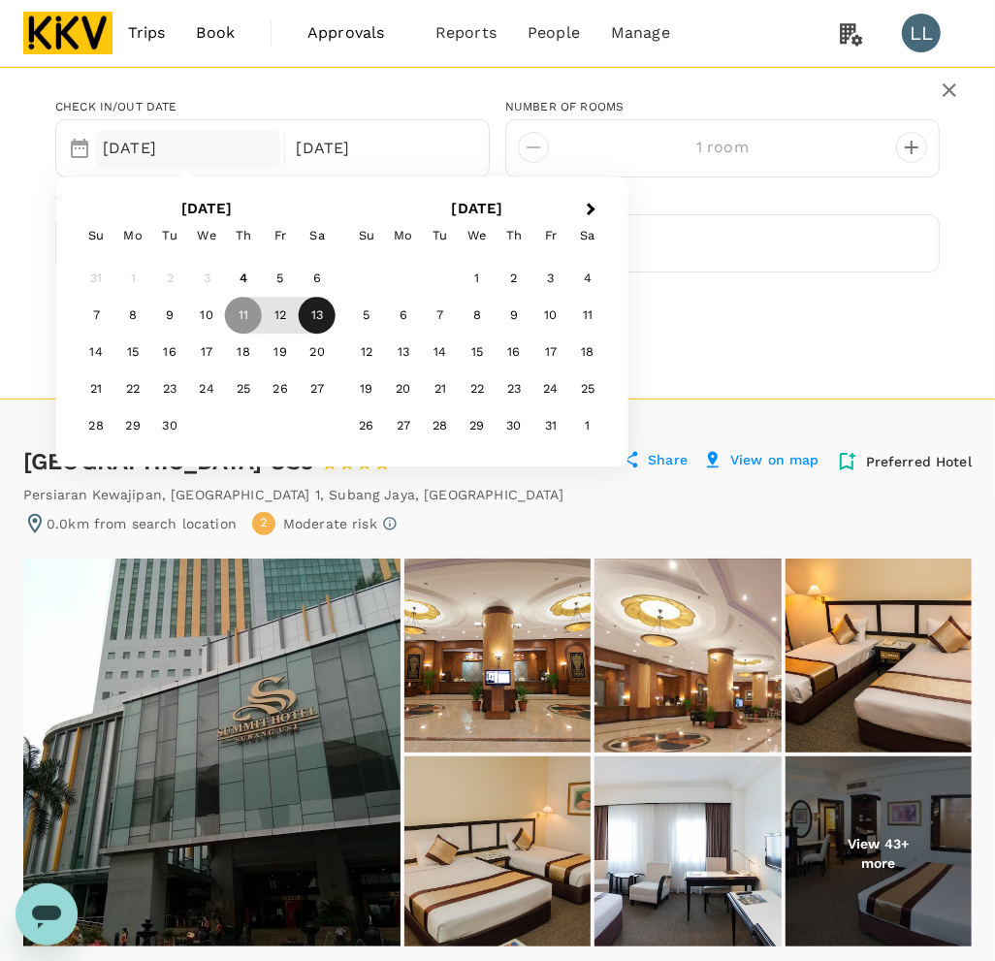
click at [307, 316] on div "13" at bounding box center [317, 316] width 37 height 37
click at [162, 349] on div "16" at bounding box center [169, 354] width 37 height 37
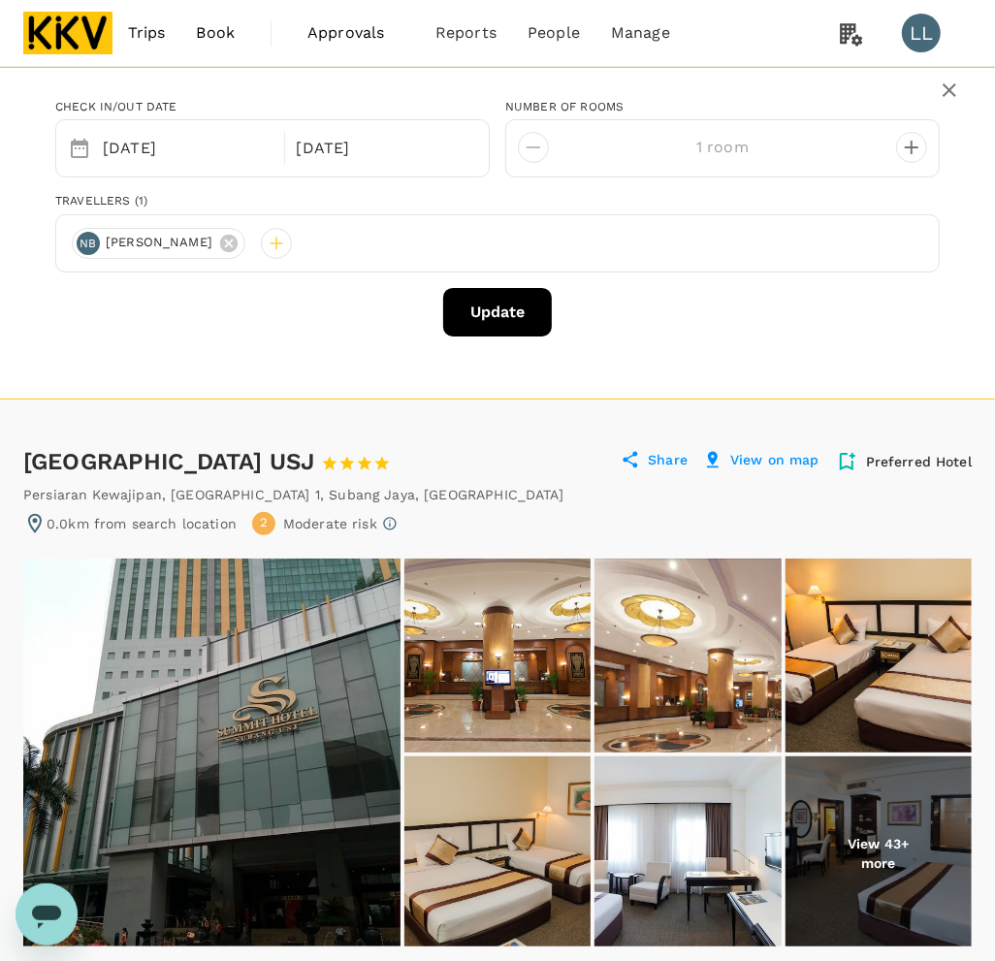
click at [294, 311] on div "Update" at bounding box center [497, 312] width 885 height 49
click at [497, 308] on button "Update" at bounding box center [497, 312] width 109 height 49
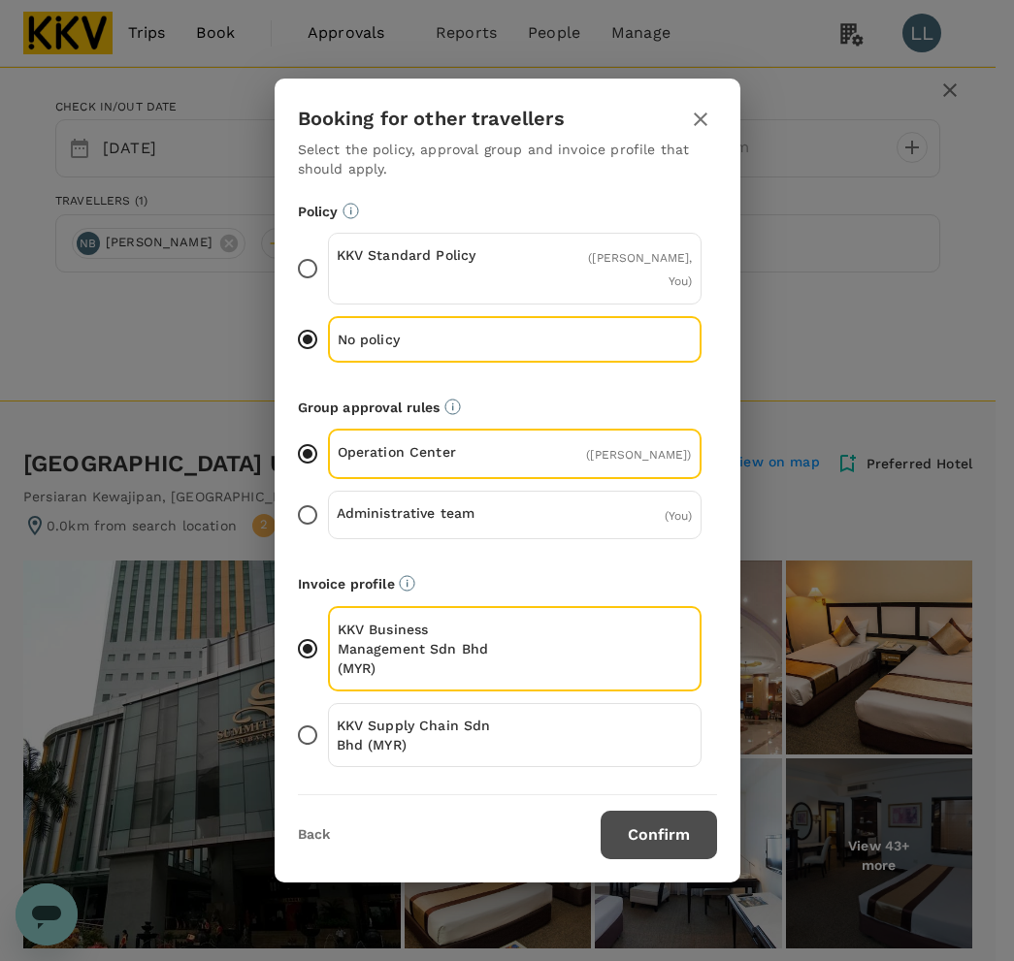
click at [606, 847] on button "Confirm" at bounding box center [659, 835] width 116 height 49
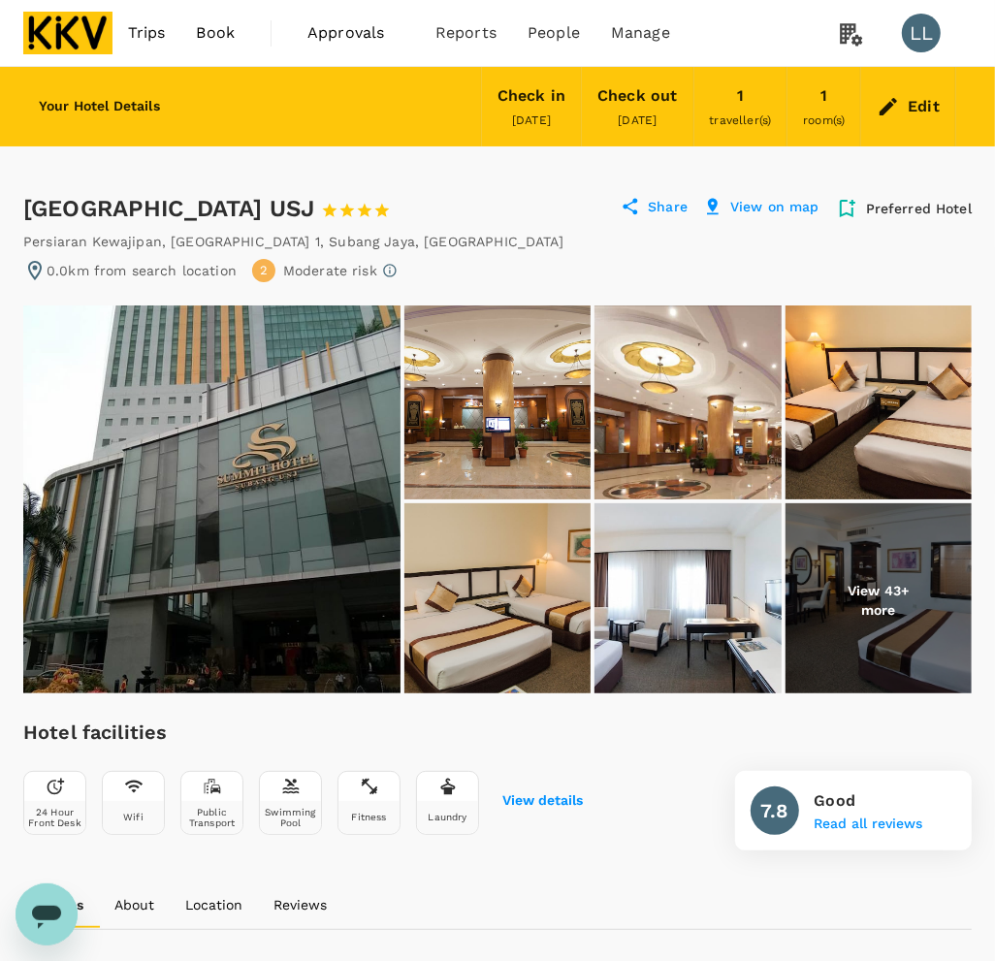
click at [934, 93] on div "Edit" at bounding box center [924, 106] width 32 height 27
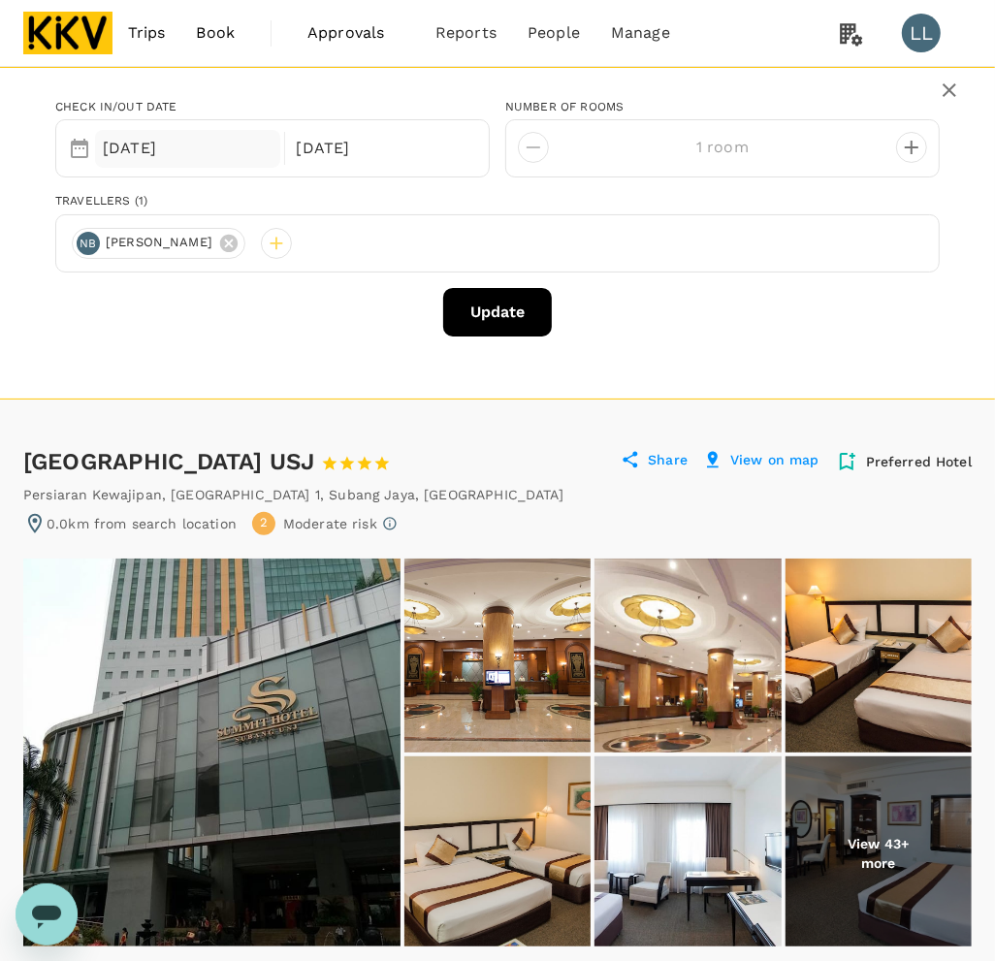
click at [191, 153] on div "13 Sep" at bounding box center [187, 149] width 185 height 38
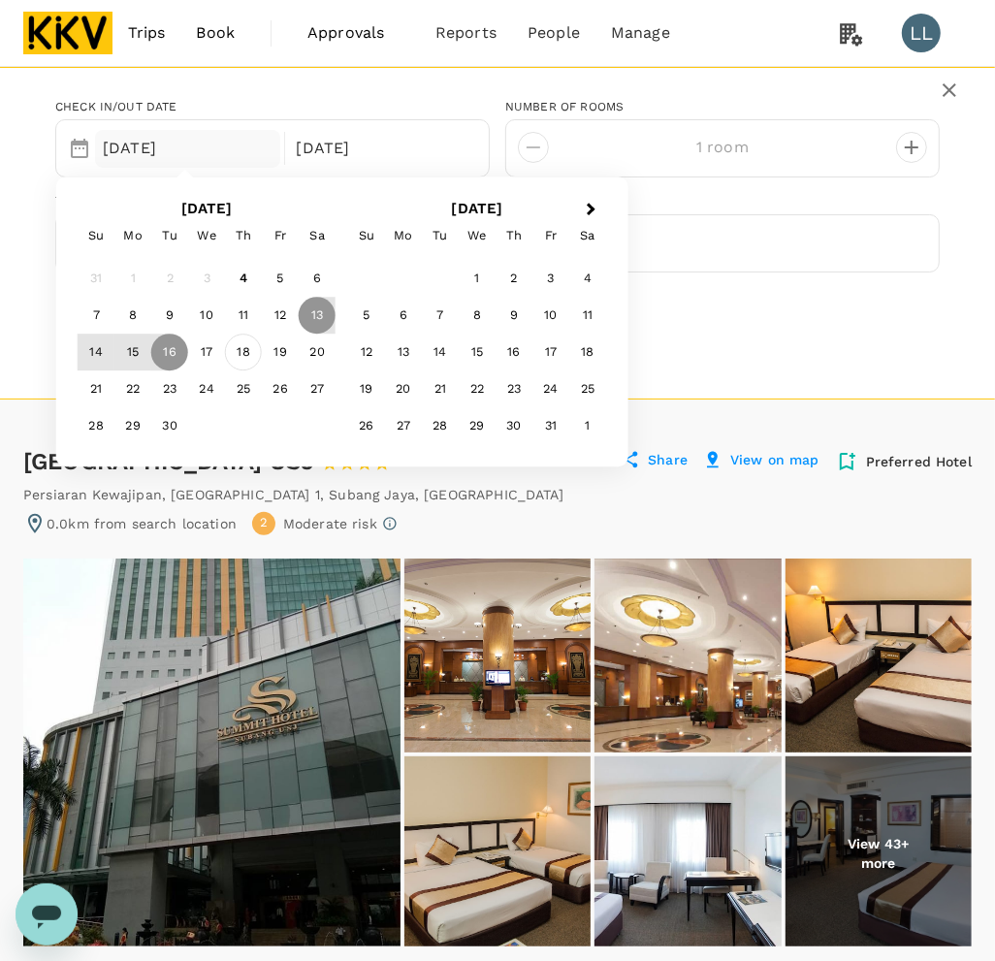
click at [235, 351] on div "18" at bounding box center [243, 353] width 37 height 37
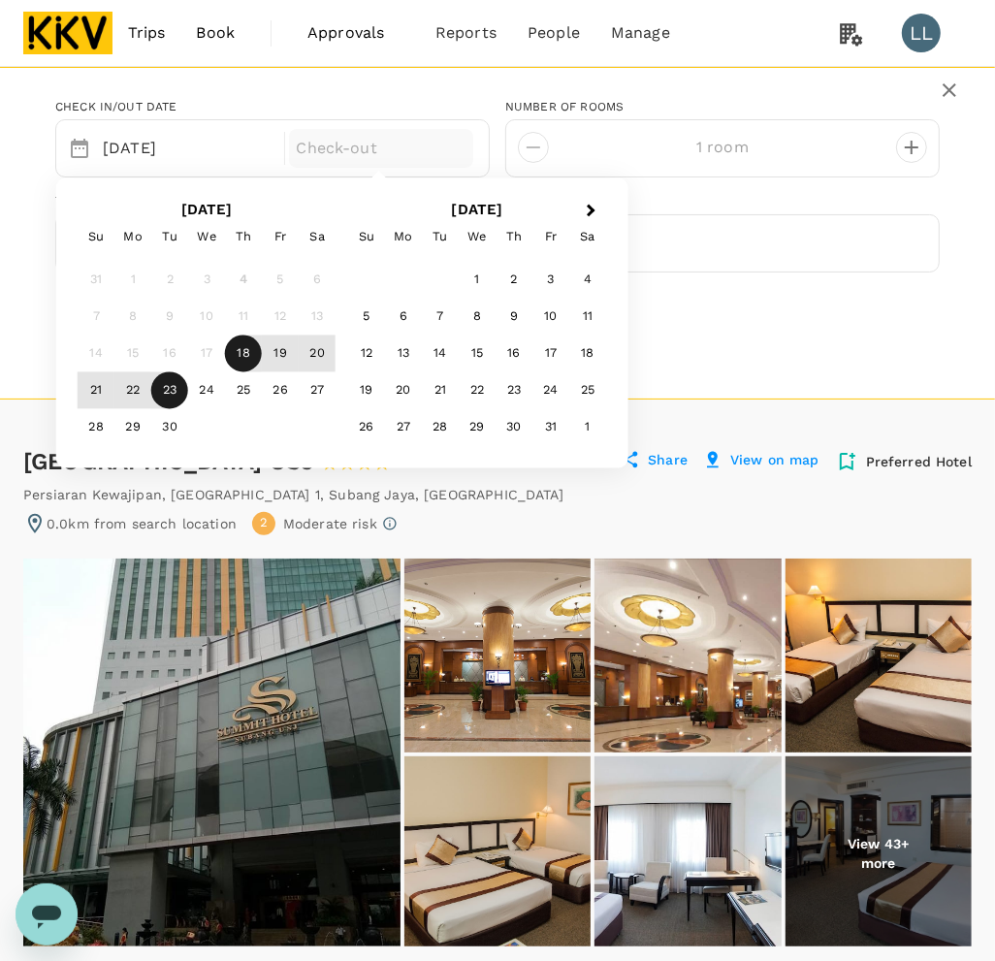
click at [167, 395] on div "23" at bounding box center [169, 391] width 37 height 37
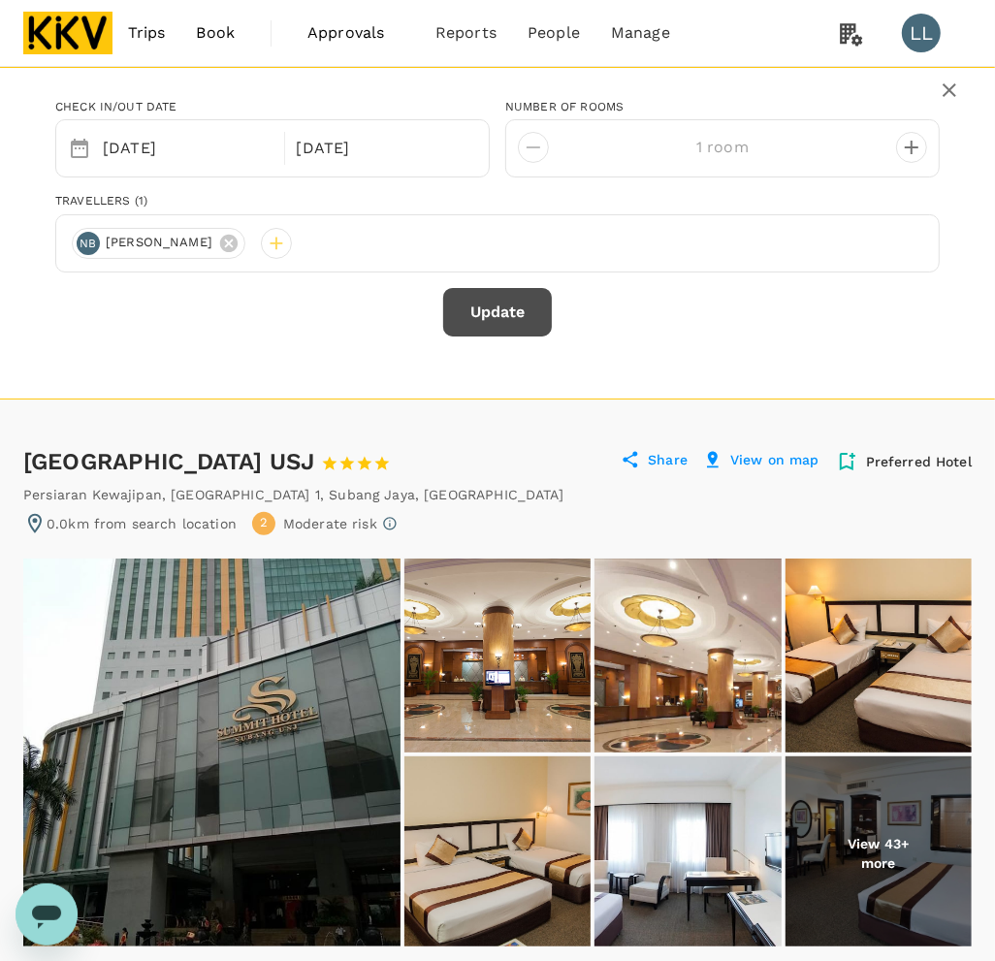
click at [509, 310] on button "Update" at bounding box center [497, 312] width 109 height 49
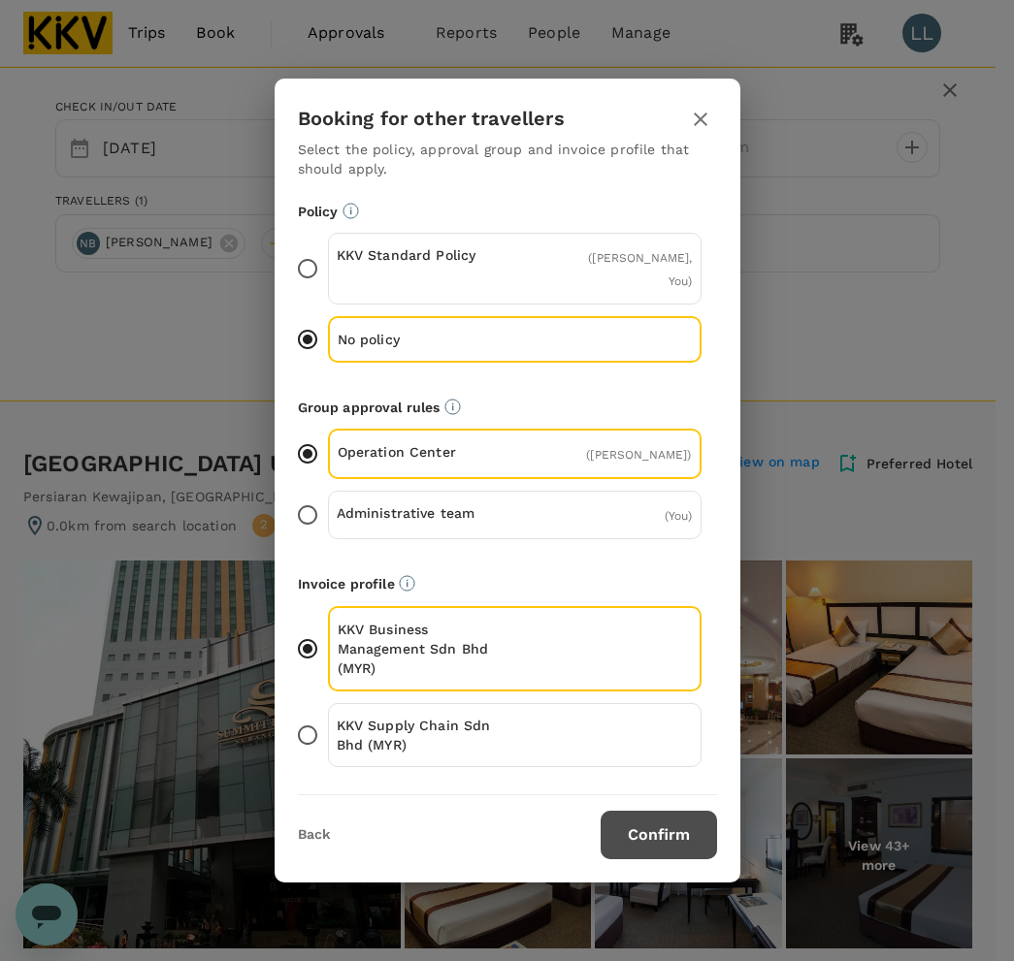
click at [634, 841] on button "Confirm" at bounding box center [659, 835] width 116 height 49
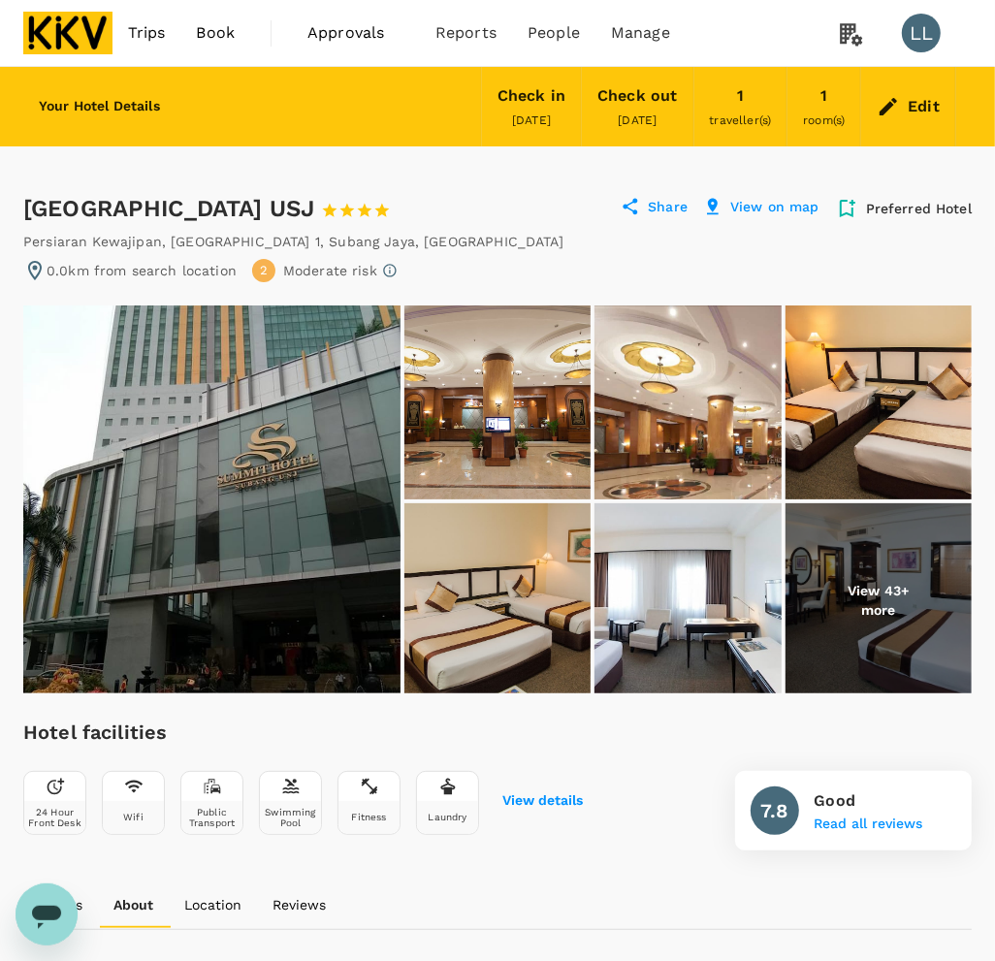
click at [918, 89] on div "Edit" at bounding box center [909, 107] width 94 height 68
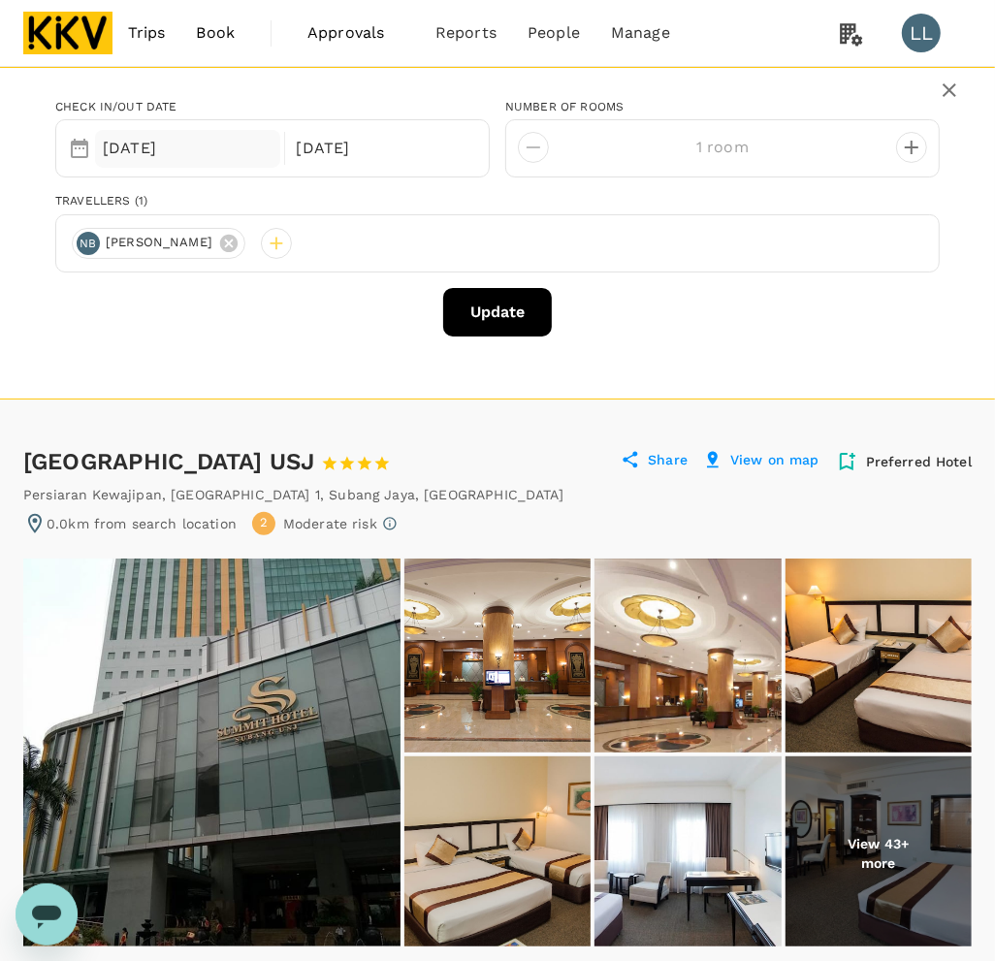
click at [147, 144] on div "18 Sep" at bounding box center [187, 149] width 185 height 38
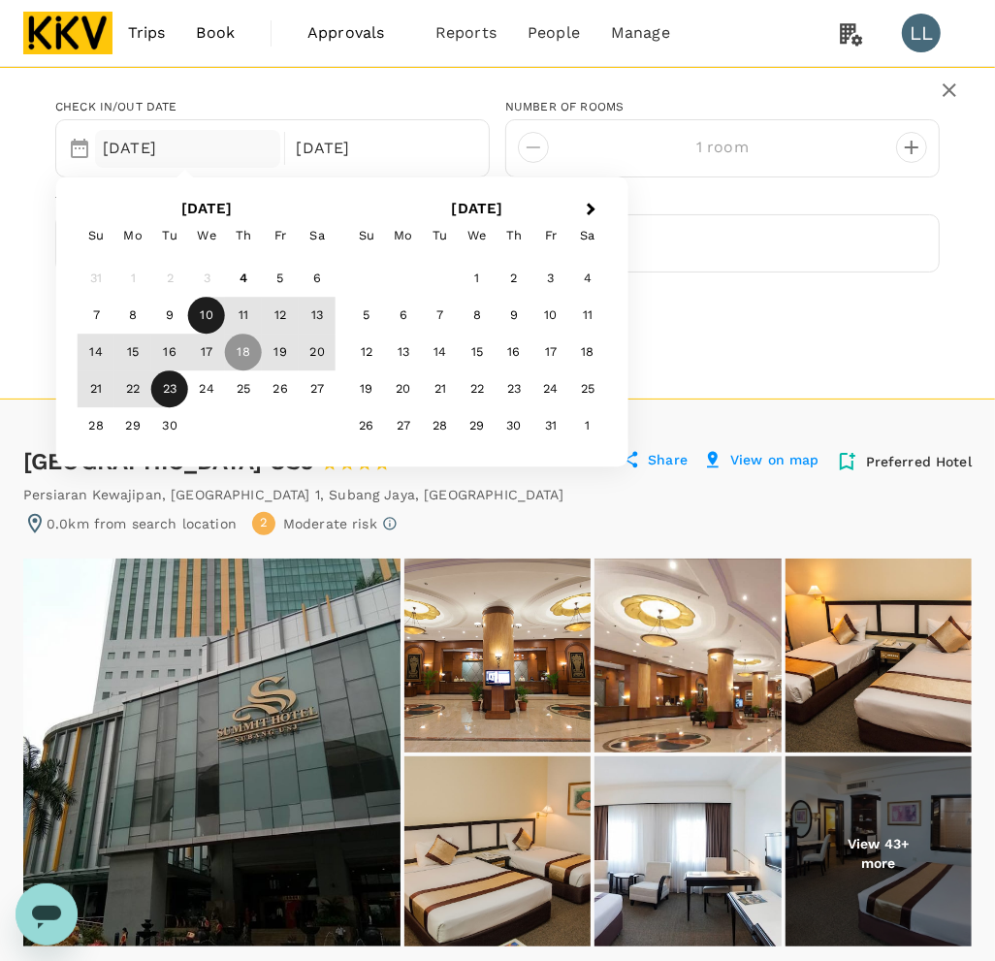
click at [215, 312] on div "10" at bounding box center [206, 316] width 37 height 37
drag, startPoint x: 162, startPoint y: 390, endPoint x: 100, endPoint y: 390, distance: 62.1
click at [100, 390] on div "21 22 23 24 25 26 27" at bounding box center [207, 390] width 258 height 37
click at [99, 390] on div "21" at bounding box center [96, 390] width 37 height 37
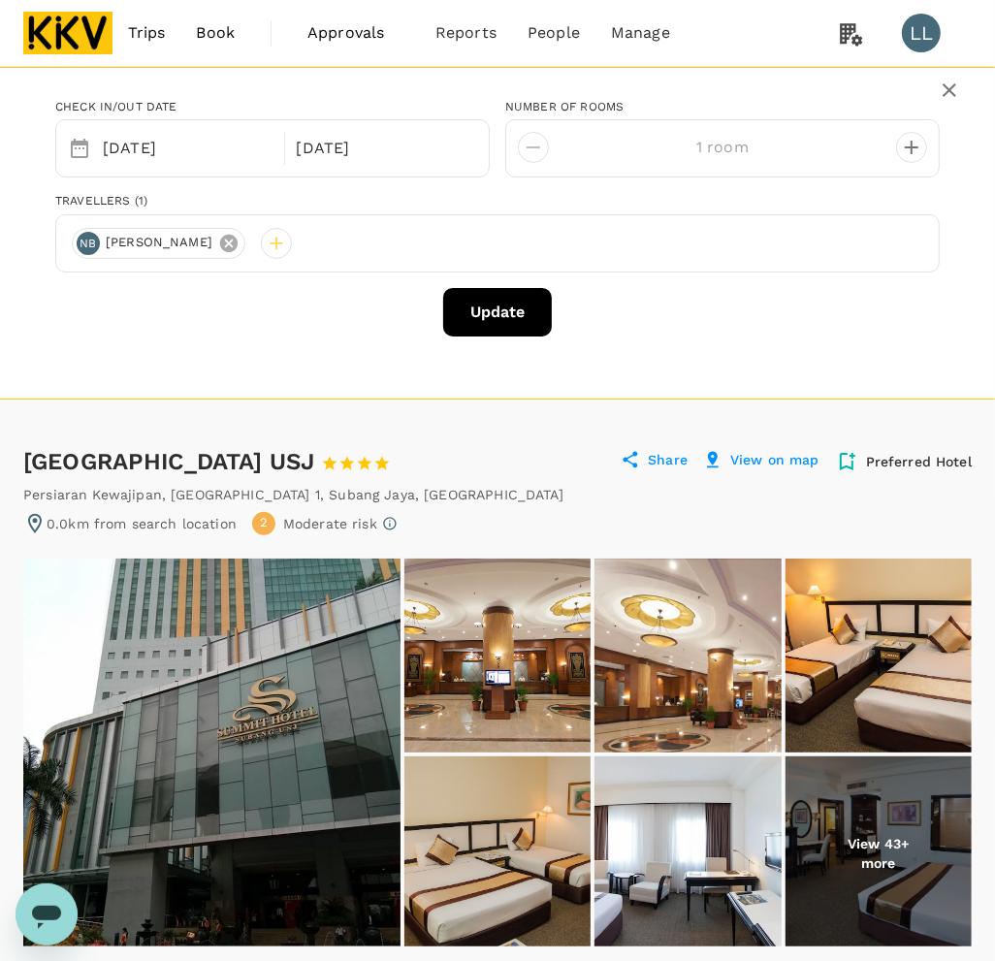
click at [238, 244] on icon at bounding box center [228, 243] width 17 height 17
click at [82, 241] on div at bounding box center [87, 243] width 31 height 31
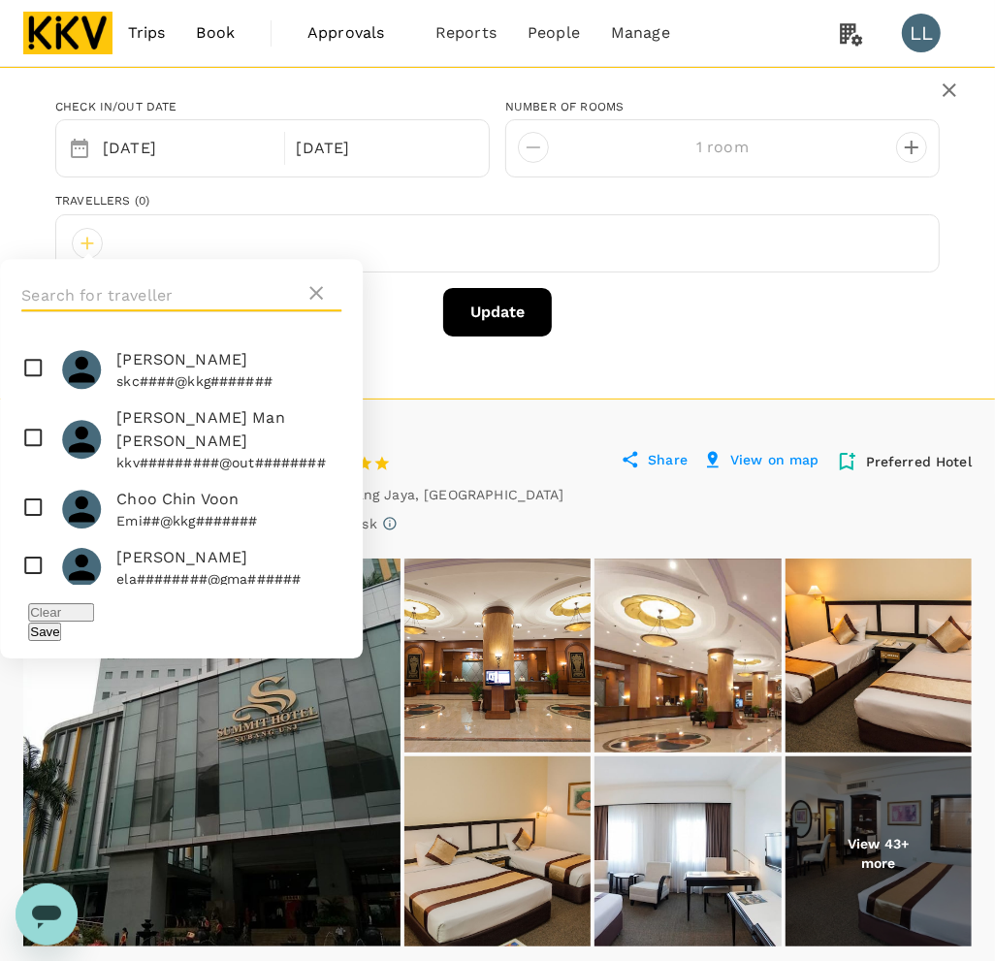
click at [147, 303] on input "text" at bounding box center [162, 295] width 283 height 31
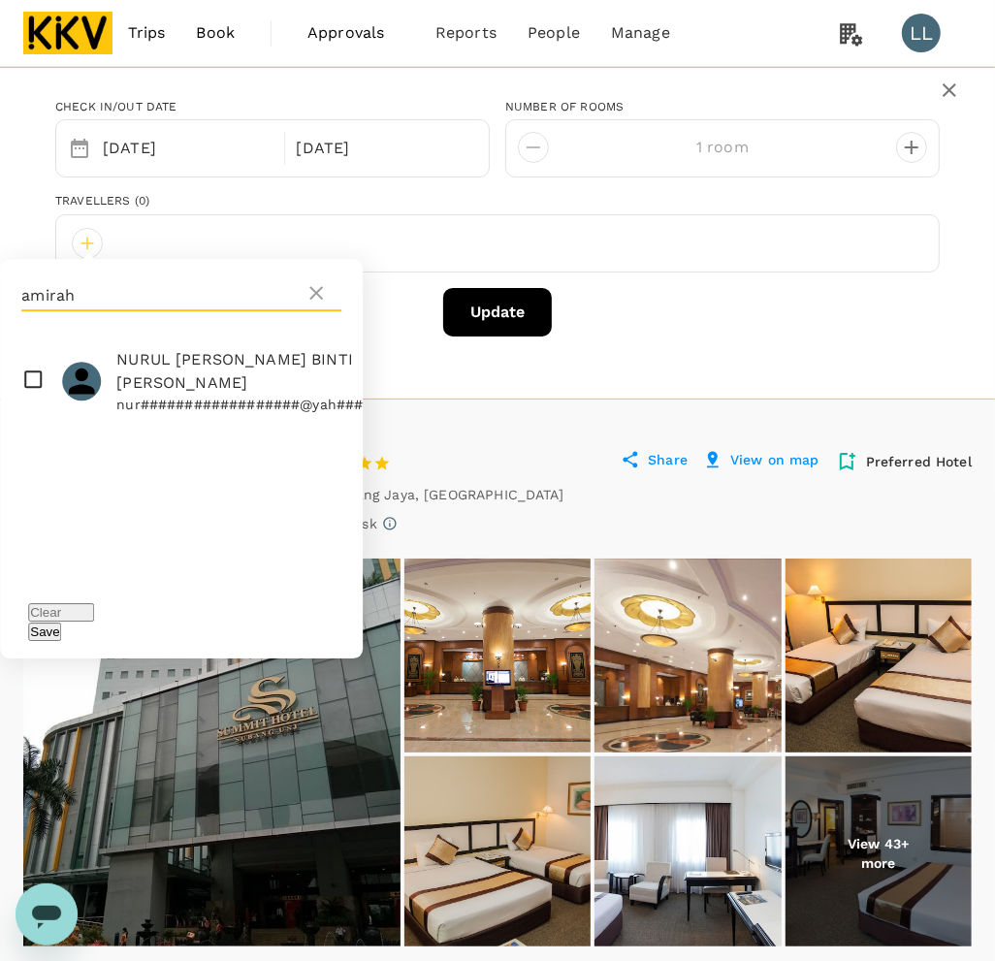
type input "amirah"
click at [177, 394] on span "NURUL AMIRAH BINTI MOHD WAHID" at bounding box center [253, 371] width 274 height 47
checkbox input "true"
click at [61, 623] on button "Save" at bounding box center [44, 632] width 33 height 18
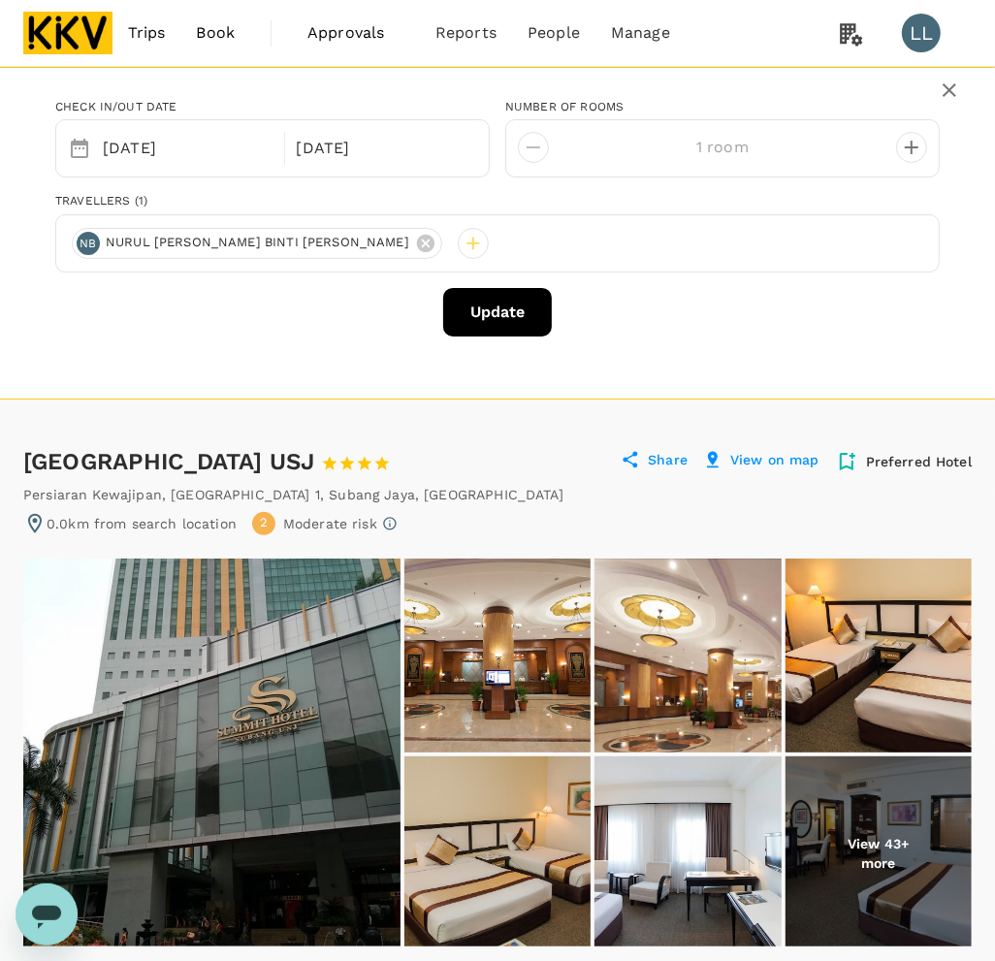
click at [656, 347] on div "Check in/out date Selected date: Wednesday, September 10th, 2025 10 Sep Selecte…" at bounding box center [497, 217] width 949 height 269
click at [512, 309] on button "Update" at bounding box center [497, 312] width 109 height 49
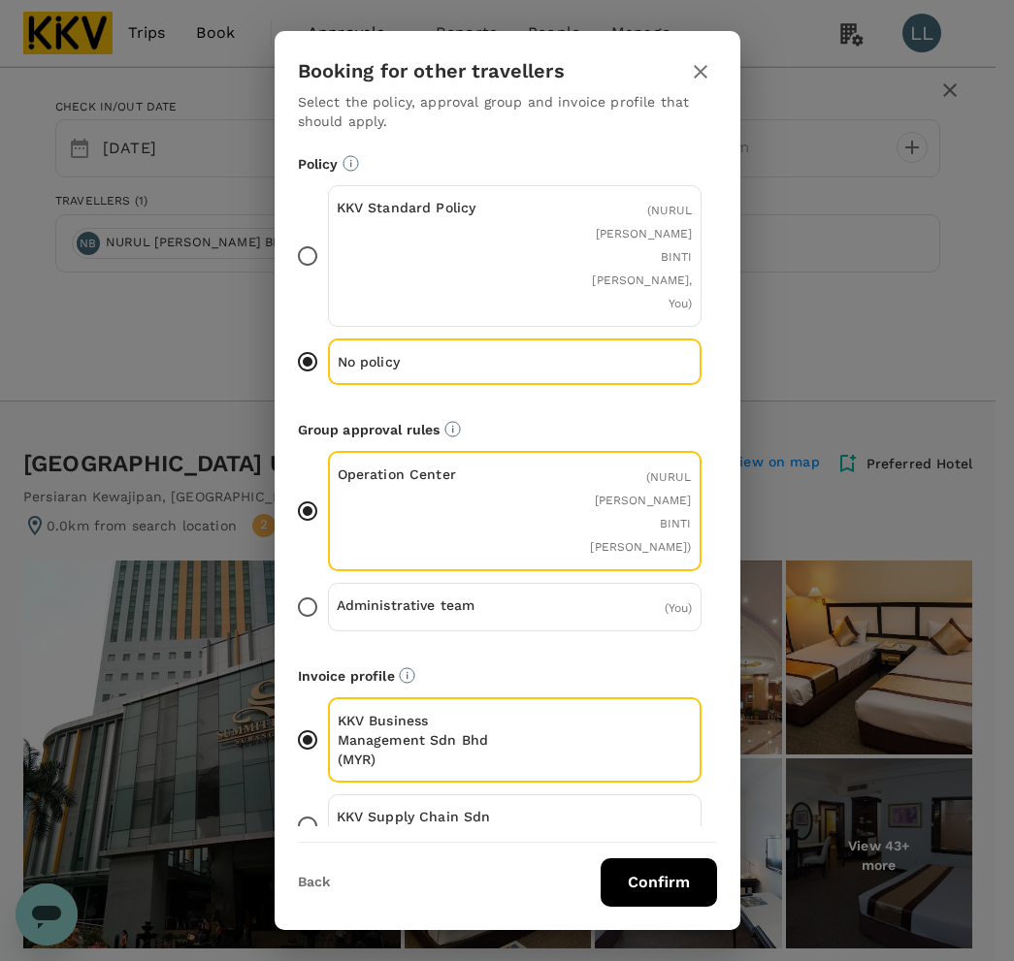
click at [652, 860] on button "Confirm" at bounding box center [659, 883] width 116 height 49
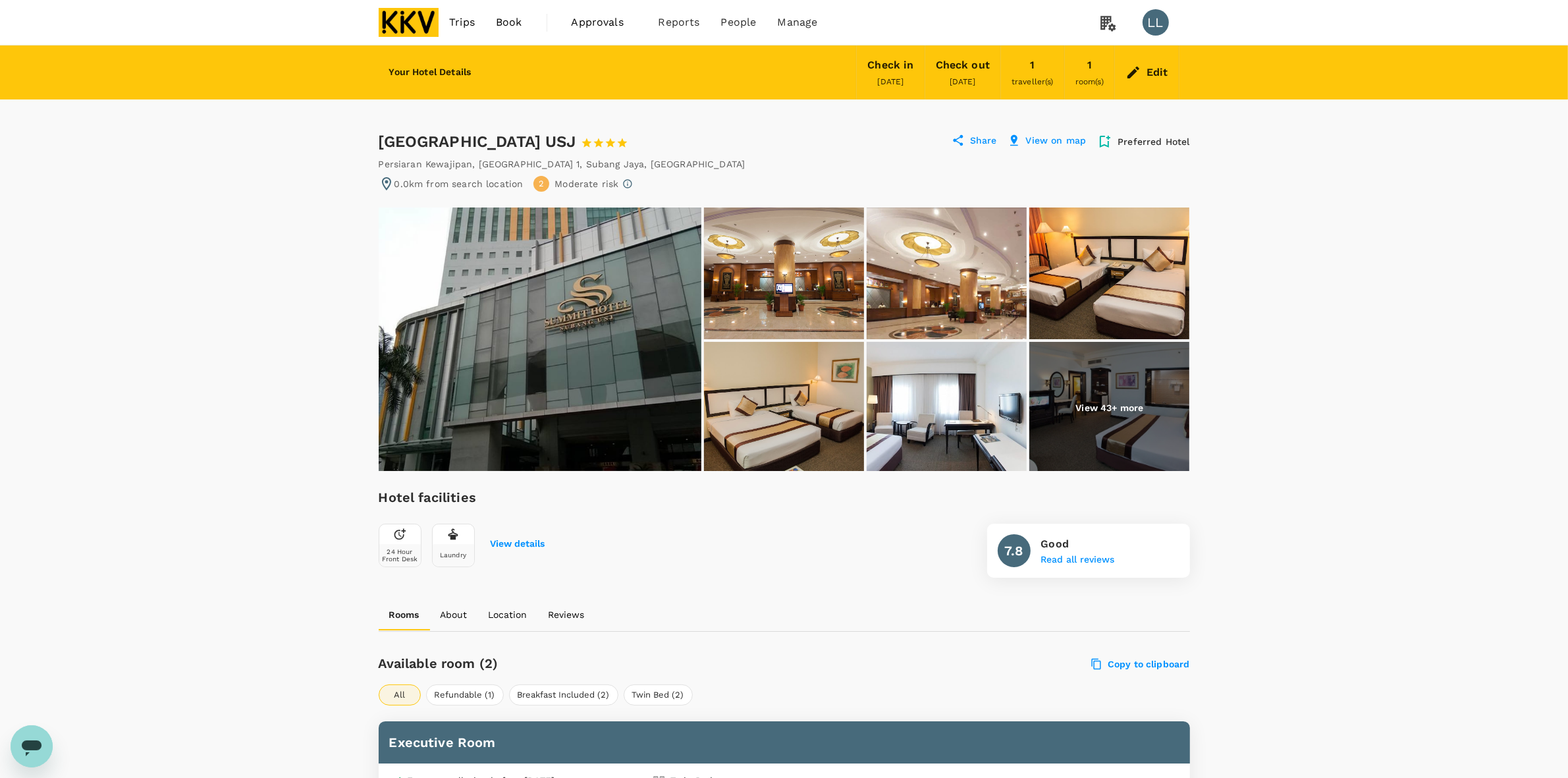
click at [1164, 77] on div "Edit" at bounding box center [1157, 72] width 22 height 18
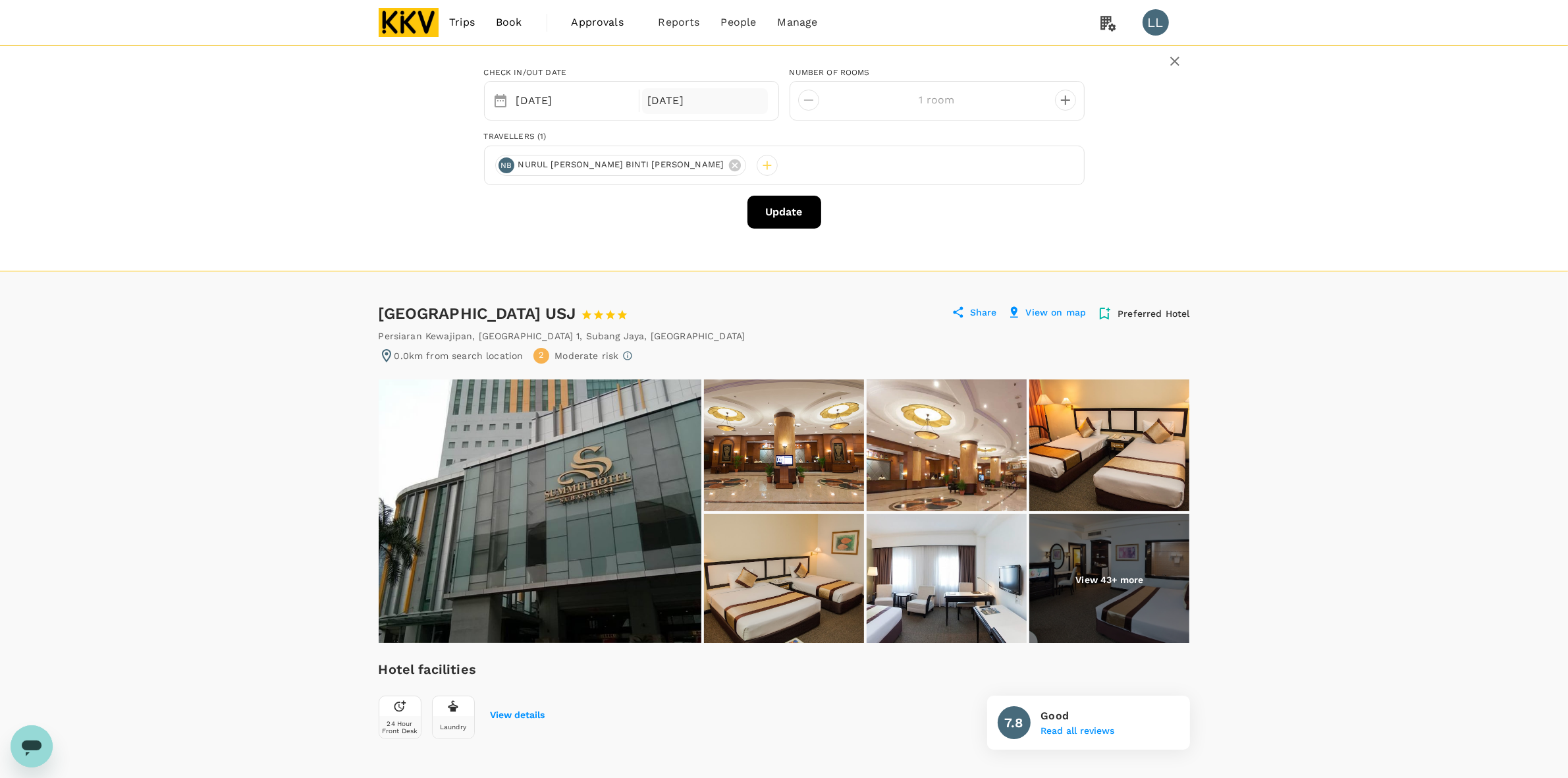
click at [683, 96] on div "21 Sep" at bounding box center [705, 101] width 126 height 26
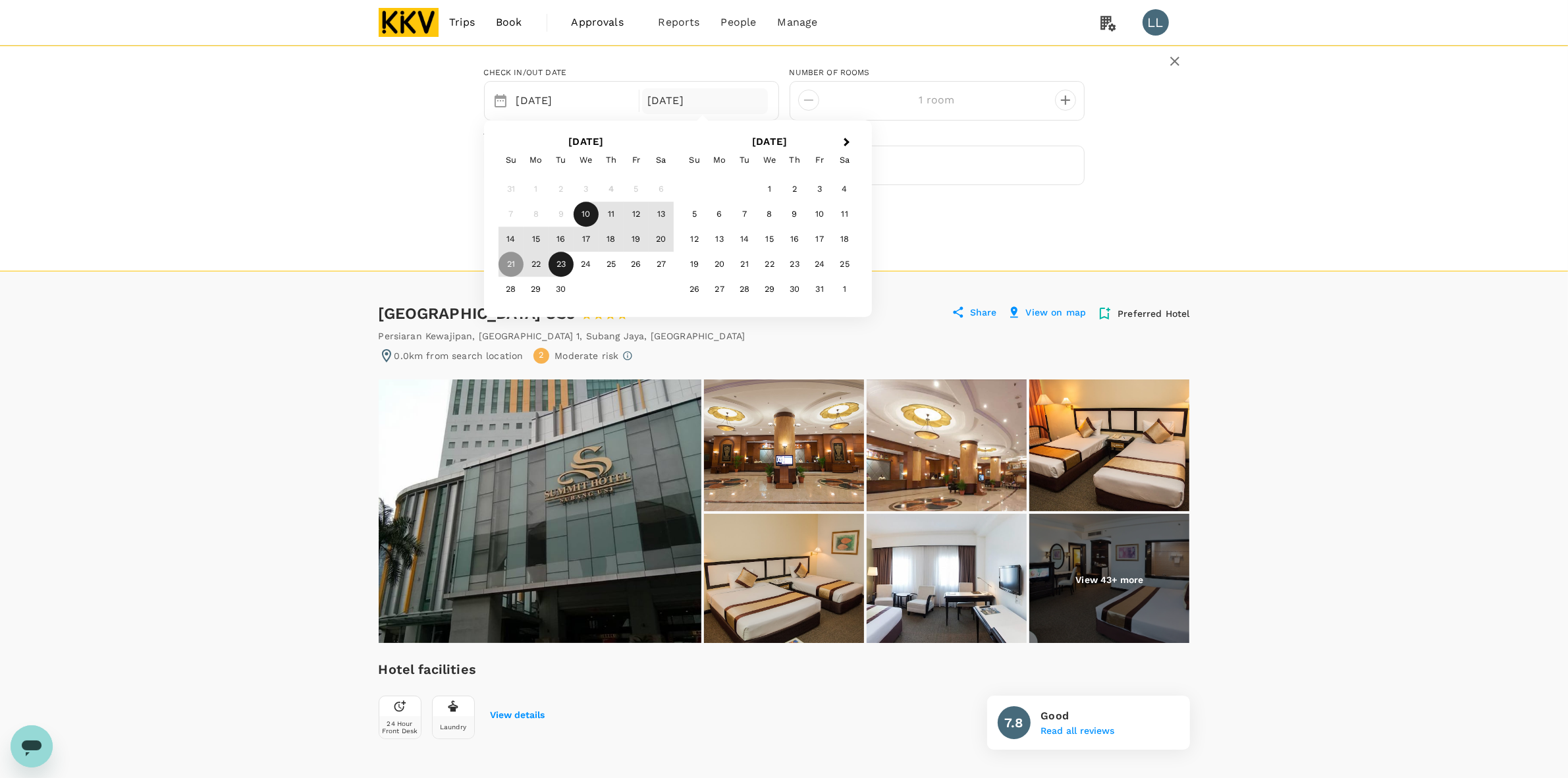
click at [557, 264] on div "23" at bounding box center [561, 265] width 25 height 25
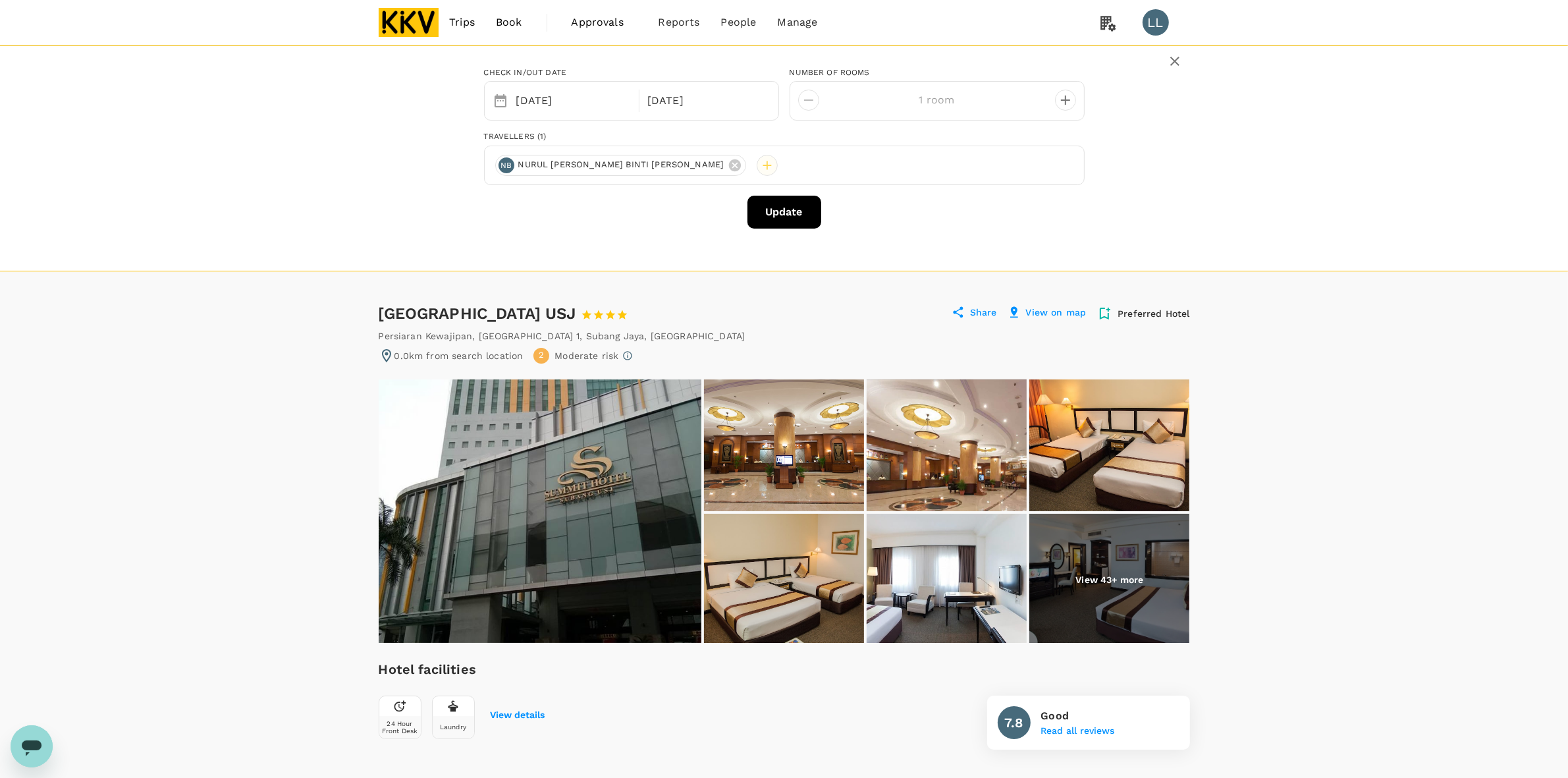
click at [757, 168] on div at bounding box center [767, 165] width 21 height 21
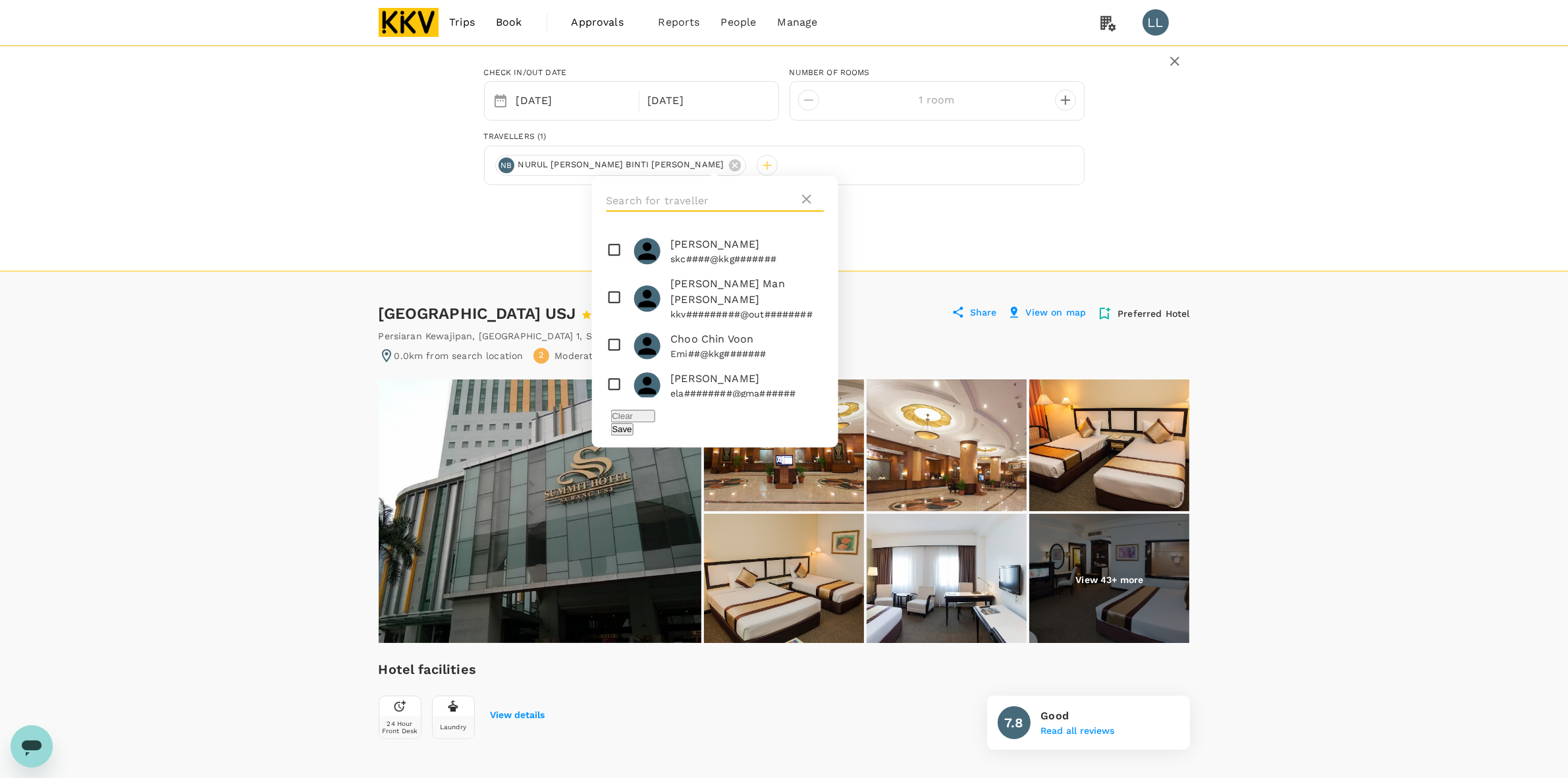
click at [674, 198] on input "text" at bounding box center [702, 200] width 192 height 21
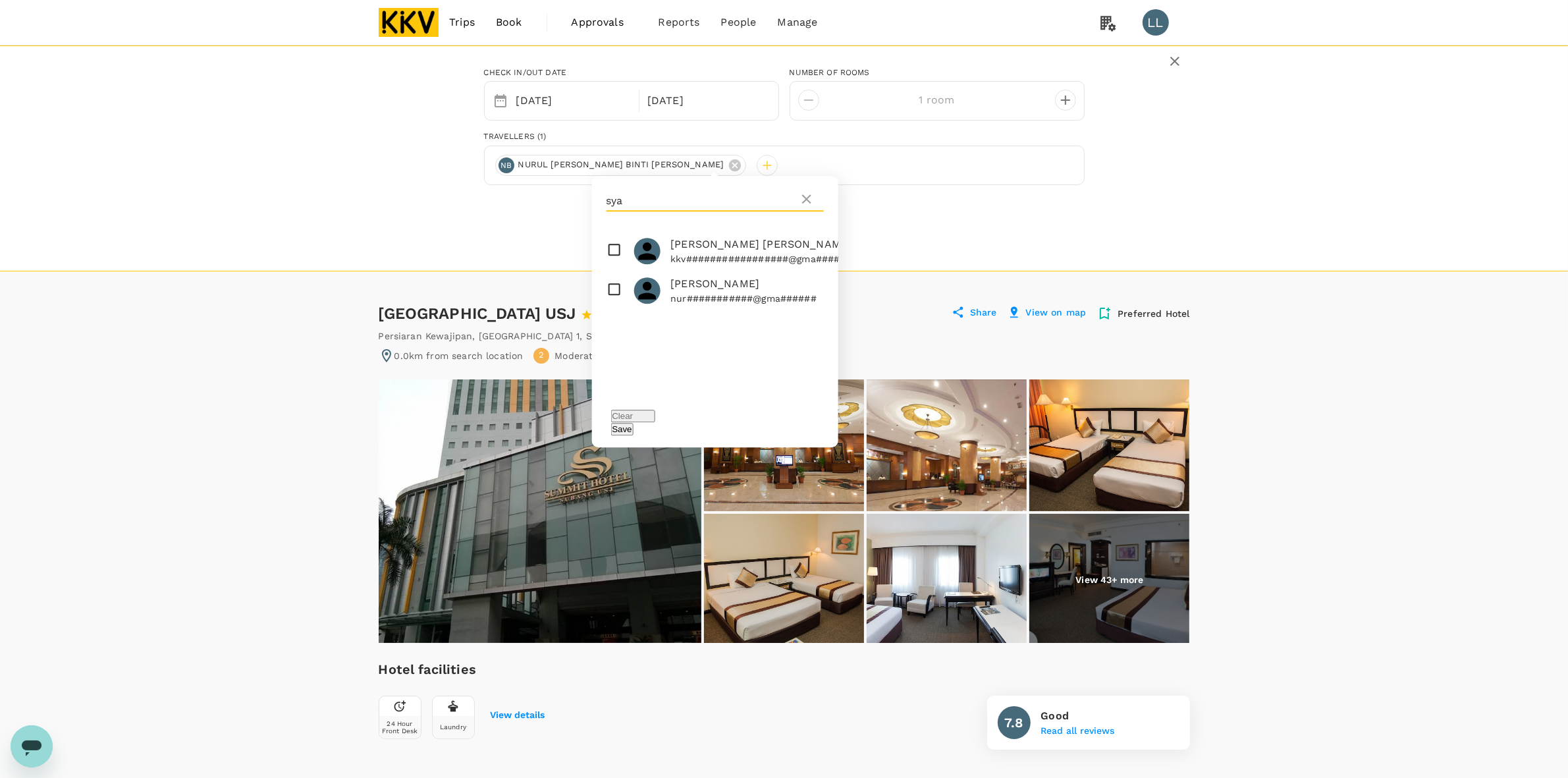
type input "sya"
drag, startPoint x: 689, startPoint y: 253, endPoint x: 690, endPoint y: 290, distance: 37.0
click at [690, 290] on ul "Maryam Syahirah Osman kkv#################@gma###### NURSYAHIDA BINTI SHUKRI nu…" at bounding box center [714, 312] width 246 height 171
click at [690, 290] on span "NURSYAHIDA BINTI SHUKRI" at bounding box center [743, 284] width 146 height 16
checkbox input "true"
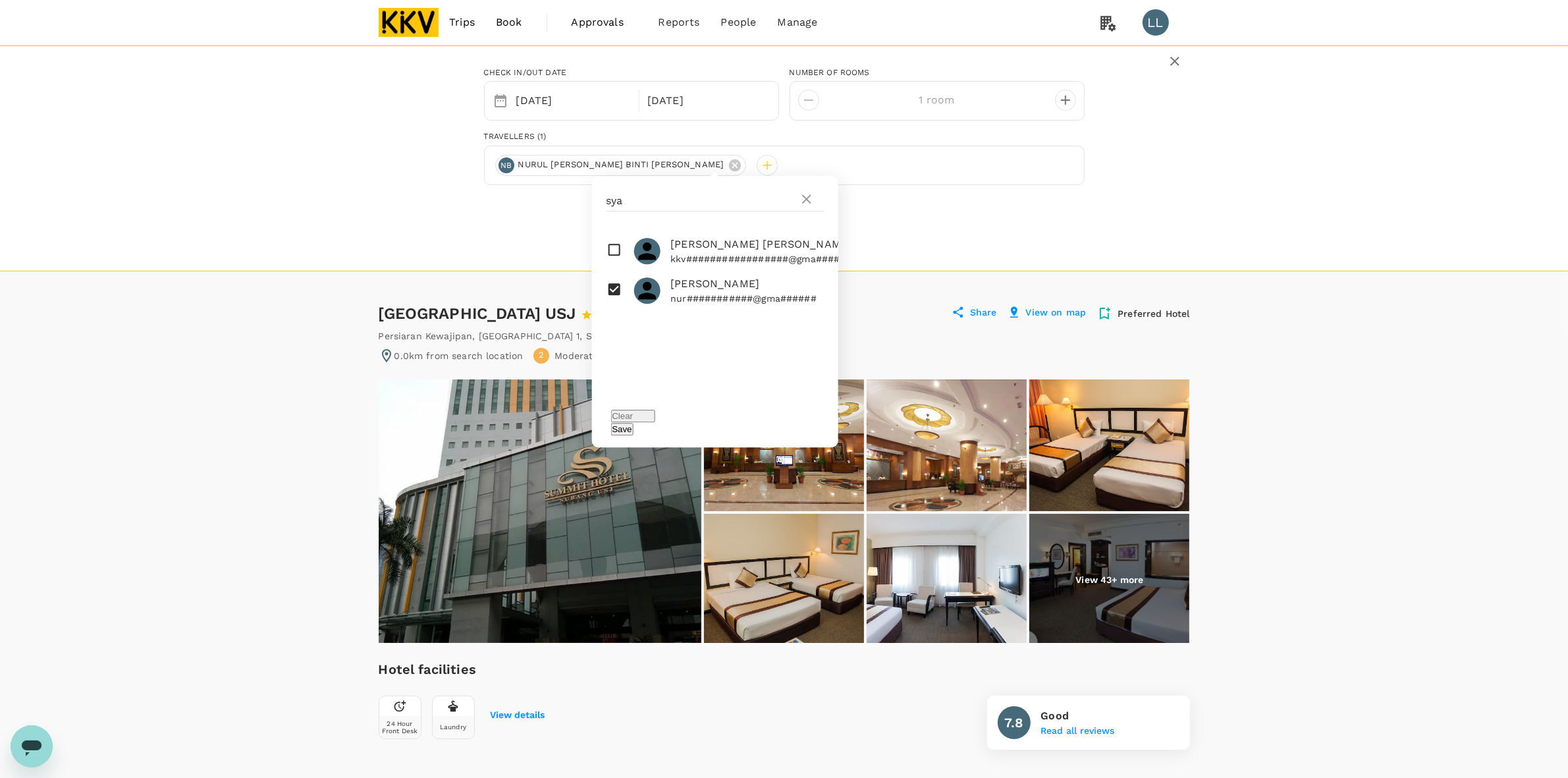
click at [821, 416] on div "Clear Save" at bounding box center [714, 422] width 246 height 50
click at [633, 423] on button "Save" at bounding box center [621, 429] width 22 height 12
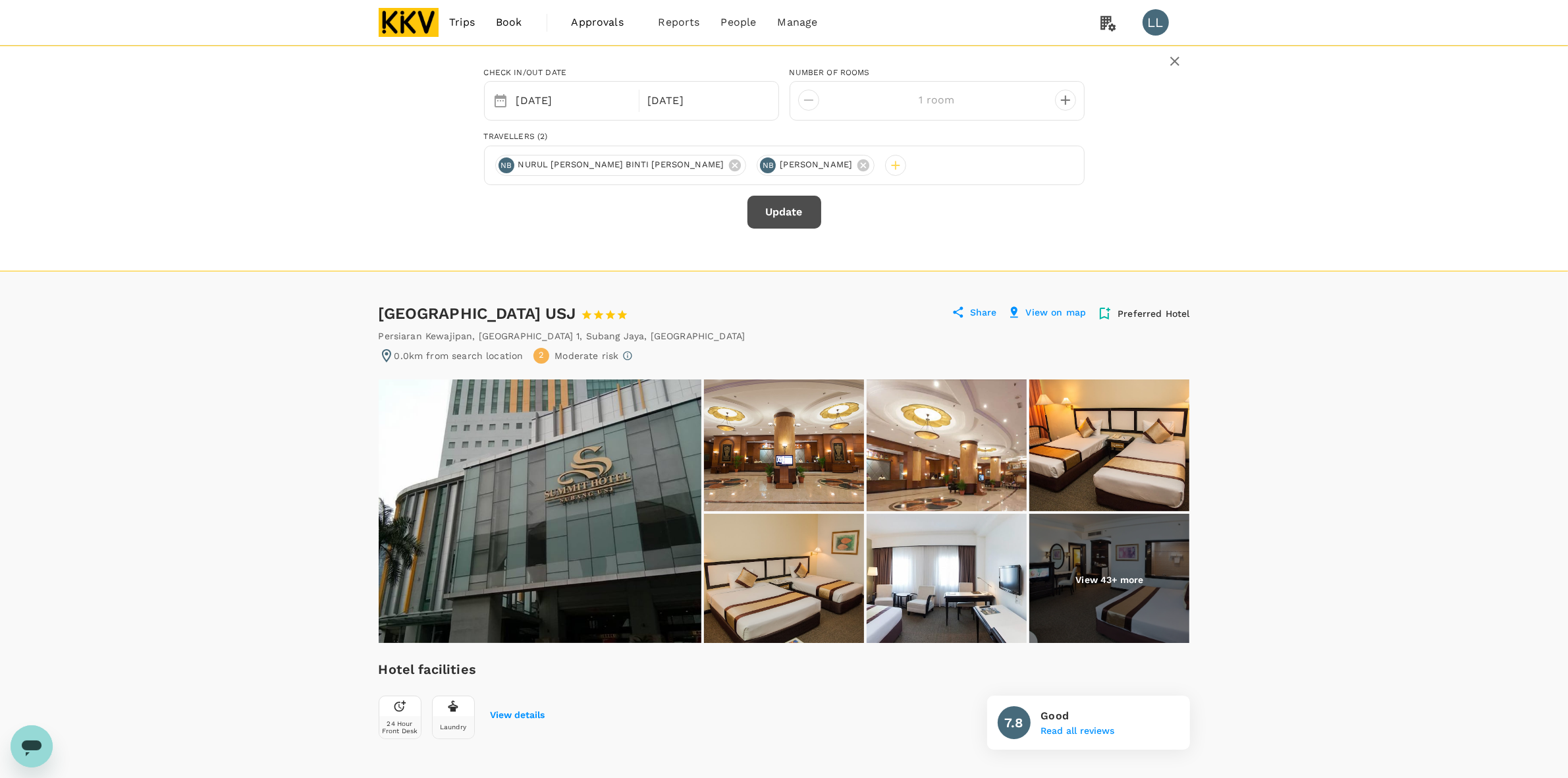
click at [782, 208] on button "Update" at bounding box center [784, 212] width 74 height 33
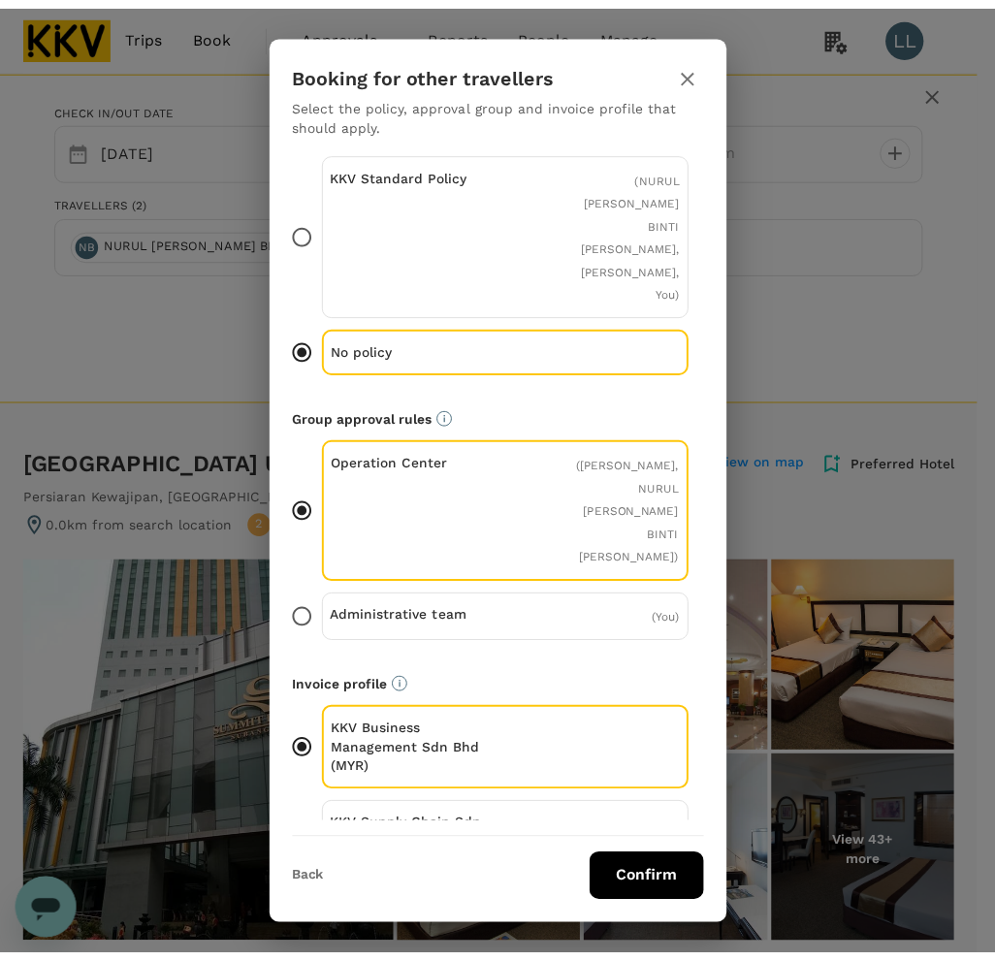
scroll to position [63, 0]
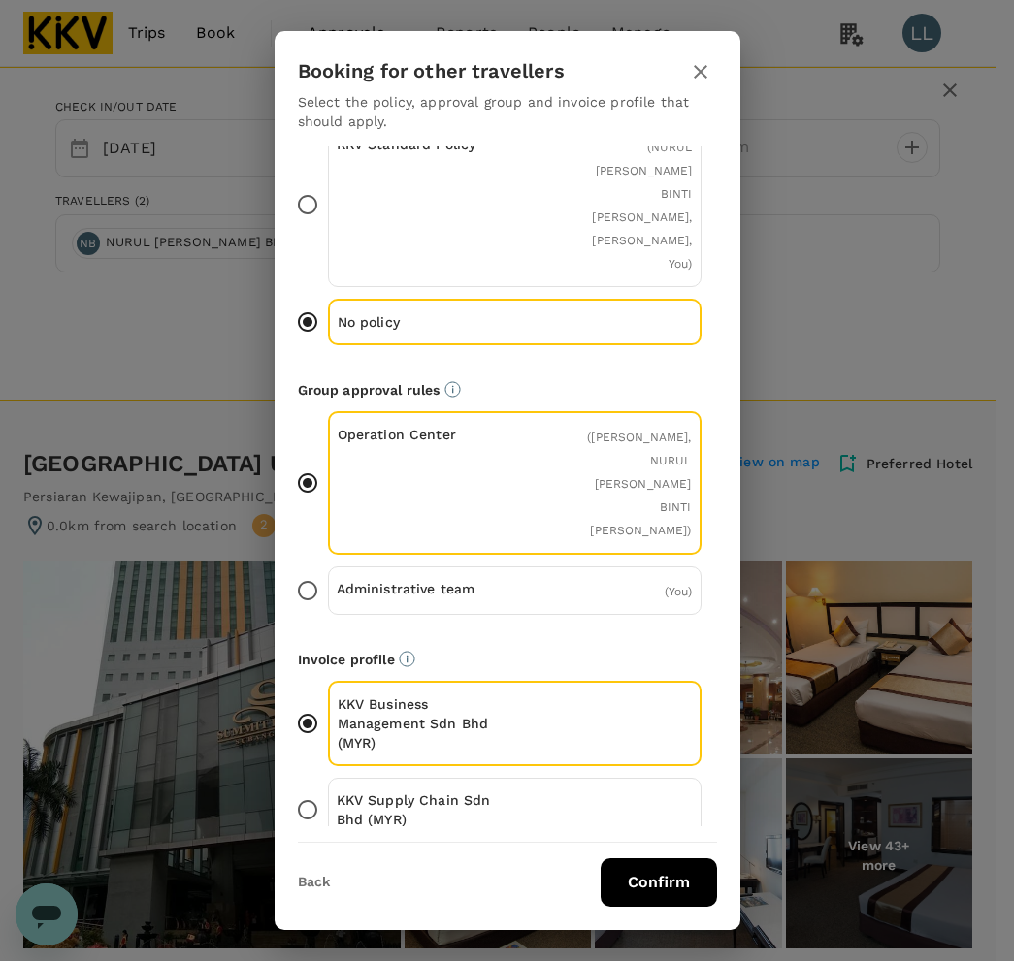
click at [657, 893] on button "Confirm" at bounding box center [659, 883] width 116 height 49
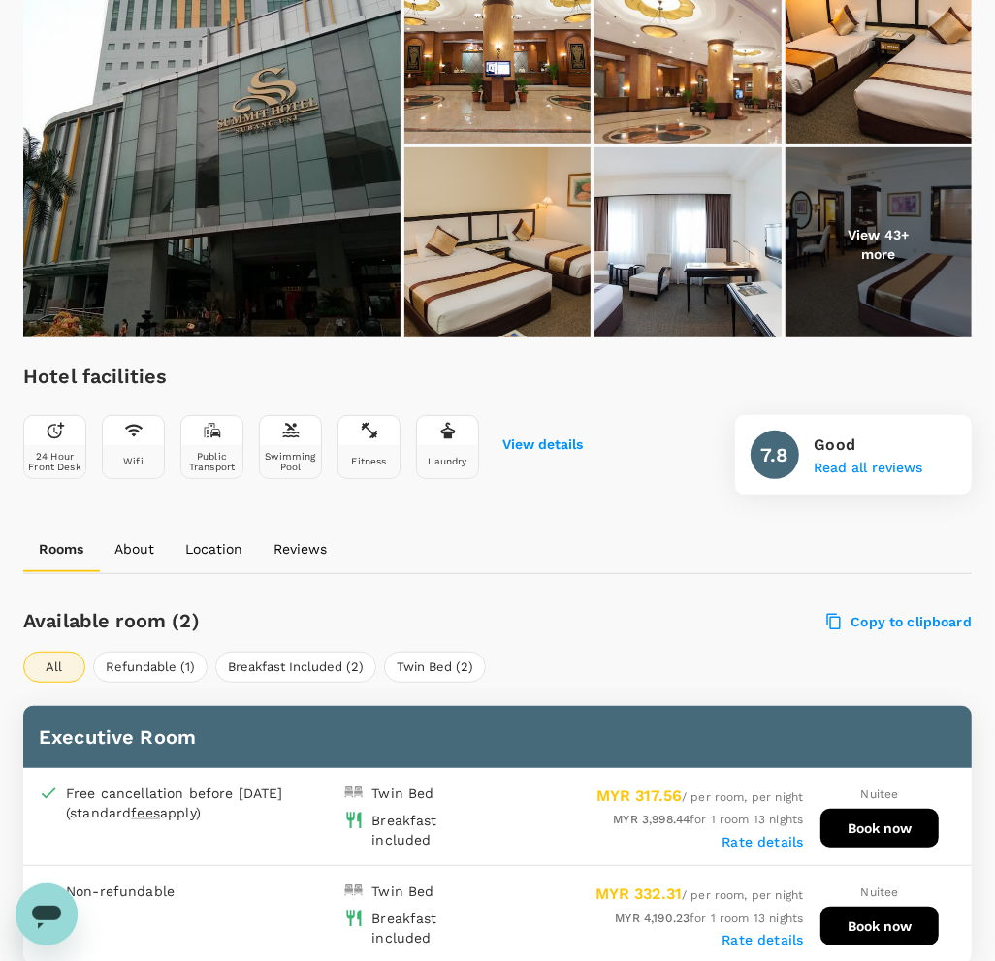
scroll to position [477, 0]
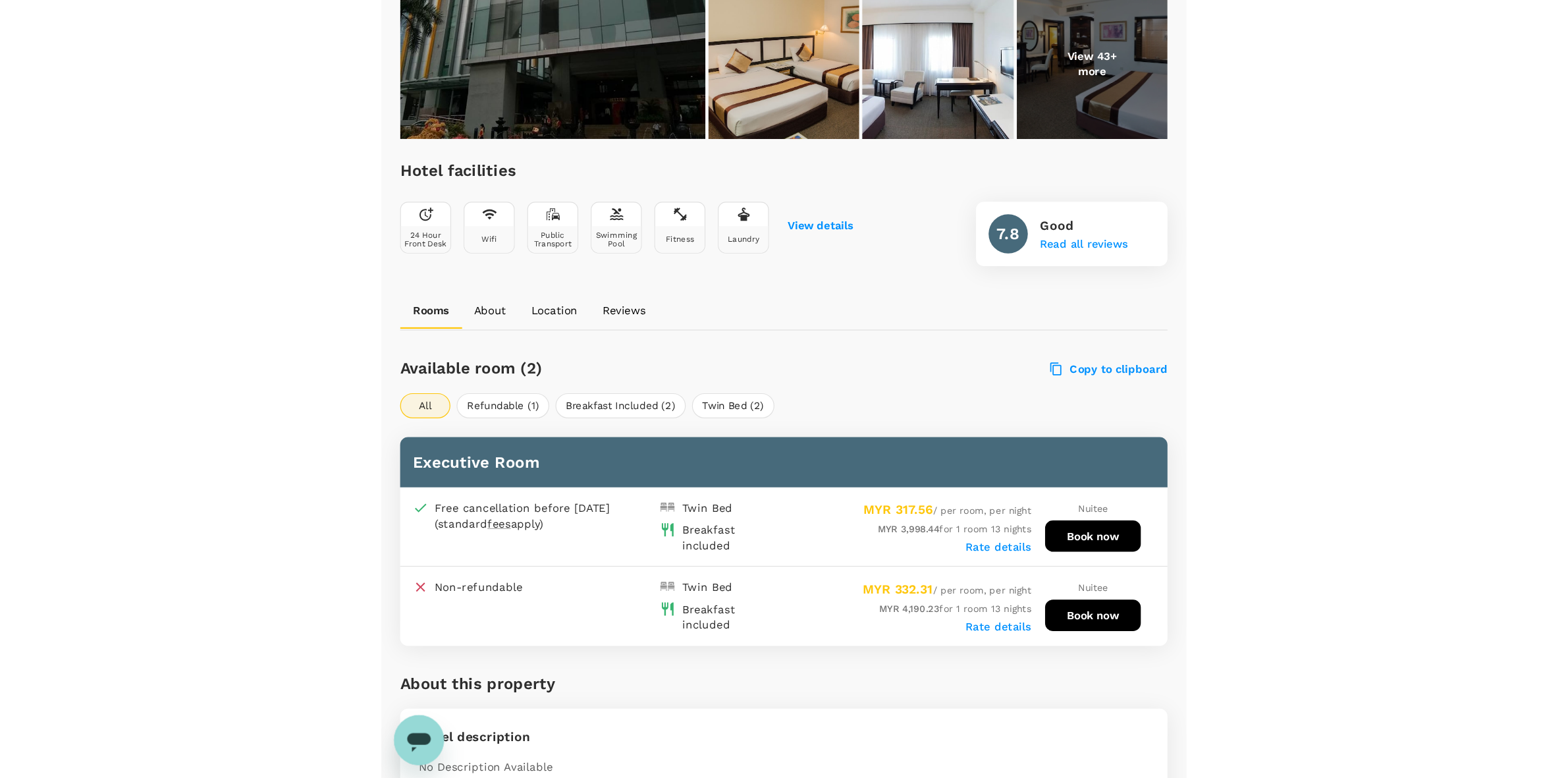
scroll to position [407, 0]
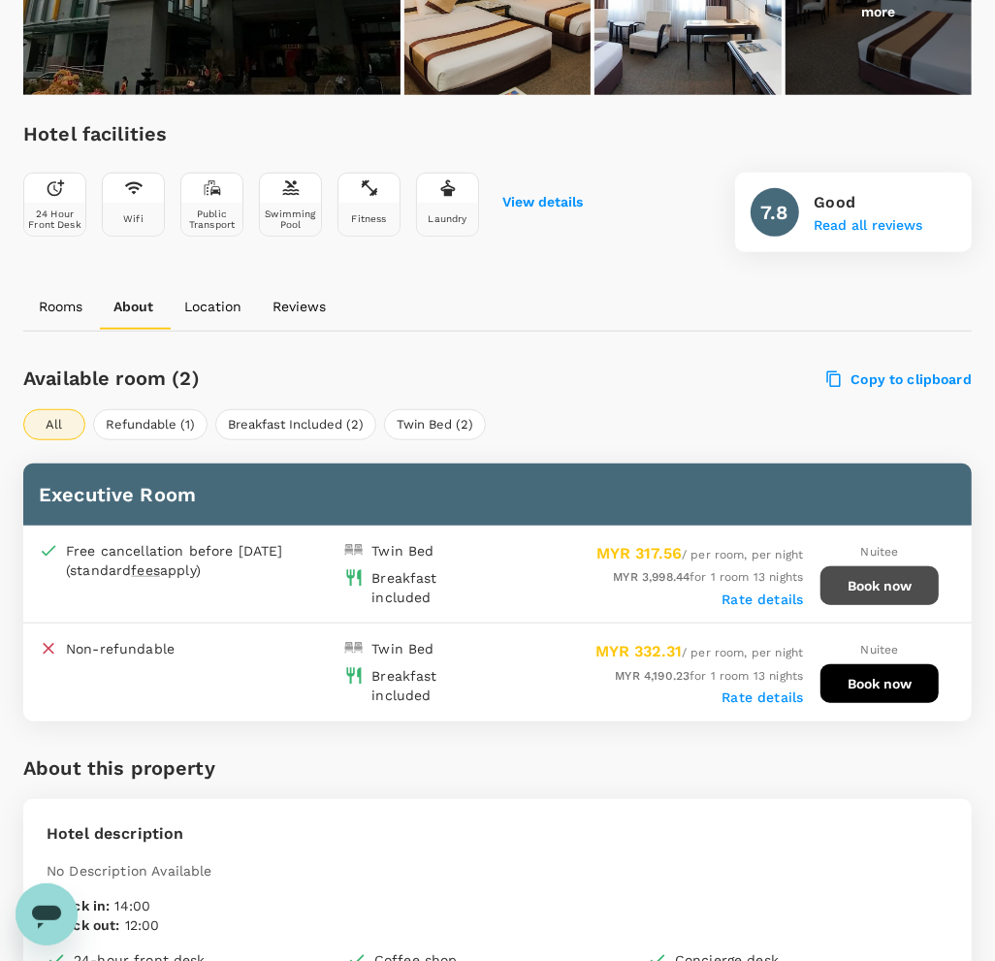
click at [854, 584] on button "Book now" at bounding box center [880, 586] width 118 height 39
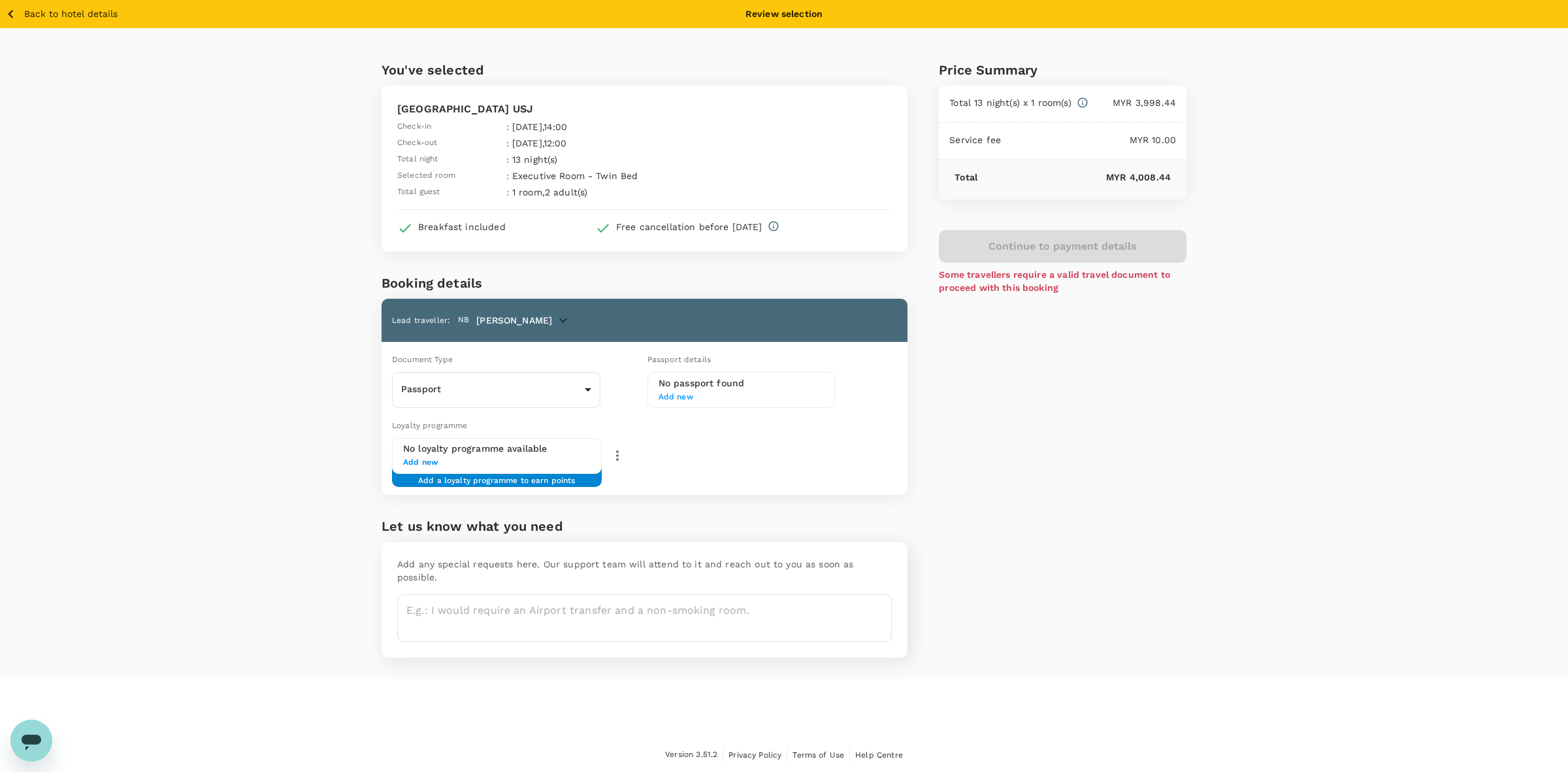
click at [1163, 341] on div "Price Summary Total 13 night(s) x 1 room(s) MYR 3,998.44 Service fee MYR 10.00 …" at bounding box center [1047, 353] width 279 height 650
click at [1135, 378] on div "Price Summary Total 13 night(s) x 1 room(s) MYR 3,998.44 Service fee MYR 10.00 …" at bounding box center [1047, 353] width 279 height 650
click at [1133, 380] on div "Price Summary Total 13 night(s) x 1 room(s) MYR 3,998.44 Service fee MYR 10.00 …" at bounding box center [1047, 353] width 279 height 650
click at [520, 372] on div "Passport Passport ​" at bounding box center [496, 389] width 209 height 36
click at [497, 383] on body "Back to hotel details Review selection You've selected Summit Hotel Subang USJ …" at bounding box center [784, 386] width 1568 height 773
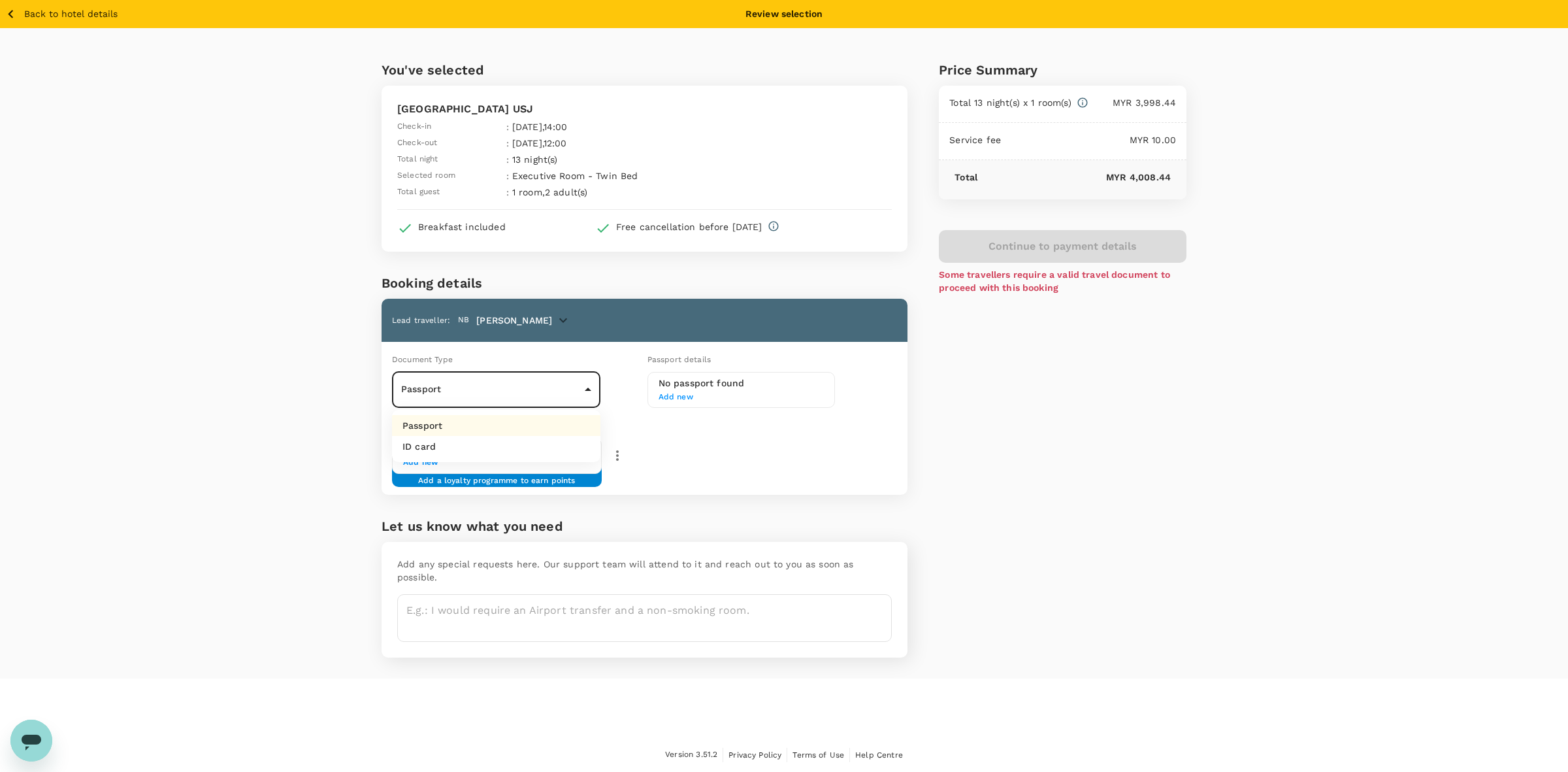
click at [479, 420] on li "Passport" at bounding box center [496, 425] width 209 height 21
click at [472, 381] on body "Back to hotel details Review selection You've selected Summit Hotel Subang USJ …" at bounding box center [784, 386] width 1568 height 773
click at [466, 439] on li "ID card" at bounding box center [496, 446] width 209 height 21
type input "Id card"
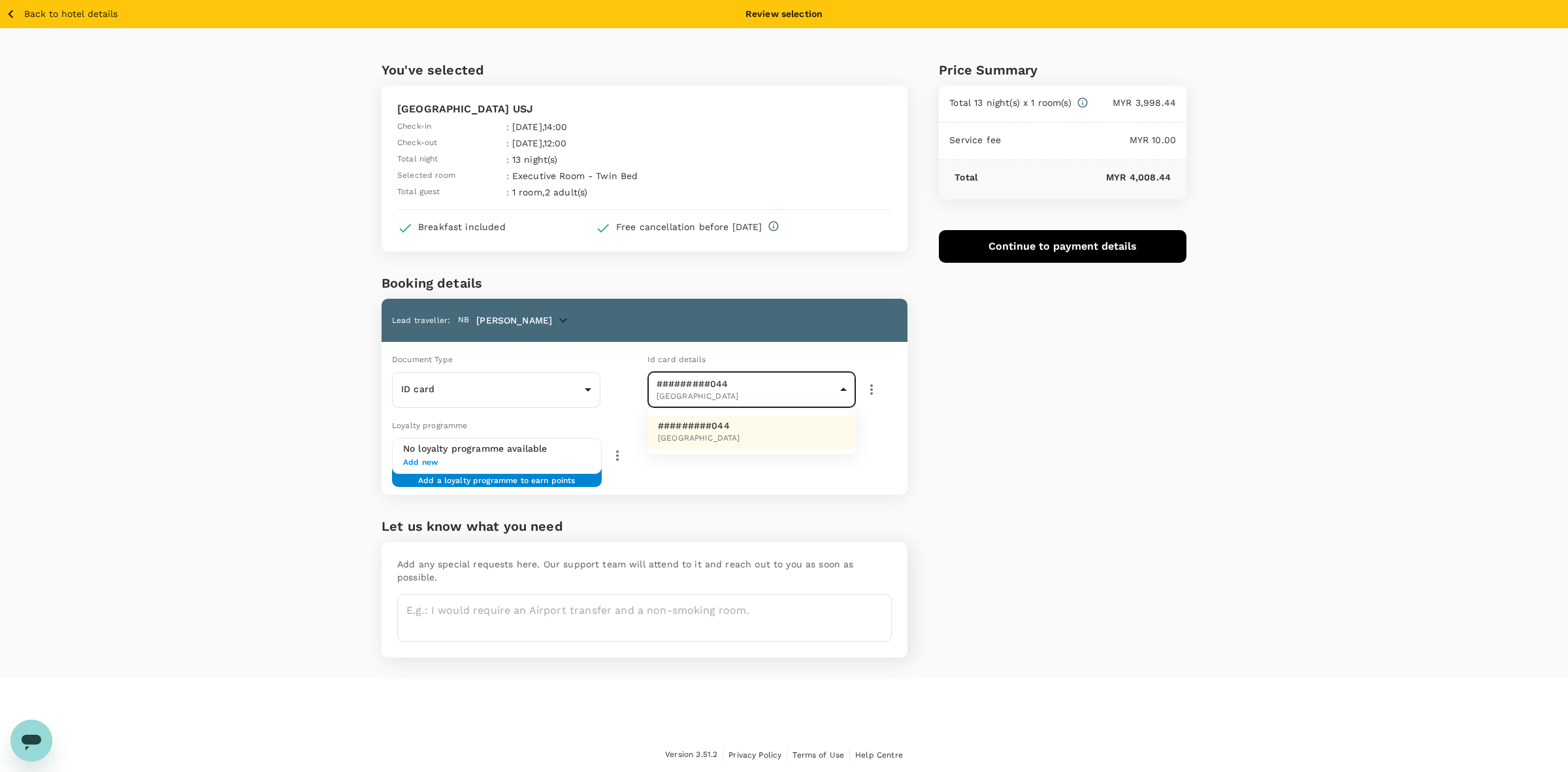
click at [724, 393] on body "Back to hotel details Review selection You've selected Summit Hotel Subang USJ …" at bounding box center [784, 386] width 1568 height 773
click at [723, 432] on span "Malaysia" at bounding box center [699, 438] width 82 height 13
drag, startPoint x: 287, startPoint y: 456, endPoint x: 304, endPoint y: 445, distance: 20.2
click at [286, 456] on div "You've selected Summit Hotel Subang USJ Check-in : 10 Sep 2025 , 14:00 Check-ou…" at bounding box center [784, 353] width 1568 height 650
click at [996, 318] on div "Price Summary Total 13 night(s) x 1 room(s) MYR 3,998.44 Service fee MYR 10.00 …" at bounding box center [1047, 353] width 279 height 650
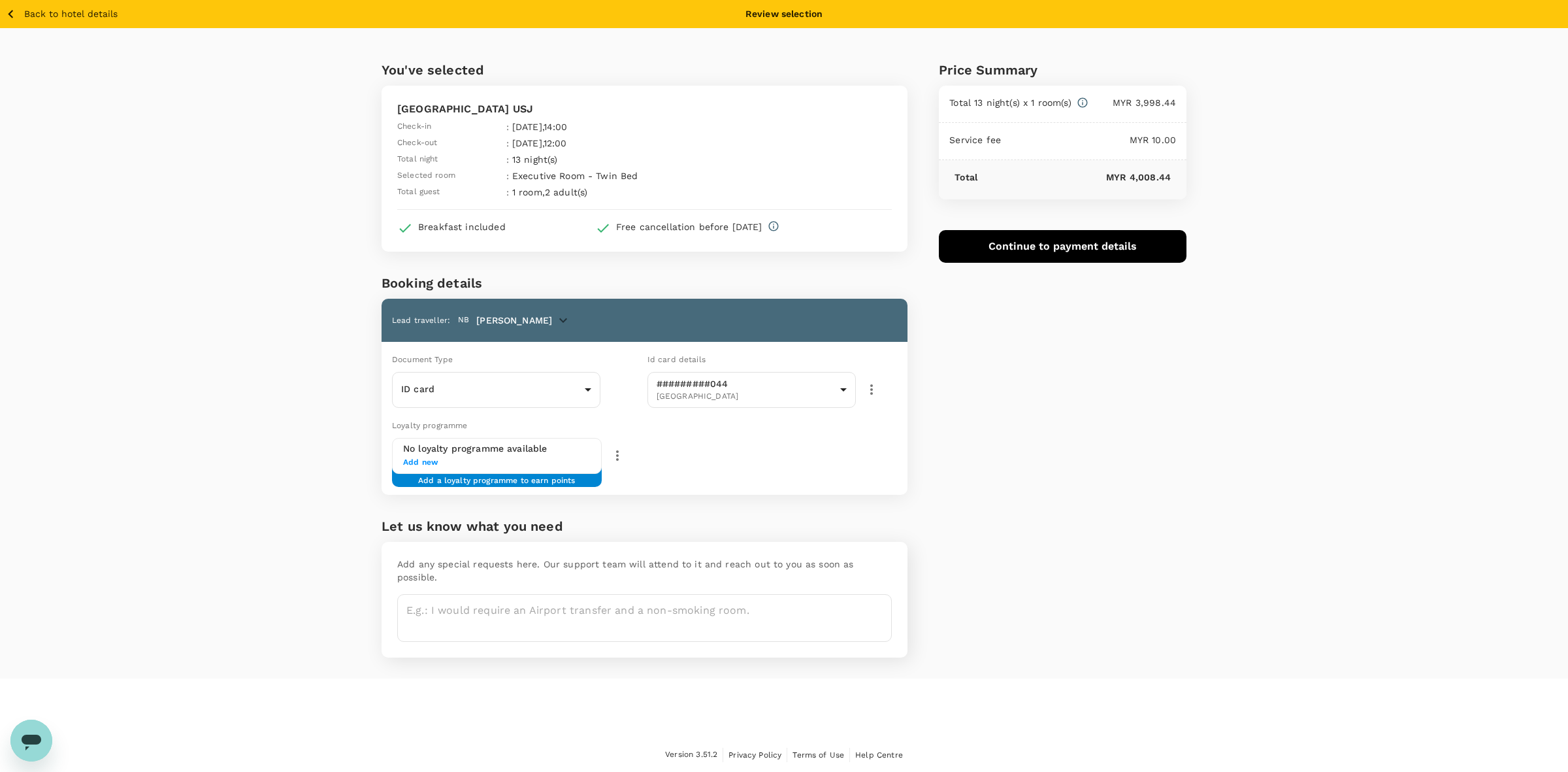
click at [996, 433] on div "Price Summary Total 13 night(s) x 1 room(s) MYR 3,998.44 Service fee MYR 10.00 …" at bounding box center [1047, 353] width 279 height 650
click at [527, 322] on p "NURSYAHIDA" at bounding box center [514, 320] width 76 height 13
click at [555, 319] on icon "button" at bounding box center [563, 320] width 15 height 15
click at [539, 321] on div at bounding box center [784, 386] width 1568 height 772
click at [533, 347] on div "Document Type ID card Id card ​" at bounding box center [514, 377] width 255 height 61
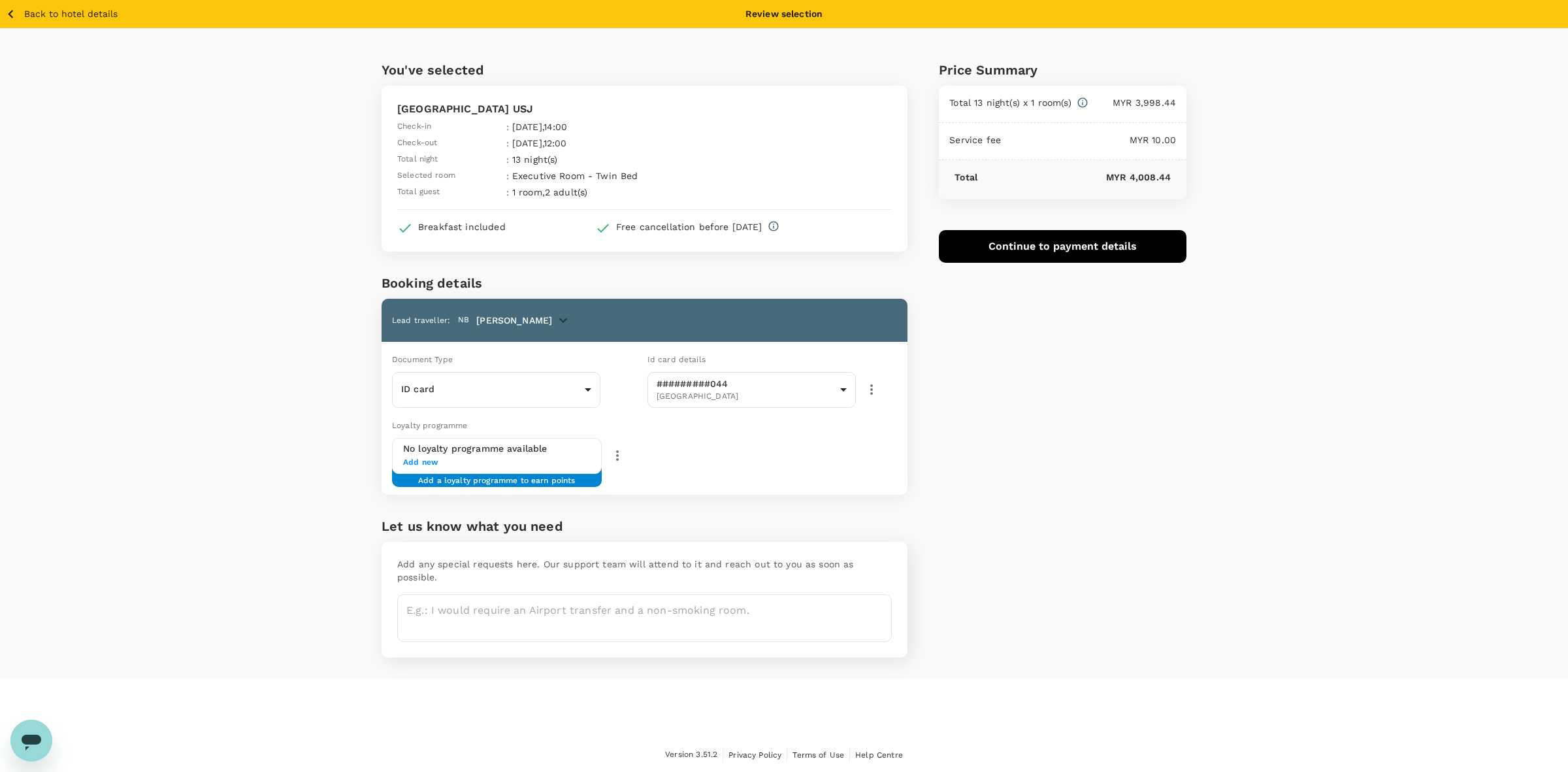
click at [461, 321] on span "NB" at bounding box center [463, 320] width 11 height 13
click at [416, 323] on span "Lead traveller :" at bounding box center [421, 321] width 58 height 9
click at [513, 322] on p "NURSYAHIDA" at bounding box center [514, 320] width 76 height 13
click at [555, 319] on icon "button" at bounding box center [563, 320] width 15 height 15
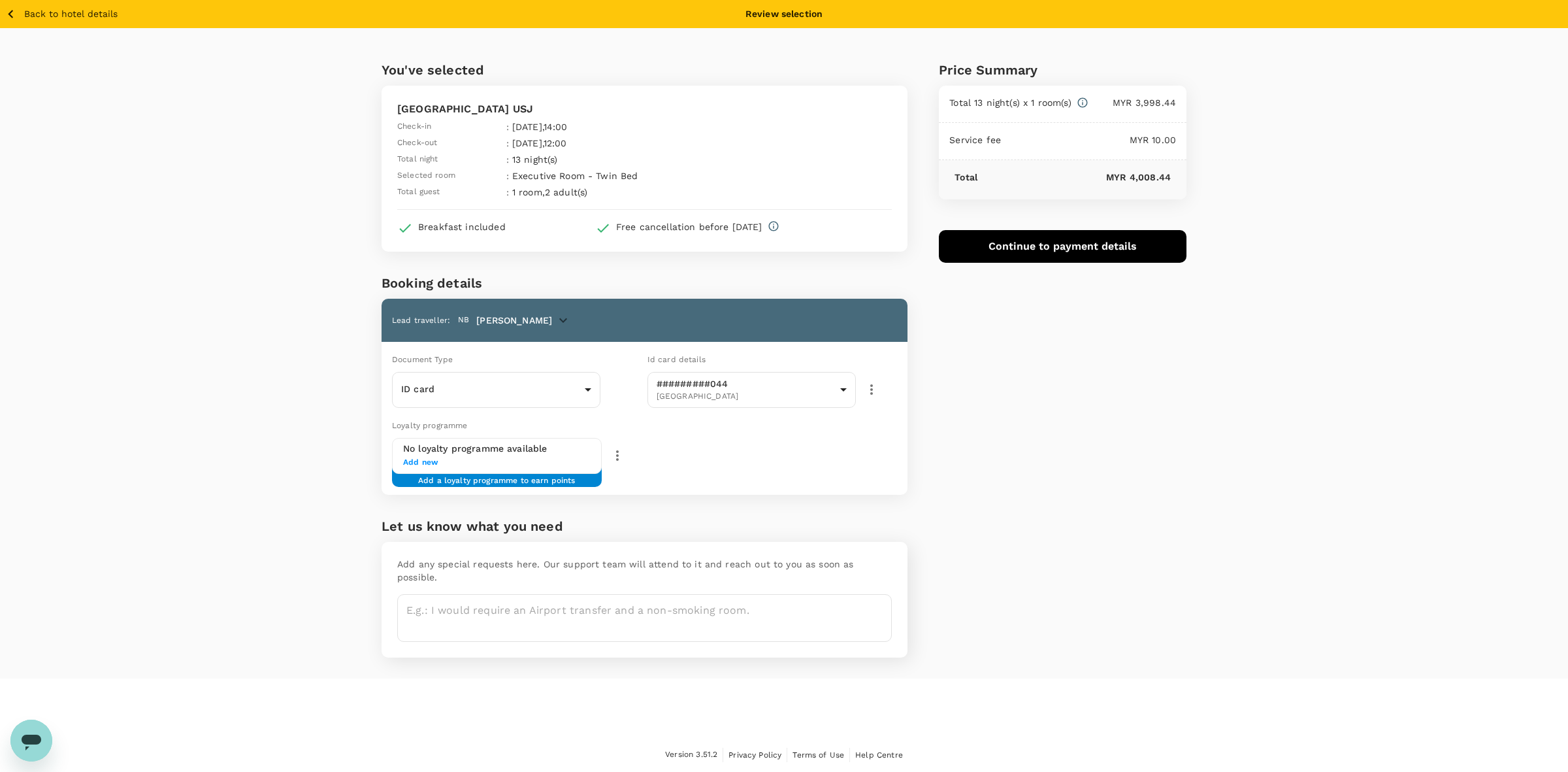
type input "9fc75187-2b8f-4c60-9dcf-7351493f770b"
click at [1021, 356] on div "Price Summary Total 13 night(s) x 1 room(s) MYR 3,998.44 Service fee MYR 10.00 …" at bounding box center [1047, 353] width 279 height 650
click at [1068, 387] on div "Price Summary Total 13 night(s) x 1 room(s) MYR 3,998.44 Service fee MYR 10.00 …" at bounding box center [1047, 353] width 279 height 650
click at [1089, 481] on div "Price Summary Total 13 night(s) x 1 room(s) MYR 3,998.44 Service fee MYR 10.00 …" at bounding box center [1047, 353] width 279 height 650
click at [1301, 184] on div "You've selected Summit Hotel Subang USJ Check-in : 10 Sep 2025 , 14:00 Check-ou…" at bounding box center [784, 353] width 1568 height 650
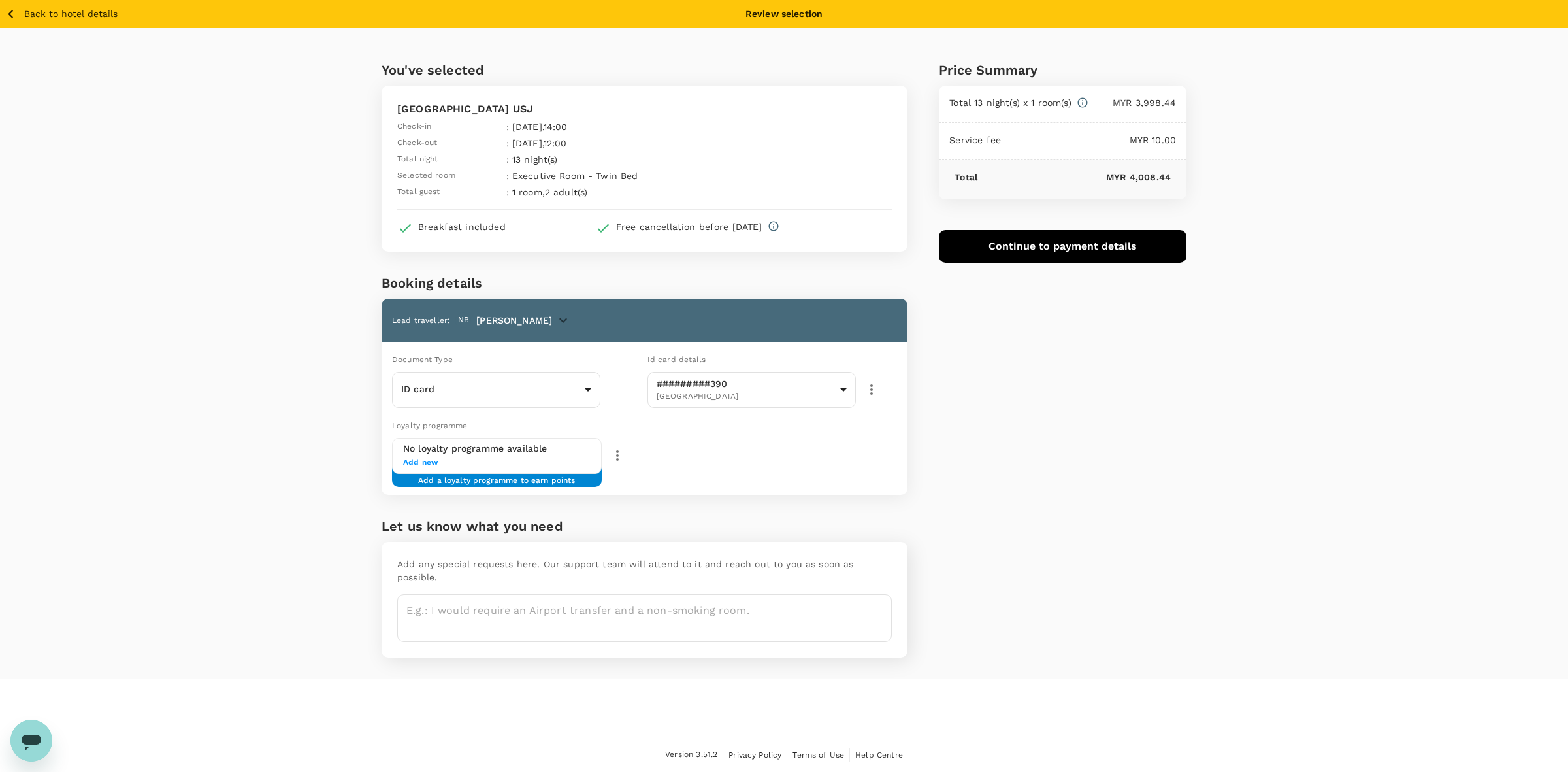
drag, startPoint x: 1287, startPoint y: 414, endPoint x: 1158, endPoint y: 320, distance: 159.6
click at [1287, 414] on div "You've selected Summit Hotel Subang USJ Check-in : 10 Sep 2025 , 14:00 Check-ou…" at bounding box center [784, 353] width 1568 height 650
click at [1062, 239] on button "Continue to payment details" at bounding box center [1062, 247] width 248 height 33
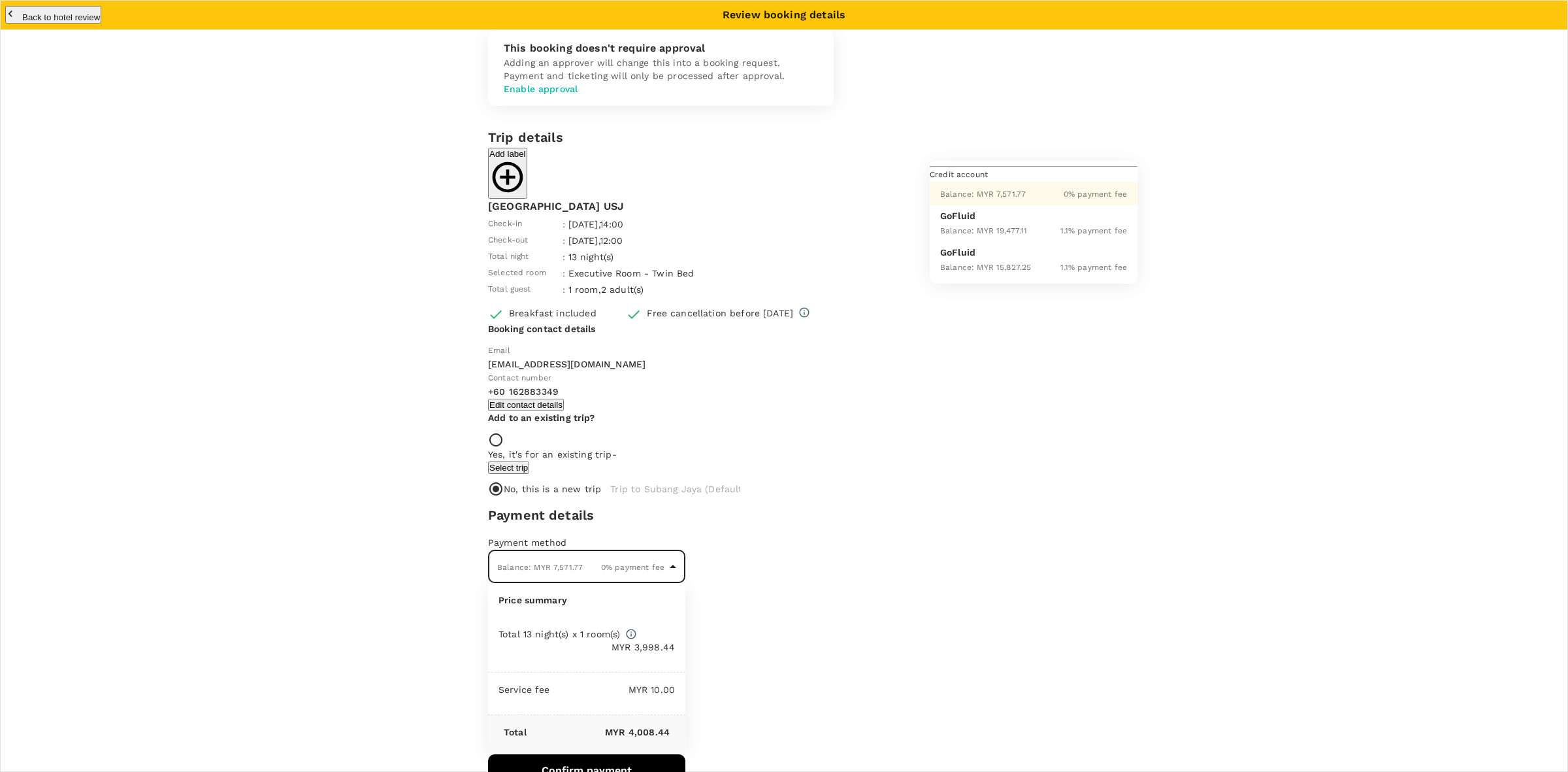
click at [1040, 143] on body "Back to hotel details Review selection You've selected Summit Hotel Subang USJ …" at bounding box center [784, 386] width 1568 height 773
click at [992, 259] on p "GoFluid" at bounding box center [1033, 252] width 186 height 13
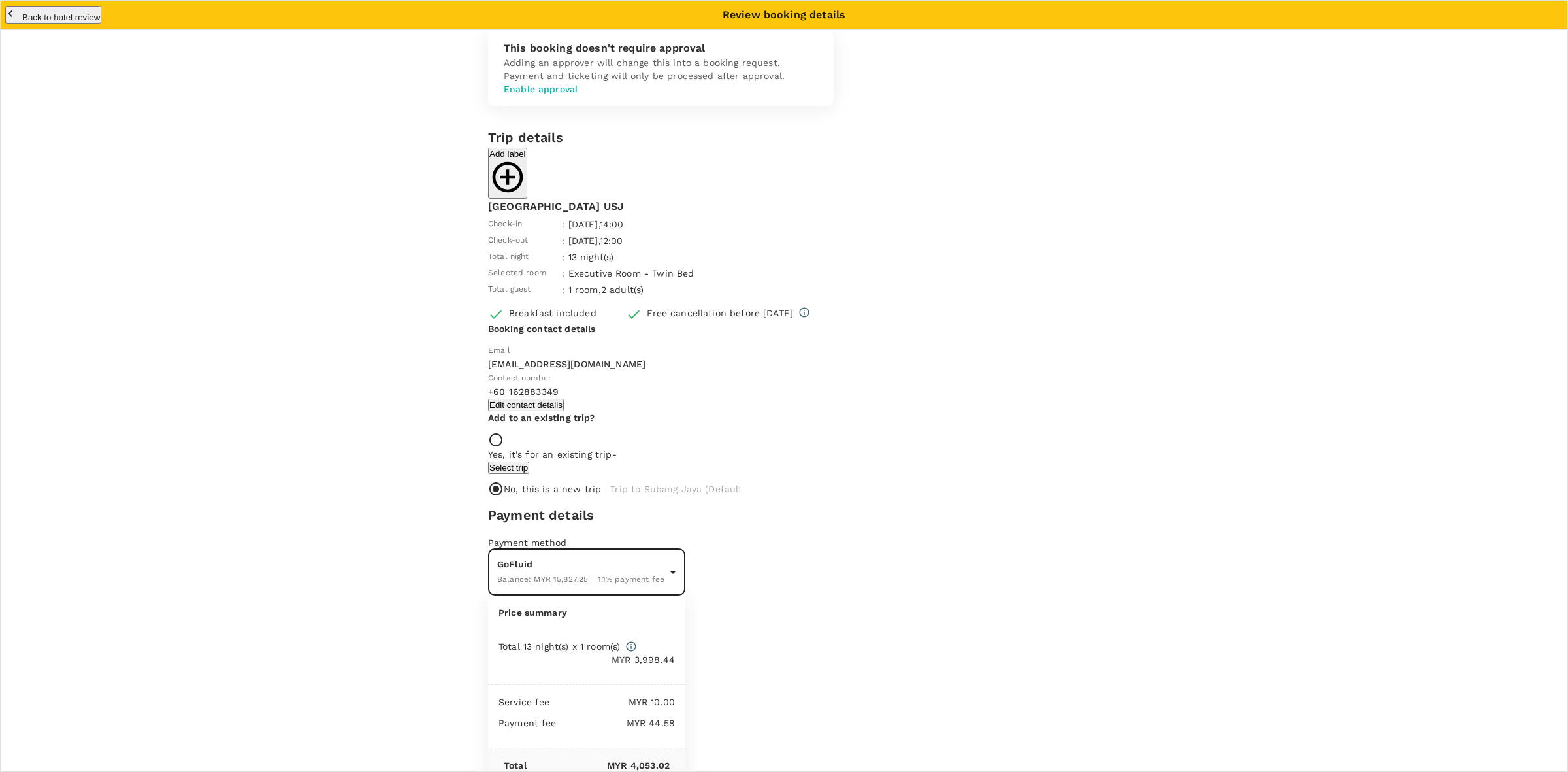
click at [965, 155] on body "Back to hotel details Review selection You've selected Summit Hotel Subang USJ …" at bounding box center [784, 386] width 1568 height 773
click at [994, 212] on span "Balance : MYR 7,571.77" at bounding box center [982, 207] width 86 height 9
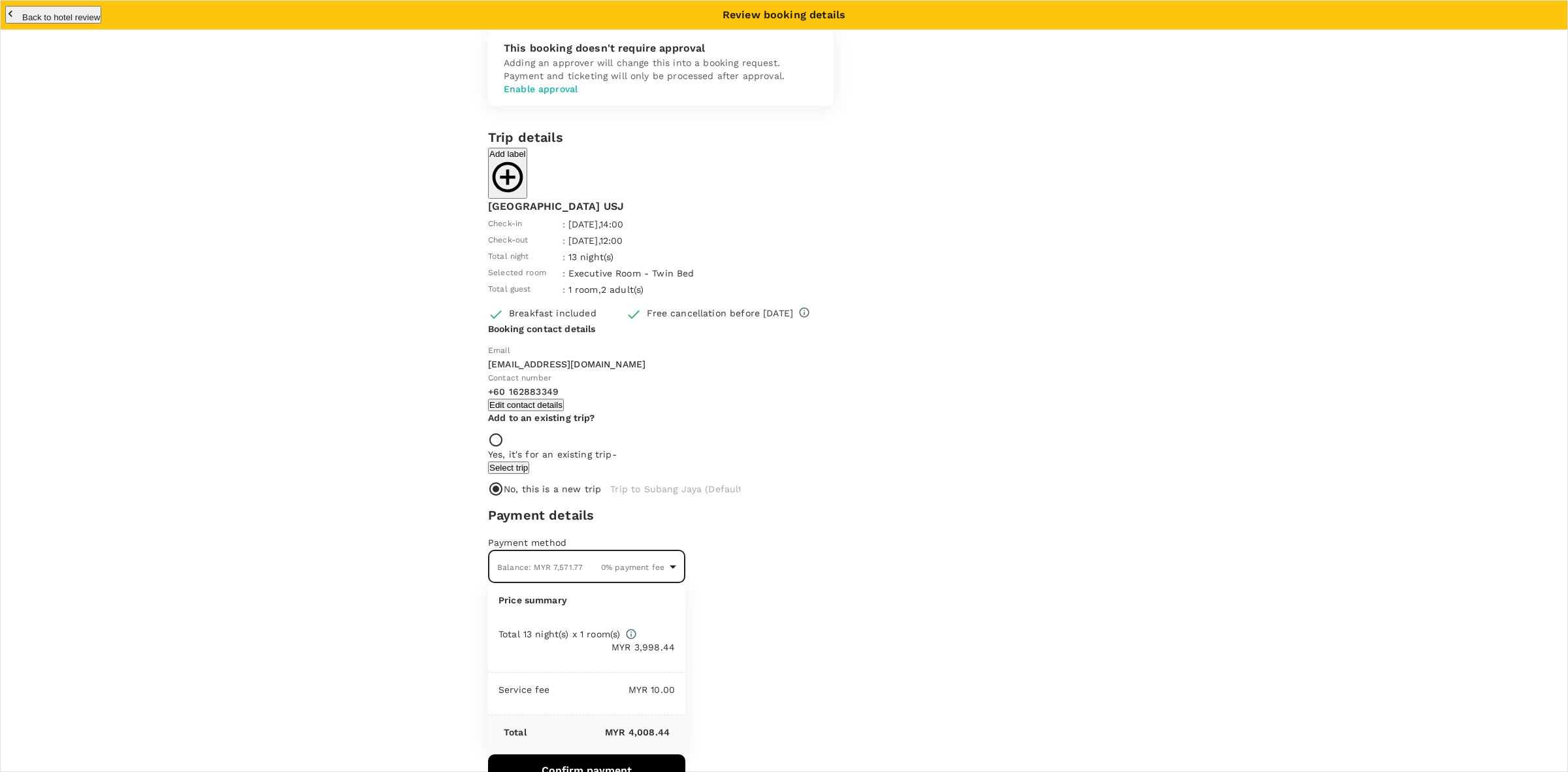
click at [372, 283] on div "This booking doesn't require approval Adding an approver will change this into …" at bounding box center [784, 409] width 836 height 757
click at [526, 185] on icon "button" at bounding box center [508, 177] width 36 height 36
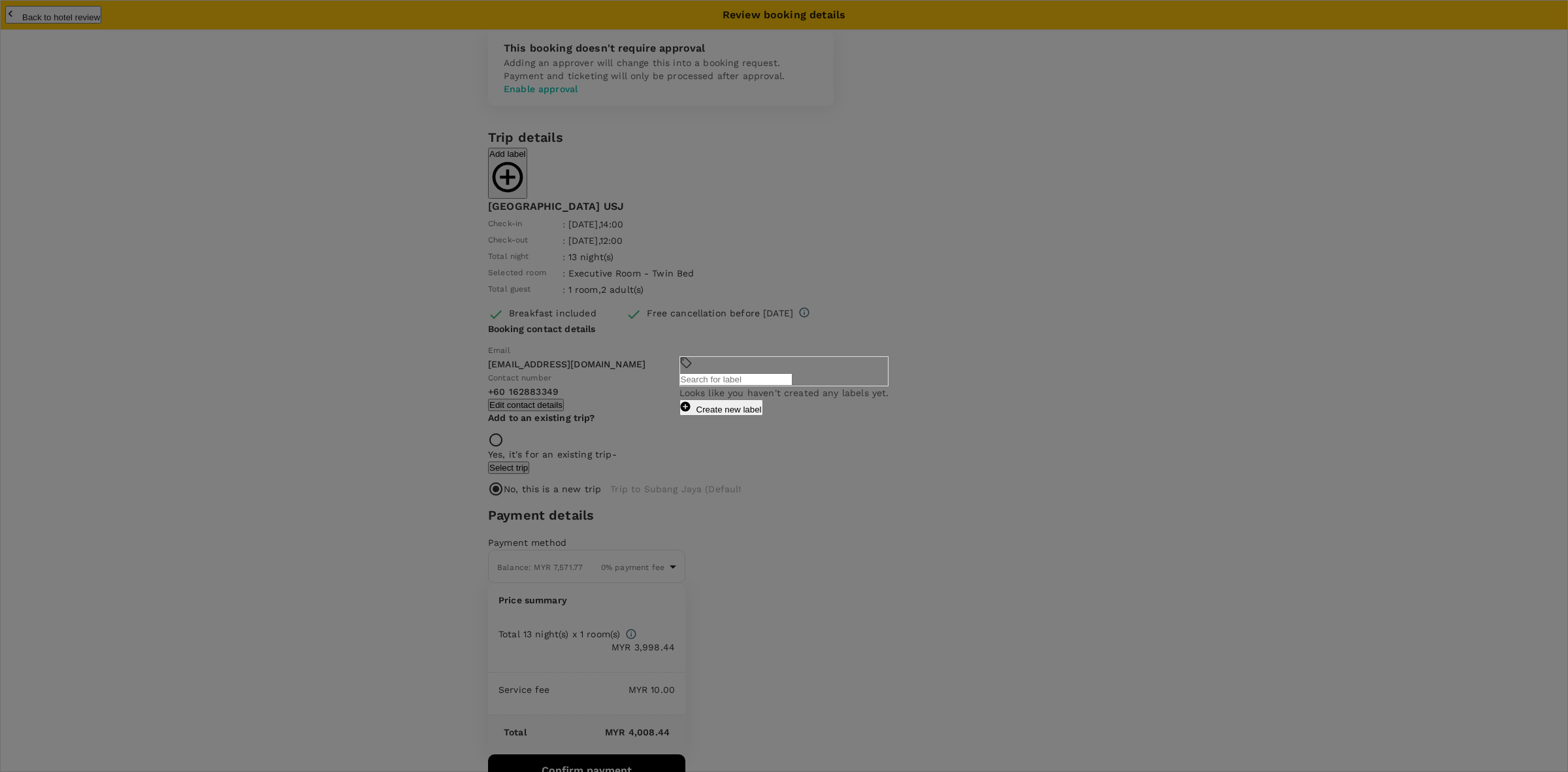
click at [943, 498] on div "​ ​ Looks like you haven't created any labels yet. Create new label" at bounding box center [784, 386] width 1568 height 772
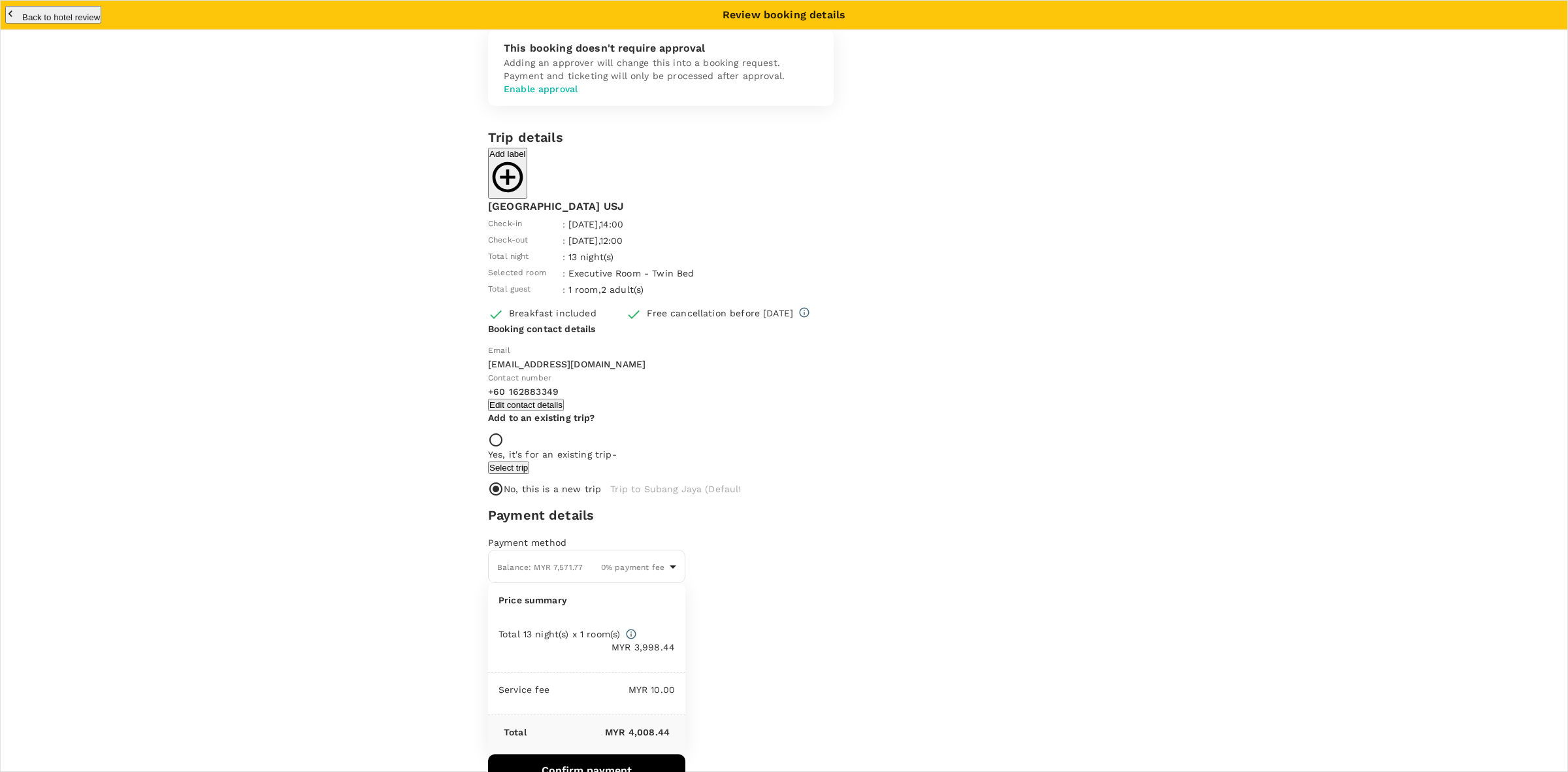
click at [67, 11] on button "Back to hotel review" at bounding box center [53, 15] width 96 height 18
type input "9e431c6f-2823-4cc2-be3e-fbfab332714f"
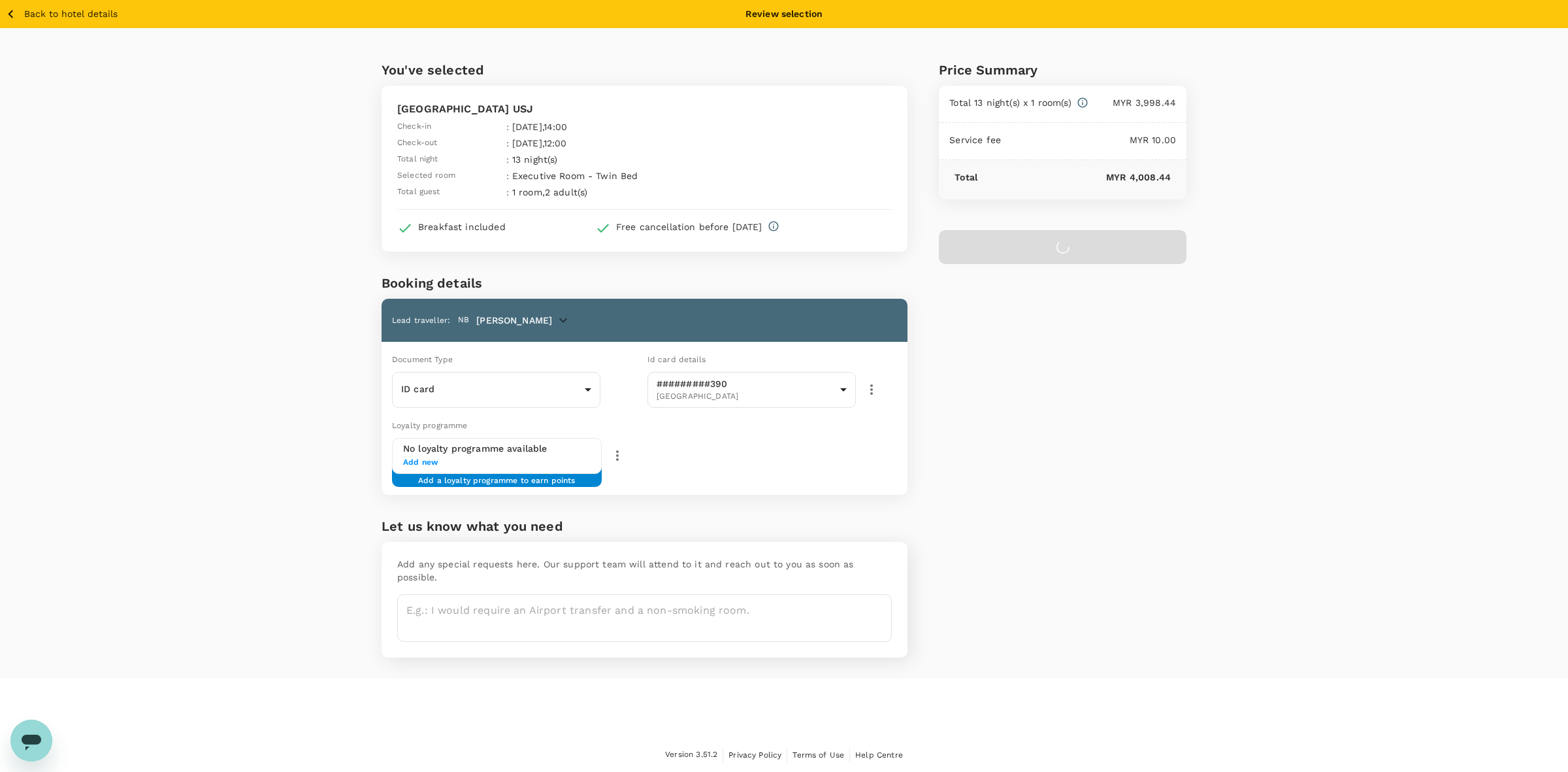
click at [77, 16] on p "Back to hotel details" at bounding box center [71, 14] width 94 height 13
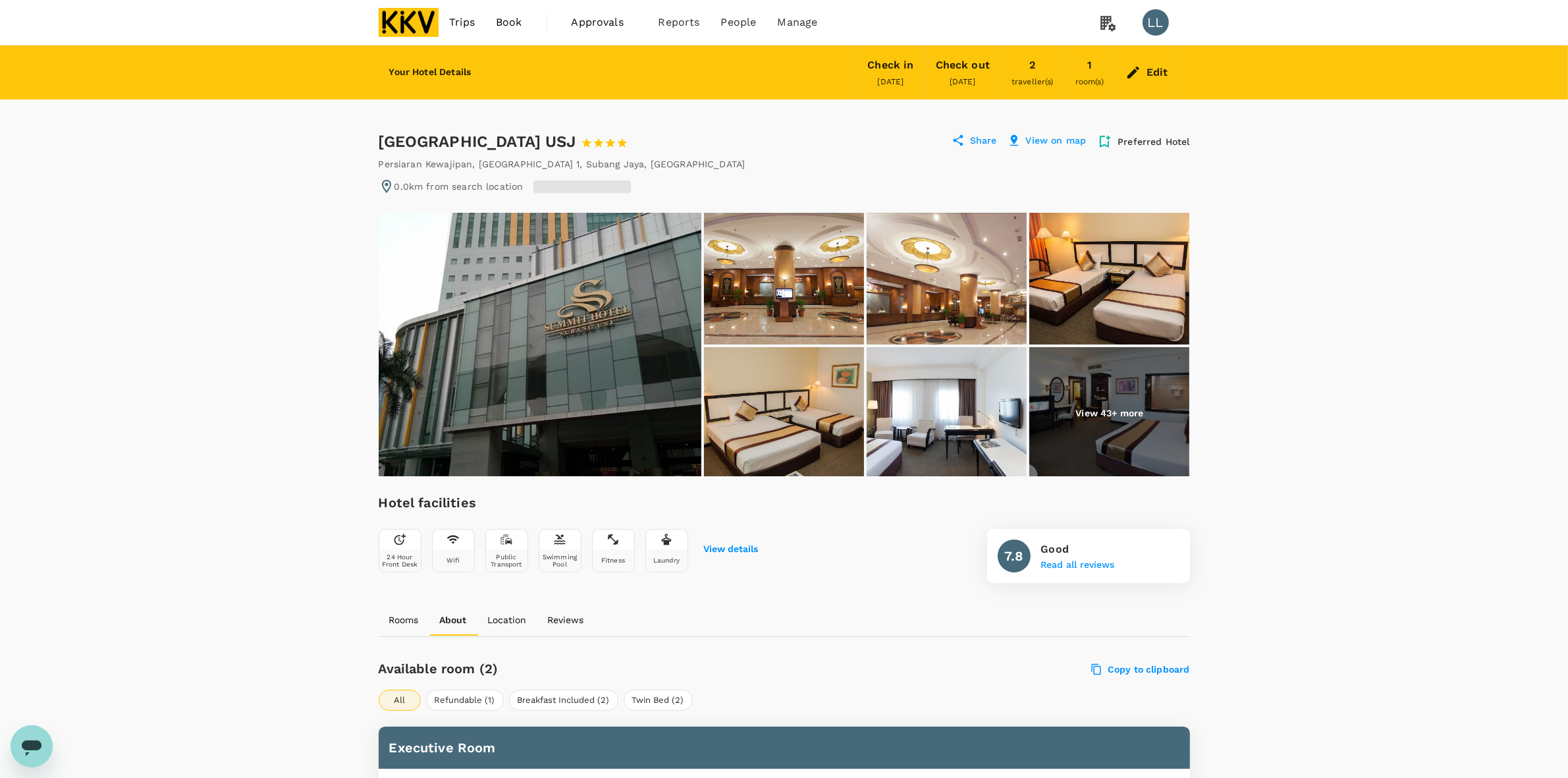
click at [1157, 76] on div "Edit" at bounding box center [1157, 72] width 22 height 18
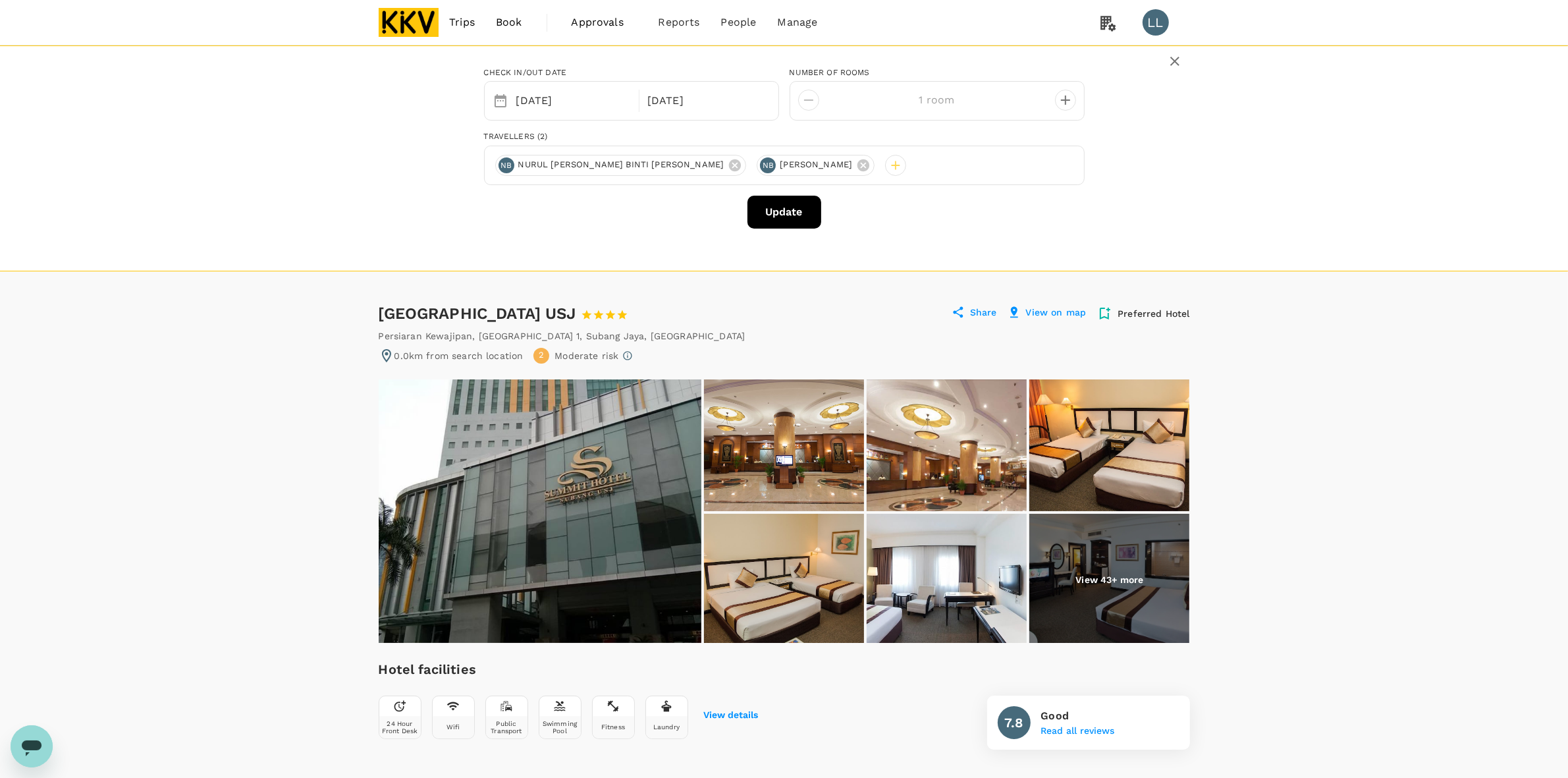
click at [783, 205] on button "Update" at bounding box center [784, 212] width 74 height 33
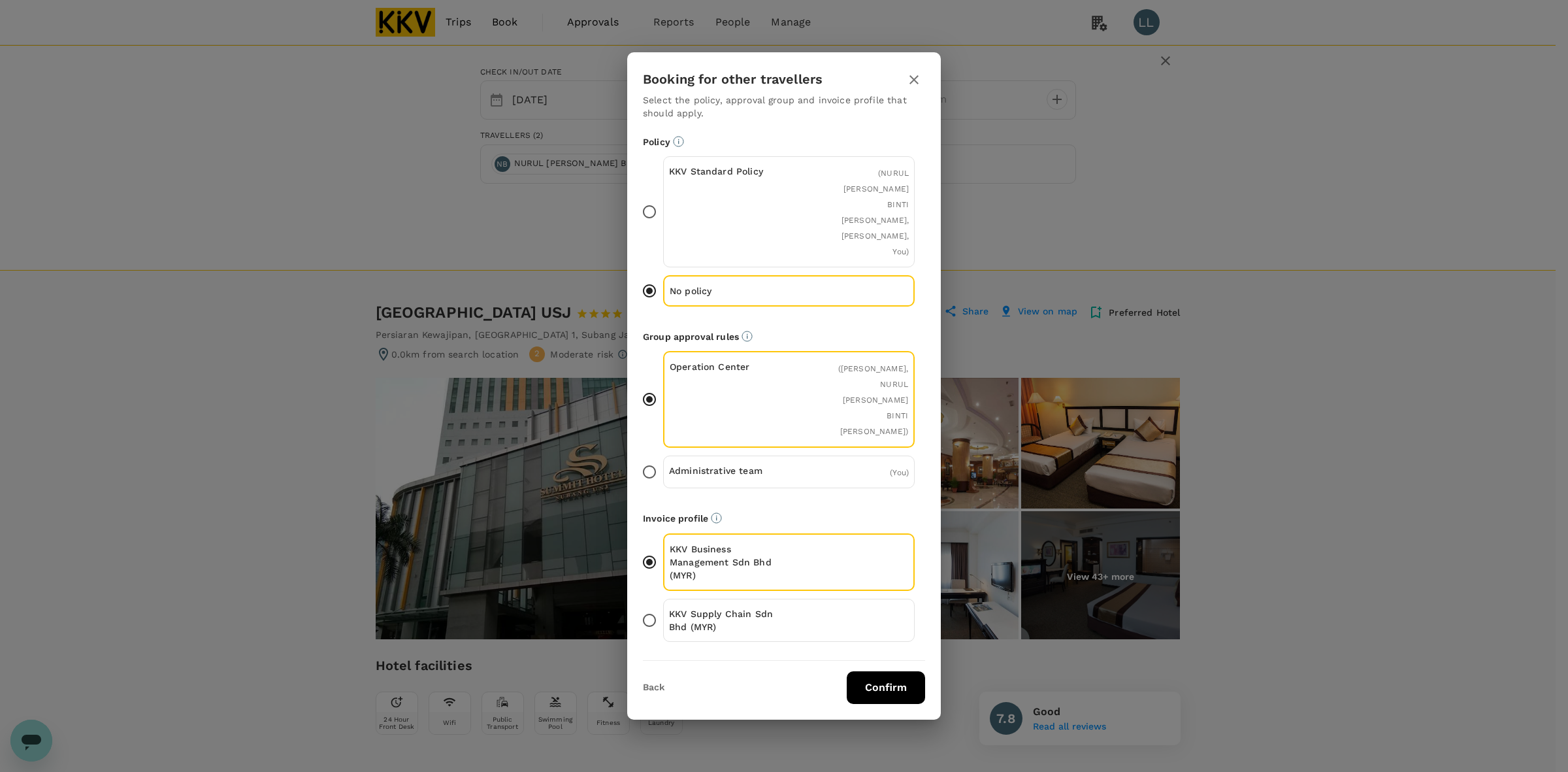
click at [897, 671] on button "Confirm" at bounding box center [885, 687] width 78 height 33
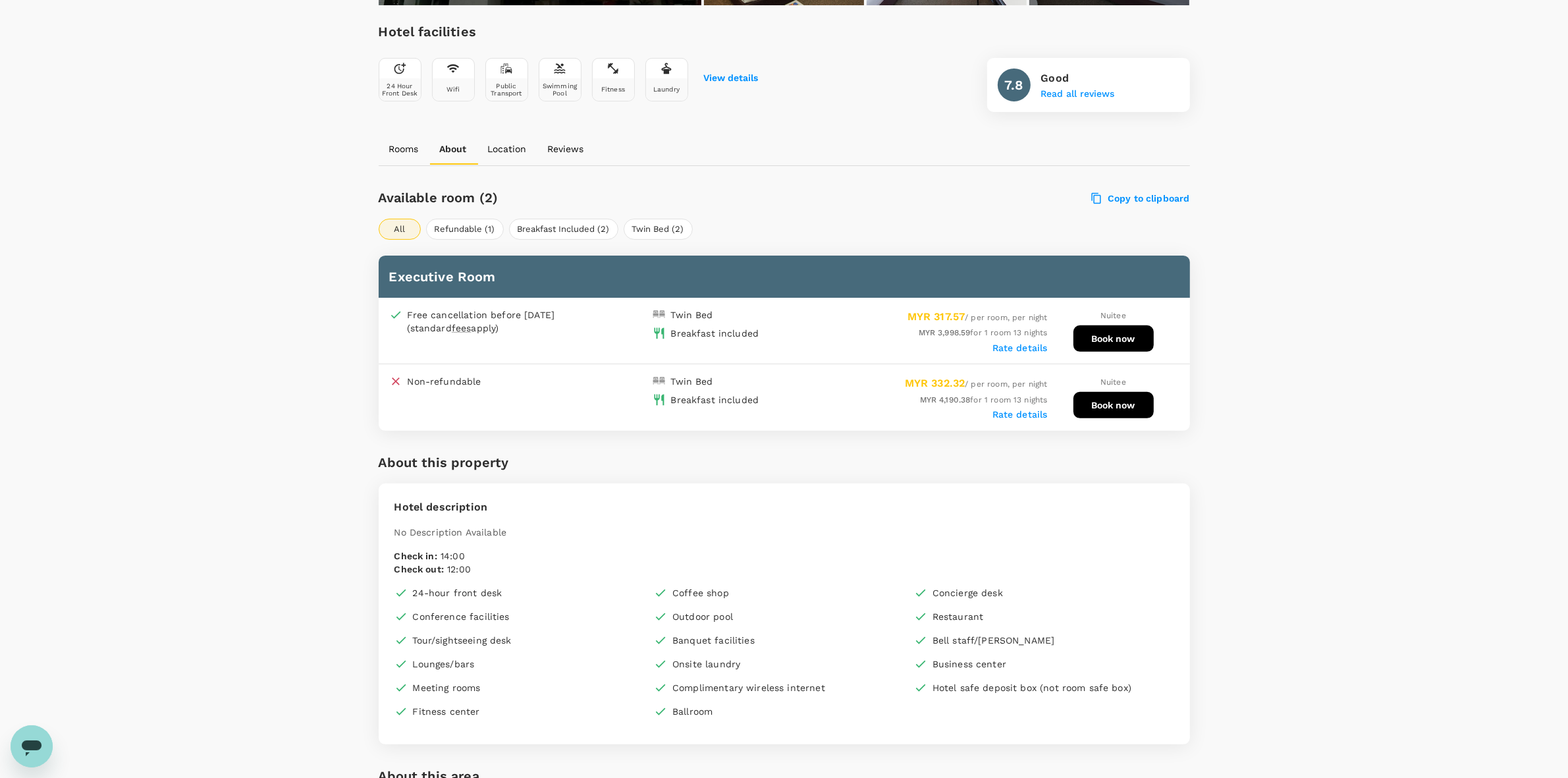
scroll to position [494, 0]
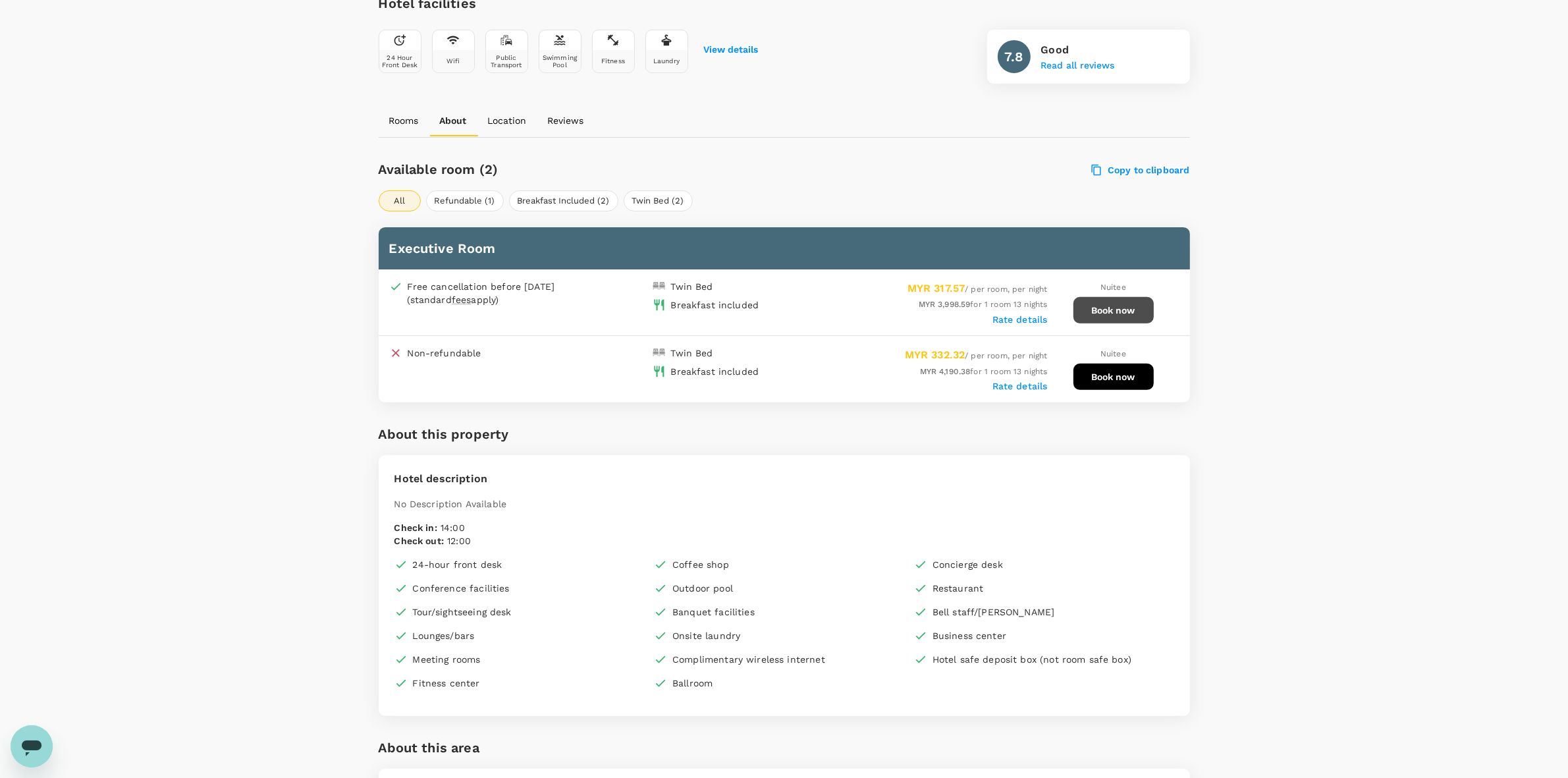
click at [1124, 303] on button "Book now" at bounding box center [1113, 310] width 80 height 26
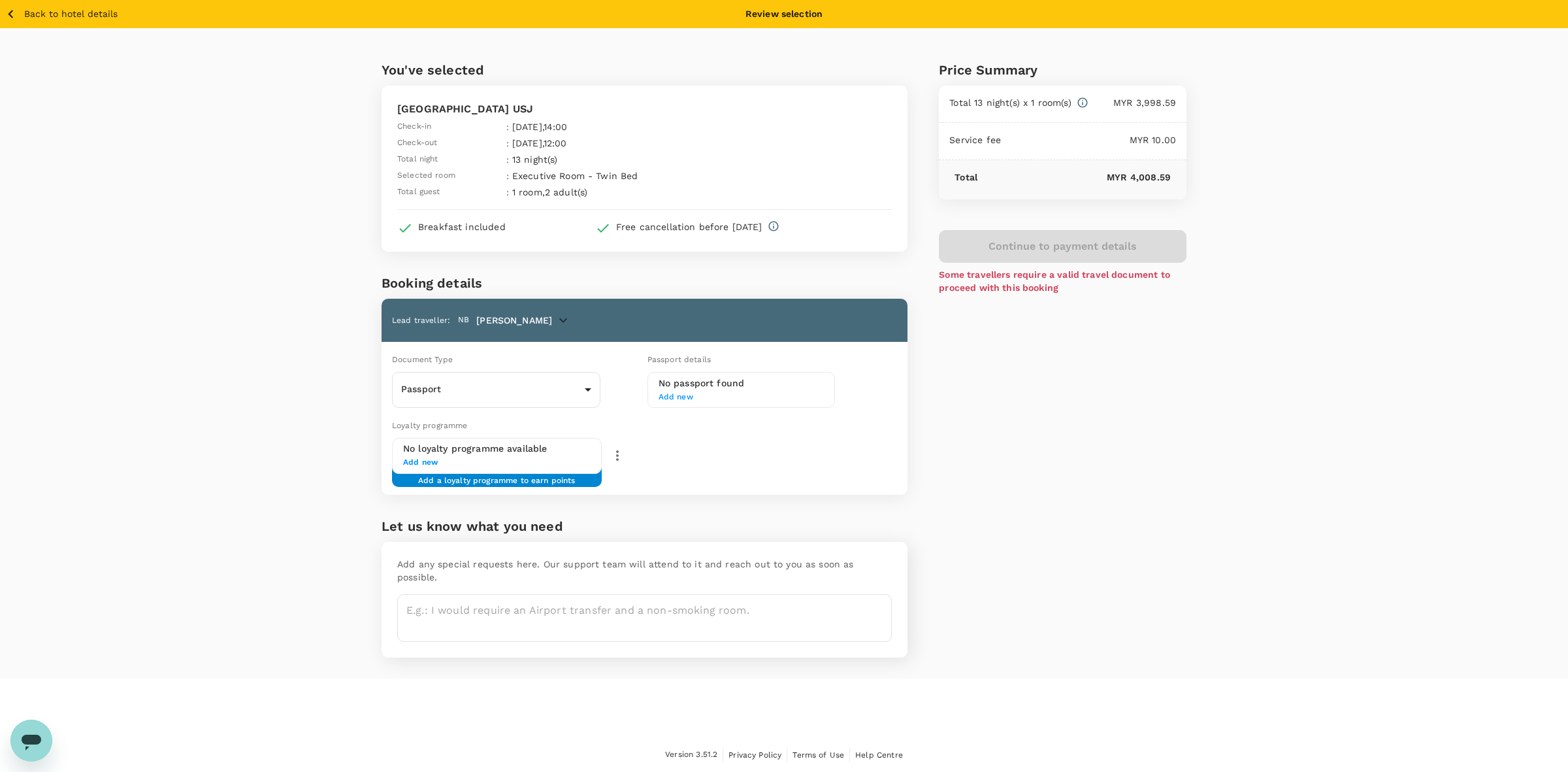
click at [494, 319] on p "NURSYAHIDA" at bounding box center [514, 320] width 76 height 13
click at [555, 322] on icon "button" at bounding box center [563, 320] width 15 height 15
click at [560, 379] on body "Back to hotel details Review selection You've selected Summit Hotel Subang USJ …" at bounding box center [784, 386] width 1568 height 773
click at [541, 439] on li "ID card" at bounding box center [496, 446] width 209 height 21
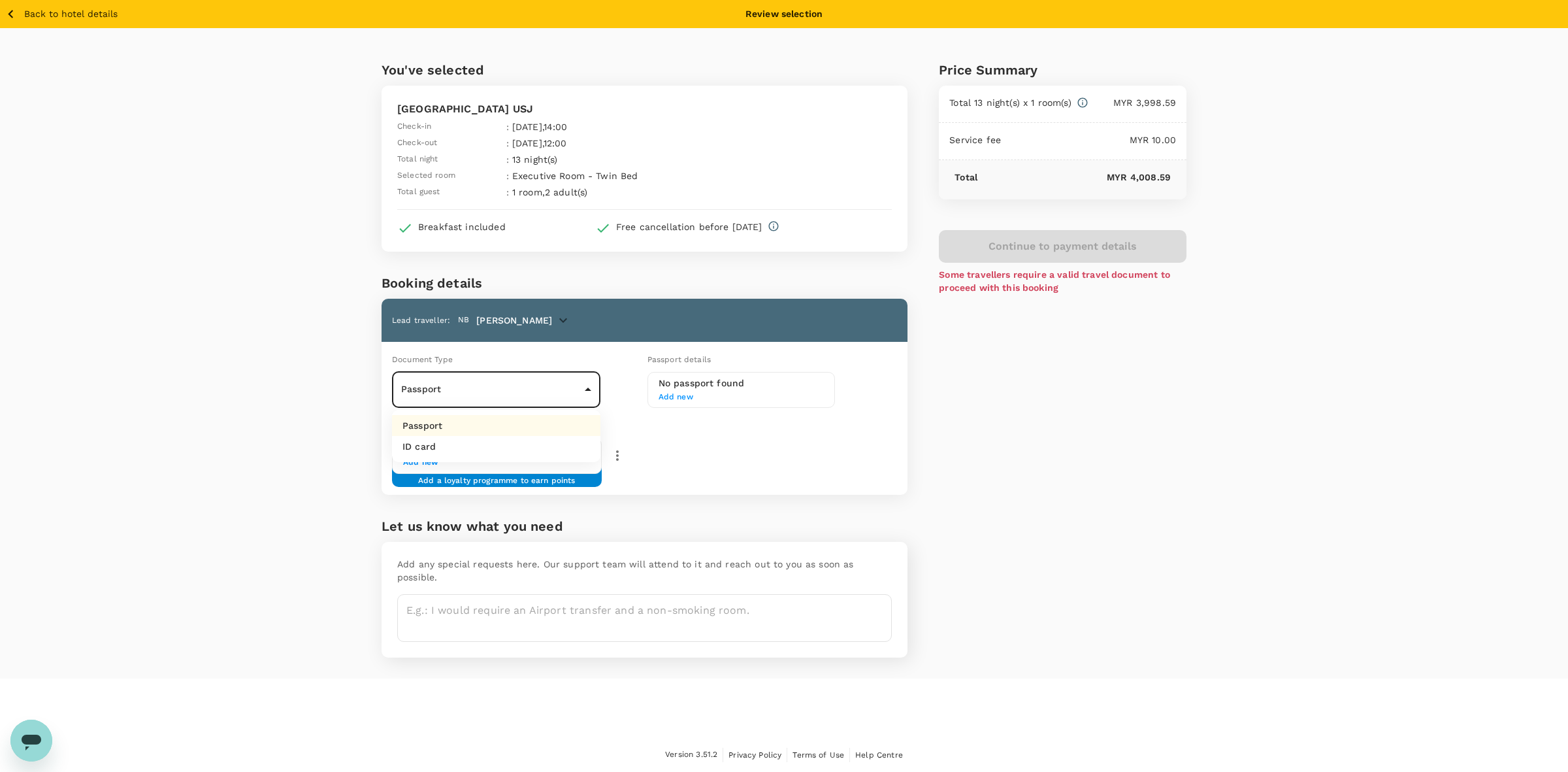
type input "Id card"
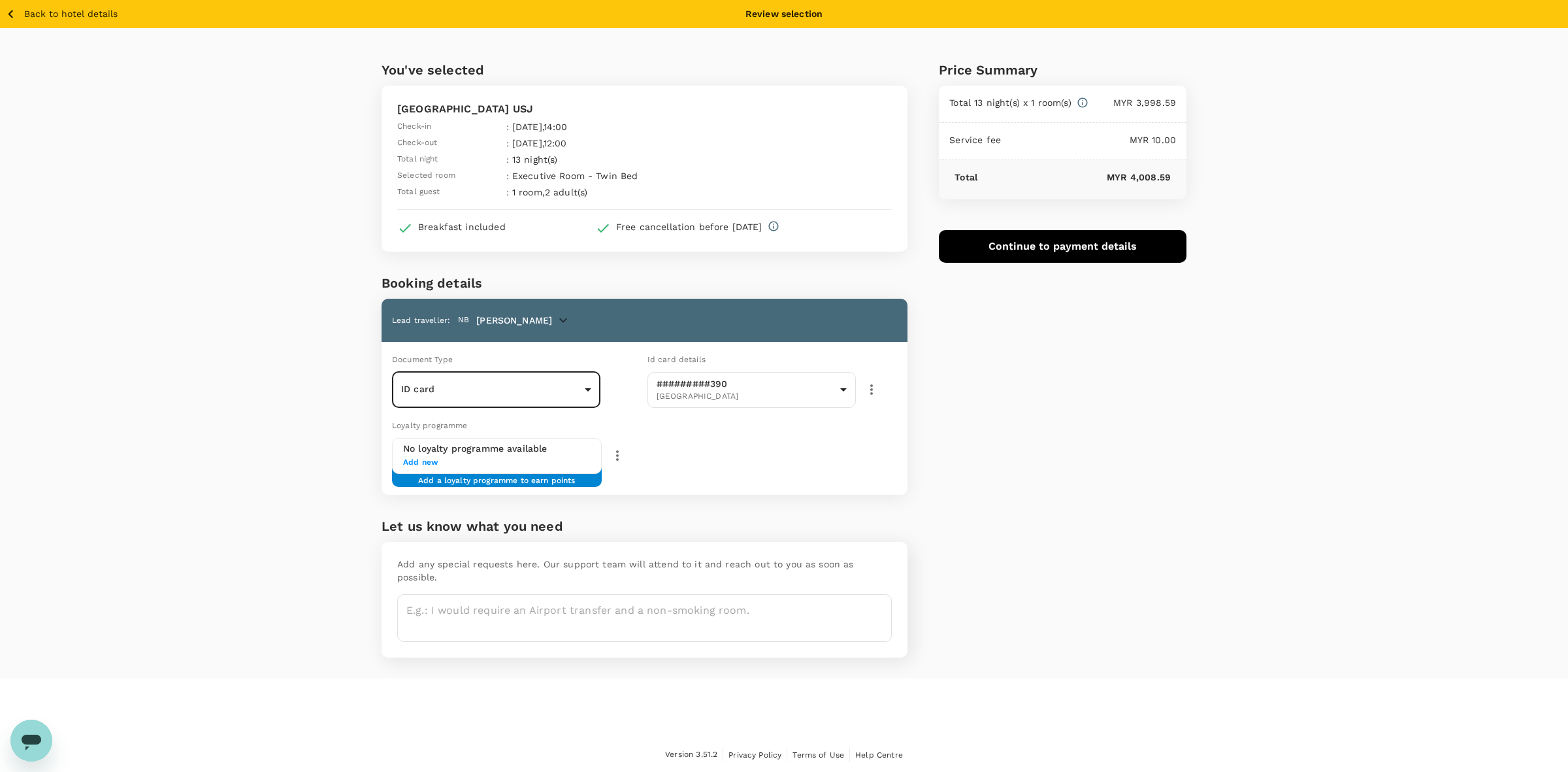
click at [1070, 461] on div "Price Summary Total 13 night(s) x 1 room(s) MYR 3,998.59 Service fee MYR 10.00 …" at bounding box center [1047, 353] width 279 height 650
click at [1268, 224] on div "You've selected Summit Hotel Subang USJ Check-in : 10 Sep 2025 , 14:00 Check-ou…" at bounding box center [784, 353] width 1568 height 650
click at [1118, 470] on div "Price Summary Total 13 night(s) x 1 room(s) MYR 3,998.59 Service fee MYR 10.00 …" at bounding box center [1047, 353] width 279 height 650
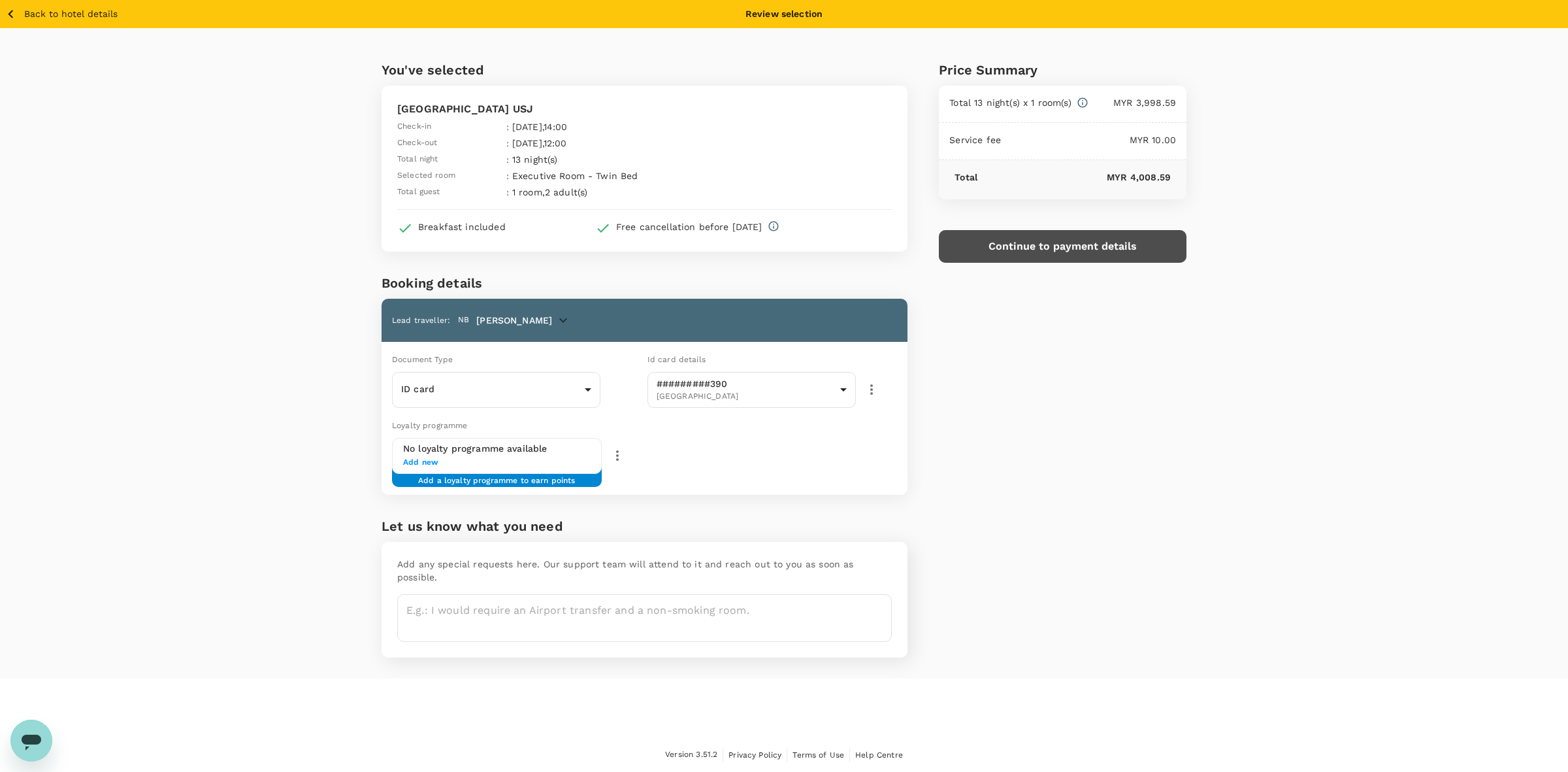
click at [1019, 243] on button "Continue to payment details" at bounding box center [1062, 247] width 248 height 33
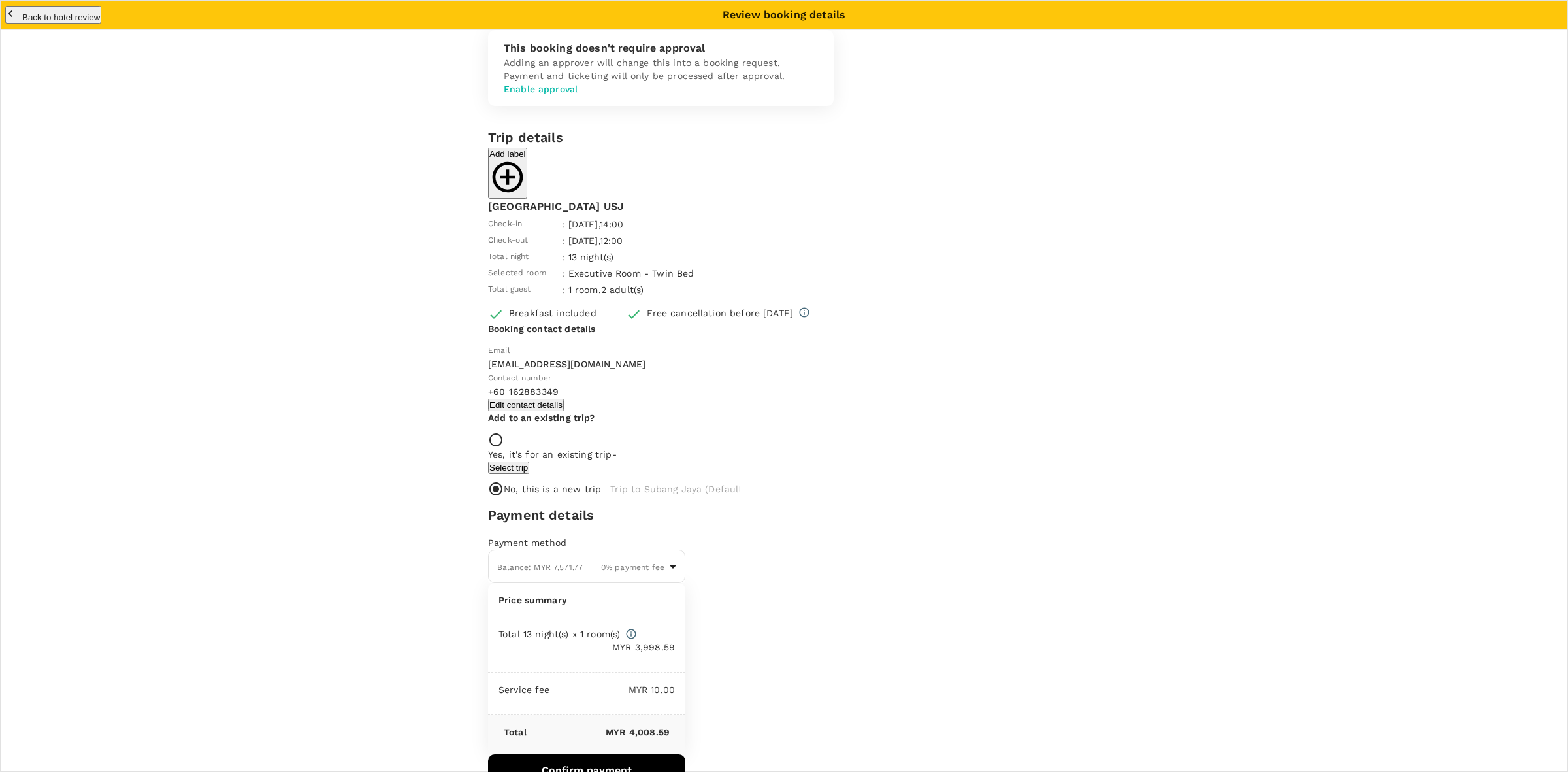
click at [685, 754] on button "Confirm payment" at bounding box center [586, 771] width 197 height 33
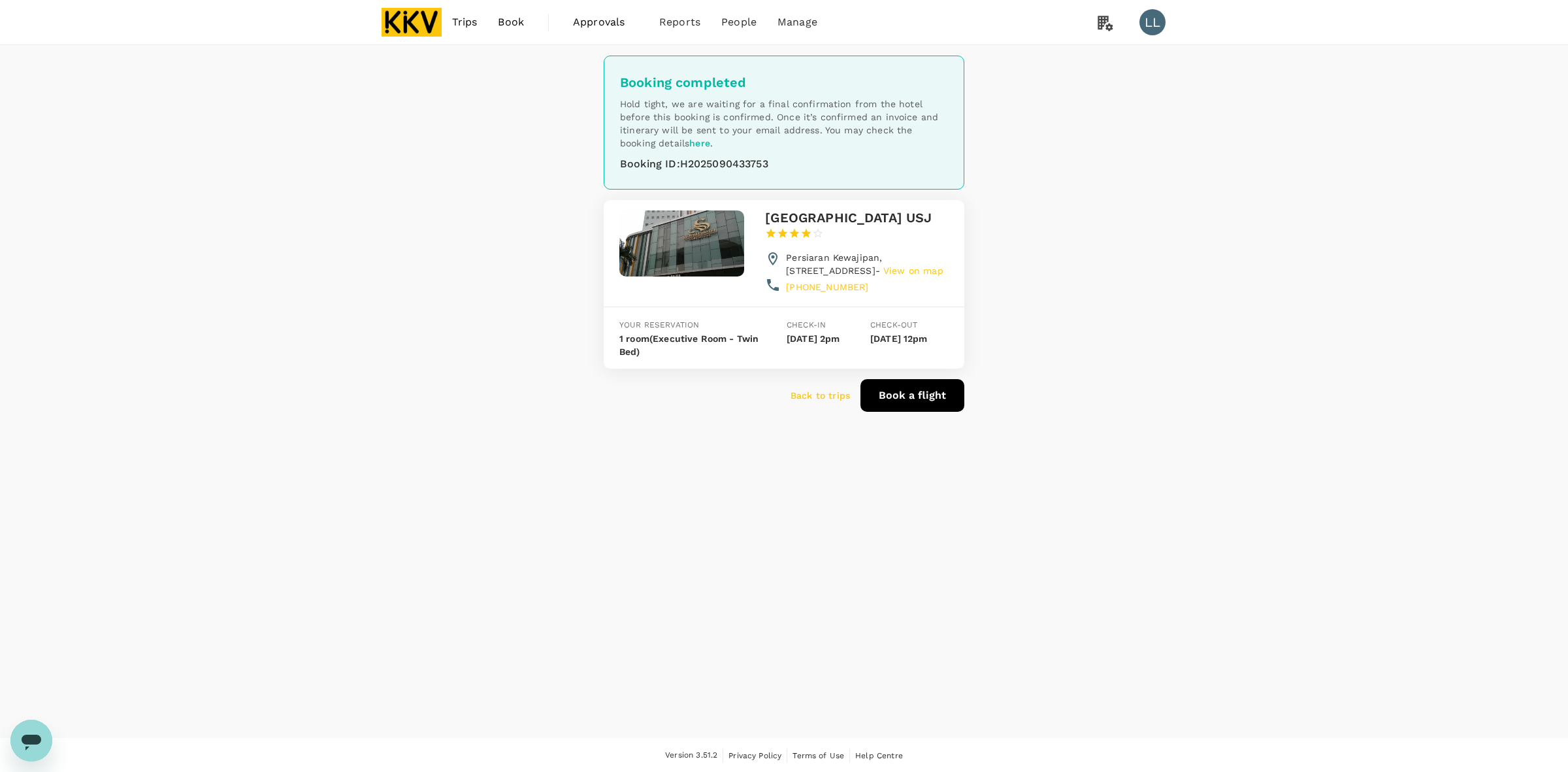
click at [1140, 384] on div "Booking completed Hold tight, we are waiting for a final confirmation from the …" at bounding box center [784, 391] width 1568 height 693
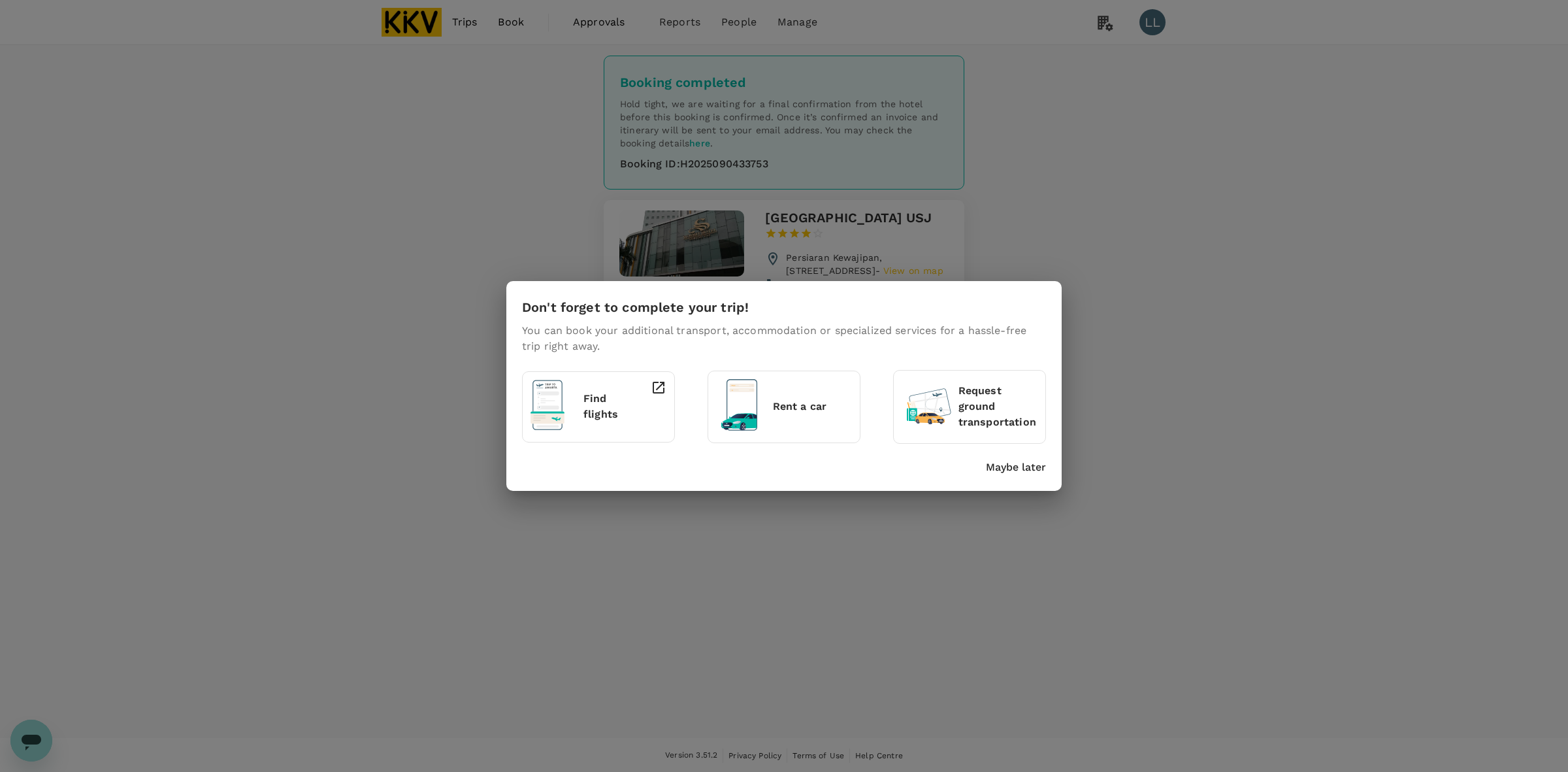
click at [1011, 472] on p "Maybe later" at bounding box center [1015, 467] width 60 height 15
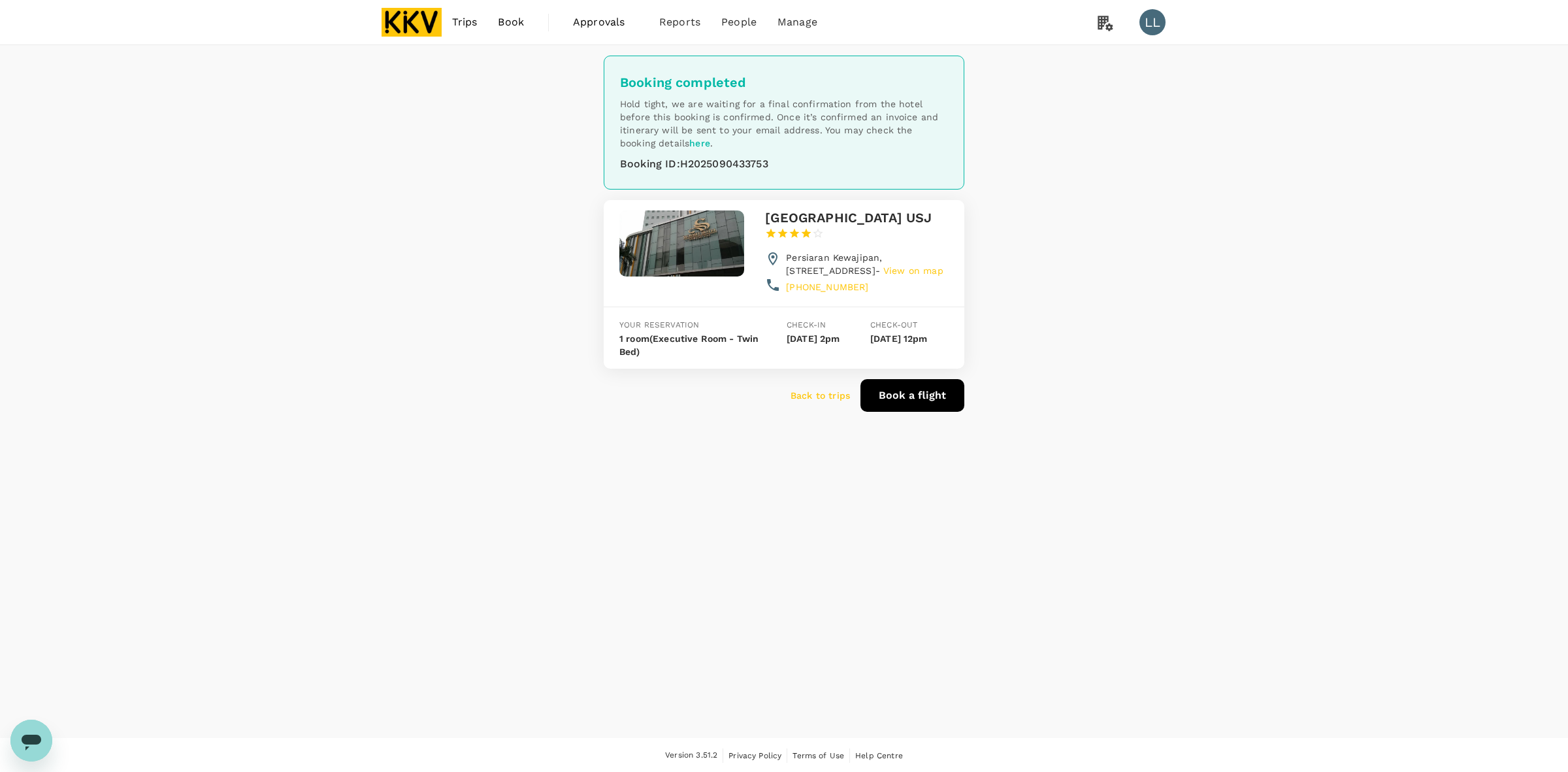
drag, startPoint x: 1307, startPoint y: 361, endPoint x: 568, endPoint y: 121, distance: 777.0
click at [1307, 361] on div "Booking completed Hold tight, we are waiting for a final confirmation from the …" at bounding box center [784, 391] width 1568 height 693
